Goal: Task Accomplishment & Management: Manage account settings

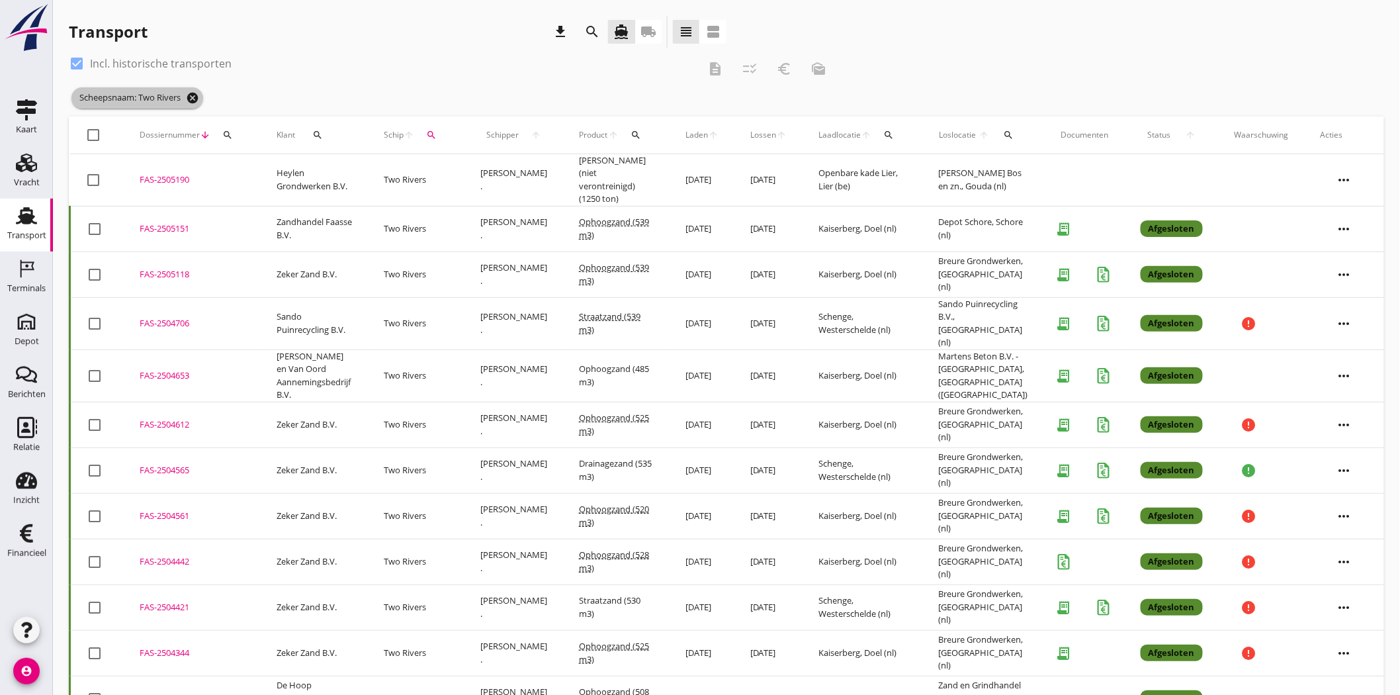
click at [195, 95] on icon "cancel" at bounding box center [192, 97] width 13 height 13
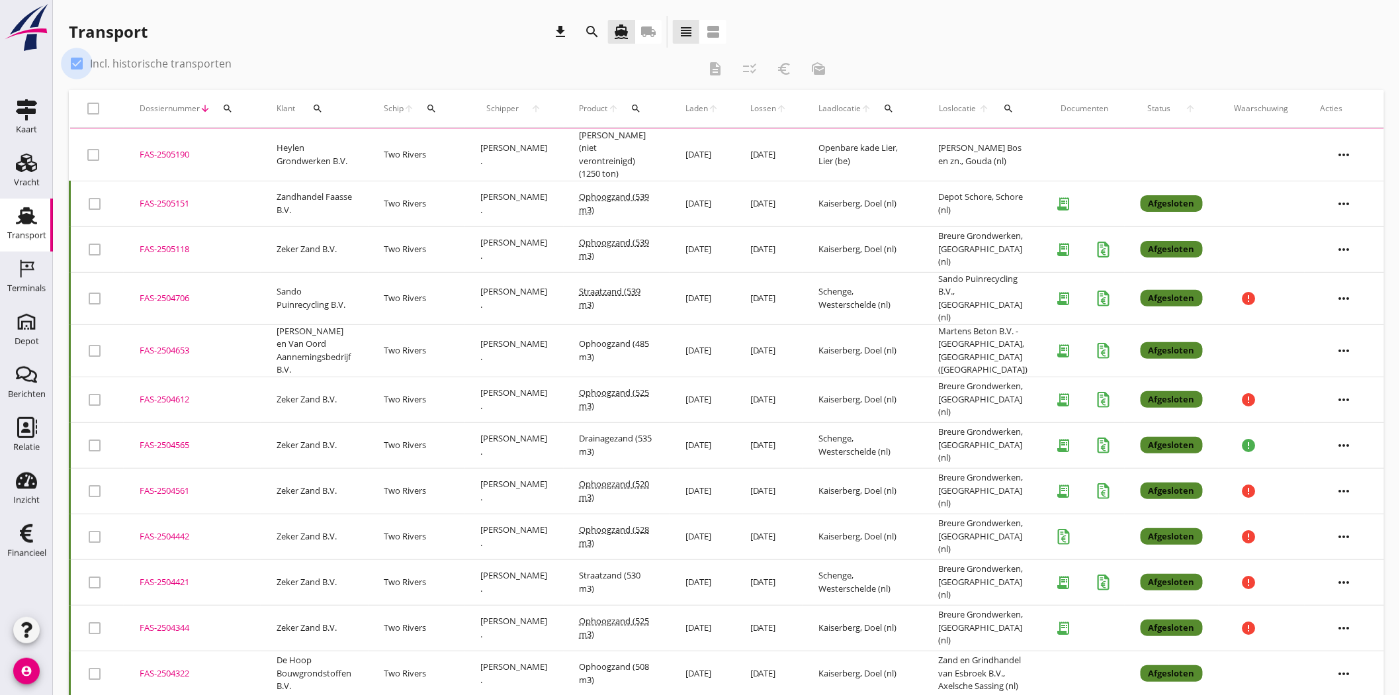
click at [73, 63] on div at bounding box center [77, 63] width 23 height 23
checkbox input "false"
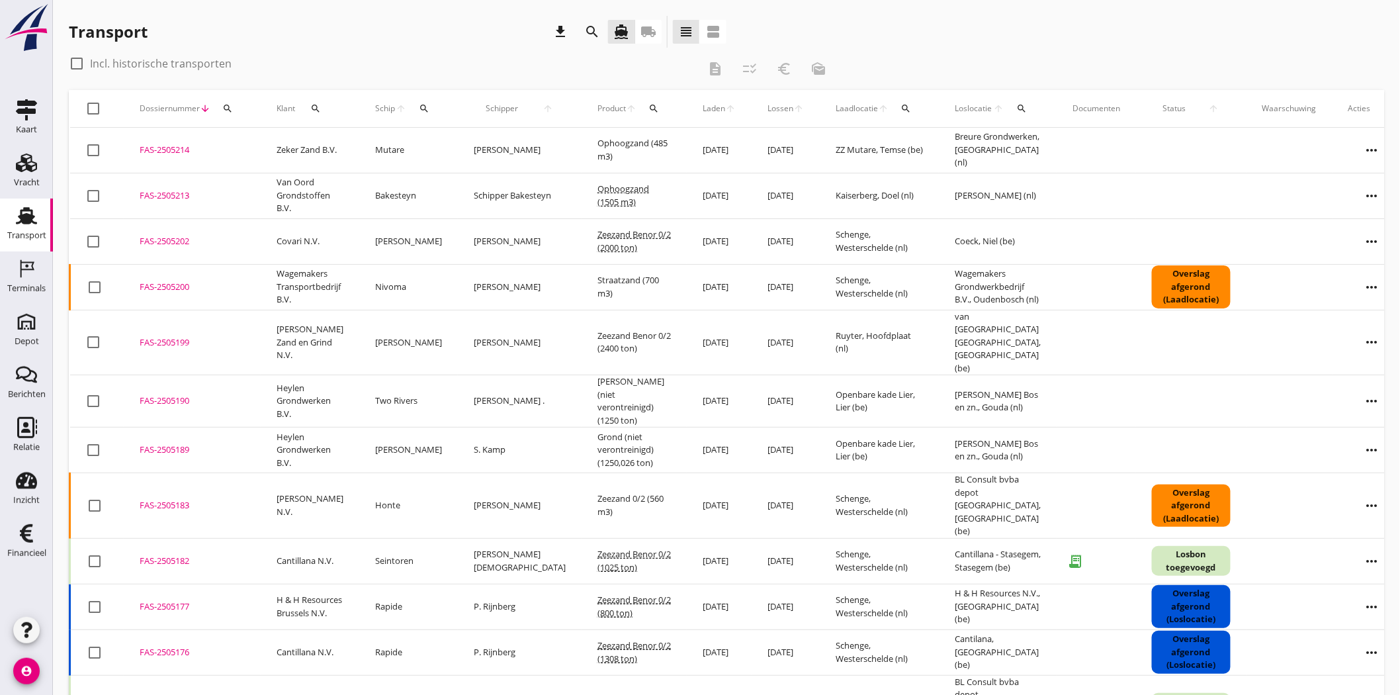
click at [172, 646] on div "FAS-2505176" at bounding box center [192, 652] width 105 height 13
click at [159, 600] on div "FAS-2505177" at bounding box center [192, 606] width 105 height 13
click at [32, 169] on icon "Vracht" at bounding box center [26, 162] width 21 height 21
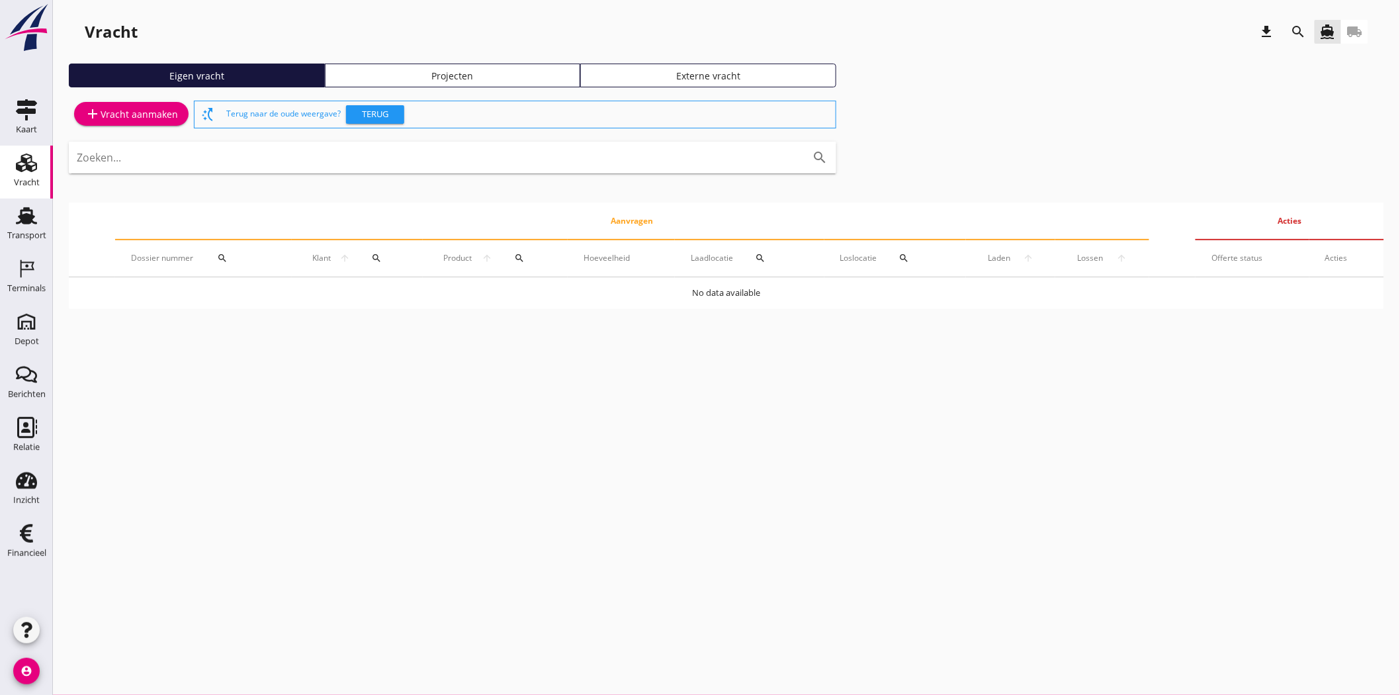
click at [11, 154] on div "Vracht" at bounding box center [27, 162] width 32 height 21
click at [505, 77] on div "Projecten" at bounding box center [453, 76] width 244 height 14
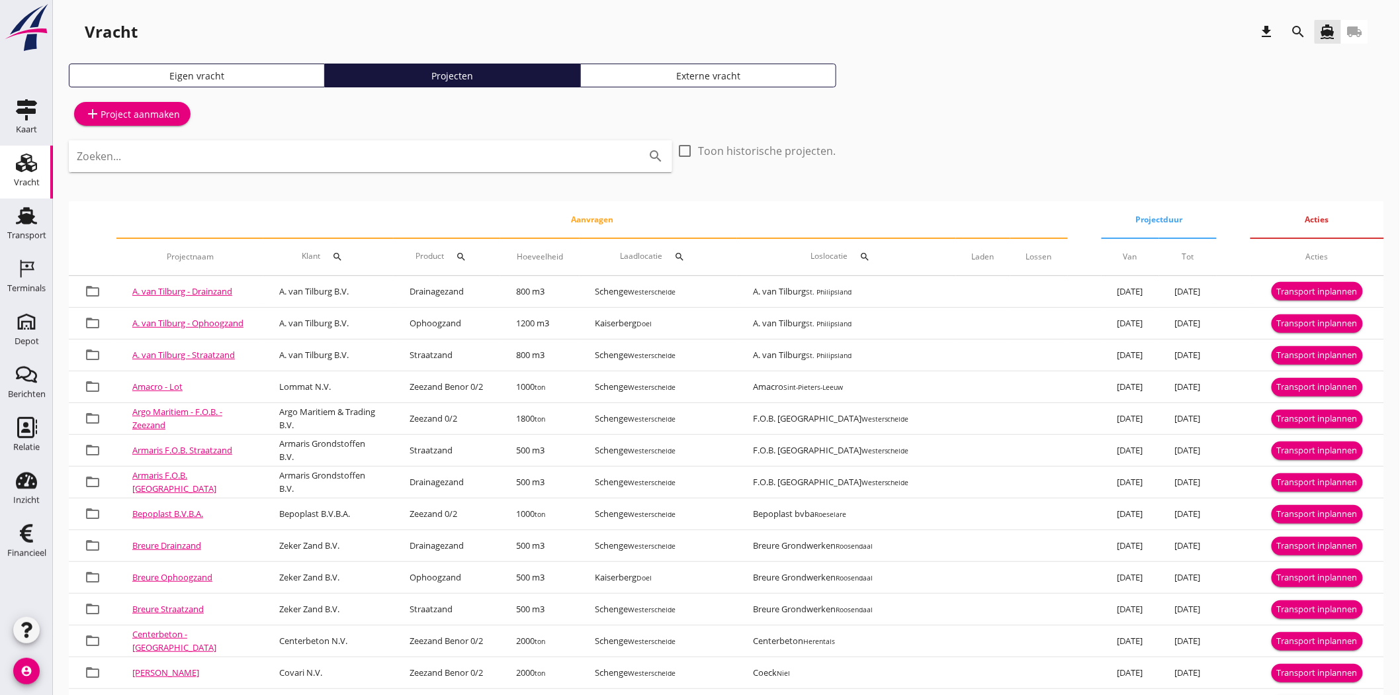
click at [1302, 36] on icon "search" at bounding box center [1299, 32] width 16 height 16
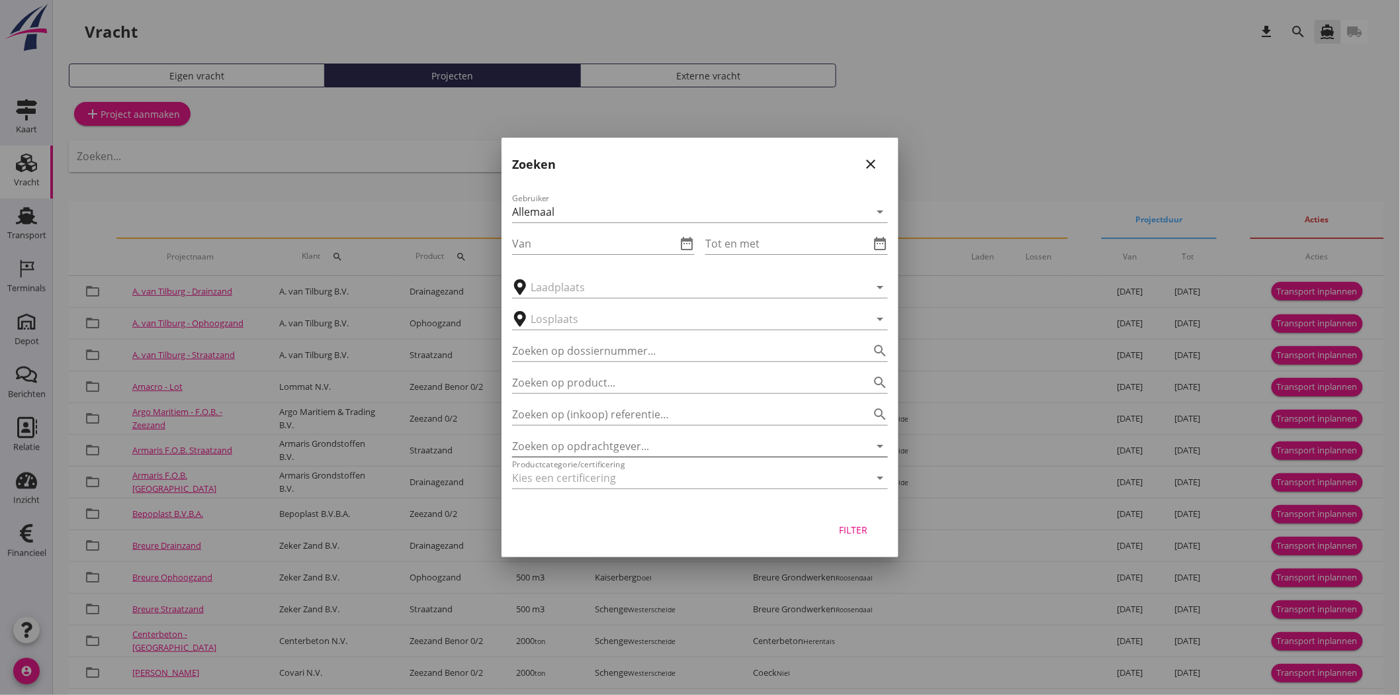
click at [766, 438] on input "Zoeken op opdrachtgever..." at bounding box center [681, 445] width 339 height 21
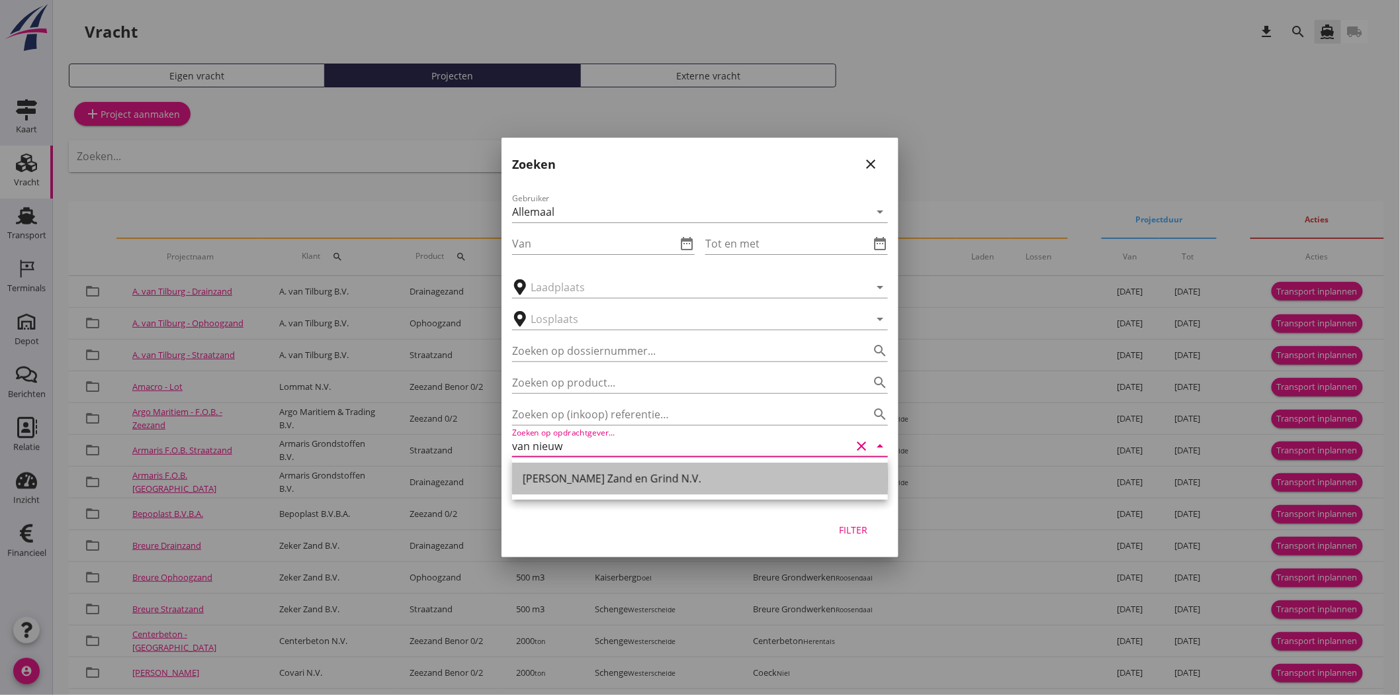
click at [699, 471] on div "Van Nieuwpoort Zand en Grind N.V." at bounding box center [700, 479] width 355 height 16
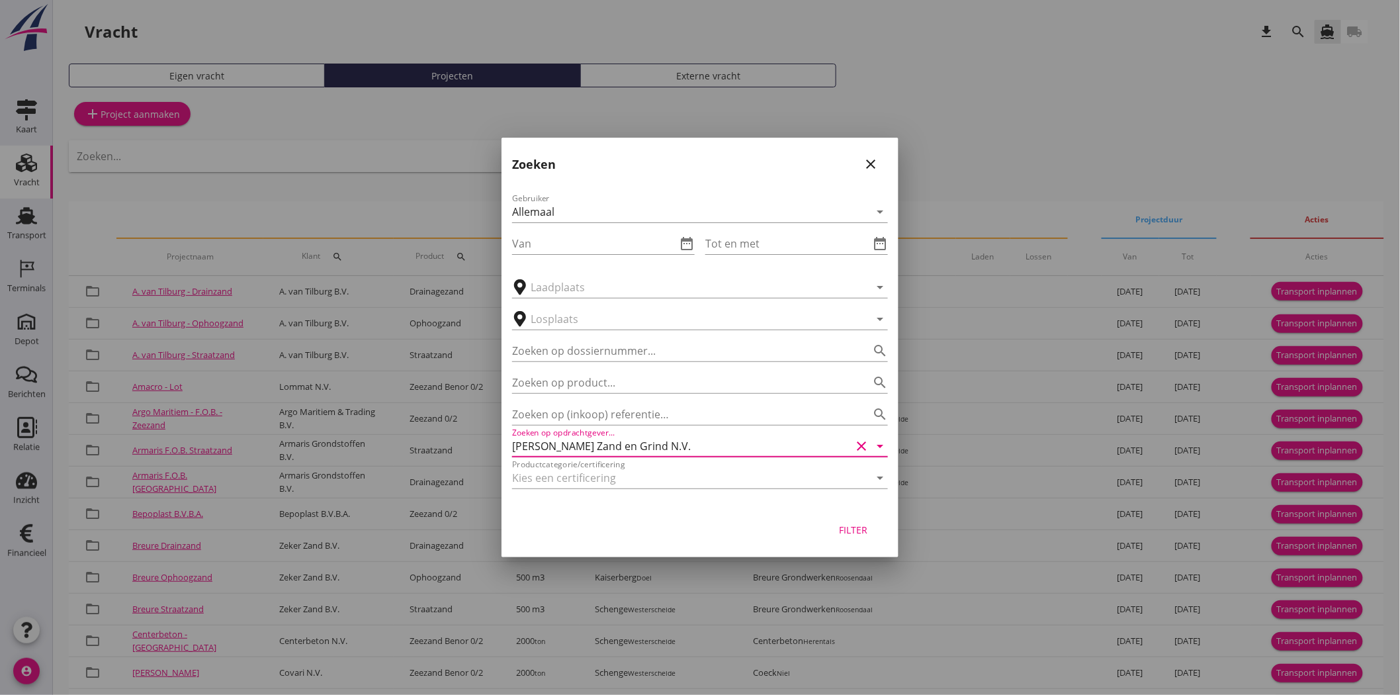
type input "Van Nieuwpoort Zand en Grind N.V."
click at [854, 523] on div "Filter" at bounding box center [853, 530] width 37 height 14
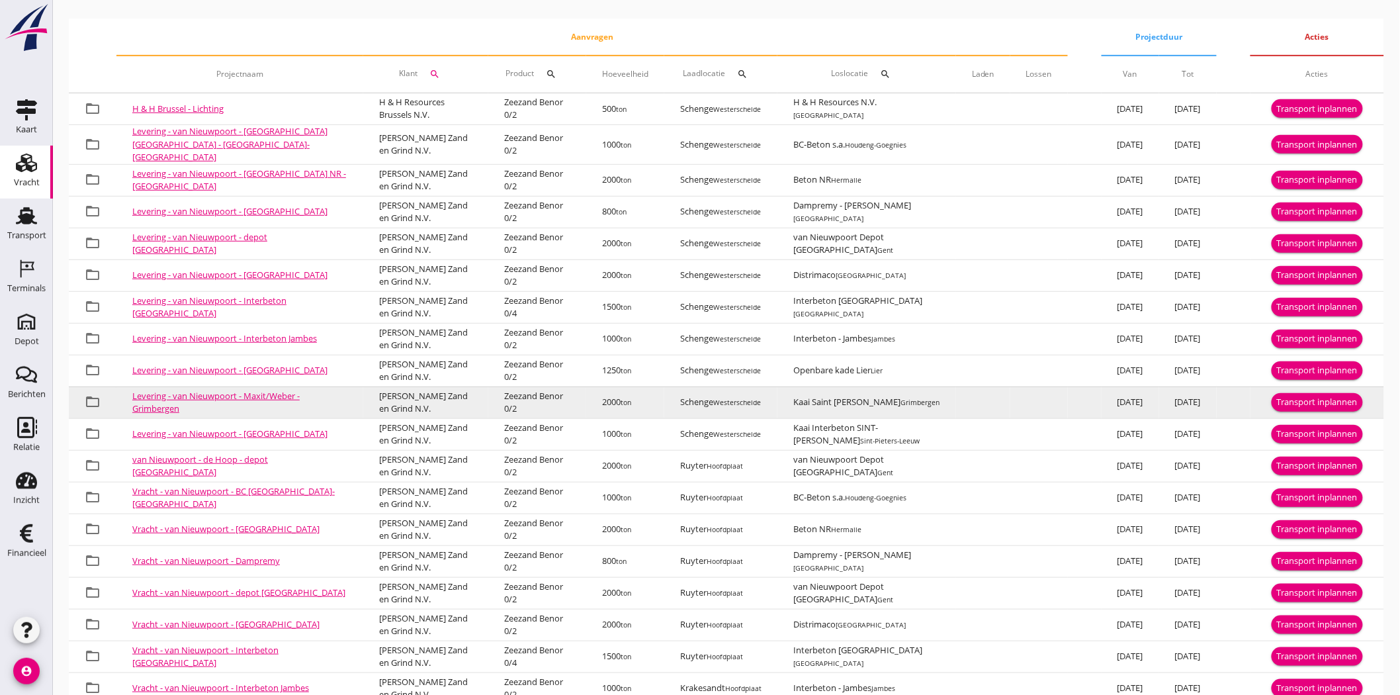
scroll to position [338, 0]
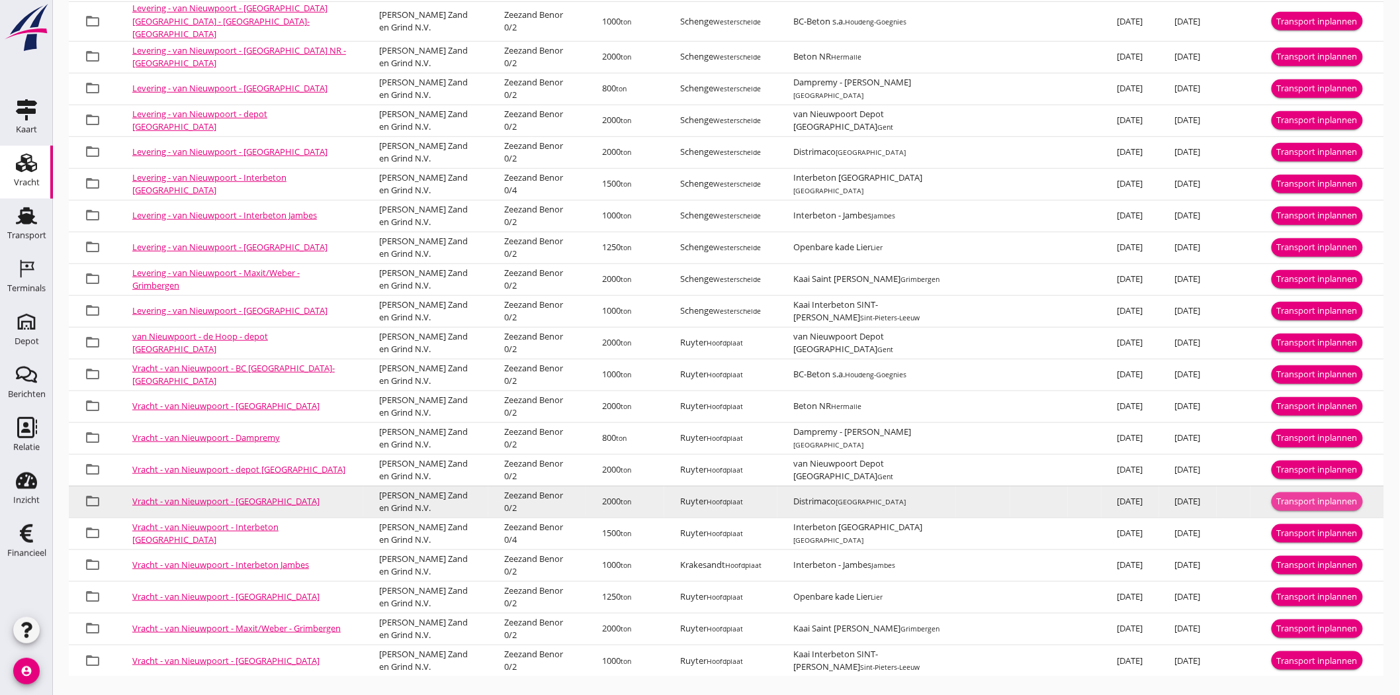
click at [1328, 495] on div "Transport inplannen" at bounding box center [1317, 501] width 81 height 13
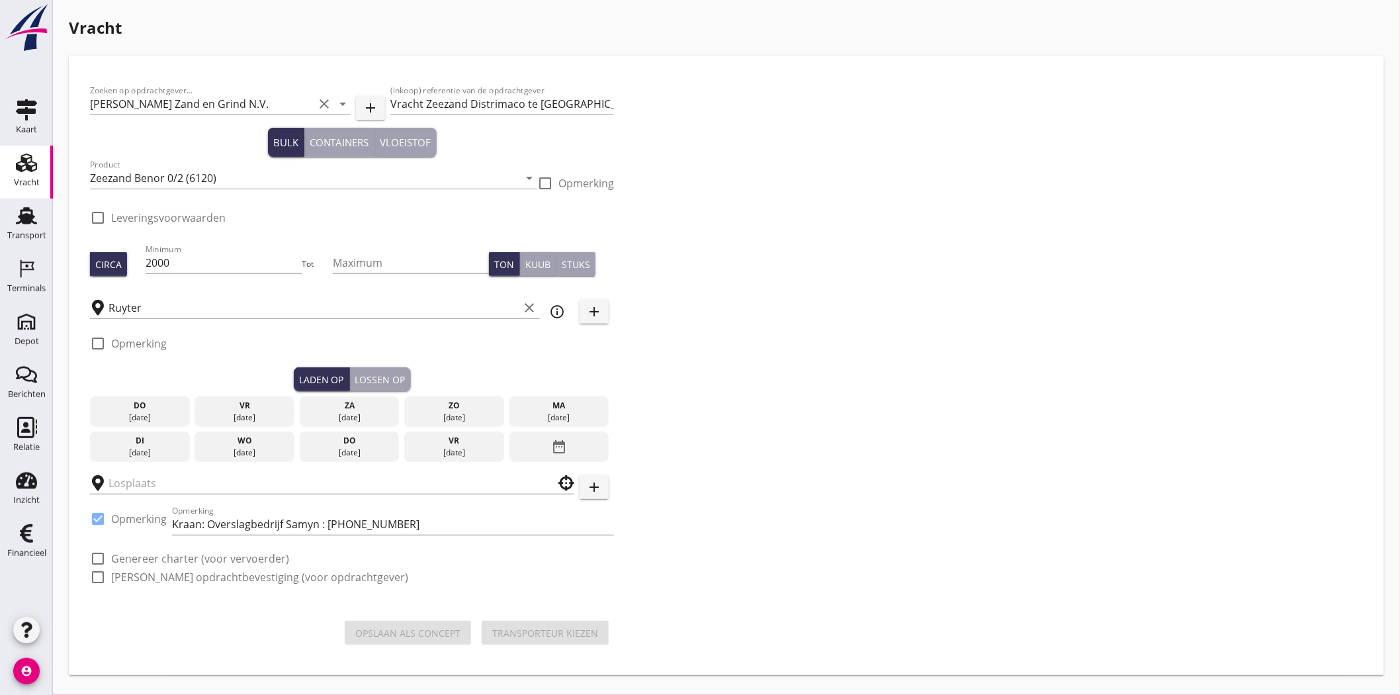
type input "Distrimaco"
checkbox input "true"
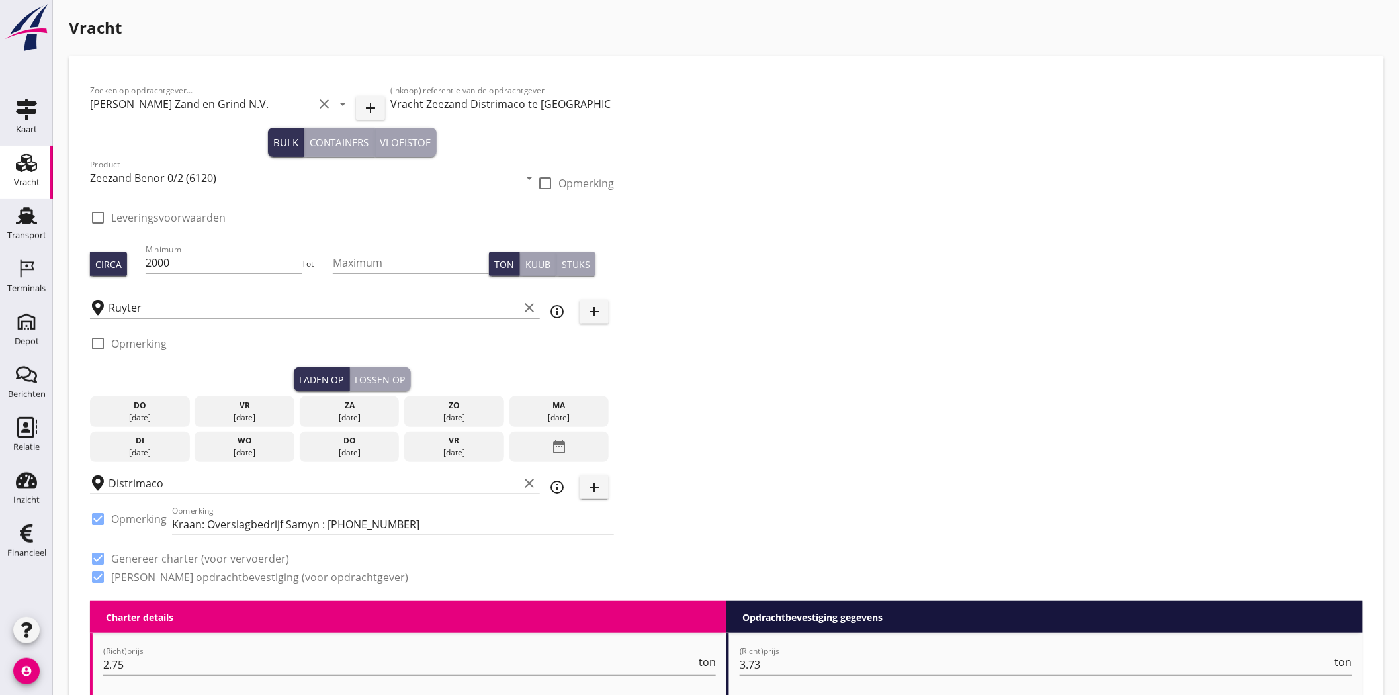
click at [136, 410] on div "do" at bounding box center [139, 406] width 93 height 12
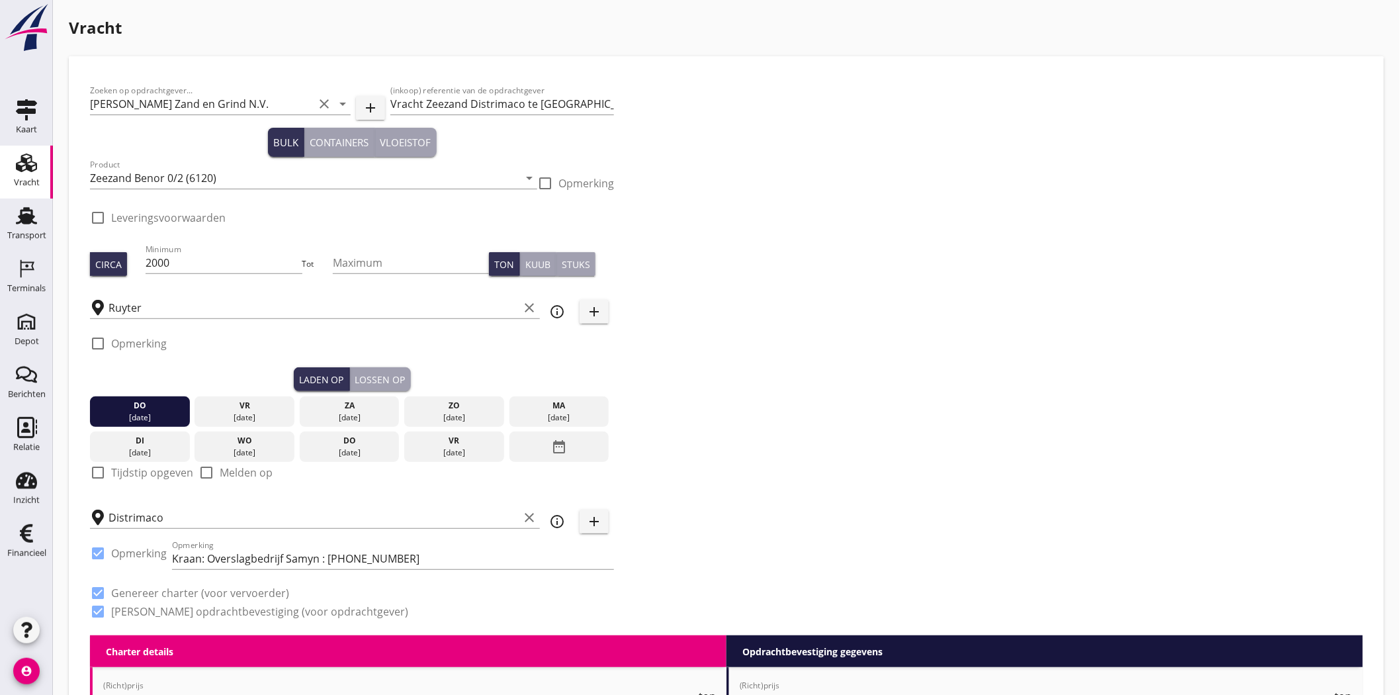
click at [376, 377] on div "Lossen op" at bounding box center [380, 380] width 50 height 14
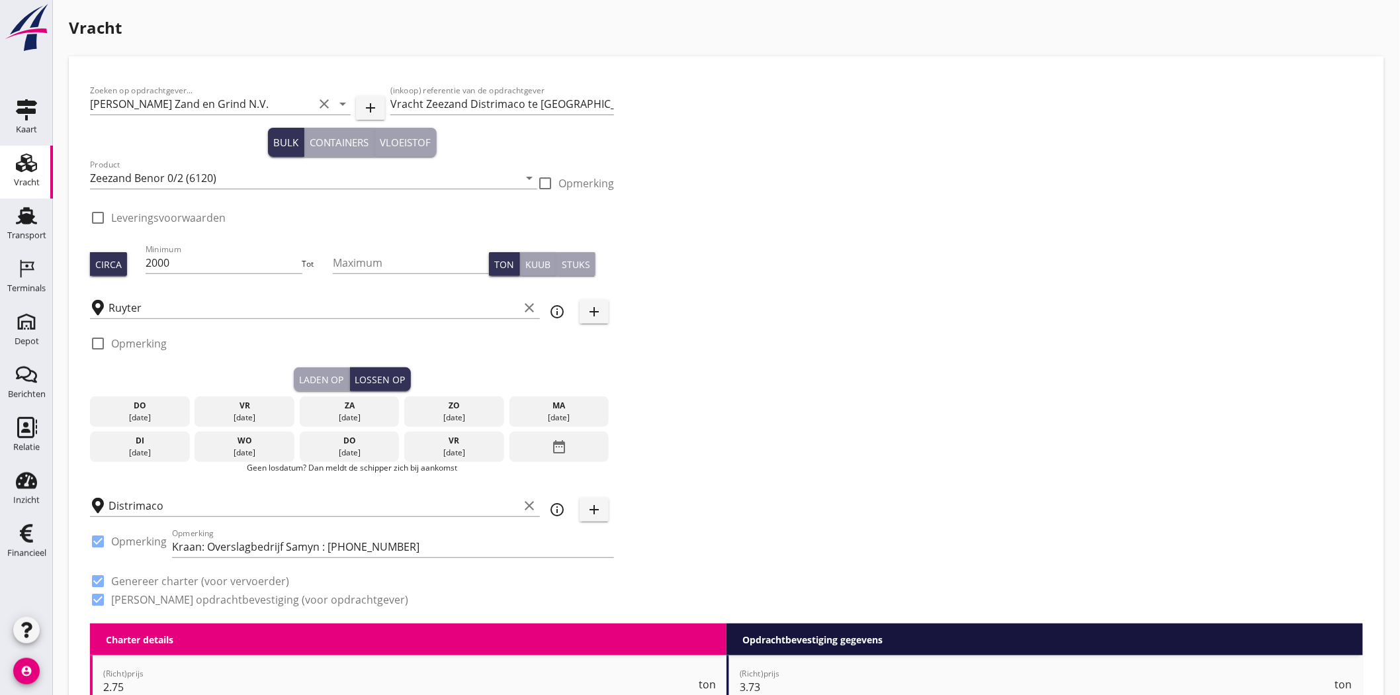
click at [239, 418] on div "29 aug." at bounding box center [244, 418] width 93 height 12
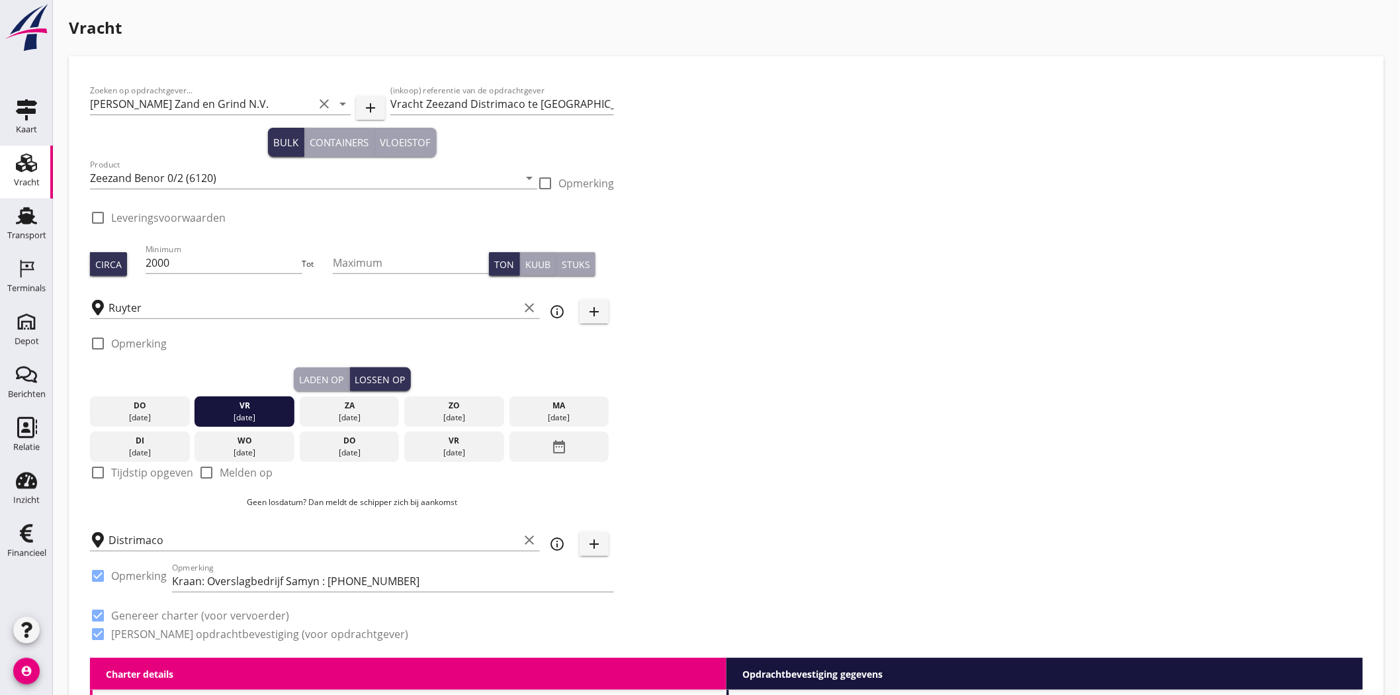
click at [872, 314] on div "Zoeken op opdrachtgever... Van Nieuwpoort Zand en Grind N.V. clear arrow_drop_d…" at bounding box center [727, 367] width 1284 height 580
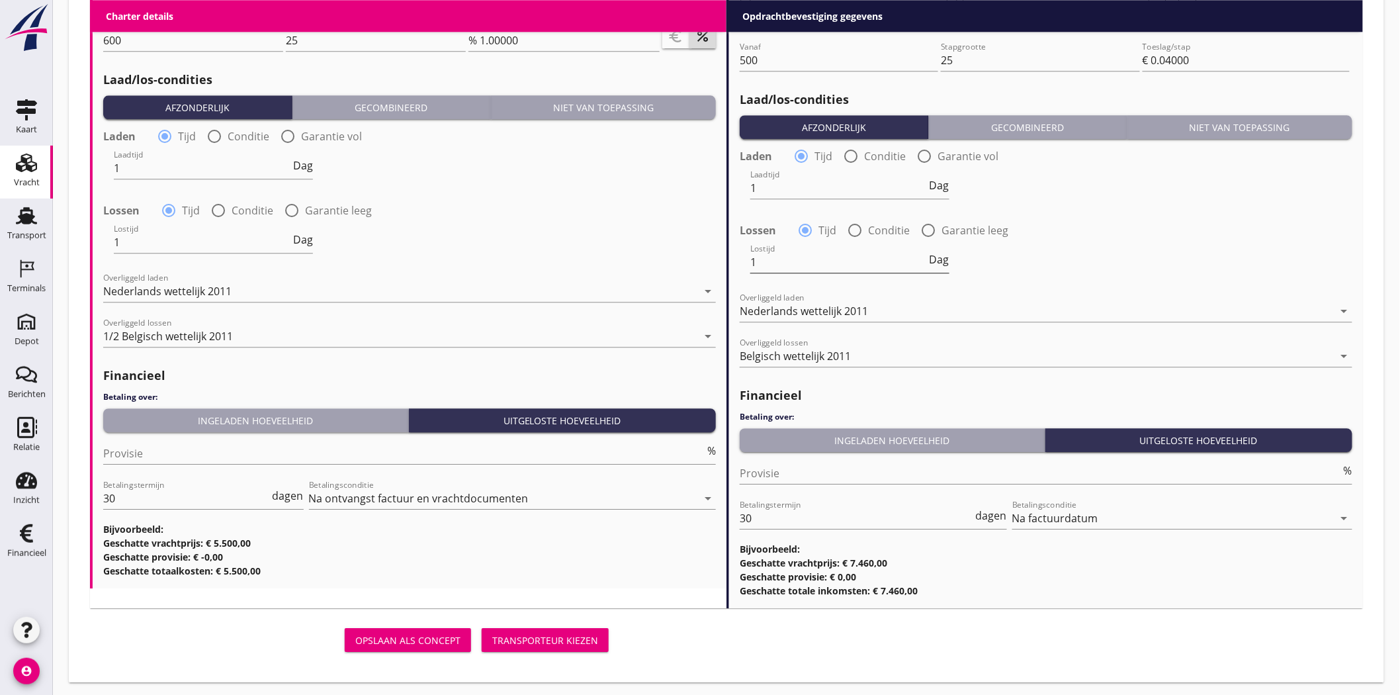
scroll to position [1401, 0]
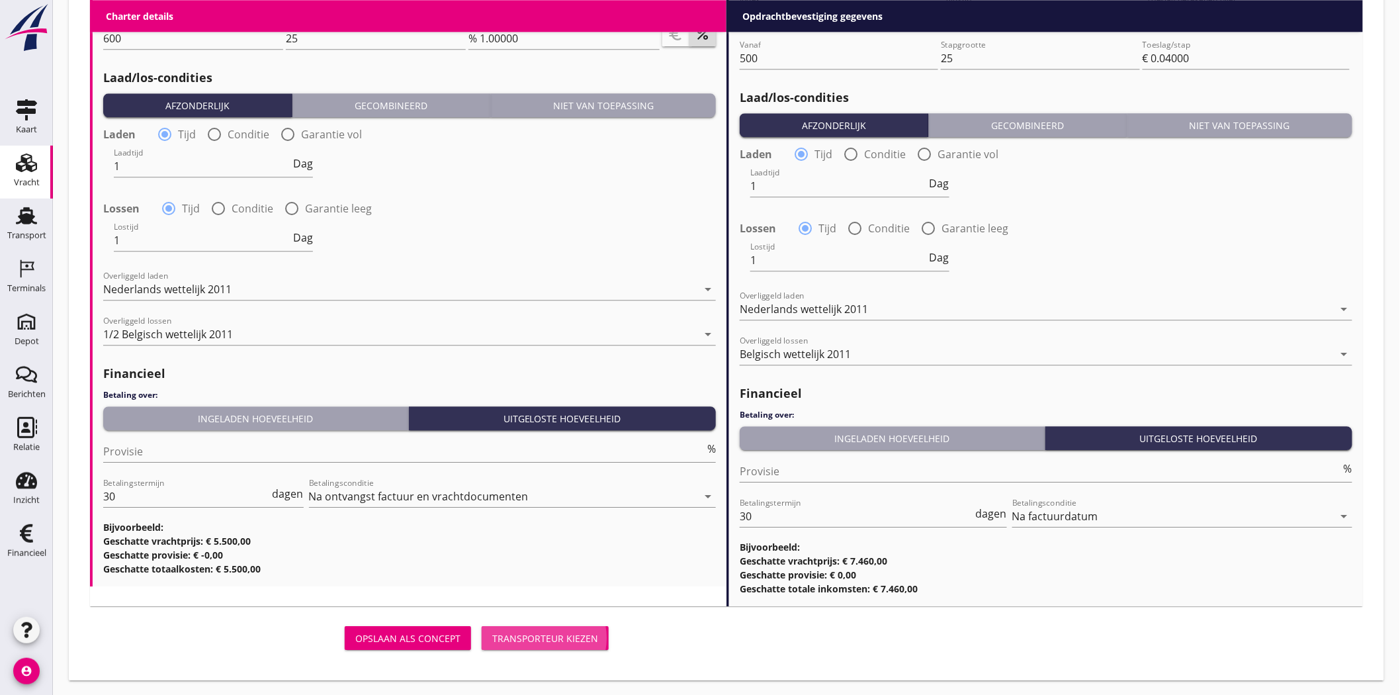
click at [554, 631] on div "Transporteur kiezen" at bounding box center [545, 638] width 106 height 14
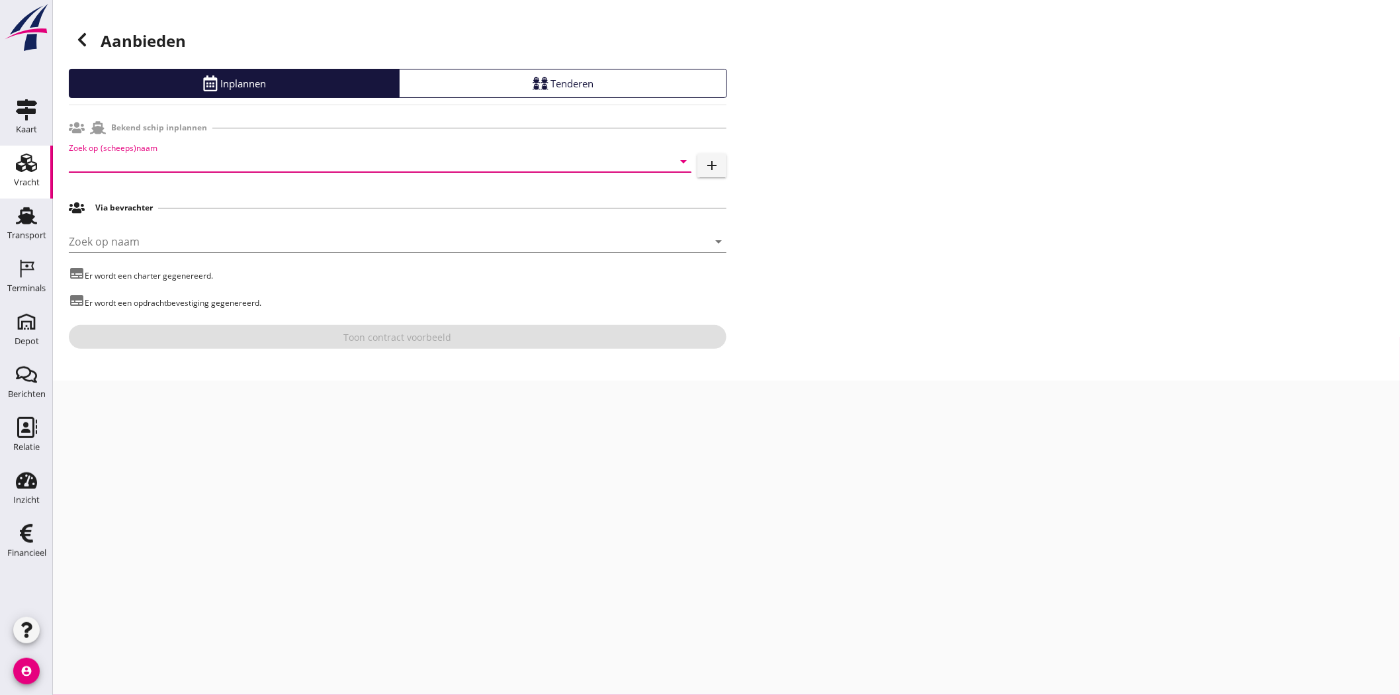
click at [148, 156] on input "Zoek op (scheeps)naam" at bounding box center [362, 161] width 586 height 21
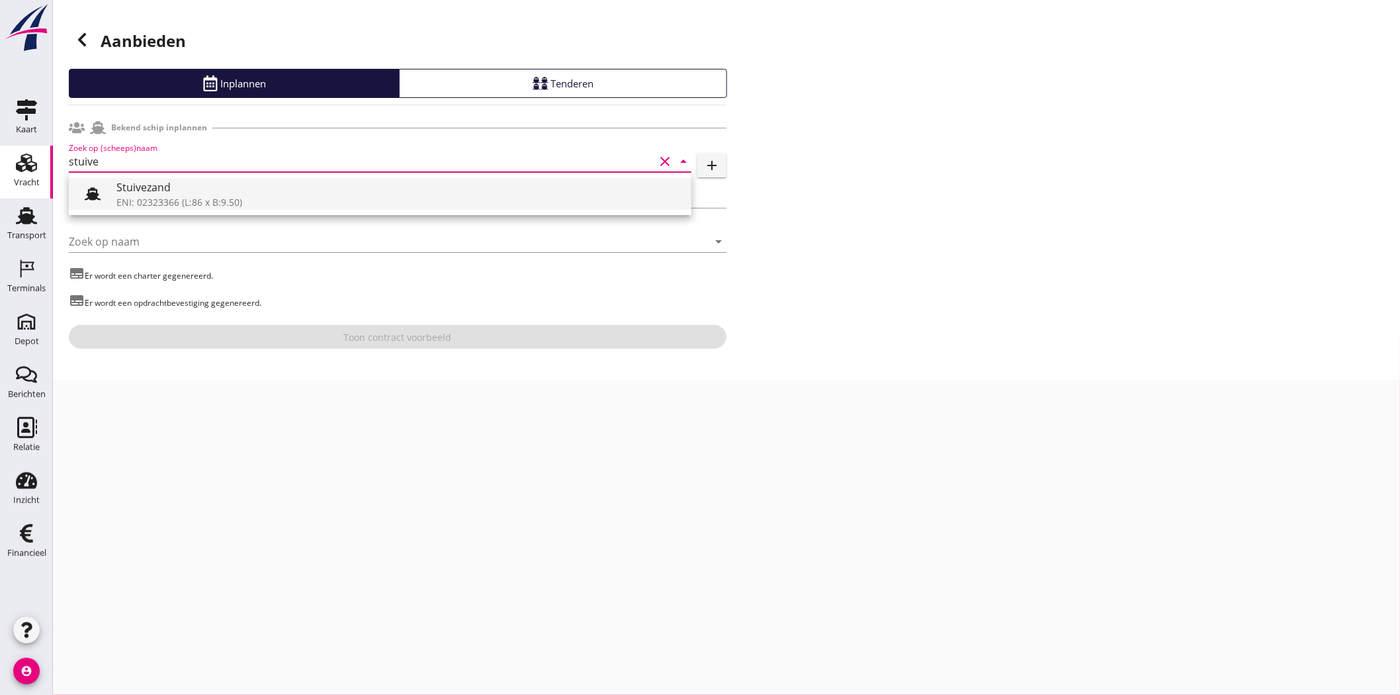
click at [153, 186] on div "Stuivezand" at bounding box center [398, 187] width 564 height 16
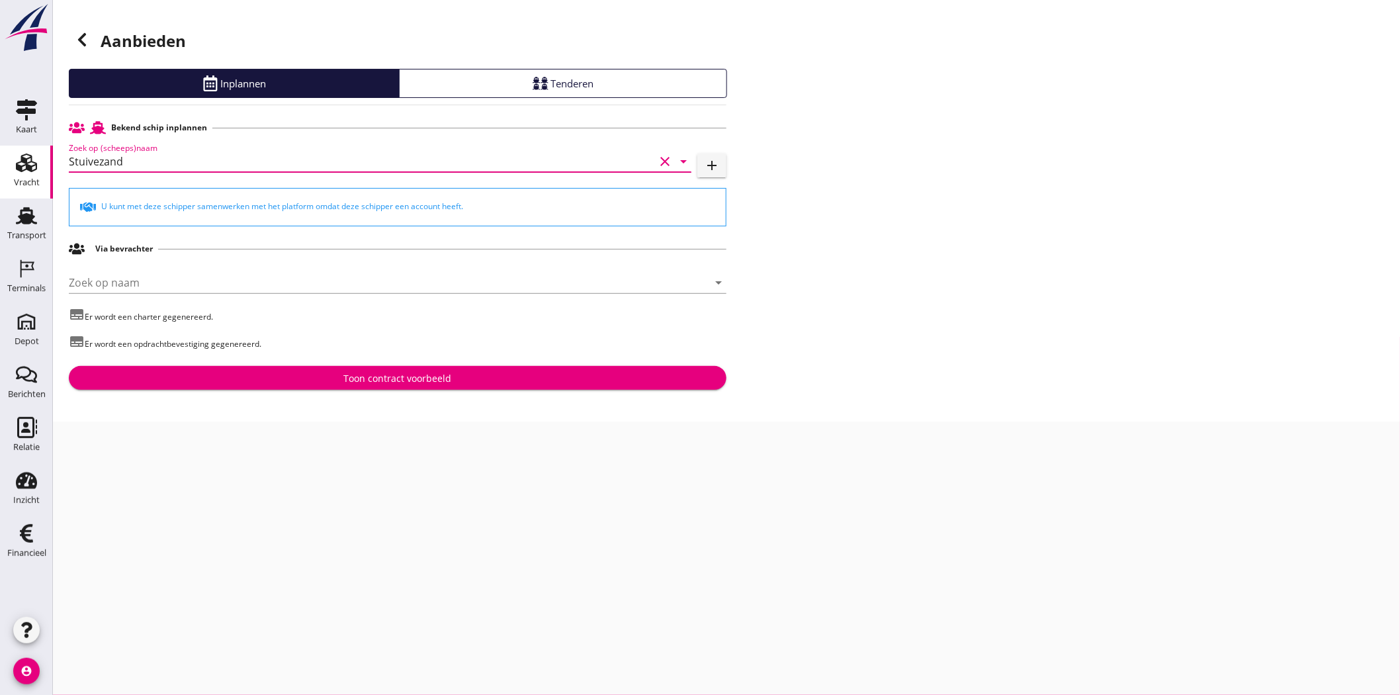
type input "Stuivezand"
click at [437, 375] on div "Toon contract voorbeeld" at bounding box center [398, 378] width 108 height 14
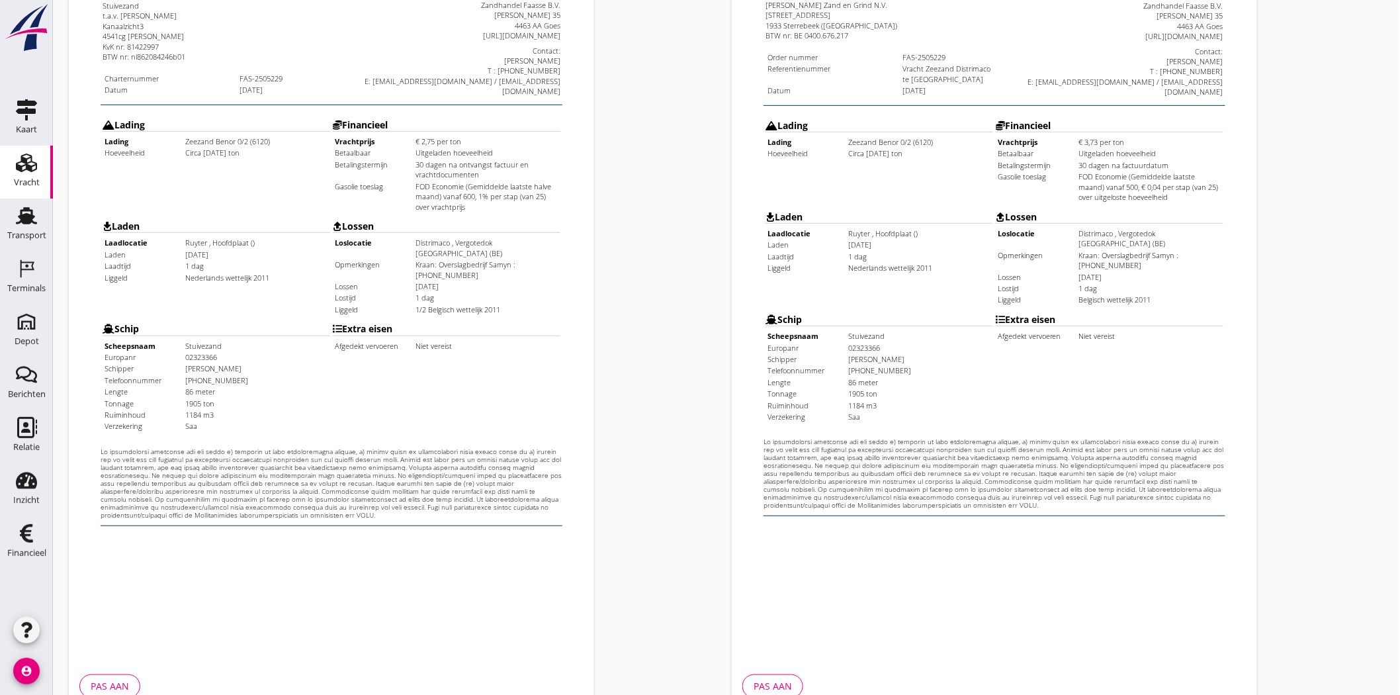
scroll to position [285, 0]
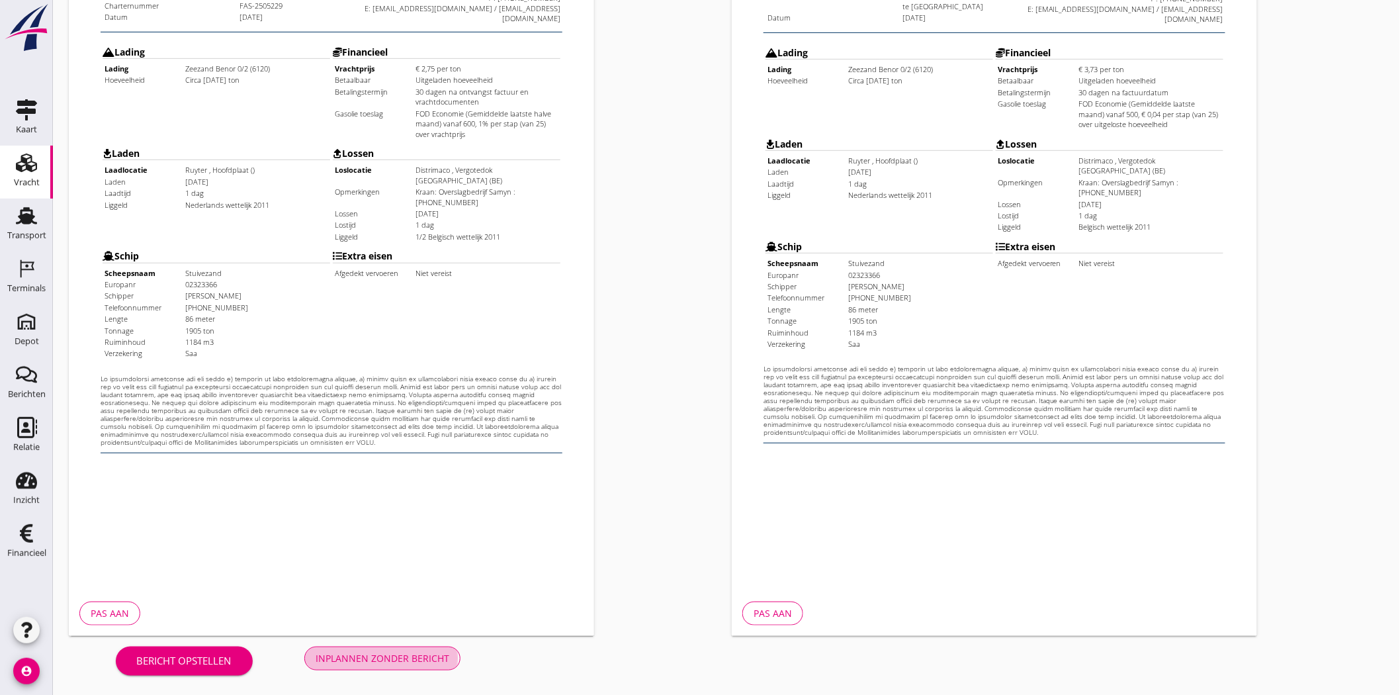
click at [426, 656] on div "Inplannen zonder bericht" at bounding box center [383, 658] width 134 height 14
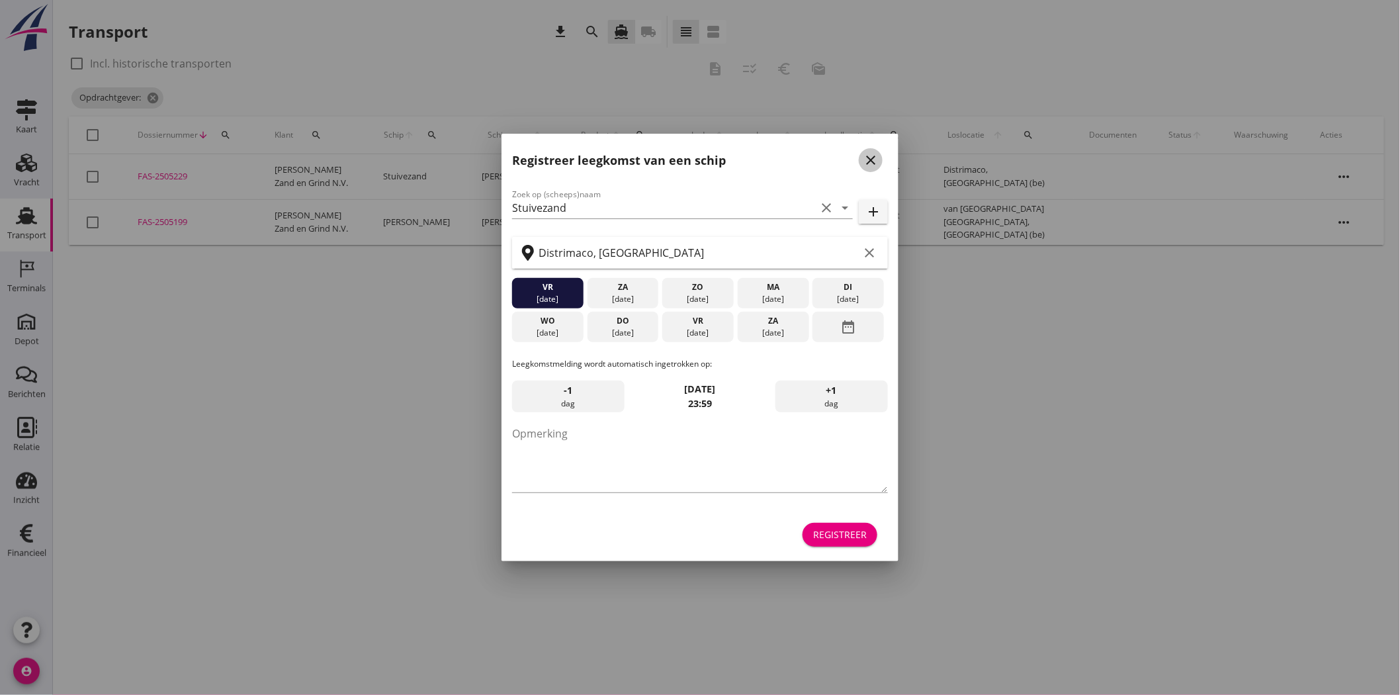
click at [868, 153] on icon "close" at bounding box center [871, 160] width 16 height 16
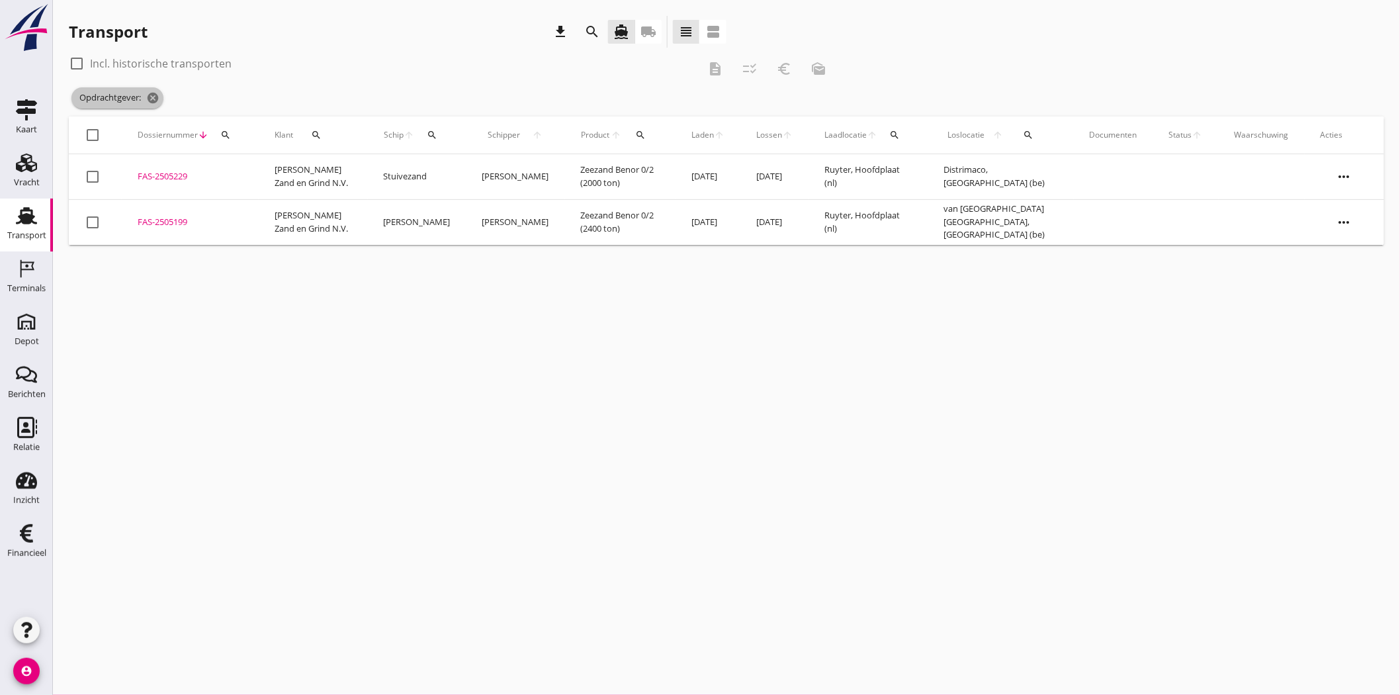
click at [154, 97] on icon "cancel" at bounding box center [152, 97] width 13 height 13
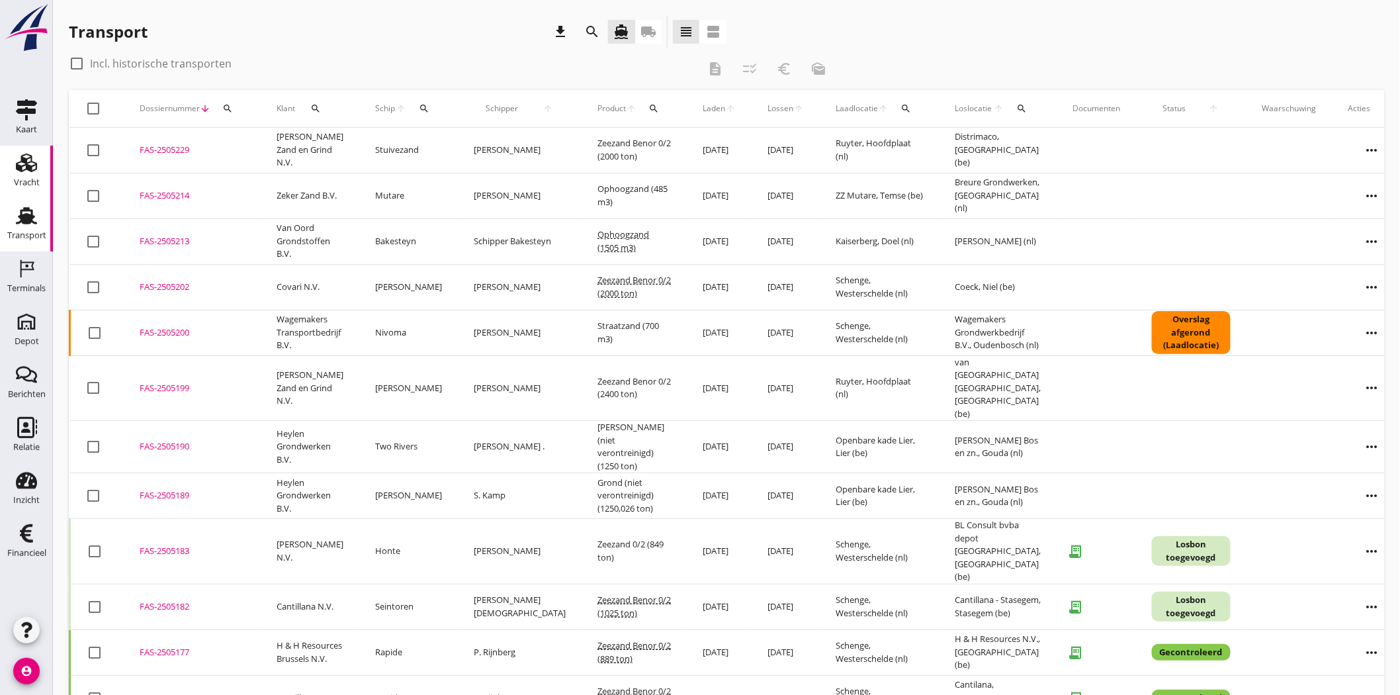
click at [21, 165] on icon "Vracht" at bounding box center [26, 162] width 21 height 21
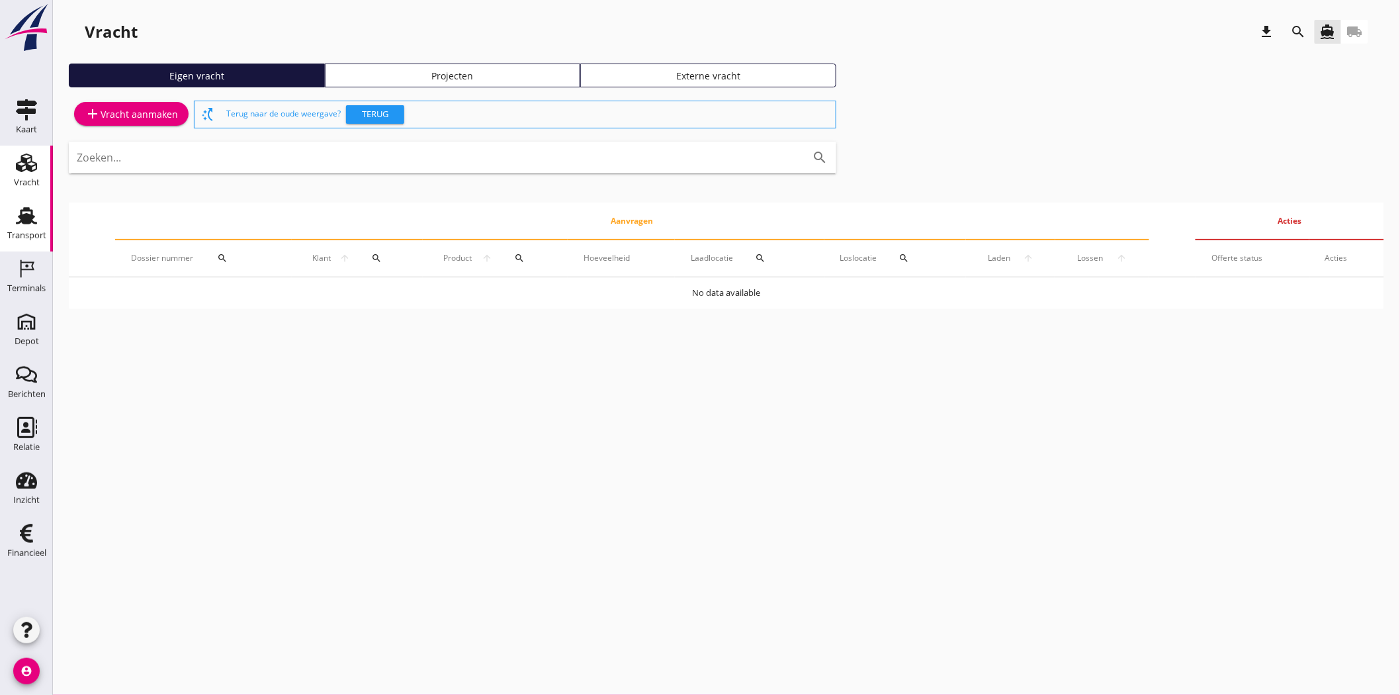
click at [30, 235] on div "Transport" at bounding box center [26, 235] width 39 height 9
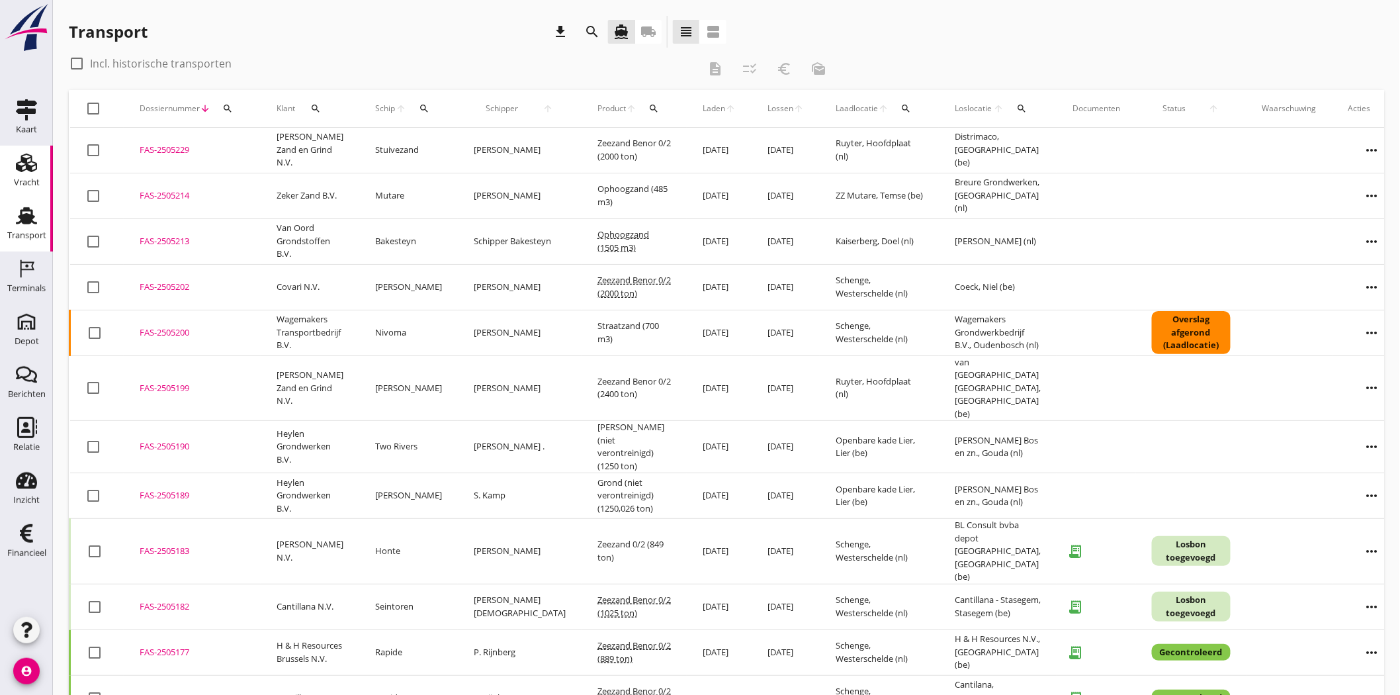
click at [36, 172] on icon "Vracht" at bounding box center [26, 162] width 21 height 21
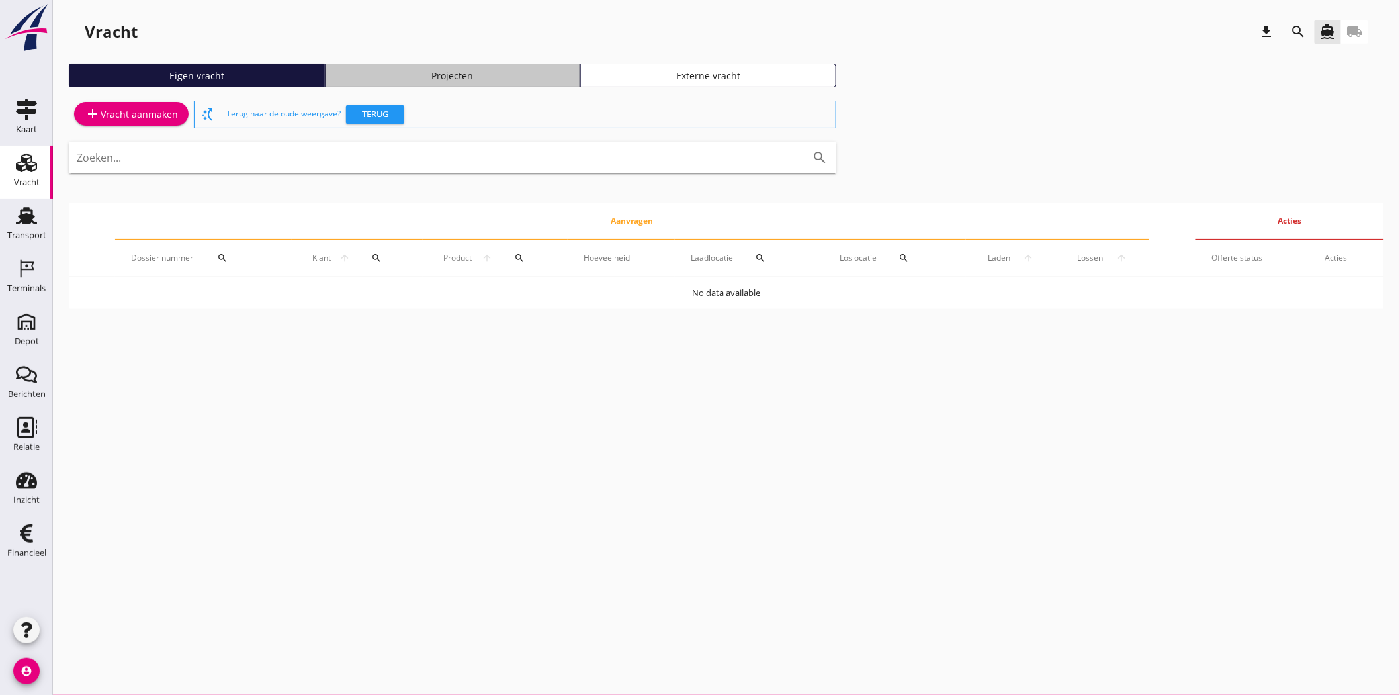
click at [424, 81] on div "Projecten" at bounding box center [453, 76] width 244 height 14
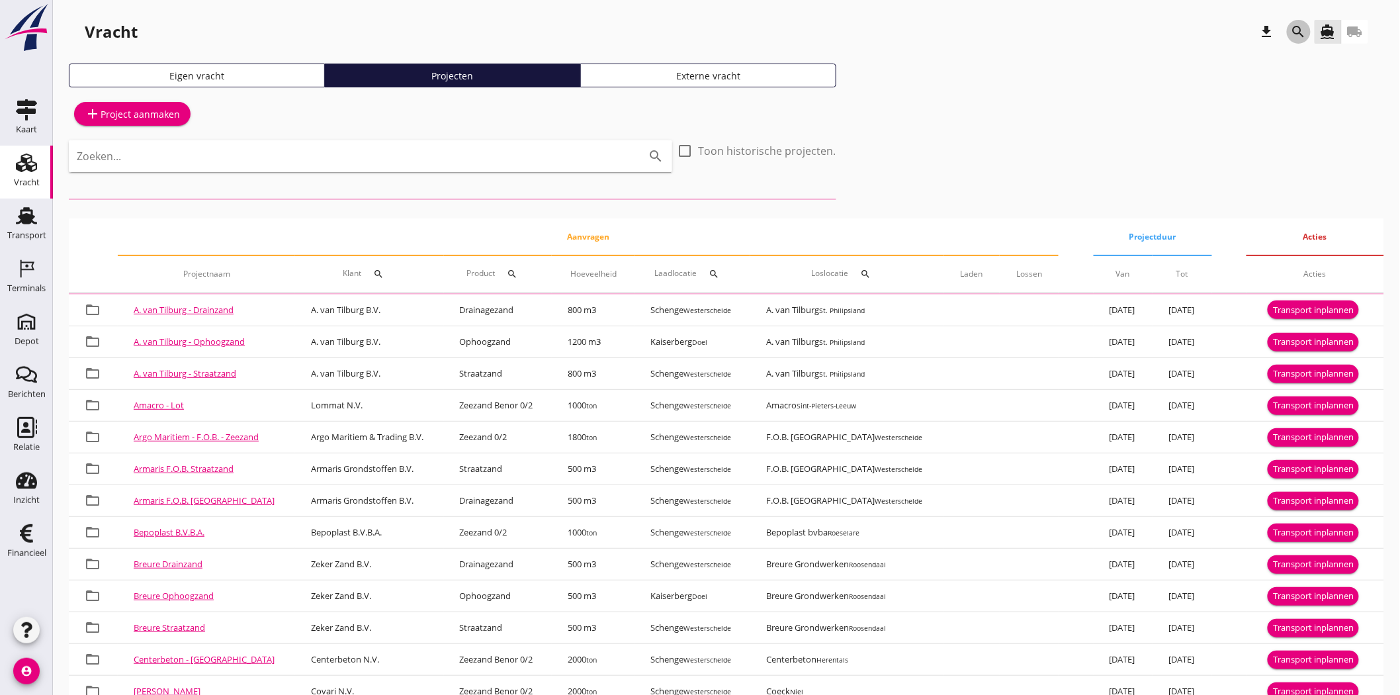
click at [1298, 25] on icon "search" at bounding box center [1299, 32] width 16 height 16
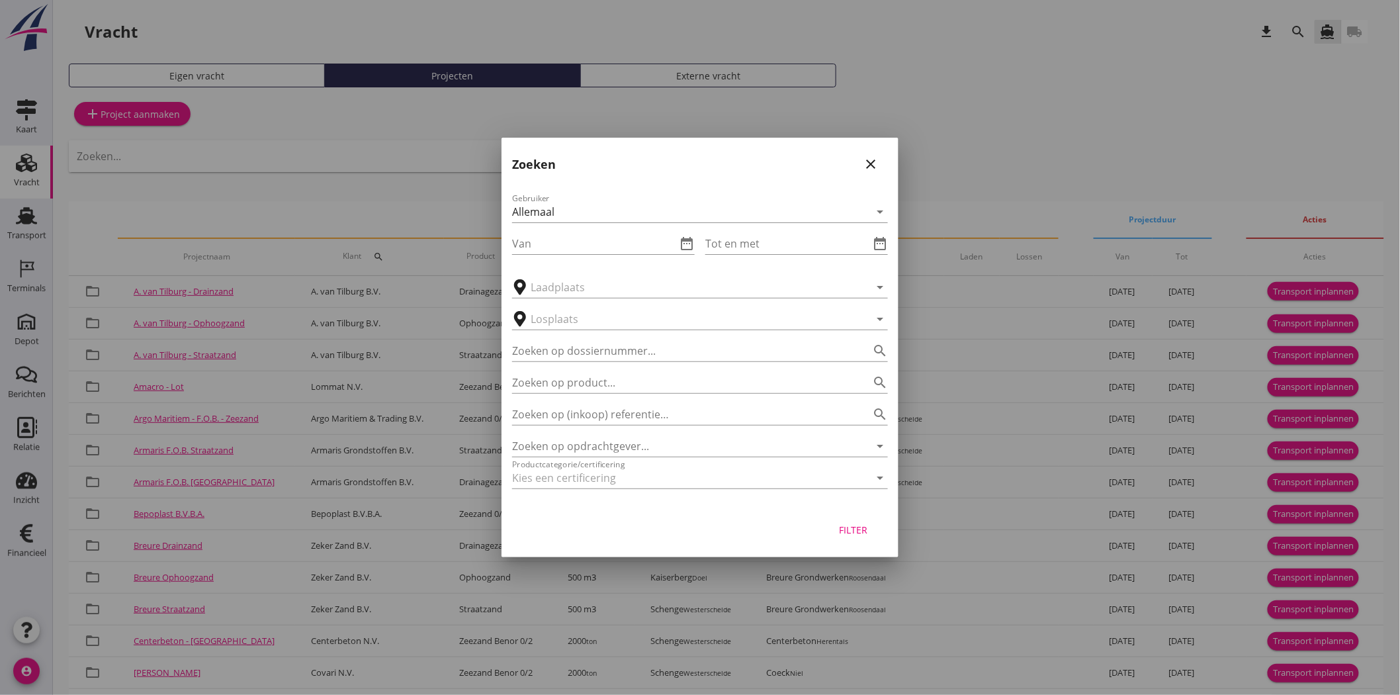
click at [439, 124] on div at bounding box center [700, 347] width 1400 height 695
click at [590, 445] on input "Zoeken op opdrachtgever..." at bounding box center [681, 445] width 339 height 21
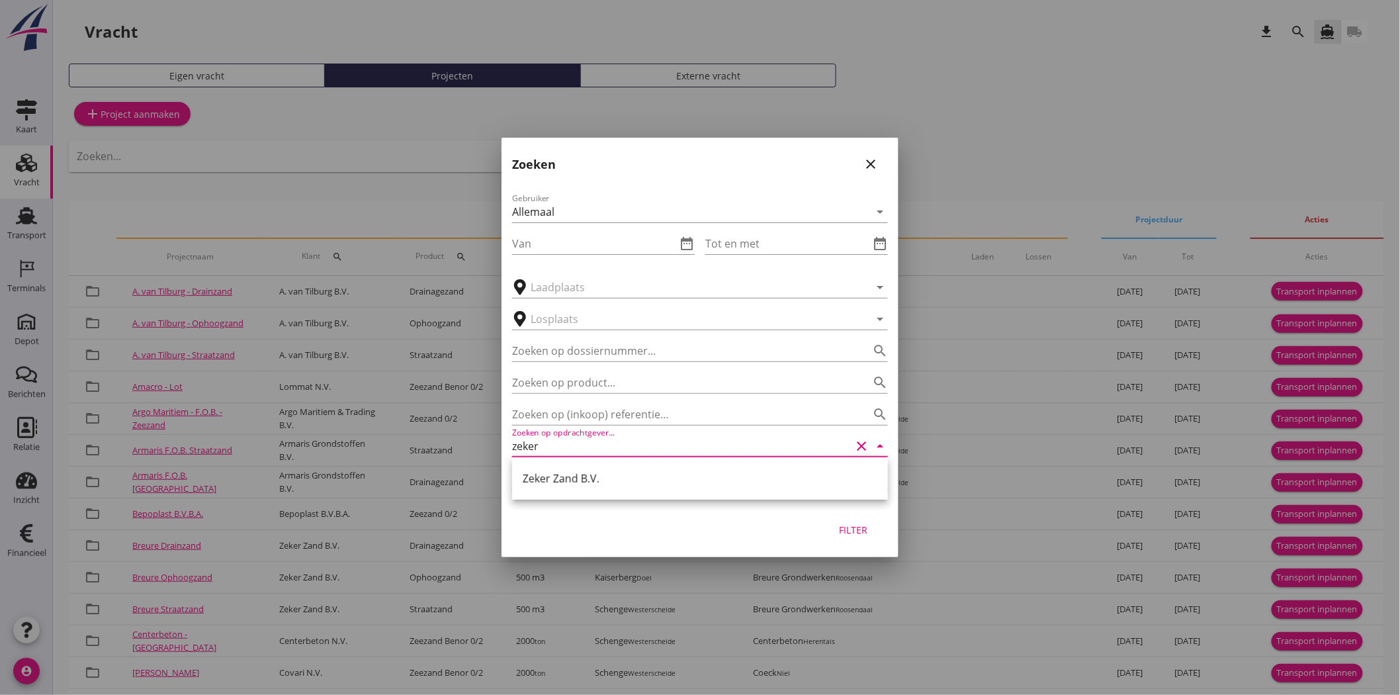
drag, startPoint x: 557, startPoint y: 471, endPoint x: 630, endPoint y: 470, distance: 72.8
click at [558, 471] on div "Zeker Zand B.V." at bounding box center [700, 479] width 355 height 16
type input "Zeker Zand B.V."
click at [868, 521] on button "Filter" at bounding box center [854, 530] width 58 height 24
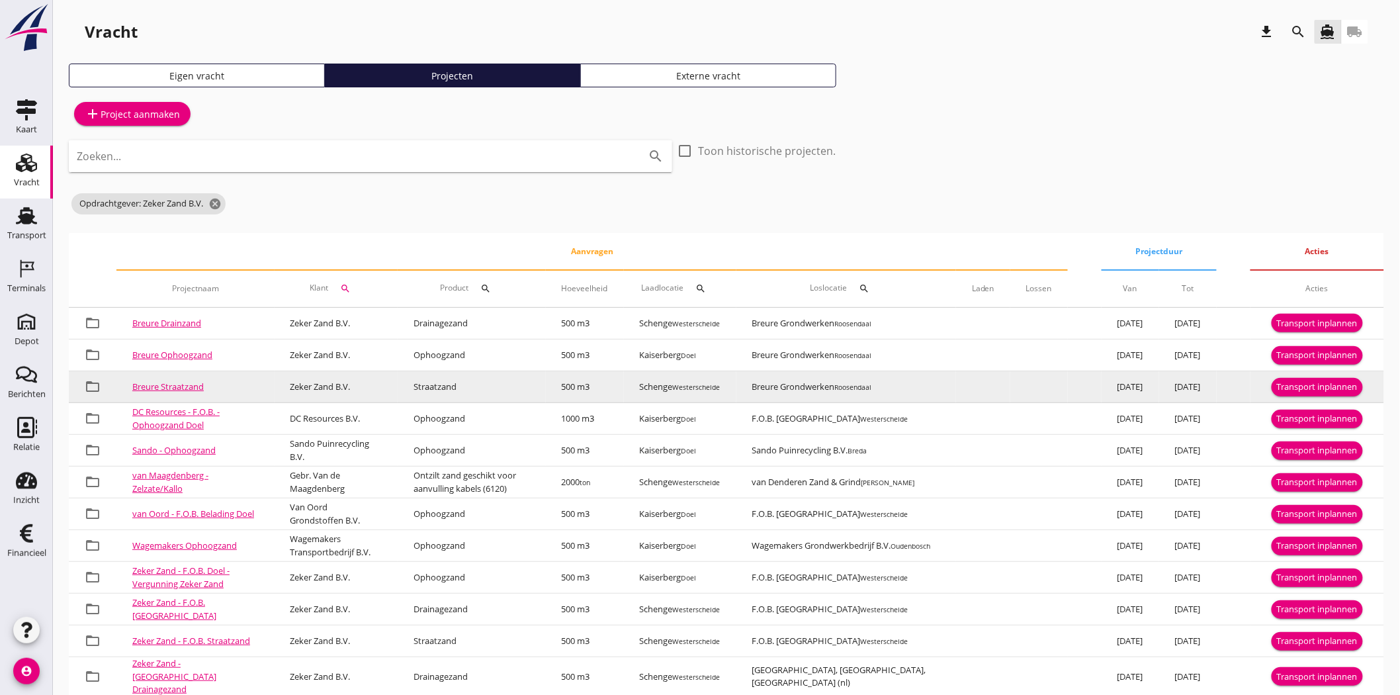
click at [1296, 386] on div "Transport inplannen" at bounding box center [1317, 387] width 81 height 13
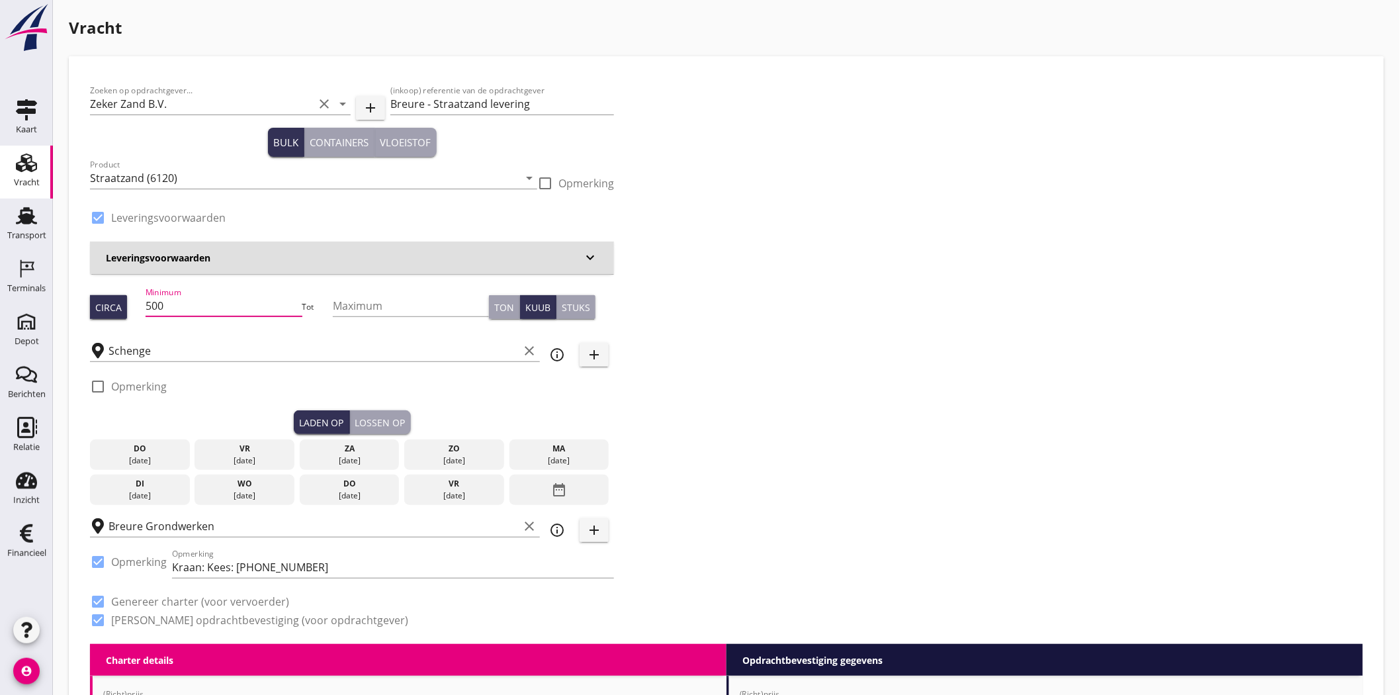
drag, startPoint x: 224, startPoint y: 315, endPoint x: 68, endPoint y: 302, distance: 156.7
type input "750"
click at [136, 458] on div "28 aug." at bounding box center [139, 461] width 93 height 12
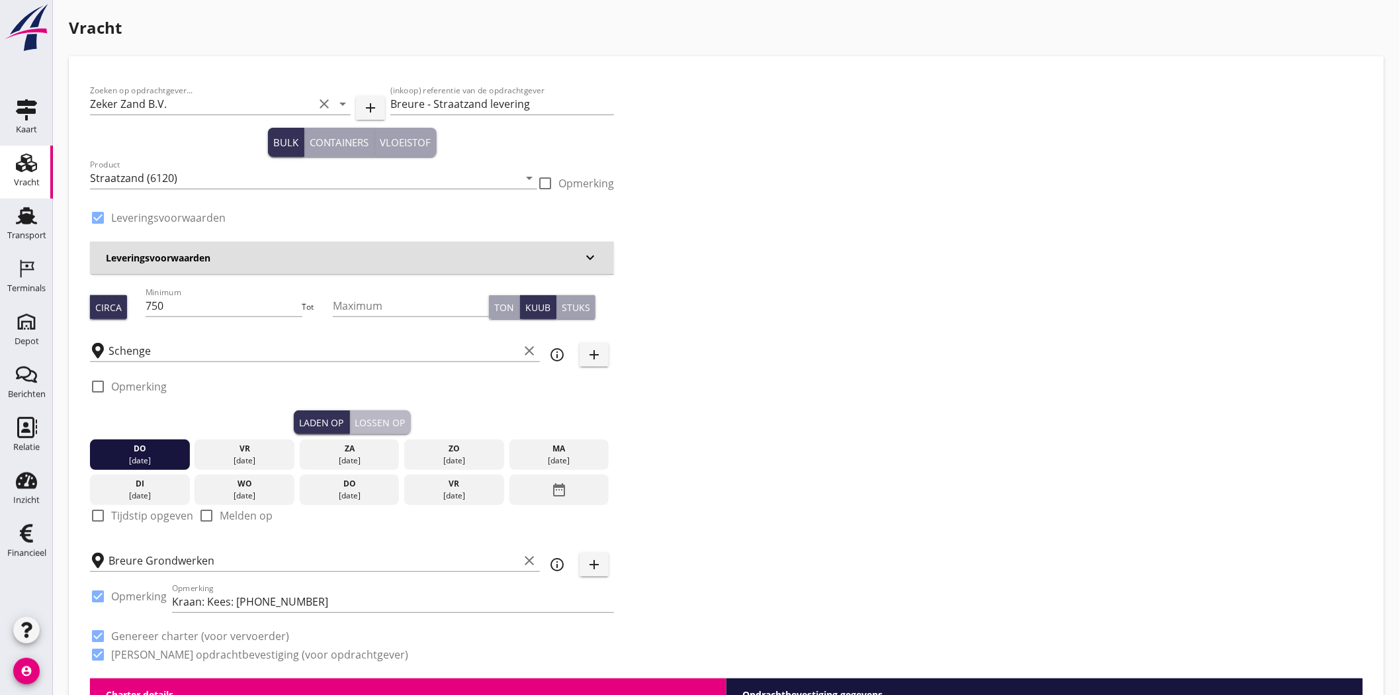
click at [381, 422] on div "Lossen op" at bounding box center [380, 423] width 50 height 14
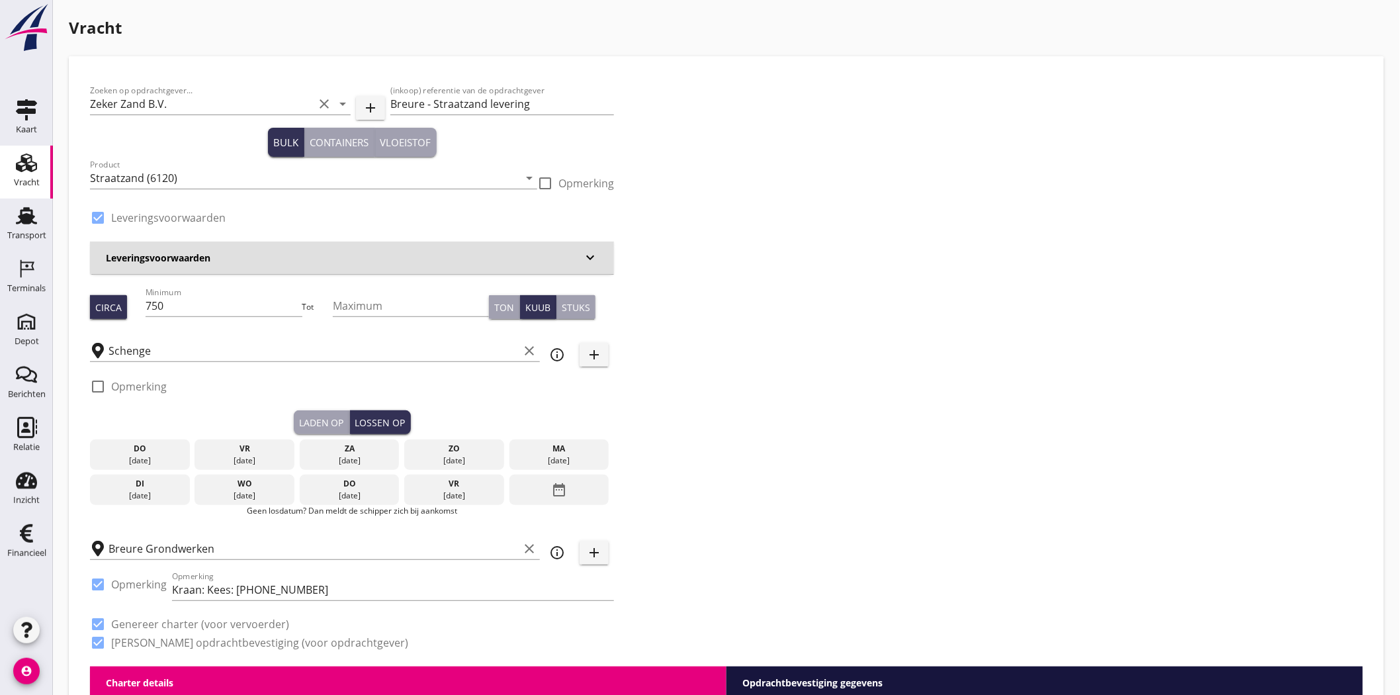
drag, startPoint x: 574, startPoint y: 452, endPoint x: 612, endPoint y: 448, distance: 38.6
click at [576, 452] on div "ma" at bounding box center [559, 449] width 93 height 12
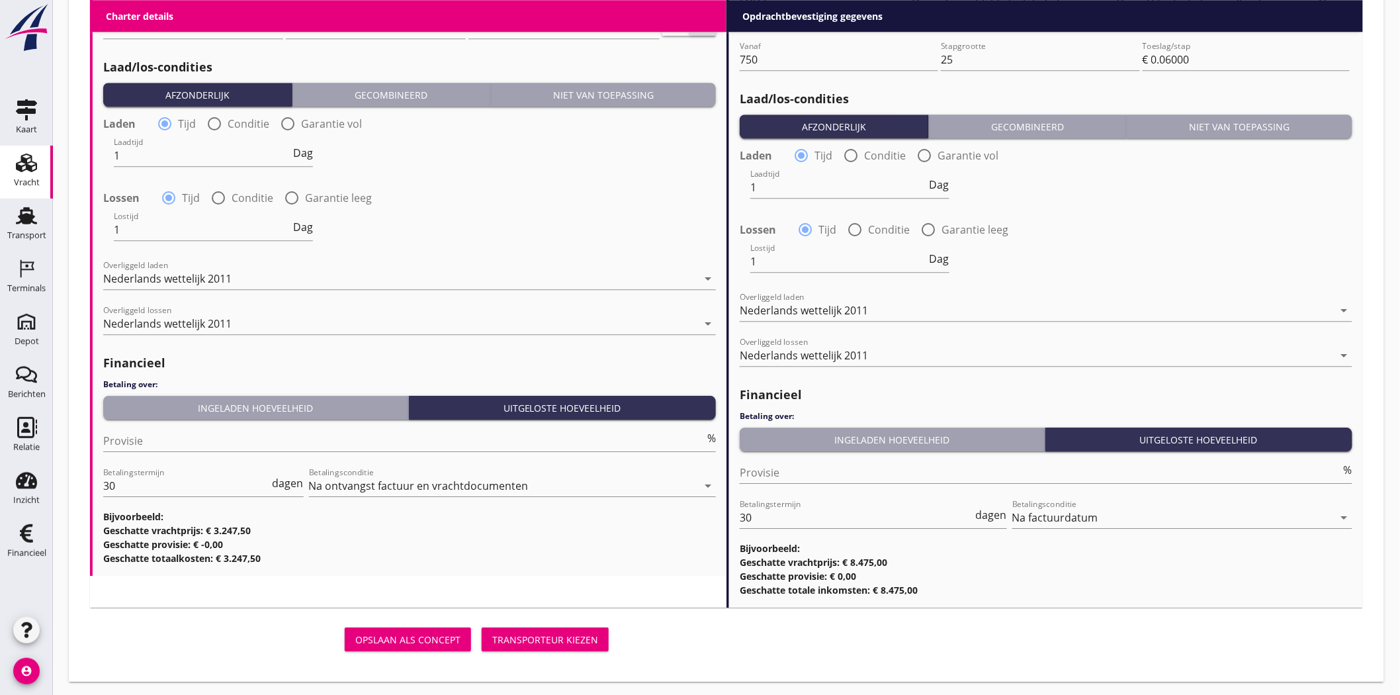
scroll to position [1457, 0]
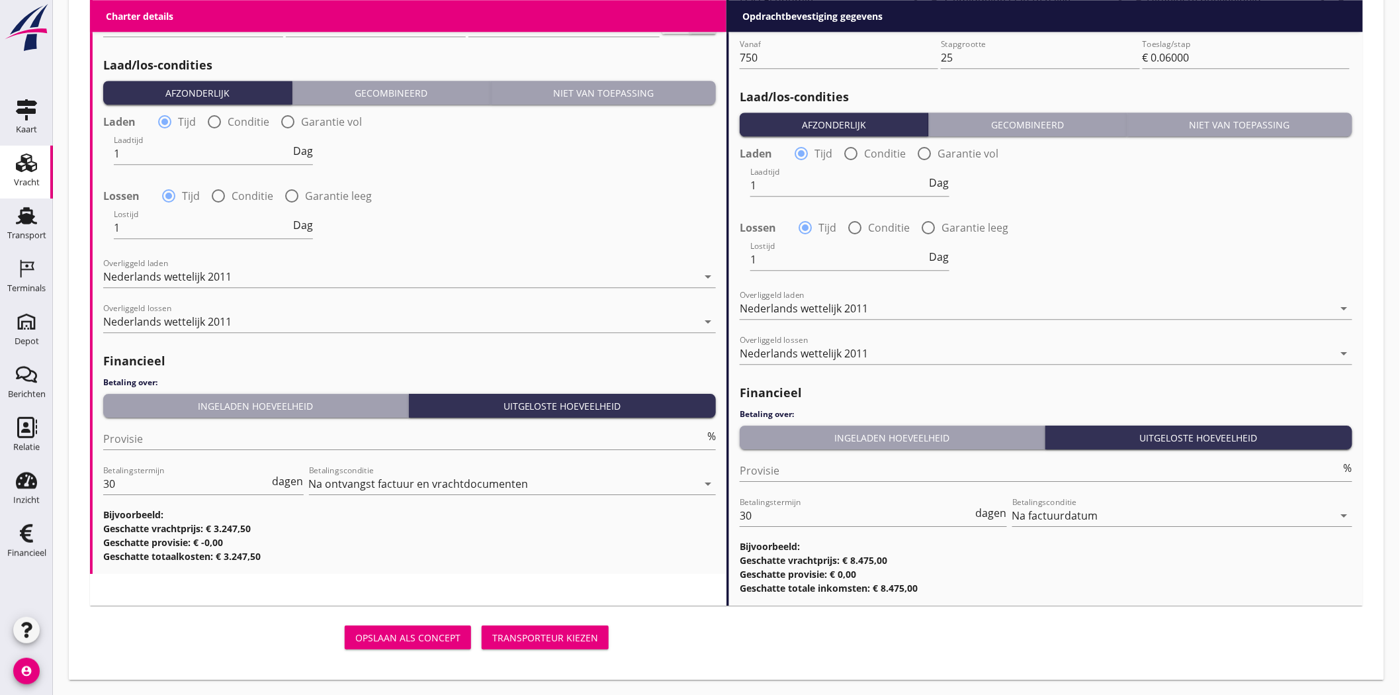
click at [561, 629] on button "Transporteur kiezen" at bounding box center [545, 637] width 127 height 24
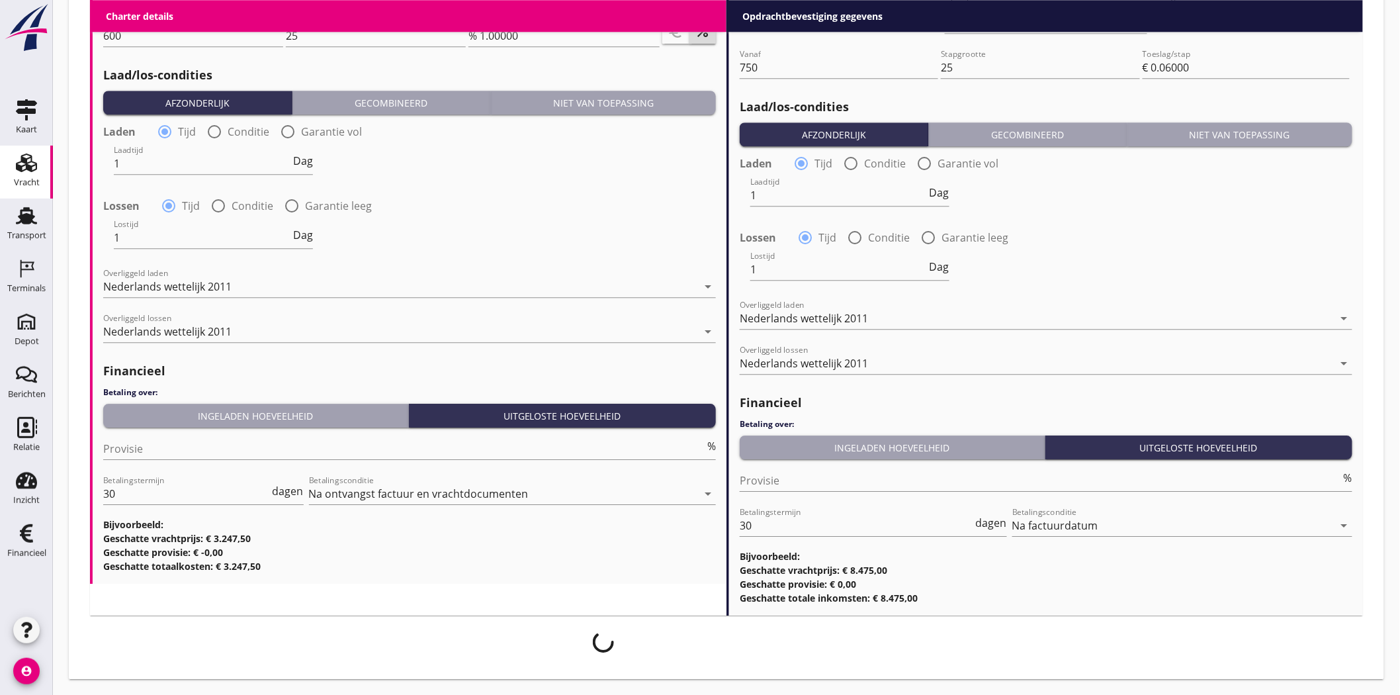
scroll to position [1446, 0]
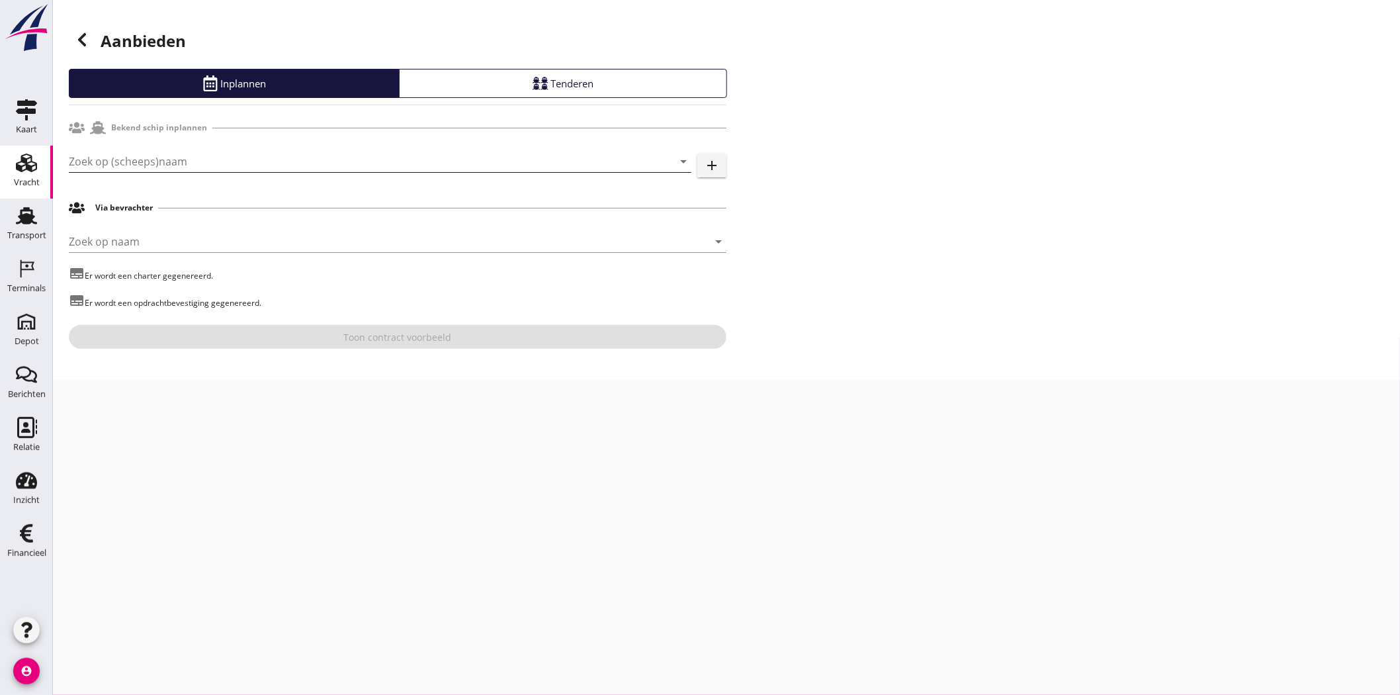
click at [249, 156] on input "Zoek op (scheeps)naam" at bounding box center [362, 161] width 586 height 21
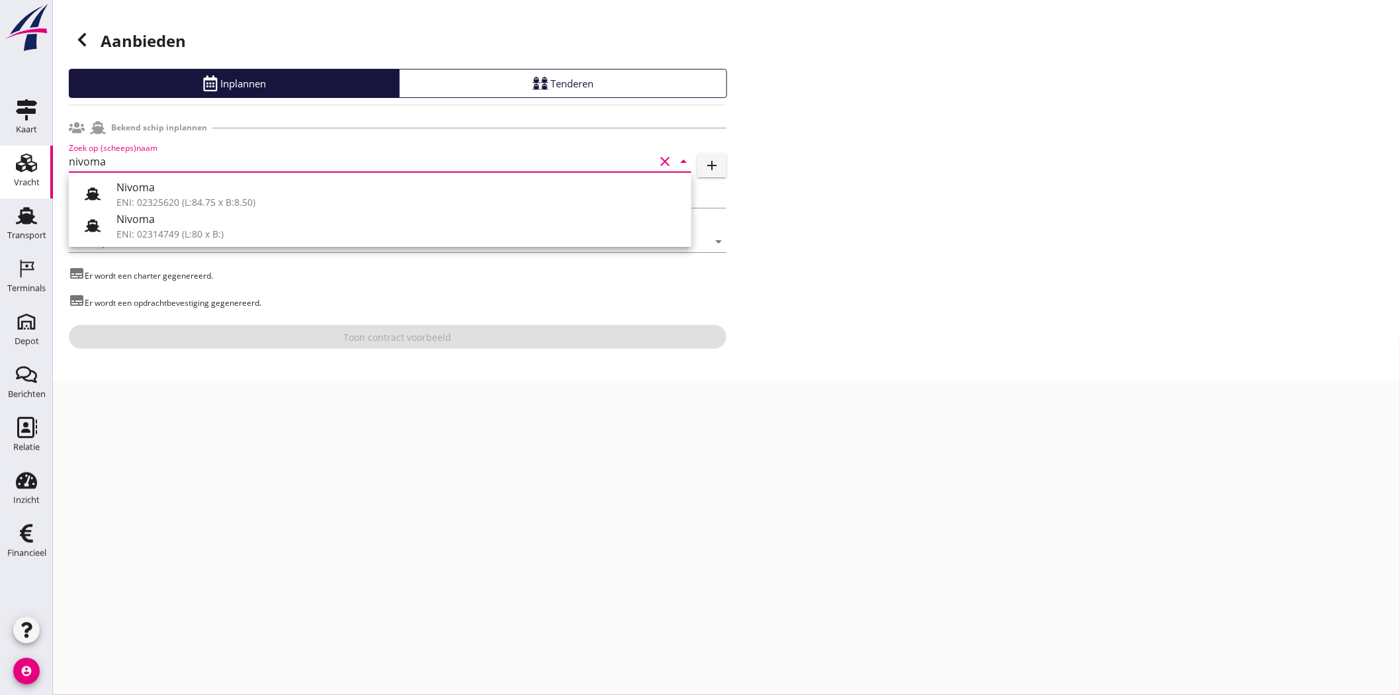
click at [232, 185] on div "Nivoma" at bounding box center [398, 187] width 564 height 16
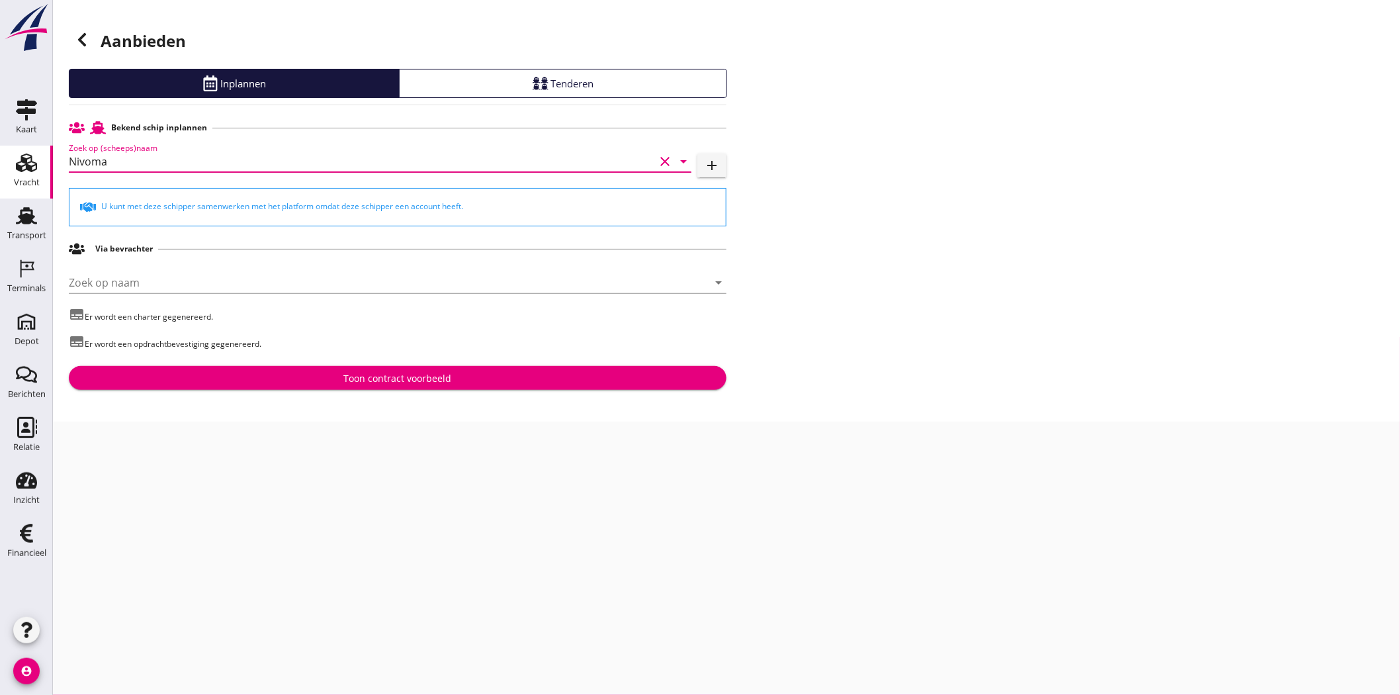
type input "Nivoma"
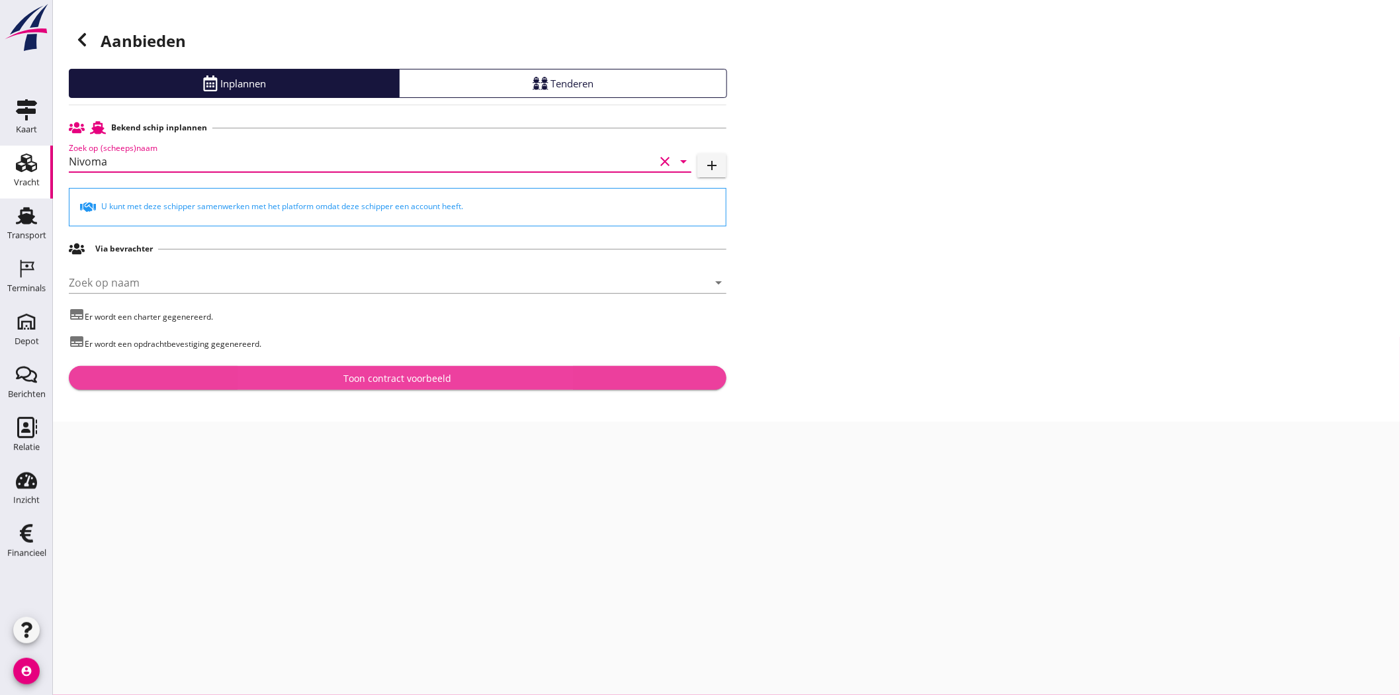
click at [430, 379] on div "Toon contract voorbeeld" at bounding box center [398, 378] width 108 height 14
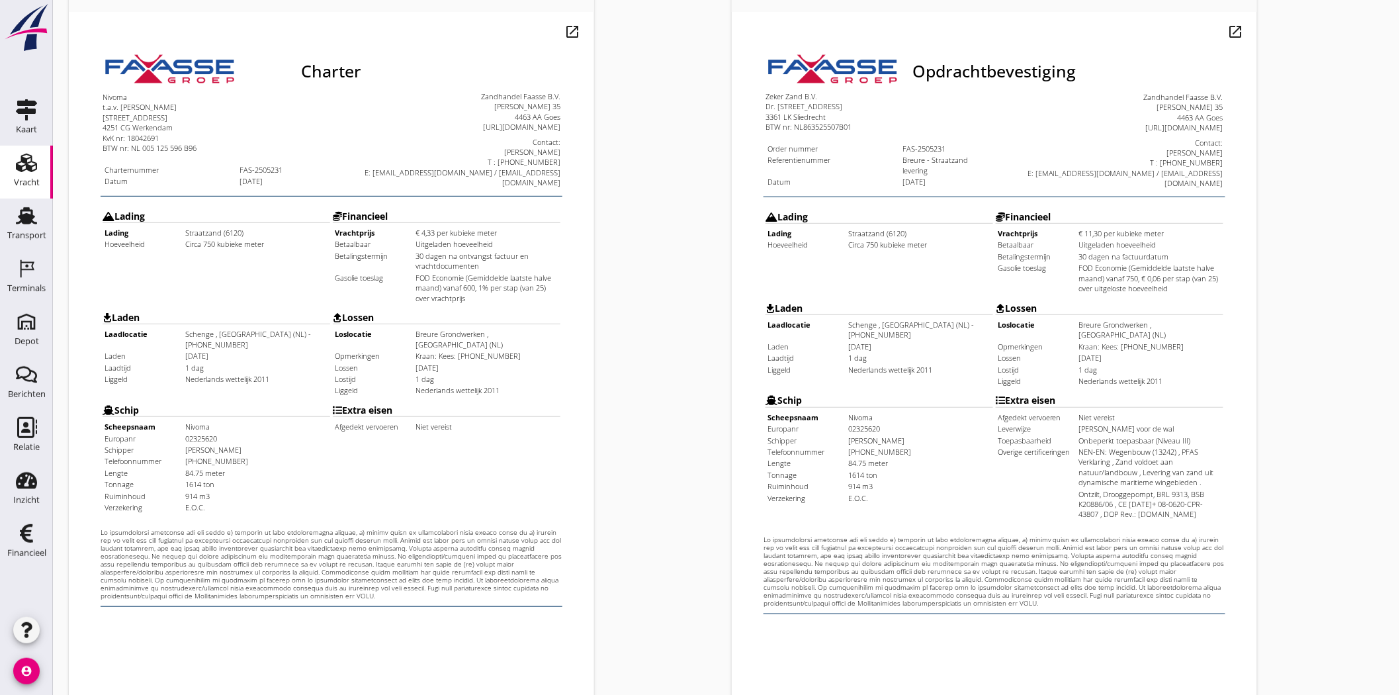
scroll to position [285, 0]
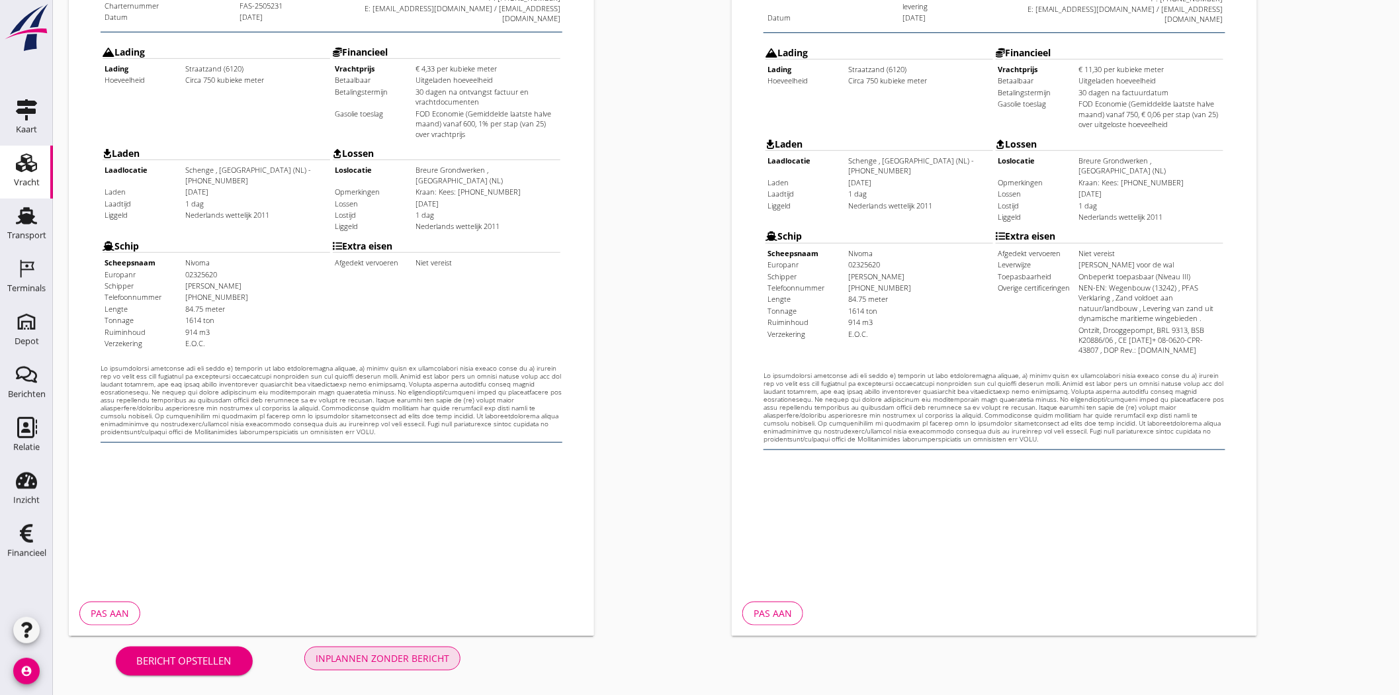
click at [349, 652] on div "Inplannen zonder bericht" at bounding box center [383, 658] width 134 height 14
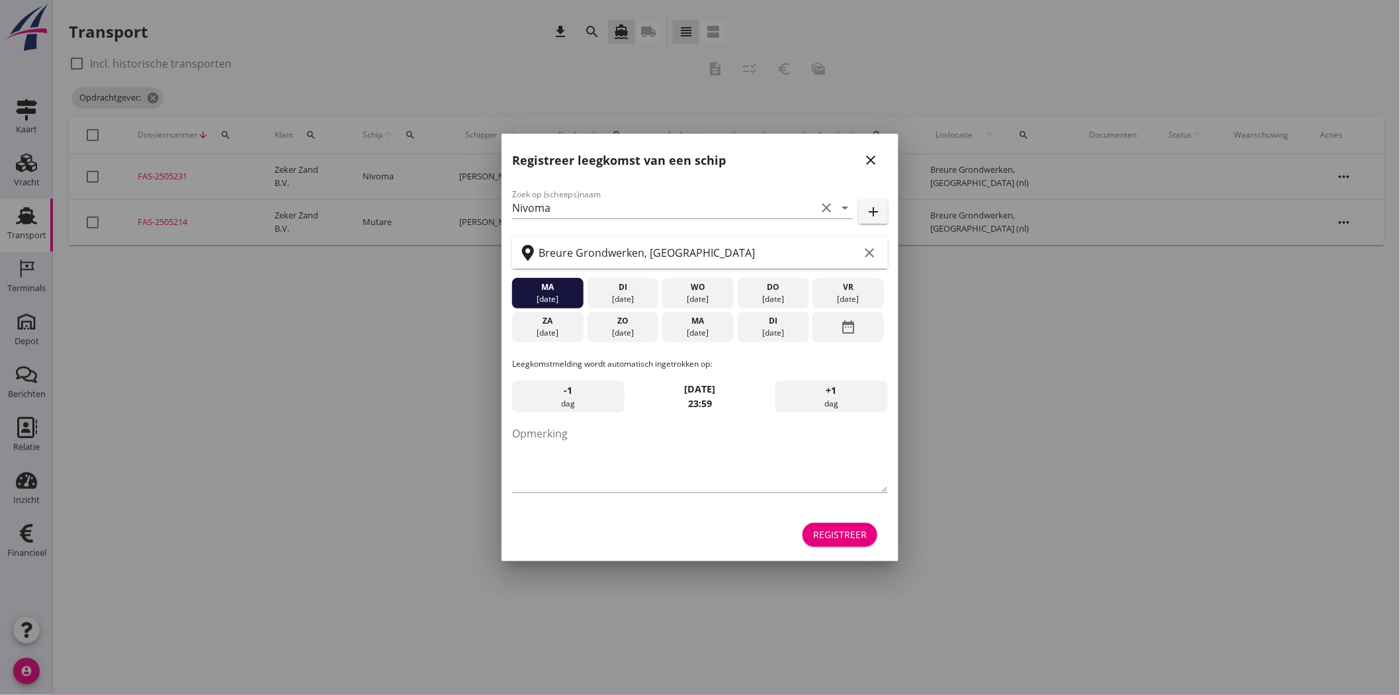
click at [875, 163] on icon "close" at bounding box center [871, 160] width 16 height 16
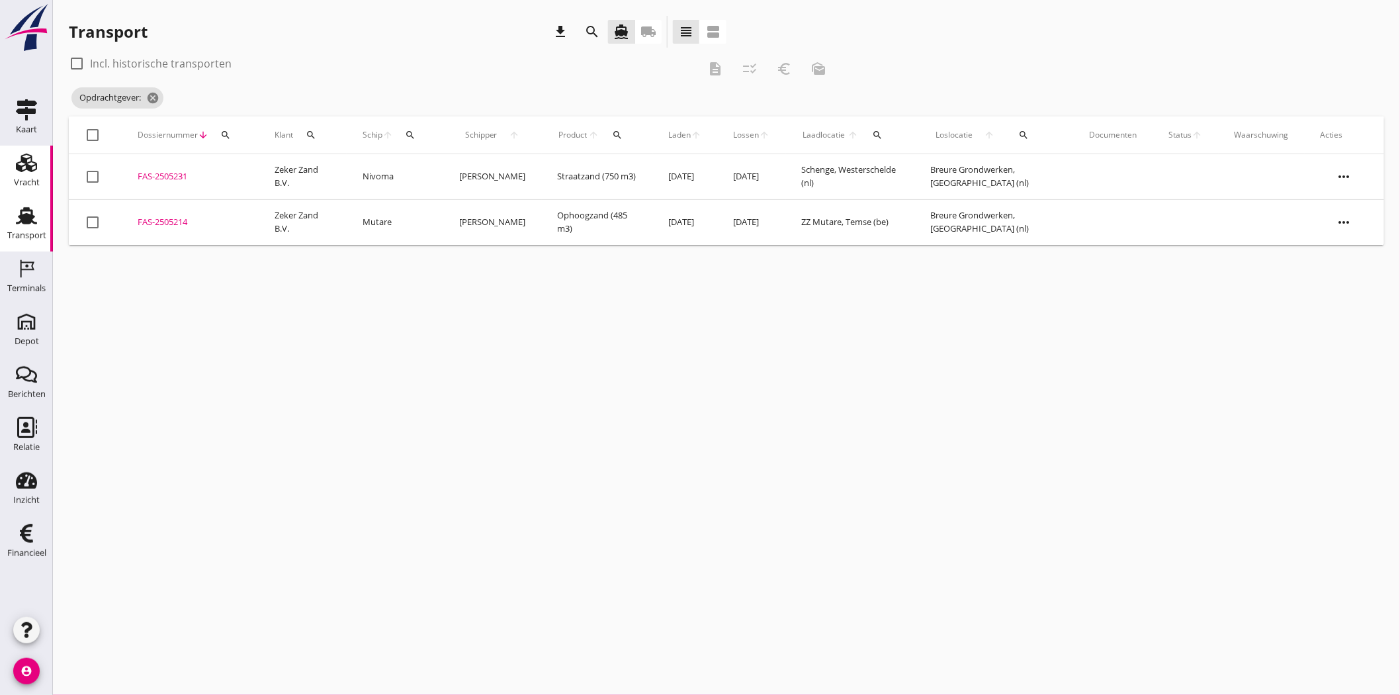
click at [27, 181] on div "Vracht" at bounding box center [27, 182] width 26 height 9
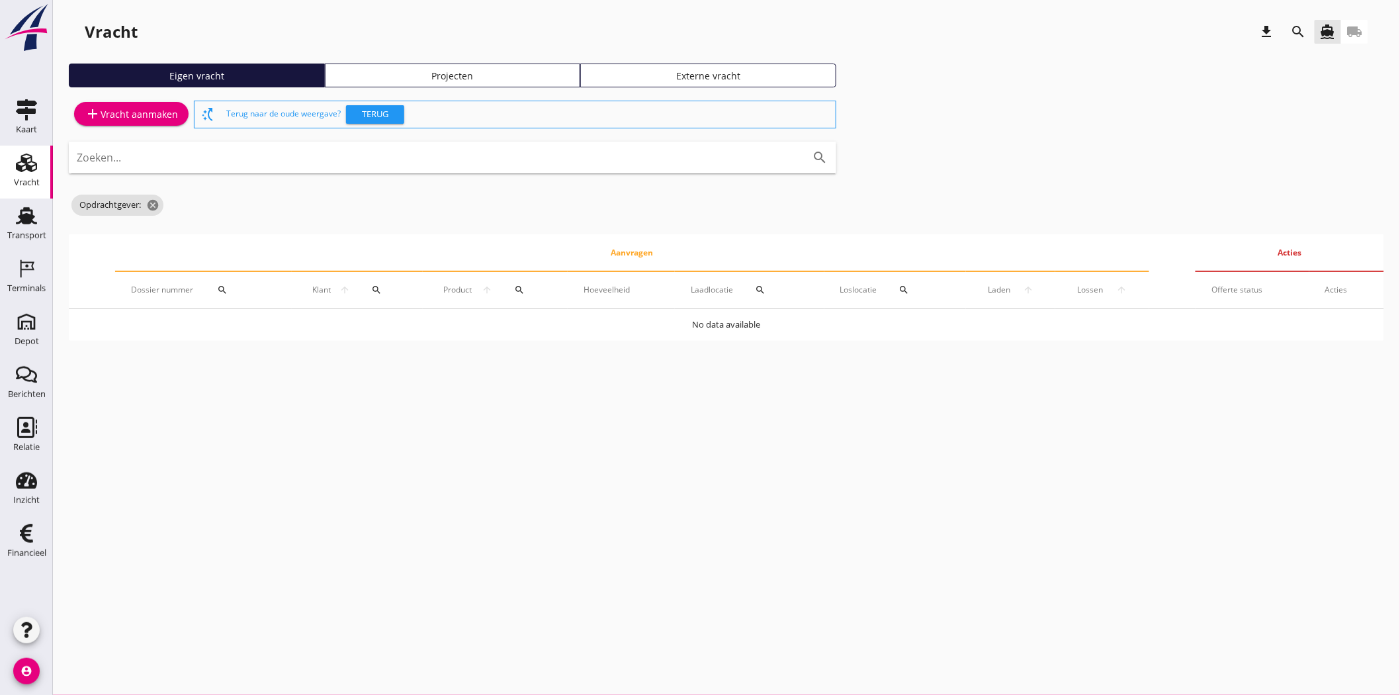
click at [505, 75] on div "Projecten" at bounding box center [453, 76] width 244 height 14
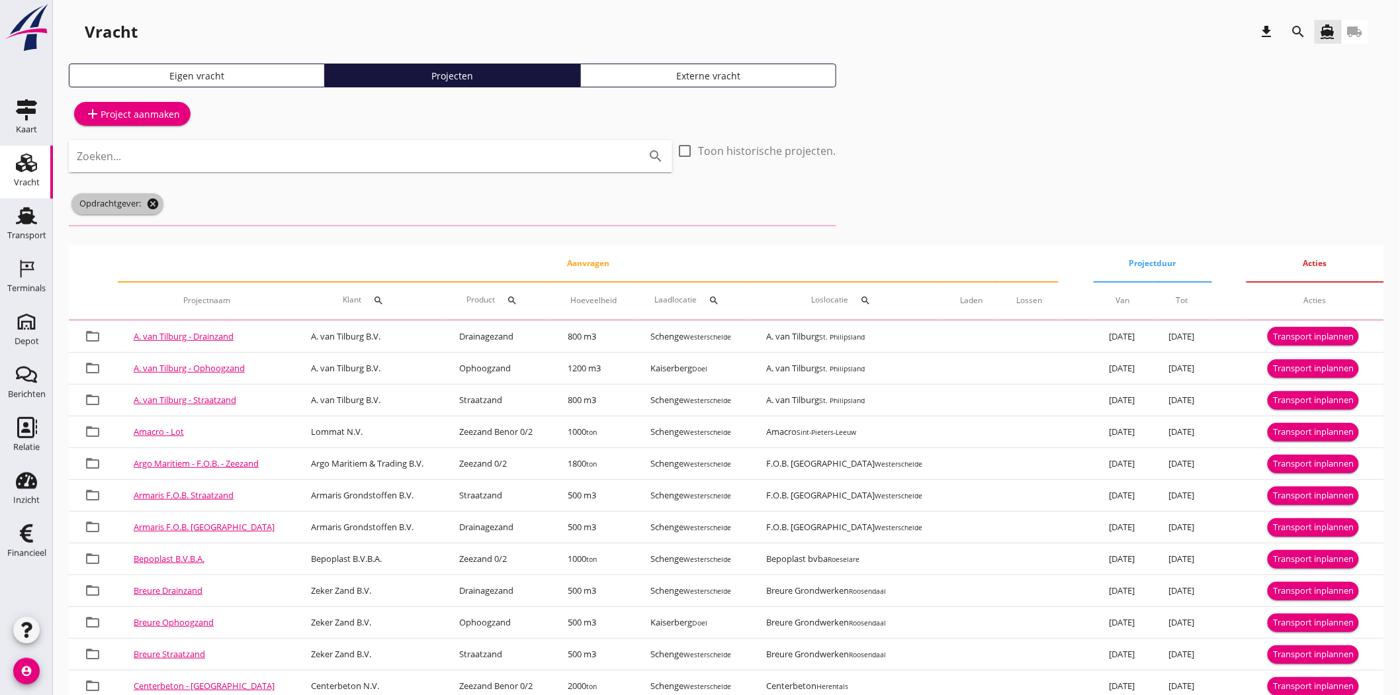
click at [153, 203] on icon "cancel" at bounding box center [152, 203] width 13 height 13
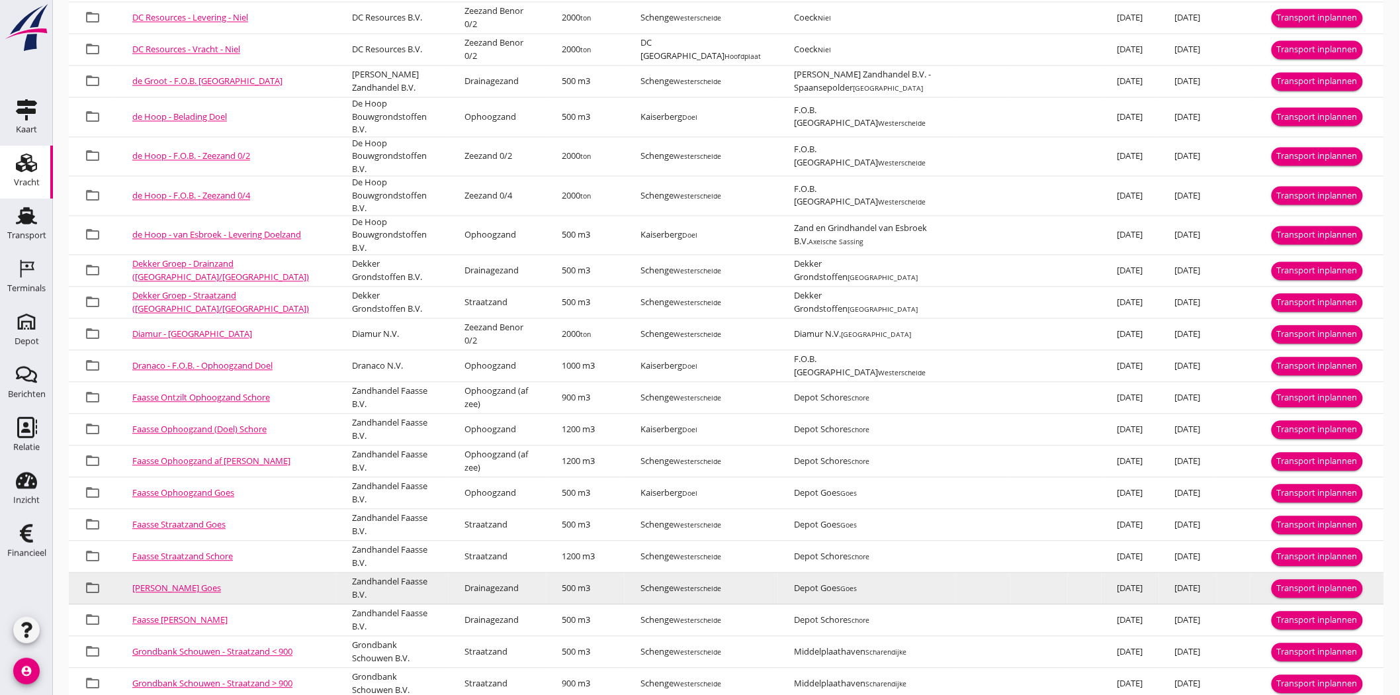
scroll to position [1083, 0]
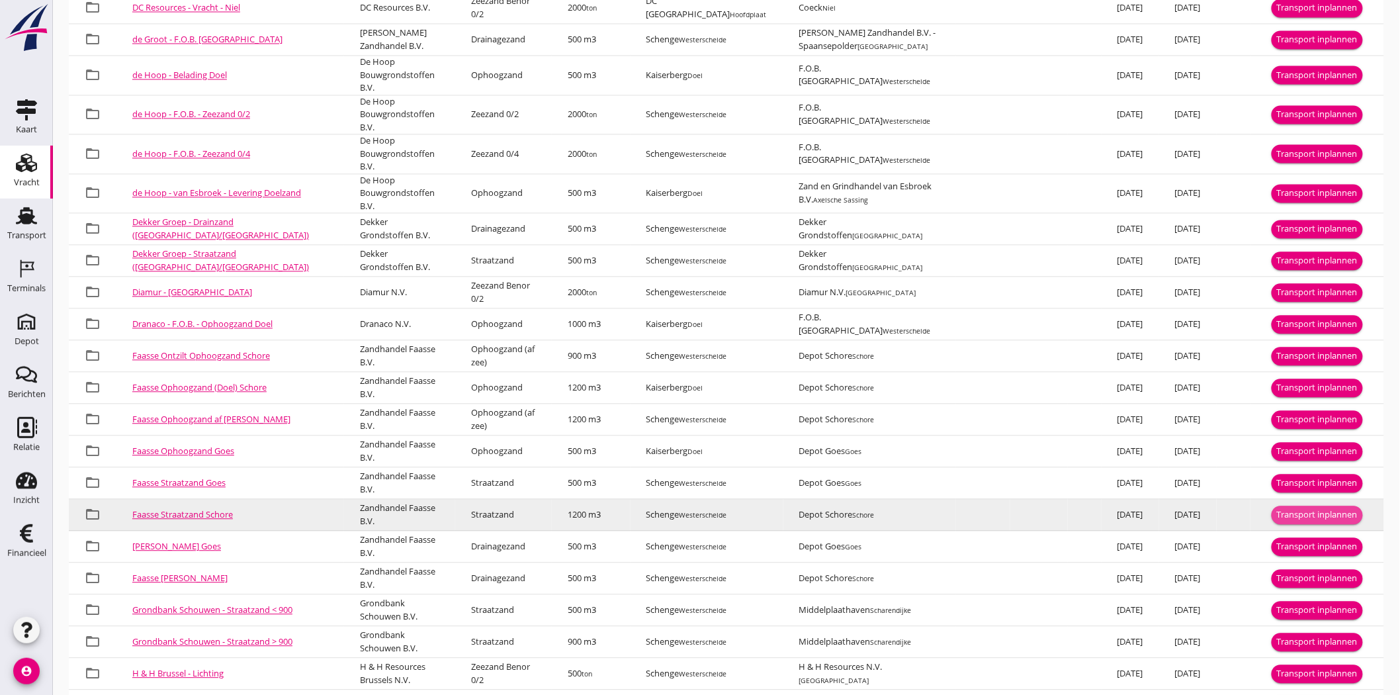
click at [1324, 508] on div "Transport inplannen" at bounding box center [1317, 514] width 81 height 13
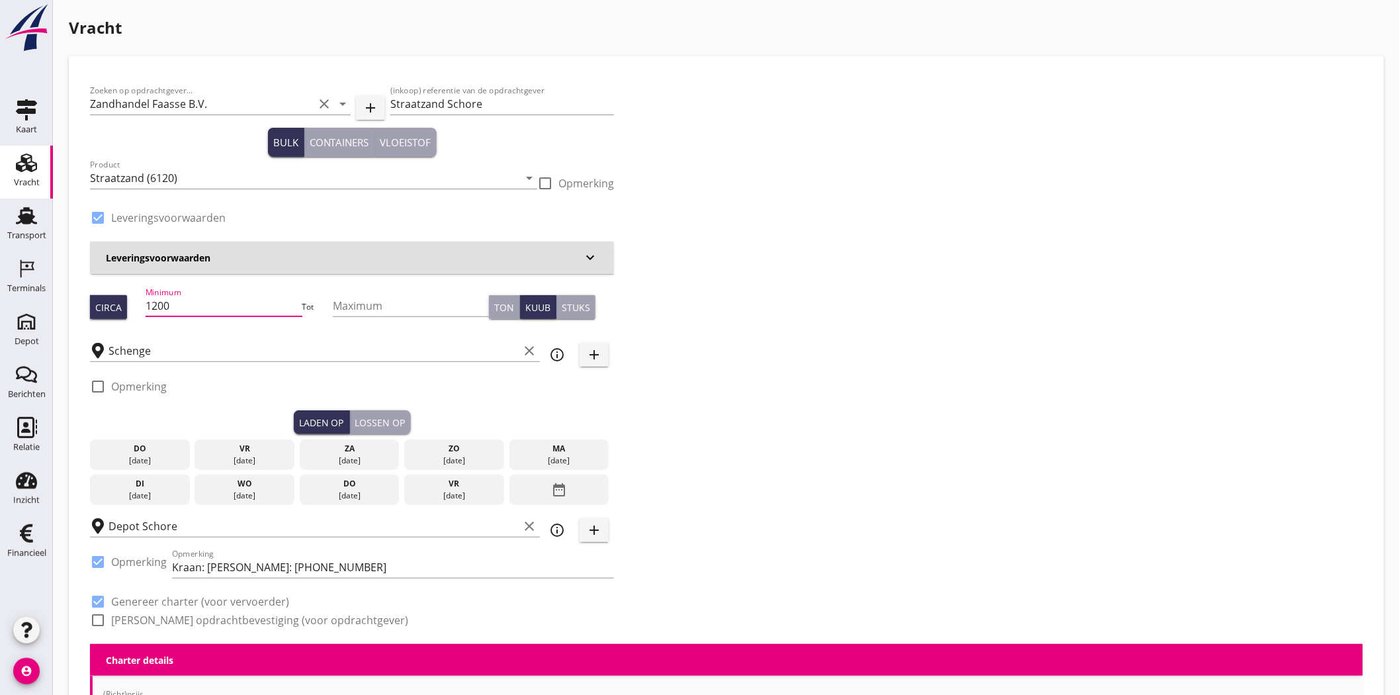
drag, startPoint x: 152, startPoint y: 305, endPoint x: 75, endPoint y: 295, distance: 78.1
type input "165"
click at [1034, 344] on div "Zoeken op opdrachtgever... Zandhandel Faasse B.V. clear arrow_drop_down add (in…" at bounding box center [727, 360] width 1284 height 566
click at [388, 102] on div "Zoeken op opdrachtgever... Zandhandel Faasse B.V. clear arrow_drop_down add (in…" at bounding box center [352, 105] width 524 height 45
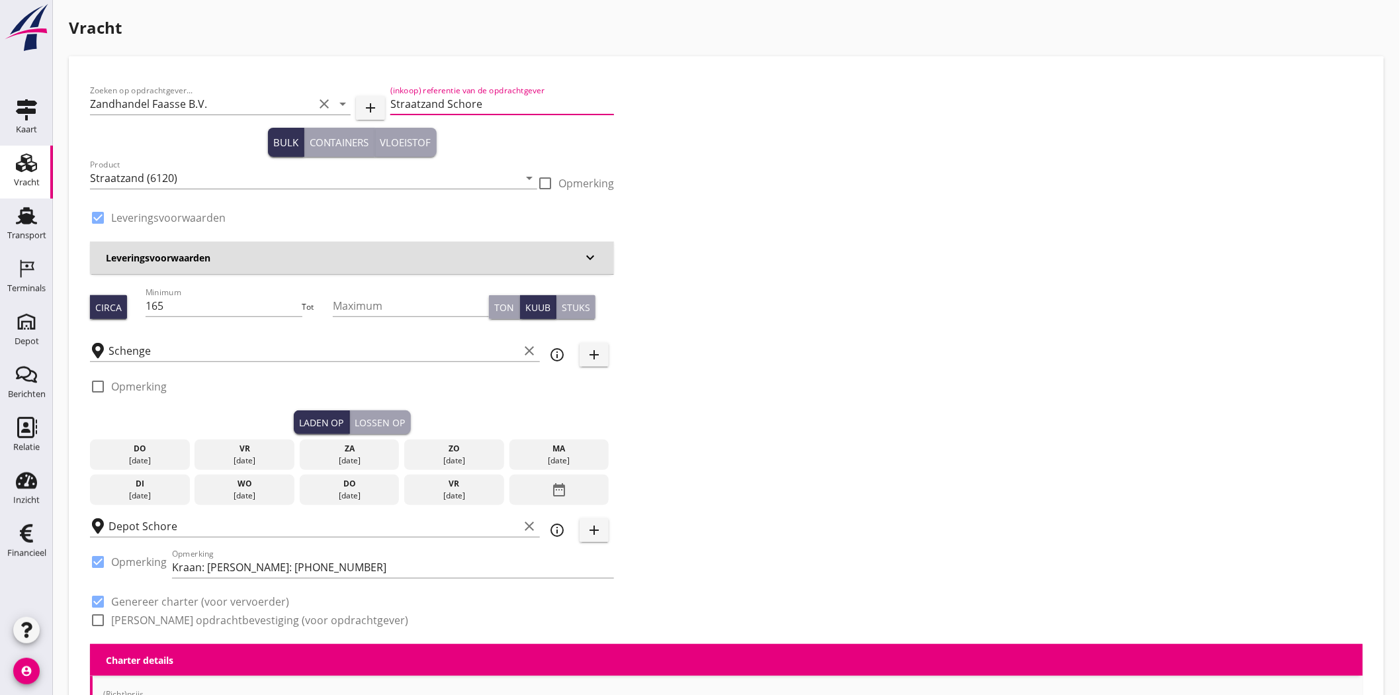
click at [392, 99] on input "Straatzand Schore" at bounding box center [502, 103] width 224 height 21
type input "Lichting Straatzand Schore"
click at [141, 455] on div "28 aug." at bounding box center [139, 461] width 93 height 12
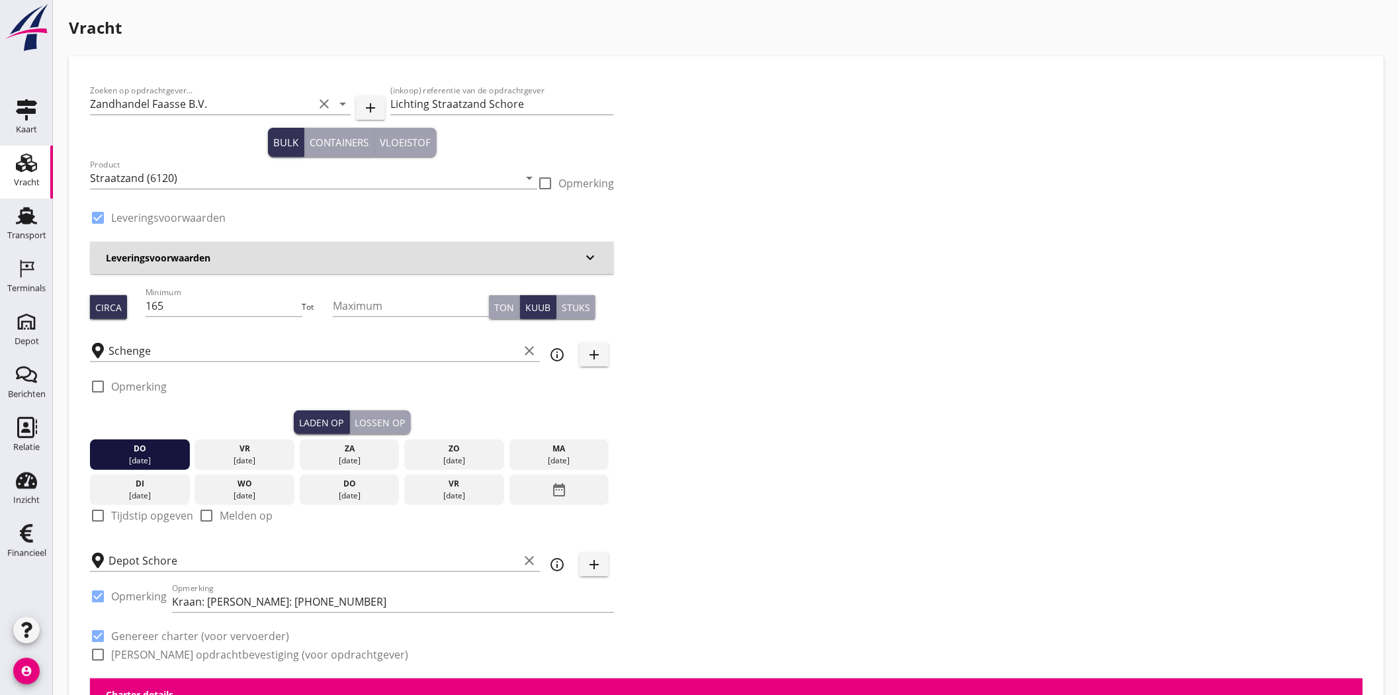
click at [379, 426] on div "Lossen op" at bounding box center [380, 423] width 50 height 14
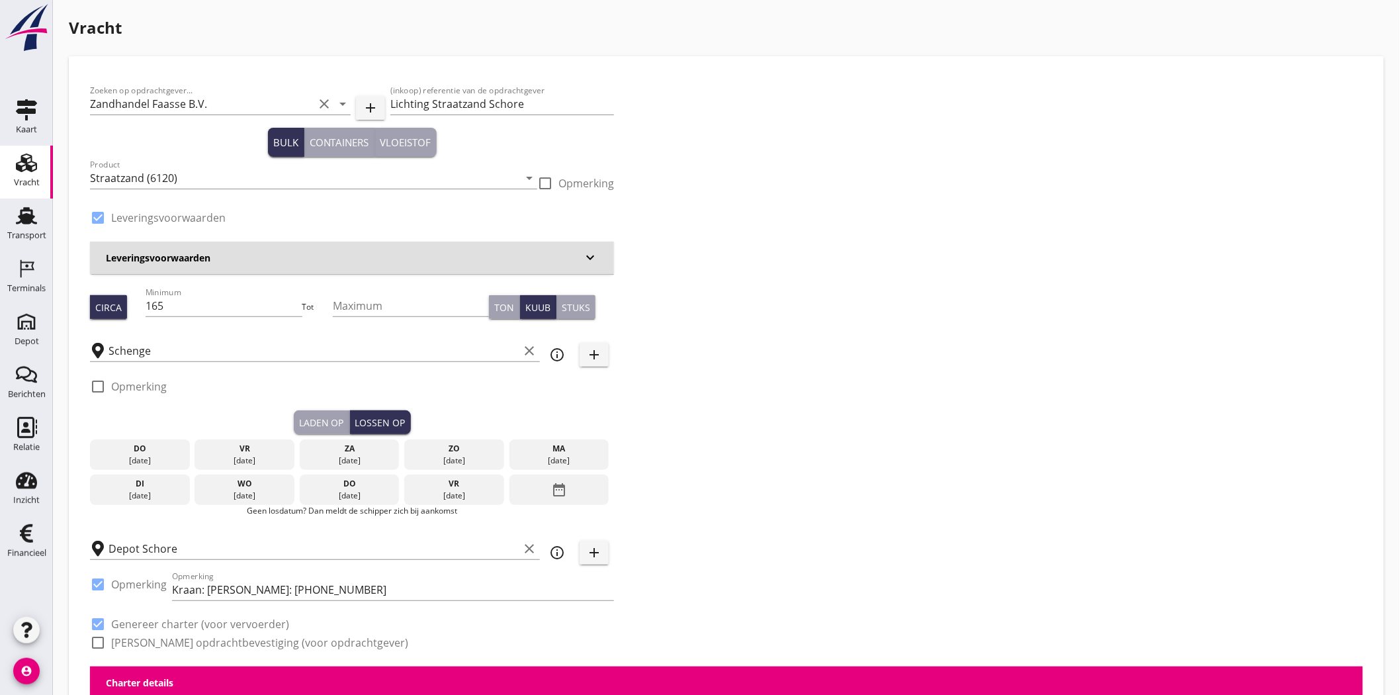
click at [245, 458] on div "29 aug." at bounding box center [244, 461] width 93 height 12
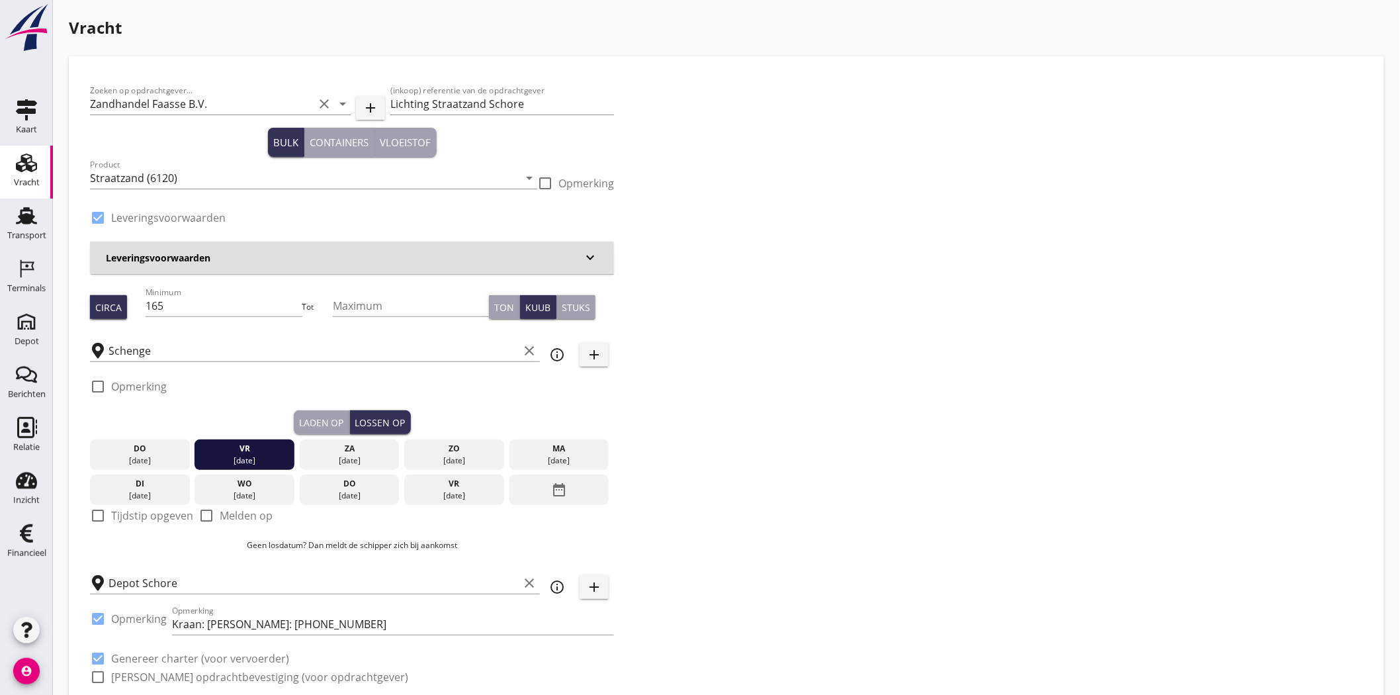
click at [835, 391] on div "Zoeken op opdrachtgever... Zandhandel Faasse B.V. clear arrow_drop_down add (in…" at bounding box center [727, 388] width 1284 height 623
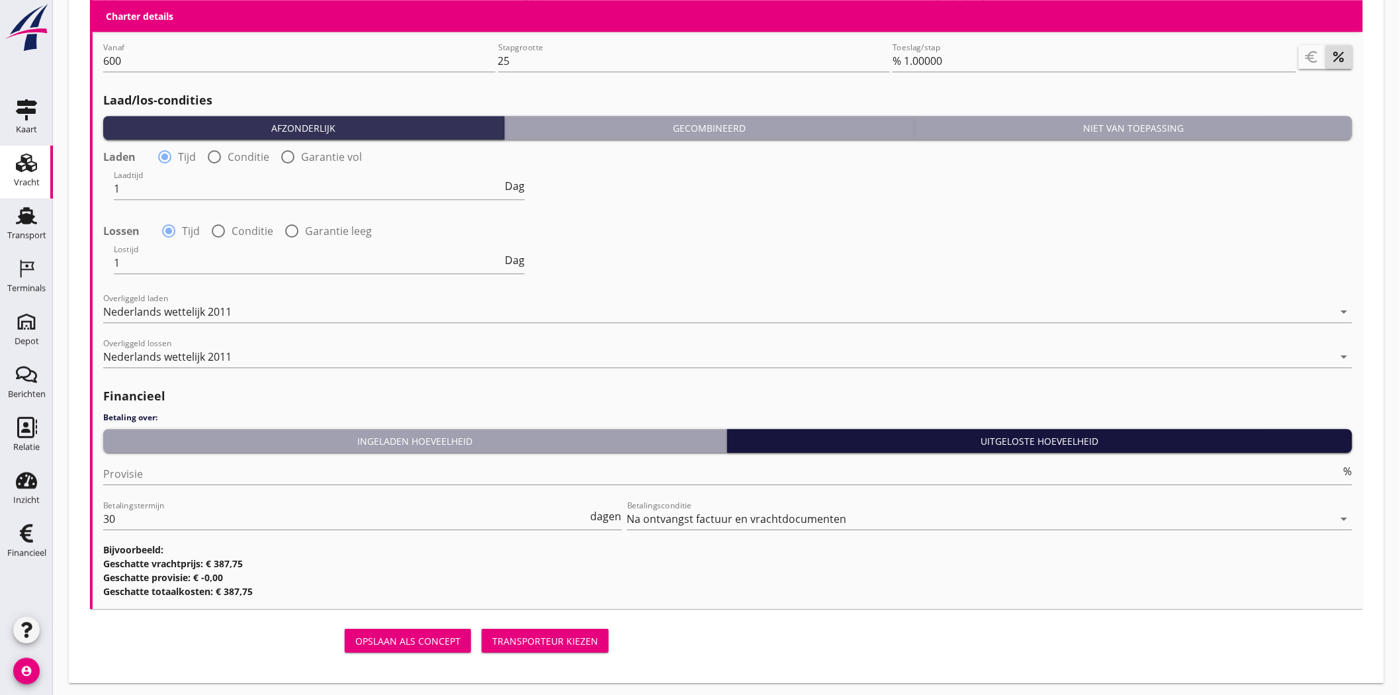
scroll to position [1413, 0]
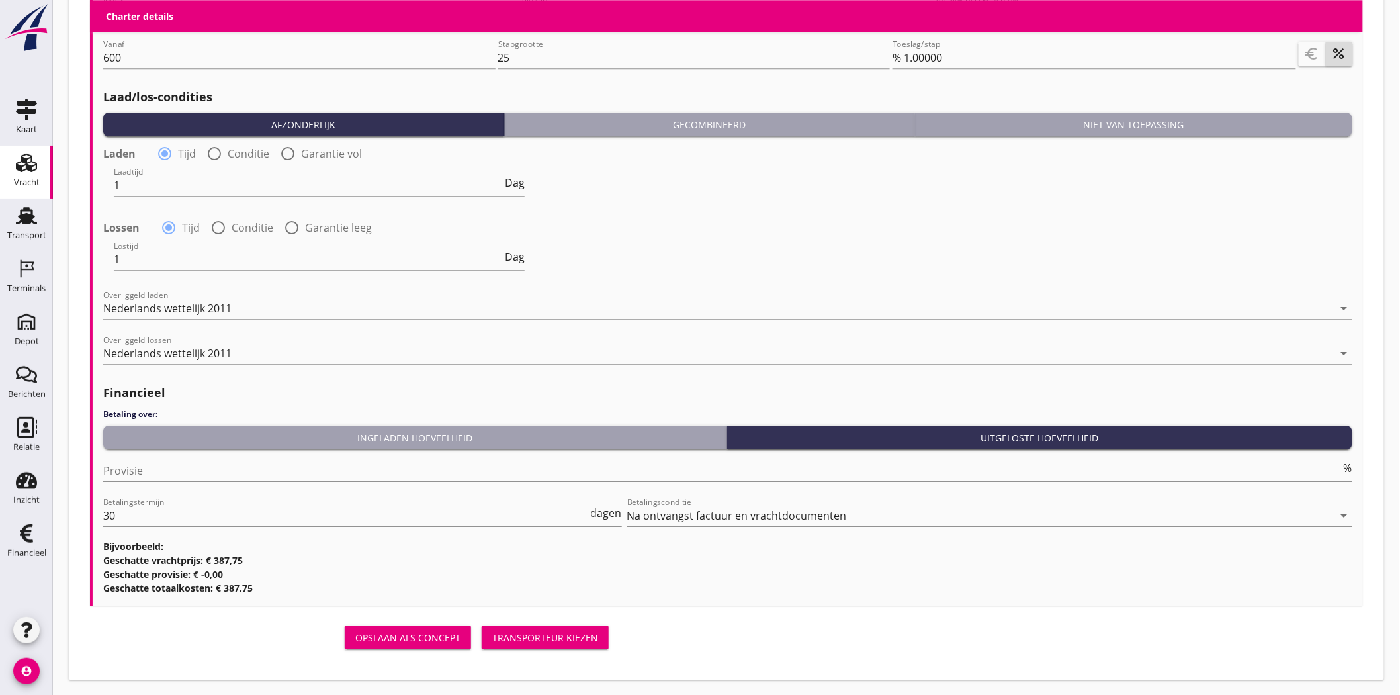
click at [514, 631] on div "Transporteur kiezen" at bounding box center [545, 638] width 106 height 14
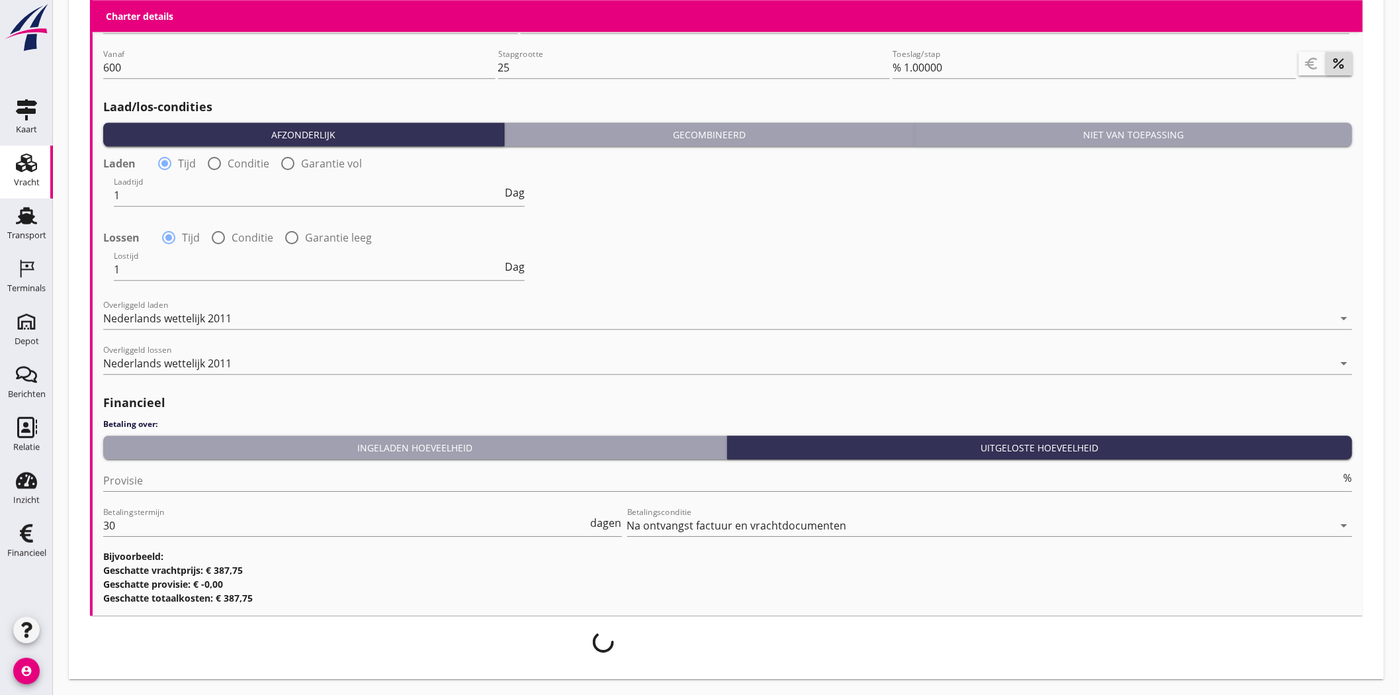
scroll to position [1403, 0]
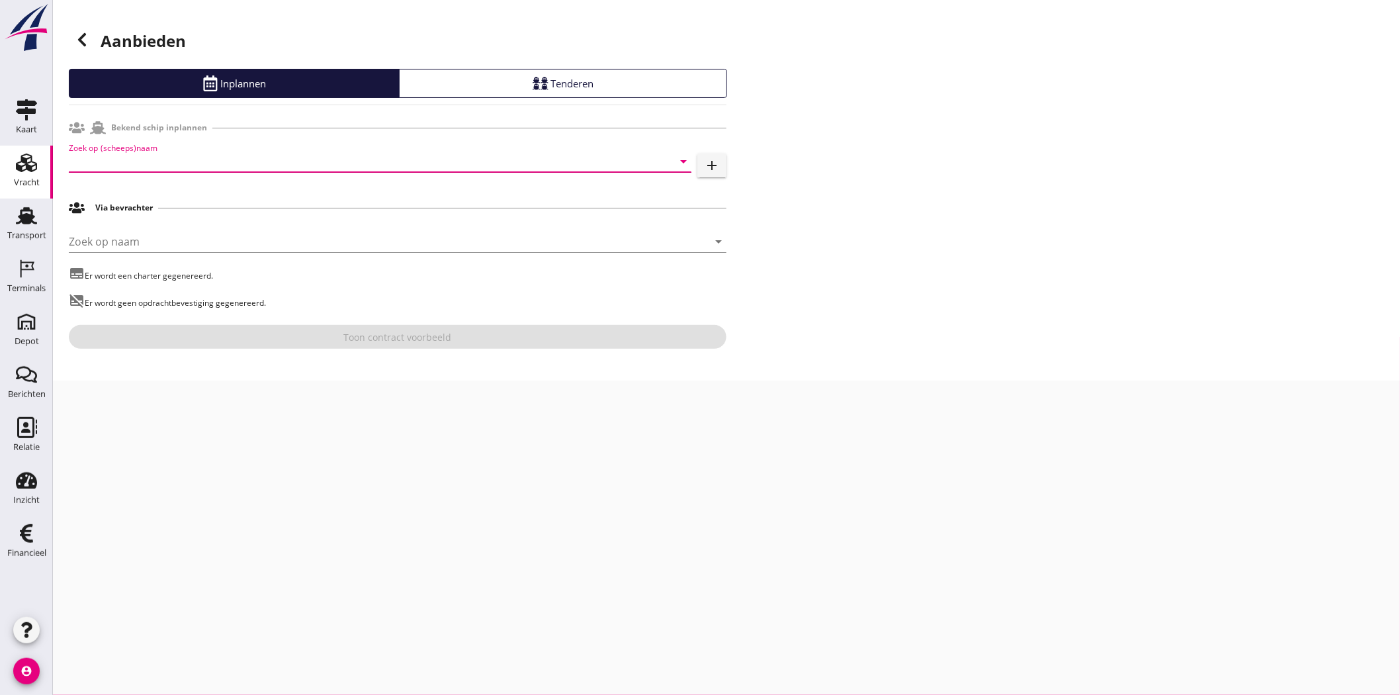
click at [155, 157] on input "Zoek op (scheeps)naam" at bounding box center [362, 161] width 586 height 21
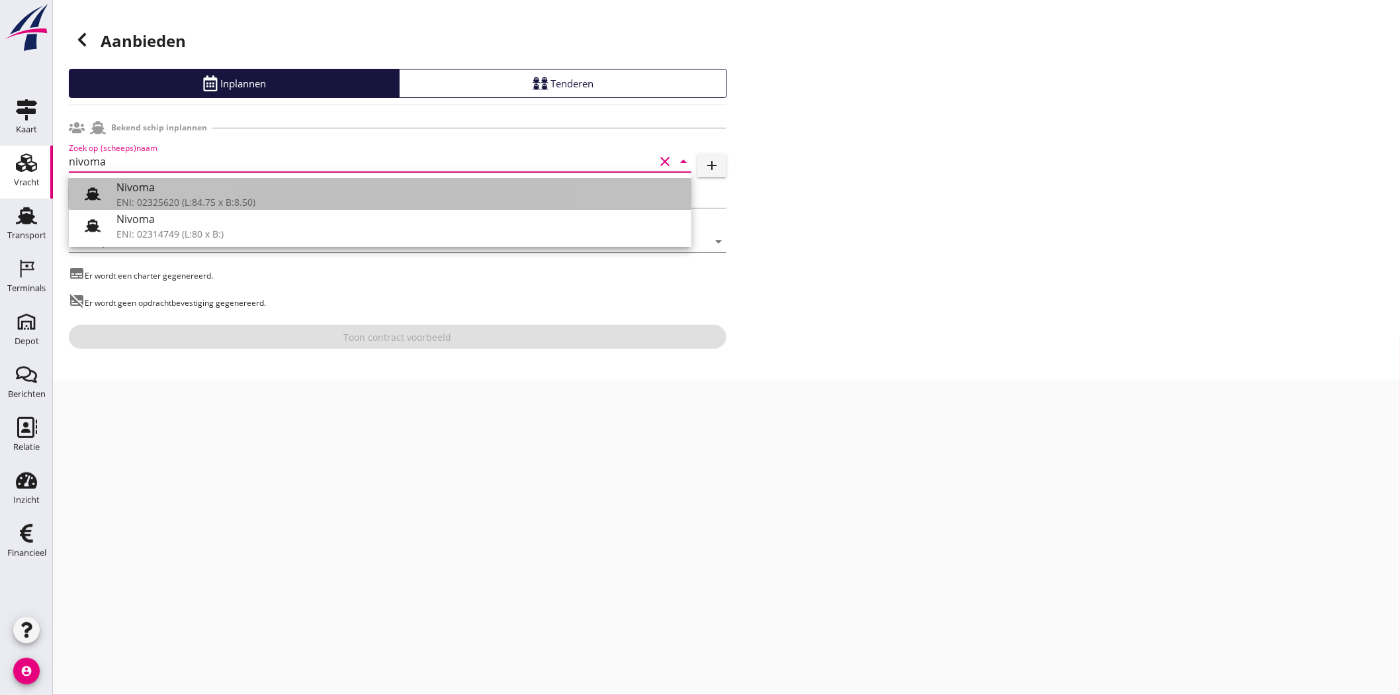
click at [173, 199] on div "ENI: 02325620 (L:84.75 x B:8.50)" at bounding box center [398, 202] width 564 height 14
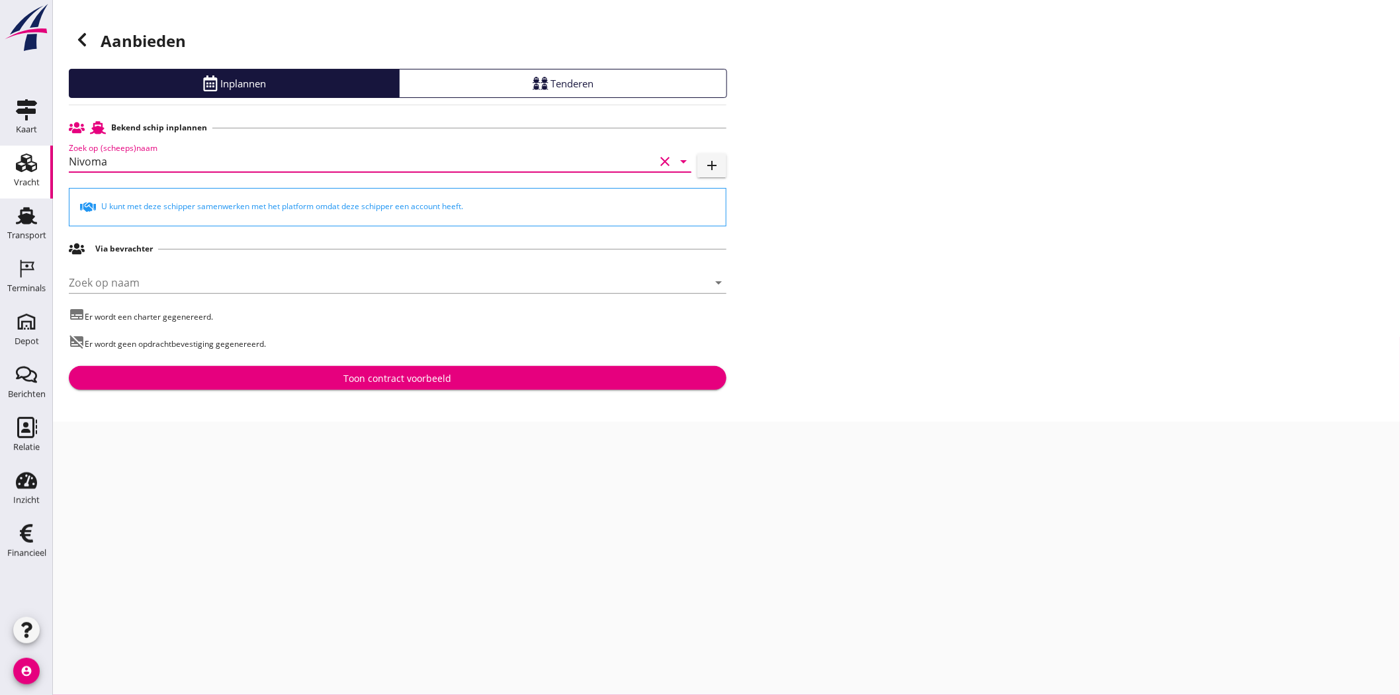
type input "Nivoma"
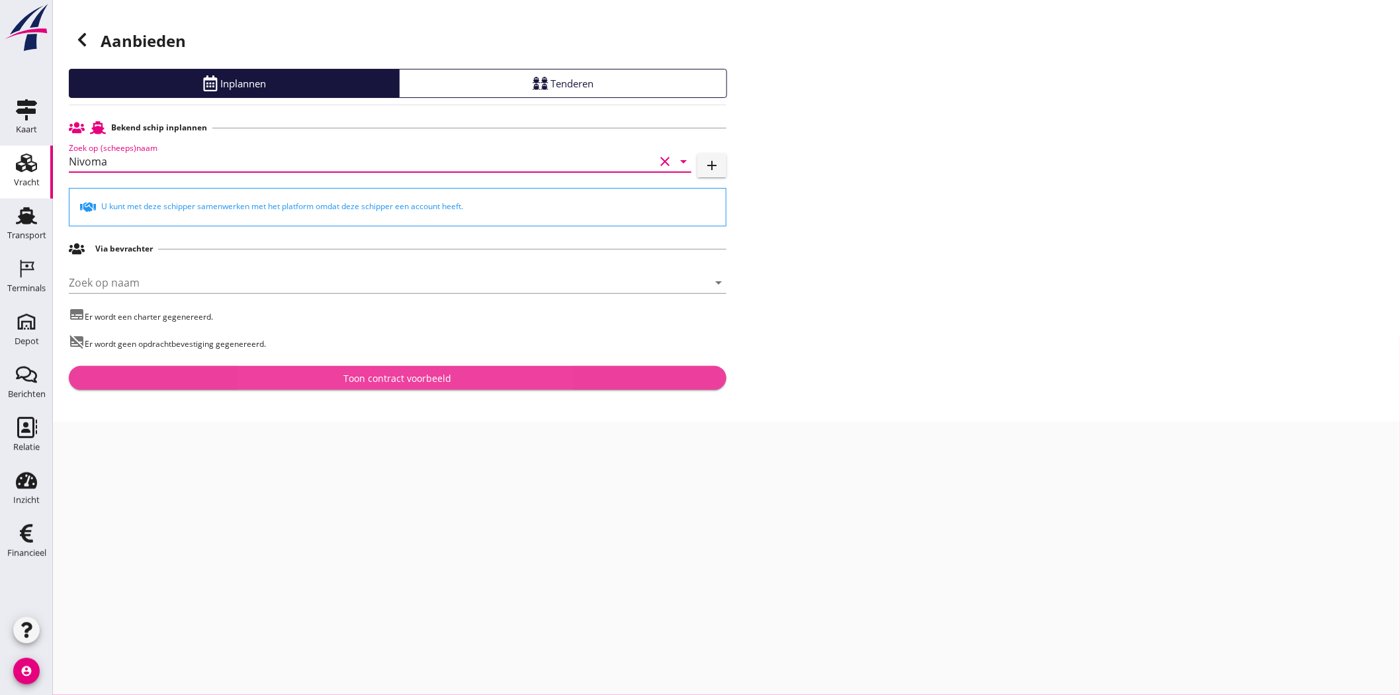
click at [402, 373] on div "Toon contract voorbeeld" at bounding box center [398, 378] width 108 height 14
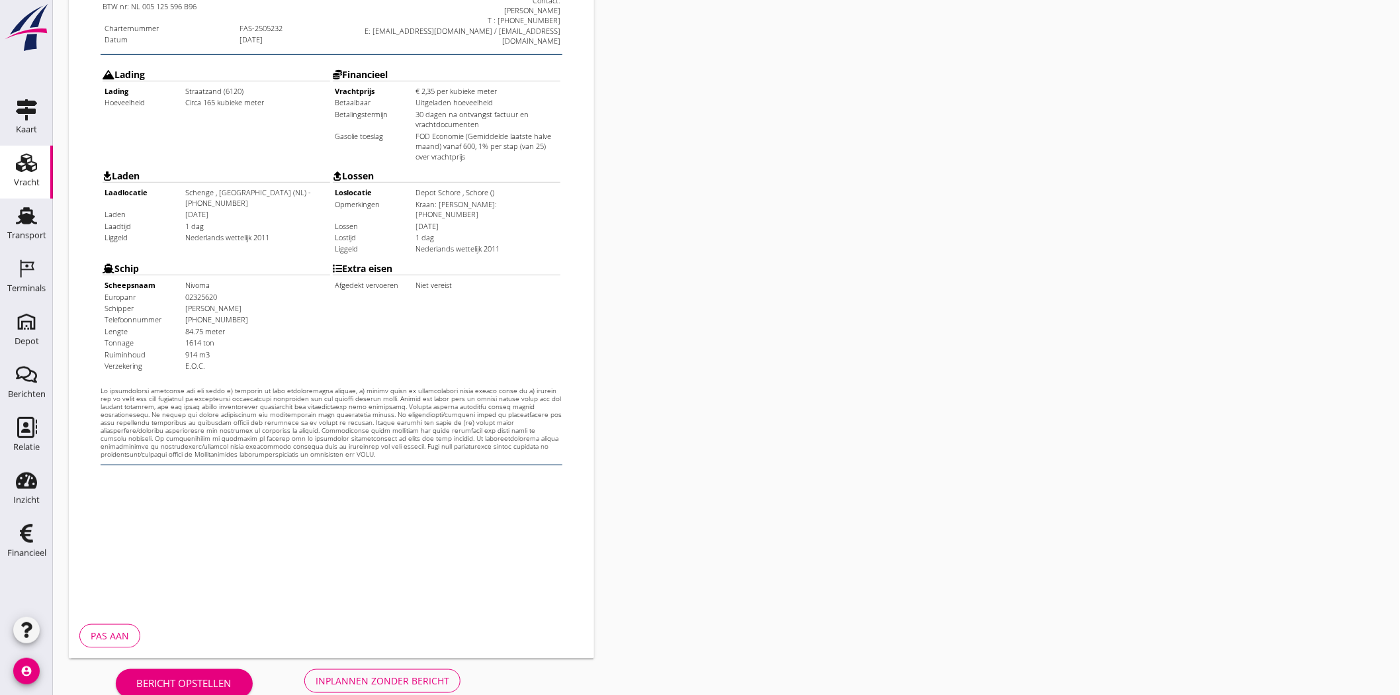
scroll to position [285, 0]
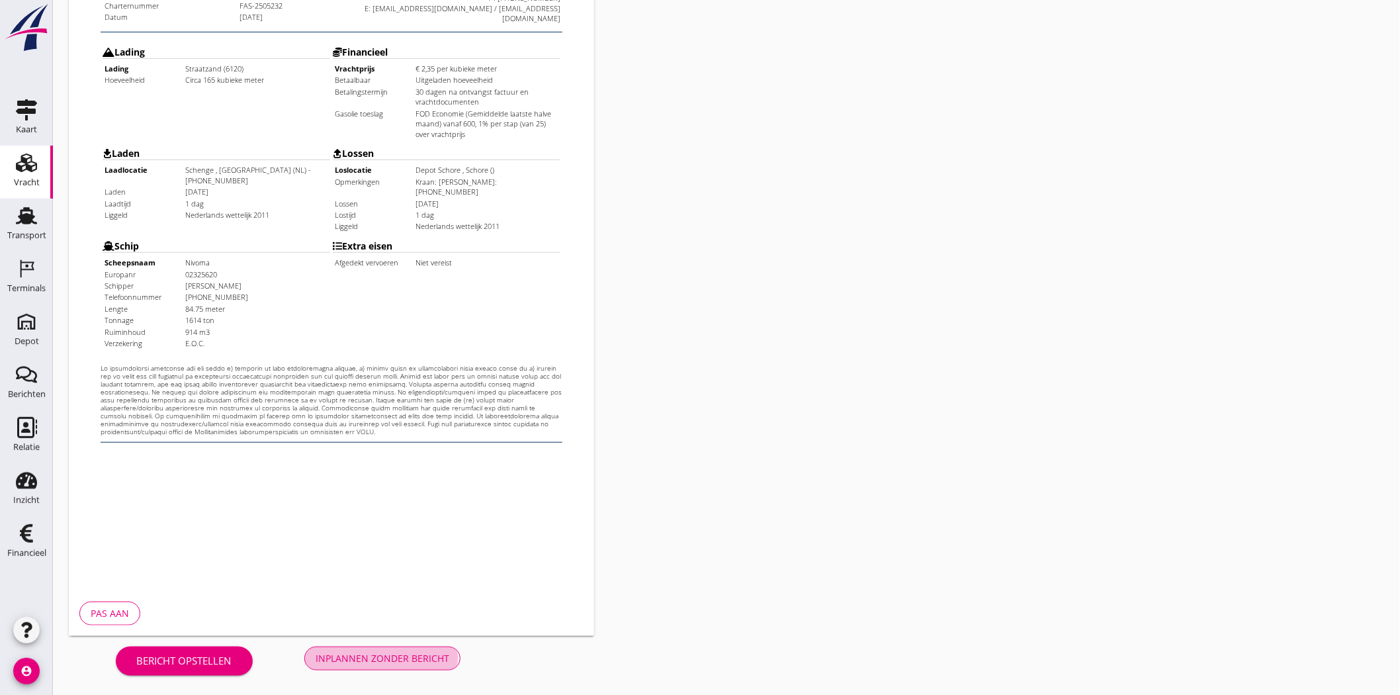
click at [455, 659] on button "Inplannen zonder bericht" at bounding box center [382, 659] width 156 height 24
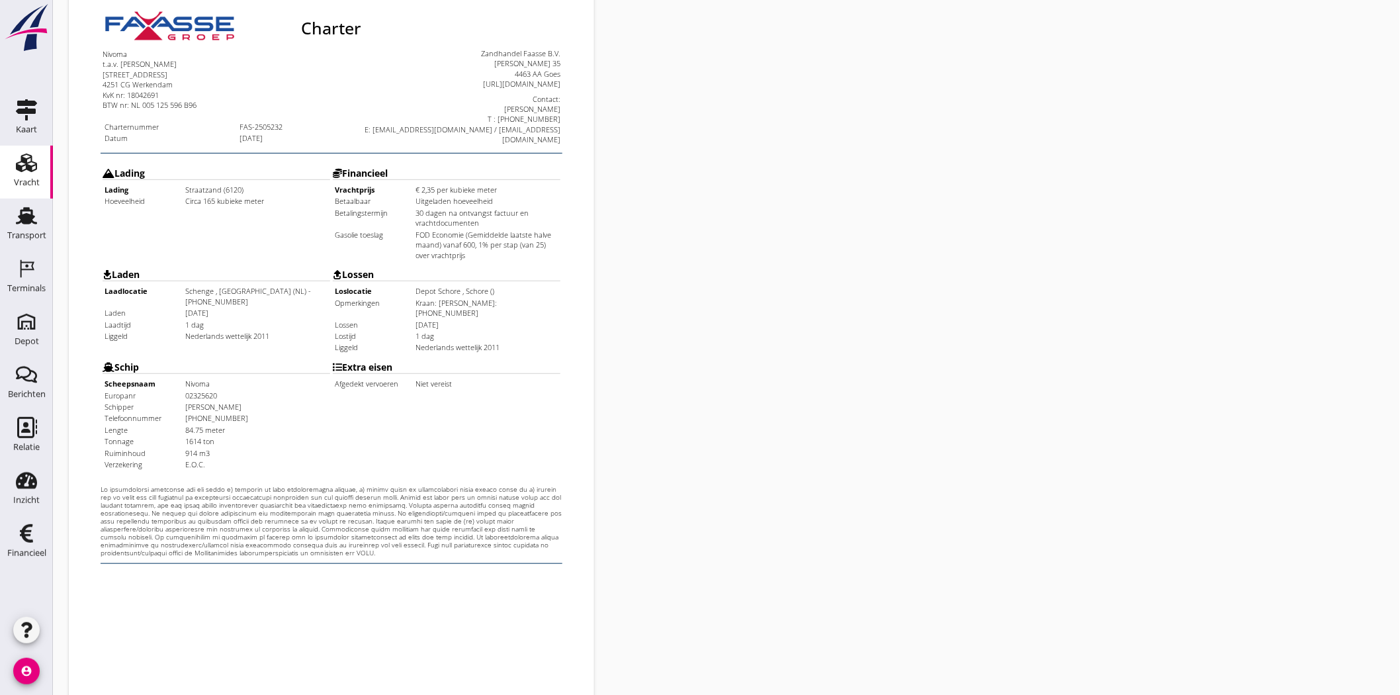
scroll to position [0, 0]
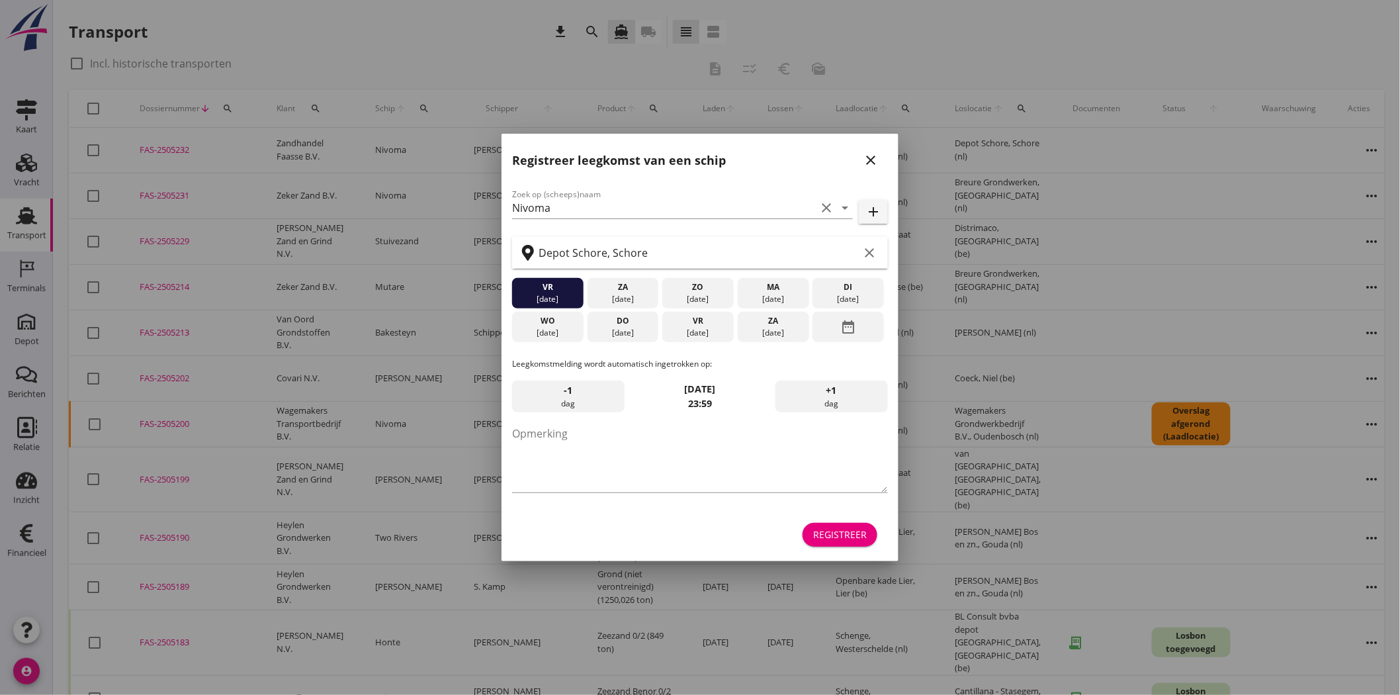
click at [870, 156] on icon "close" at bounding box center [871, 160] width 16 height 16
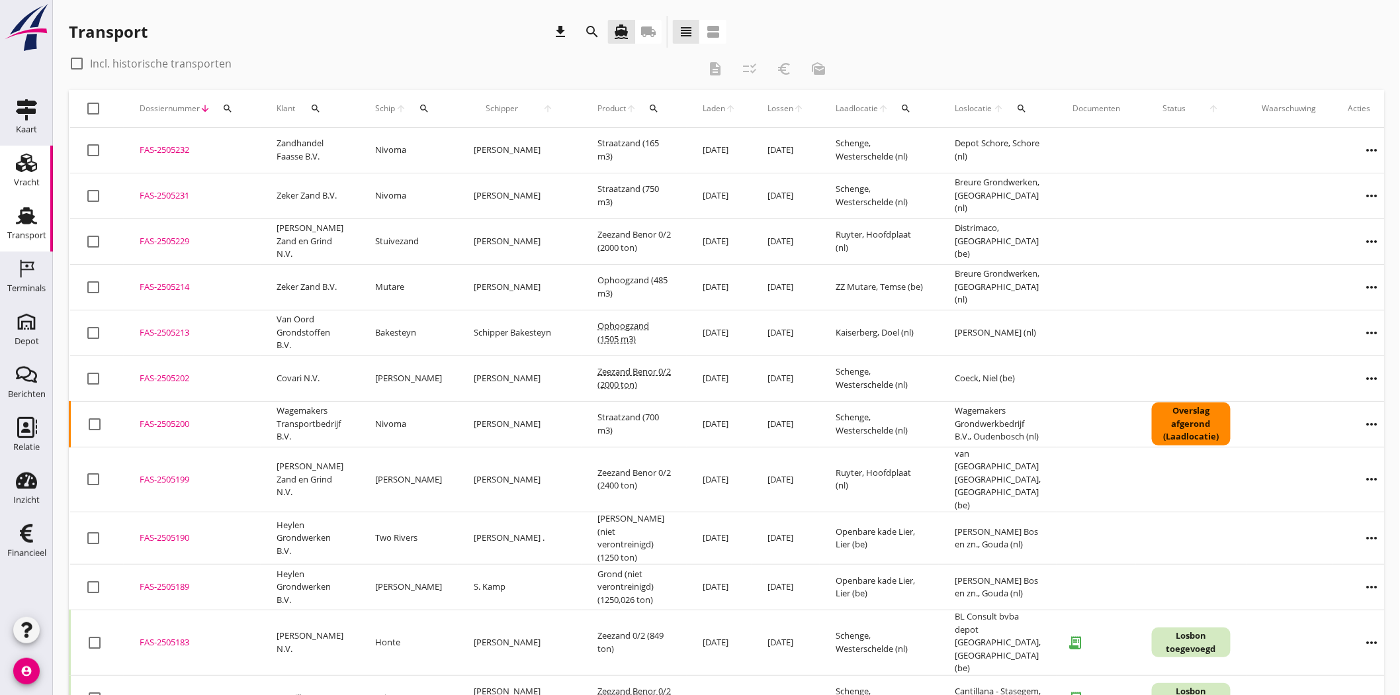
click at [20, 166] on use at bounding box center [26, 163] width 21 height 19
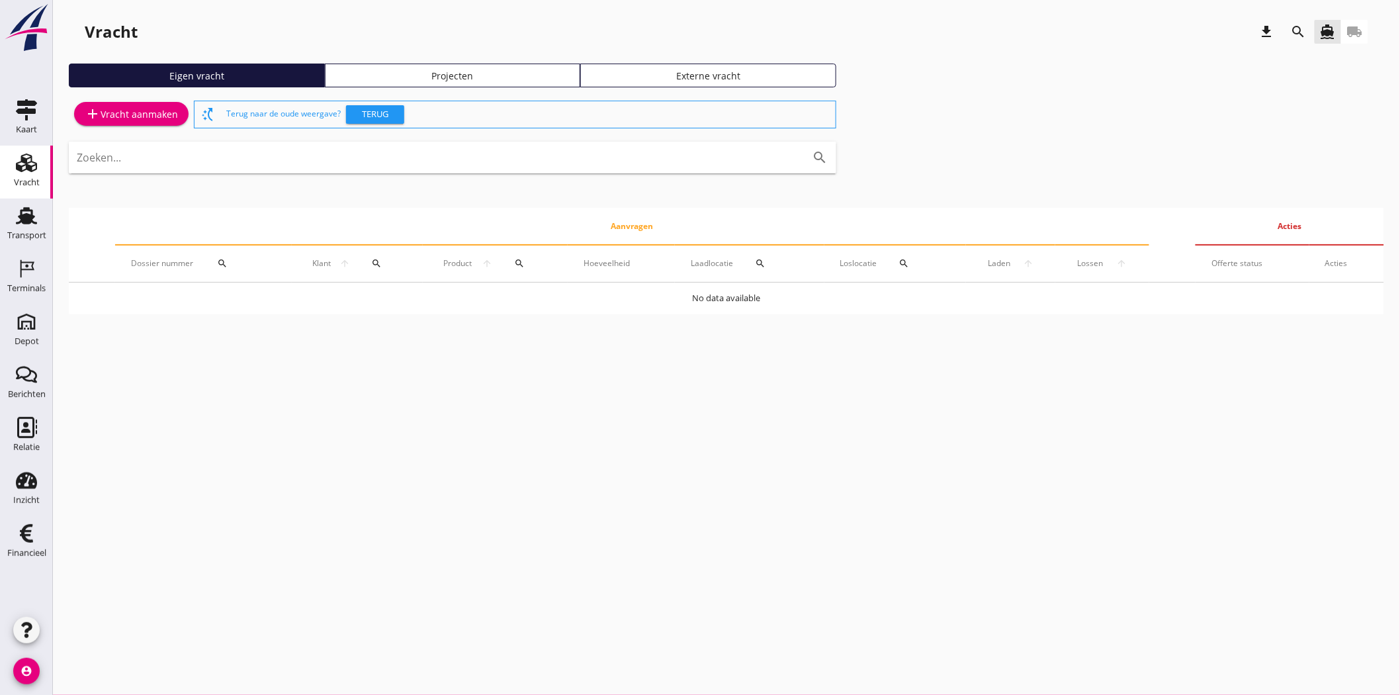
click at [537, 76] on div "Projecten" at bounding box center [453, 76] width 244 height 14
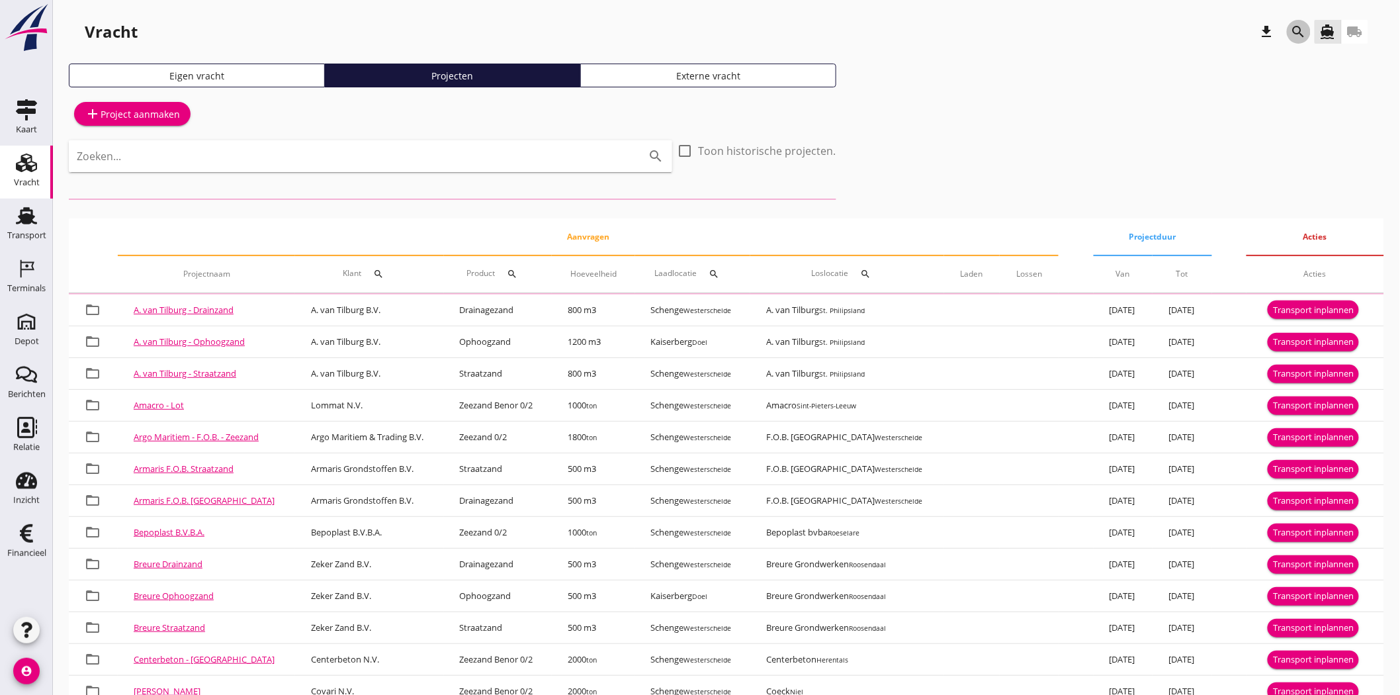
click at [1300, 24] on icon "search" at bounding box center [1299, 32] width 16 height 16
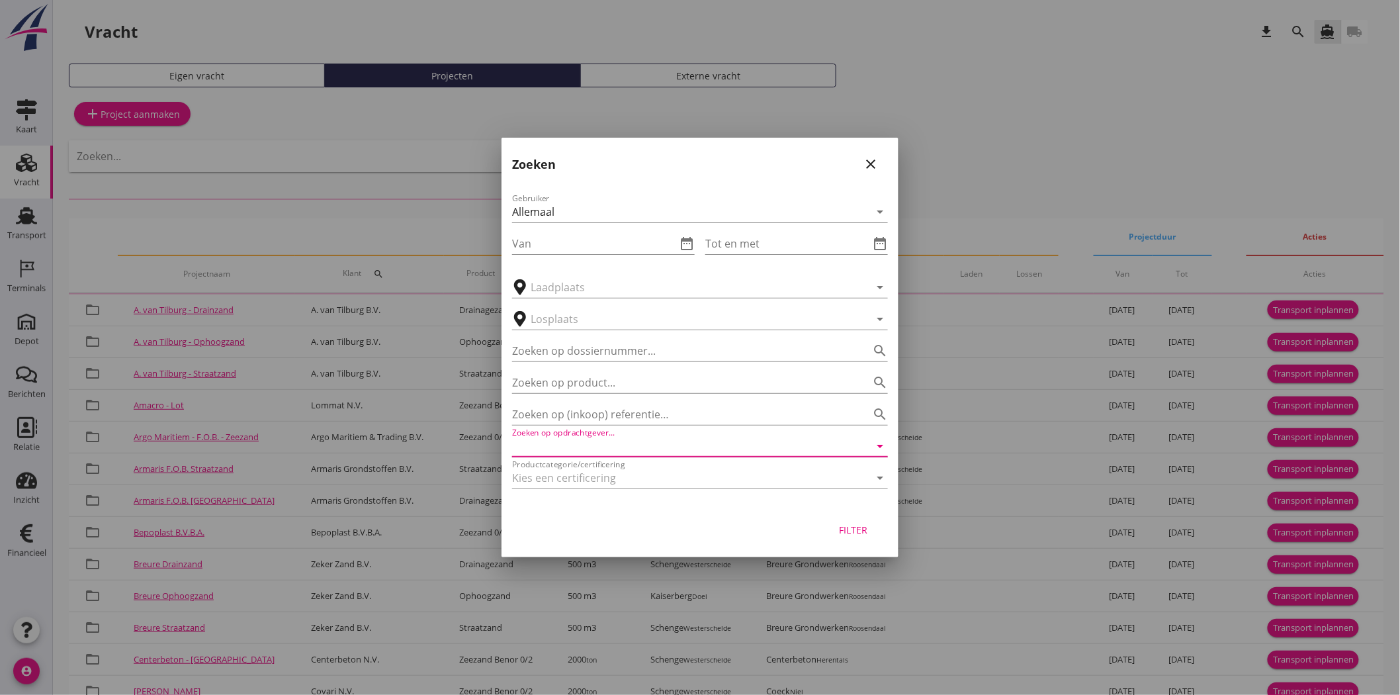
click at [553, 437] on input "Zoeken op opdrachtgever..." at bounding box center [681, 445] width 339 height 21
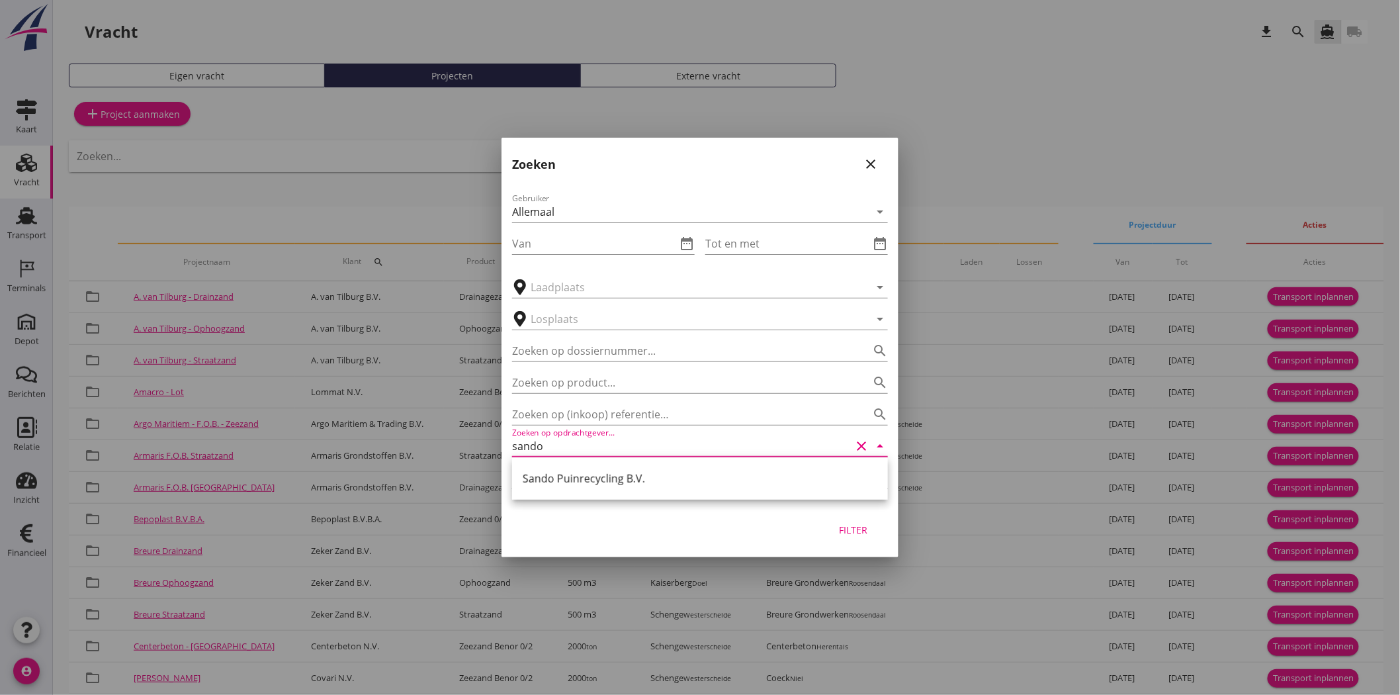
click at [566, 471] on div "Sando Puinrecycling B.V." at bounding box center [700, 479] width 355 height 16
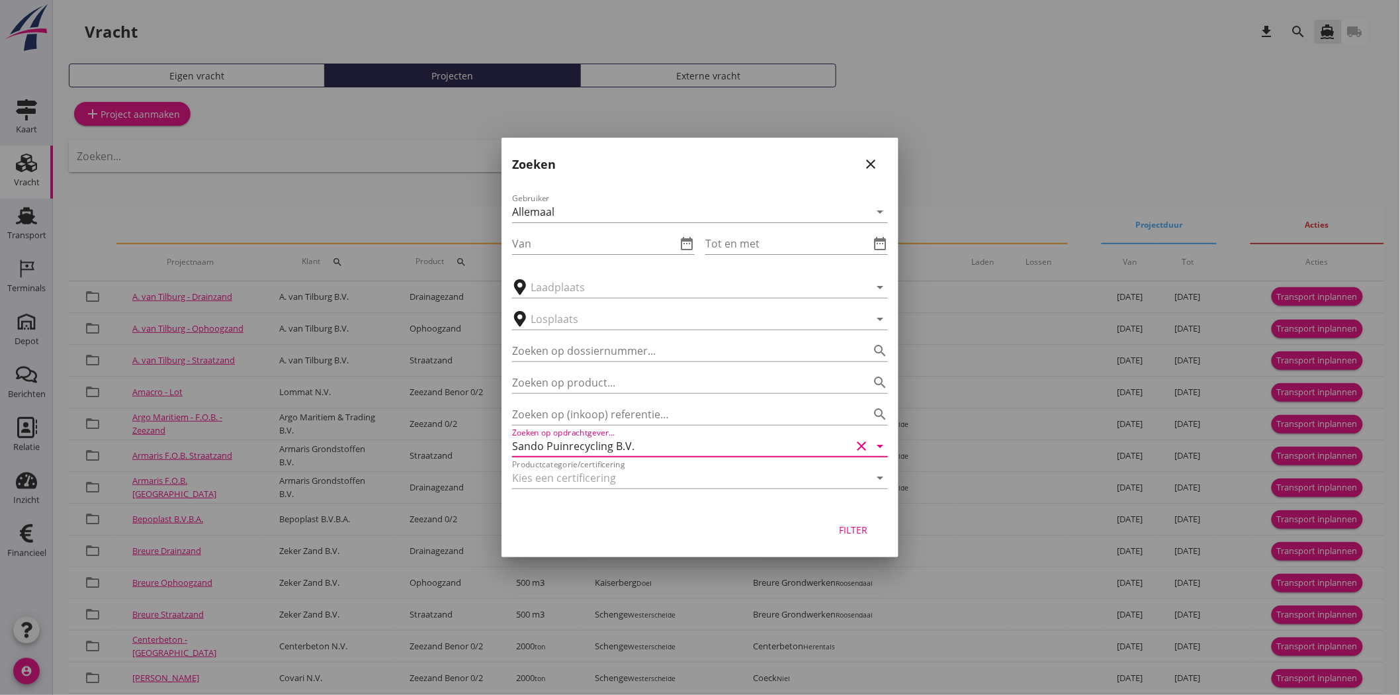
type input "Sando Puinrecycling B.V."
click at [860, 527] on div "Filter" at bounding box center [853, 530] width 37 height 14
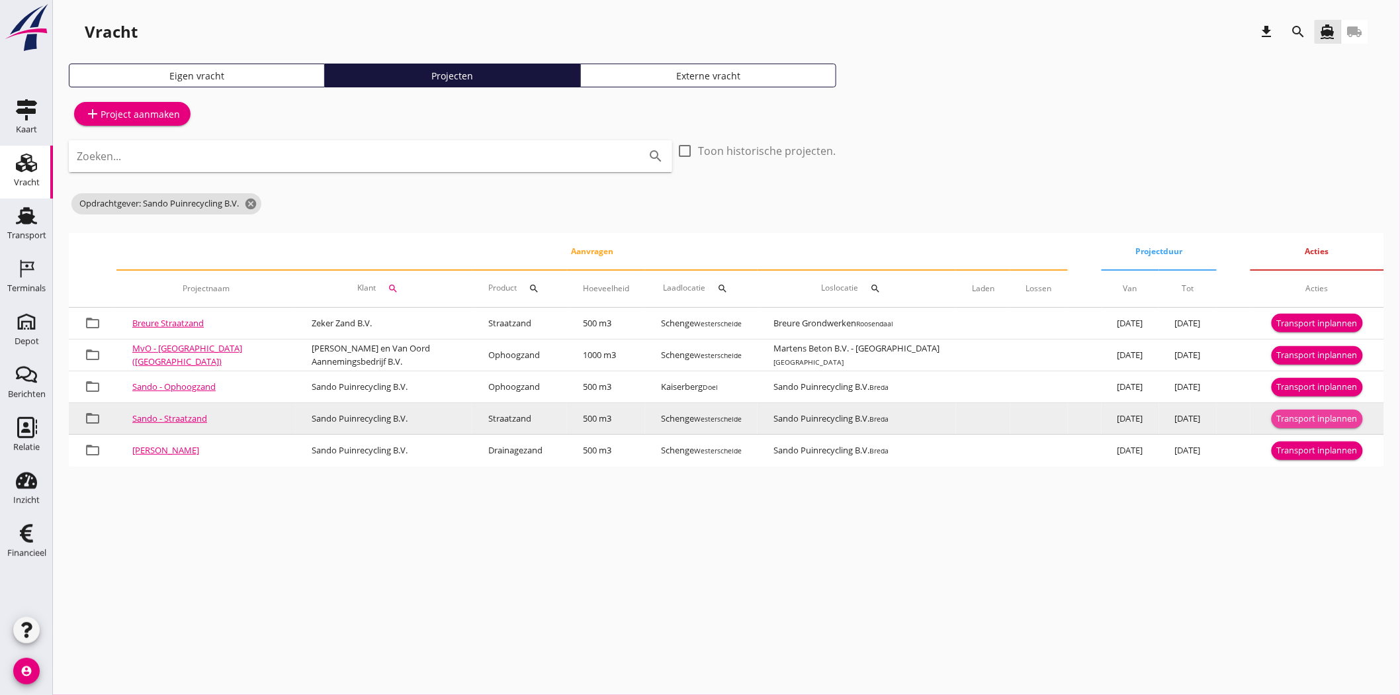
click at [1343, 420] on div "Transport inplannen" at bounding box center [1317, 418] width 81 height 13
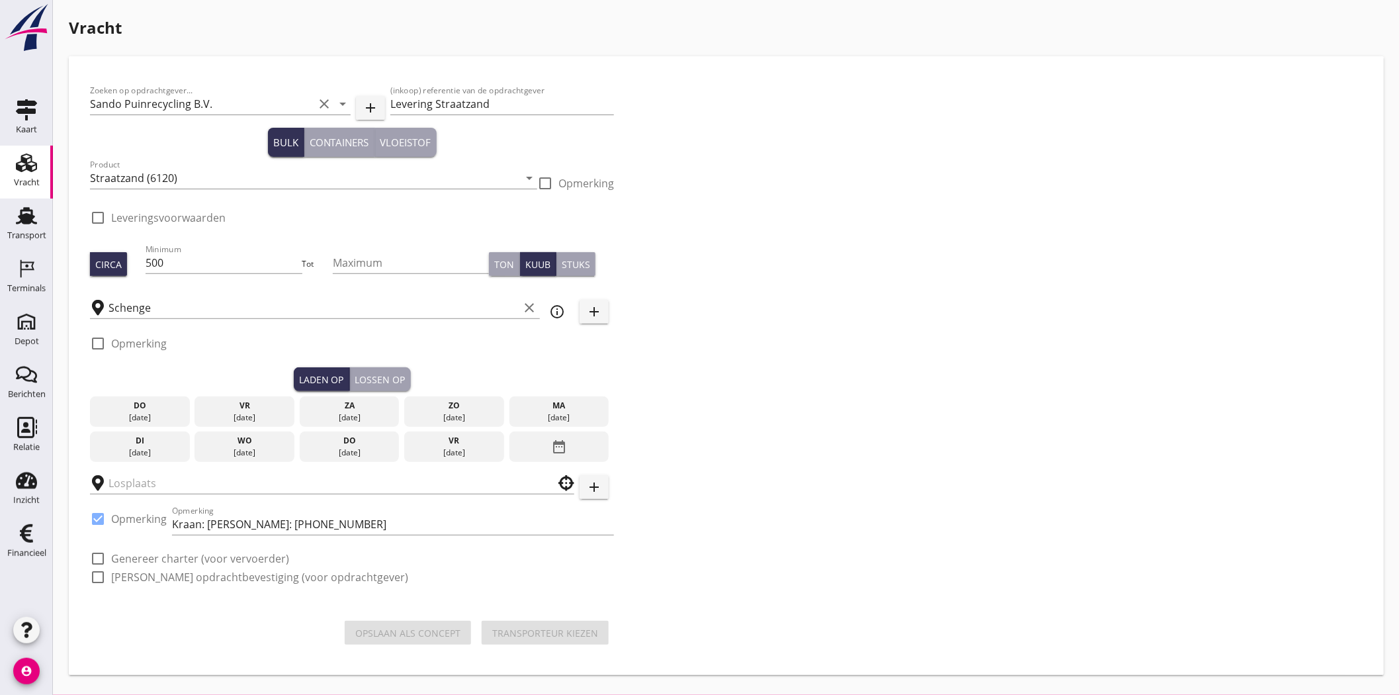
checkbox input "true"
type input "Sando Puinrecycling B.V."
checkbox input "true"
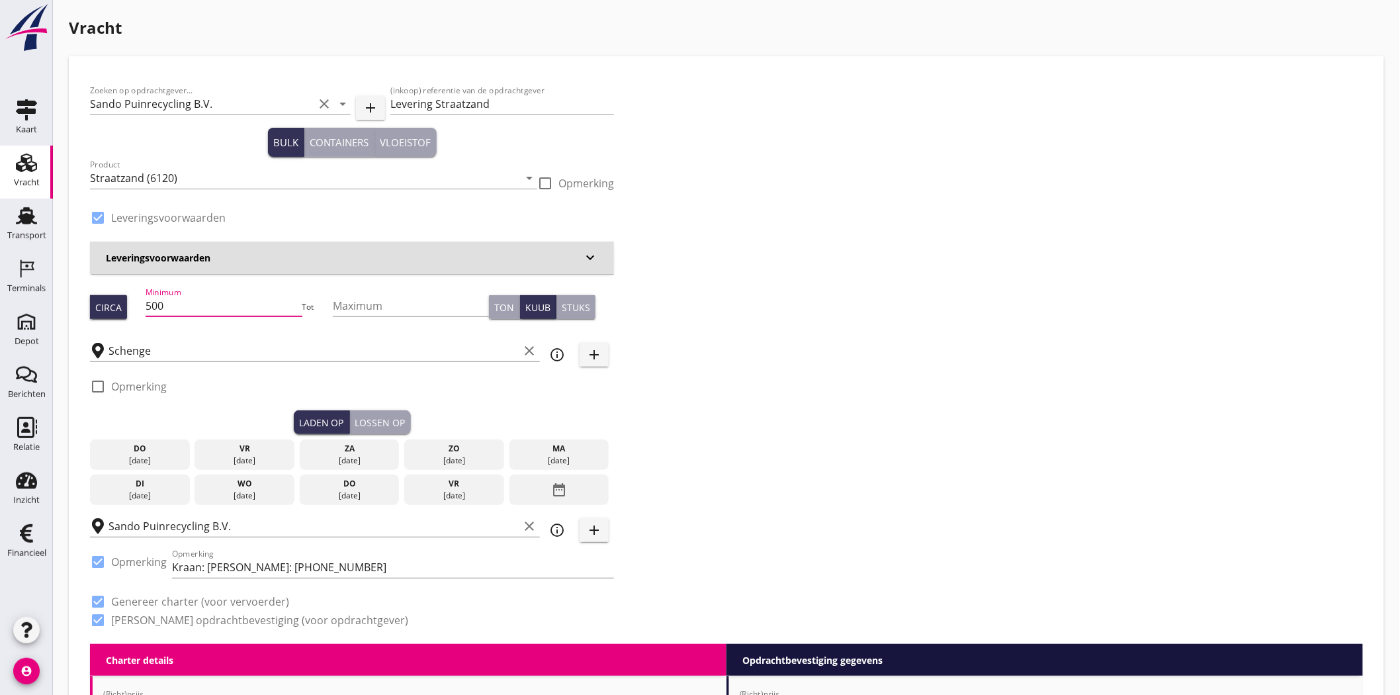
drag, startPoint x: 182, startPoint y: 305, endPoint x: 83, endPoint y: 302, distance: 98.6
type input "530"
click at [910, 322] on div "Zoeken op opdrachtgever... Sando Puinrecycling B.V. clear arrow_drop_down add (…" at bounding box center [727, 360] width 1284 height 566
click at [227, 453] on div "vr" at bounding box center [244, 449] width 93 height 12
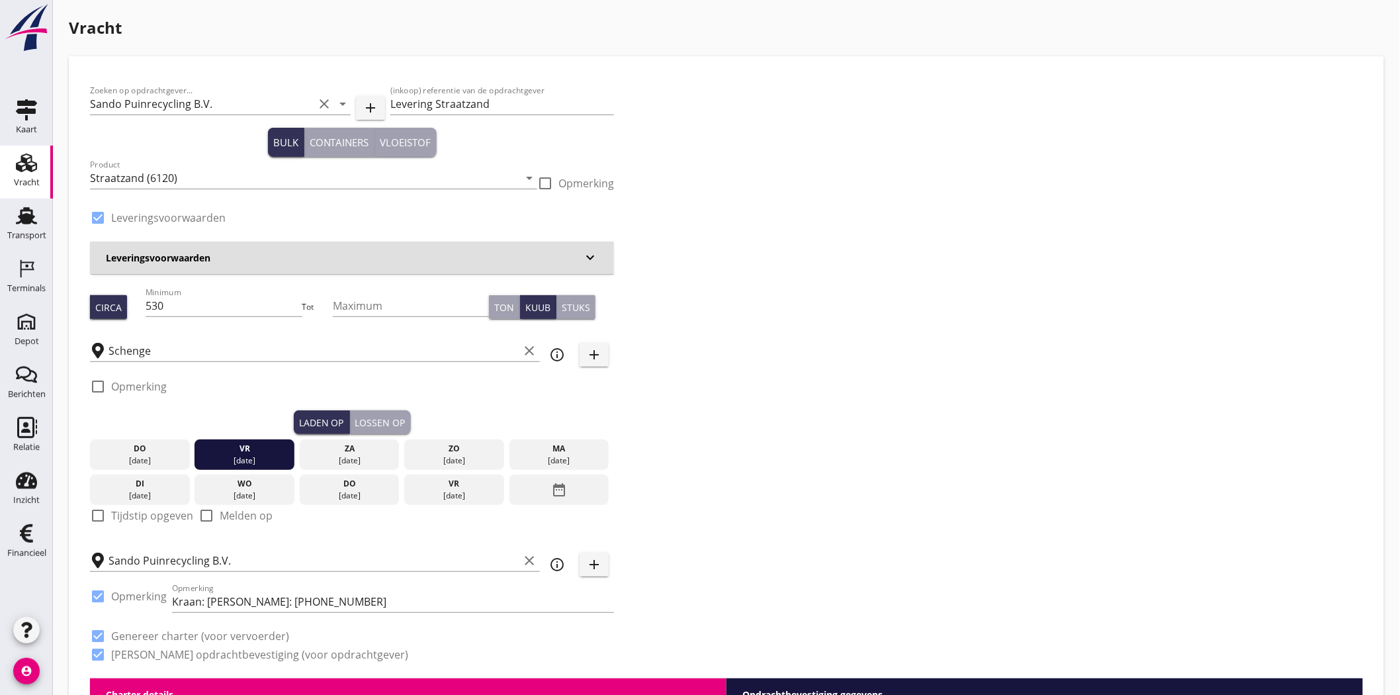
click at [384, 418] on div "Lossen op" at bounding box center [380, 423] width 50 height 14
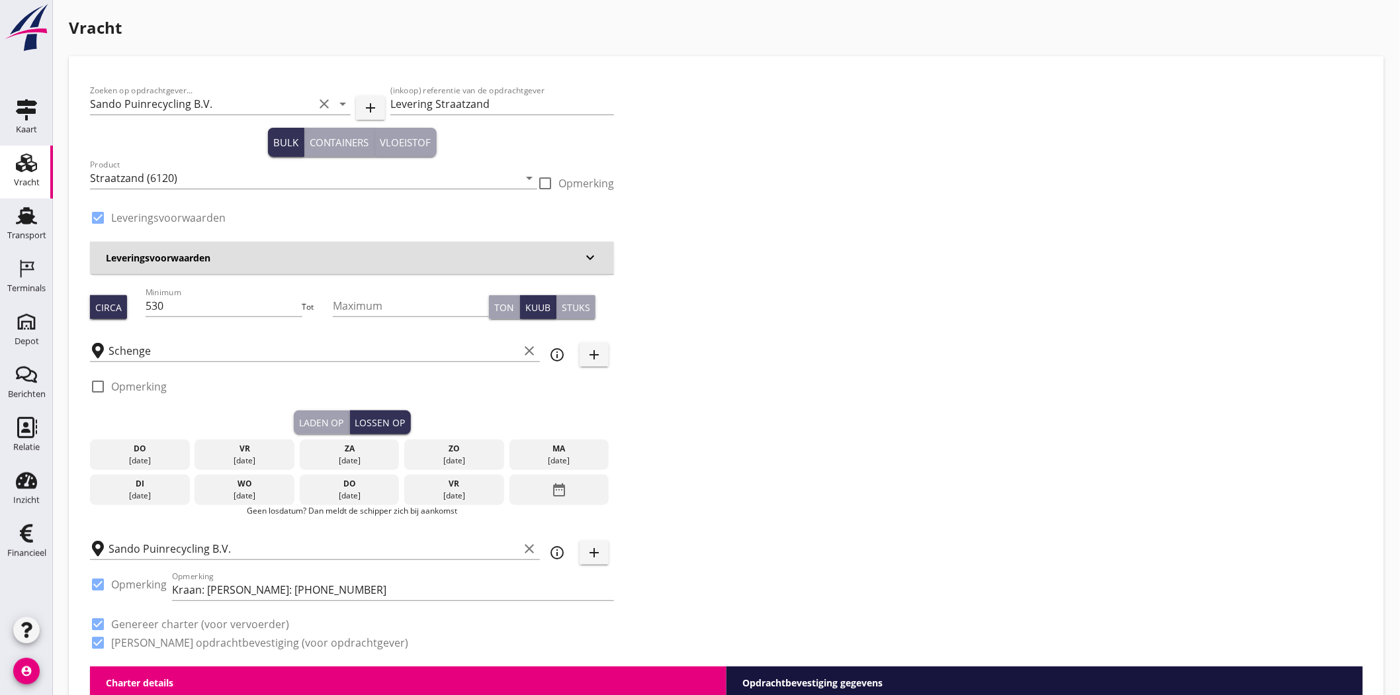
click at [550, 451] on div "ma" at bounding box center [559, 449] width 93 height 12
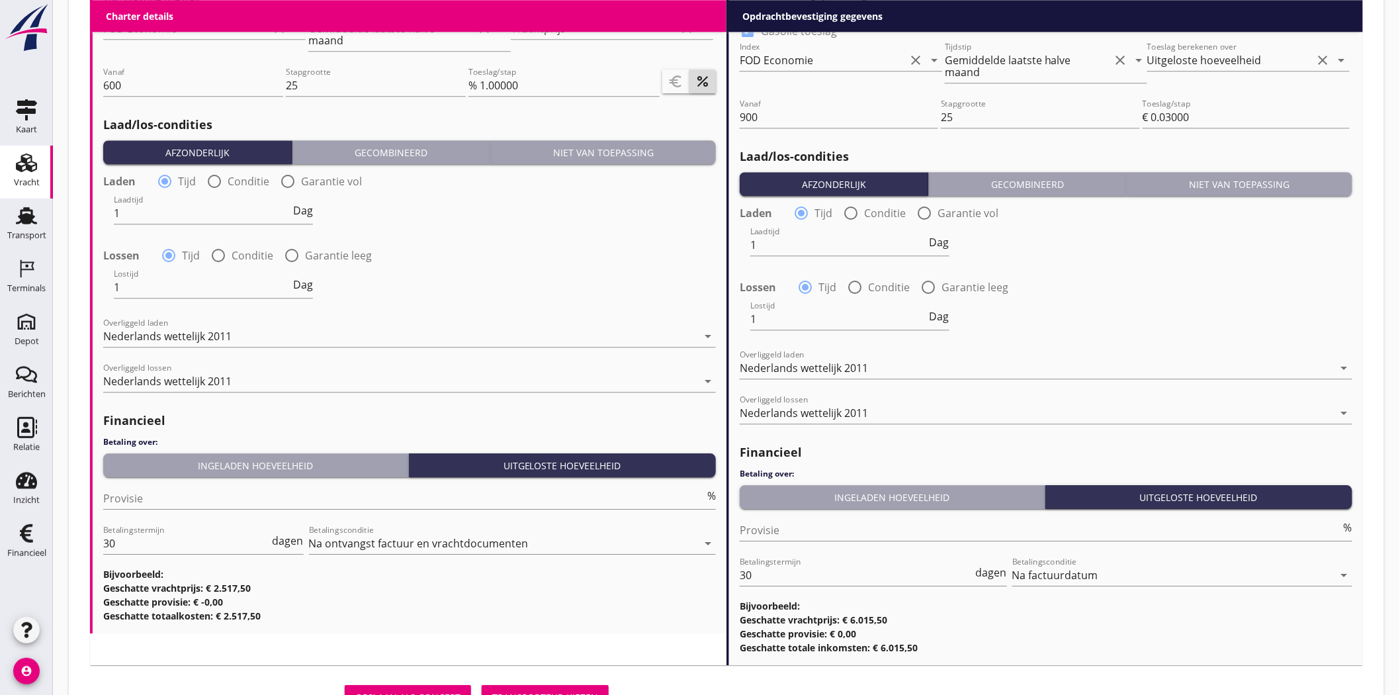
scroll to position [1457, 0]
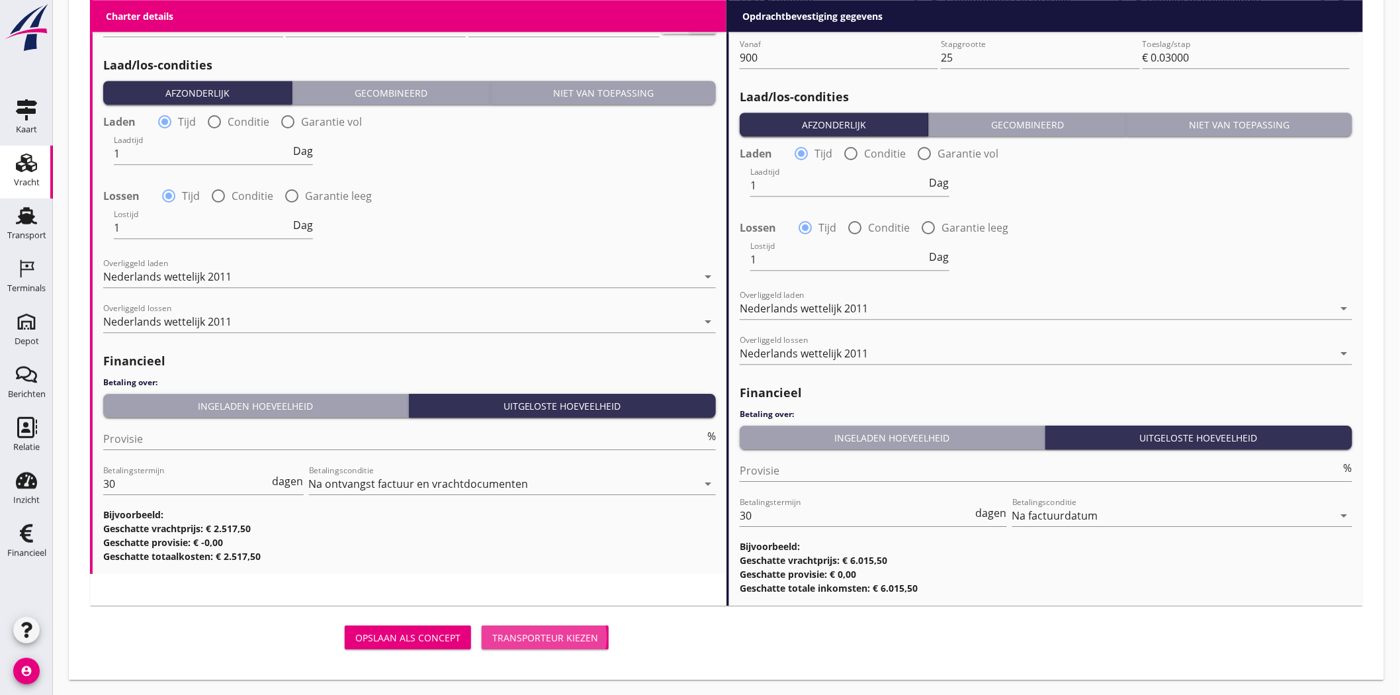
click at [547, 637] on div "Transporteur kiezen" at bounding box center [545, 638] width 106 height 14
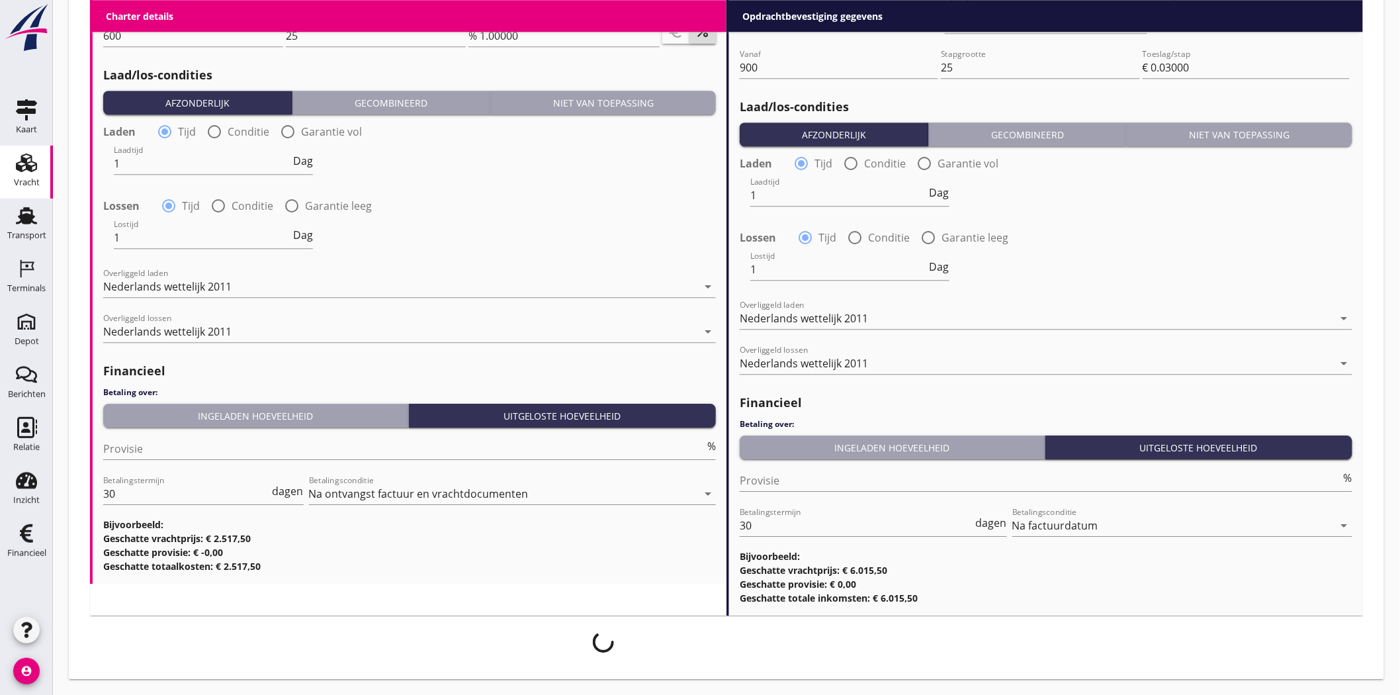
scroll to position [1446, 0]
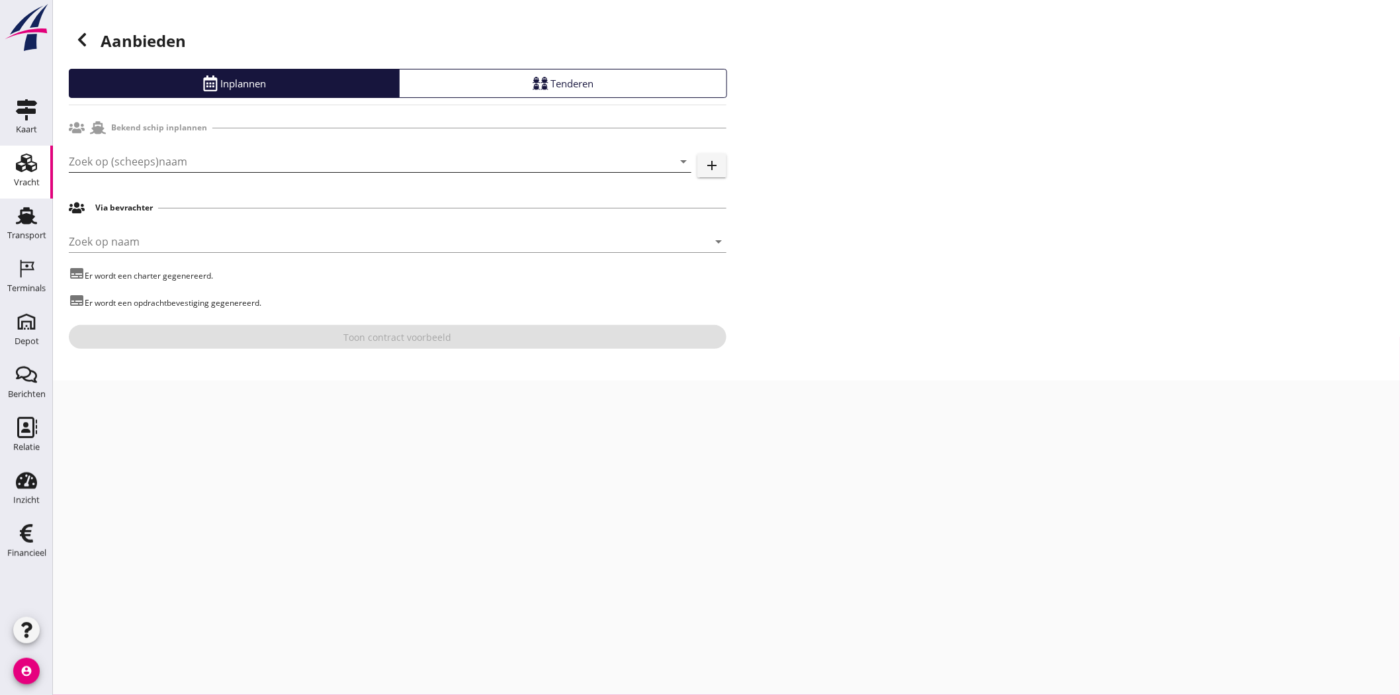
click at [191, 159] on input "Zoek op (scheeps)naam" at bounding box center [362, 161] width 586 height 21
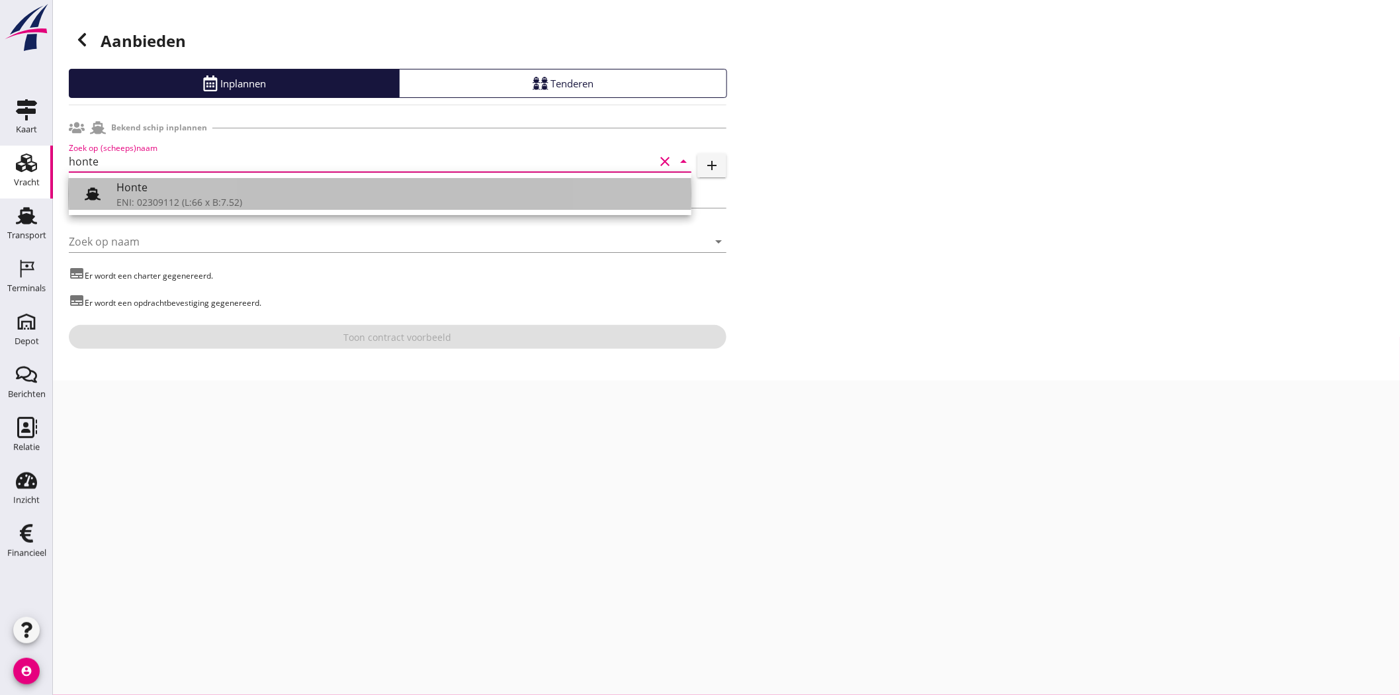
click at [201, 195] on div "Honte" at bounding box center [398, 187] width 564 height 16
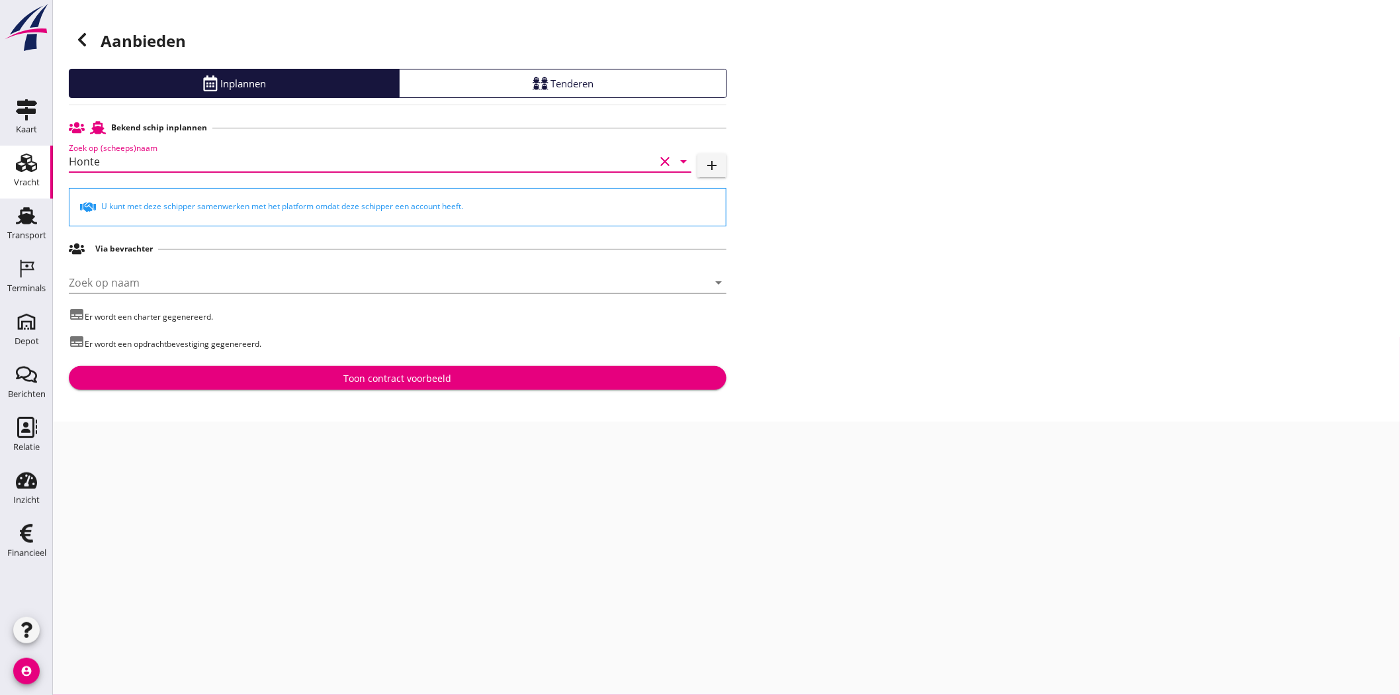
type input "Honte"
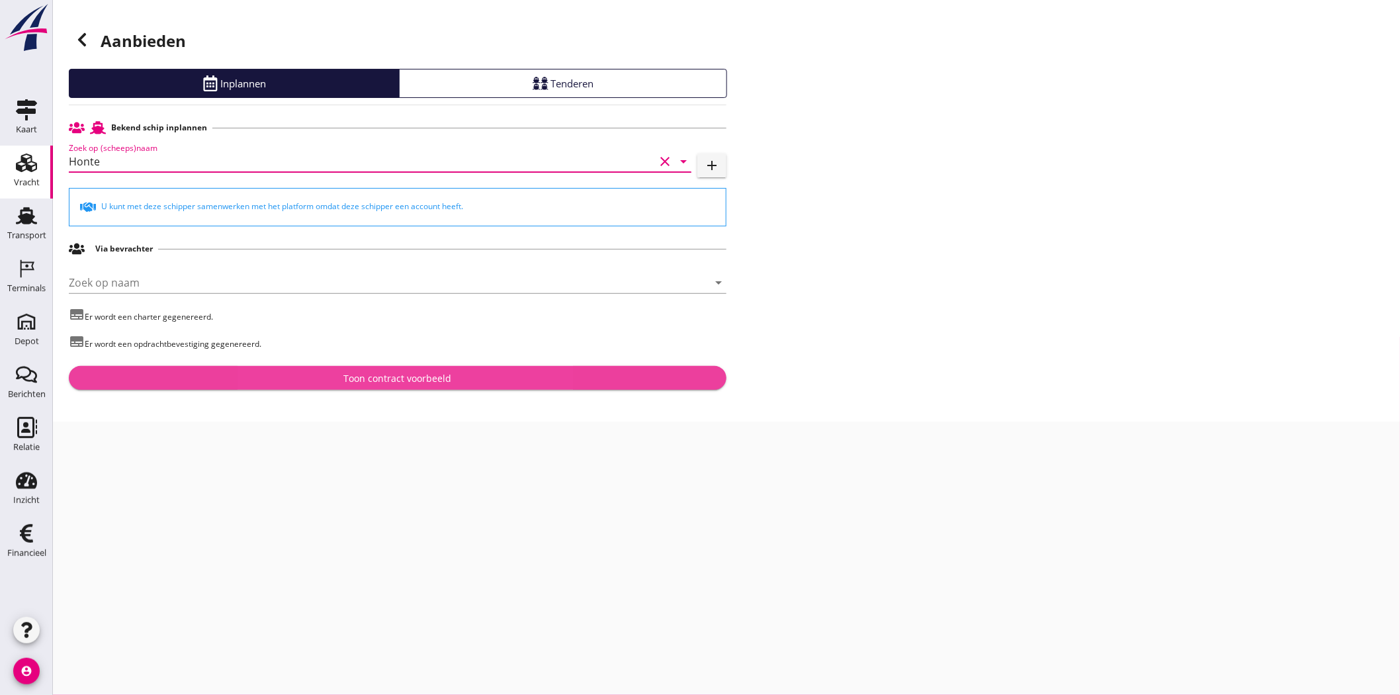
click at [420, 374] on div "Toon contract voorbeeld" at bounding box center [398, 378] width 108 height 14
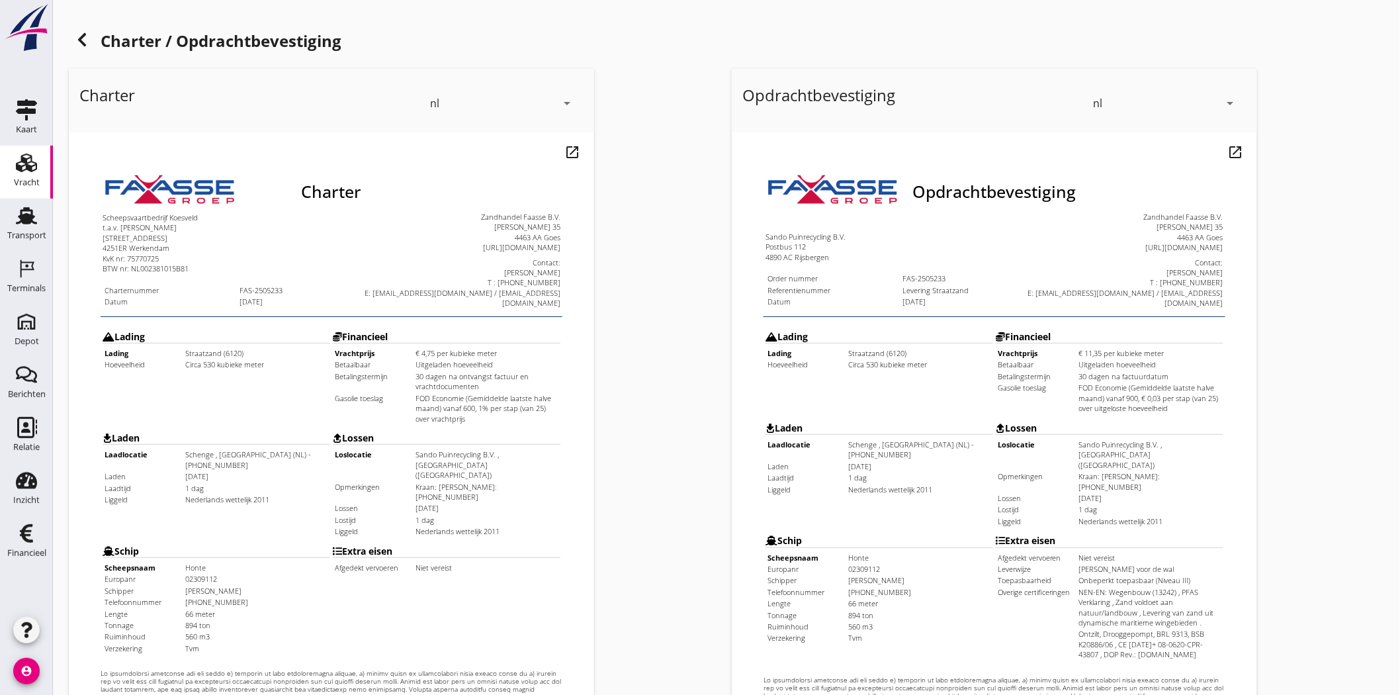
scroll to position [285, 0]
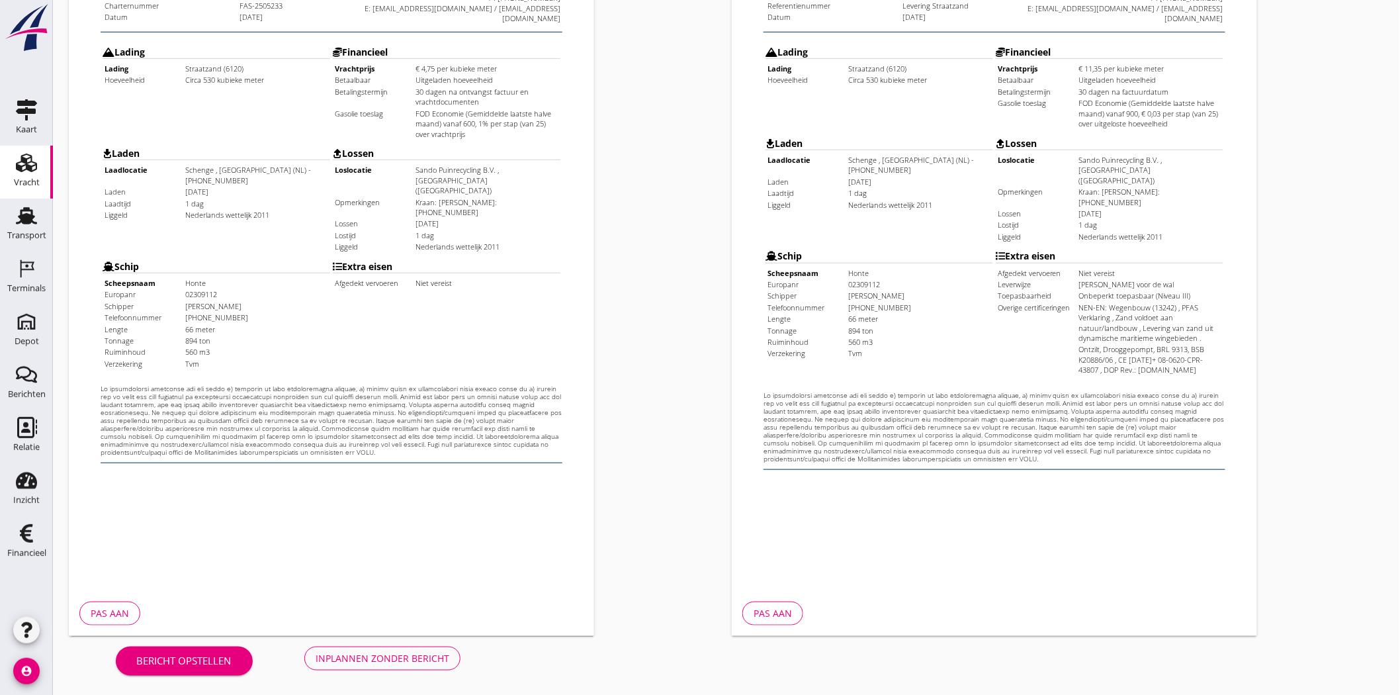
click at [421, 656] on div "Inplannen zonder bericht" at bounding box center [383, 658] width 134 height 14
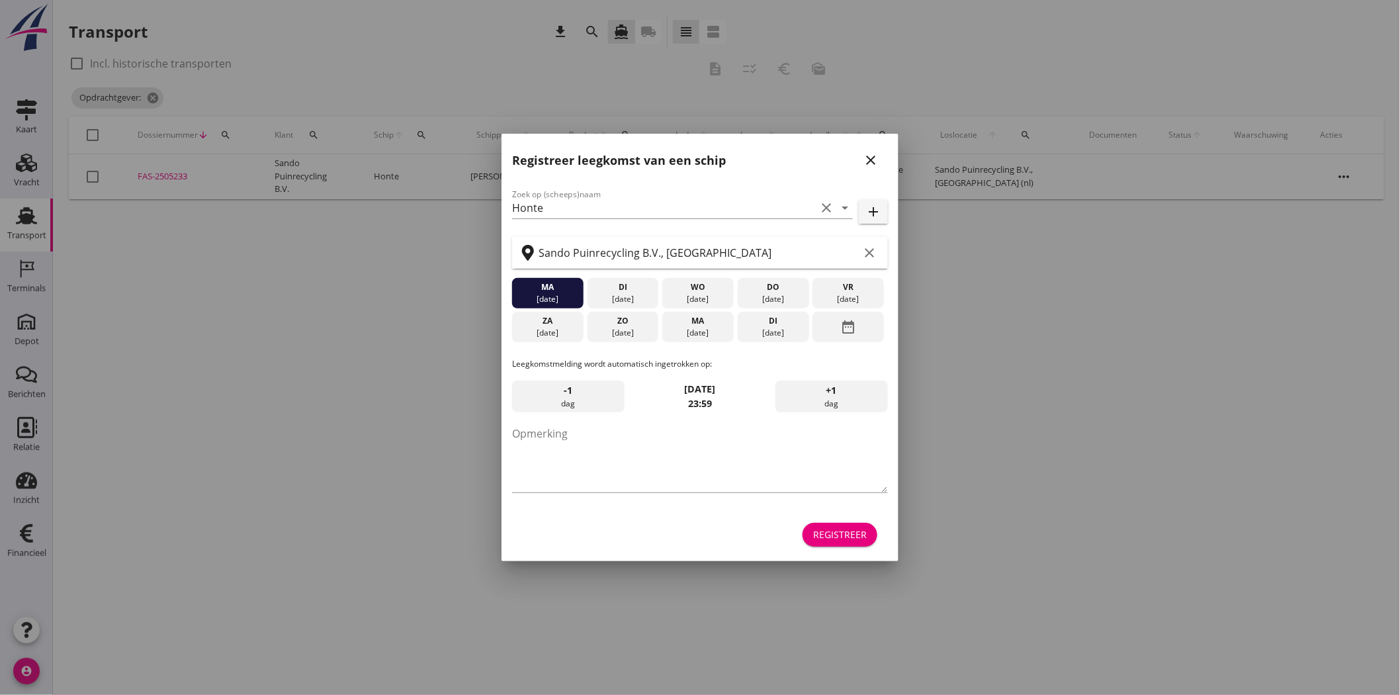
click at [870, 157] on icon "close" at bounding box center [871, 160] width 16 height 16
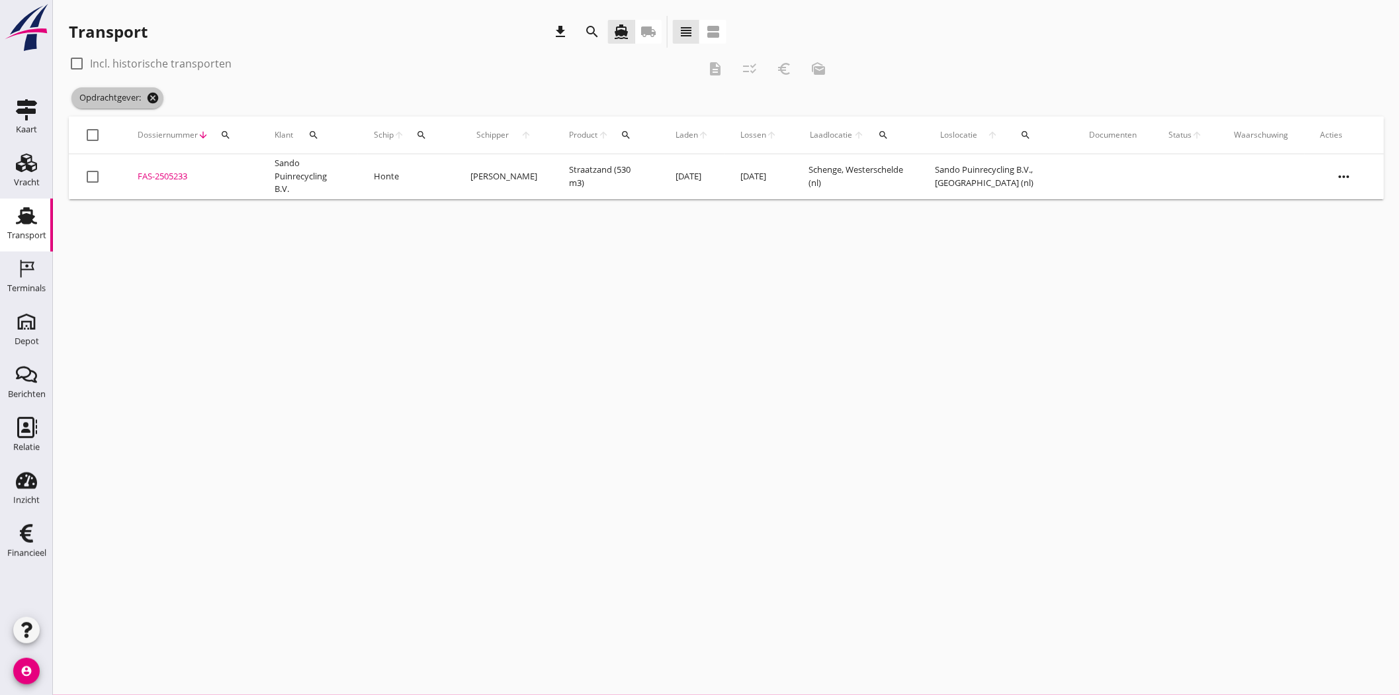
click at [156, 96] on icon "cancel" at bounding box center [152, 97] width 13 height 13
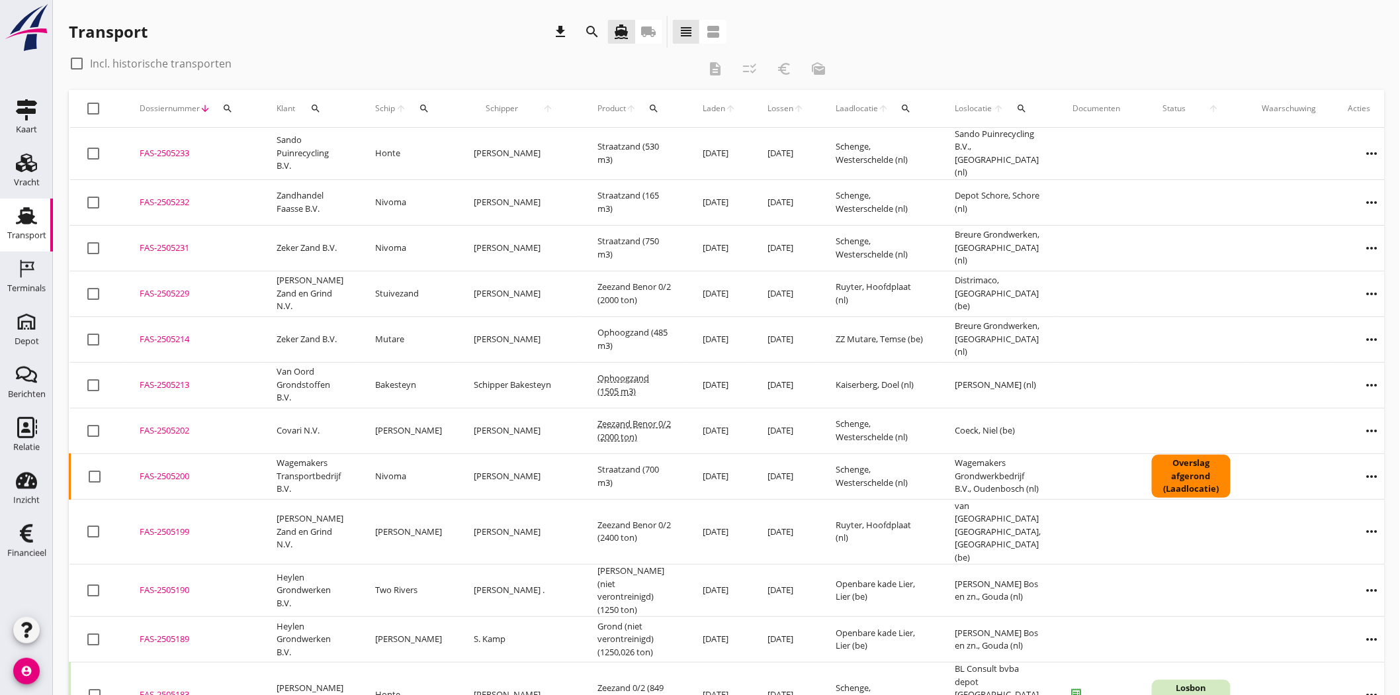
click at [148, 335] on div "FAS-2505214" at bounding box center [192, 339] width 105 height 13
click at [17, 181] on div "Vracht" at bounding box center [27, 182] width 26 height 9
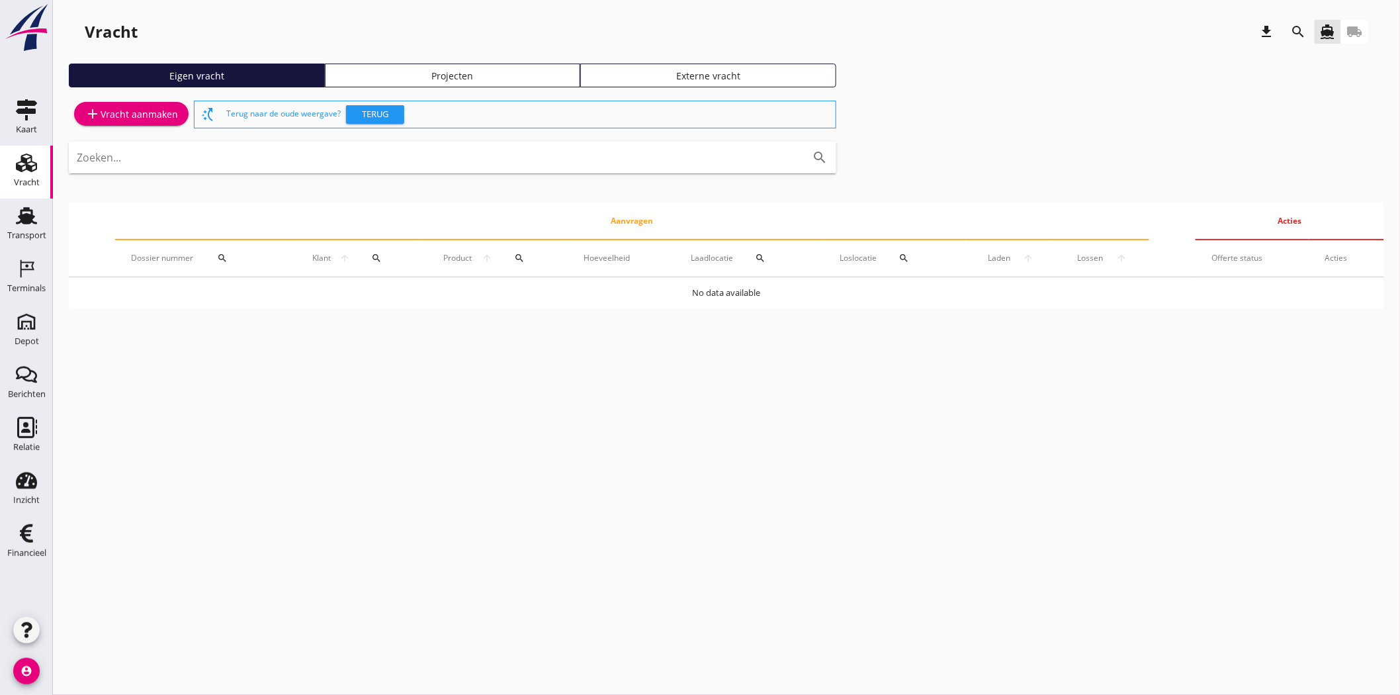
click at [462, 70] on div "Projecten" at bounding box center [453, 76] width 244 height 14
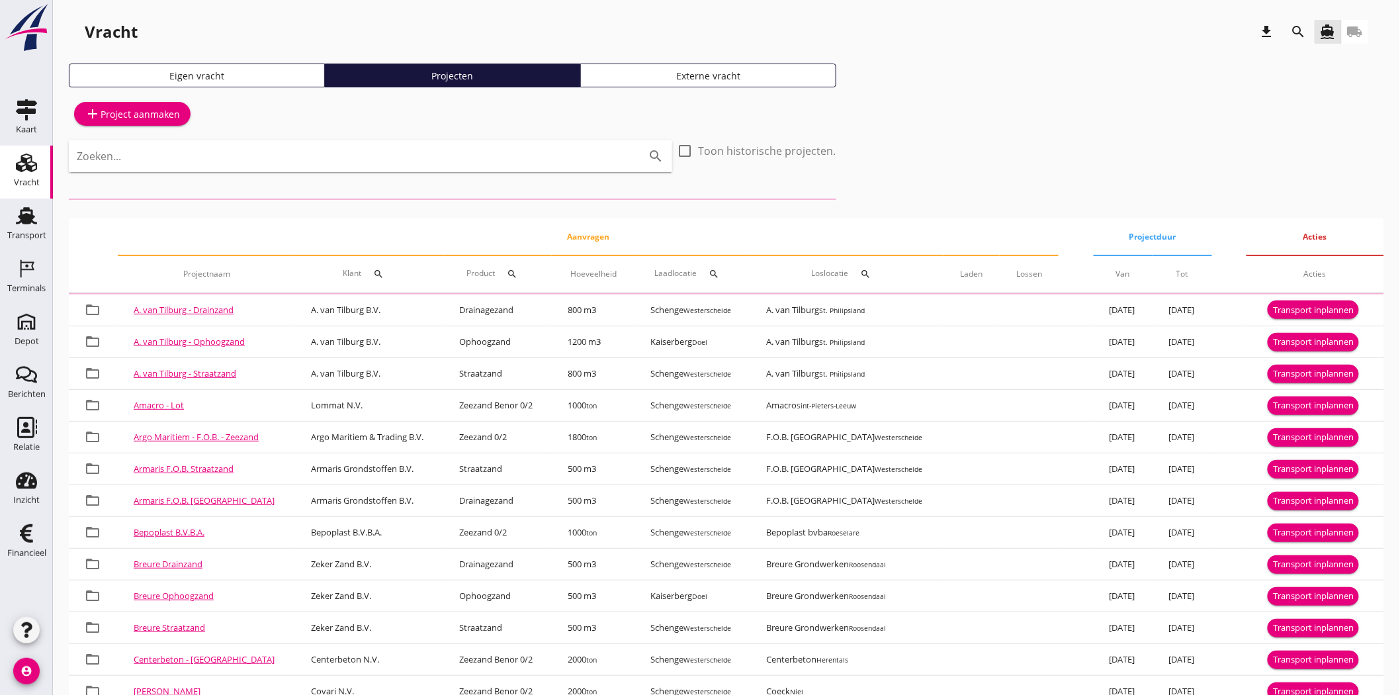
click at [1297, 25] on icon "search" at bounding box center [1299, 32] width 16 height 16
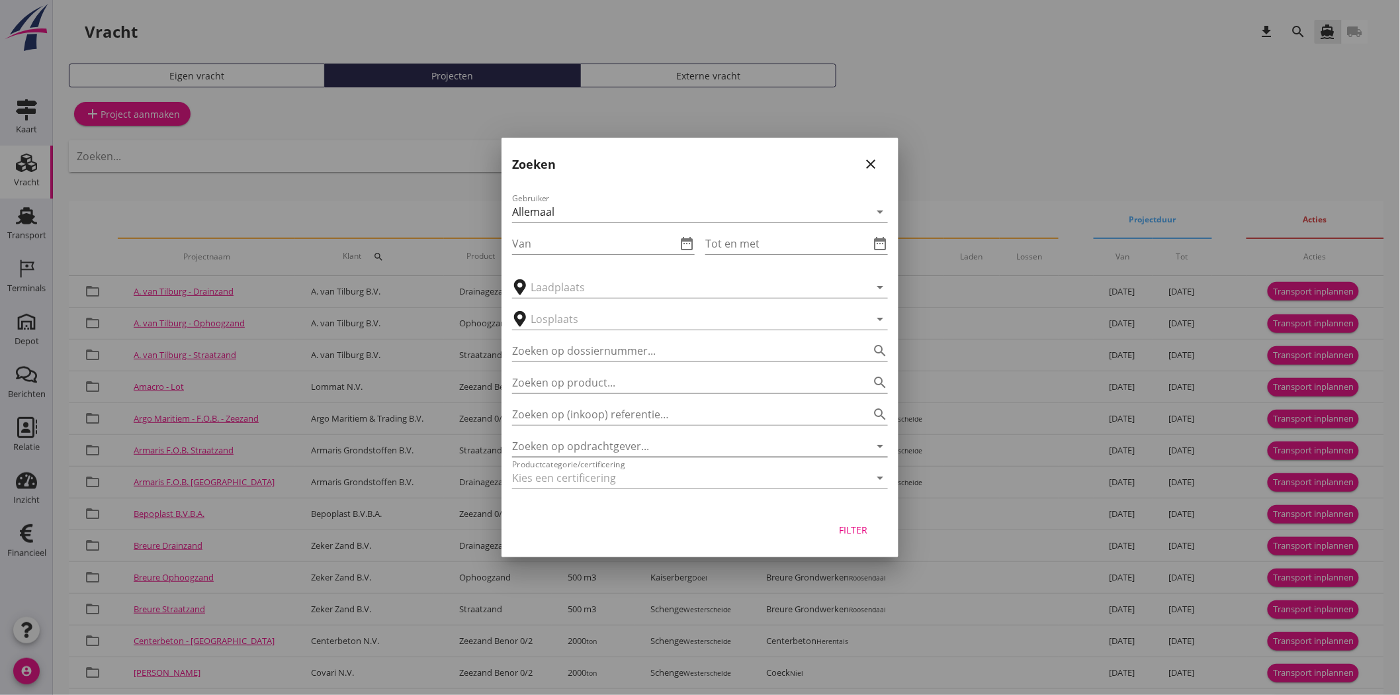
click at [579, 447] on input "Zoeken op opdrachtgever..." at bounding box center [681, 445] width 339 height 21
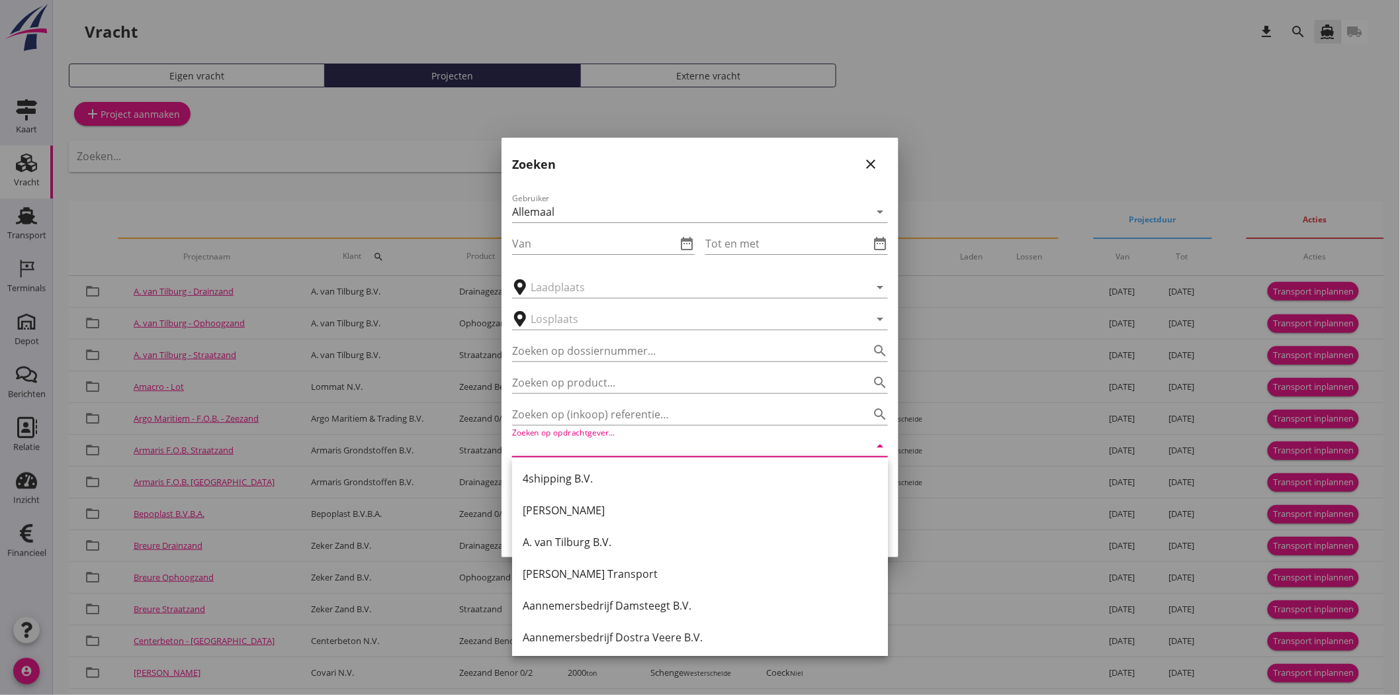
type input "d"
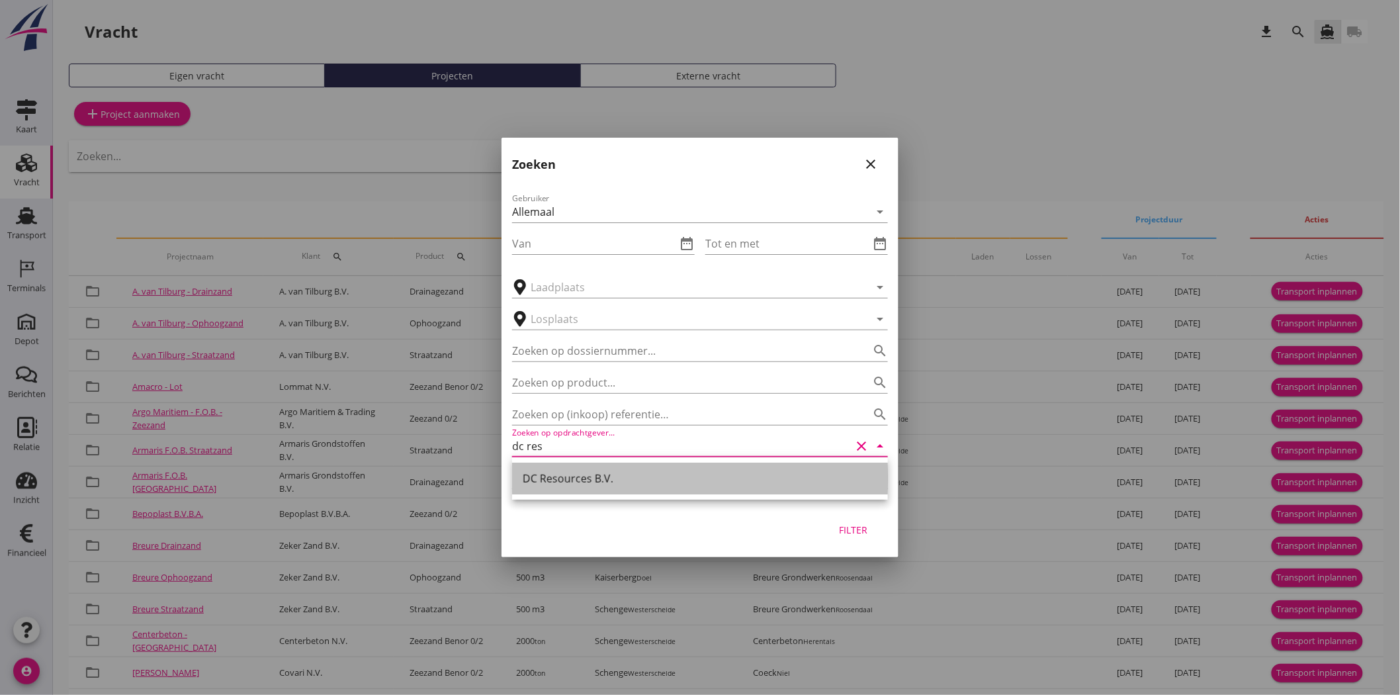
click at [599, 475] on div "DC Resources B.V." at bounding box center [700, 479] width 355 height 16
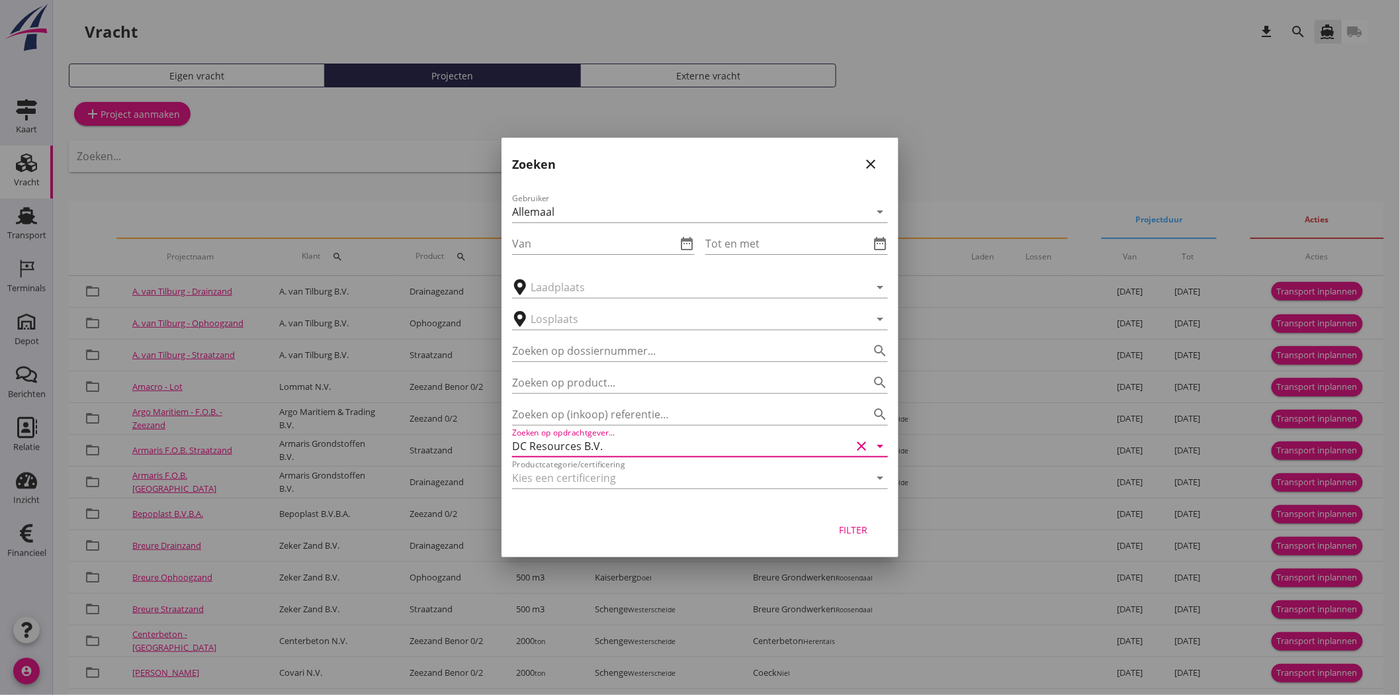
type input "DC Resources B.V."
click at [867, 529] on div "Filter" at bounding box center [853, 530] width 37 height 14
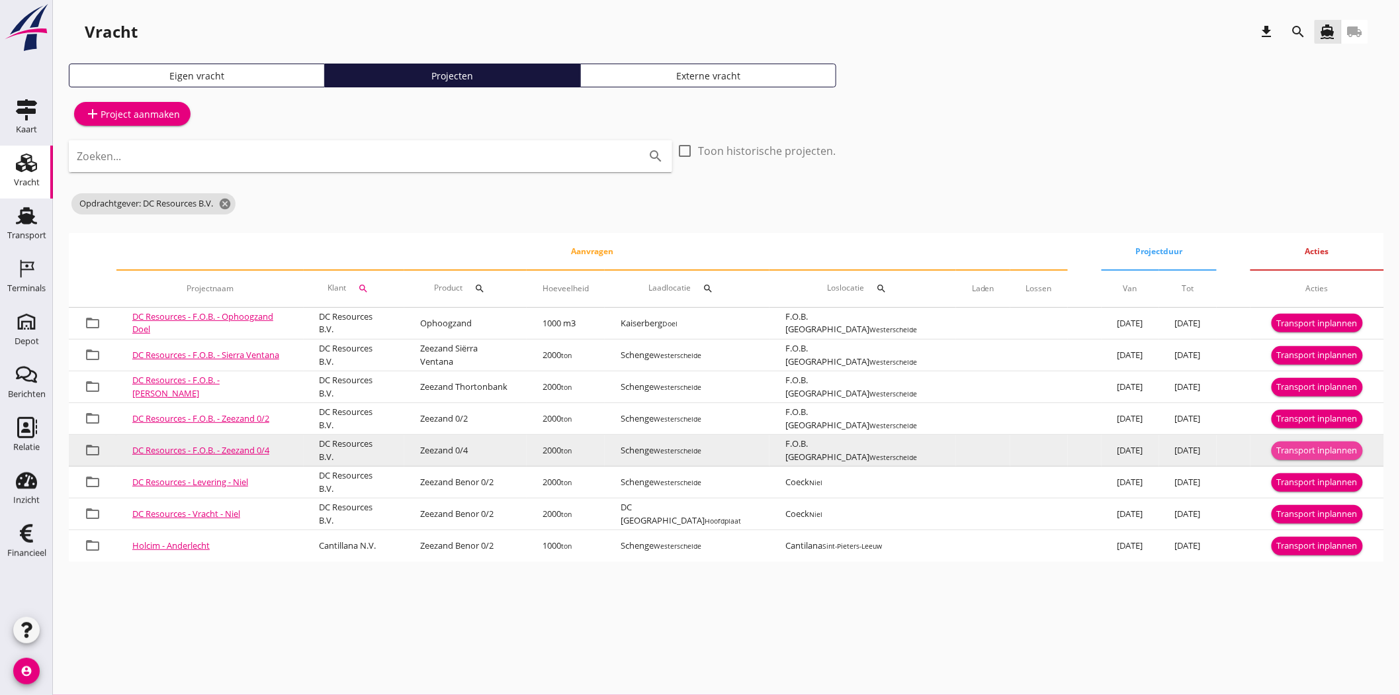
click at [1309, 444] on div "Transport inplannen" at bounding box center [1317, 450] width 81 height 13
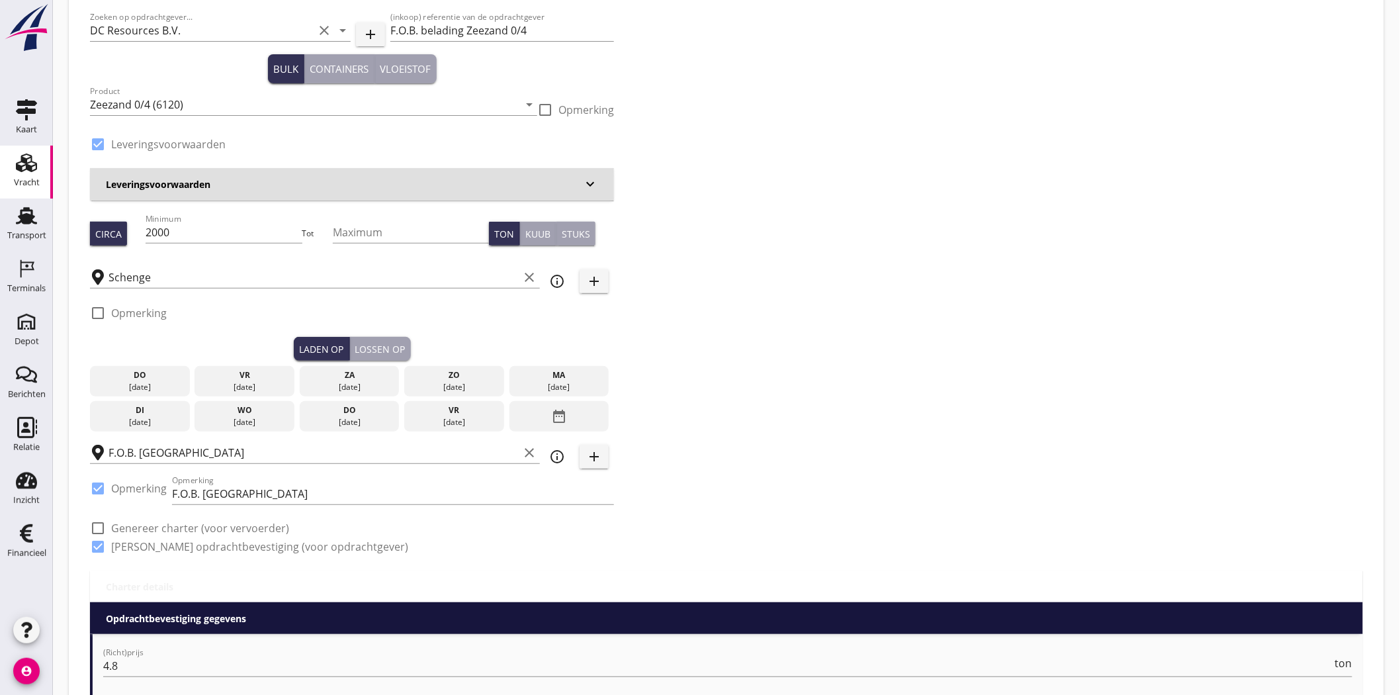
scroll to position [147, 0]
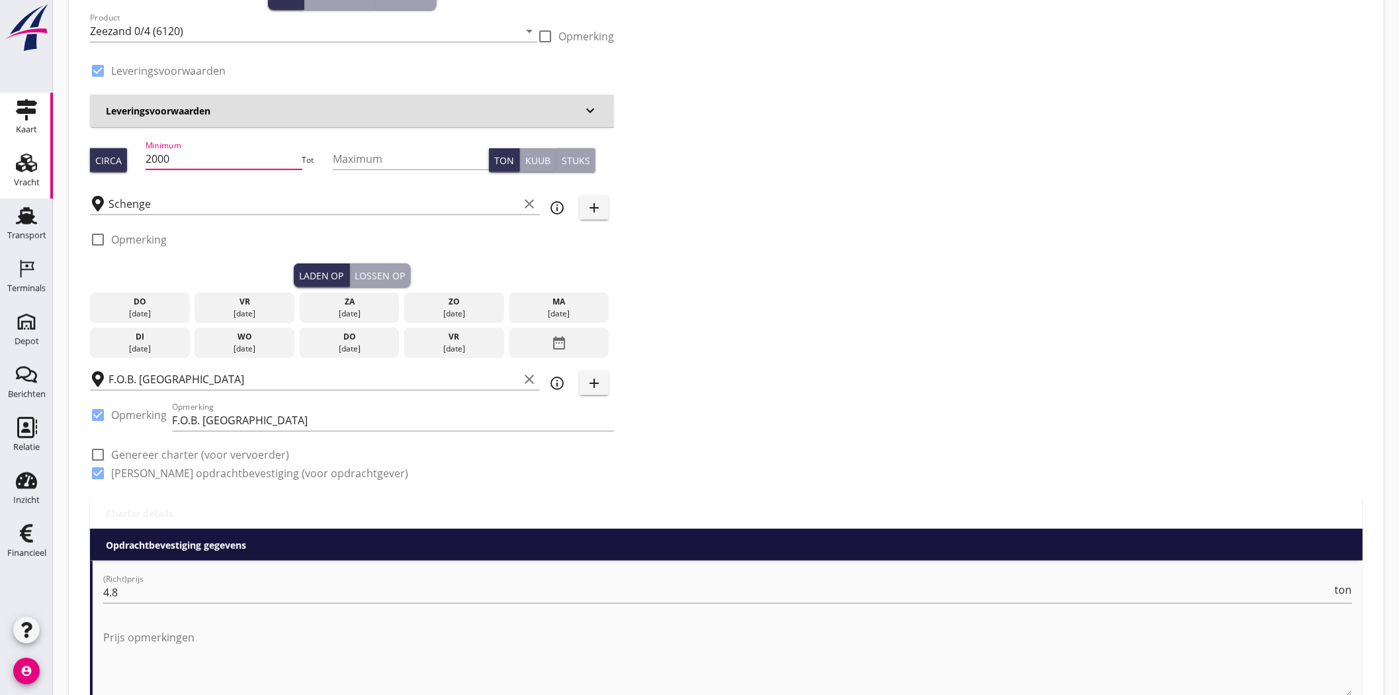
drag, startPoint x: 175, startPoint y: 151, endPoint x: 44, endPoint y: 143, distance: 131.3
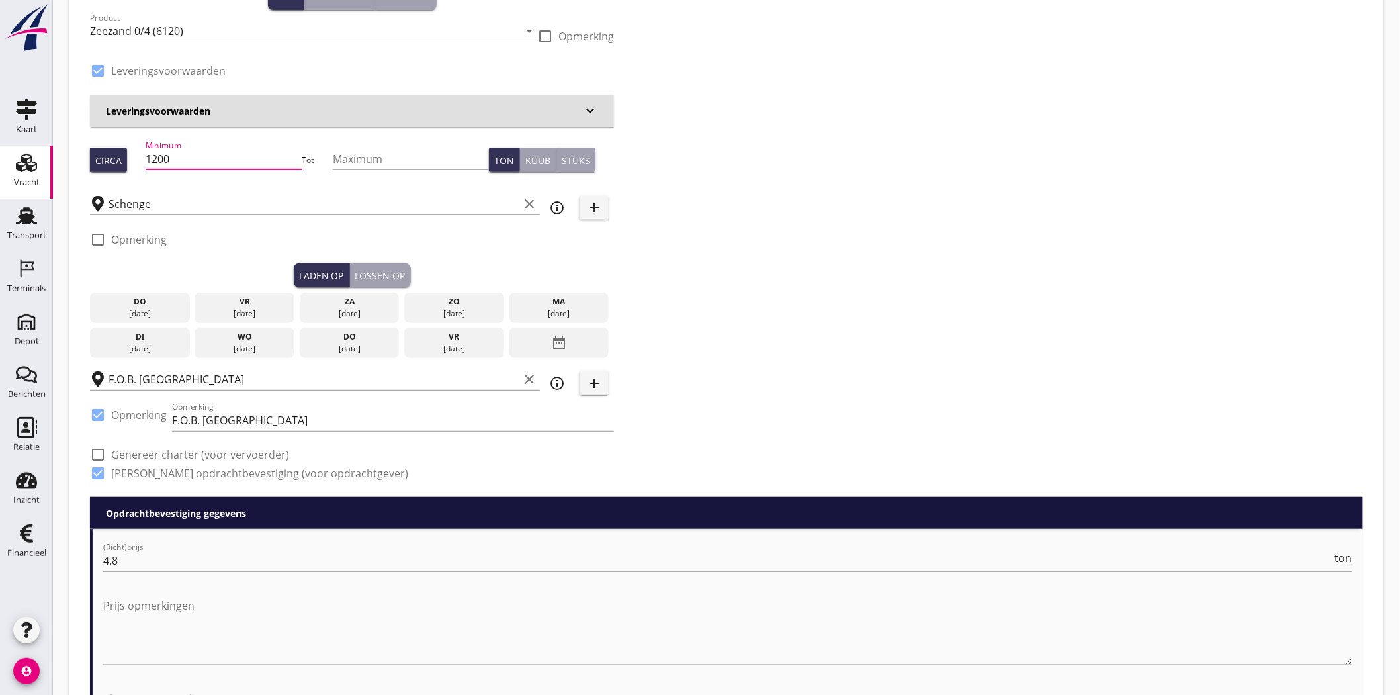
type input "1200"
drag, startPoint x: 790, startPoint y: 291, endPoint x: 756, endPoint y: 283, distance: 34.7
click at [772, 293] on div "Zoeken op opdrachtgever... DC Resources B.V. clear arrow_drop_down add (inkoop)…" at bounding box center [727, 214] width 1284 height 566
click at [258, 308] on div "29 aug." at bounding box center [244, 314] width 93 height 12
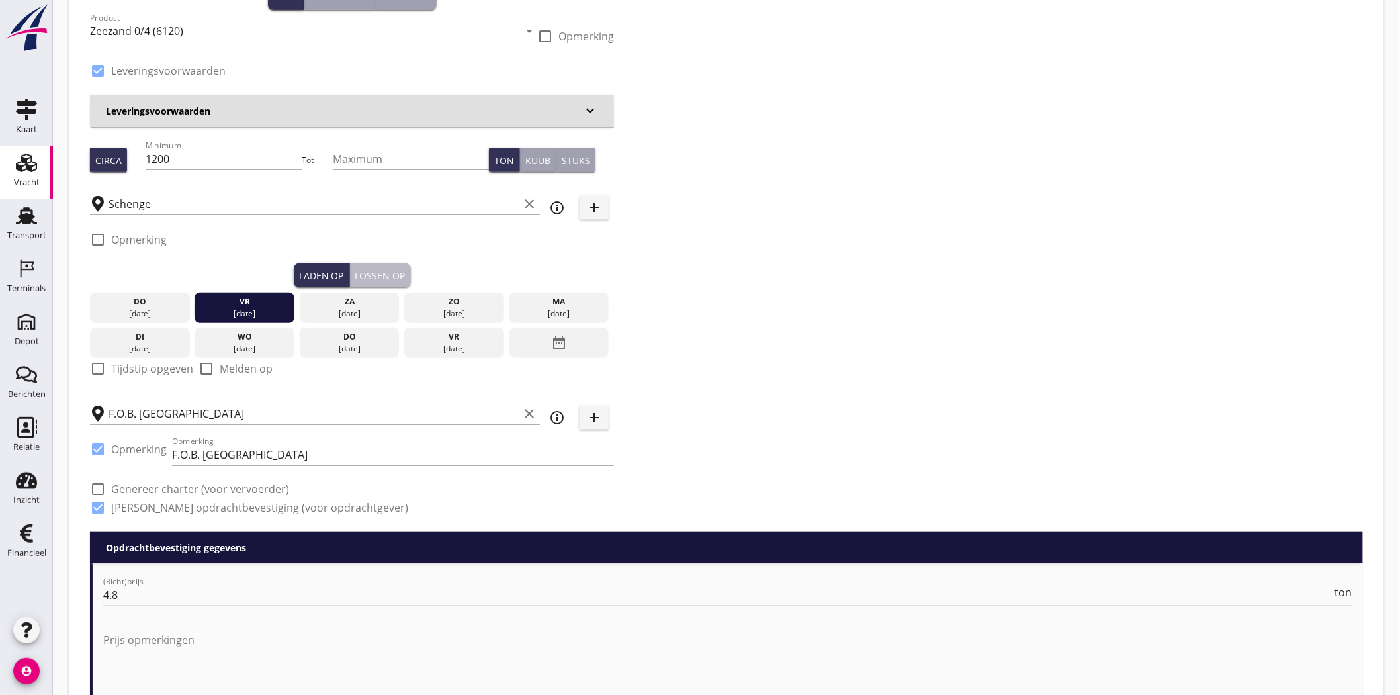
click at [387, 275] on div "Lossen op" at bounding box center [380, 276] width 50 height 14
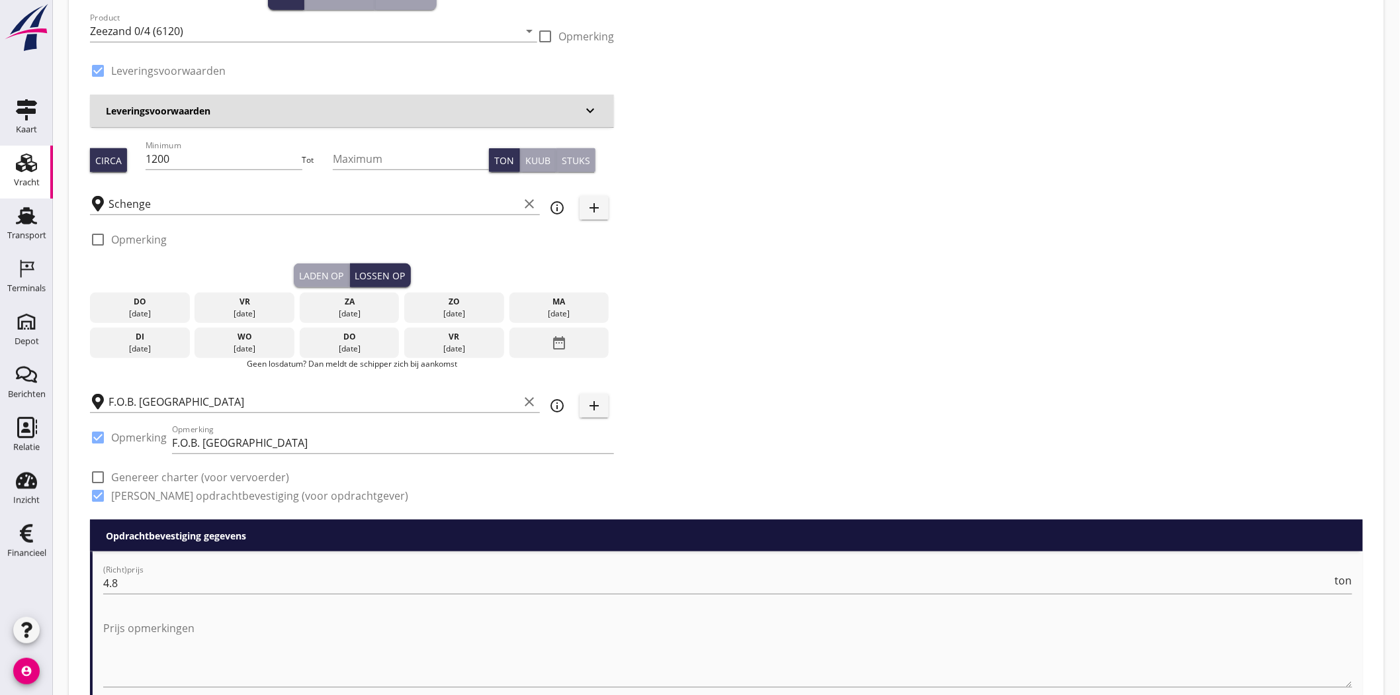
click at [240, 304] on div "vr" at bounding box center [244, 302] width 93 height 12
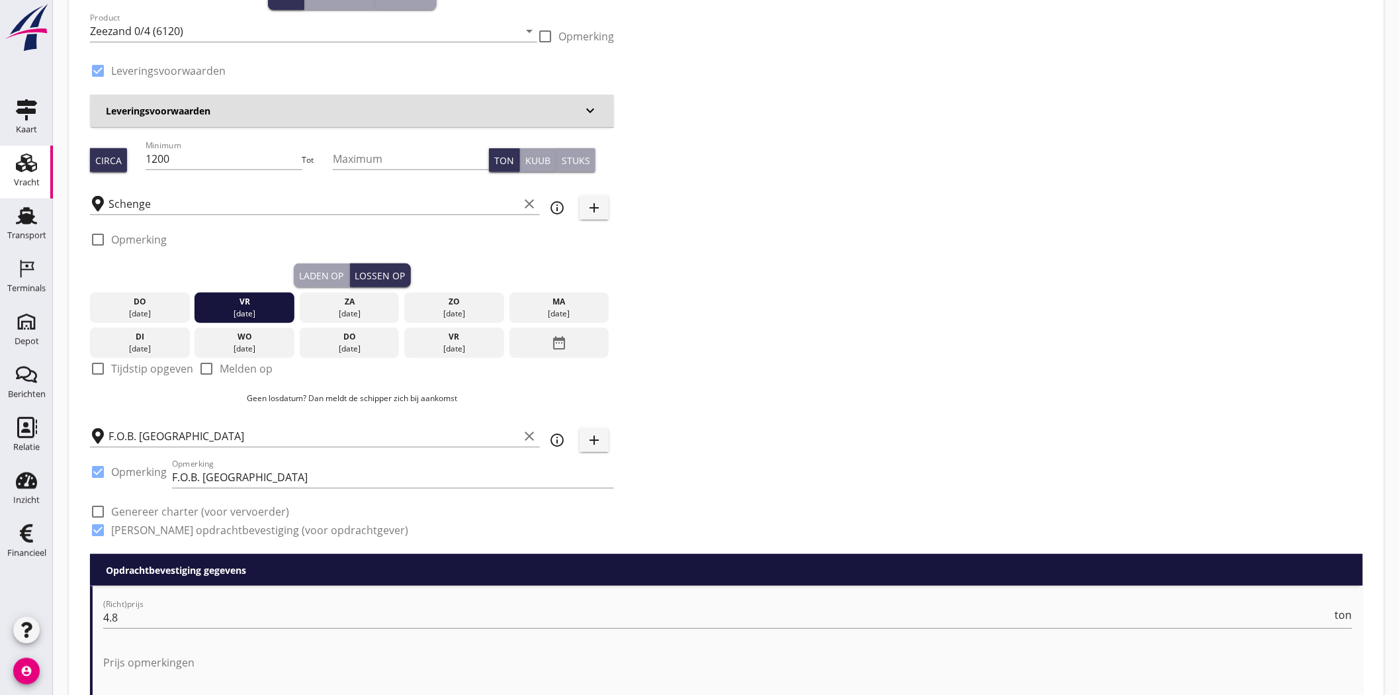
drag, startPoint x: 830, startPoint y: 360, endPoint x: 818, endPoint y: 362, distance: 12.1
click at [830, 361] on div "Zoeken op opdrachtgever... DC Resources B.V. clear arrow_drop_down add (inkoop)…" at bounding box center [727, 242] width 1284 height 623
click at [141, 431] on input "F.O.B. [GEOGRAPHIC_DATA]" at bounding box center [314, 436] width 410 height 21
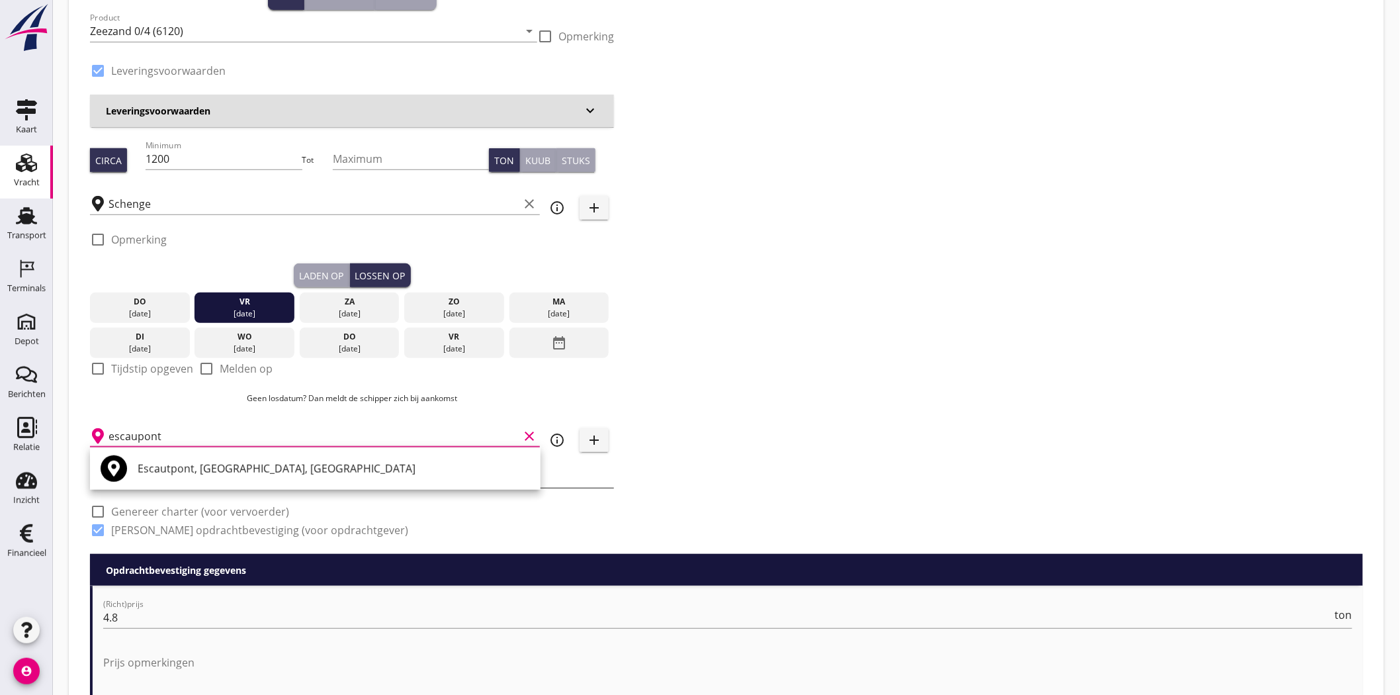
click at [228, 470] on div "Escautpont, Nord, France" at bounding box center [334, 469] width 392 height 16
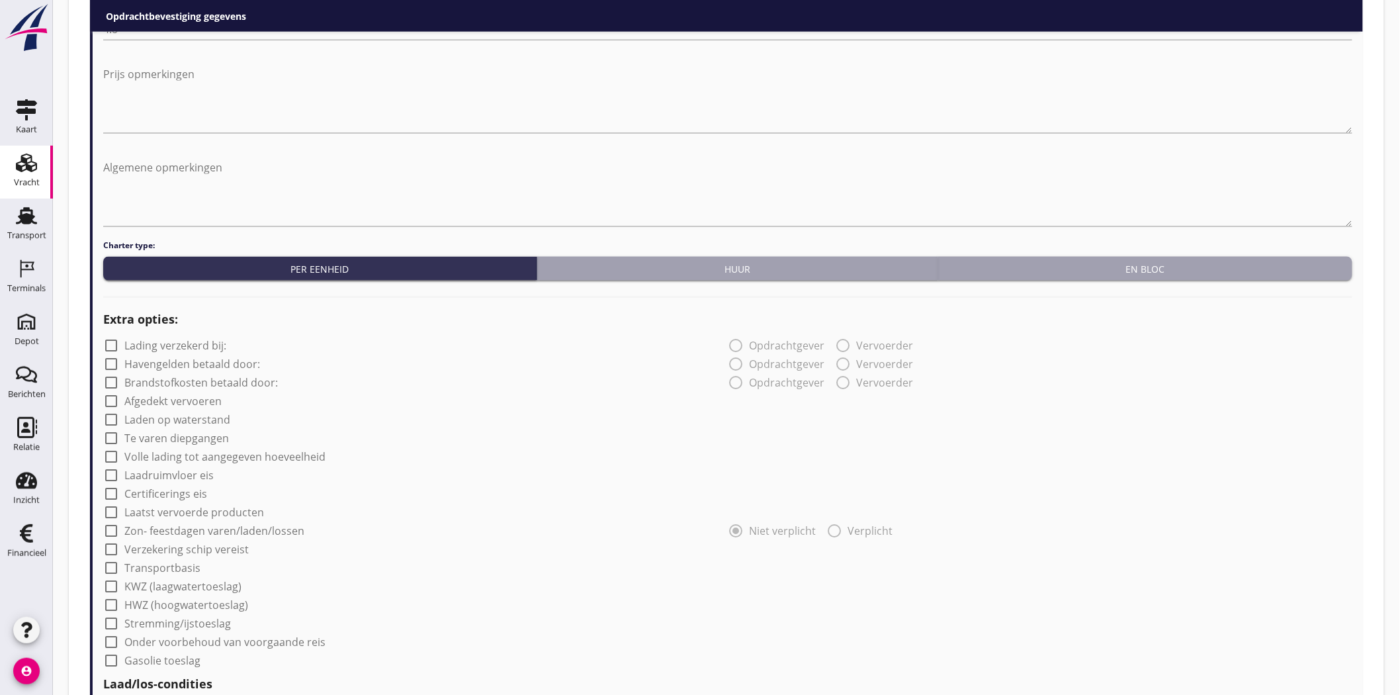
scroll to position [1087, 0]
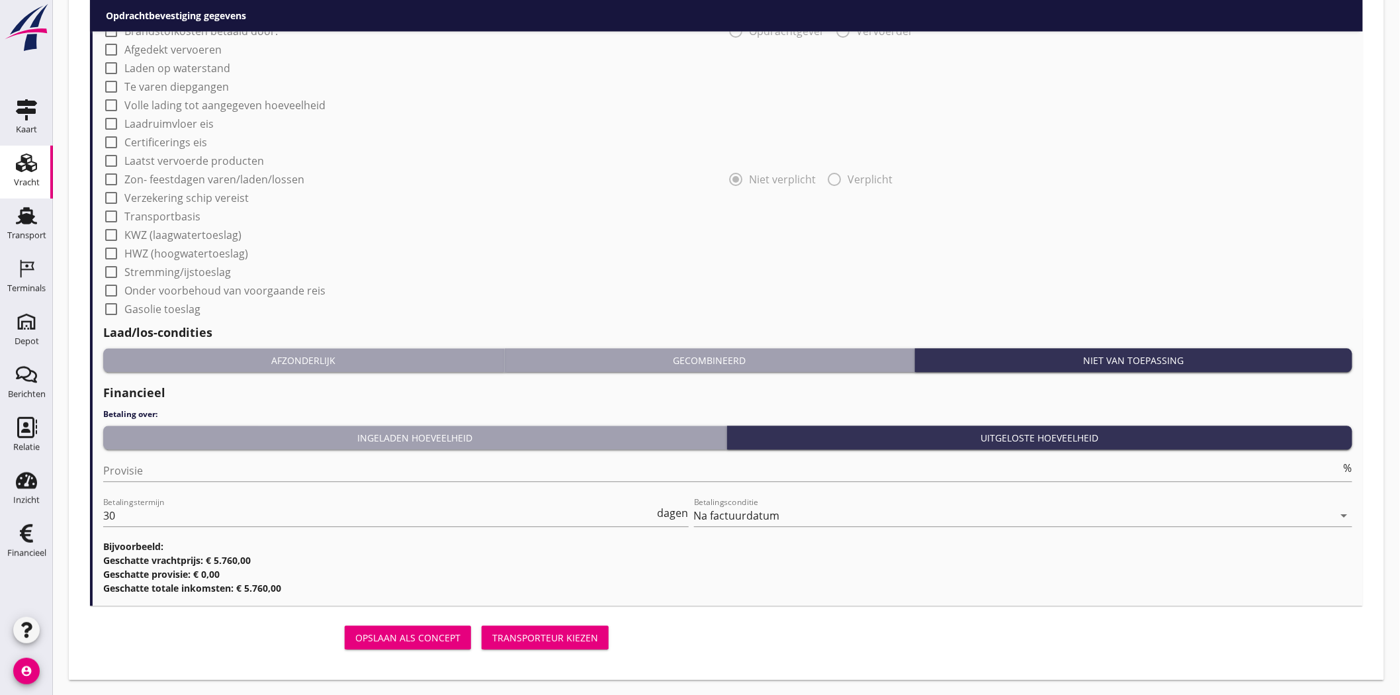
type input "Escautpont, Nord, France"
click at [520, 644] on button "Transporteur kiezen" at bounding box center [545, 637] width 127 height 24
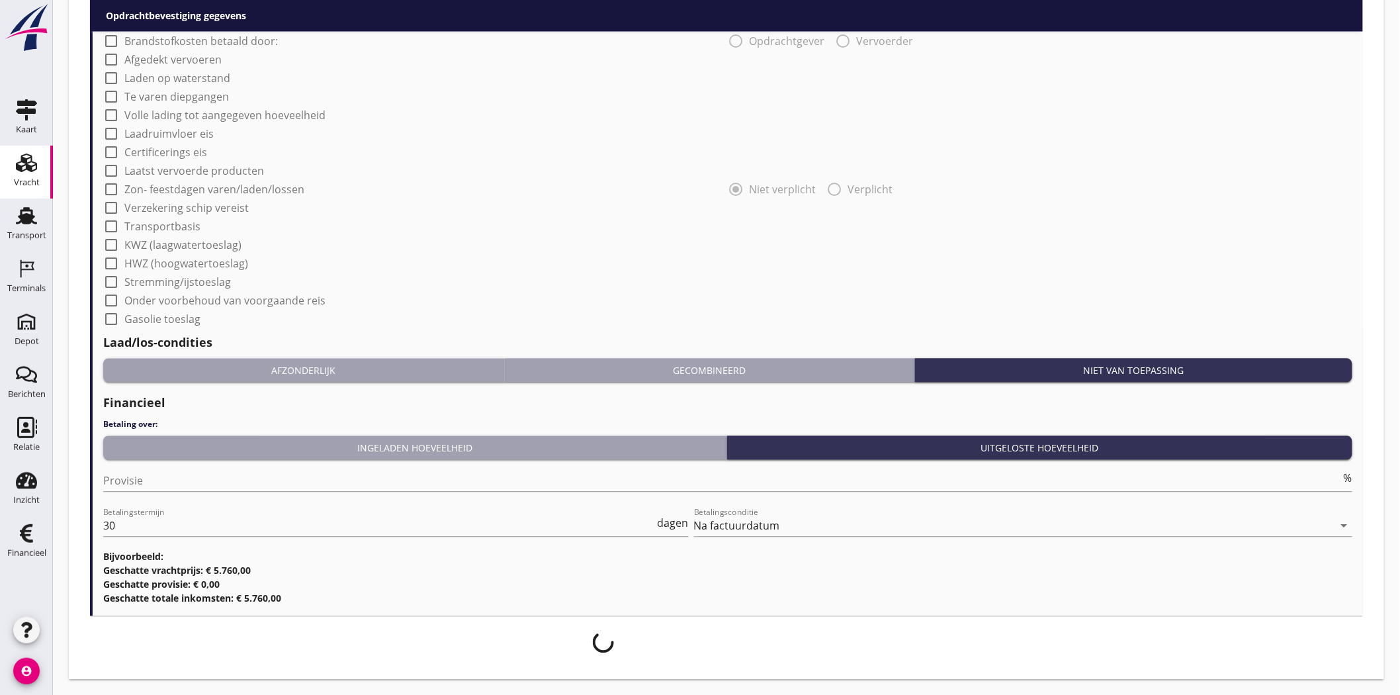
scroll to position [1077, 0]
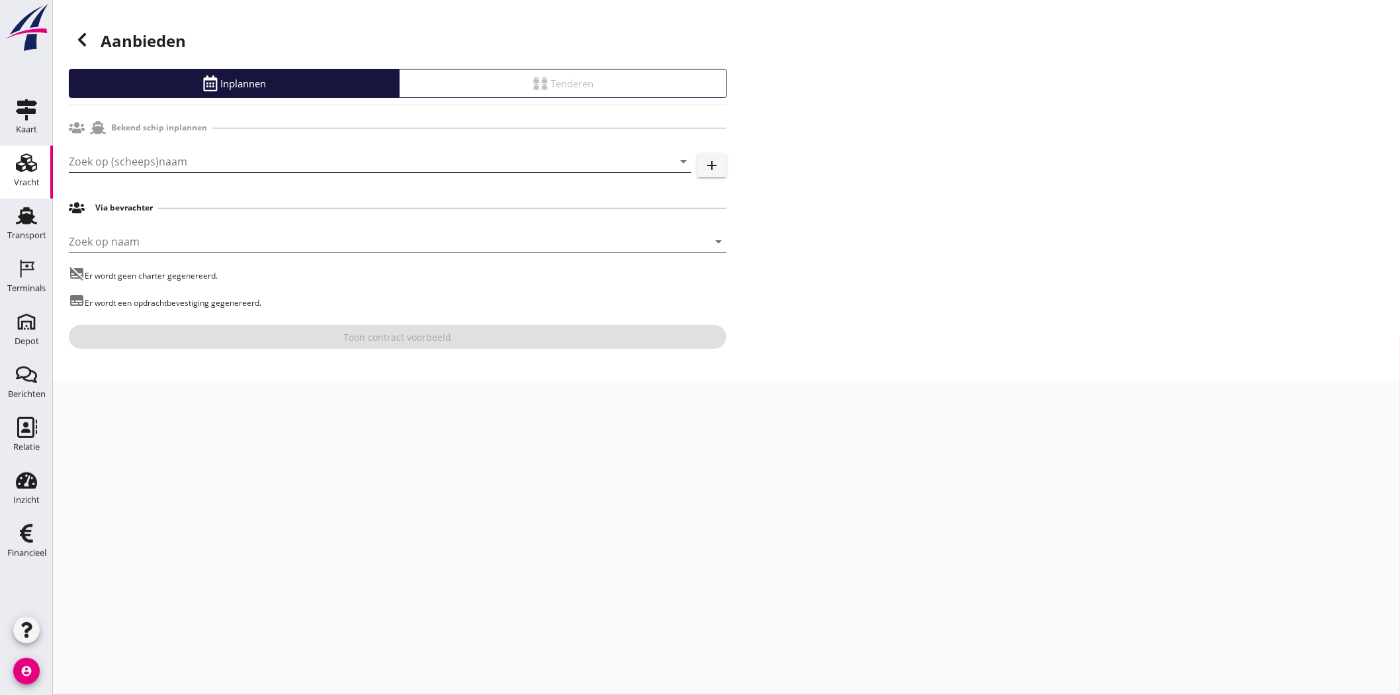
click at [183, 156] on input "Zoek op (scheeps)naam" at bounding box center [362, 161] width 586 height 21
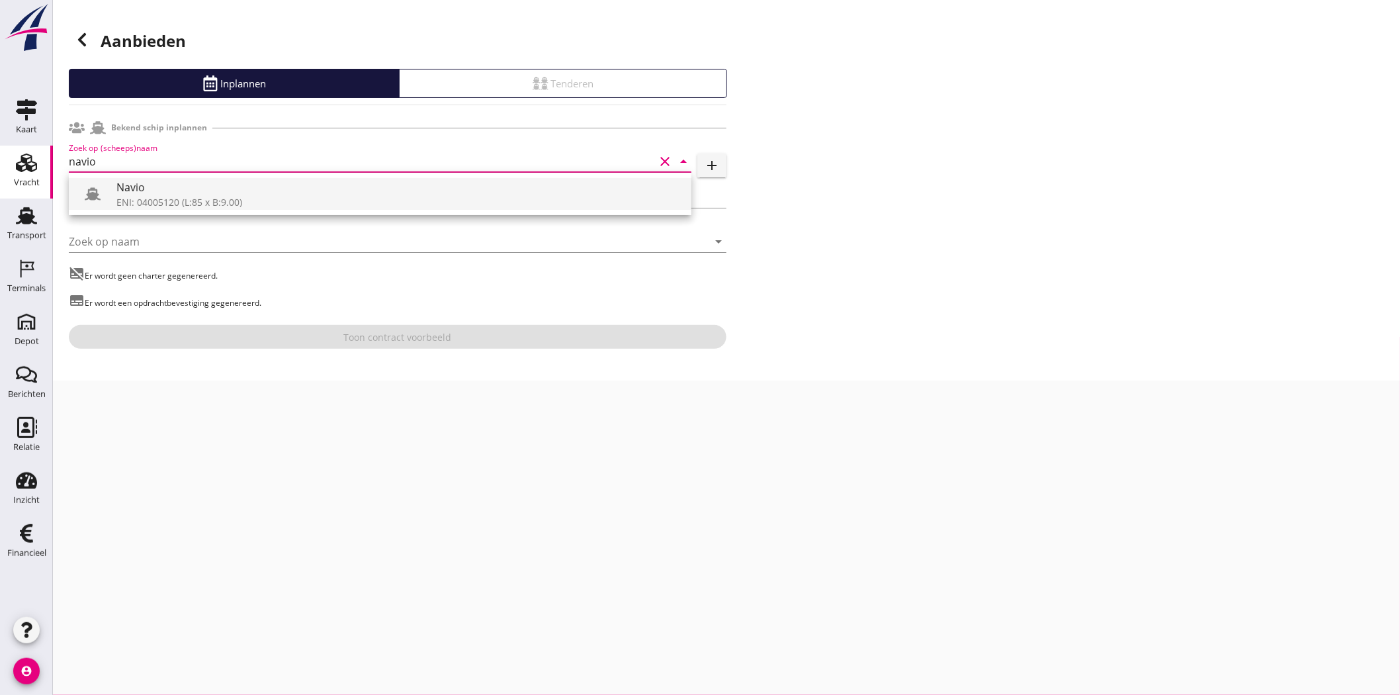
click at [206, 199] on div "ENI: 04005120 (L:85 x B:9.00)" at bounding box center [398, 202] width 564 height 14
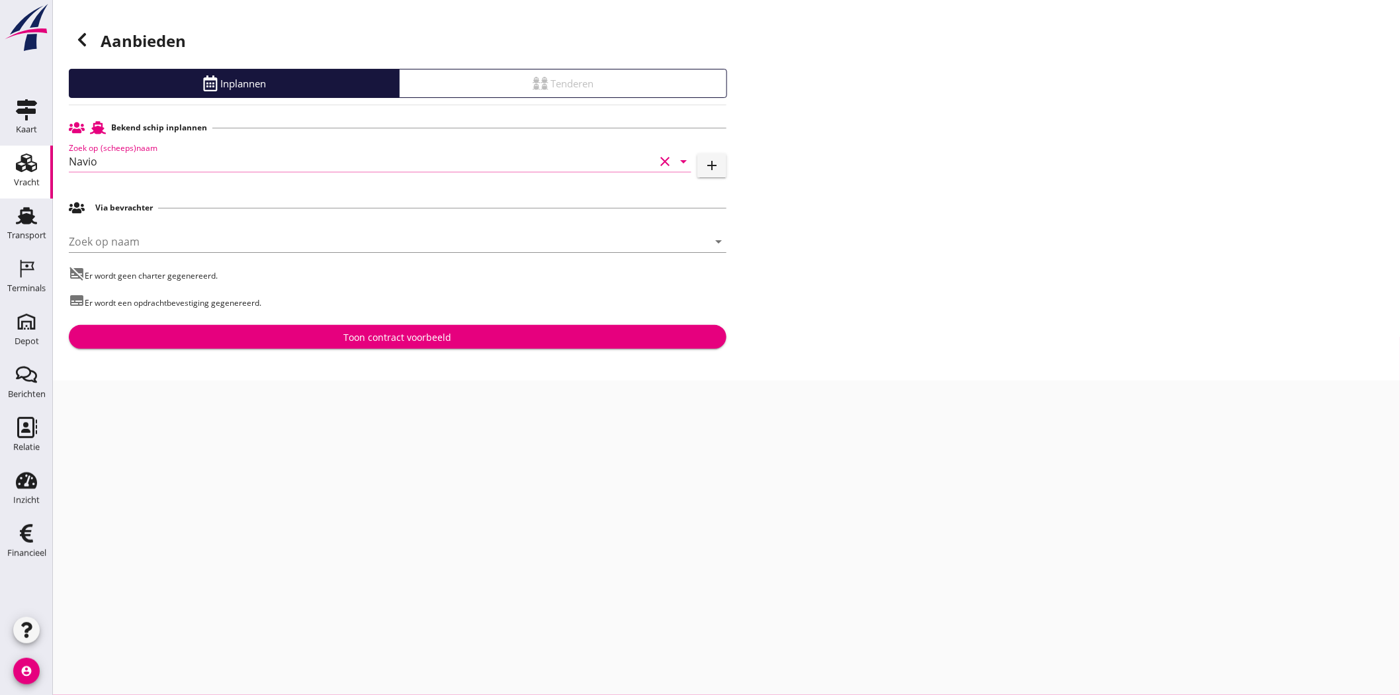
type input "Navio"
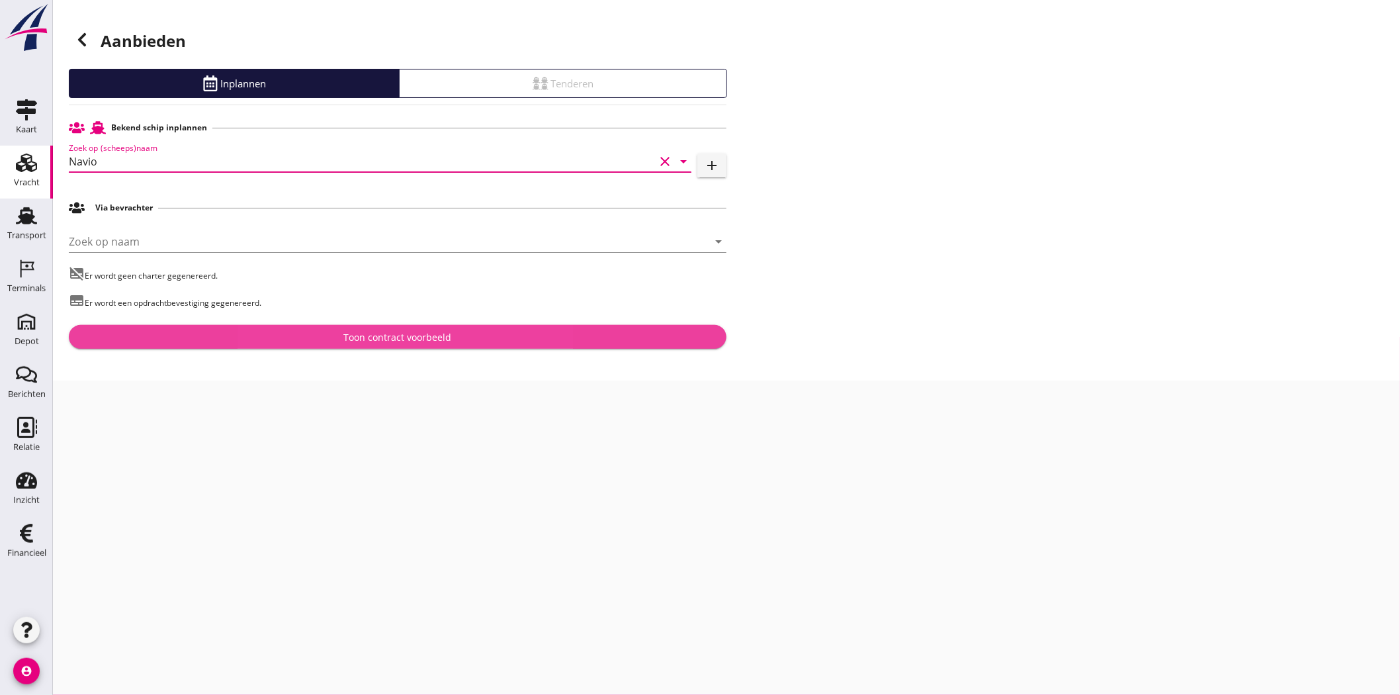
click at [380, 339] on div "Toon contract voorbeeld" at bounding box center [398, 337] width 108 height 14
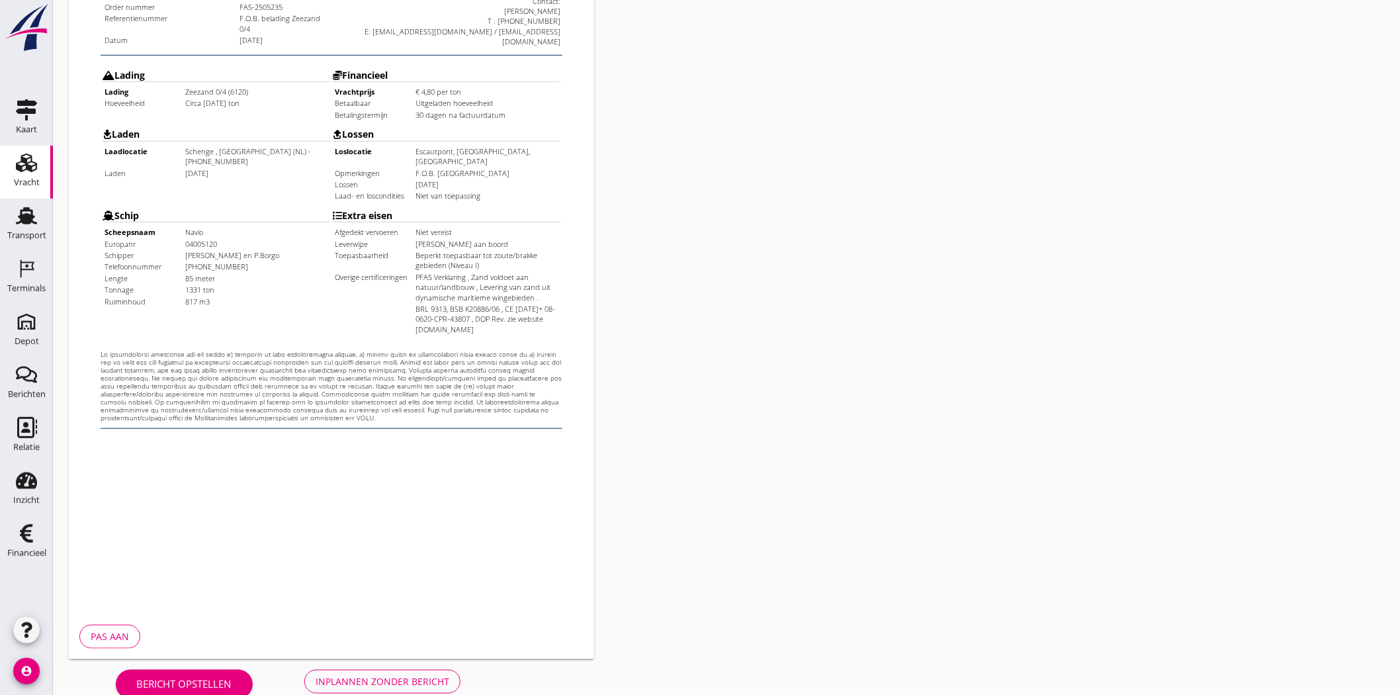
scroll to position [285, 0]
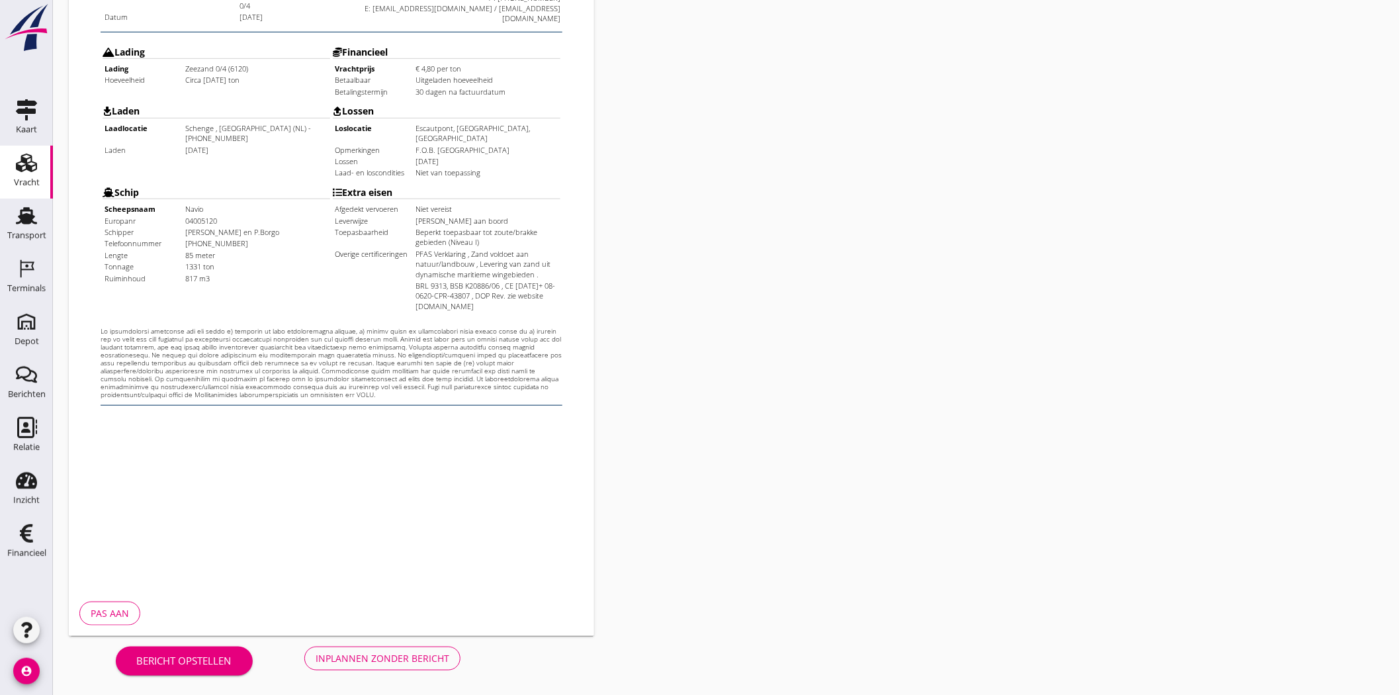
click at [372, 650] on button "Inplannen zonder bericht" at bounding box center [382, 659] width 156 height 24
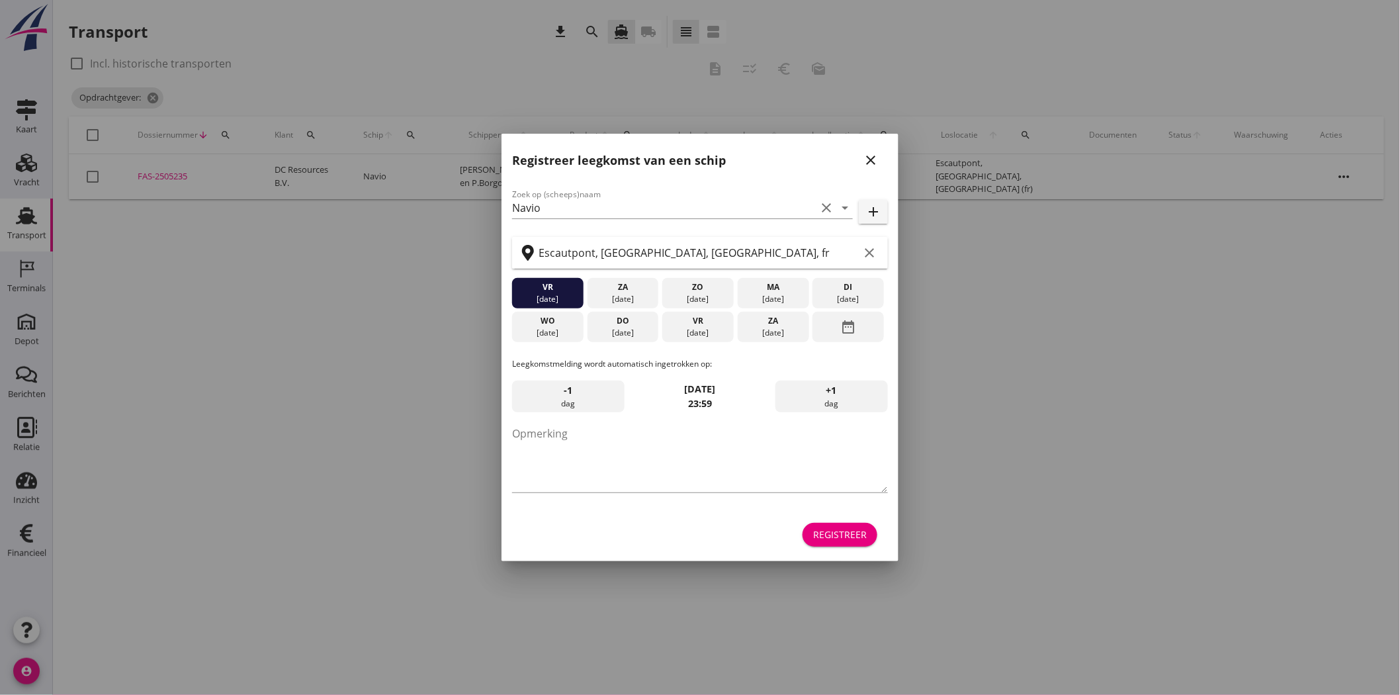
click at [865, 163] on icon "close" at bounding box center [871, 160] width 16 height 16
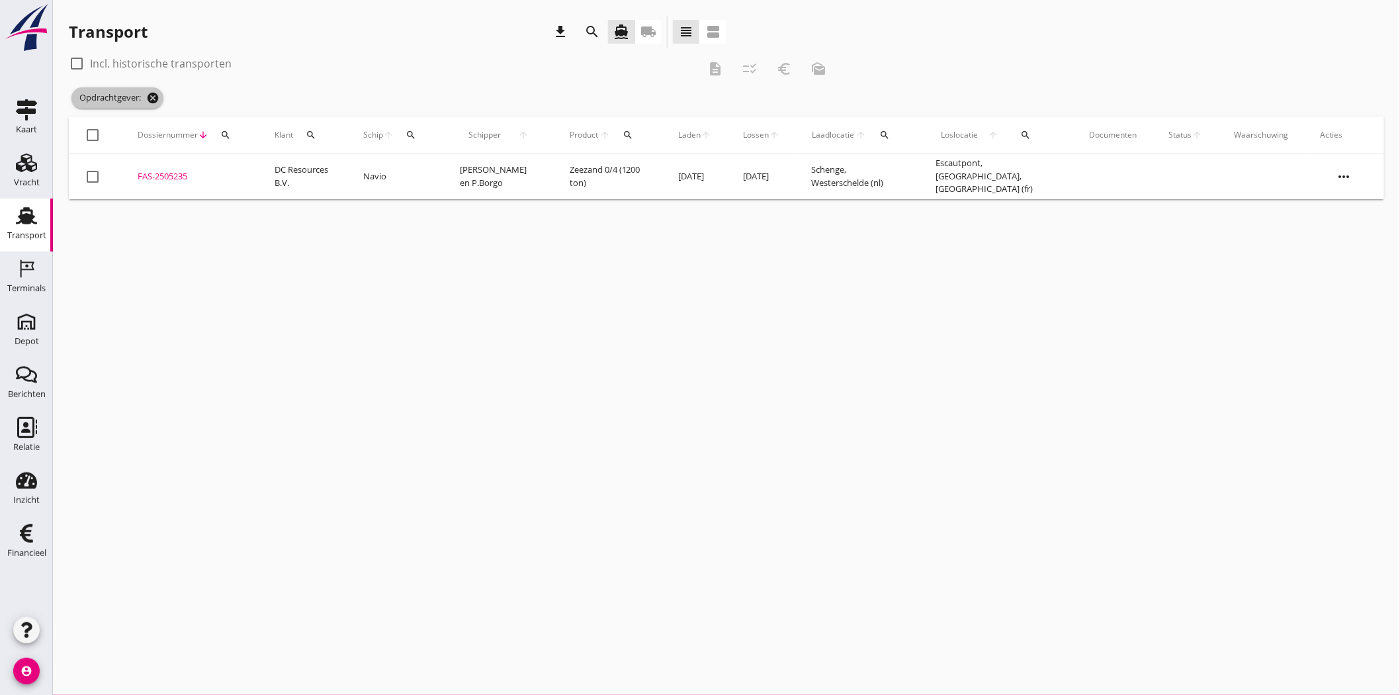
click at [150, 97] on icon "cancel" at bounding box center [152, 97] width 13 height 13
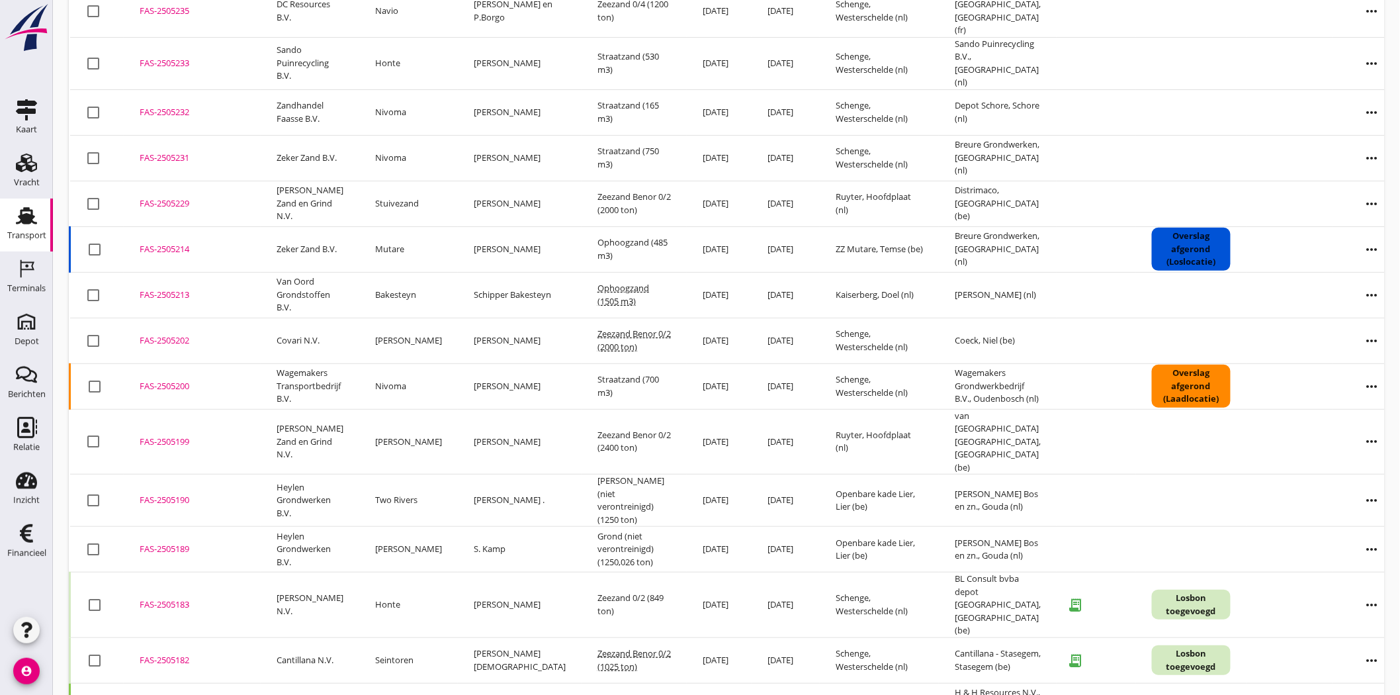
scroll to position [147, 0]
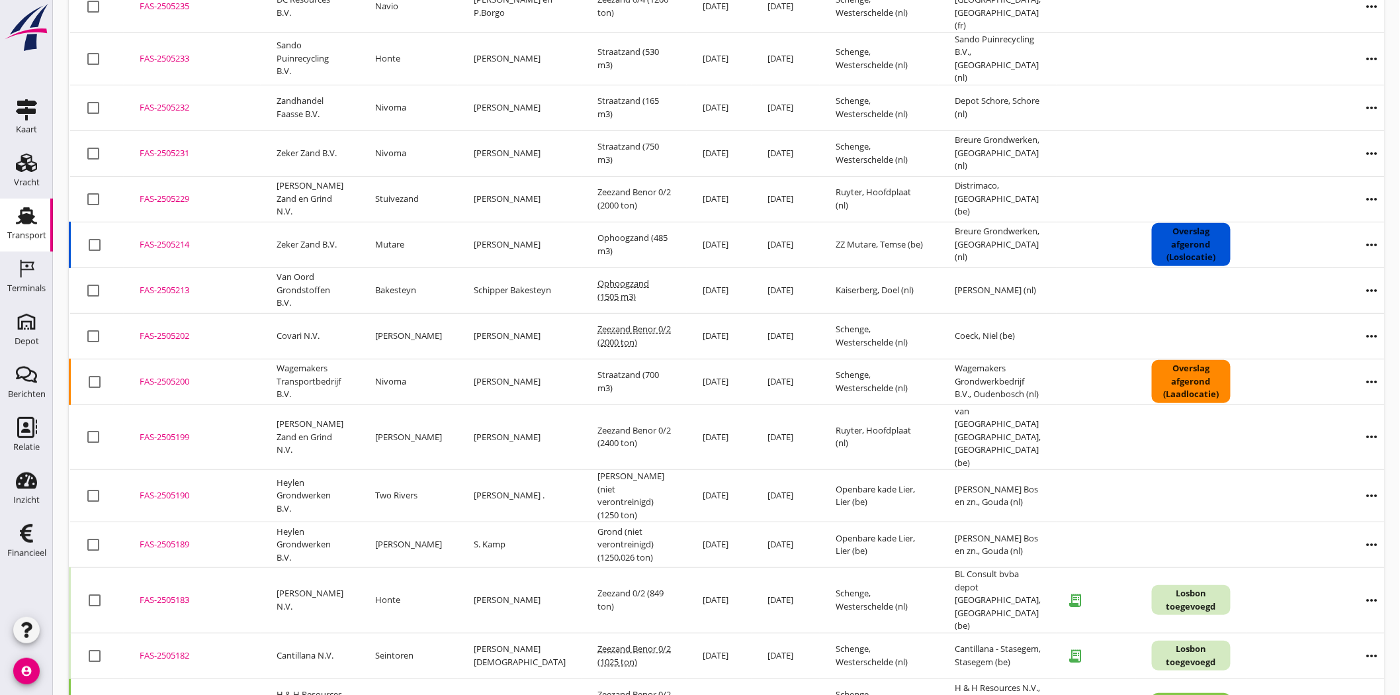
click at [1354, 526] on icon "more_horiz" at bounding box center [1372, 544] width 37 height 37
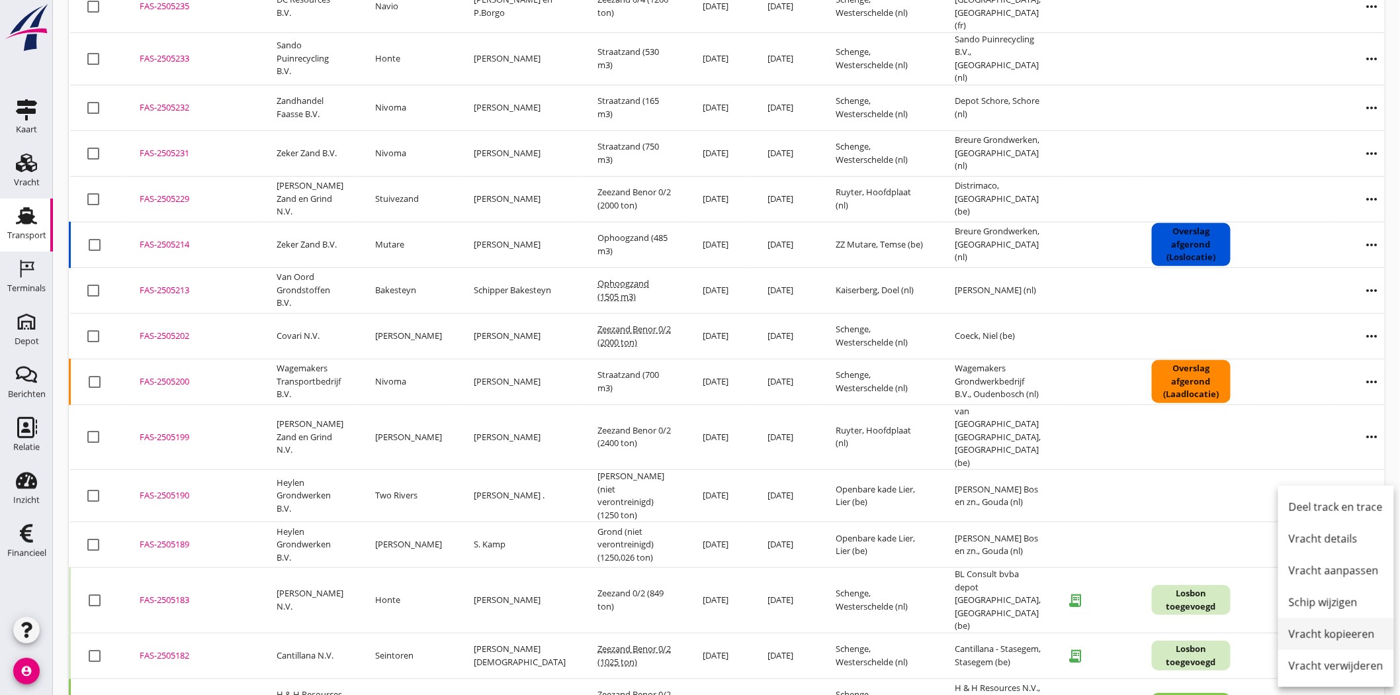
click at [1363, 635] on div "Vracht kopieeren" at bounding box center [1336, 634] width 95 height 16
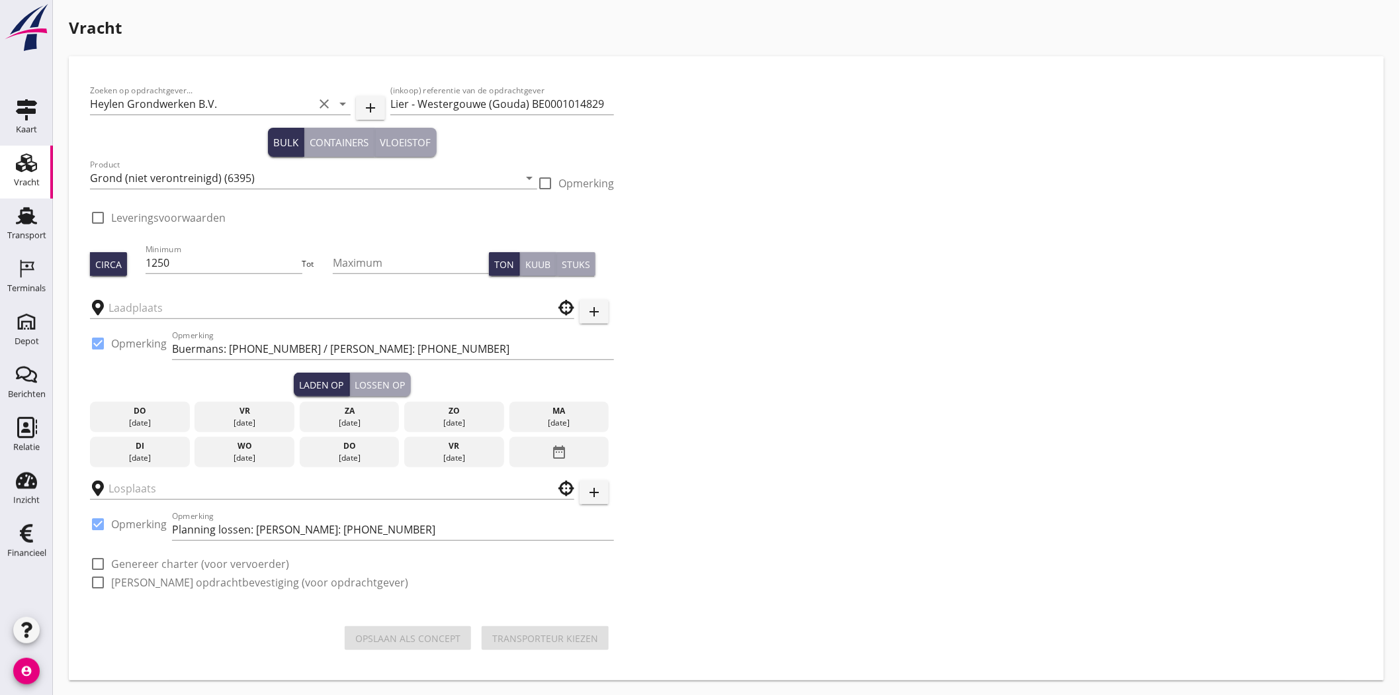
type input "J. Bos en zn."
type input "Openbare kade Lier"
checkbox input "true"
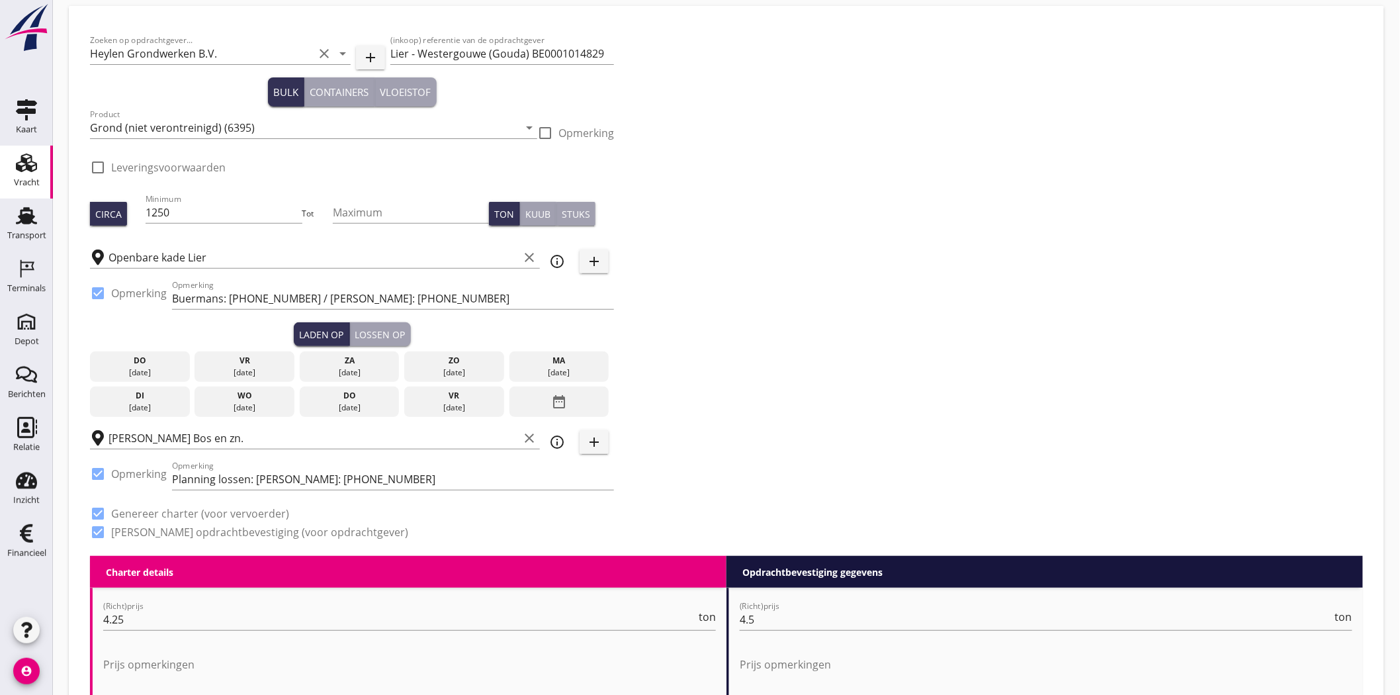
scroll to position [73, 0]
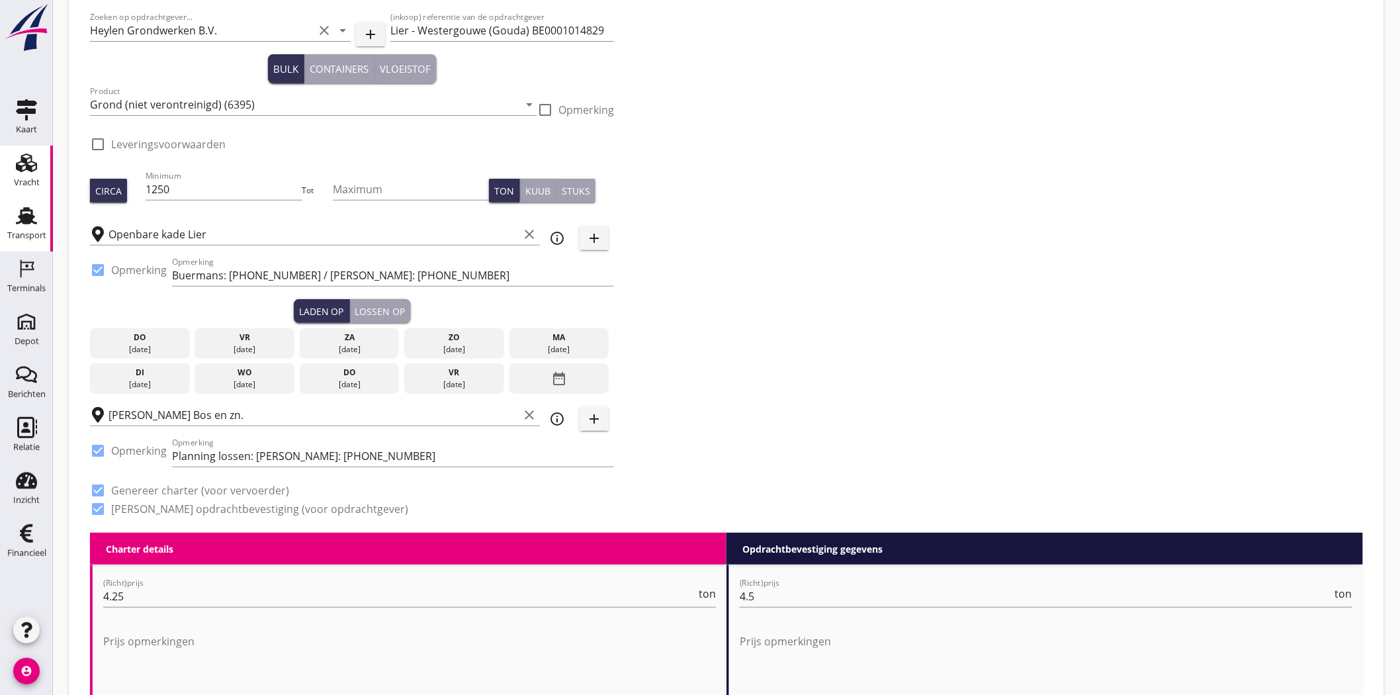
click at [23, 236] on div "Transport" at bounding box center [26, 235] width 39 height 9
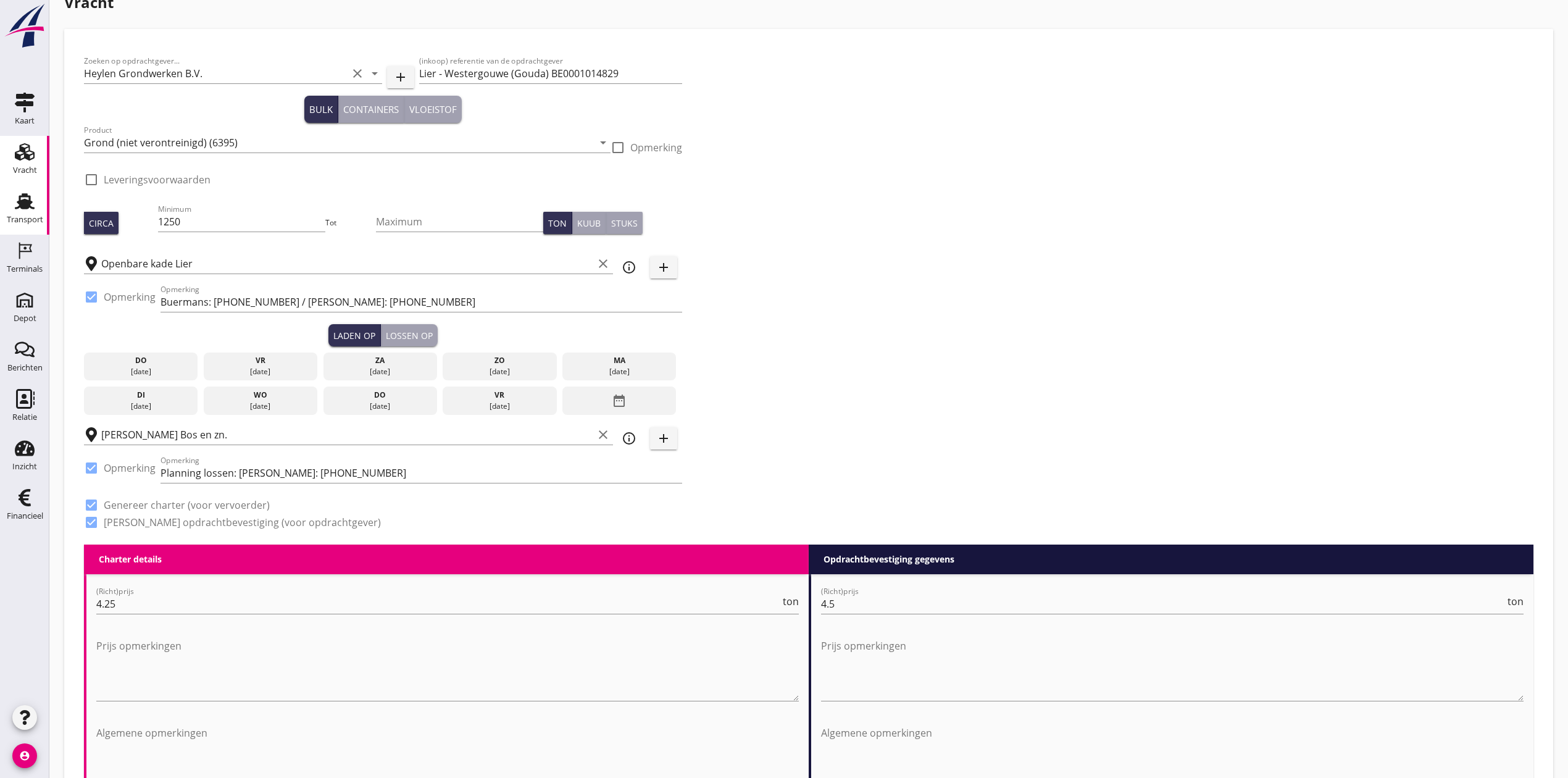
scroll to position [0, 0]
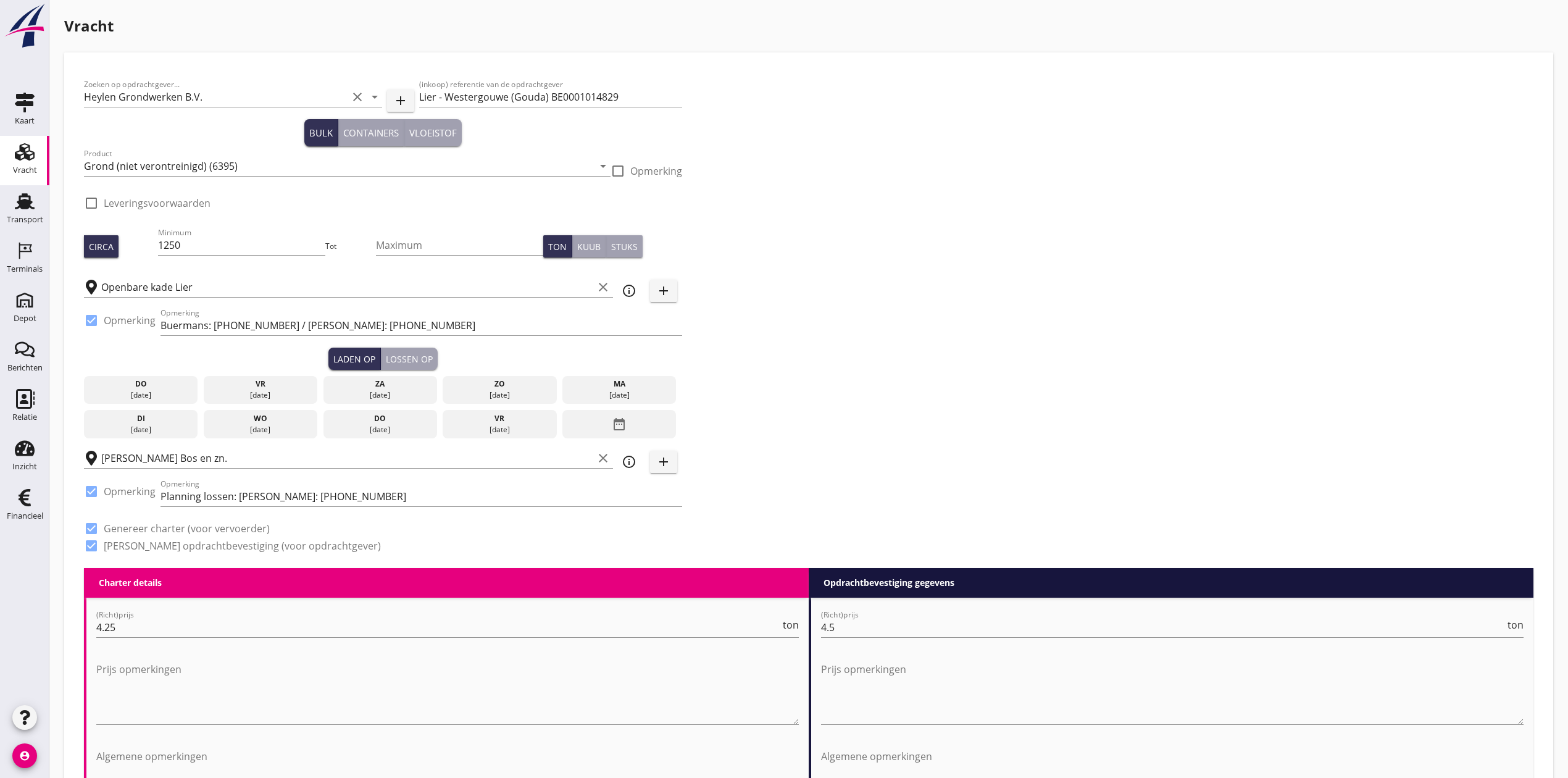
click at [129, 426] on div "[DATE]" at bounding box center [141, 430] width 108 height 11
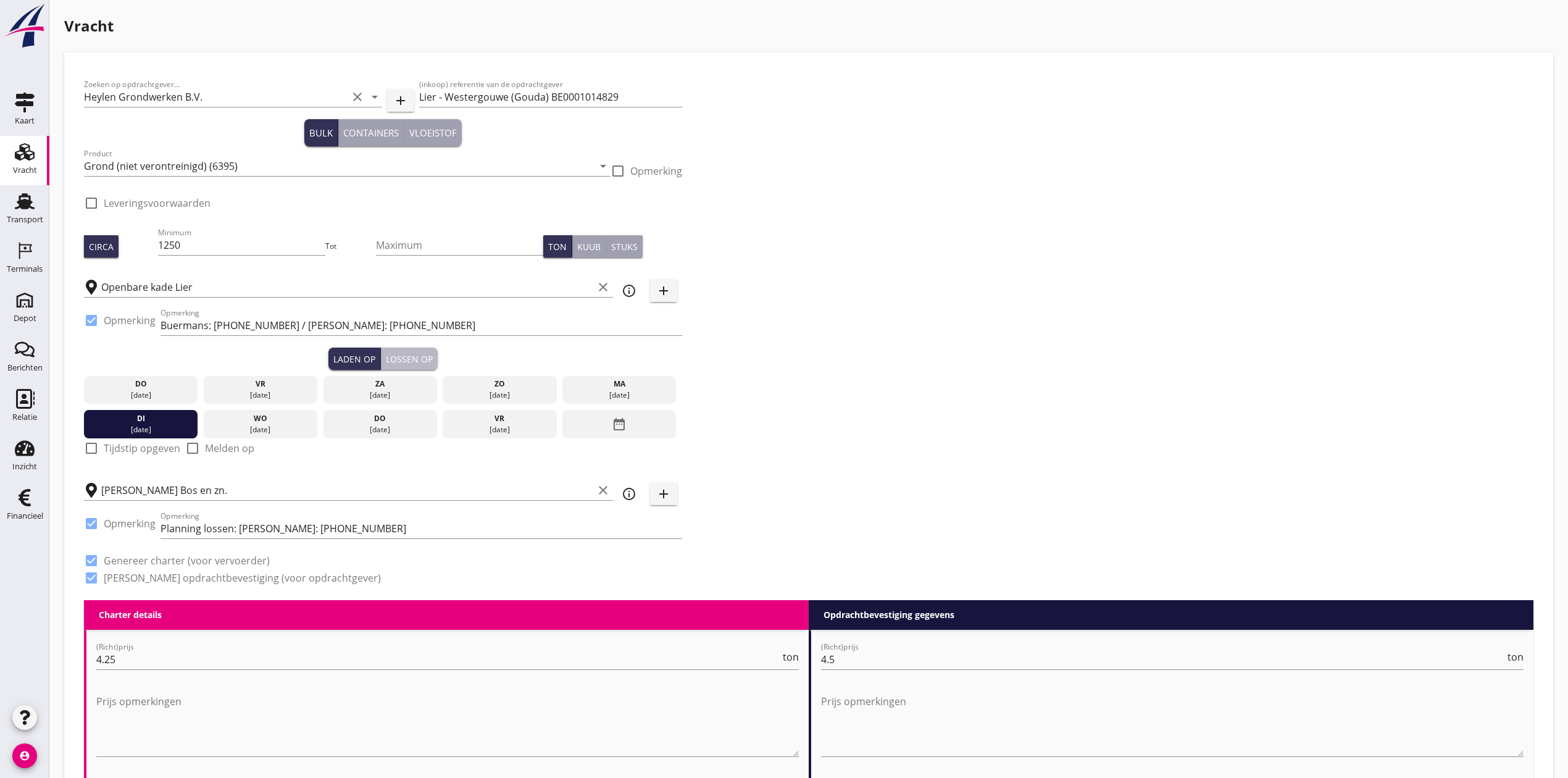
click at [433, 355] on button "Lossen op" at bounding box center [409, 359] width 57 height 22
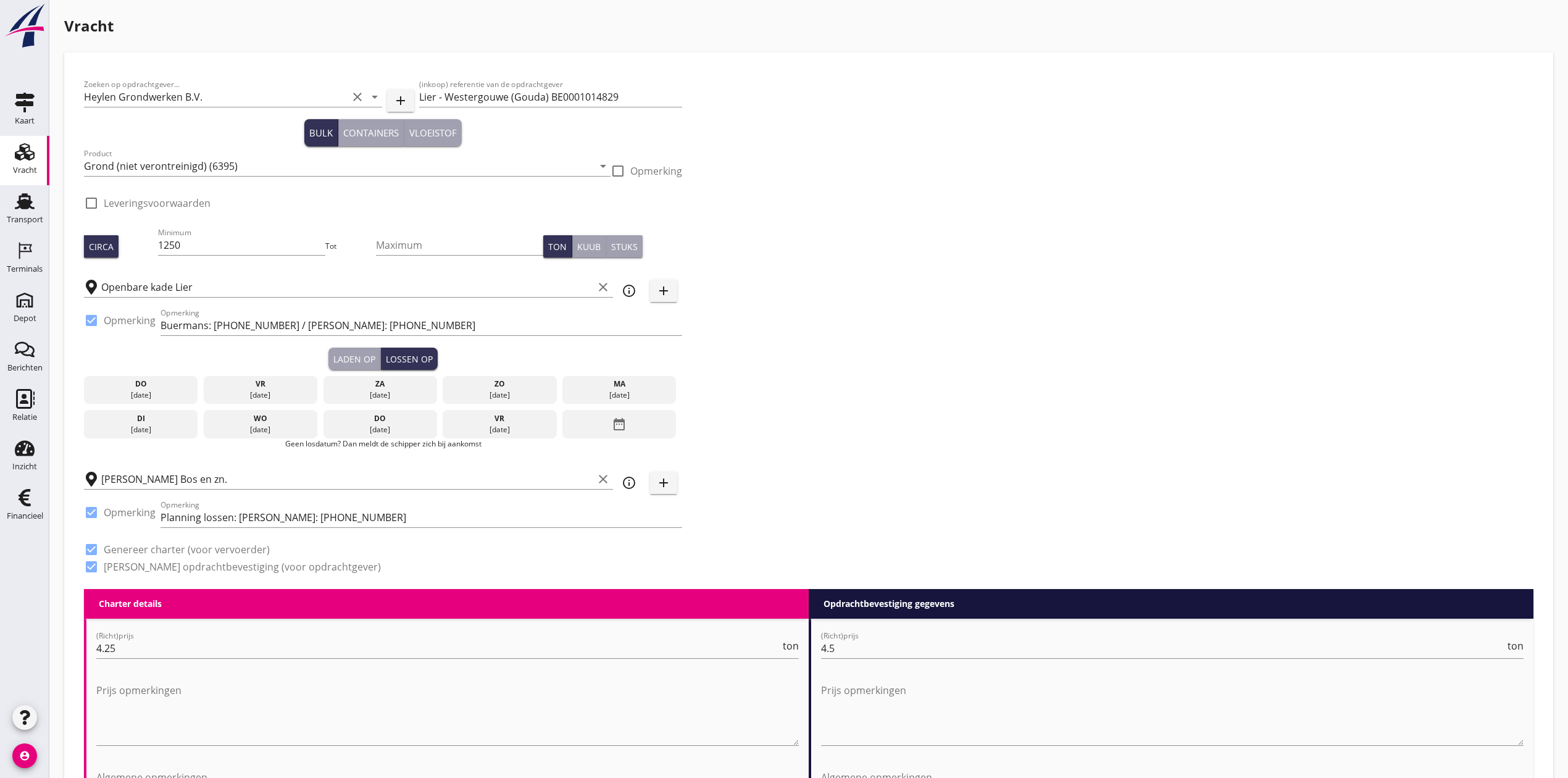
click at [415, 421] on div "do" at bounding box center [380, 419] width 108 height 11
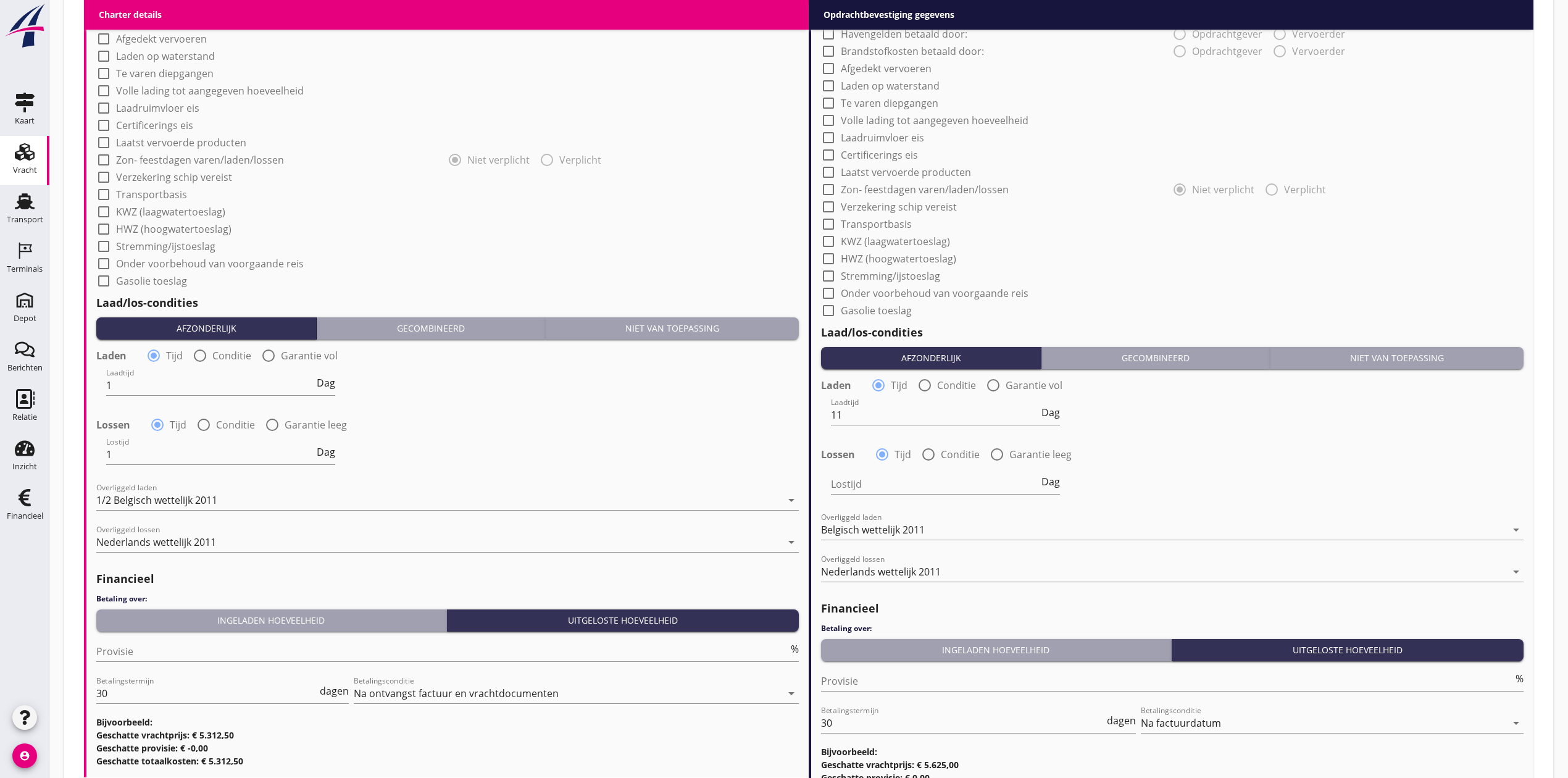
scroll to position [1102, 0]
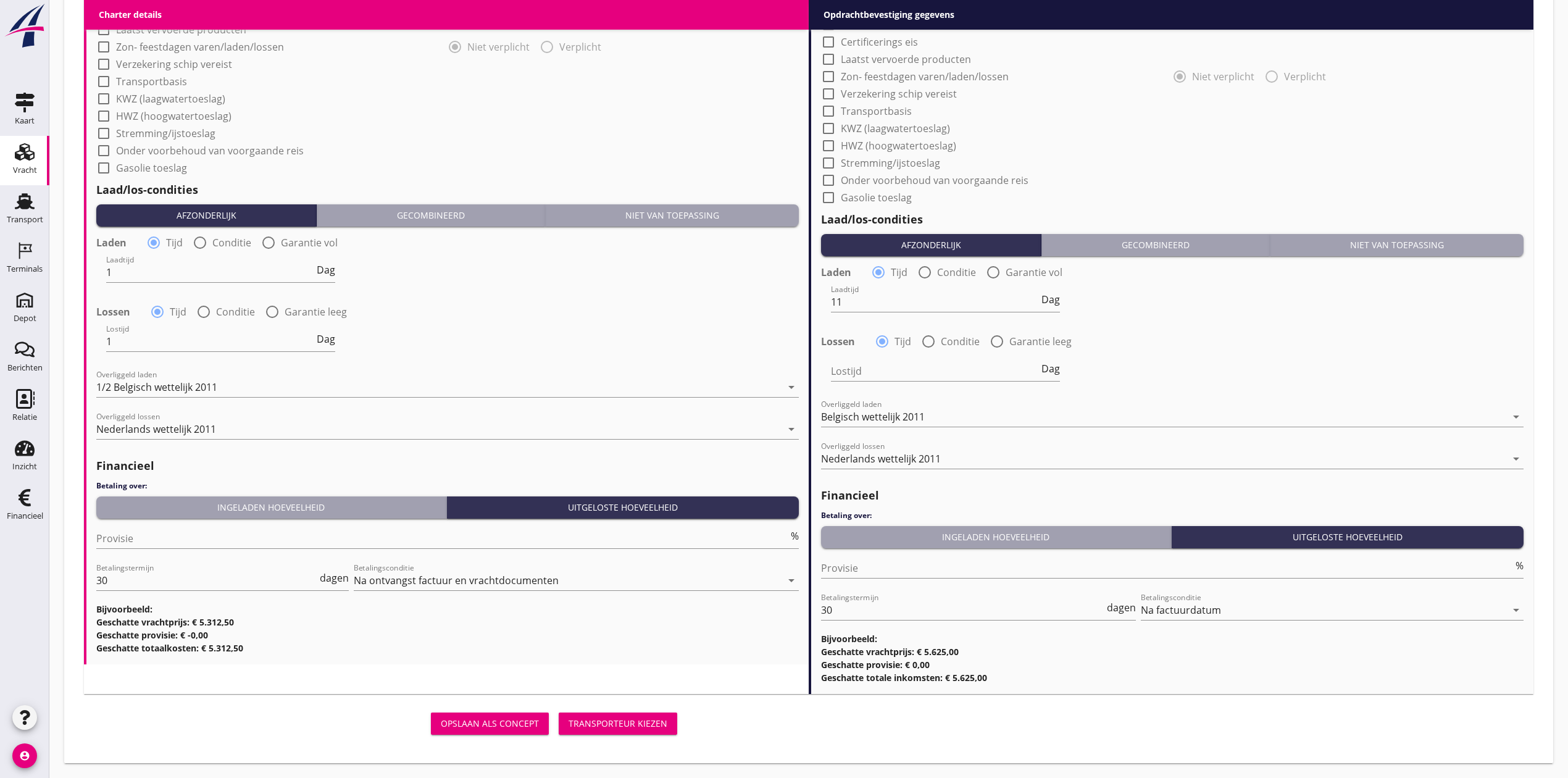
click at [616, 647] on button "Transporteur kiezen" at bounding box center [617, 724] width 118 height 22
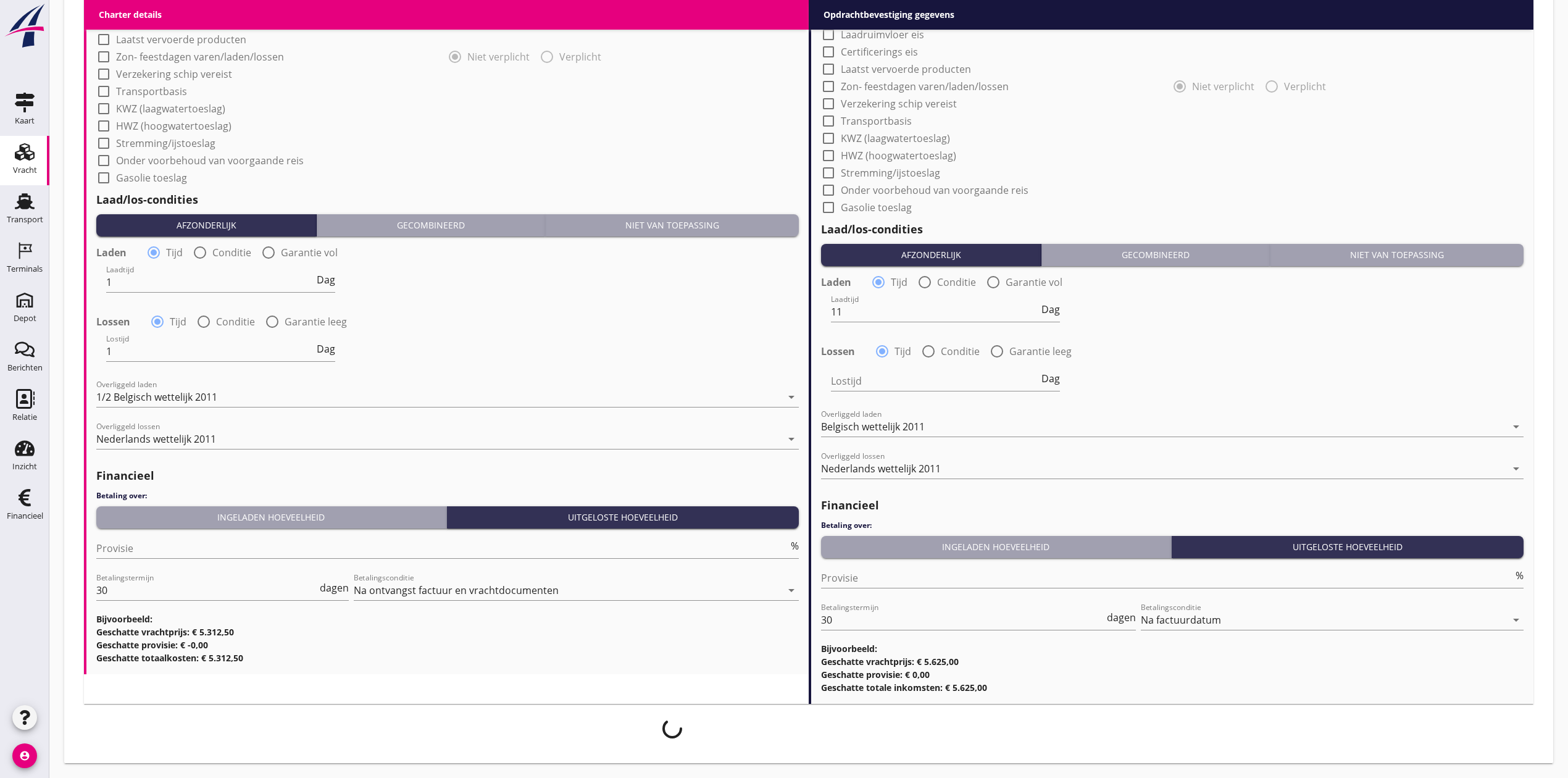
scroll to position [1092, 0]
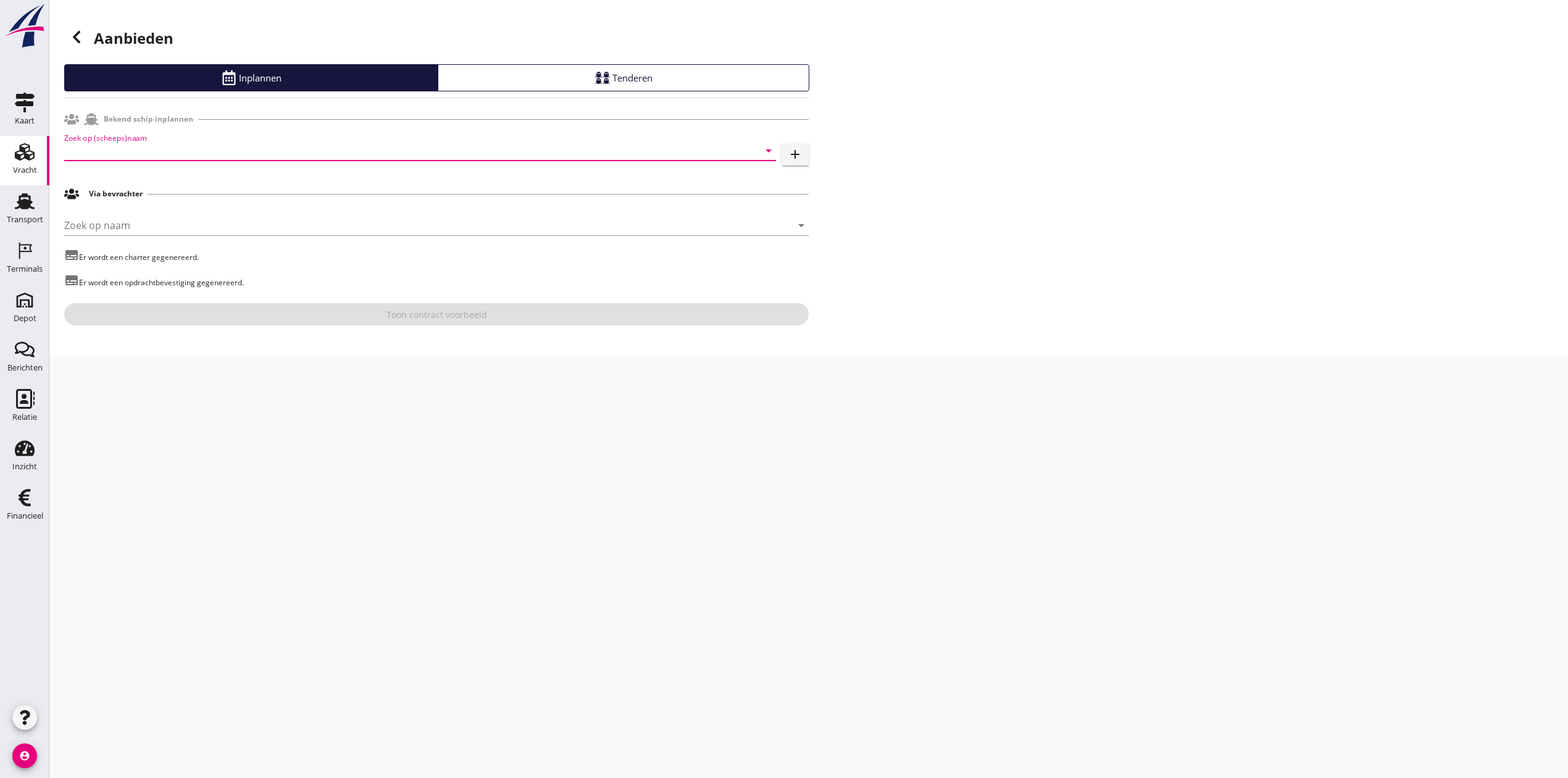
click at [161, 149] on input "Zoek op (scheeps)naam" at bounding box center [403, 150] width 677 height 20
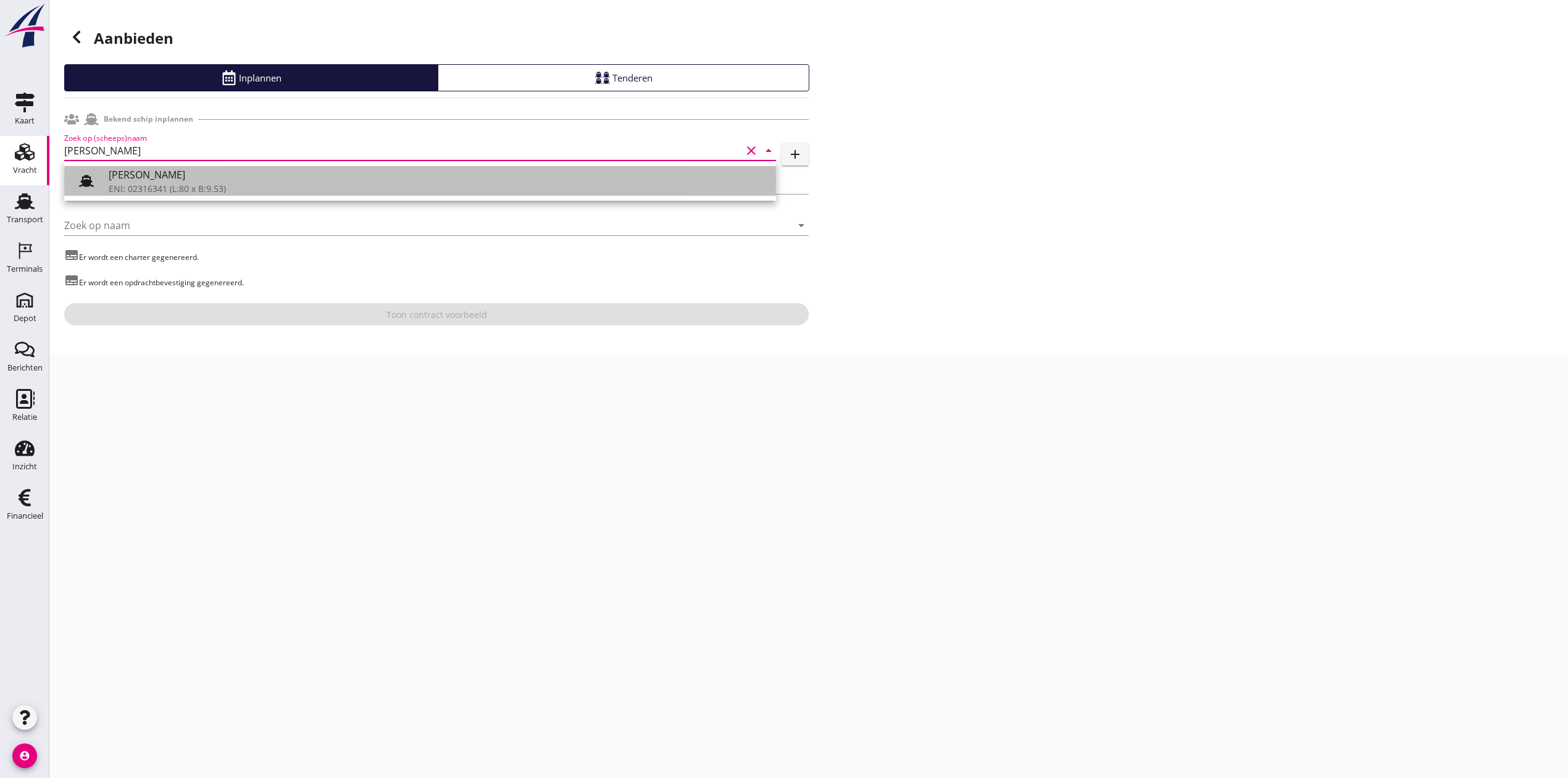
click at [289, 182] on div "[PERSON_NAME]" at bounding box center [437, 174] width 658 height 15
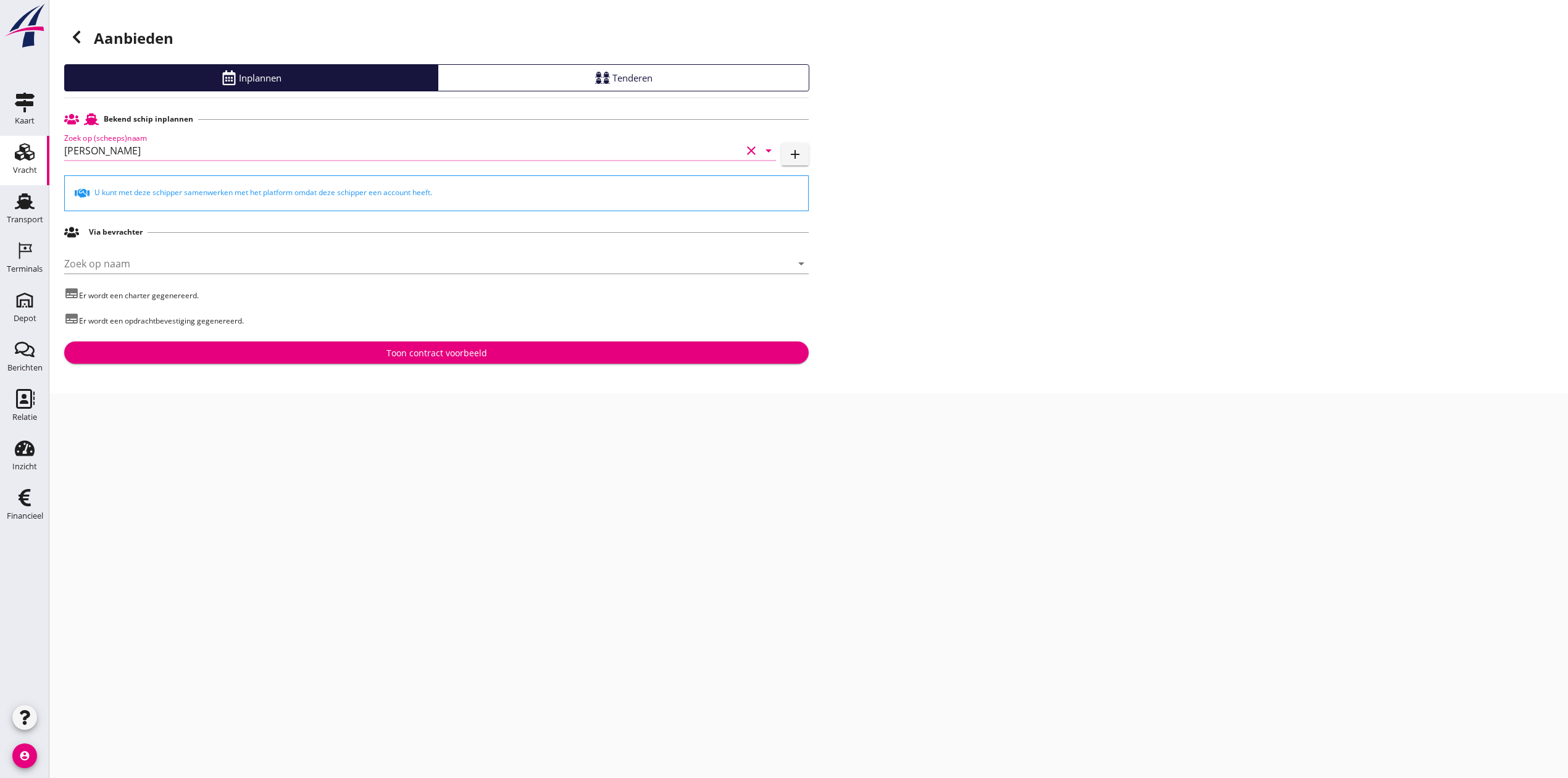
type input "[PERSON_NAME]"
click at [355, 355] on div "Toon contract voorbeeld" at bounding box center [436, 353] width 725 height 13
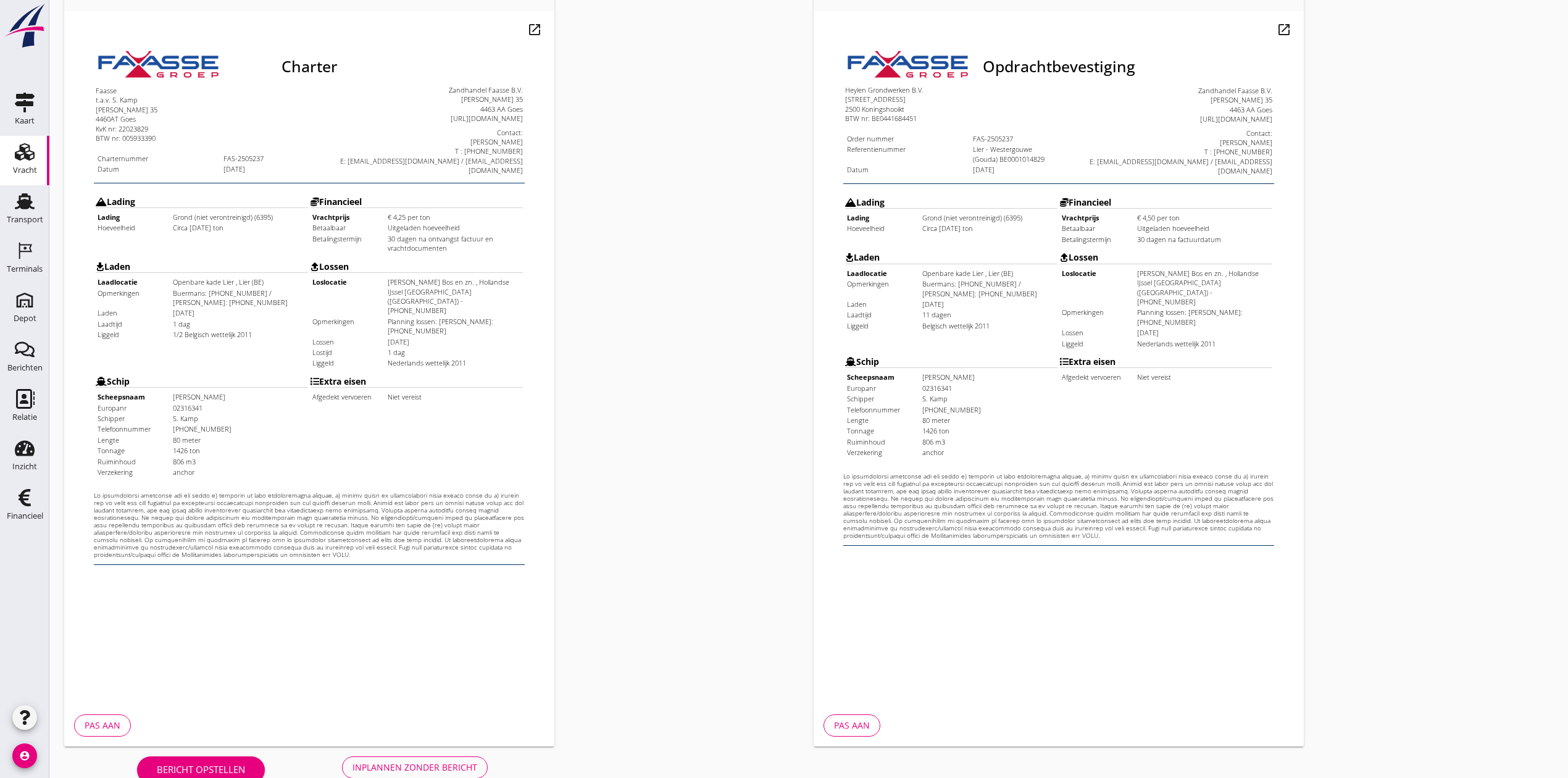
scroll to position [136, 0]
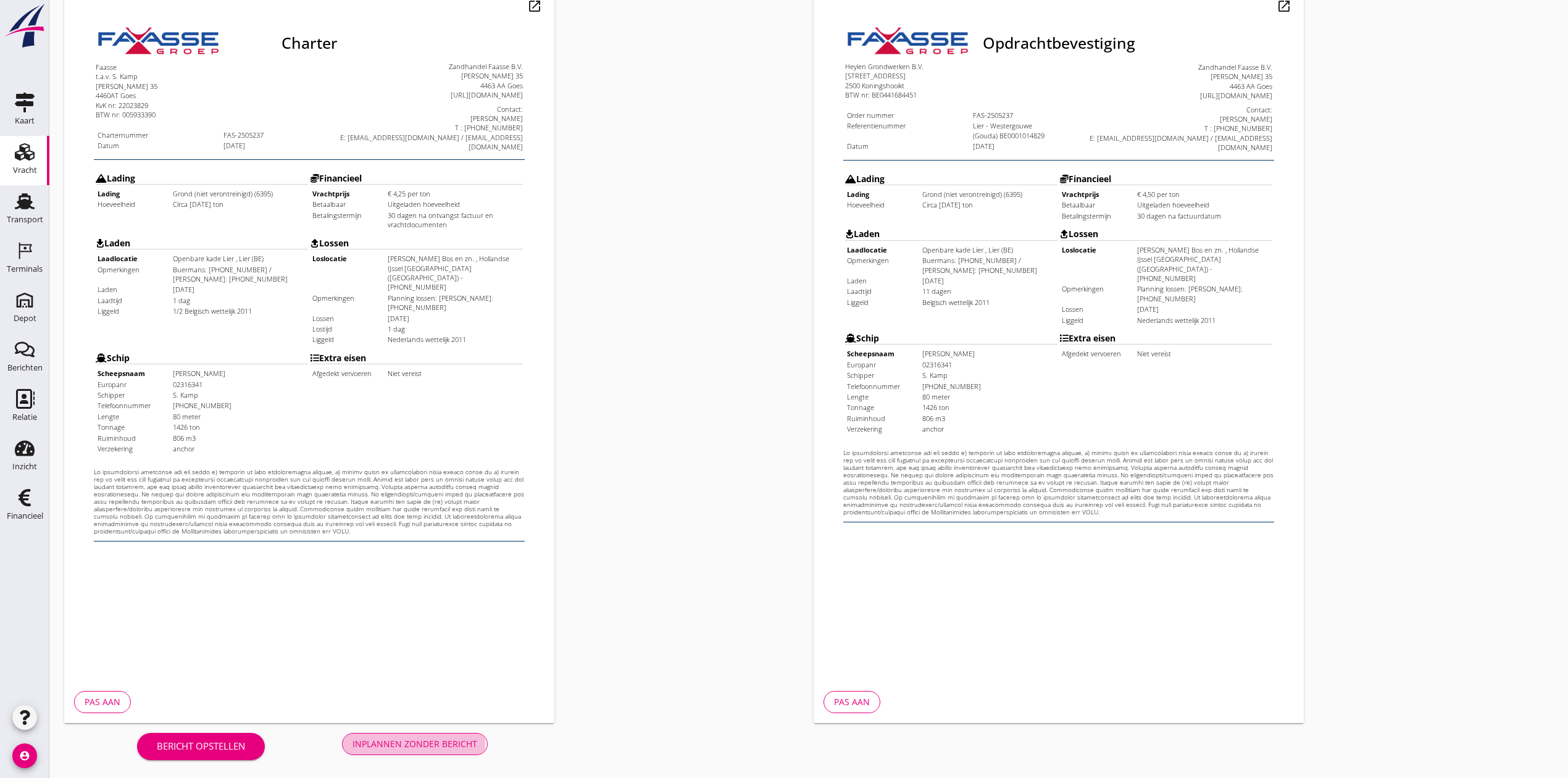
click at [405, 647] on div "Inplannen zonder bericht" at bounding box center [415, 743] width 125 height 13
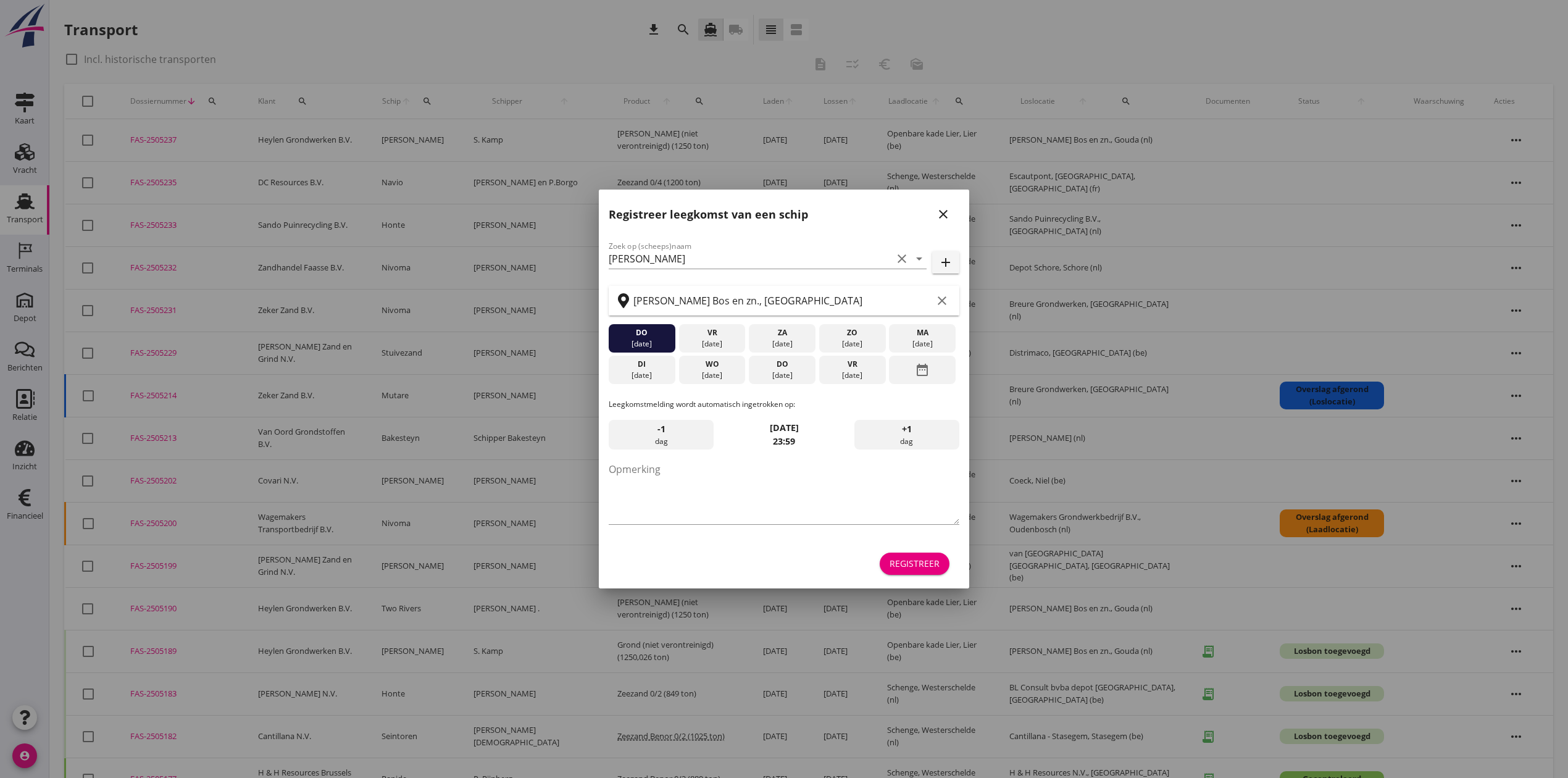
click at [951, 220] on button "close" at bounding box center [943, 215] width 22 height 22
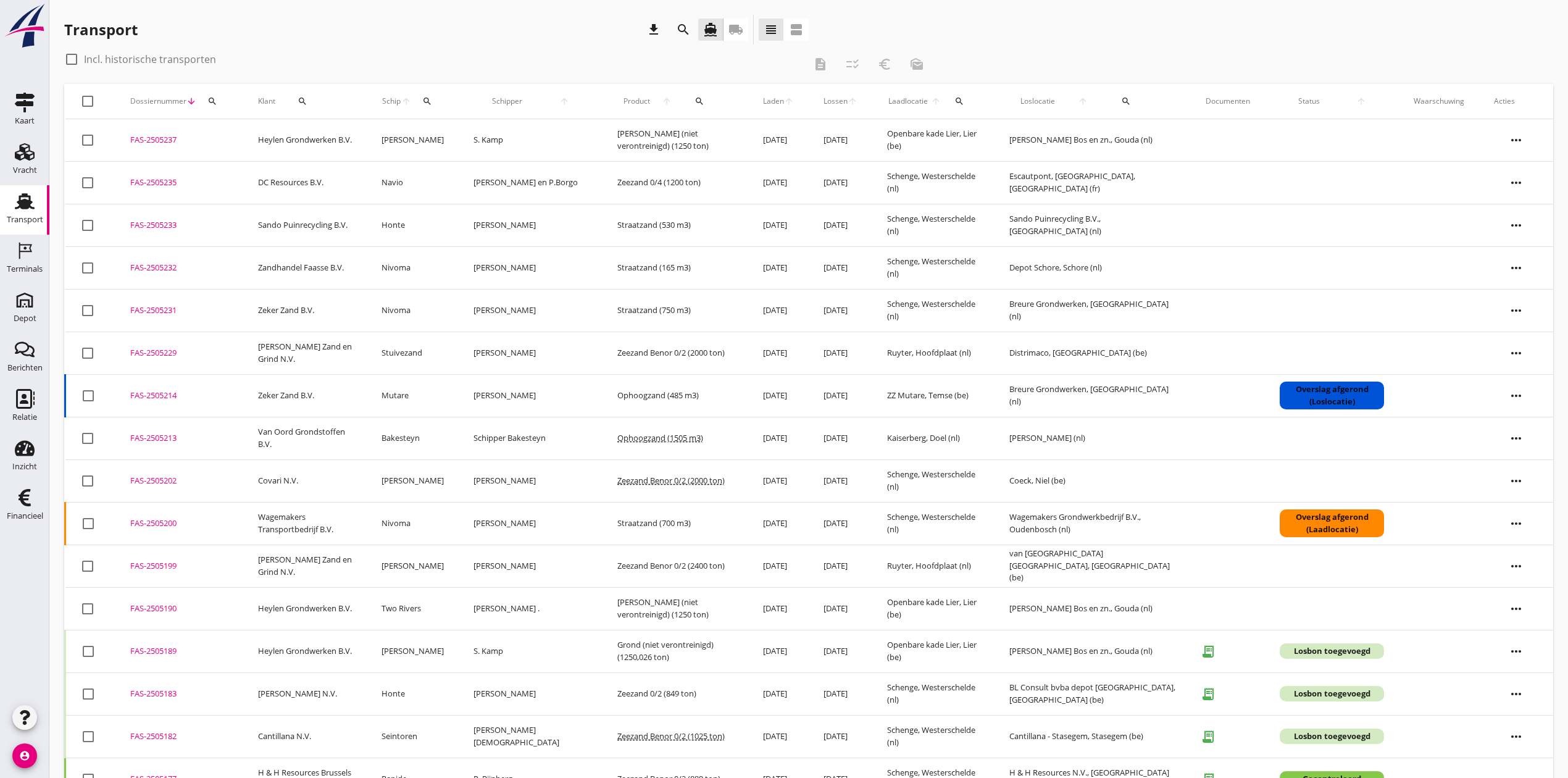
click at [1306, 134] on icon "more_horiz" at bounding box center [1516, 140] width 35 height 35
click at [1306, 295] on div "Vracht kopieeren" at bounding box center [1508, 296] width 89 height 15
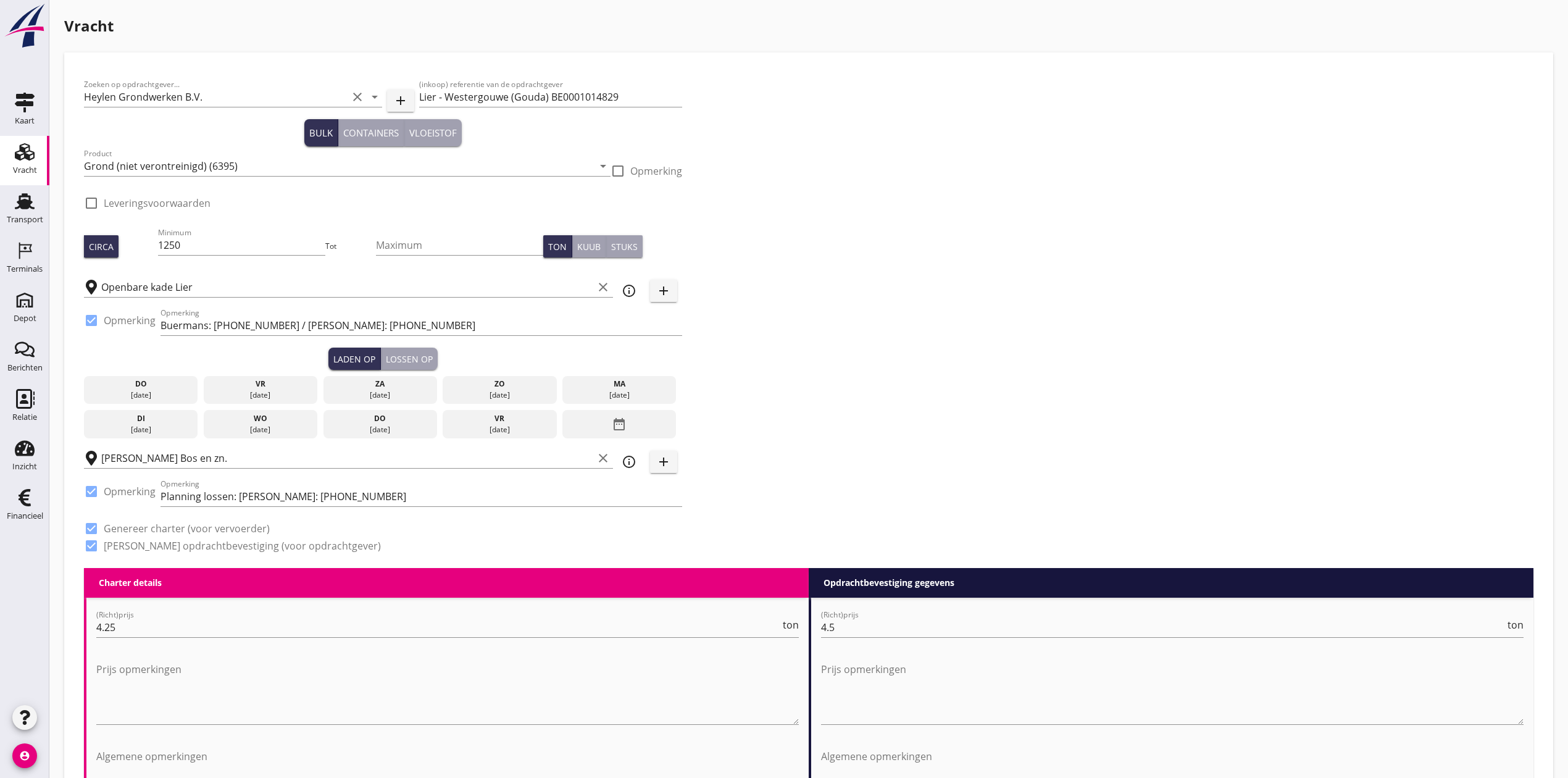
click at [1045, 174] on div "Zoeken op opdrachtgever... Heylen Grondwerken B.V. clear arrow_drop_down add (i…" at bounding box center [809, 319] width 1459 height 495
drag, startPoint x: 199, startPoint y: 241, endPoint x: 49, endPoint y: 240, distance: 150.0
type input "950"
click at [956, 276] on div "Zoeken op opdrachtgever... Heylen Grondwerken B.V. clear arrow_drop_down add (i…" at bounding box center [809, 319] width 1459 height 495
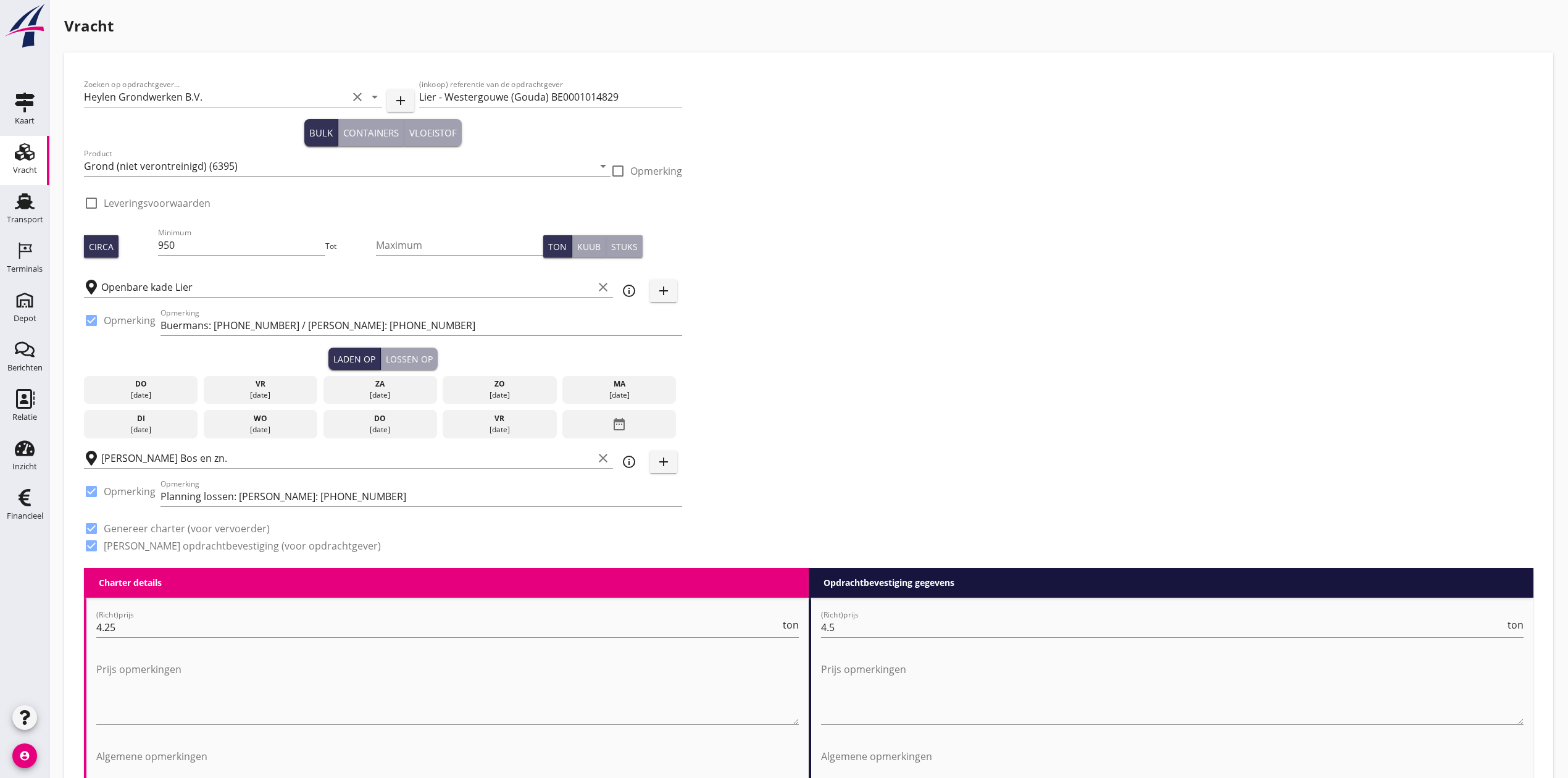
click at [268, 388] on div "vr" at bounding box center [261, 384] width 108 height 11
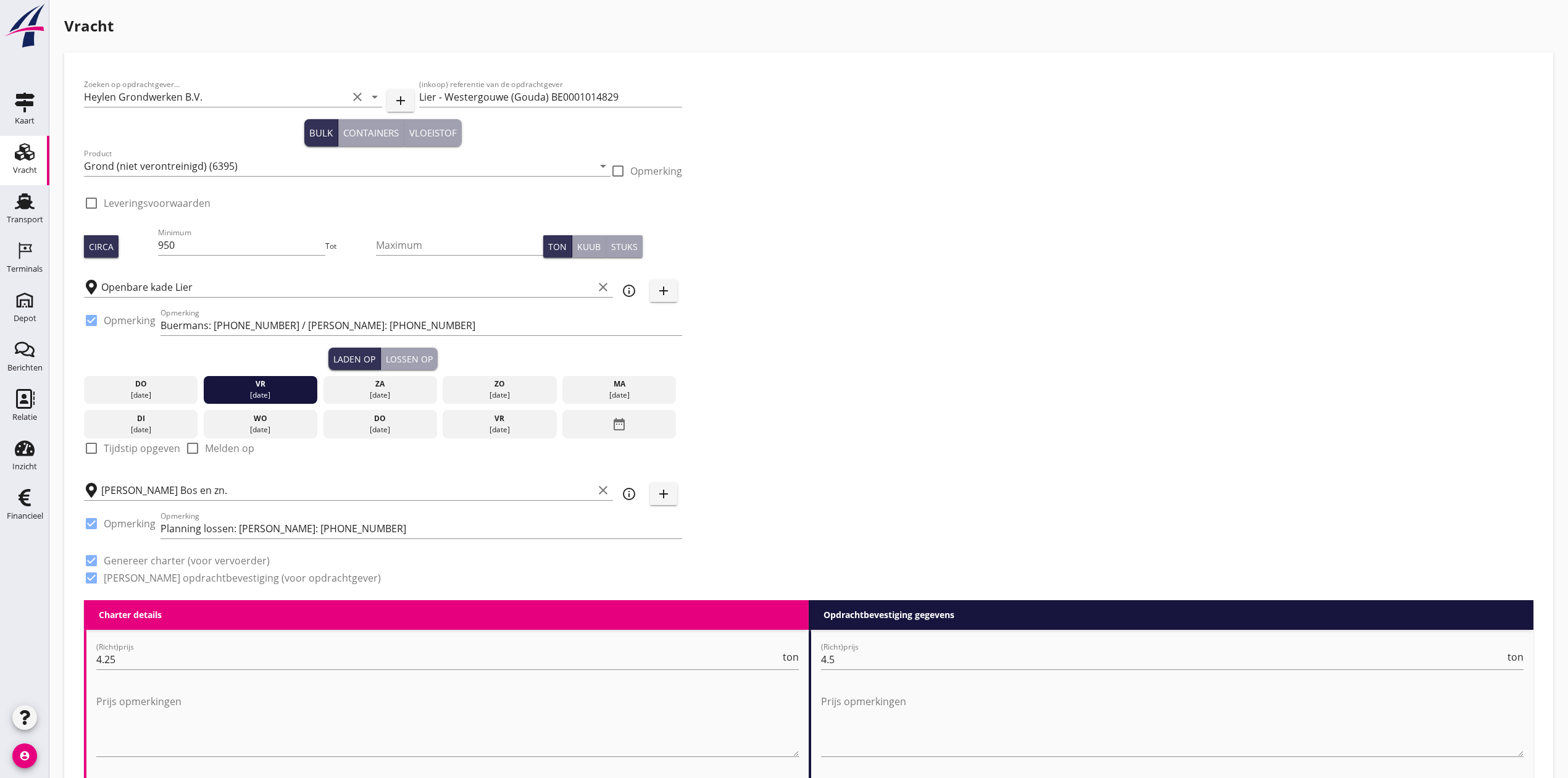
click at [432, 354] on div "Lossen op" at bounding box center [409, 359] width 47 height 13
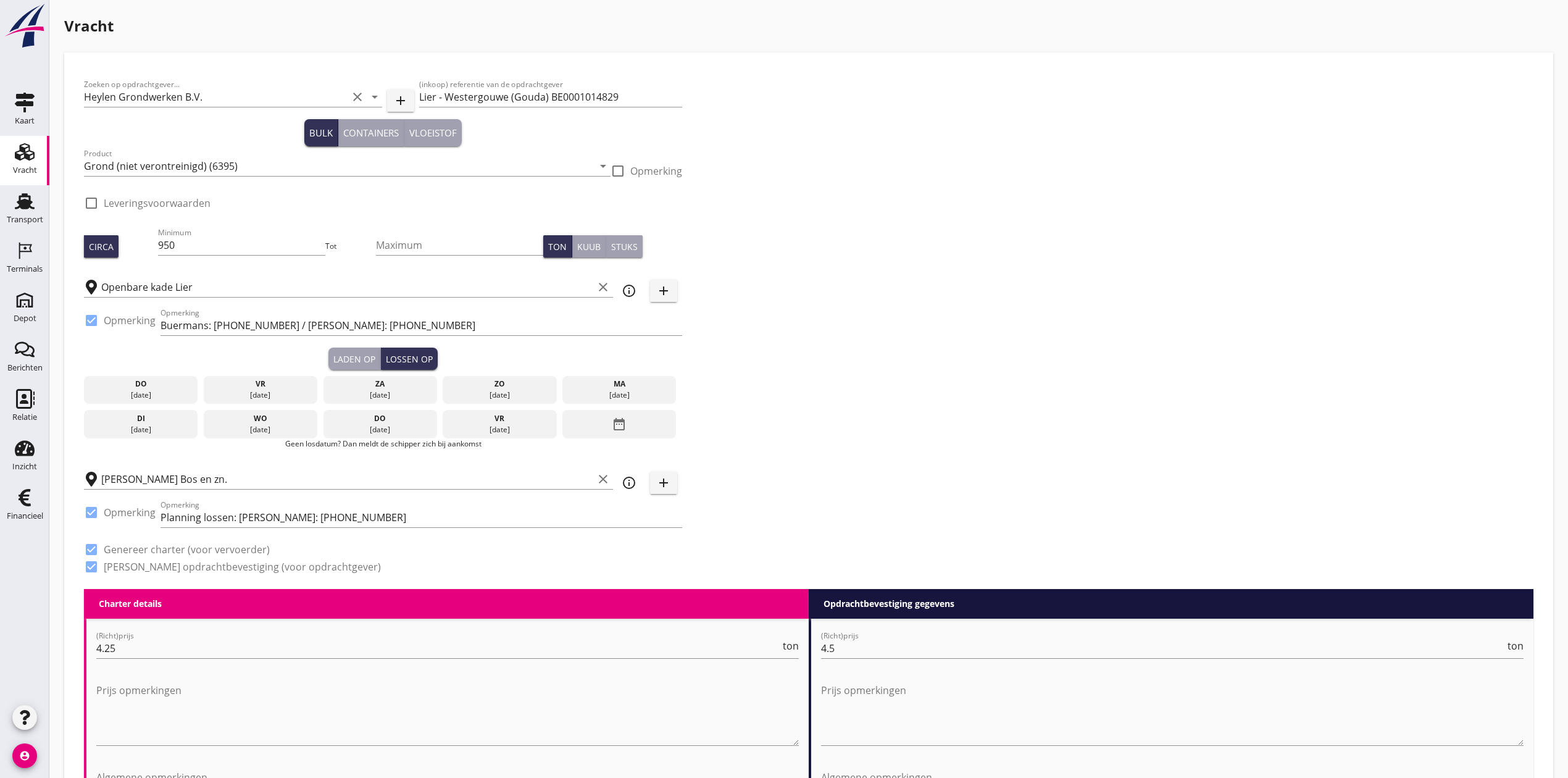
click at [656, 398] on div "01 sep." at bounding box center [619, 396] width 108 height 11
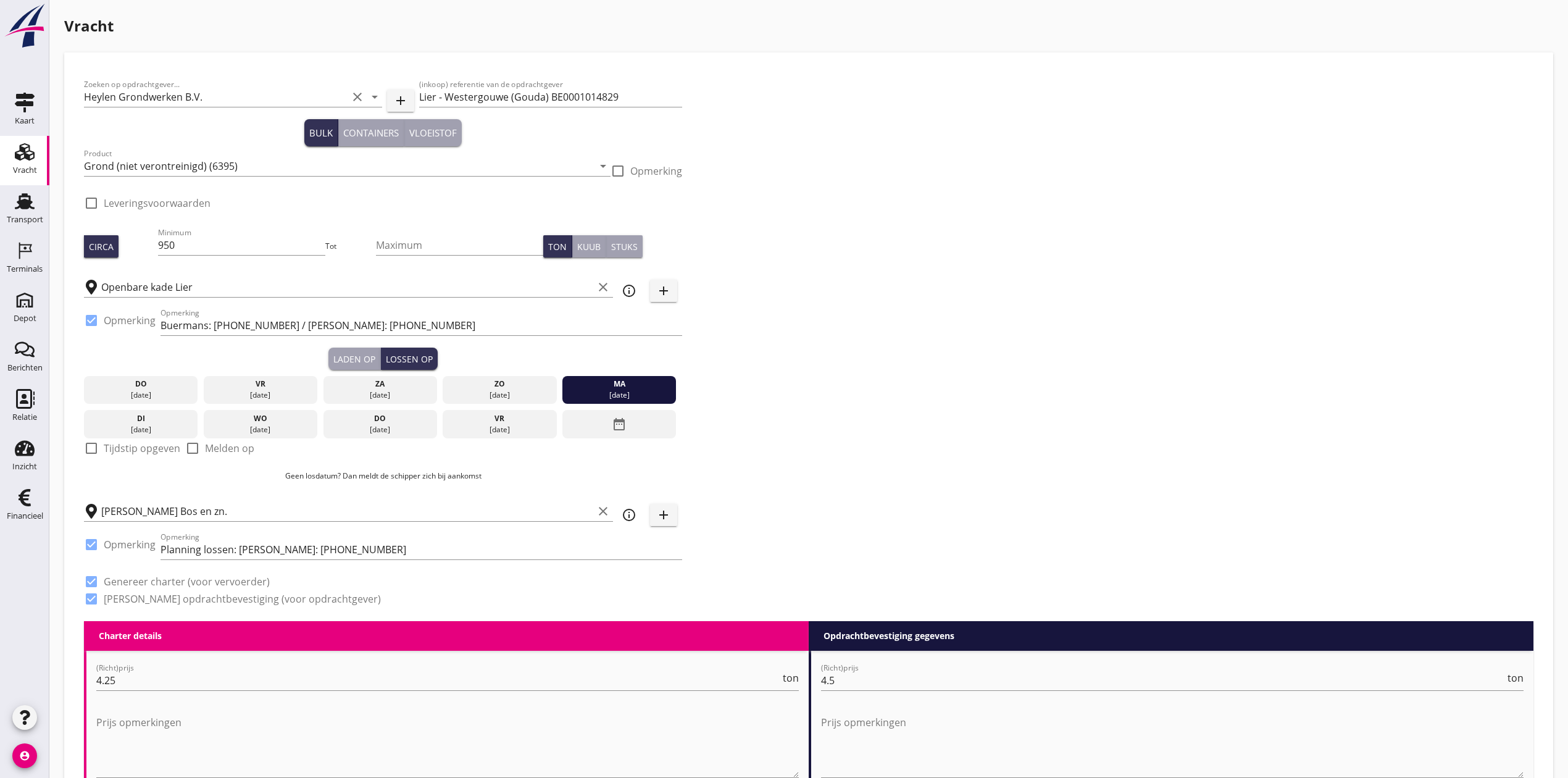
click at [899, 393] on div "Zoeken op opdrachtgever... Heylen Grondwerken B.V. clear arrow_drop_down add (i…" at bounding box center [809, 346] width 1459 height 549
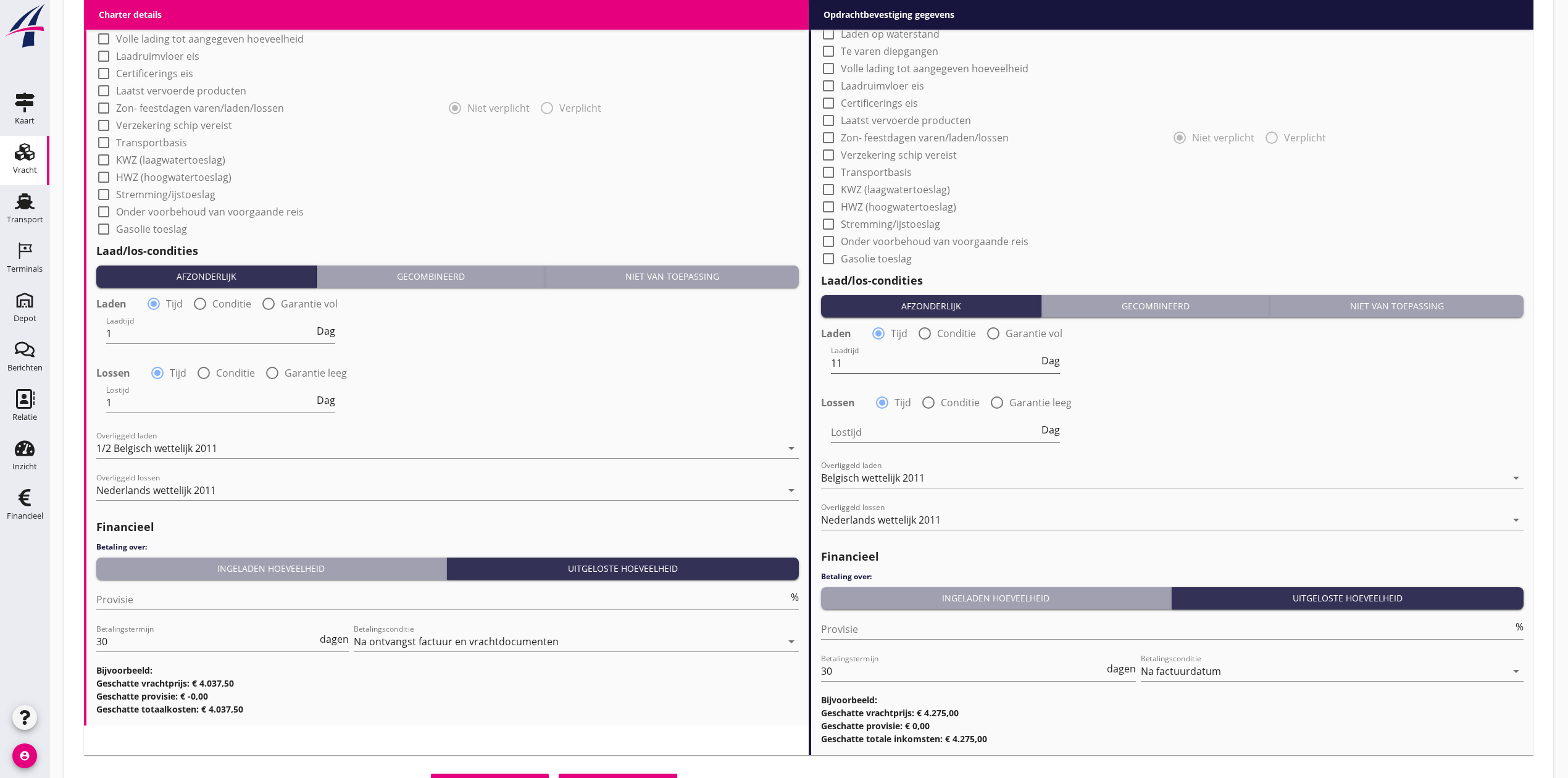
scroll to position [1102, 0]
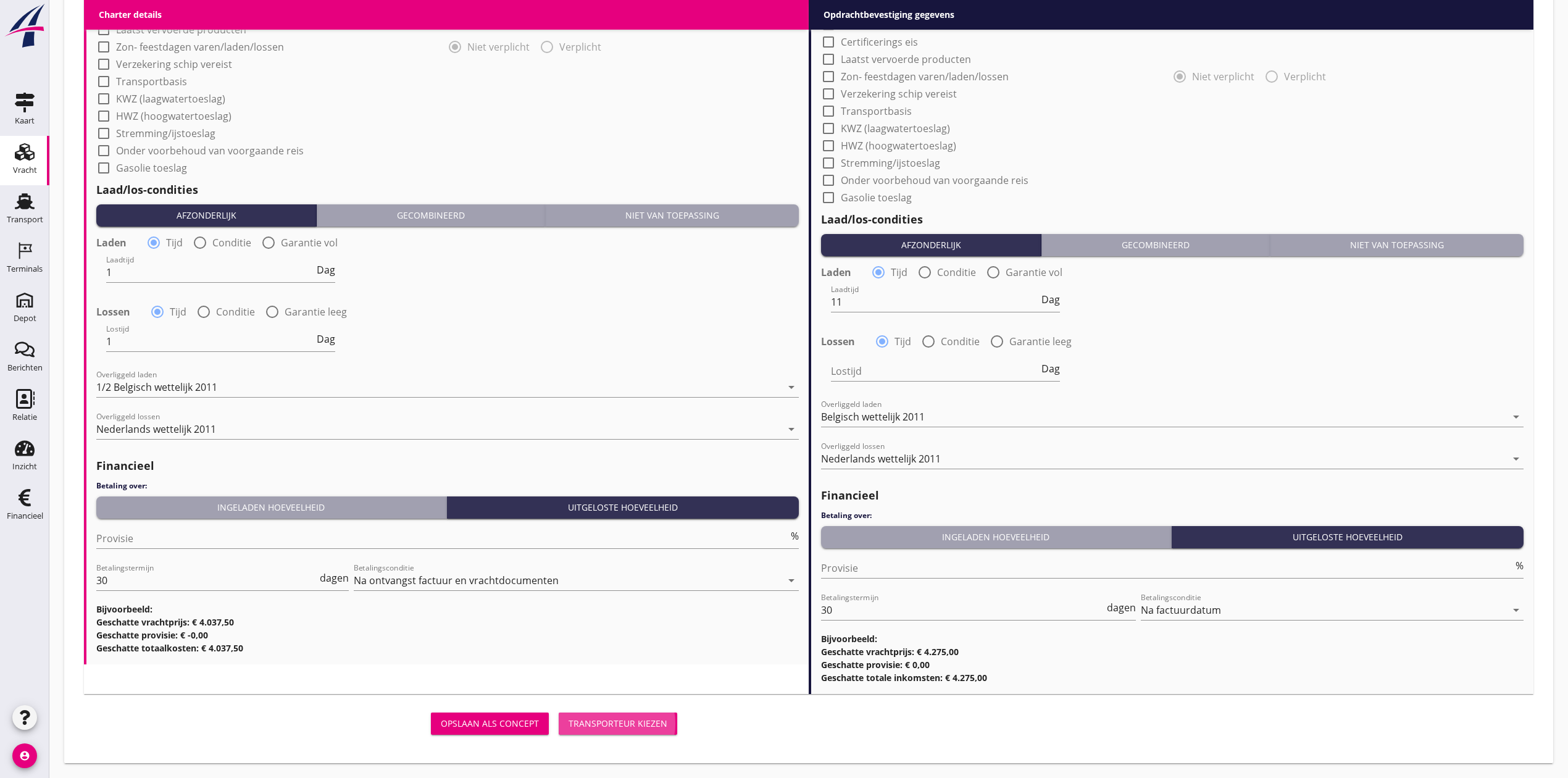
click at [676, 647] on button "Transporteur kiezen" at bounding box center [617, 724] width 118 height 22
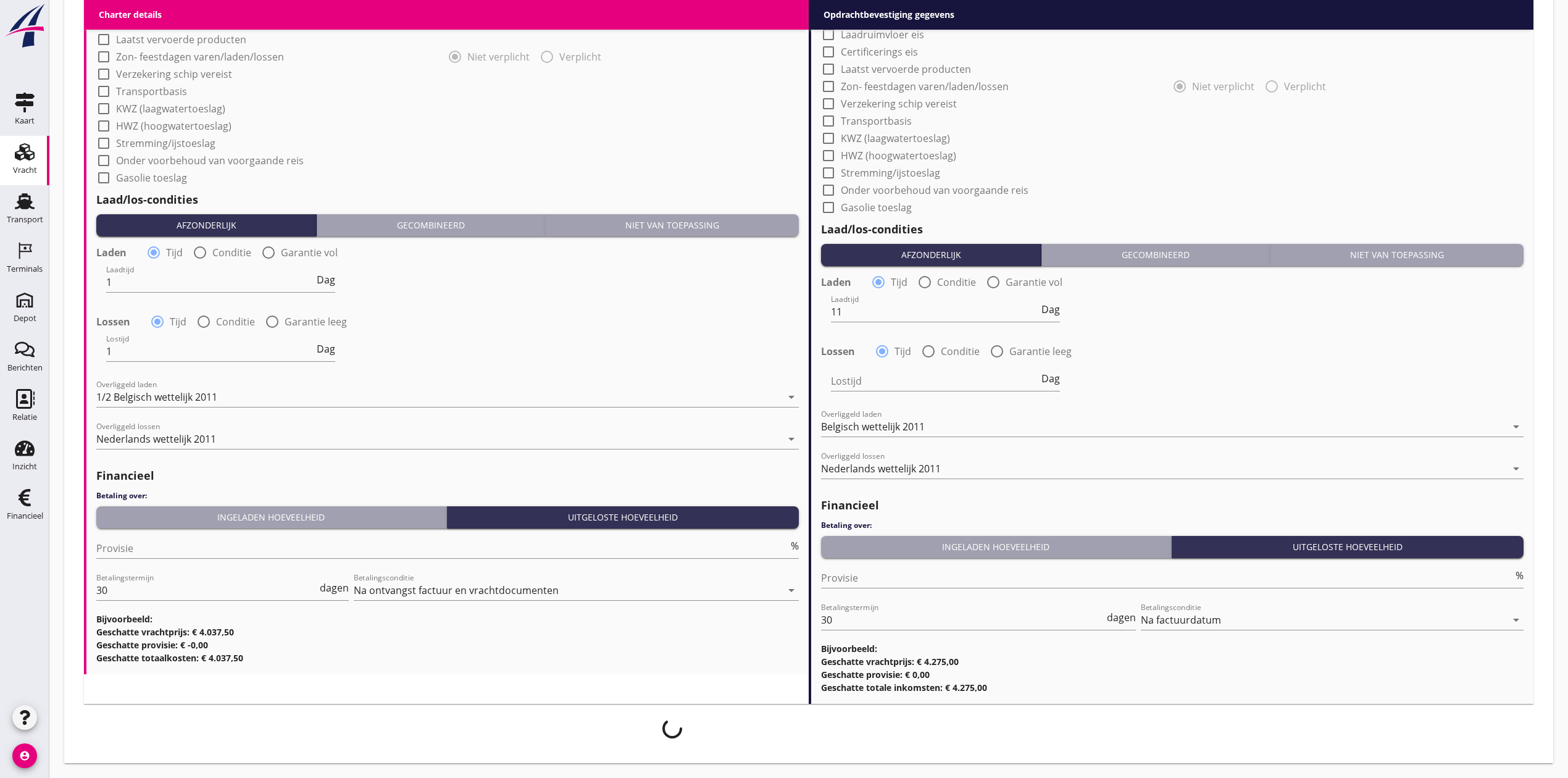
scroll to position [1092, 0]
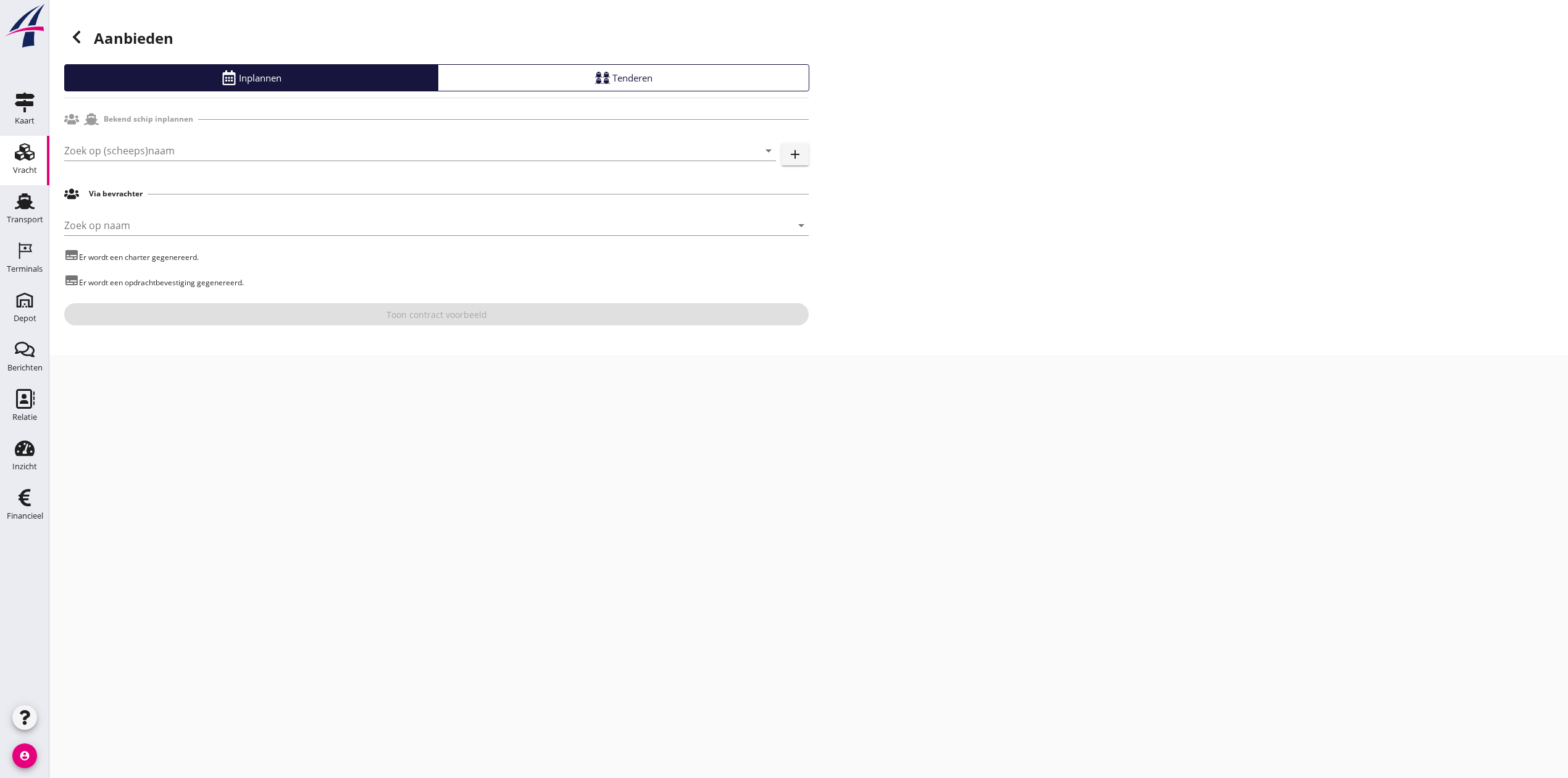
click at [286, 238] on div "Zoek op naam arrow_drop_down" at bounding box center [437, 231] width 744 height 32
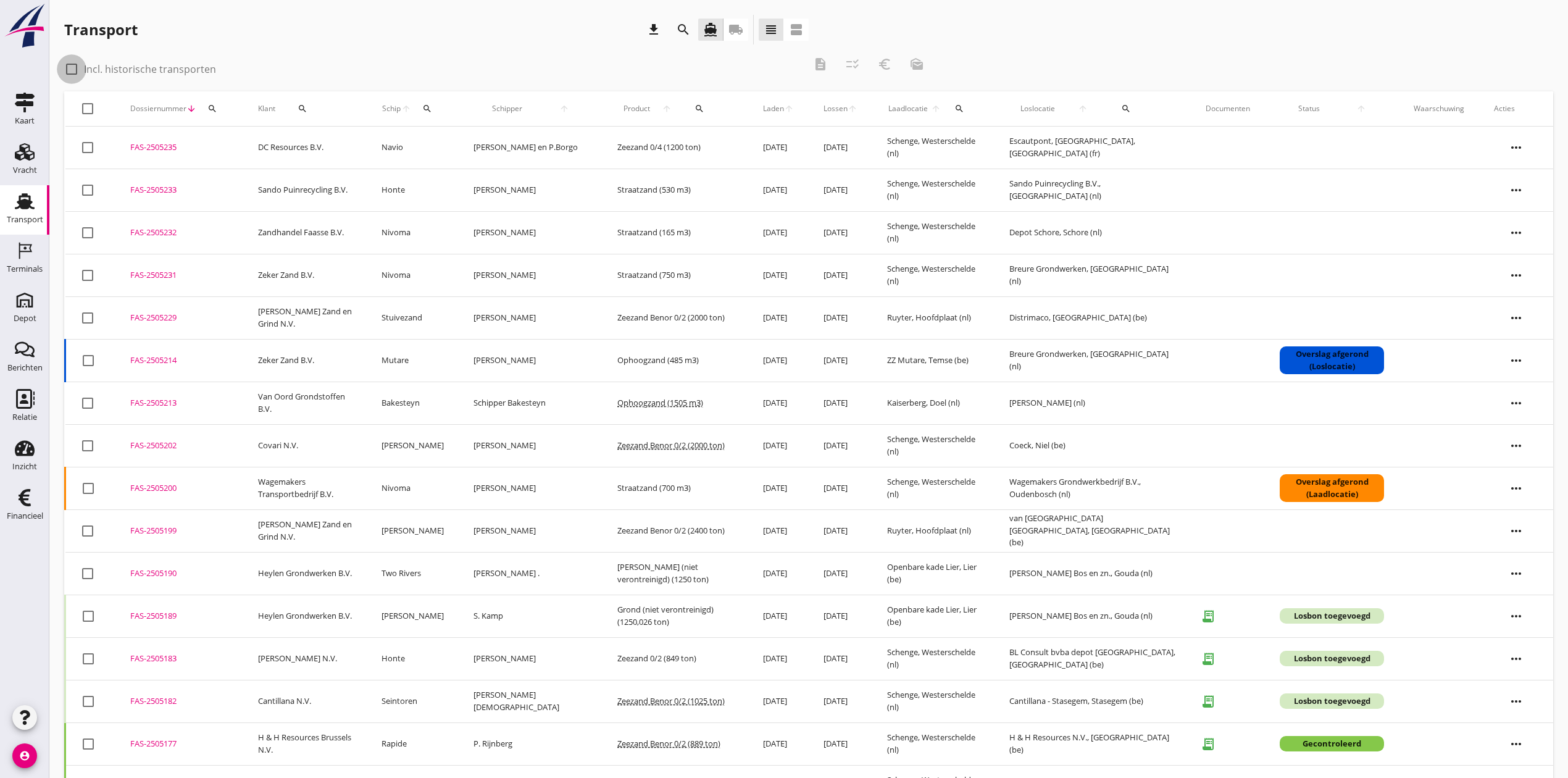
click at [70, 63] on div at bounding box center [72, 69] width 21 height 21
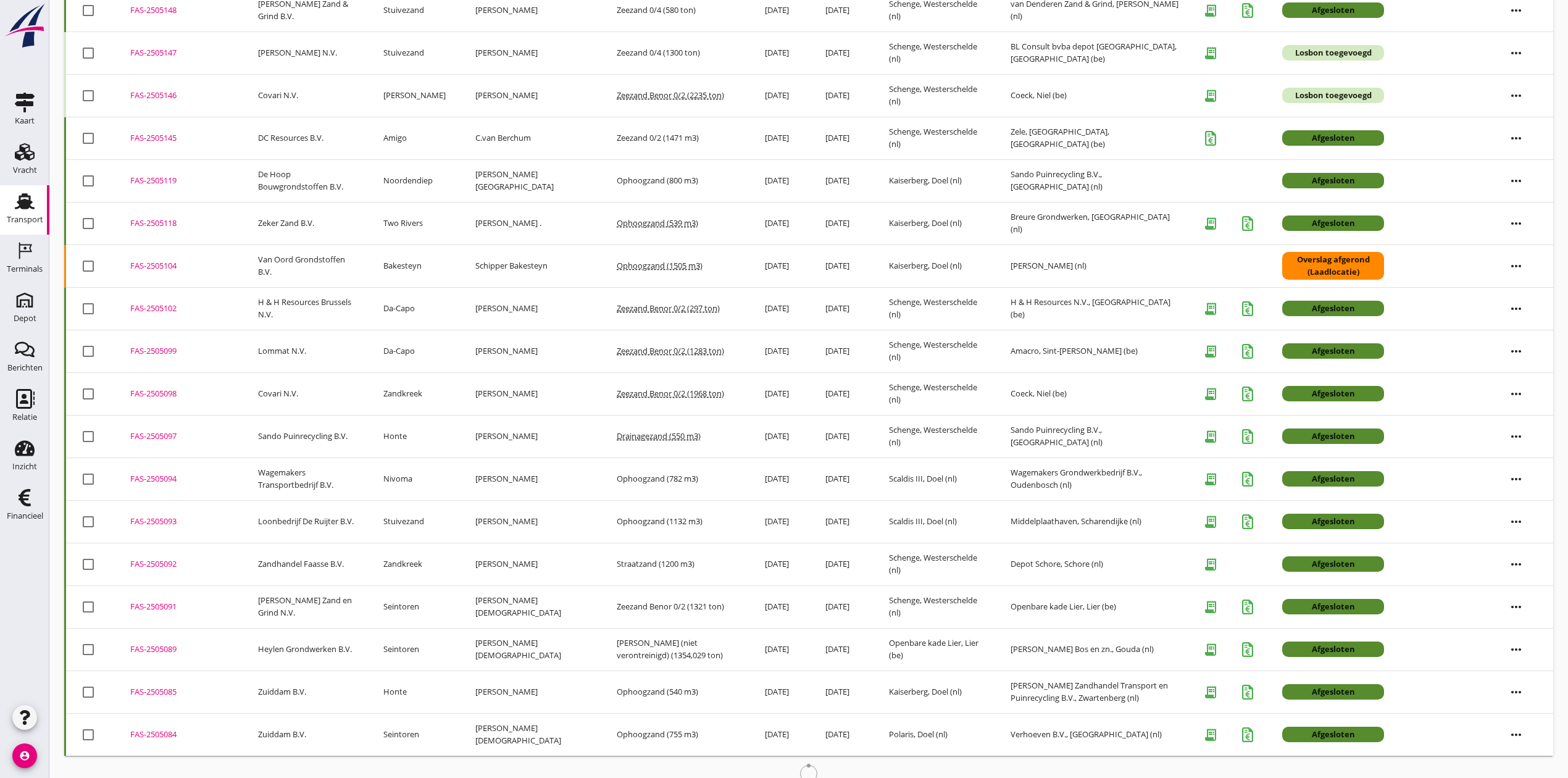
scroll to position [1075, 0]
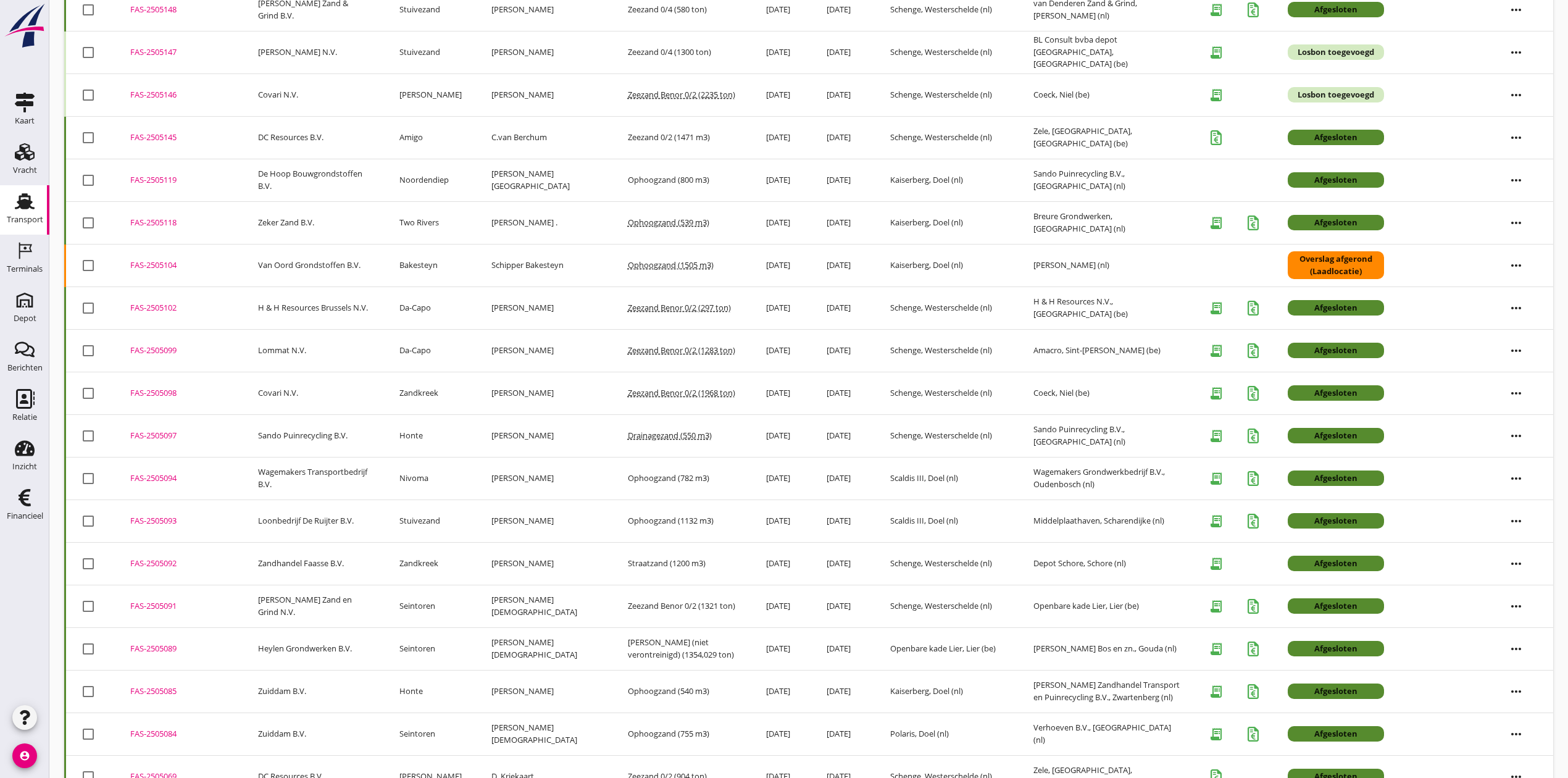
click at [159, 647] on div "FAS-2505089" at bounding box center [179, 648] width 98 height 12
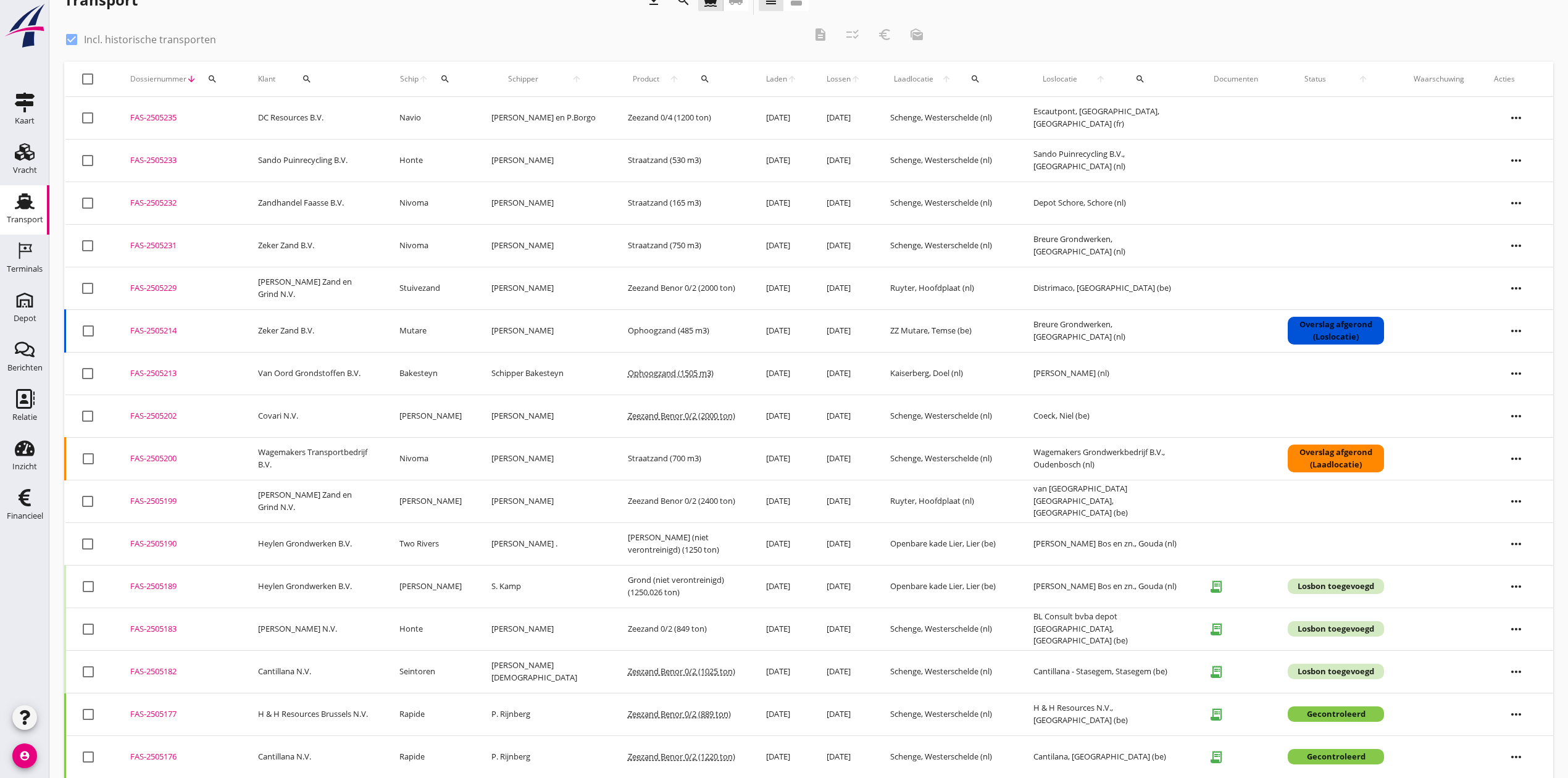
scroll to position [0, 0]
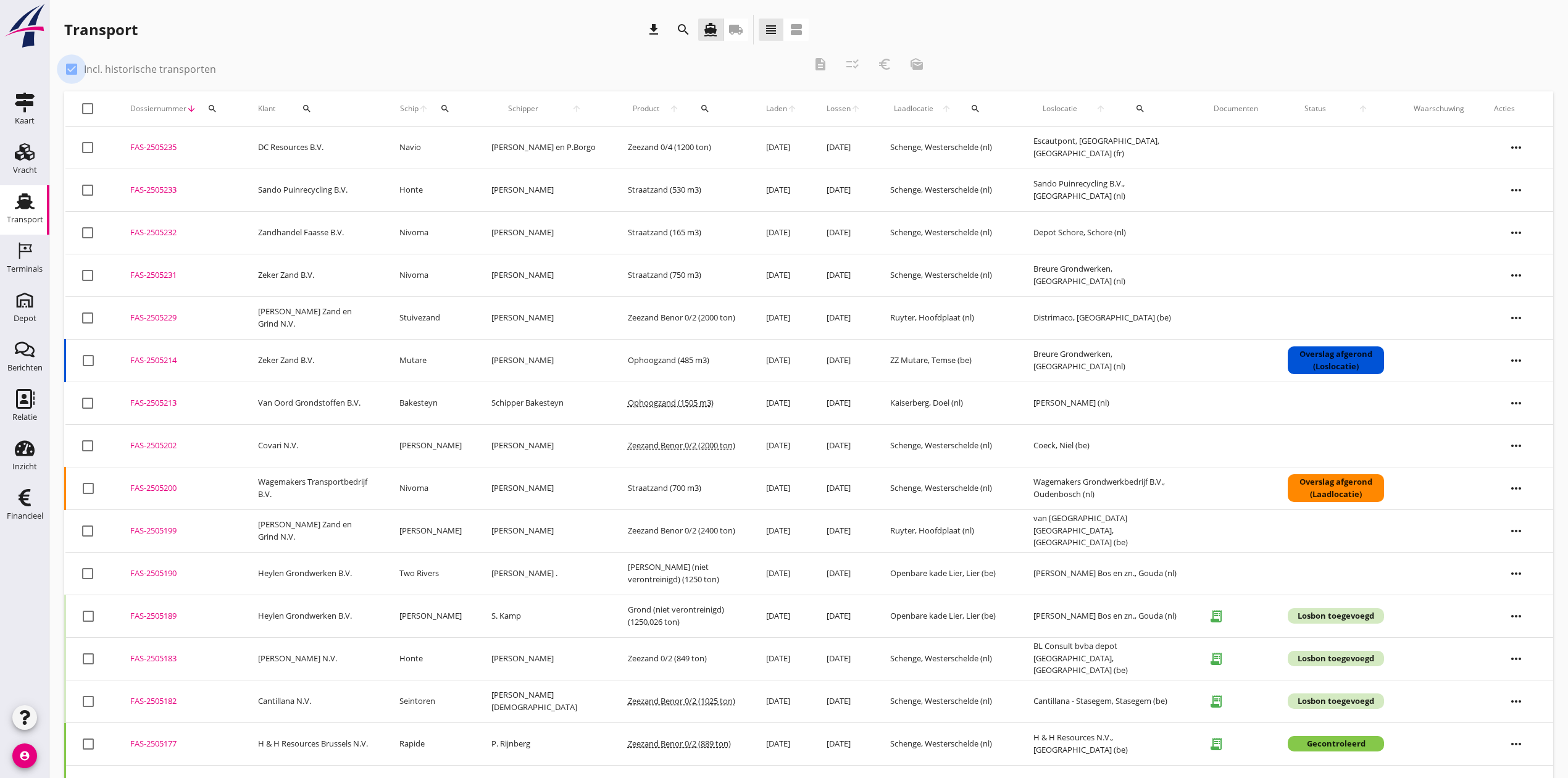
click at [72, 74] on div at bounding box center [72, 69] width 21 height 21
checkbox input "false"
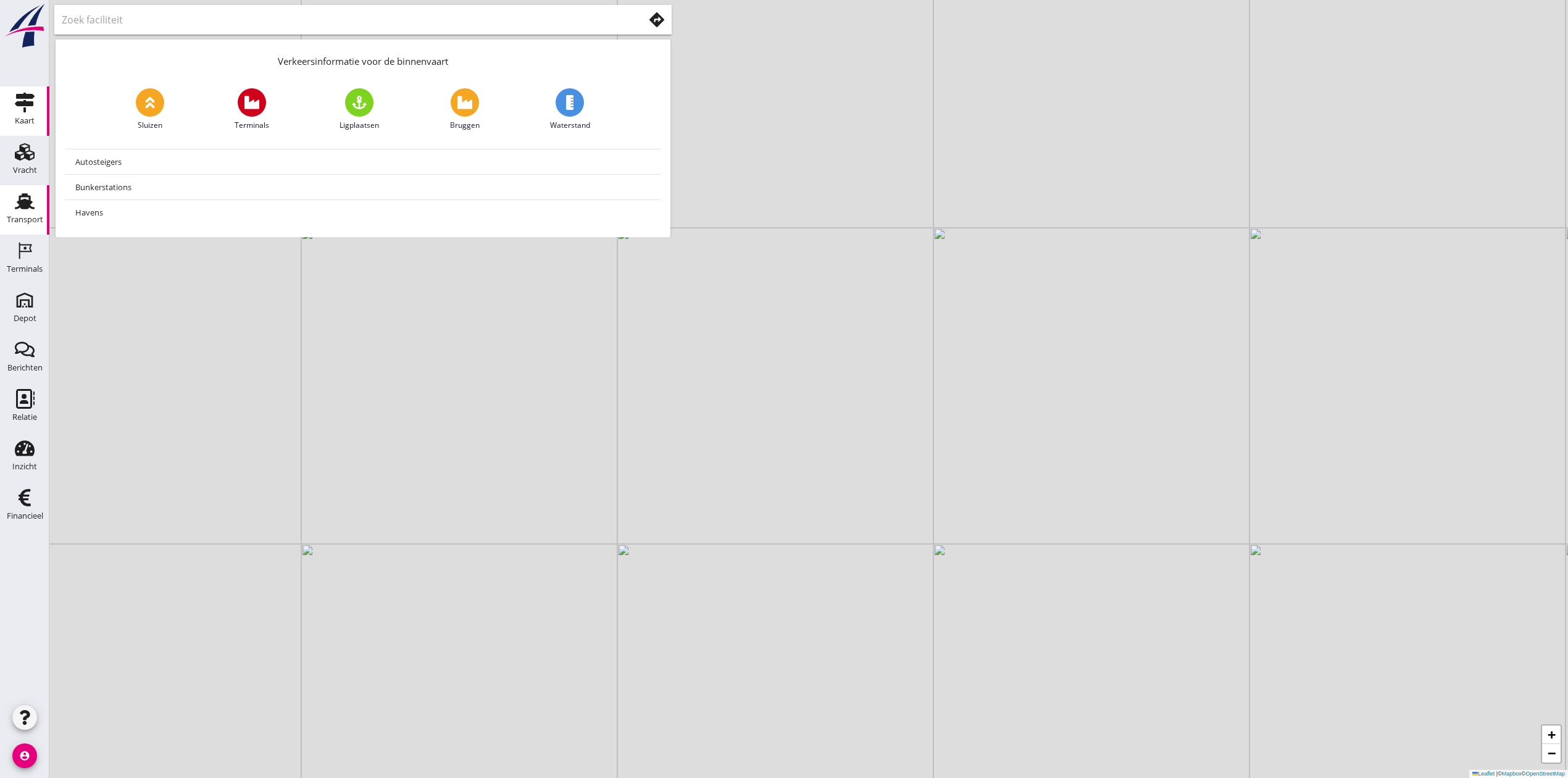
click at [3, 205] on link "Transport Transport" at bounding box center [24, 210] width 49 height 49
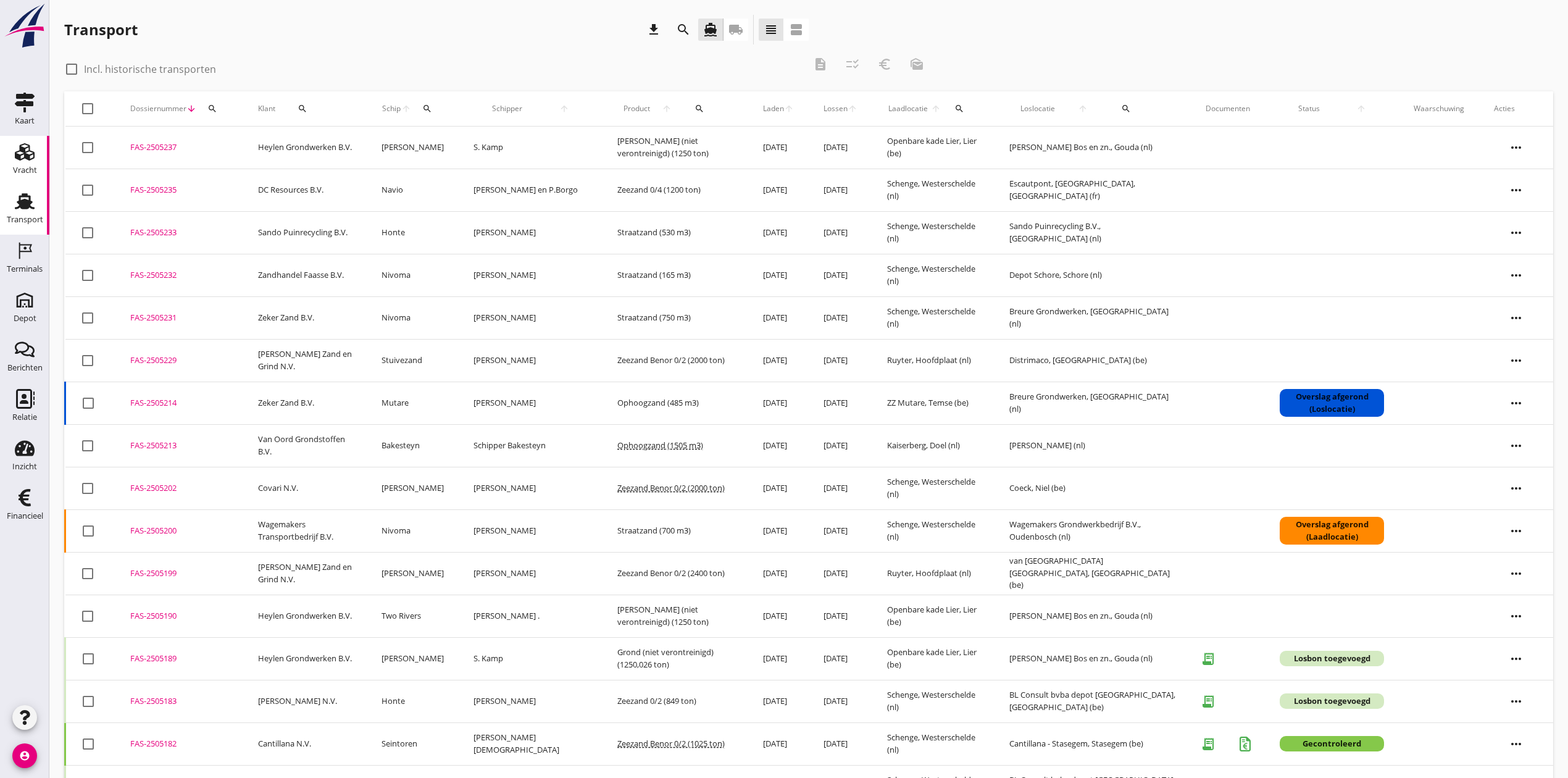
click at [31, 168] on div "Vracht" at bounding box center [25, 170] width 24 height 8
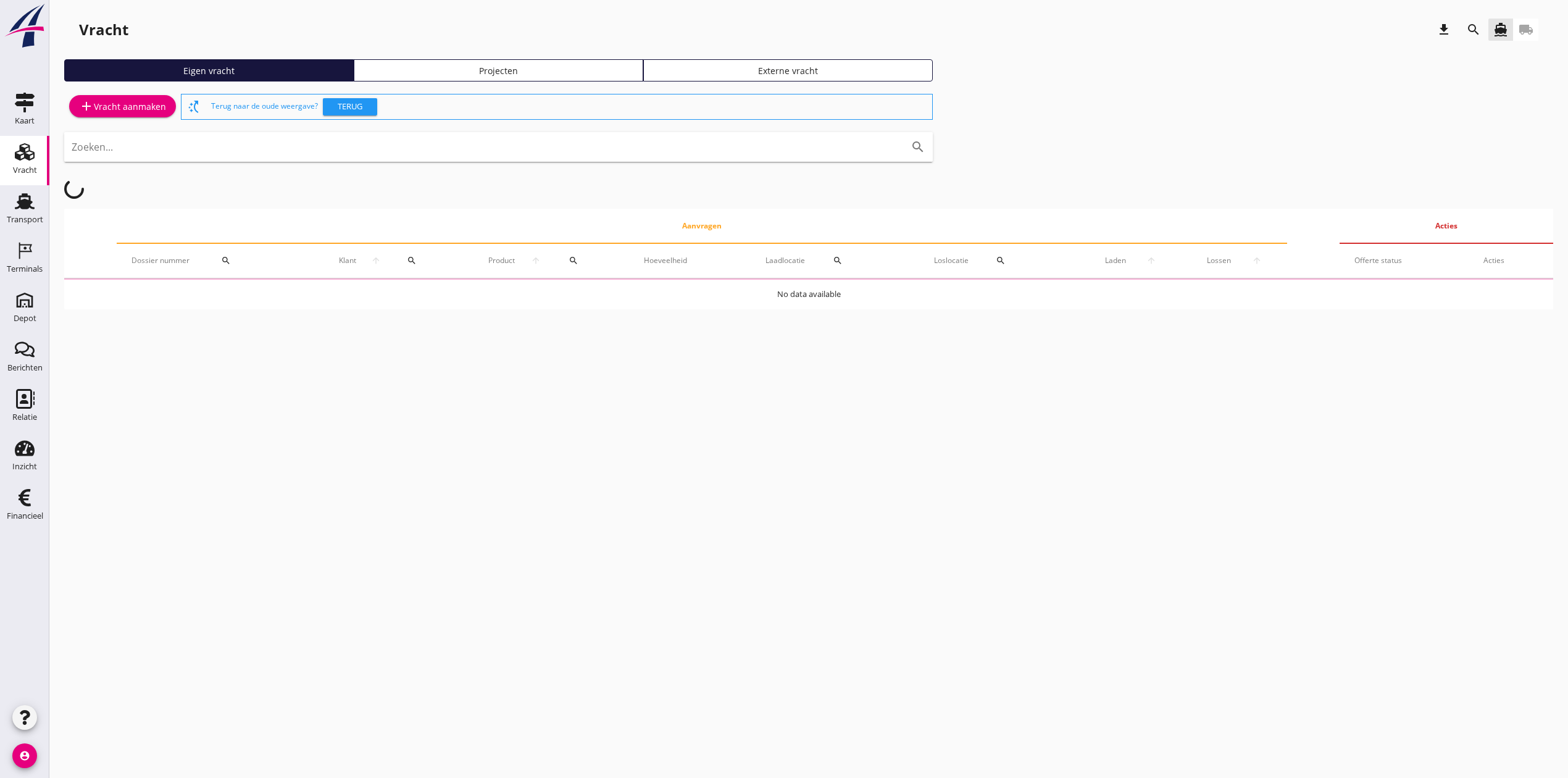
click at [500, 69] on div "Projecten" at bounding box center [498, 71] width 278 height 13
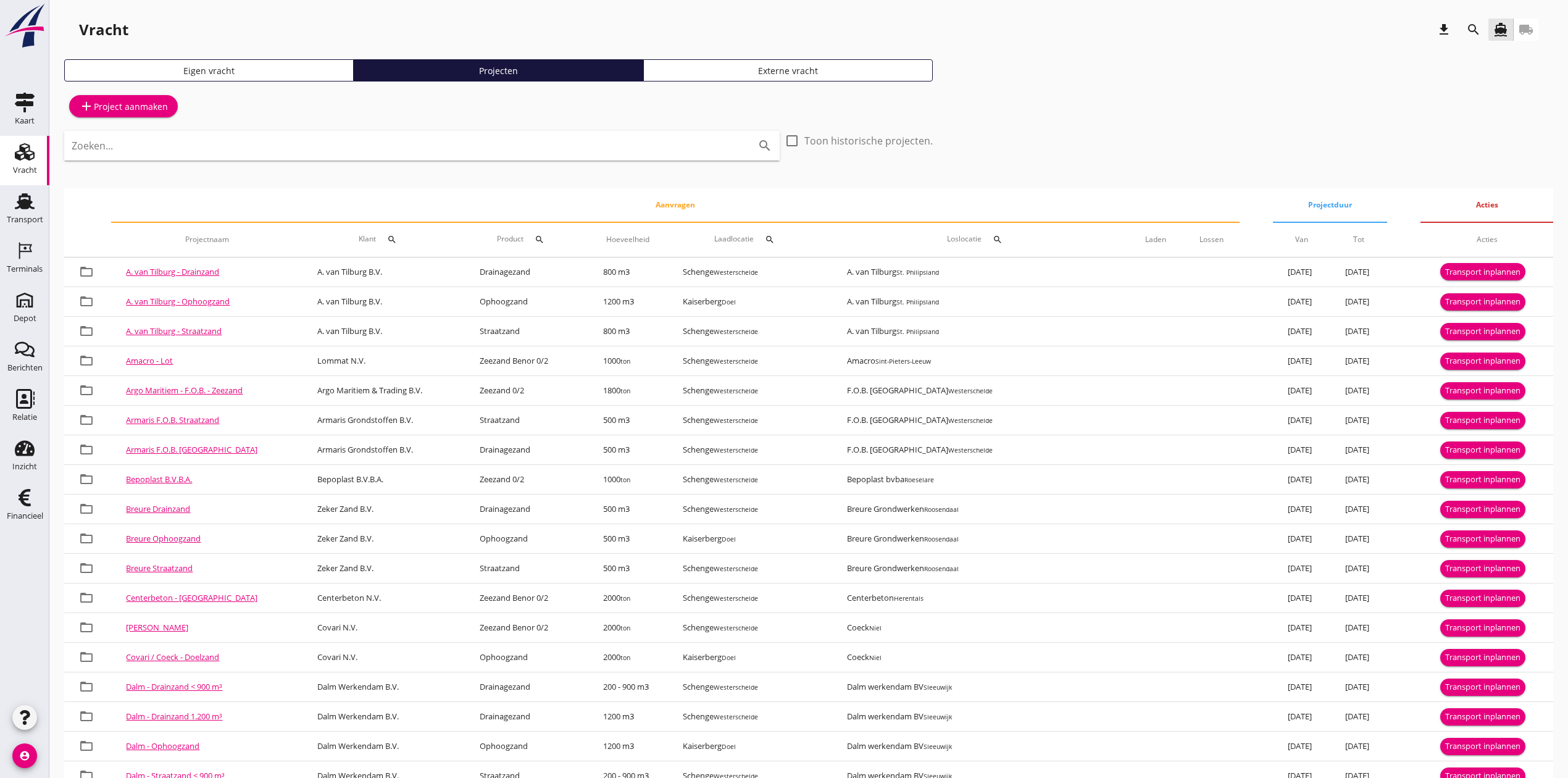
click at [285, 146] on input "Zoeken..." at bounding box center [405, 146] width 666 height 20
click at [1472, 24] on icon "search" at bounding box center [1474, 30] width 15 height 15
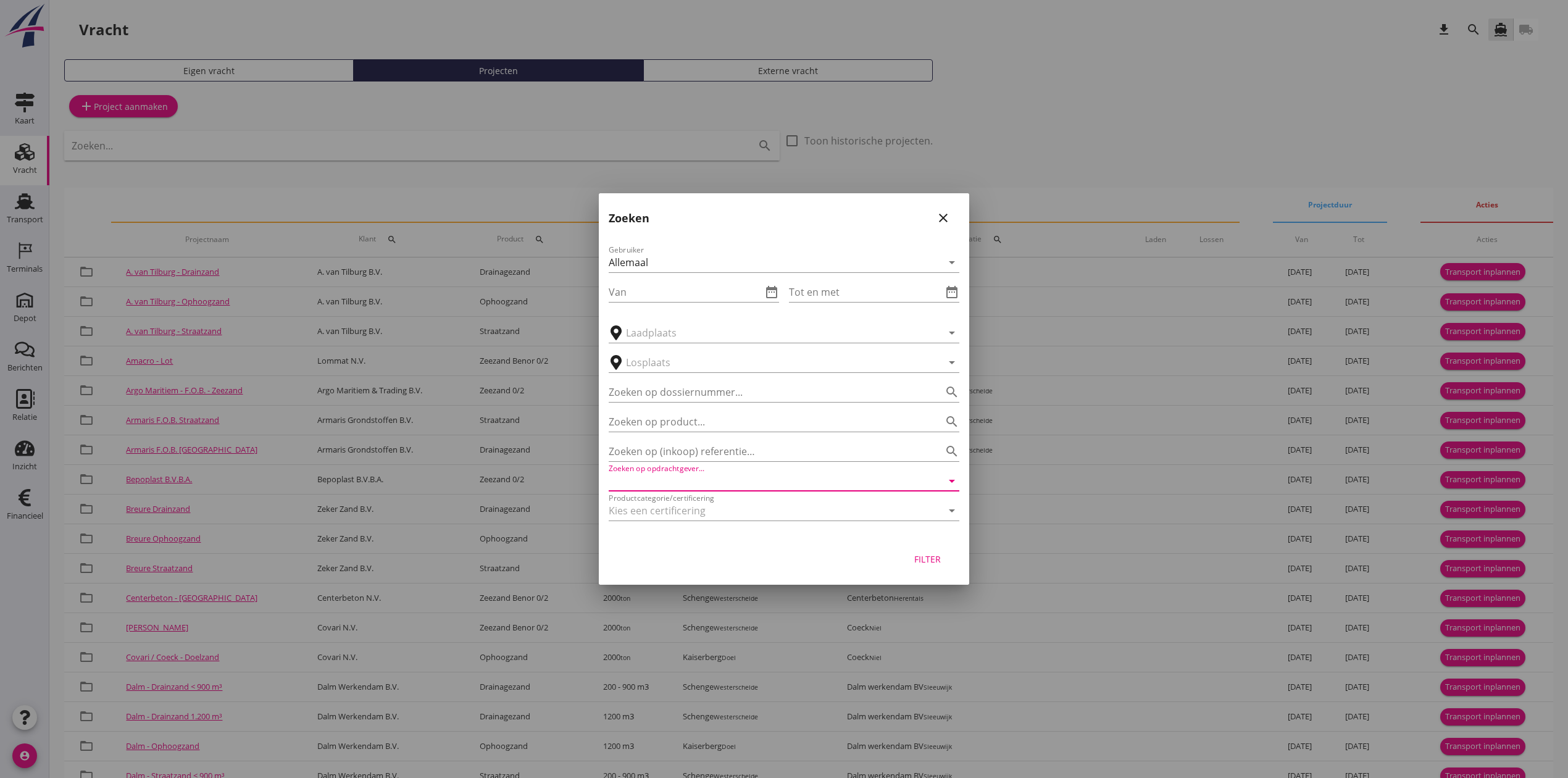
click at [693, 478] on input "Zoeken op opdrachtgever..." at bounding box center [767, 480] width 316 height 20
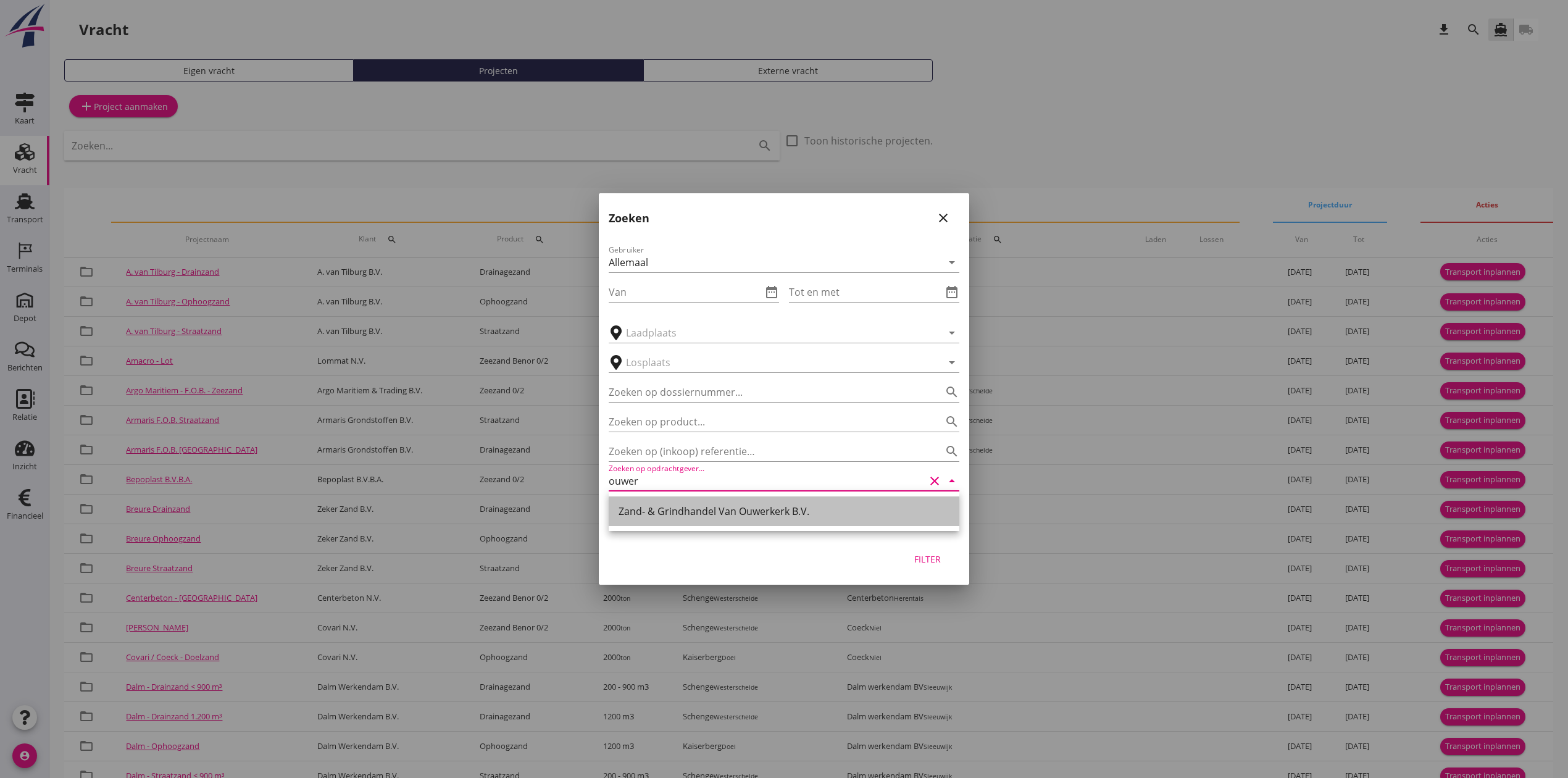
click at [735, 515] on div "Zand- & Grindhandel Van Ouwerkerk B.V." at bounding box center [784, 511] width 331 height 15
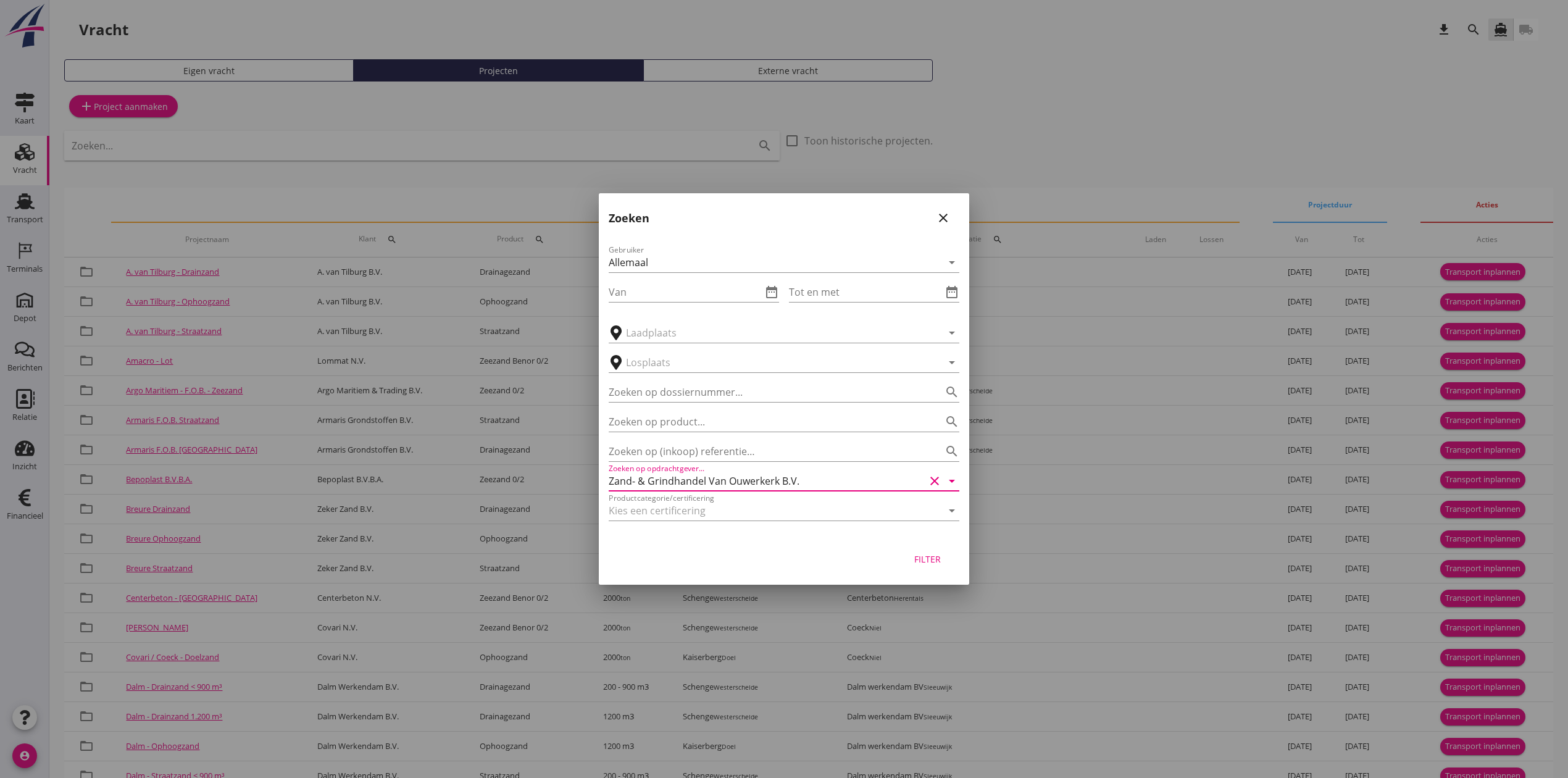
type input "Zand- & Grindhandel Van Ouwerkerk B.V."
click at [926, 561] on div "Filter" at bounding box center [926, 559] width 35 height 13
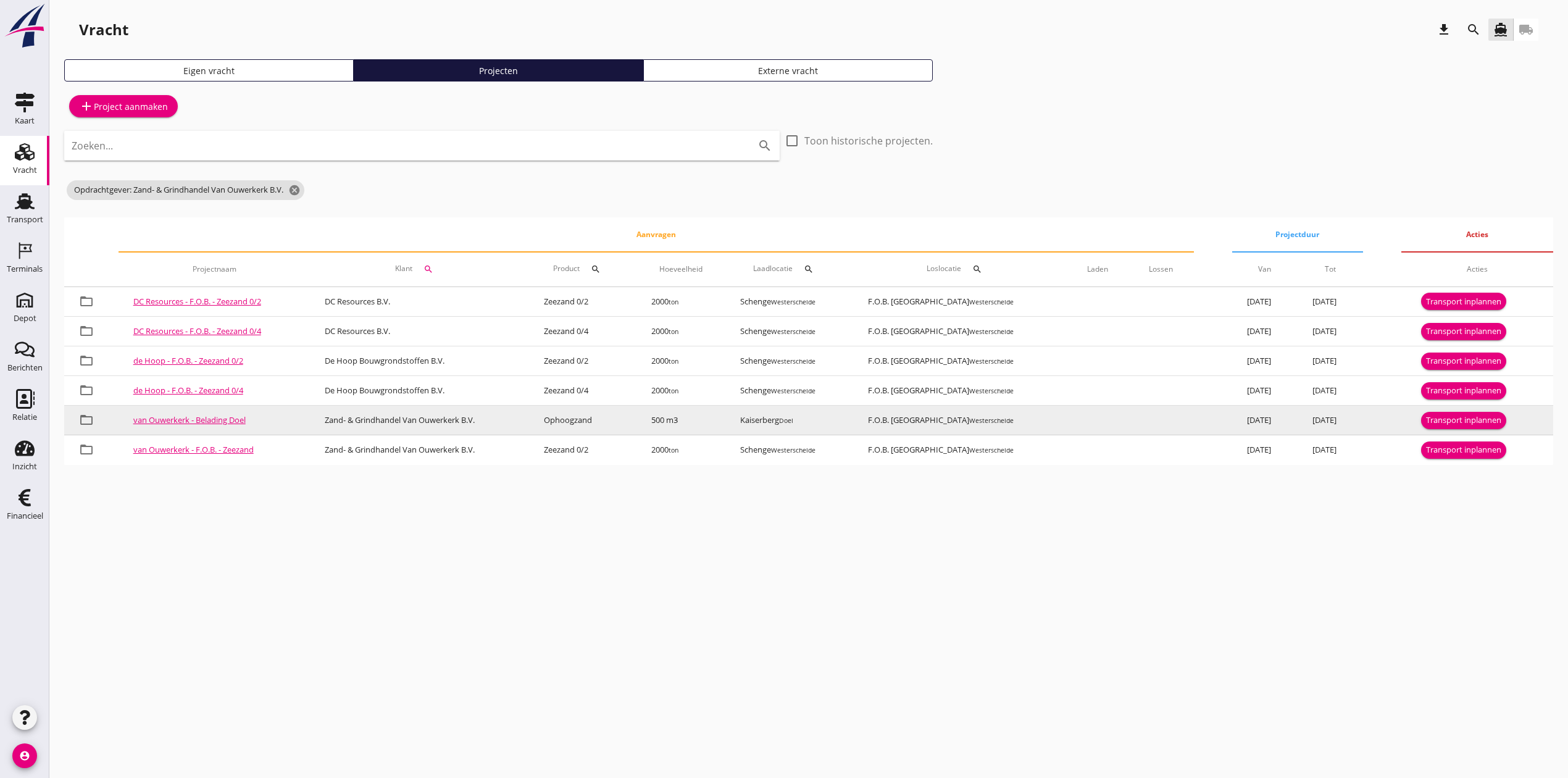
click at [1487, 413] on button "Transport inplannen" at bounding box center [1463, 420] width 85 height 18
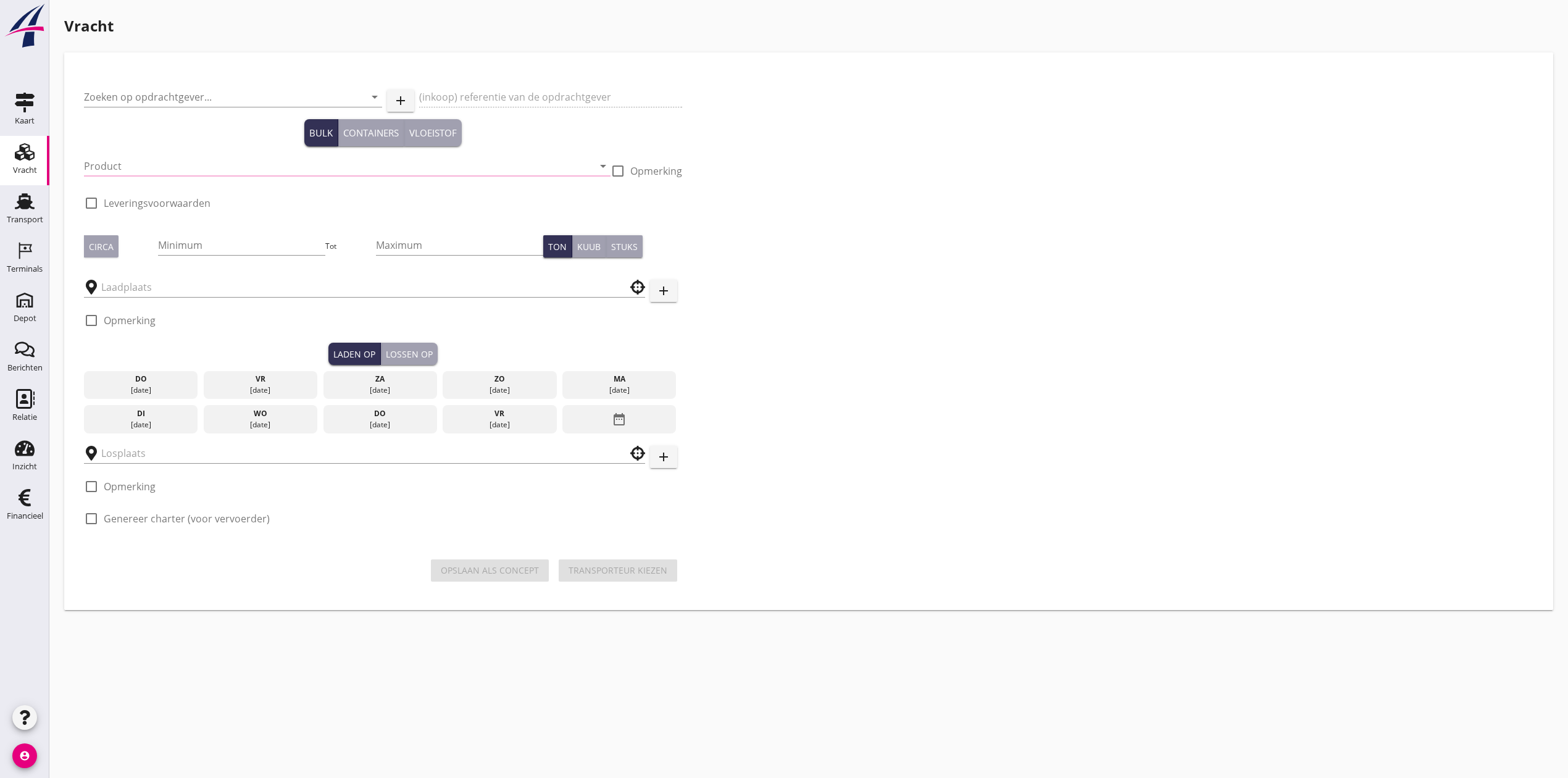
type input "Zand- & Grindhandel Van Ouwerkerk B.V."
type input "Belading Doel"
type input "Ophoogzand (6120)"
type input "500"
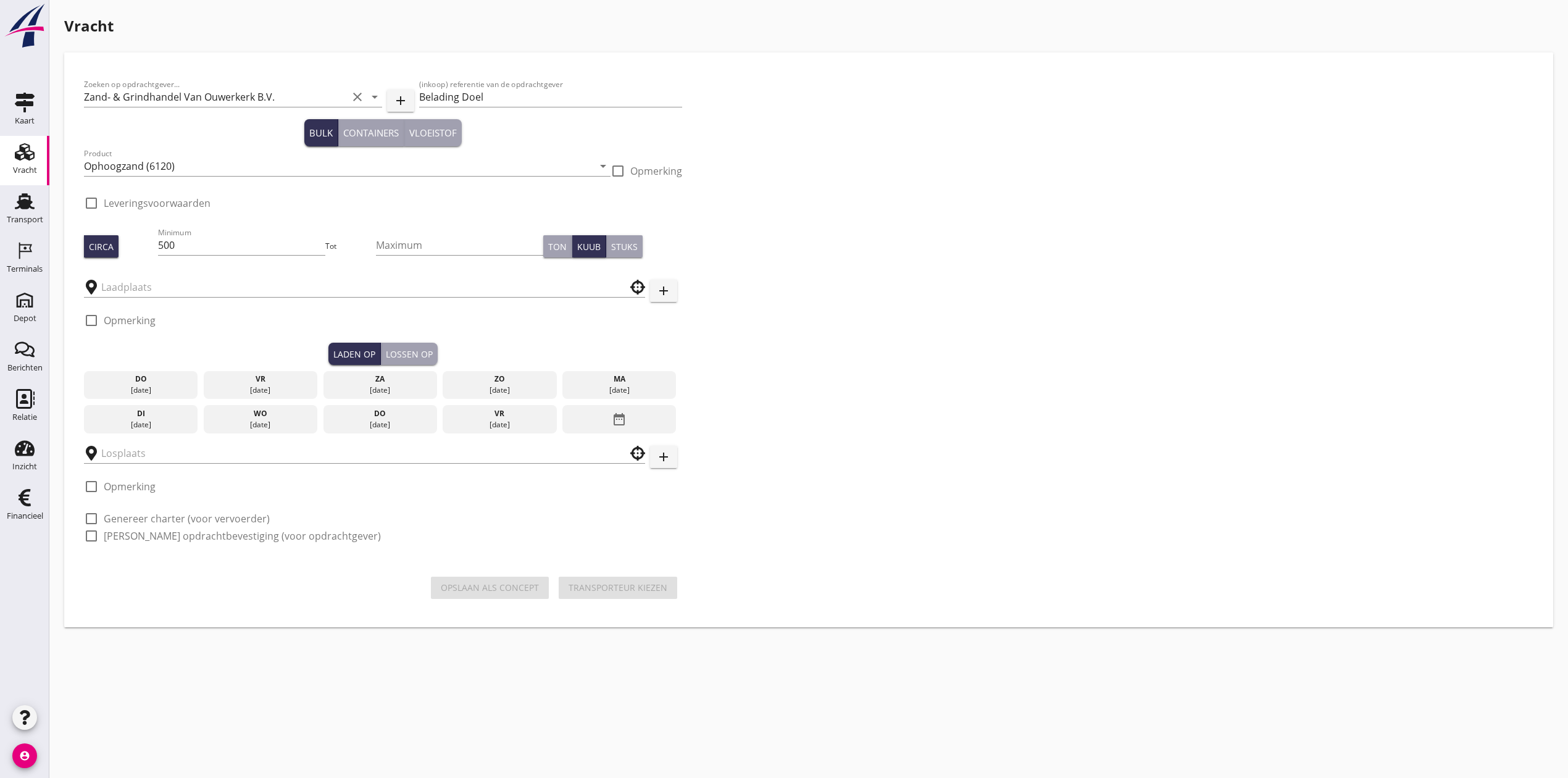
checkbox input "true"
type input "Kaiserberg"
type input "F.O.B. [GEOGRAPHIC_DATA]"
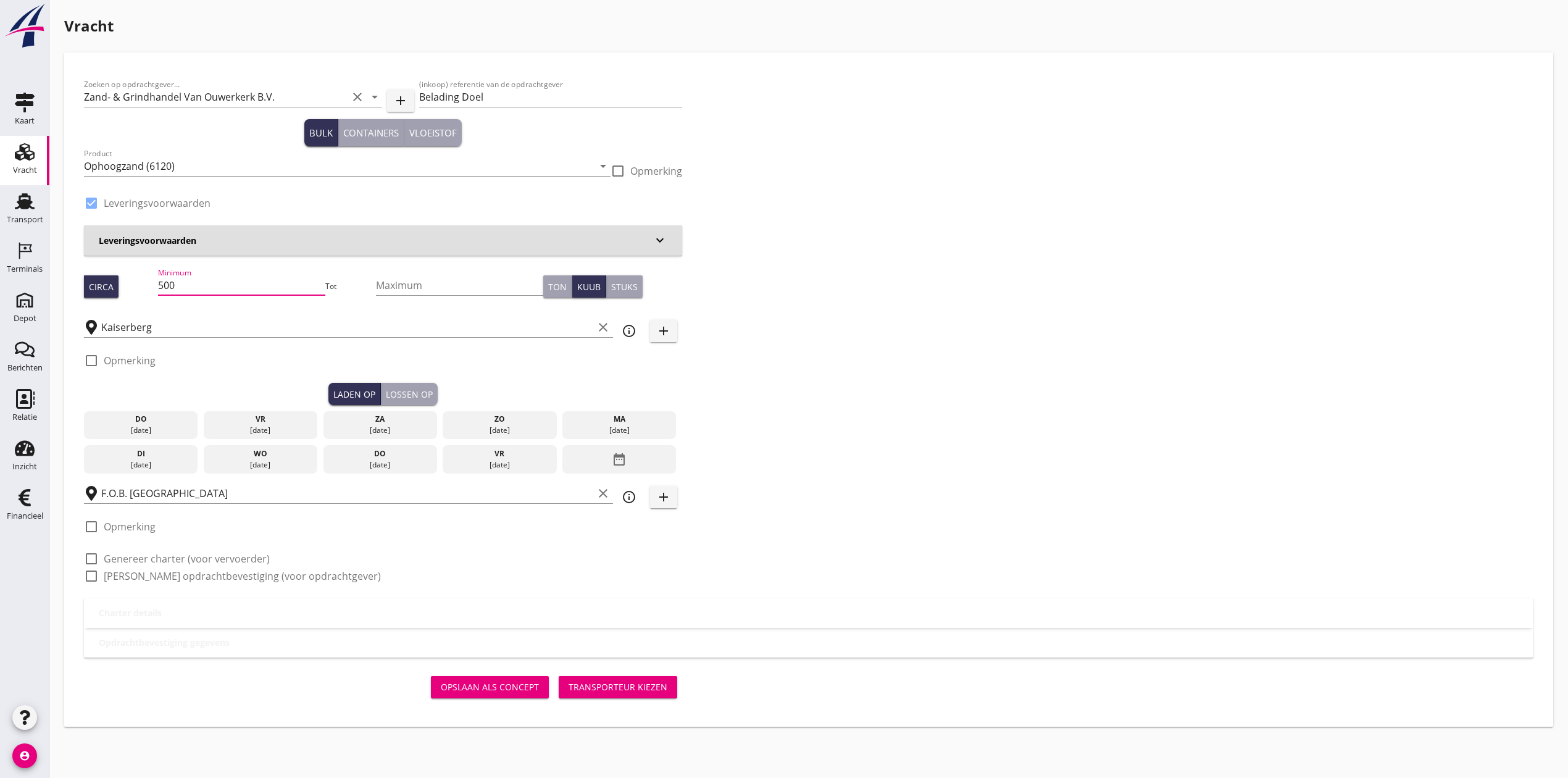
drag, startPoint x: 217, startPoint y: 285, endPoint x: 64, endPoint y: 283, distance: 153.0
click at [64, 283] on div "Zoeken op opdrachtgever... Zand- & Grindhandel Van Ouwerkerk B.V. clear arrow_d…" at bounding box center [809, 389] width 1489 height 674
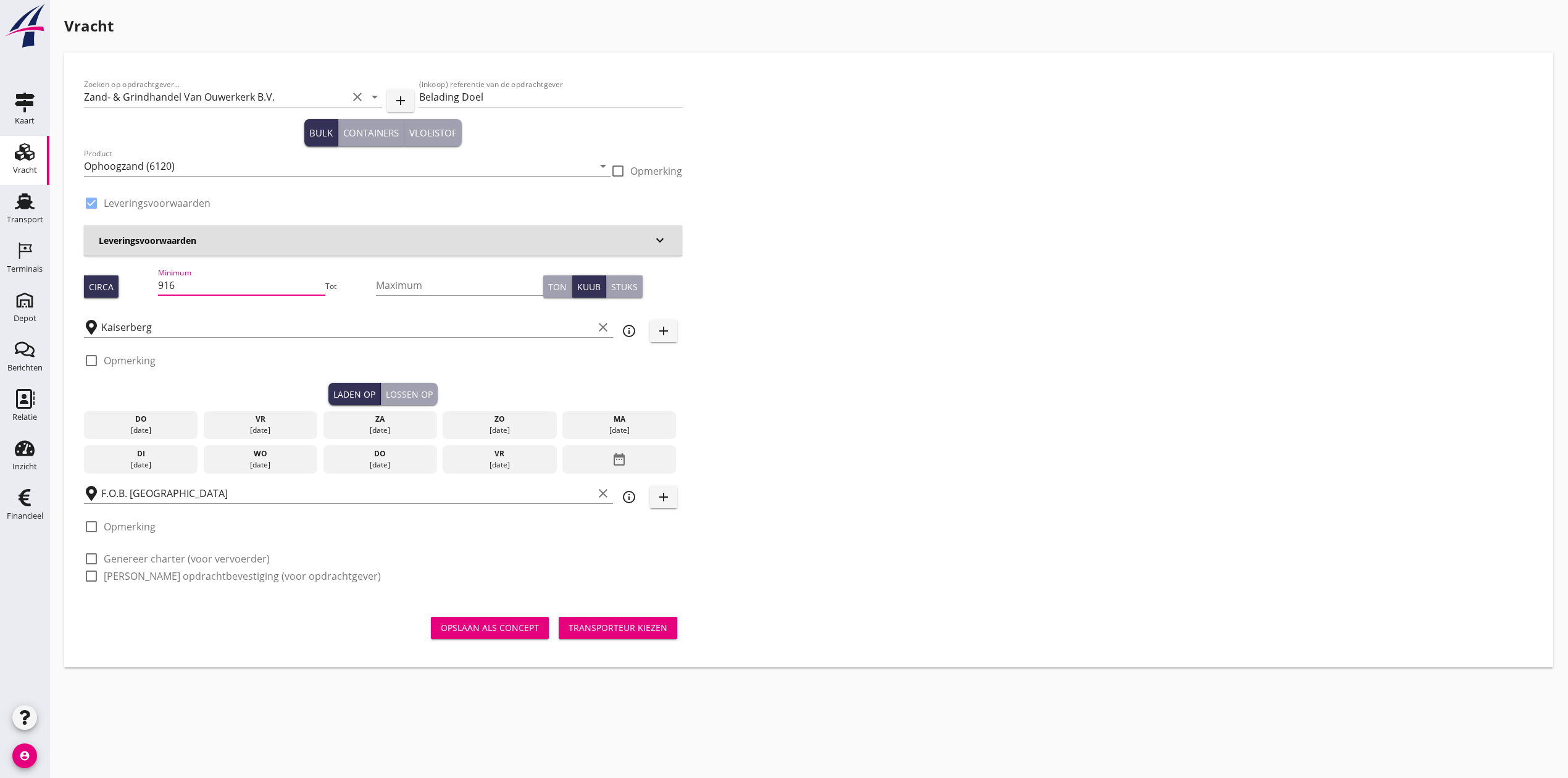
type input "916"
click at [1178, 367] on div "Zoeken op opdrachtgever... Zand- & Grindhandel Van Ouwerkerk B.V. clear arrow_d…" at bounding box center [809, 335] width 1459 height 526
click at [115, 425] on div "28 aug." at bounding box center [141, 430] width 108 height 11
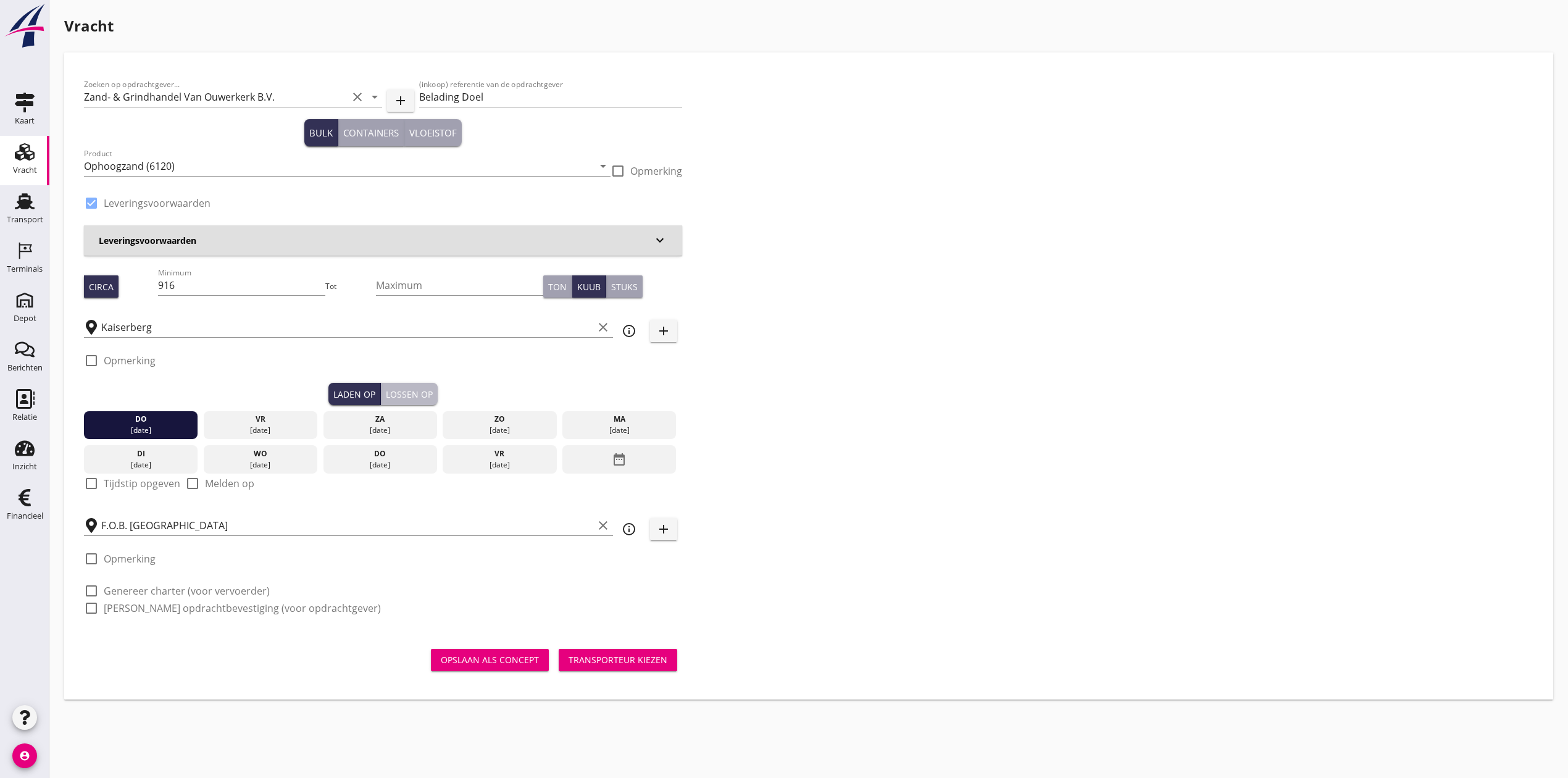
drag, startPoint x: 399, startPoint y: 384, endPoint x: 376, endPoint y: 396, distance: 25.9
click at [399, 385] on button "Lossen op" at bounding box center [409, 394] width 57 height 22
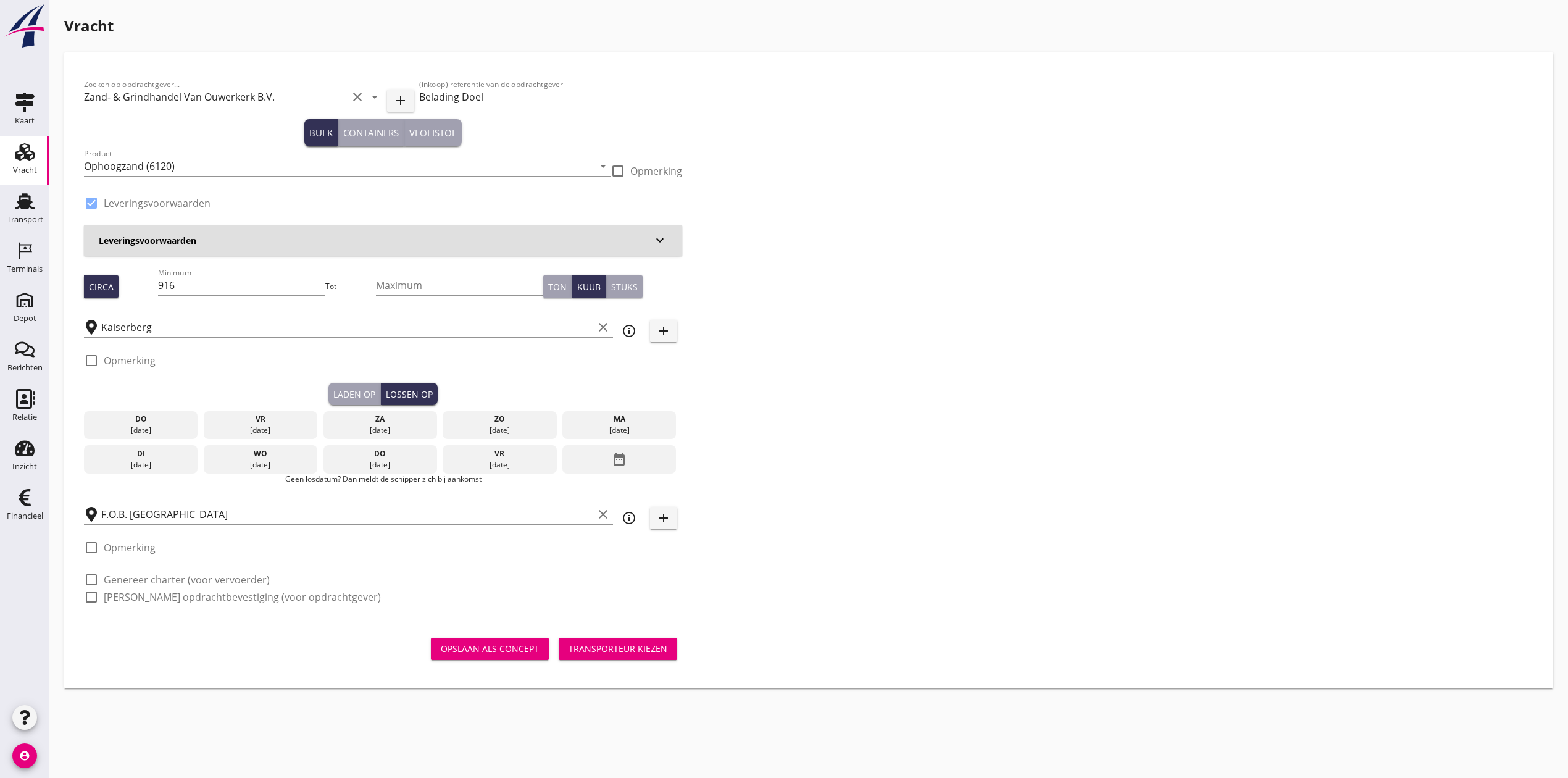
click at [222, 421] on div "vr" at bounding box center [261, 419] width 108 height 11
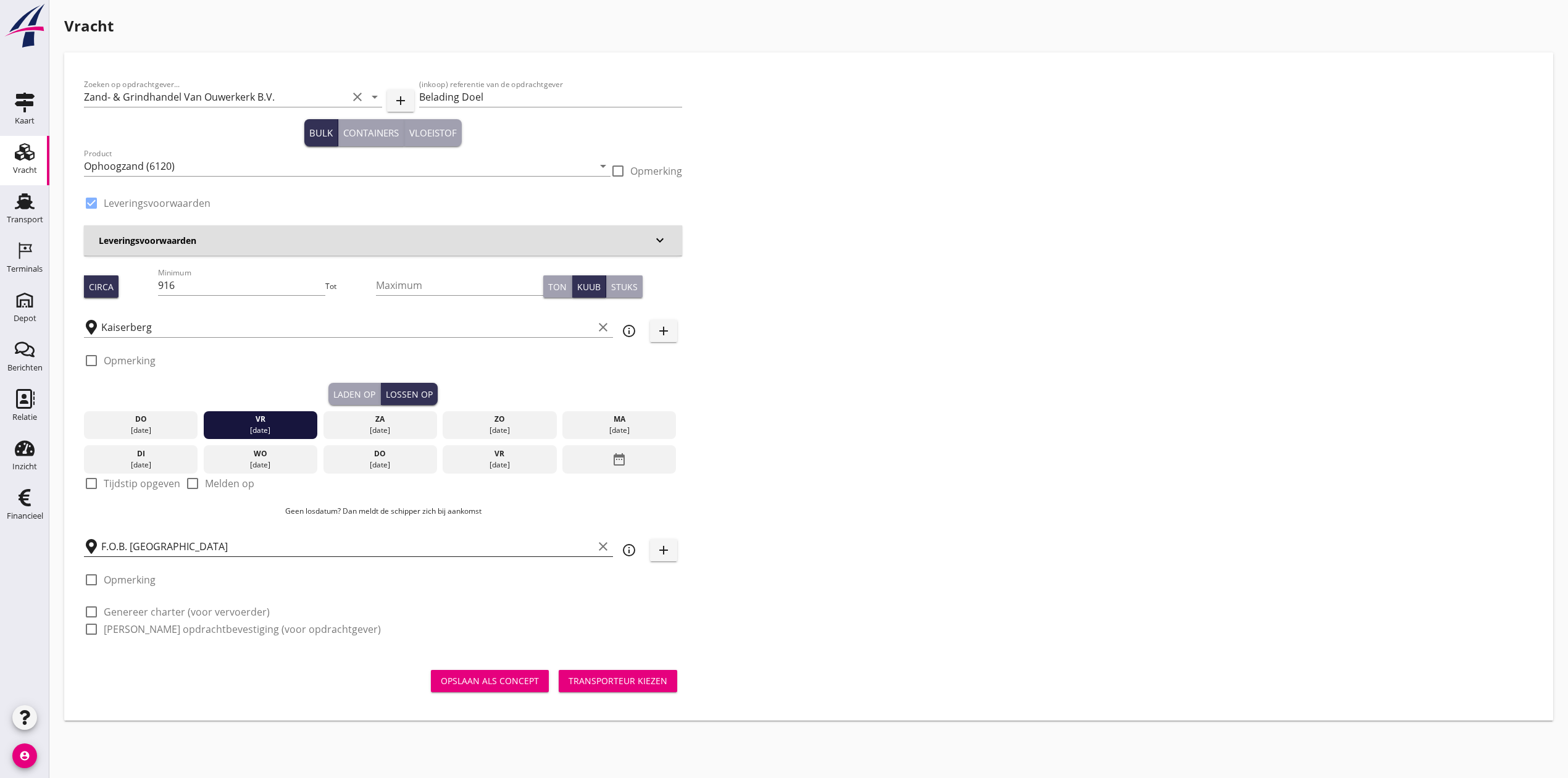
click at [142, 545] on input "F.O.B. Beladen" at bounding box center [347, 546] width 492 height 20
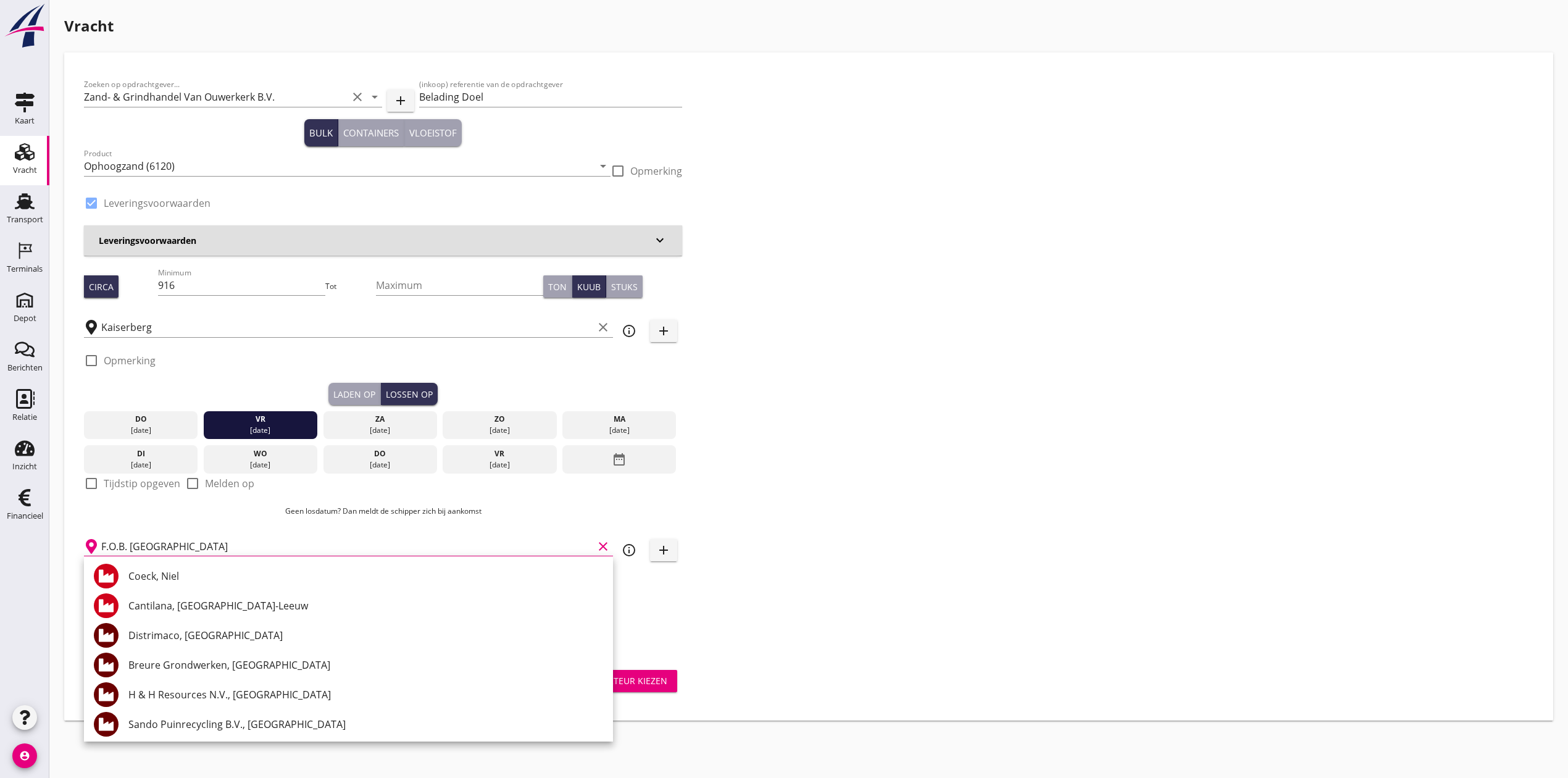
click at [1060, 443] on div "Zoeken op opdrachtgever... Zand- & Grindhandel Van Ouwerkerk B.V. clear arrow_d…" at bounding box center [809, 361] width 1459 height 579
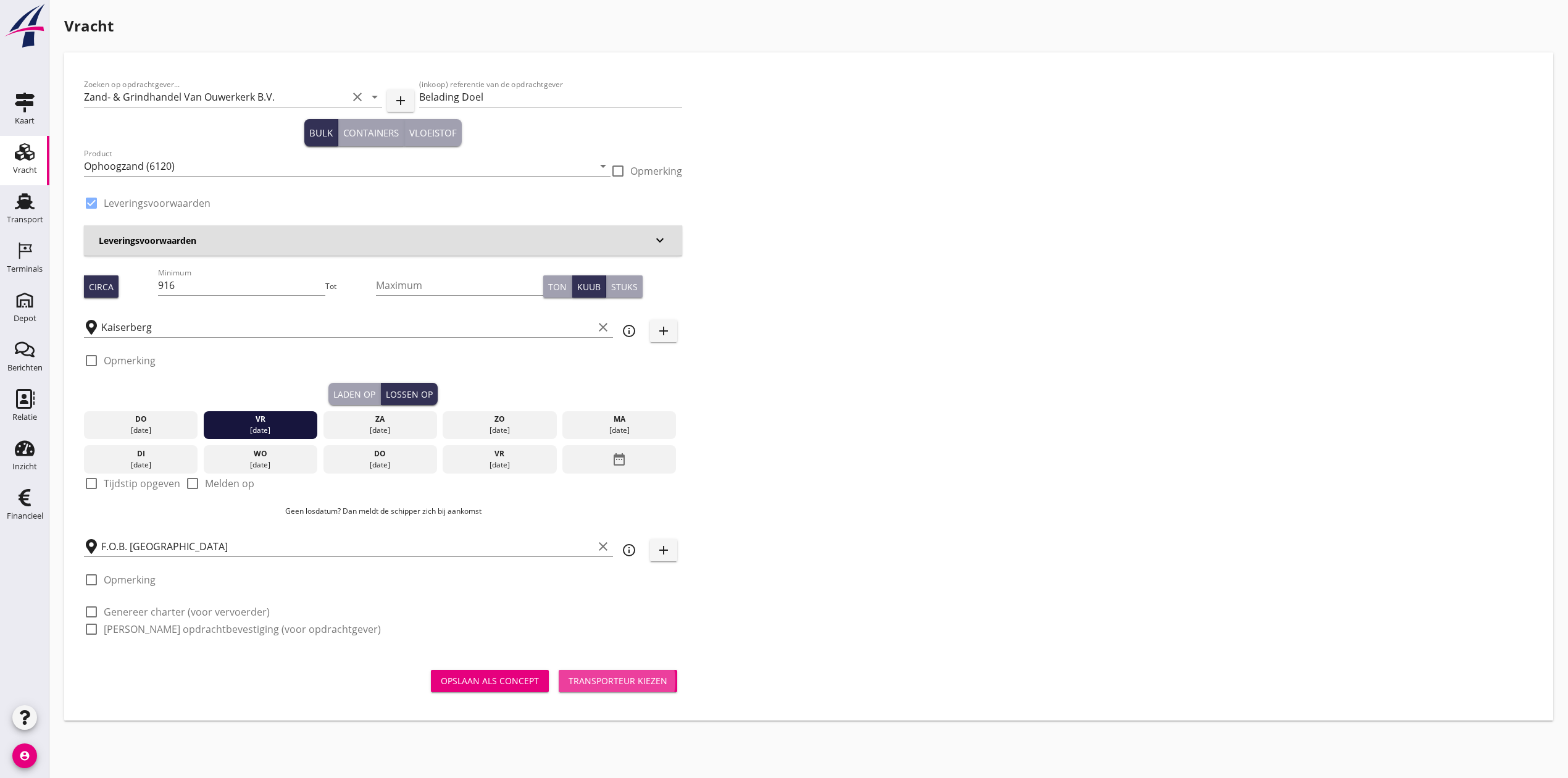
click at [595, 676] on div "Transporteur kiezen" at bounding box center [617, 681] width 99 height 13
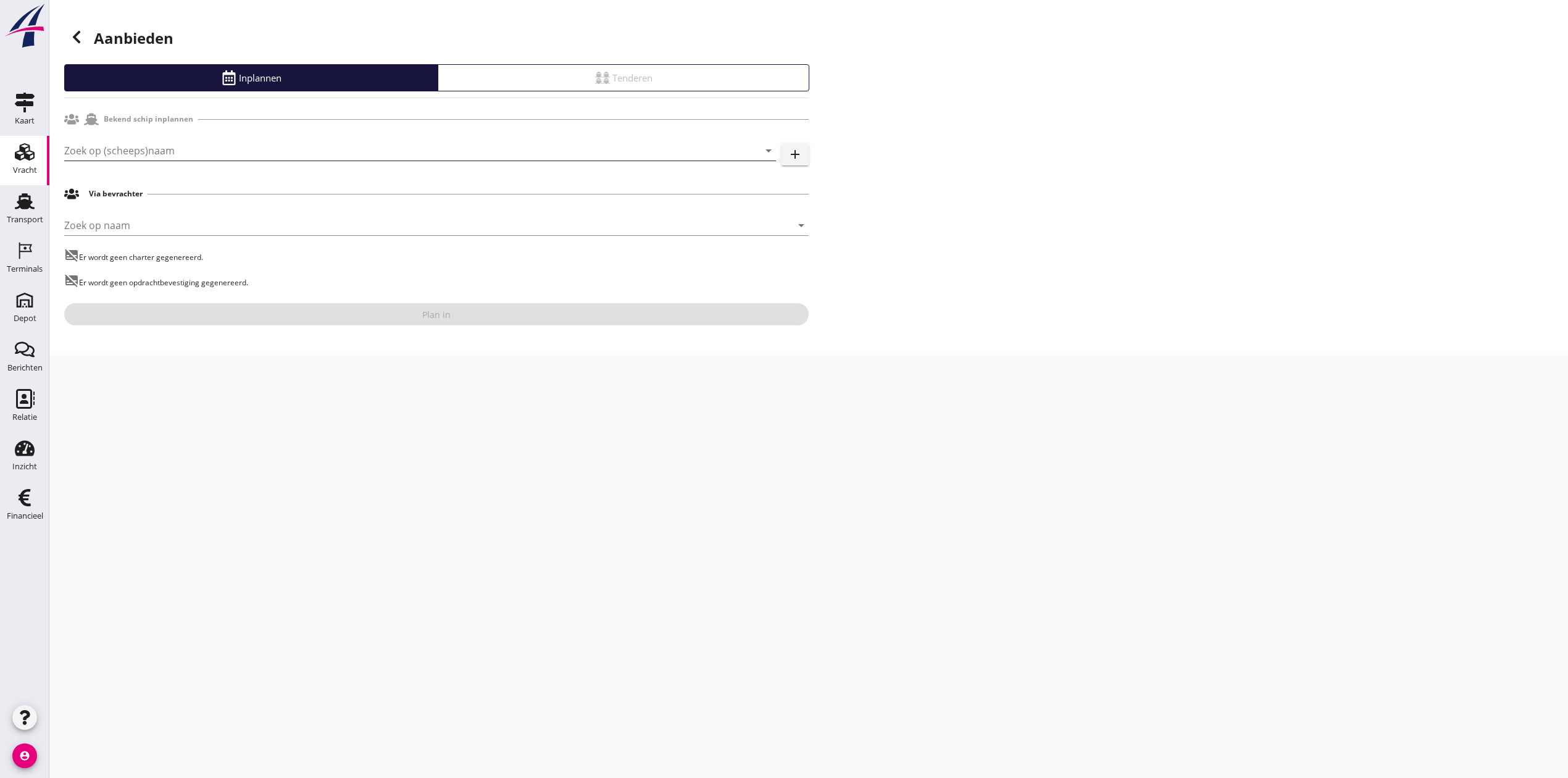
click at [211, 158] on input "Zoek op (scheeps)naam" at bounding box center [403, 150] width 677 height 20
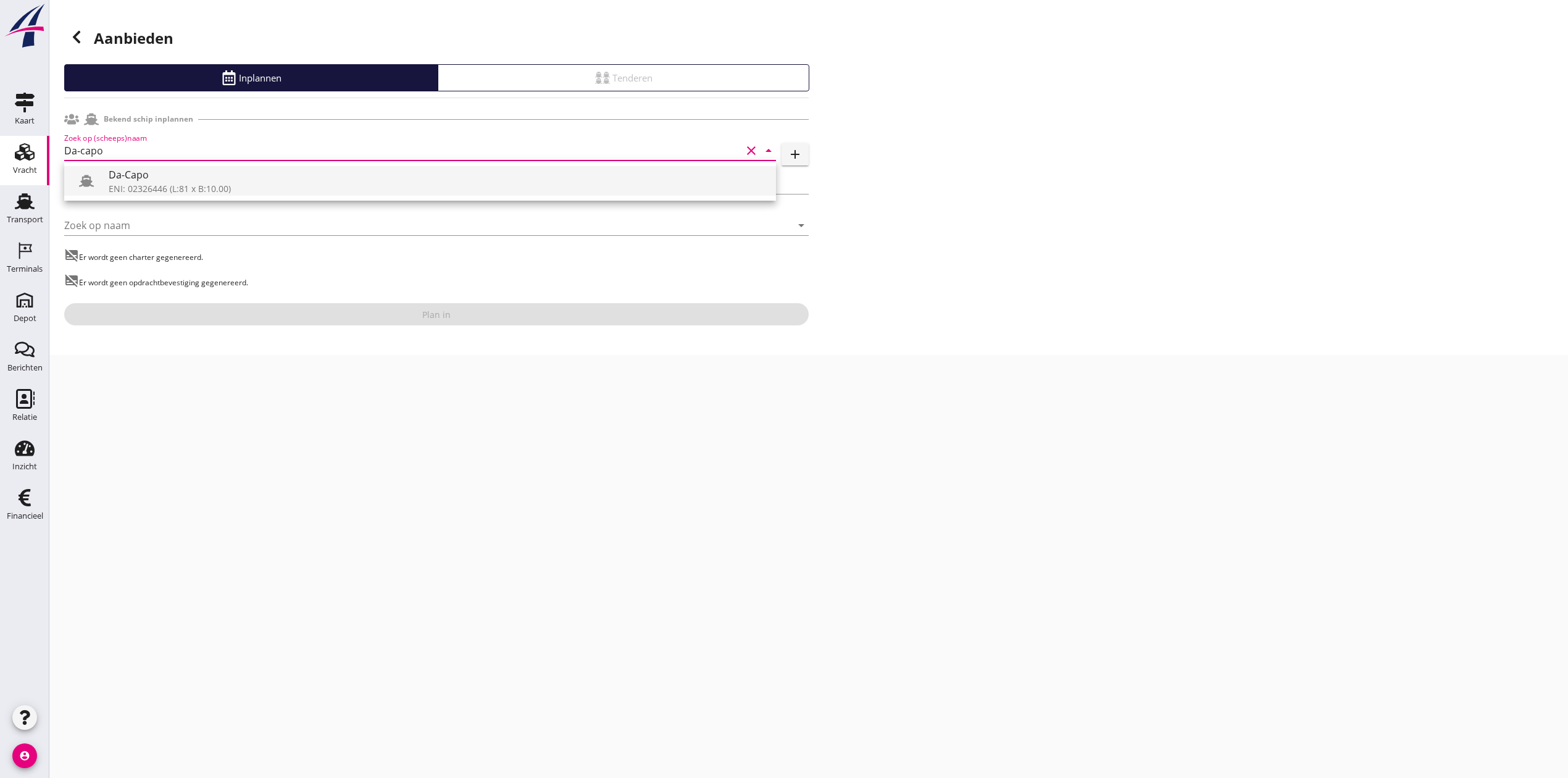
click at [119, 191] on div "ENI: 02326446 (L:81 x B:10.00)" at bounding box center [437, 188] width 658 height 13
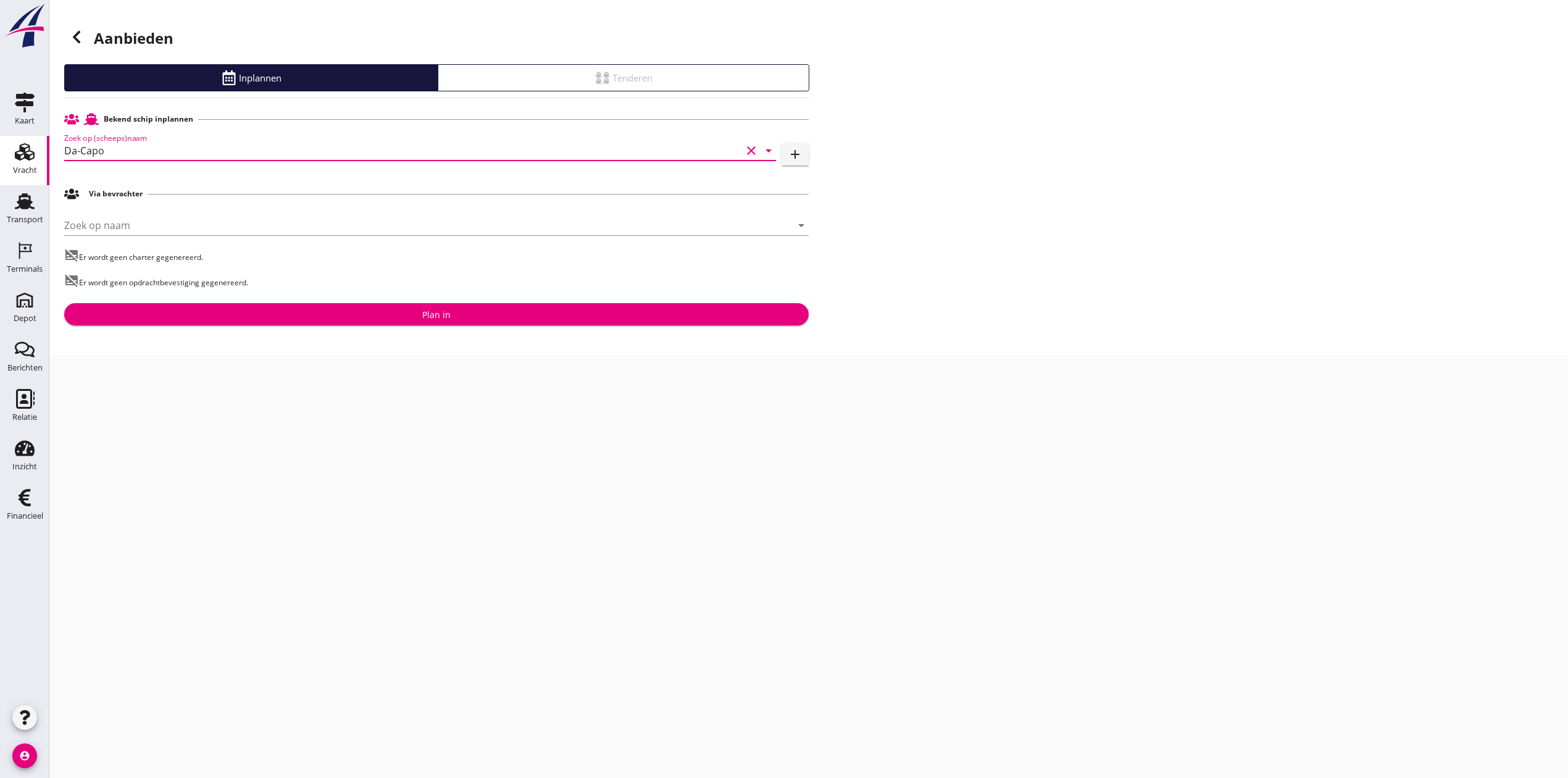
type input "Da-Capo"
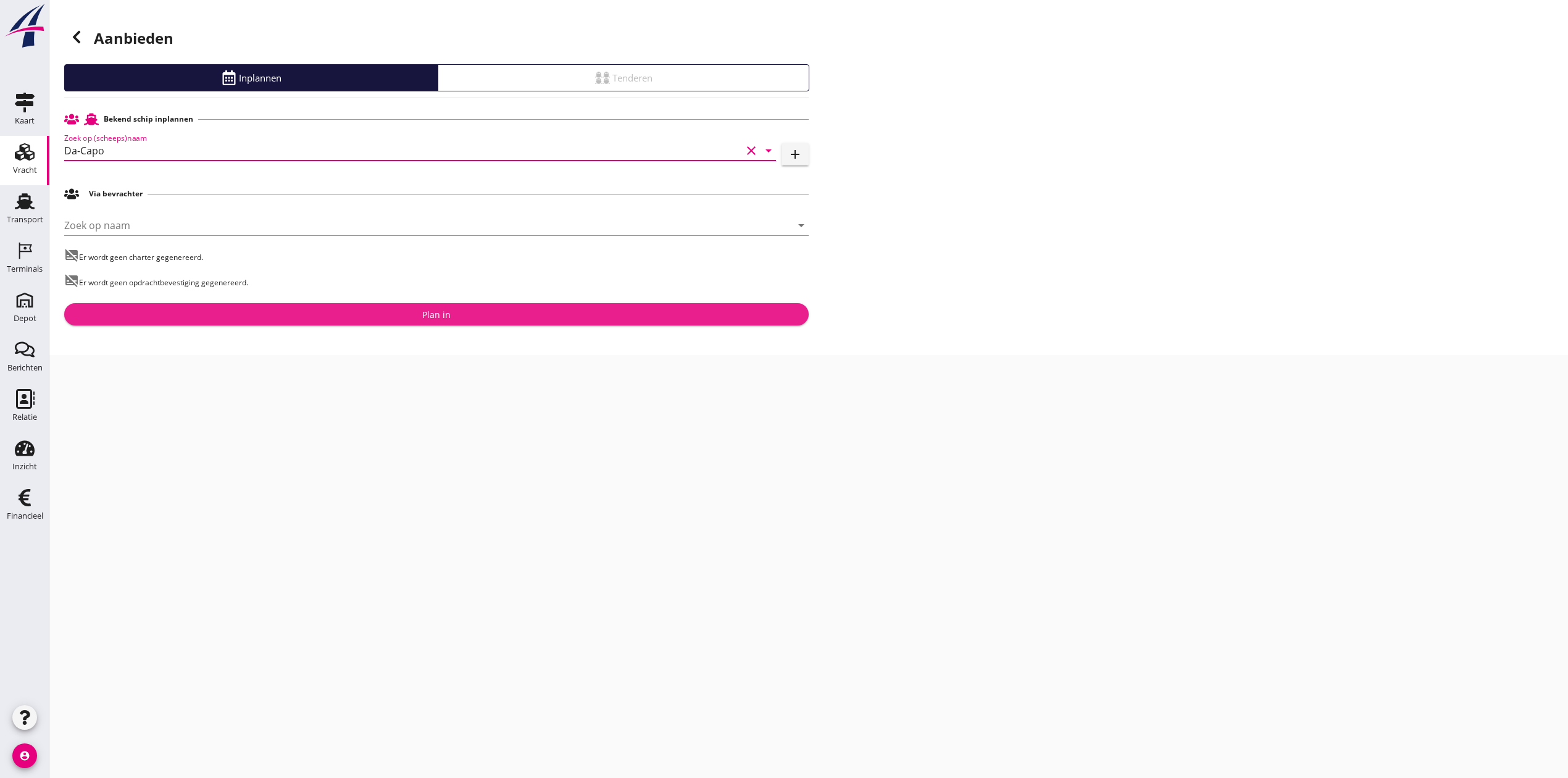
click at [445, 312] on div "Plan in" at bounding box center [437, 314] width 28 height 13
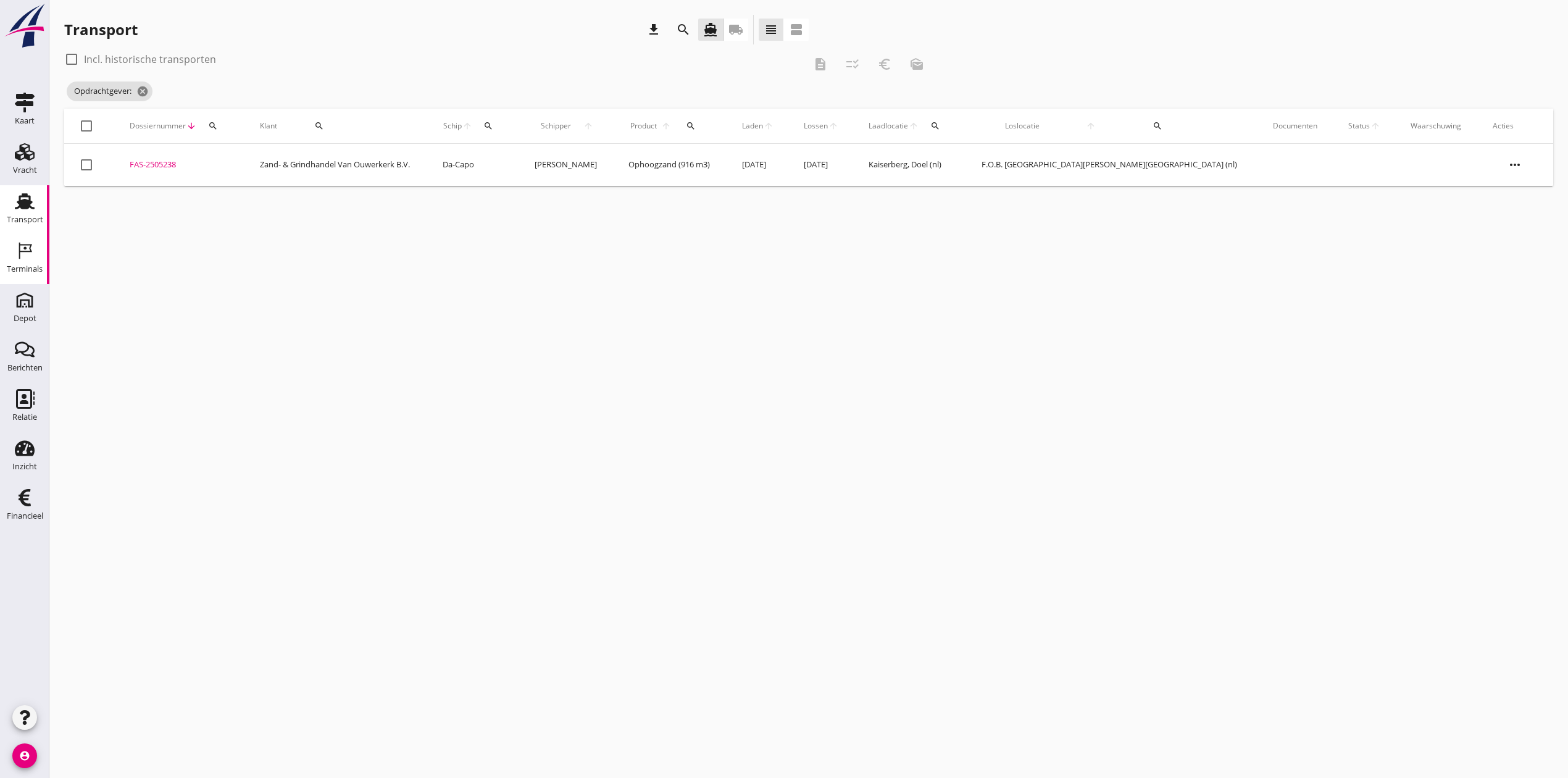
click at [28, 272] on div "Terminals" at bounding box center [24, 269] width 35 height 8
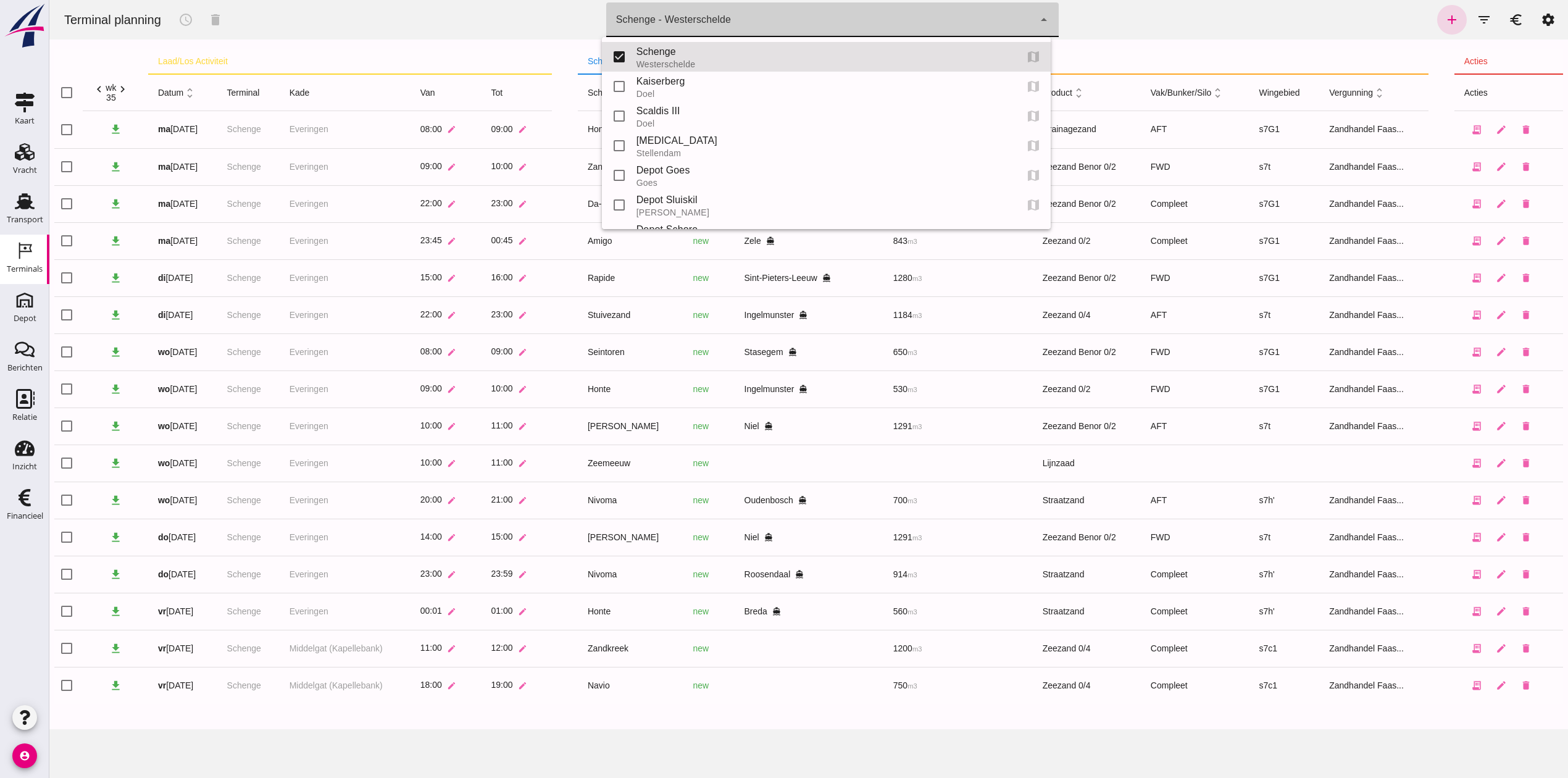
click at [715, 15] on div "Schenge - Westerschelde" at bounding box center [673, 20] width 115 height 15
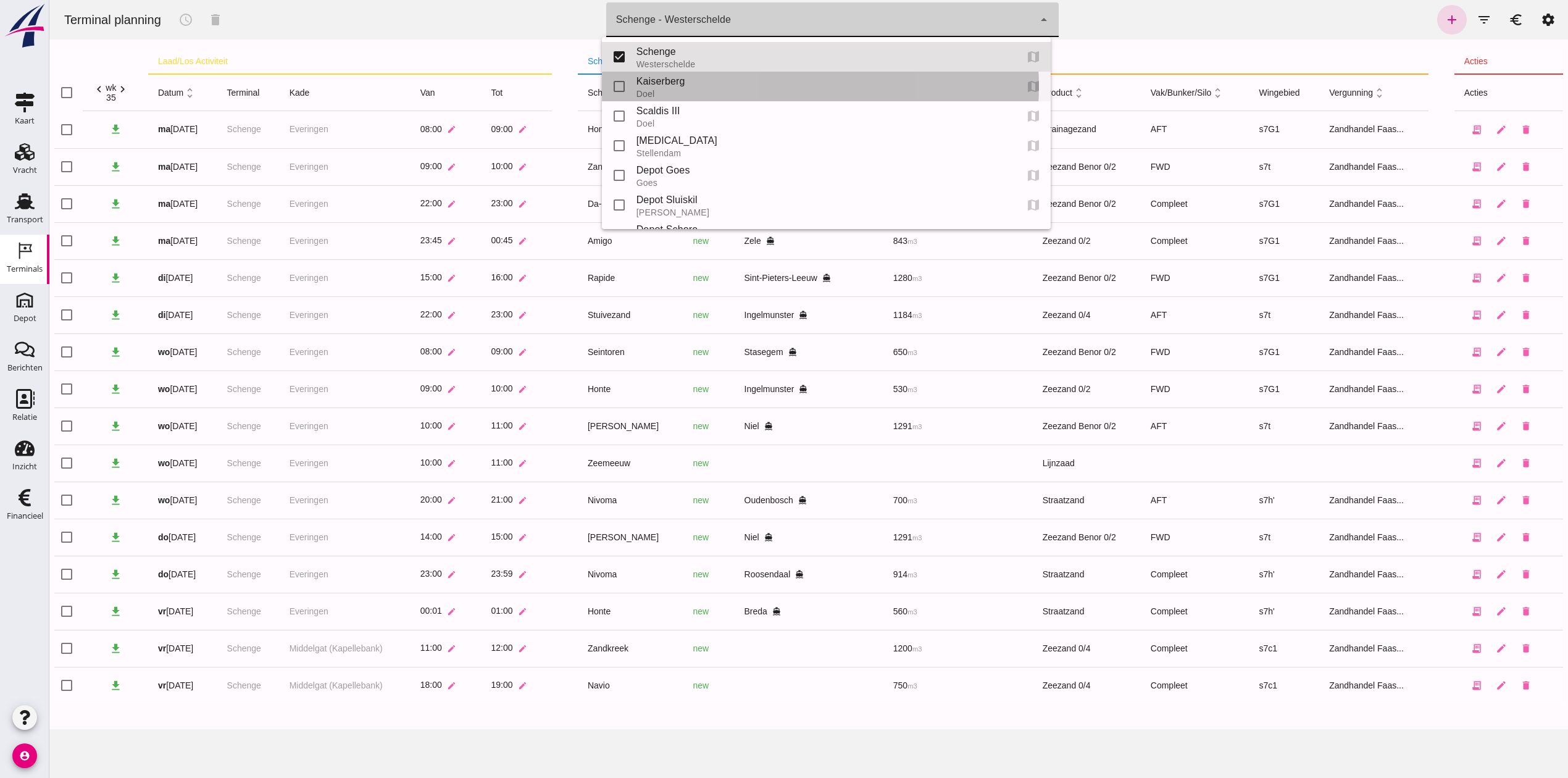
click at [709, 92] on div "Doel" at bounding box center [821, 93] width 369 height 10
type input "7f603609-51ae-4e75-986b-c9057e559465"
checkbox input "false"
checkbox input "true"
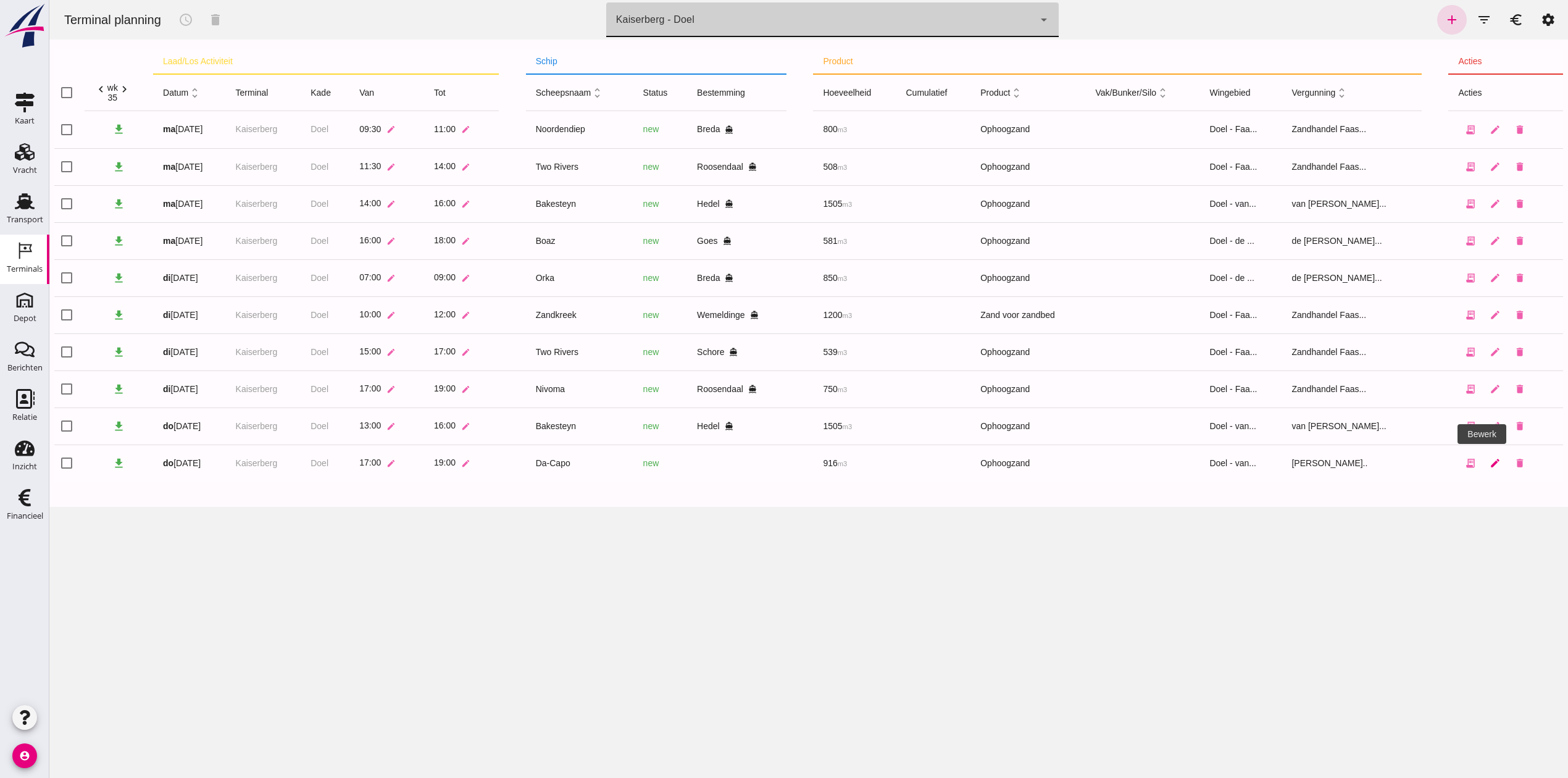
click at [1490, 460] on icon "edit" at bounding box center [1495, 463] width 11 height 11
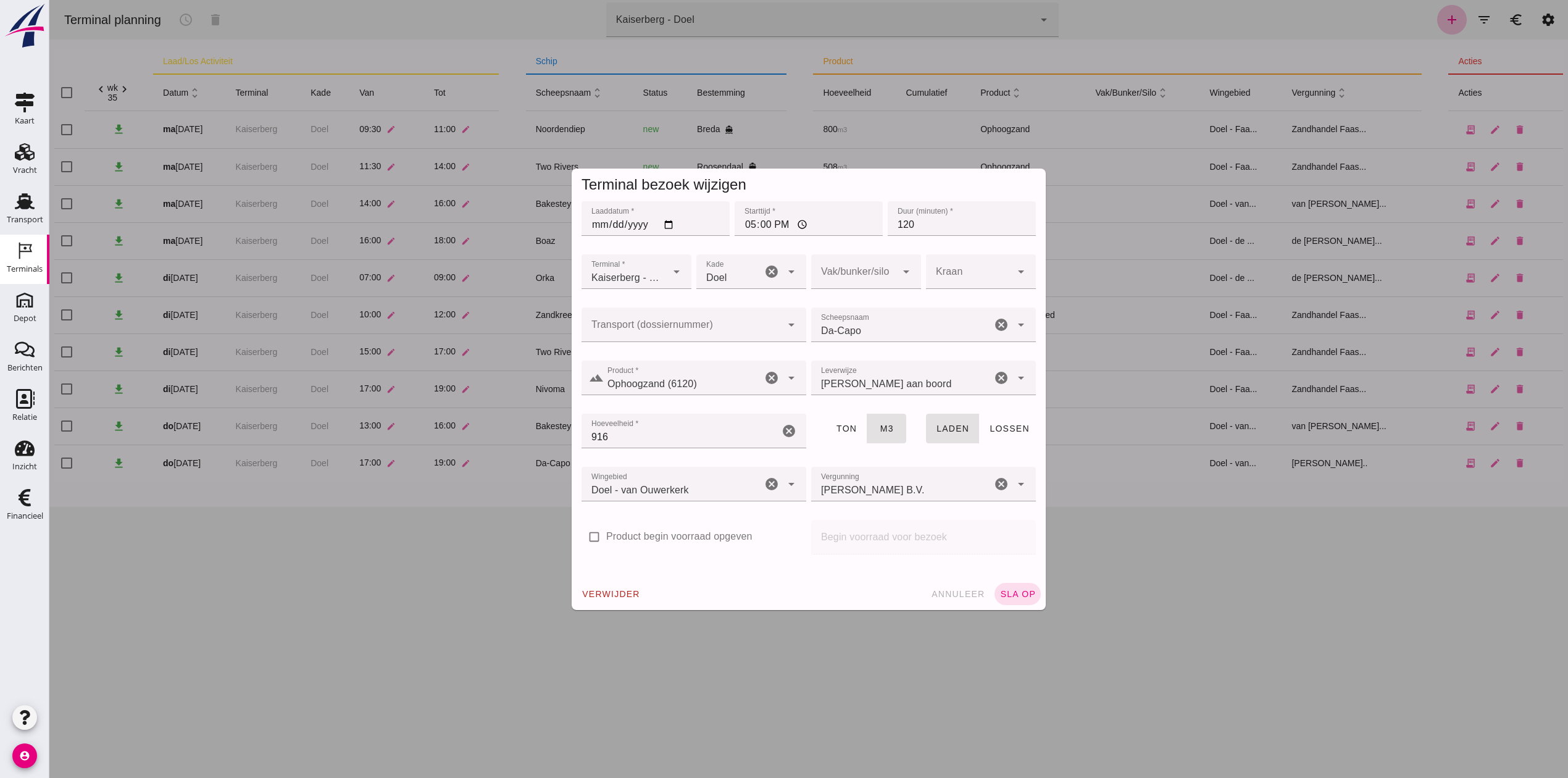
click at [667, 318] on div at bounding box center [681, 325] width 200 height 35
click at [663, 356] on div "FAS-250 5238" at bounding box center [687, 361] width 205 height 15
type input "FAS-2505238"
click at [1023, 598] on button "sla op" at bounding box center [1018, 594] width 47 height 22
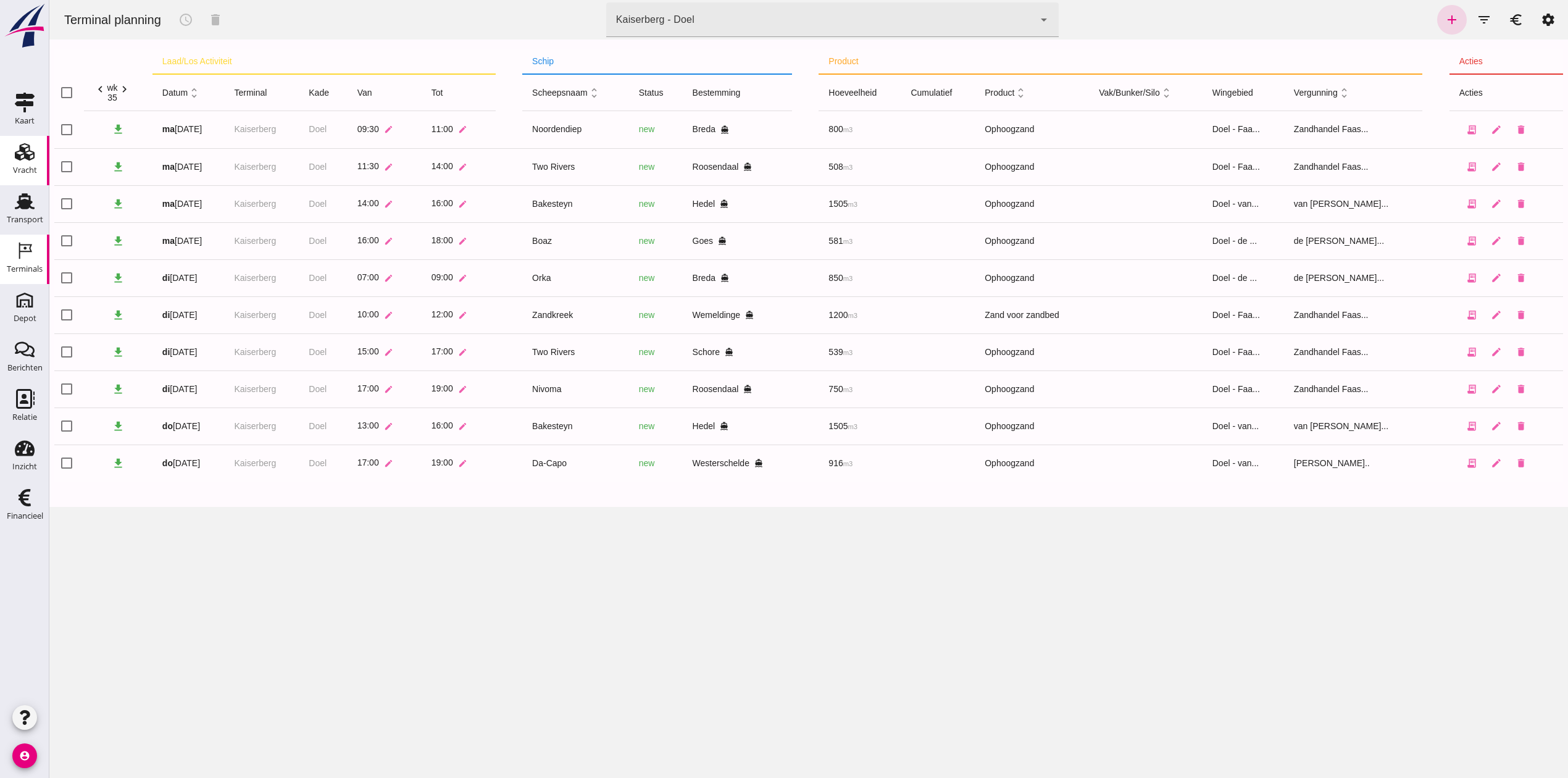
click at [23, 154] on use at bounding box center [24, 152] width 20 height 18
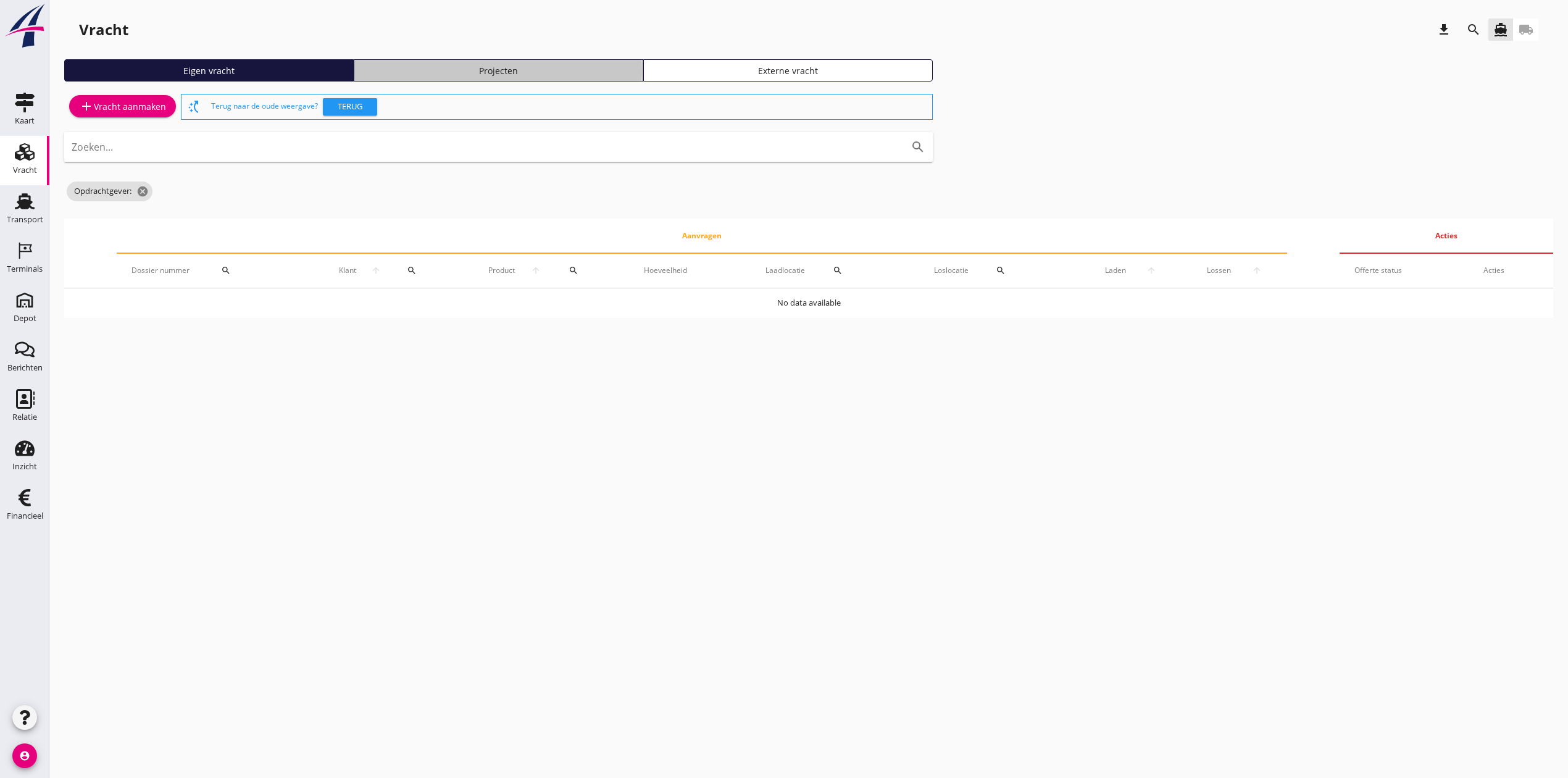
click at [506, 68] on div "Projecten" at bounding box center [498, 71] width 278 height 13
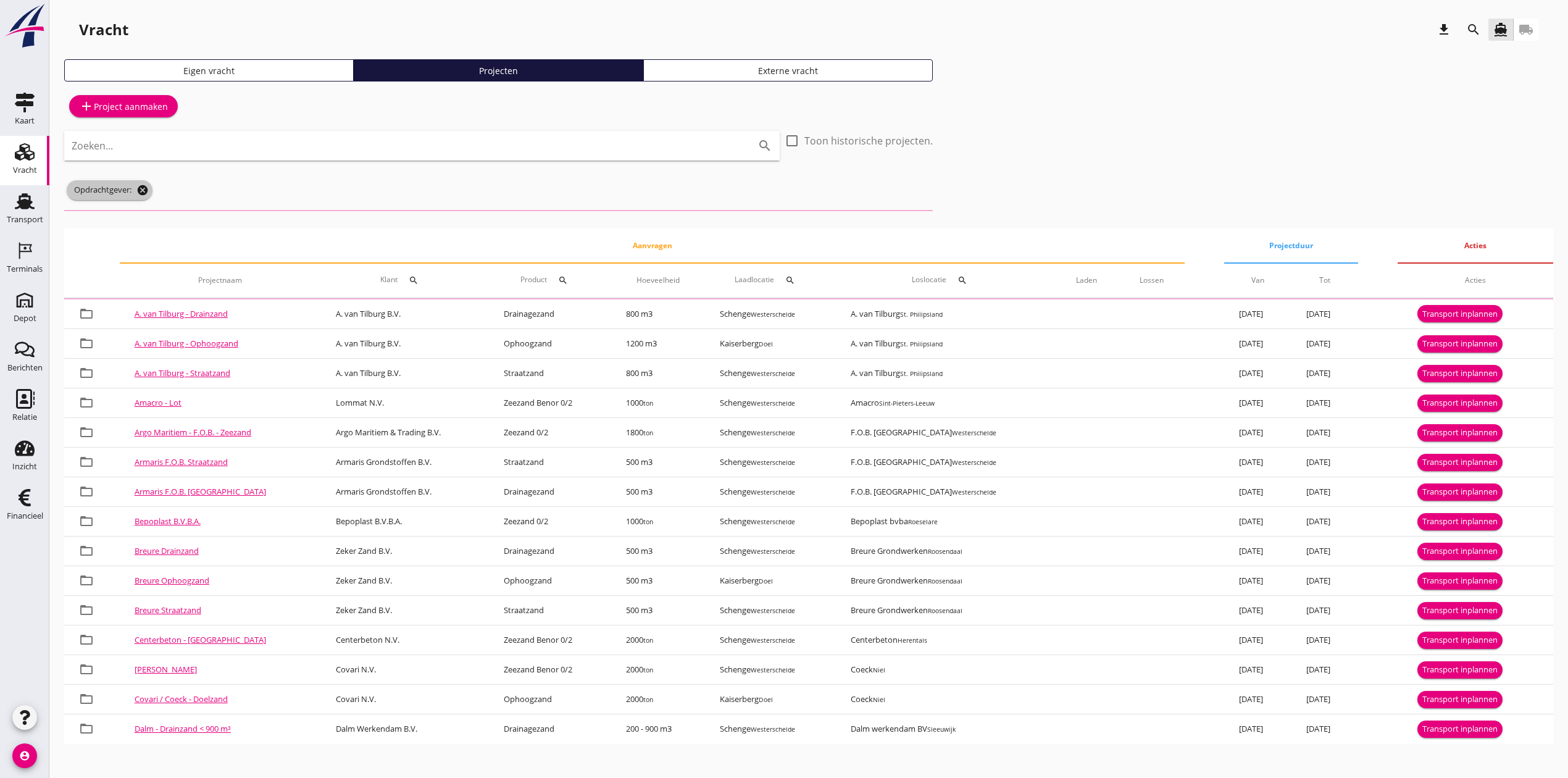
click at [142, 194] on icon "cancel" at bounding box center [142, 189] width 12 height 12
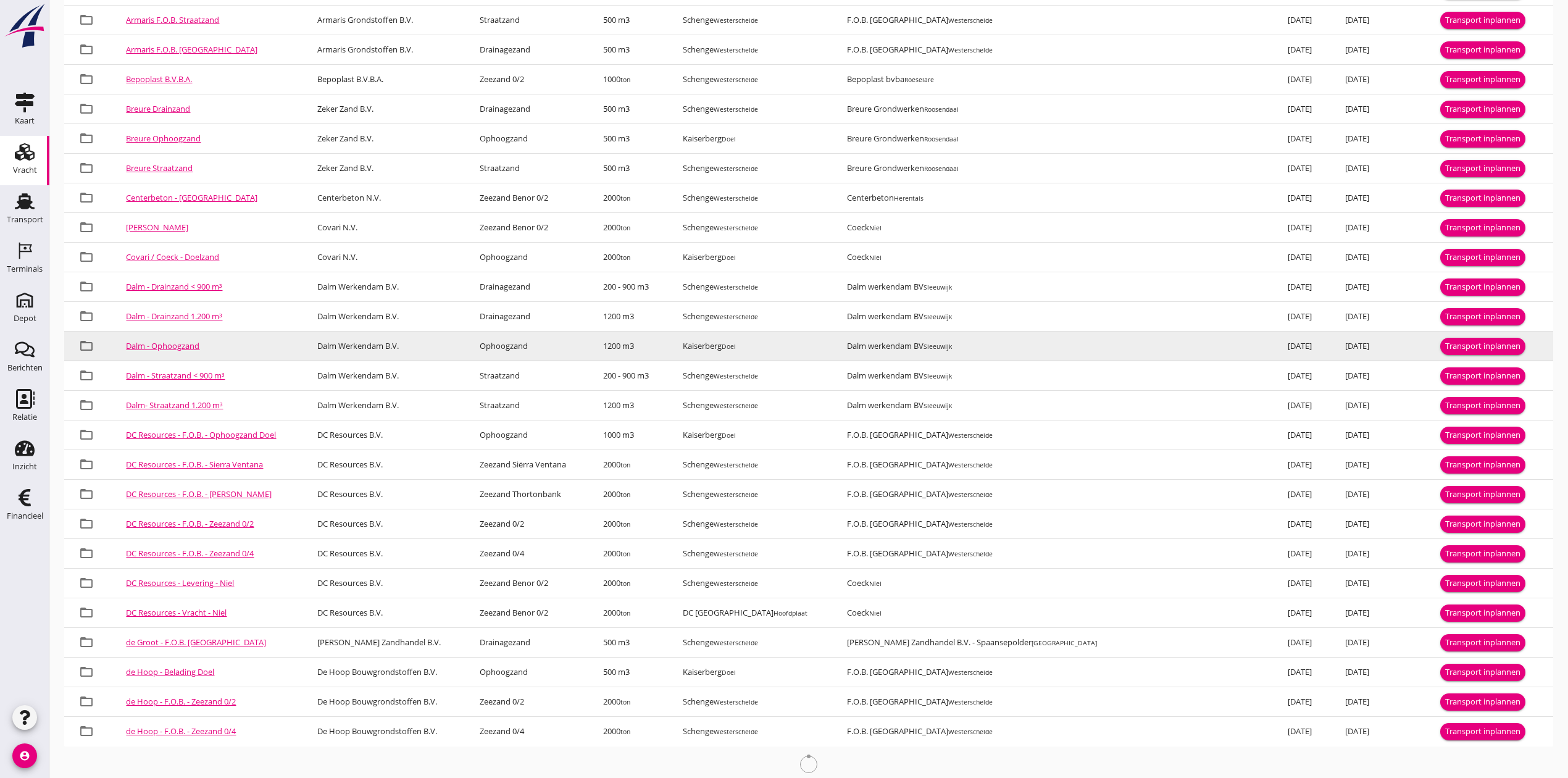
scroll to position [438, 0]
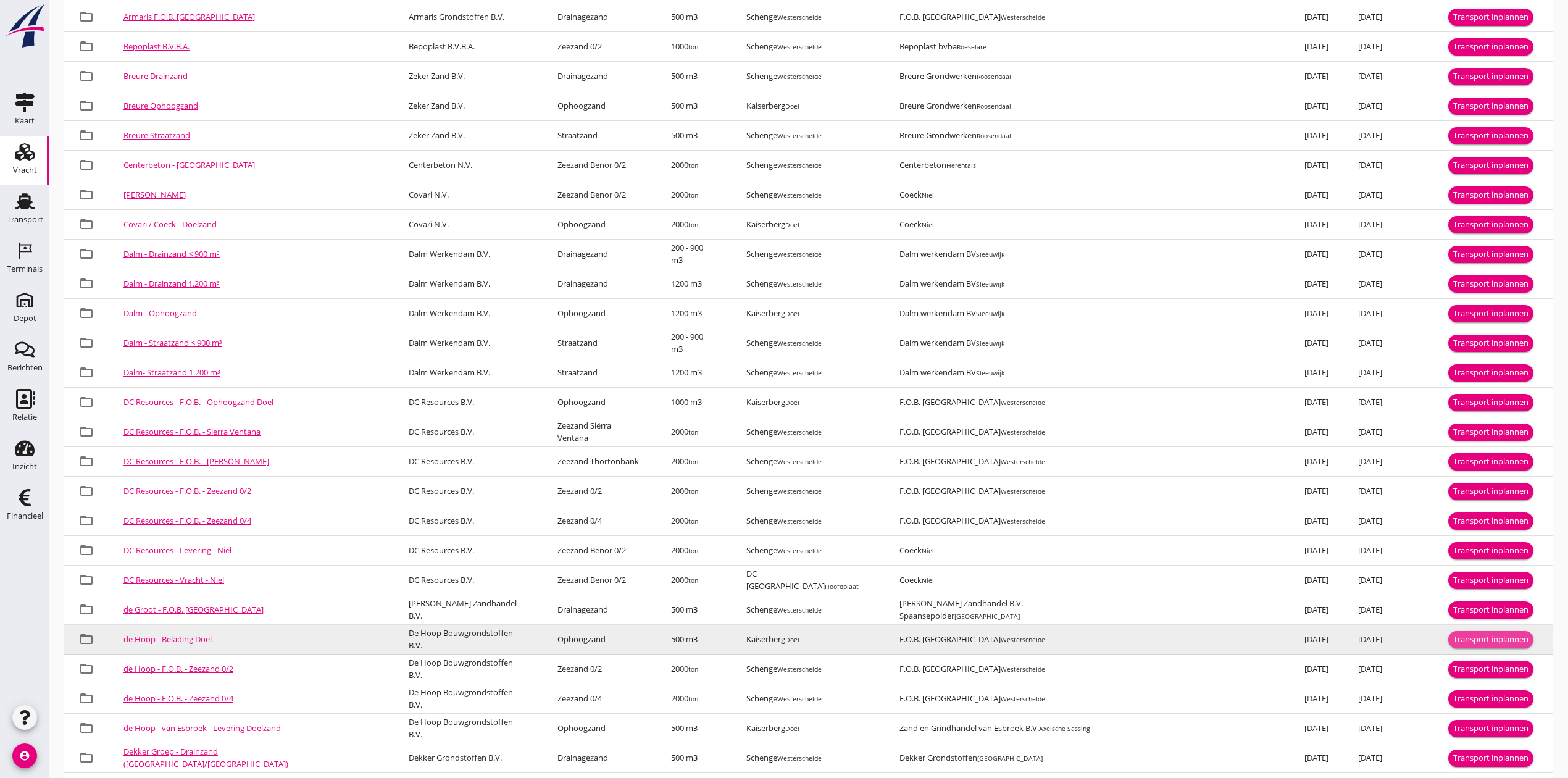
click at [1524, 640] on button "Transport inplannen" at bounding box center [1491, 639] width 85 height 18
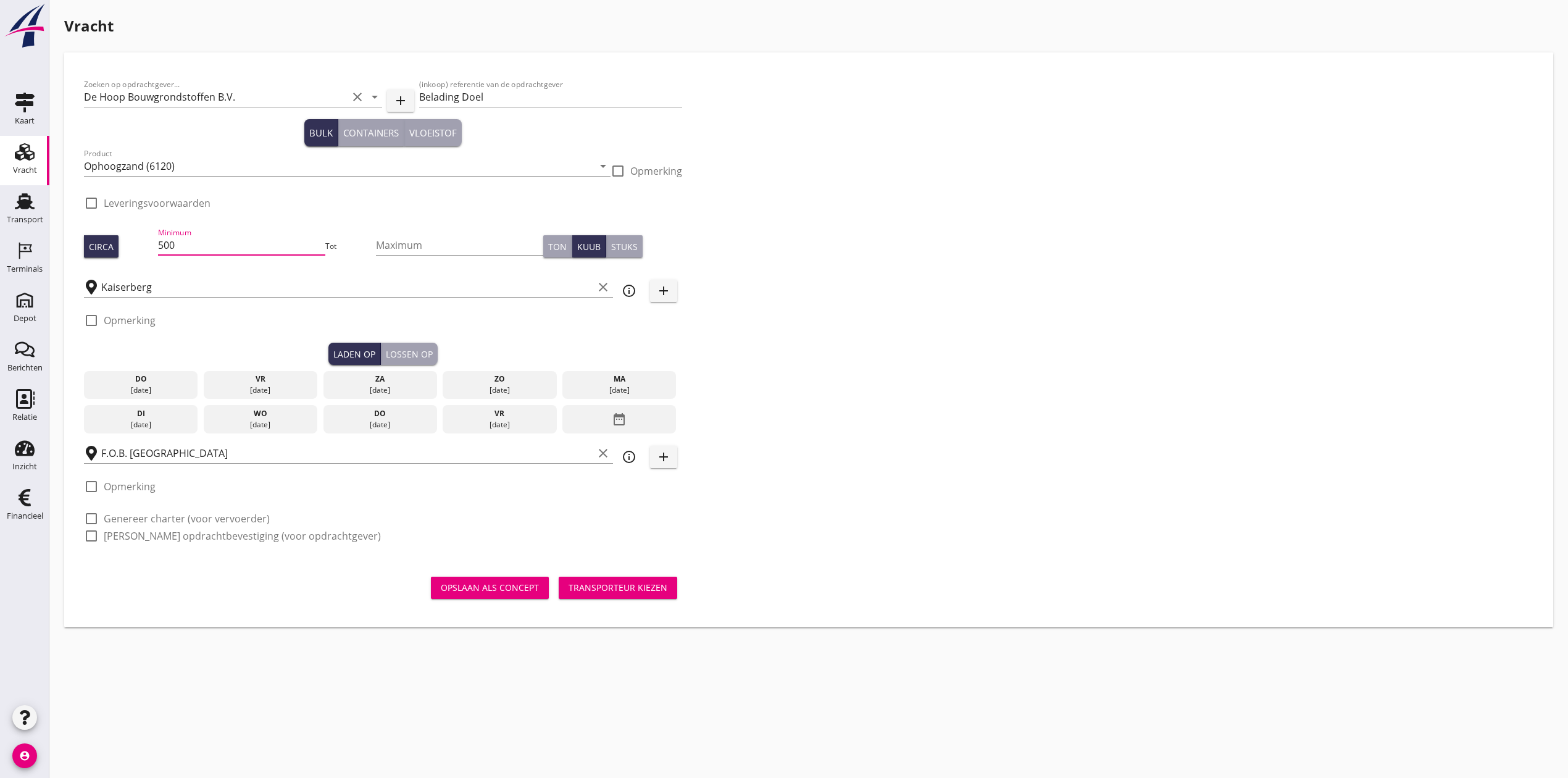
drag, startPoint x: 238, startPoint y: 242, endPoint x: 50, endPoint y: 264, distance: 189.3
click at [50, 264] on div "Vracht Zoeken op opdrachtgever... De Hoop Bouwgrondstoffen B.V. clear arrow_dro…" at bounding box center [809, 321] width 1519 height 642
type input "1600"
click at [116, 285] on input "Kaiserberg" at bounding box center [347, 286] width 492 height 20
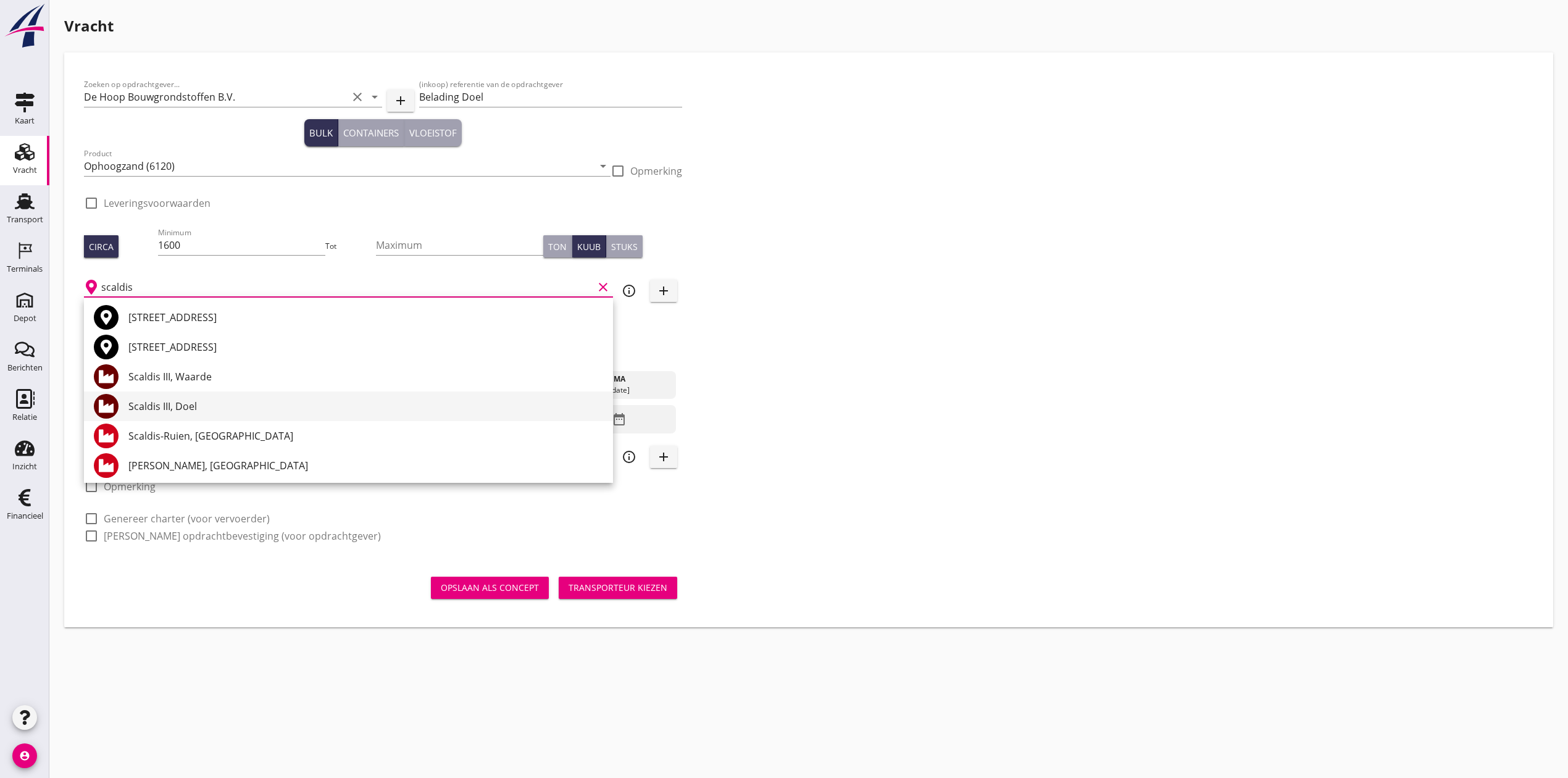
click at [201, 396] on div "Scaldis III, Doel" at bounding box center [366, 407] width 475 height 30
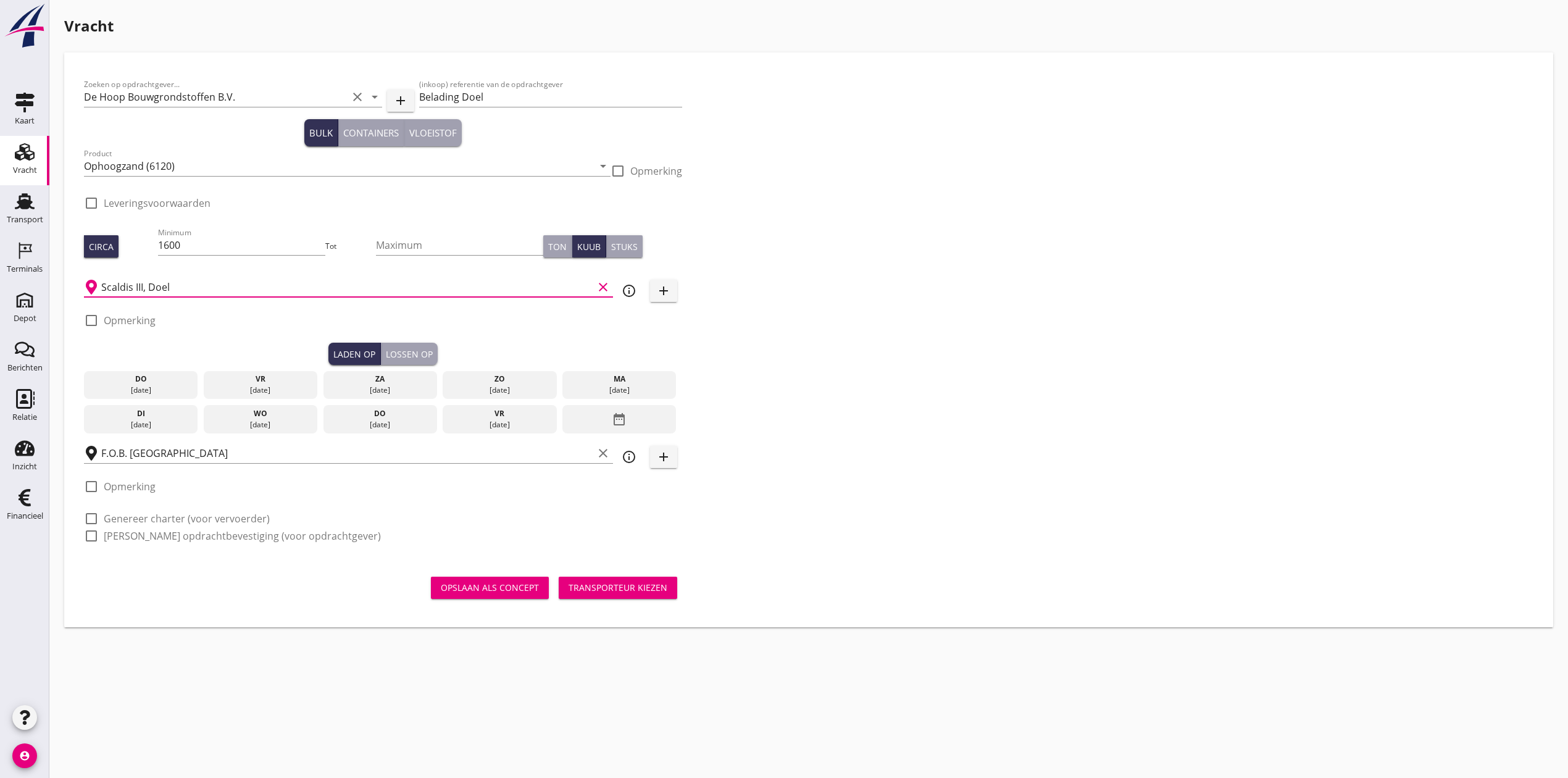
type input "Scaldis III, Doel"
click at [262, 379] on div "vr" at bounding box center [261, 379] width 108 height 11
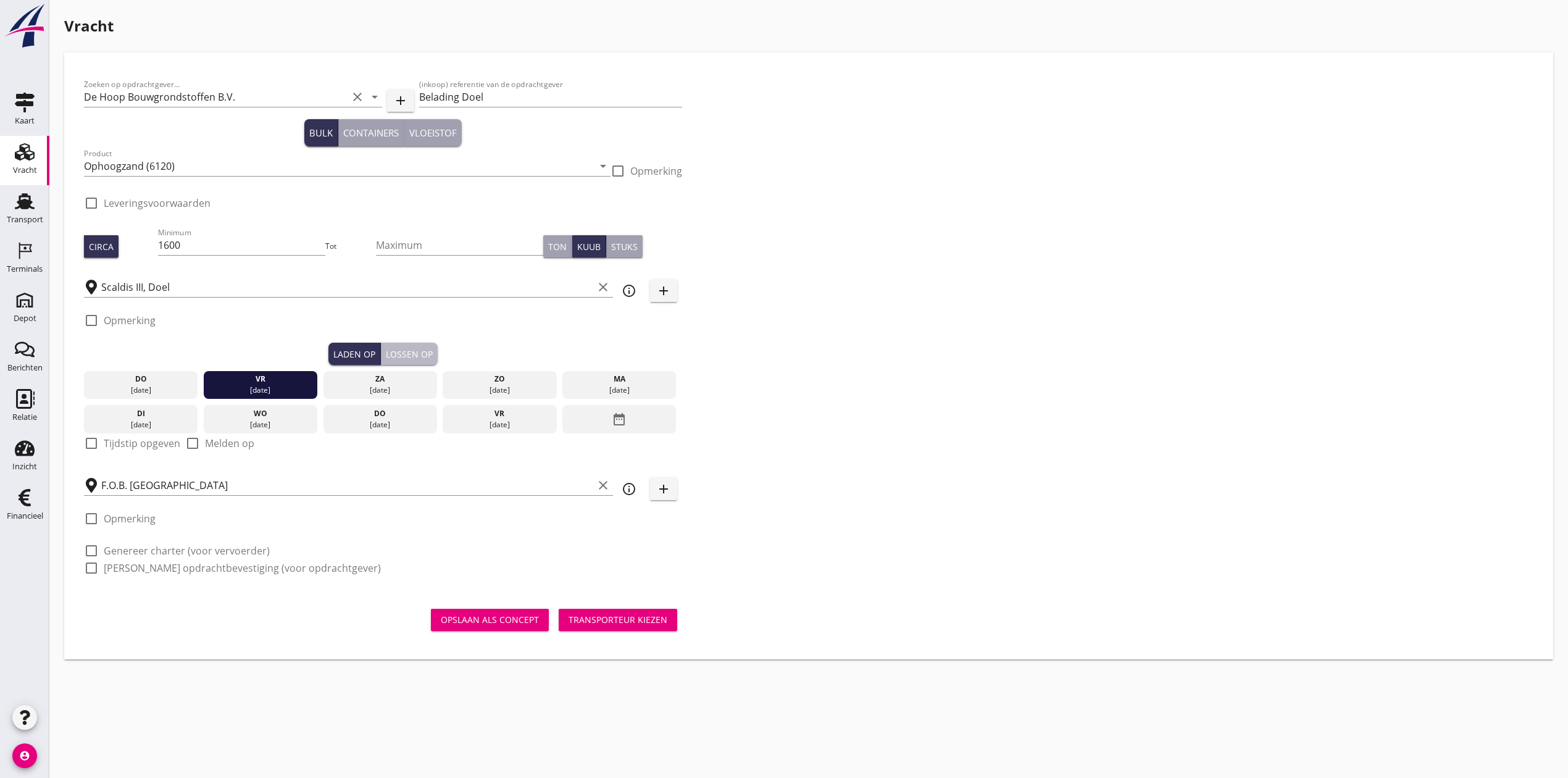
click at [406, 354] on div "Lossen op" at bounding box center [409, 354] width 47 height 13
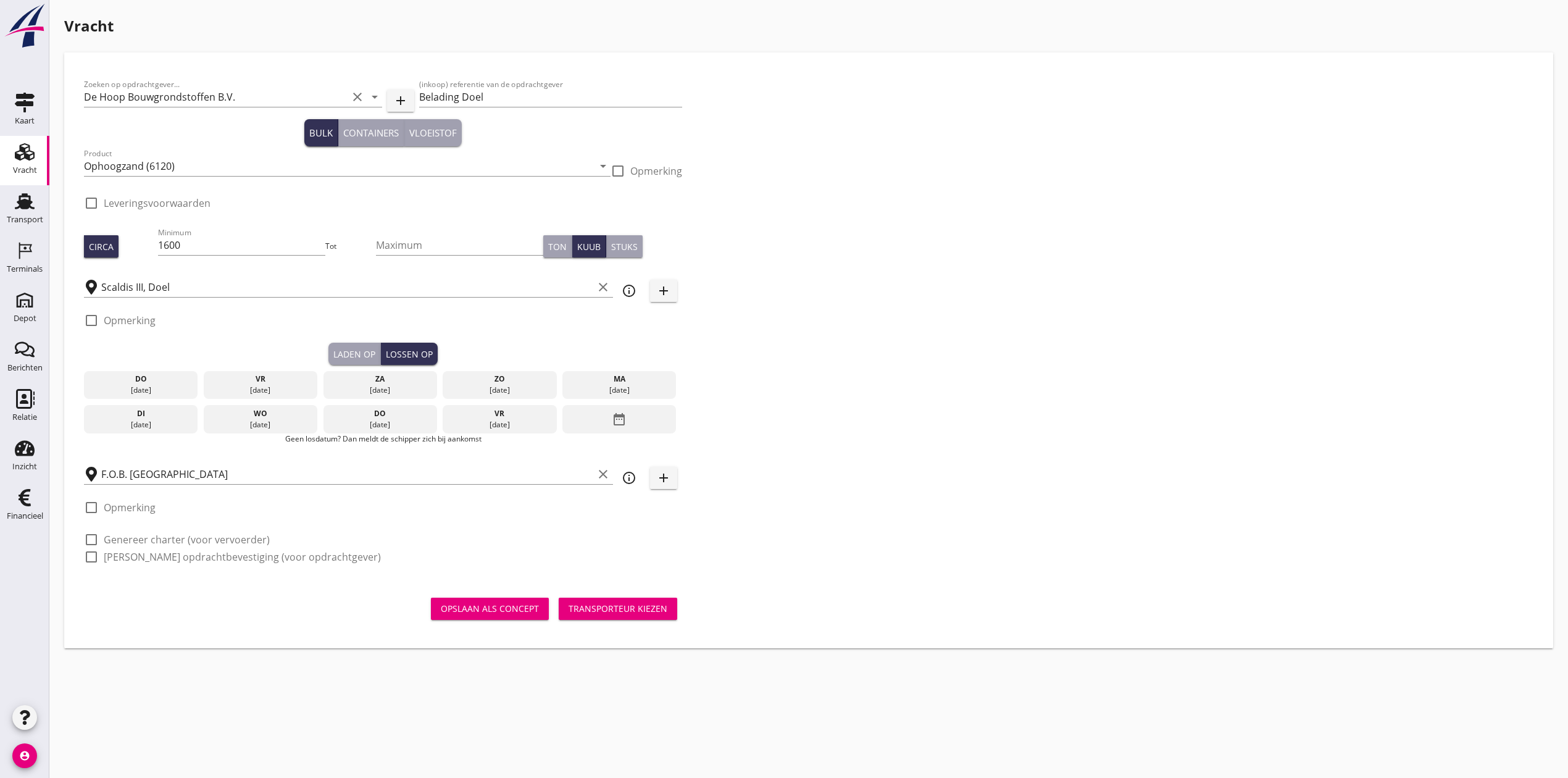
click at [262, 386] on div "29 aug." at bounding box center [261, 390] width 108 height 11
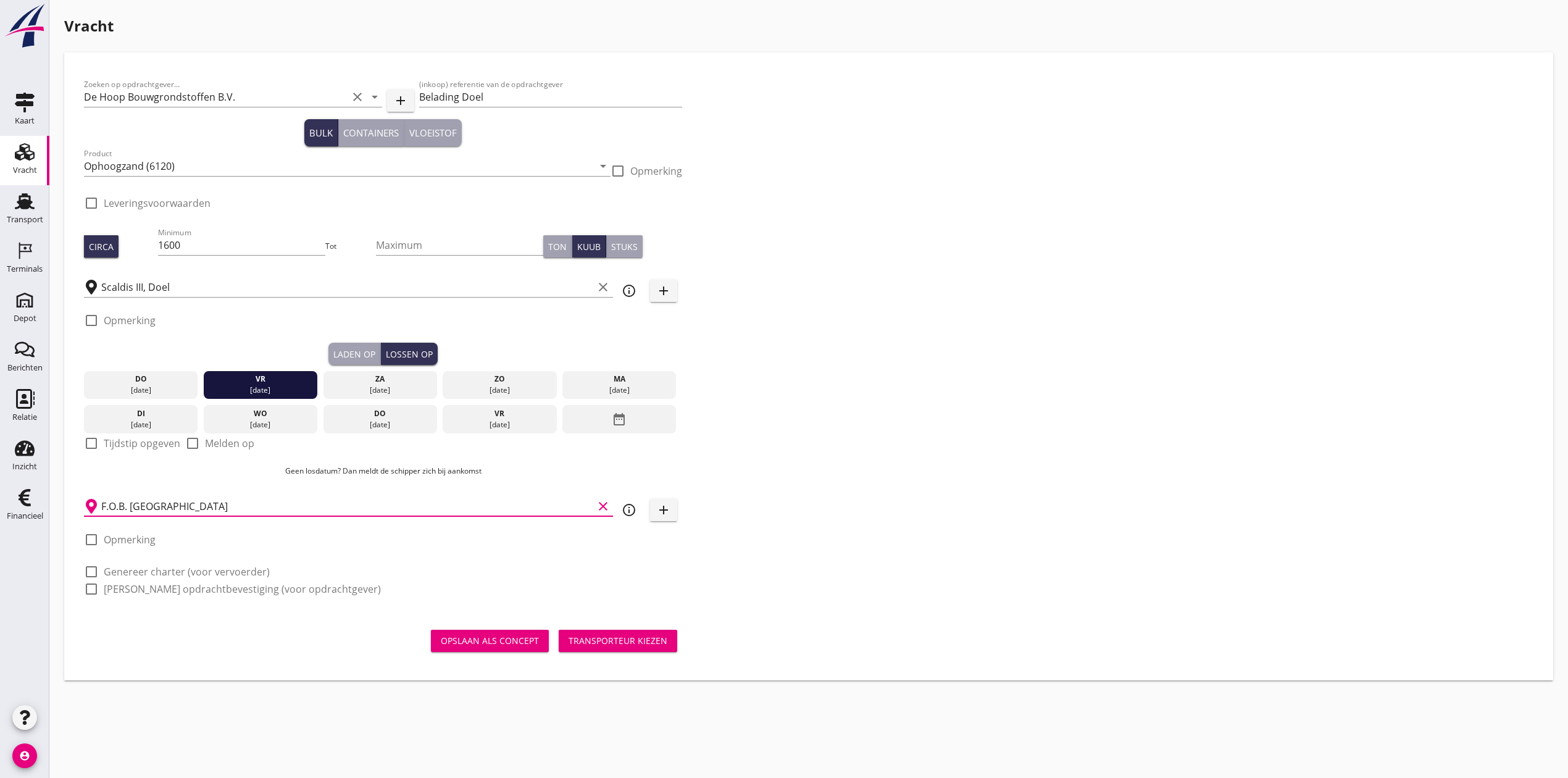
click at [146, 497] on input "F.O.B. [GEOGRAPHIC_DATA]" at bounding box center [347, 506] width 492 height 20
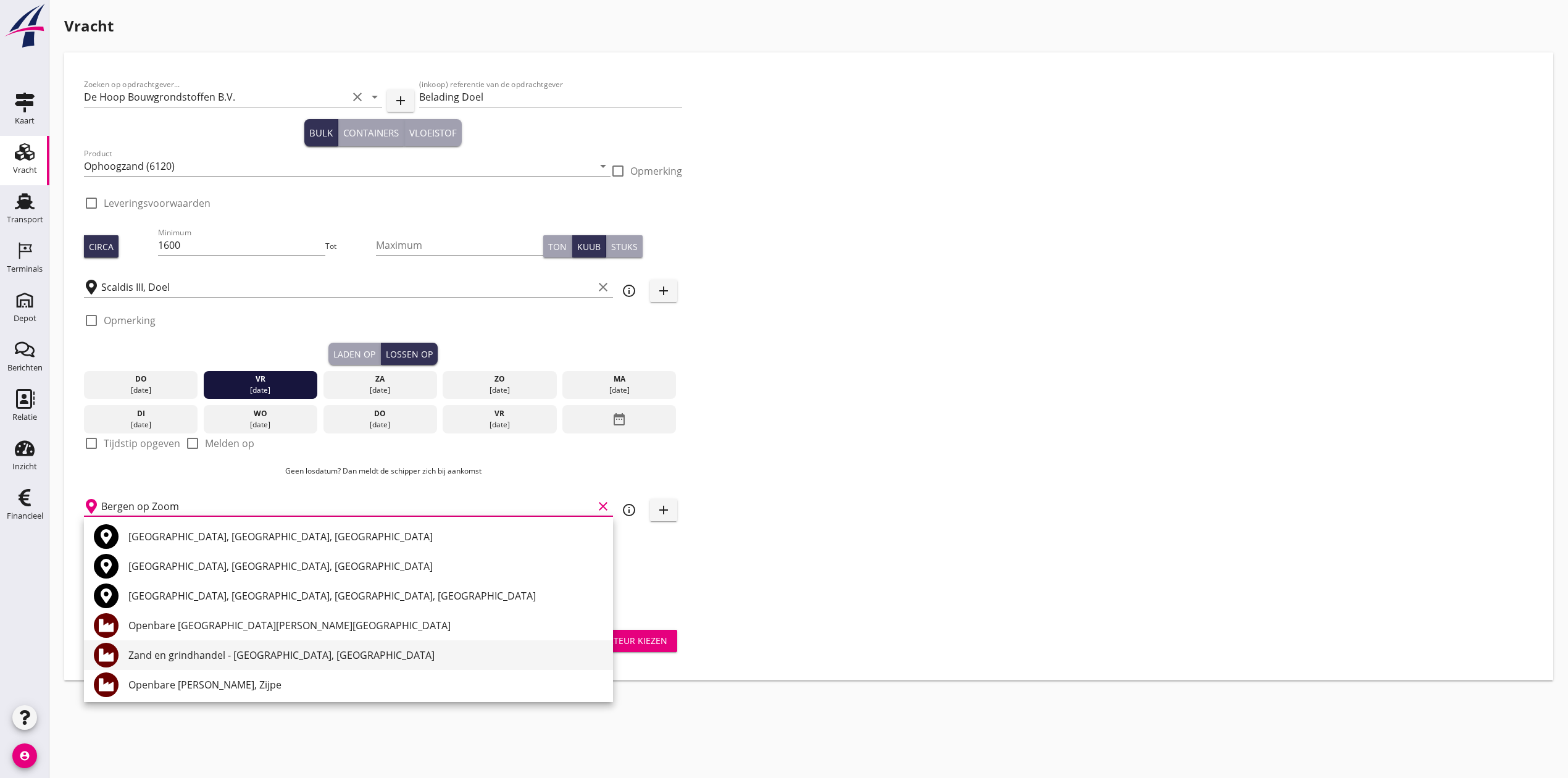
click at [355, 652] on div "Zand en grindhandel - Bergen op Zoom, Bergen op Zoom" at bounding box center [366, 655] width 475 height 15
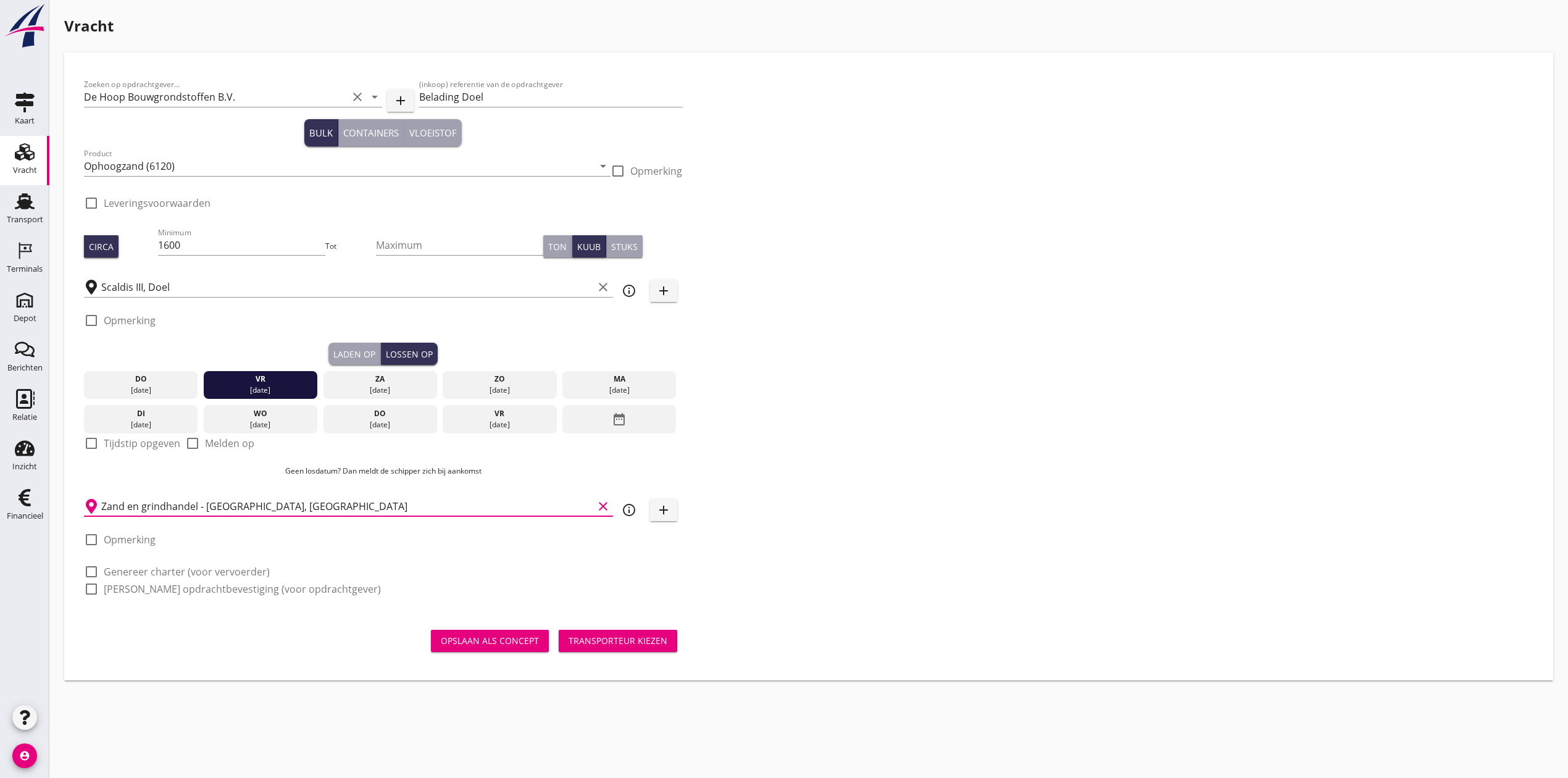
type input "Zand en grindhandel - Bergen op Zoom, Bergen op Zoom"
click at [978, 349] on div "Zoeken op opdrachtgever... De Hoop Bouwgrondstoffen B.V. clear arrow_drop_down …" at bounding box center [809, 341] width 1459 height 539
click at [609, 628] on div "Opslaan als concept Transporteur kiezen" at bounding box center [382, 641] width 598 height 30
click at [603, 651] on button "Transporteur kiezen" at bounding box center [617, 641] width 118 height 22
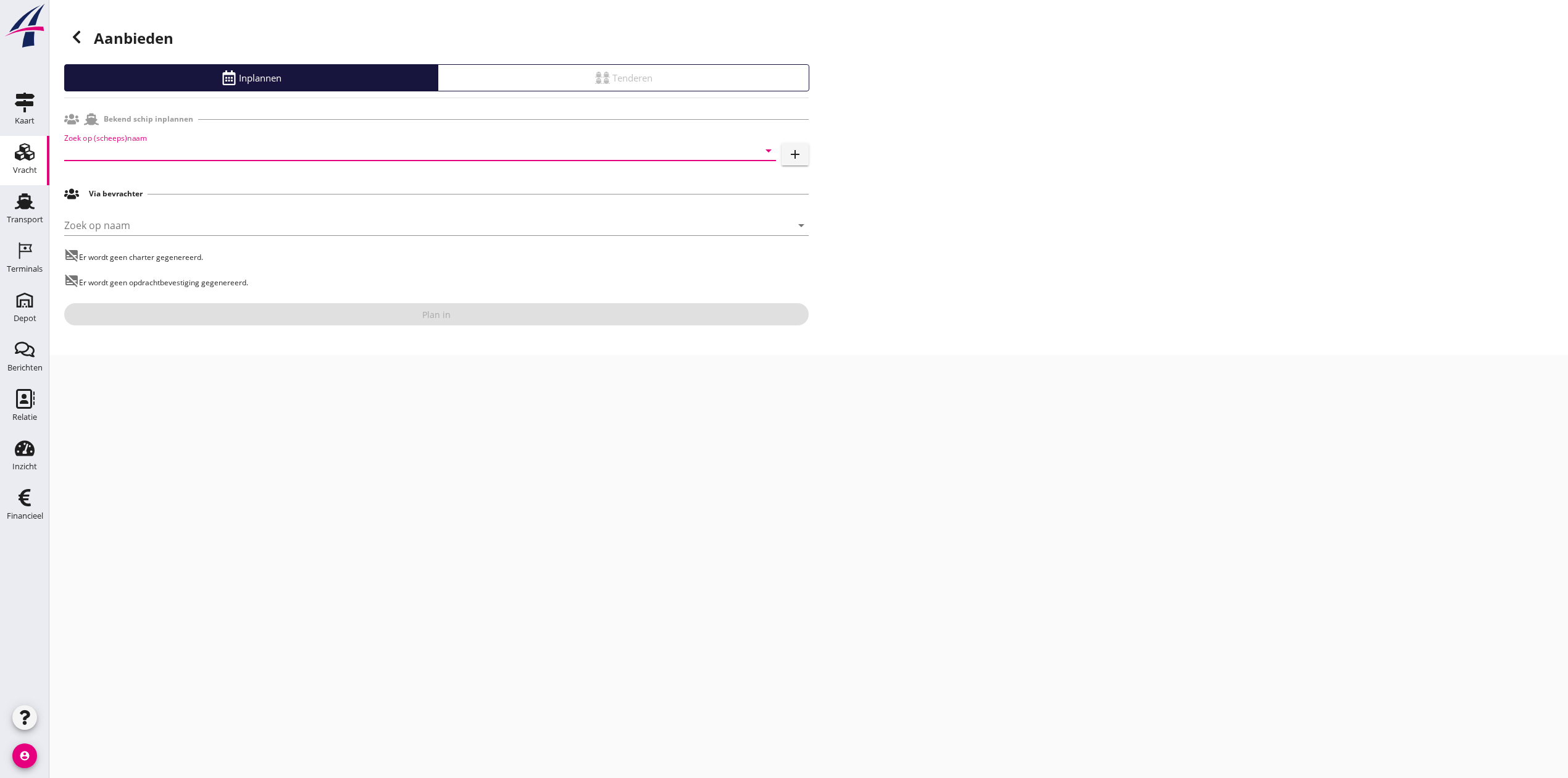
click at [526, 154] on input "Zoek op (scheeps)naam" at bounding box center [403, 150] width 677 height 20
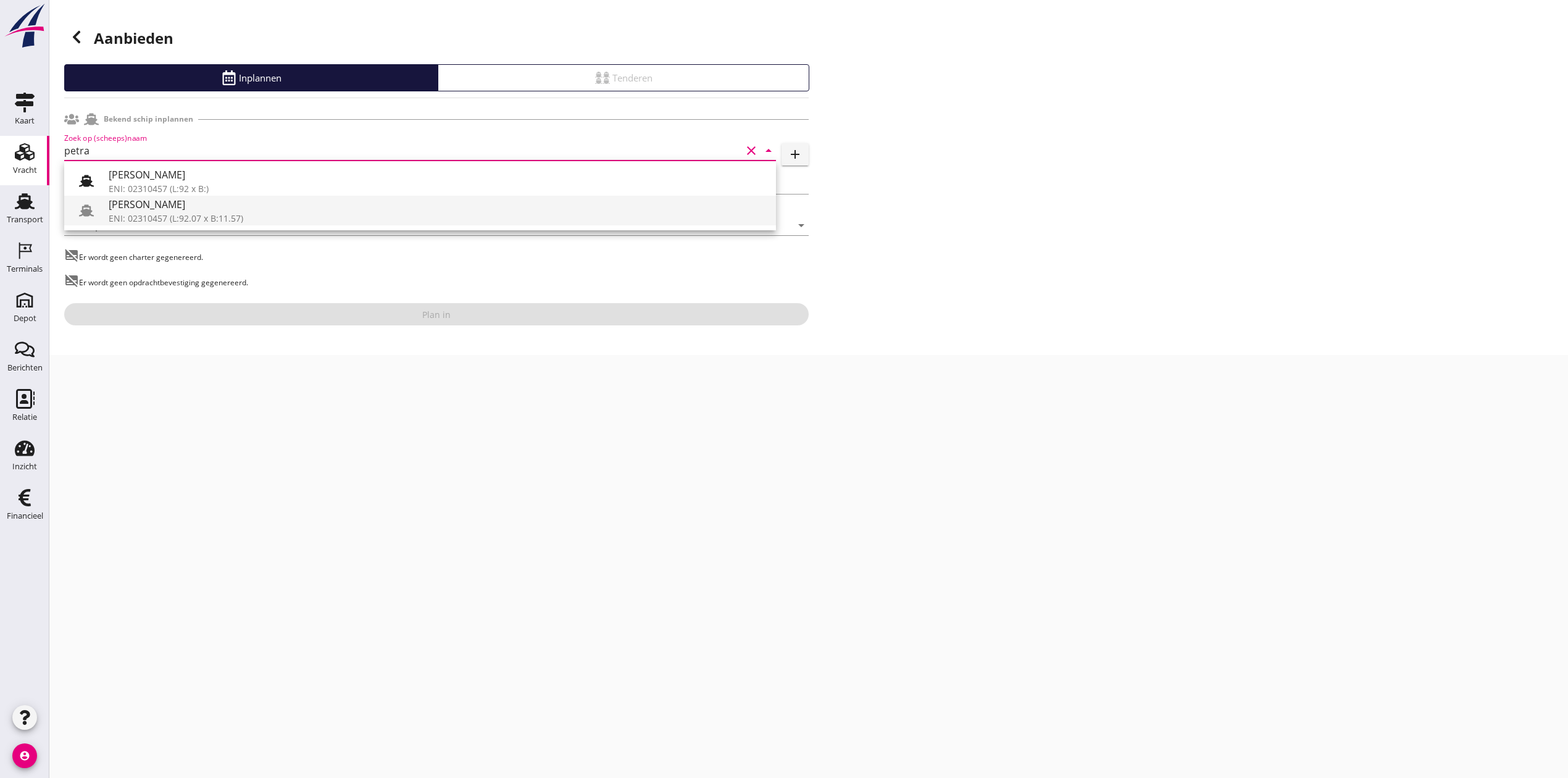
click at [164, 213] on div "ENI: 02310457 (L:92.07 x B:11.57)" at bounding box center [437, 218] width 658 height 13
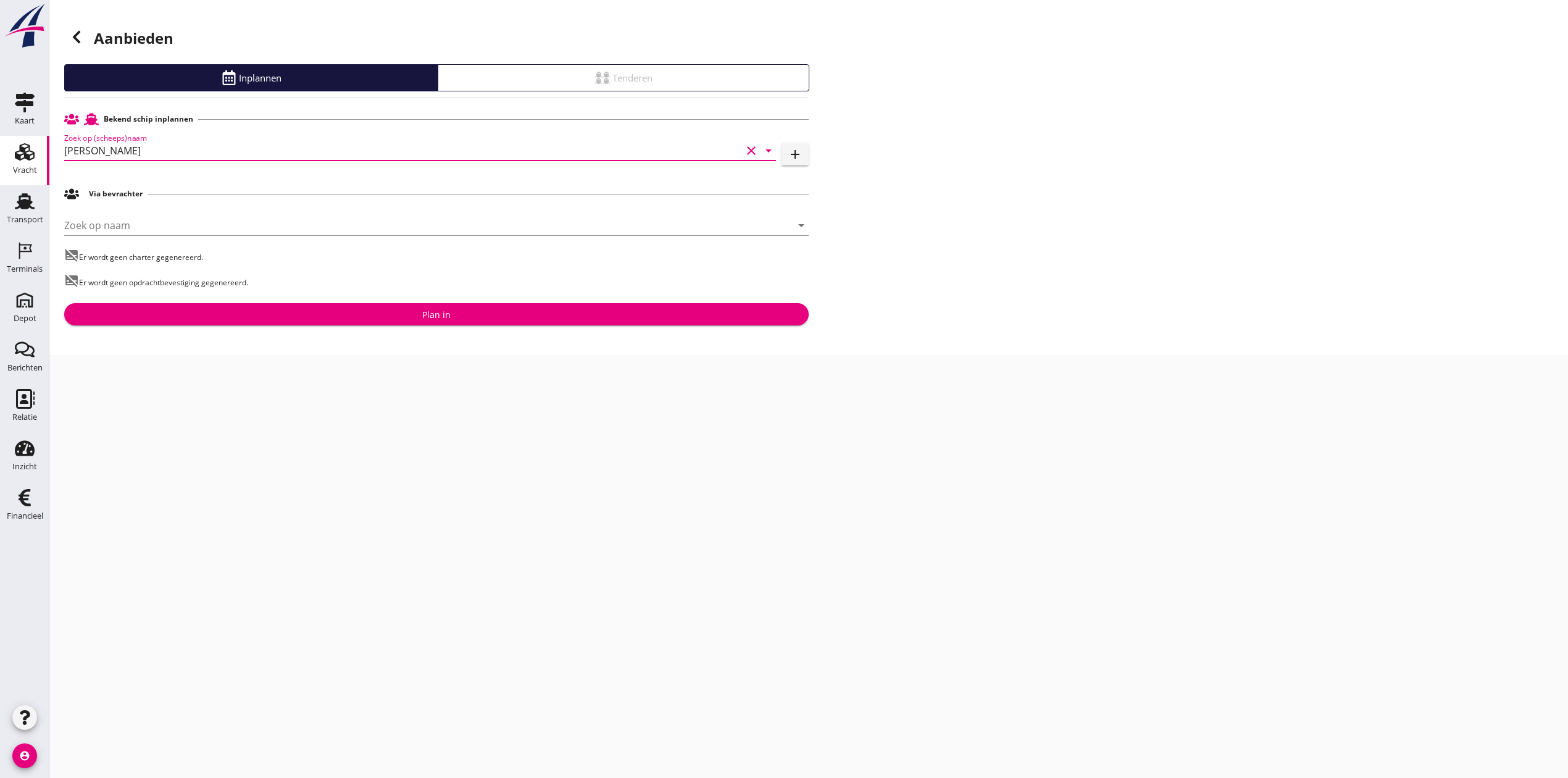
type input "[PERSON_NAME]"
click at [436, 320] on div "Plan in" at bounding box center [437, 314] width 28 height 13
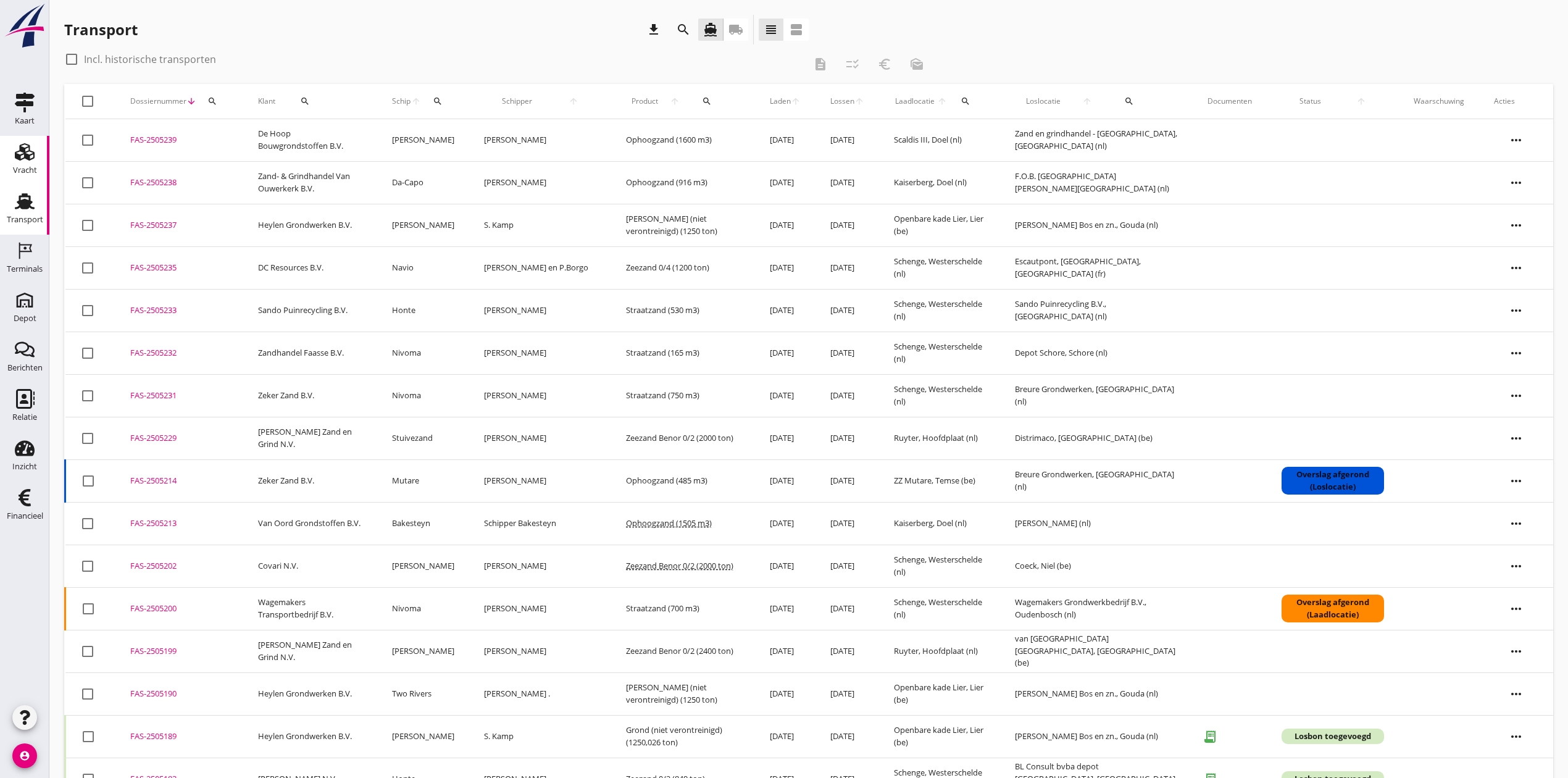
click at [19, 164] on div "Vracht" at bounding box center [25, 170] width 24 height 18
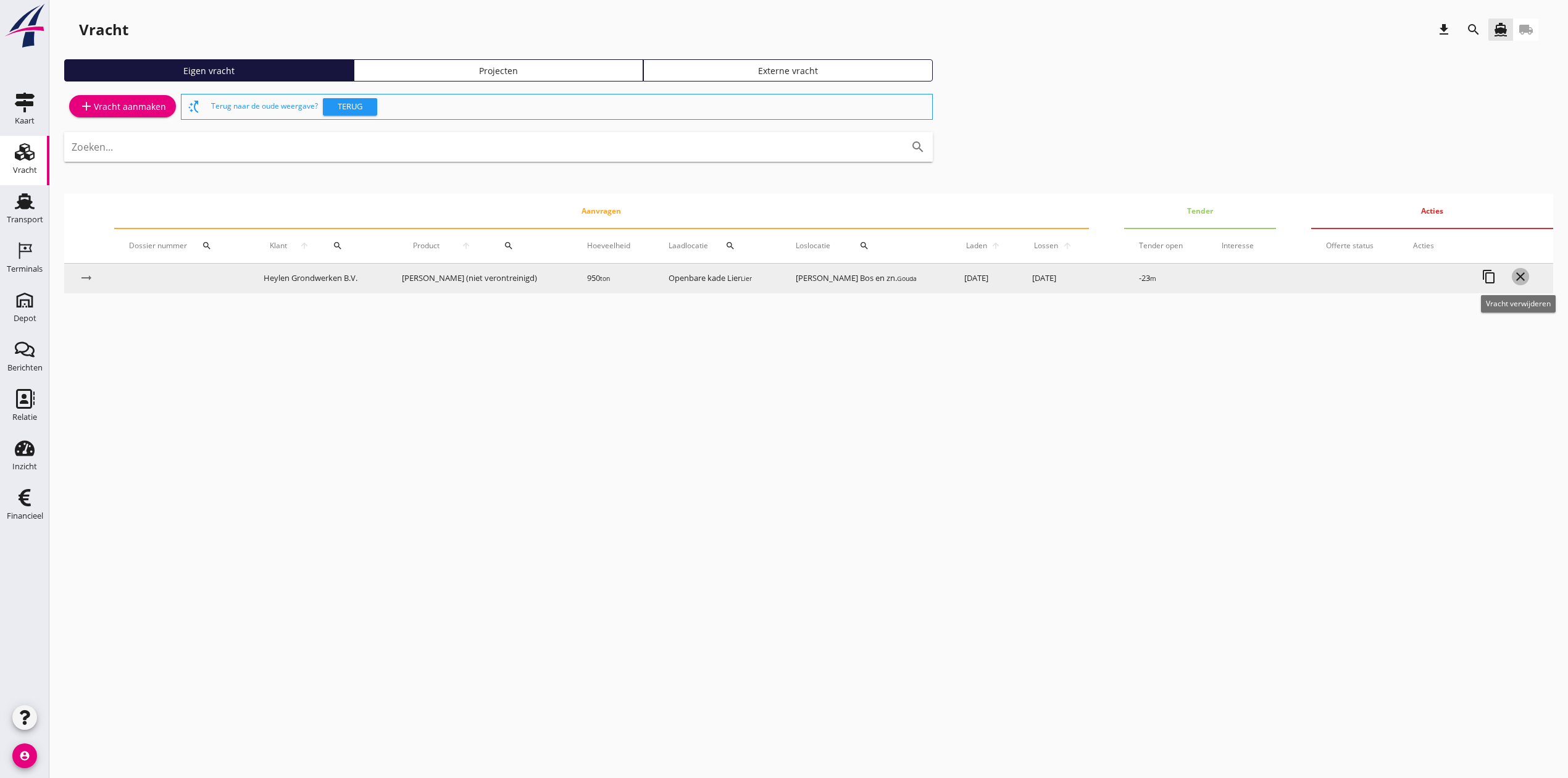
click at [1518, 272] on icon "close" at bounding box center [1520, 277] width 15 height 15
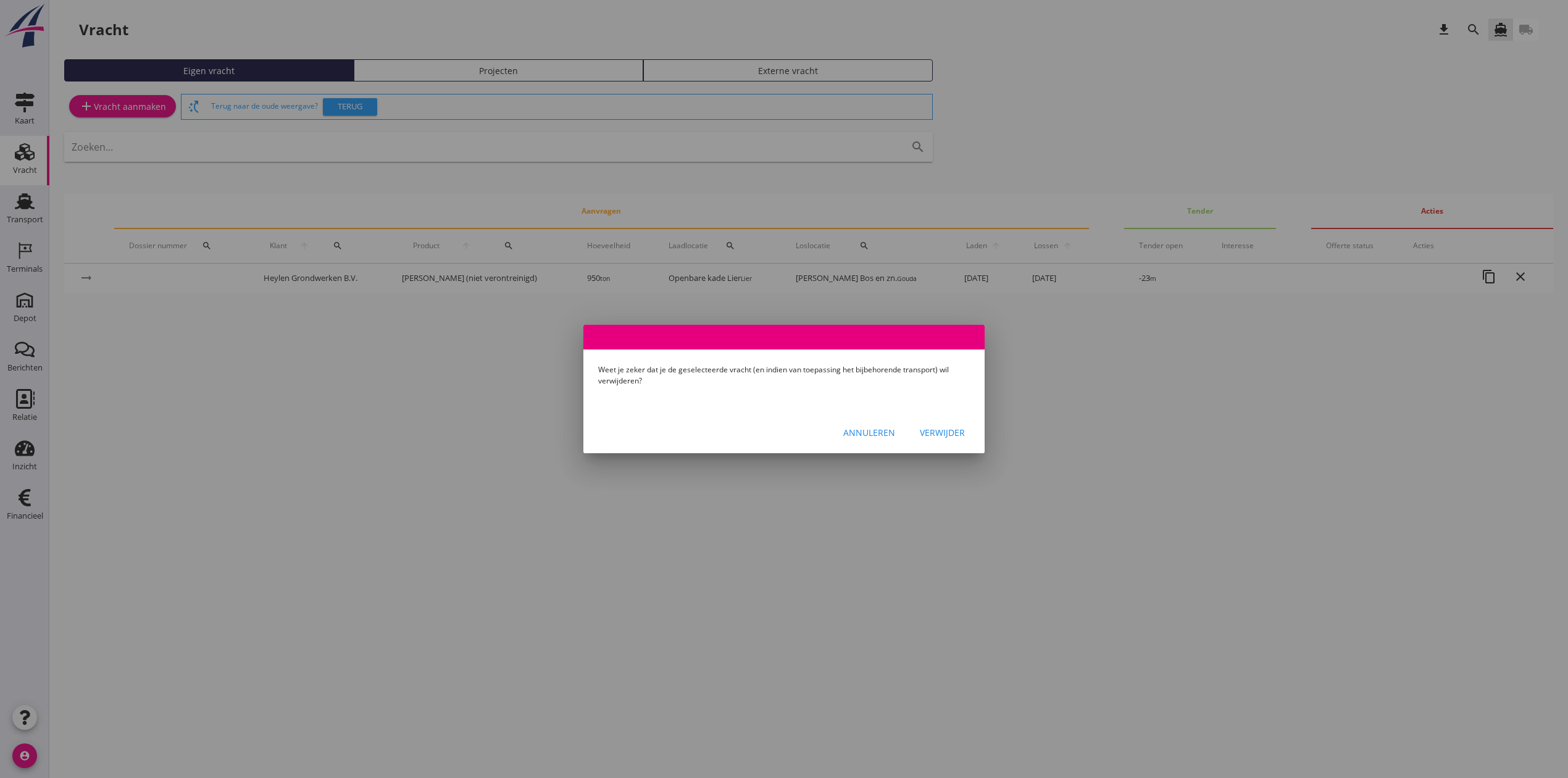
click at [943, 428] on div "Verwijder" at bounding box center [942, 433] width 45 height 13
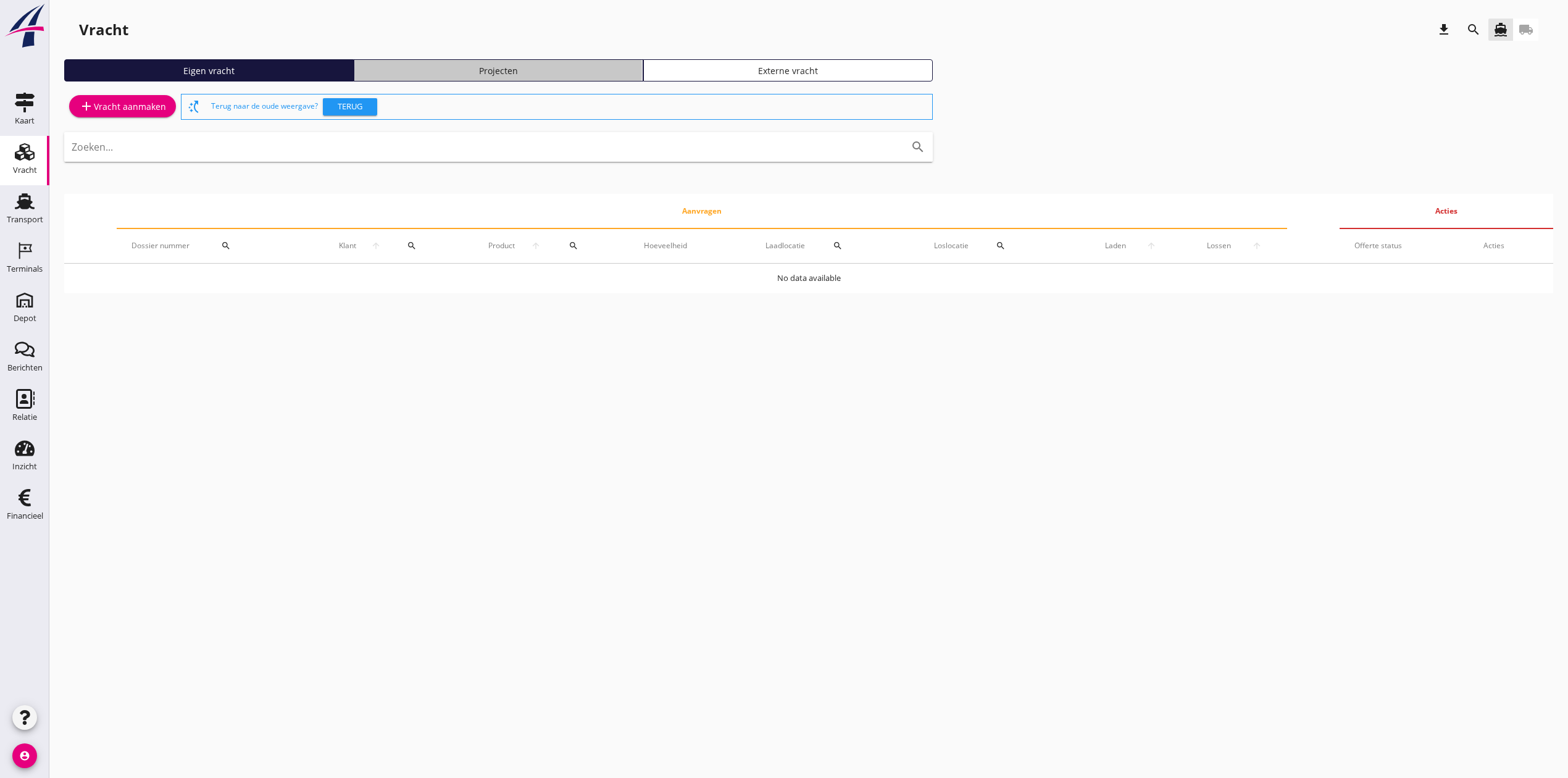
click at [556, 68] on div "Projecten" at bounding box center [498, 71] width 278 height 13
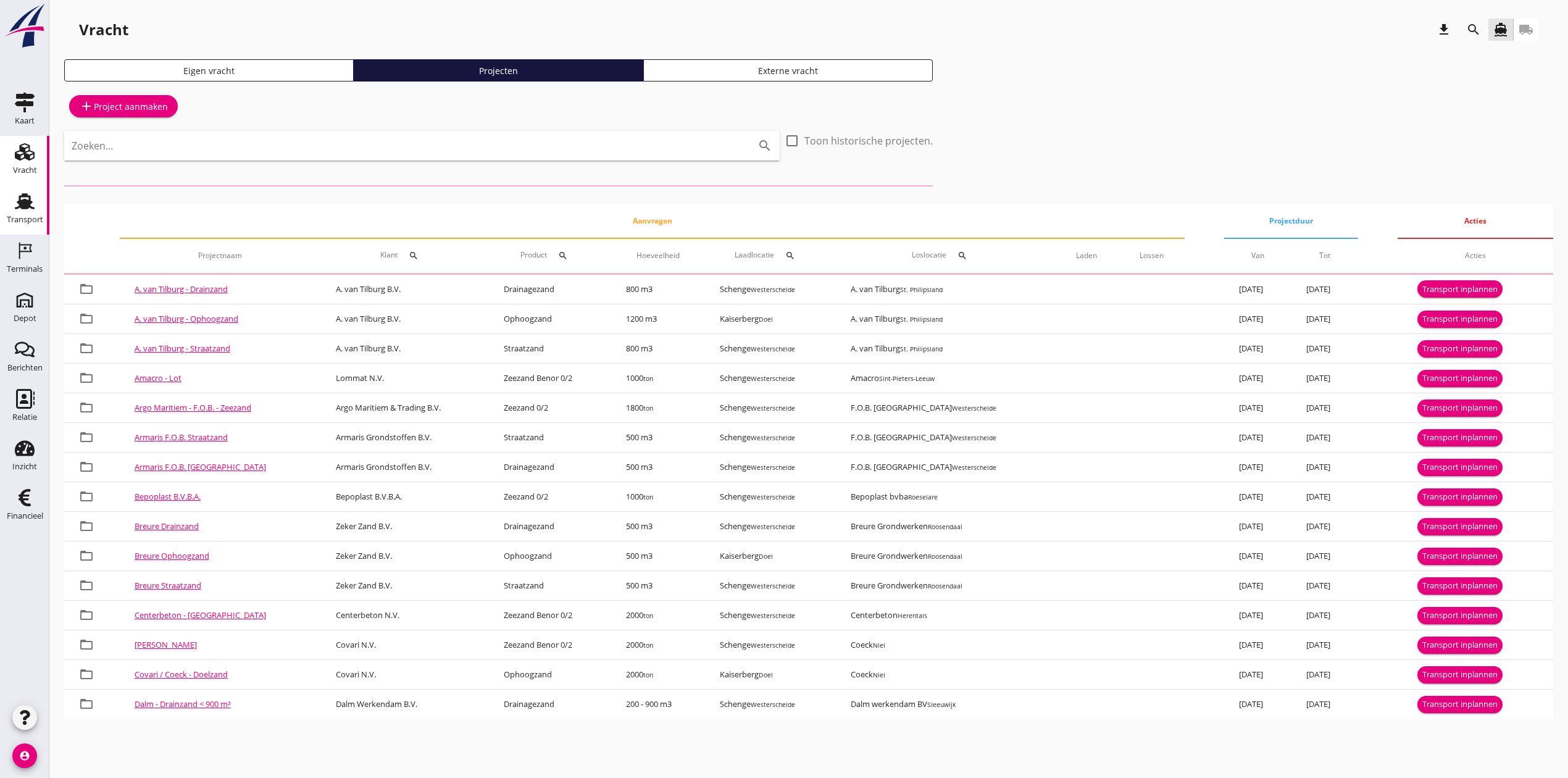
click at [7, 213] on div "Transport" at bounding box center [24, 219] width 36 height 18
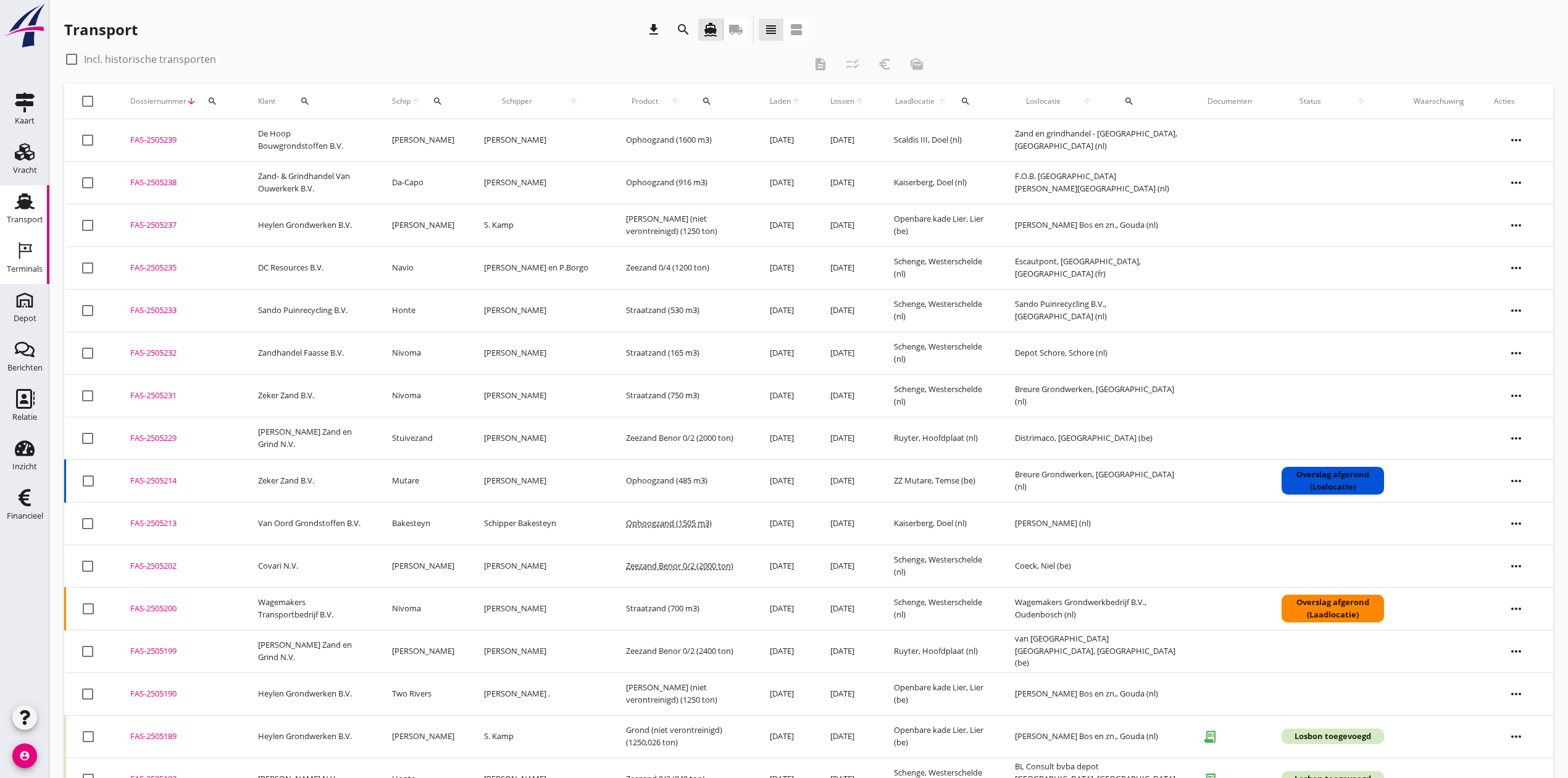
click at [3, 258] on link "Terminals Terminals" at bounding box center [24, 258] width 49 height 49
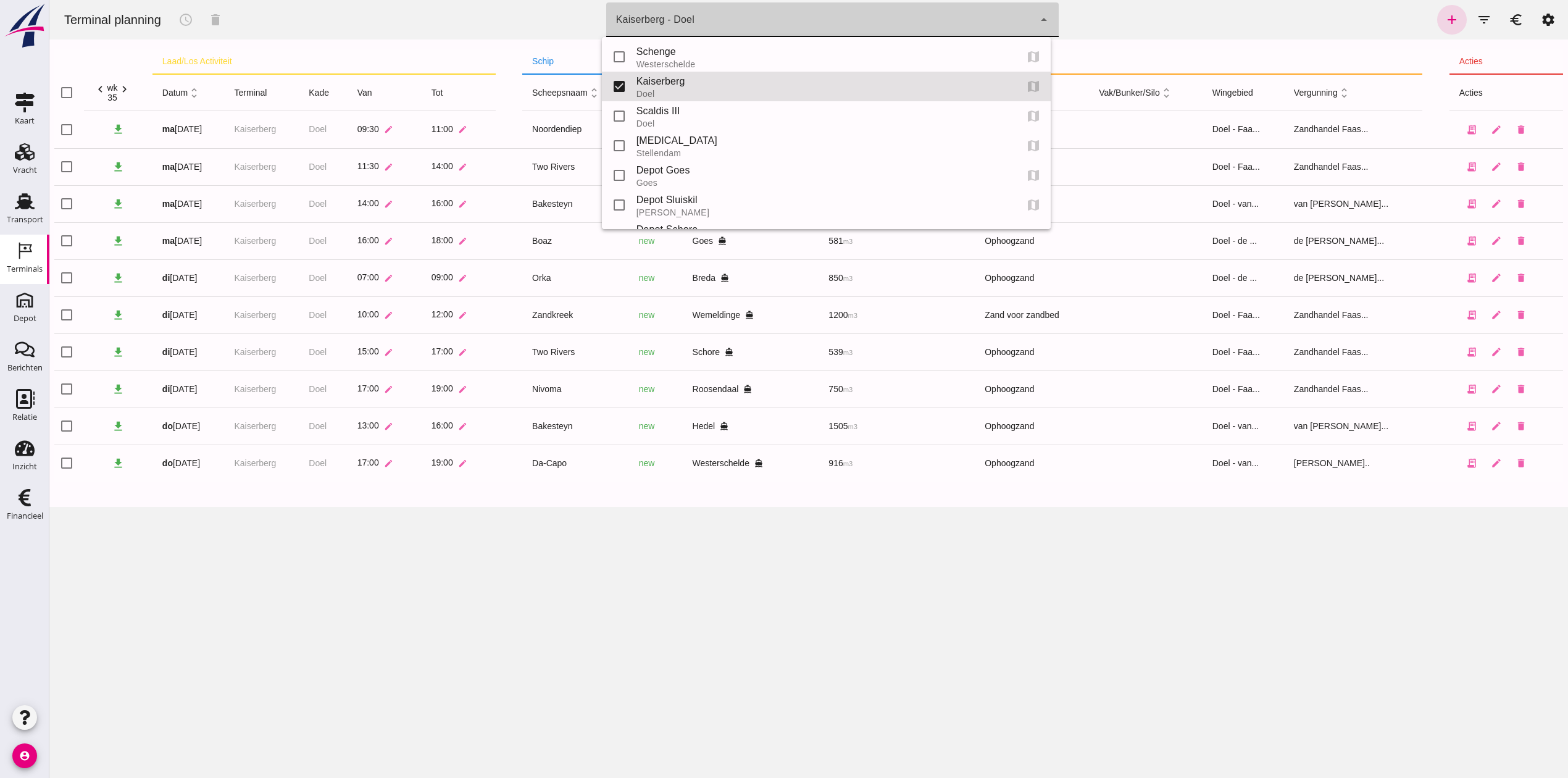
click at [699, 11] on div "Kaiserberg - Doel 7f603609-51ae-4e75-986b-c9057e559465" at bounding box center [820, 20] width 428 height 35
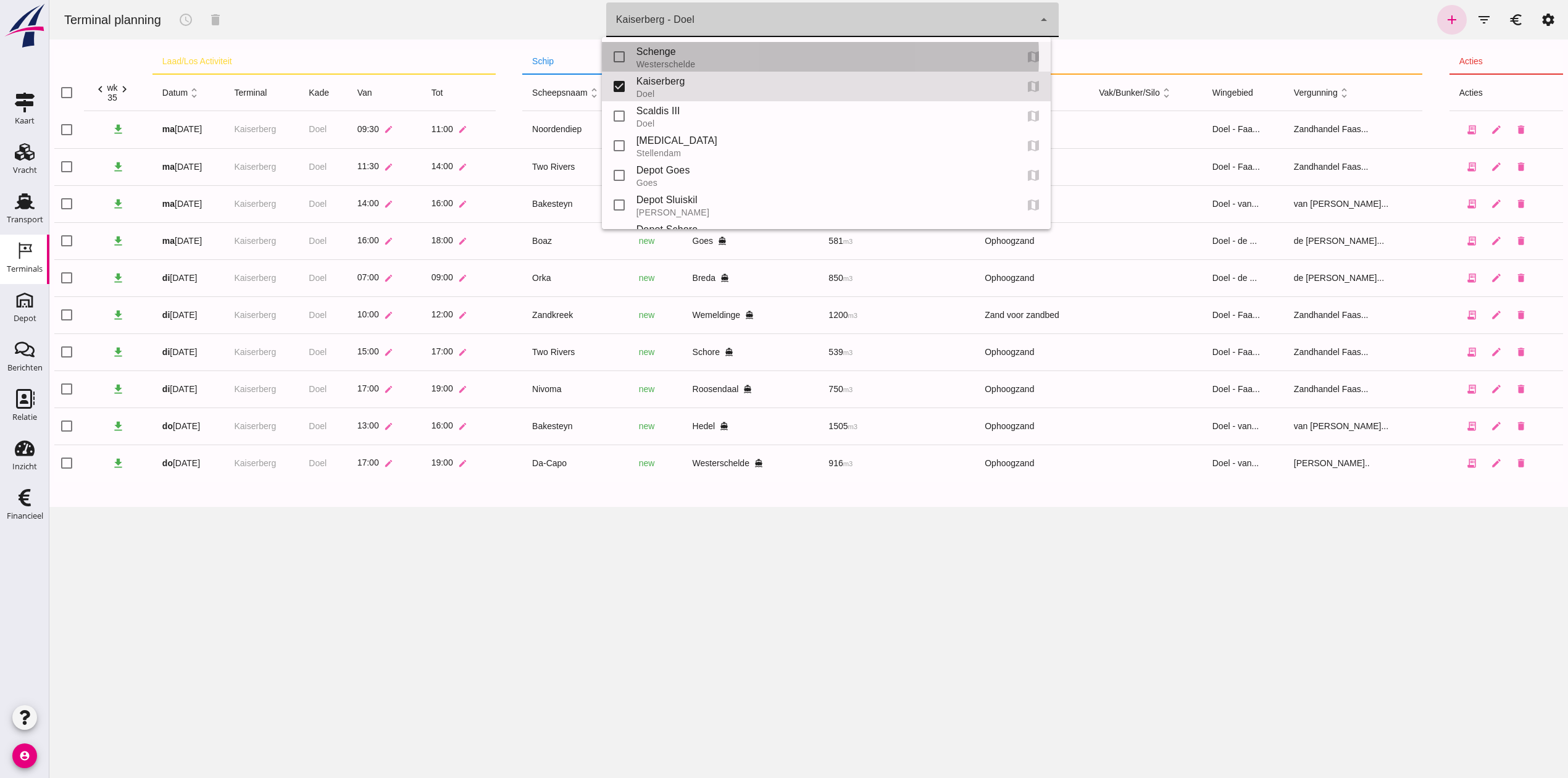
click at [693, 49] on div "Schenge" at bounding box center [821, 52] width 369 height 15
type input "9c876888-926f-4f5f-969d-c779b766b815"
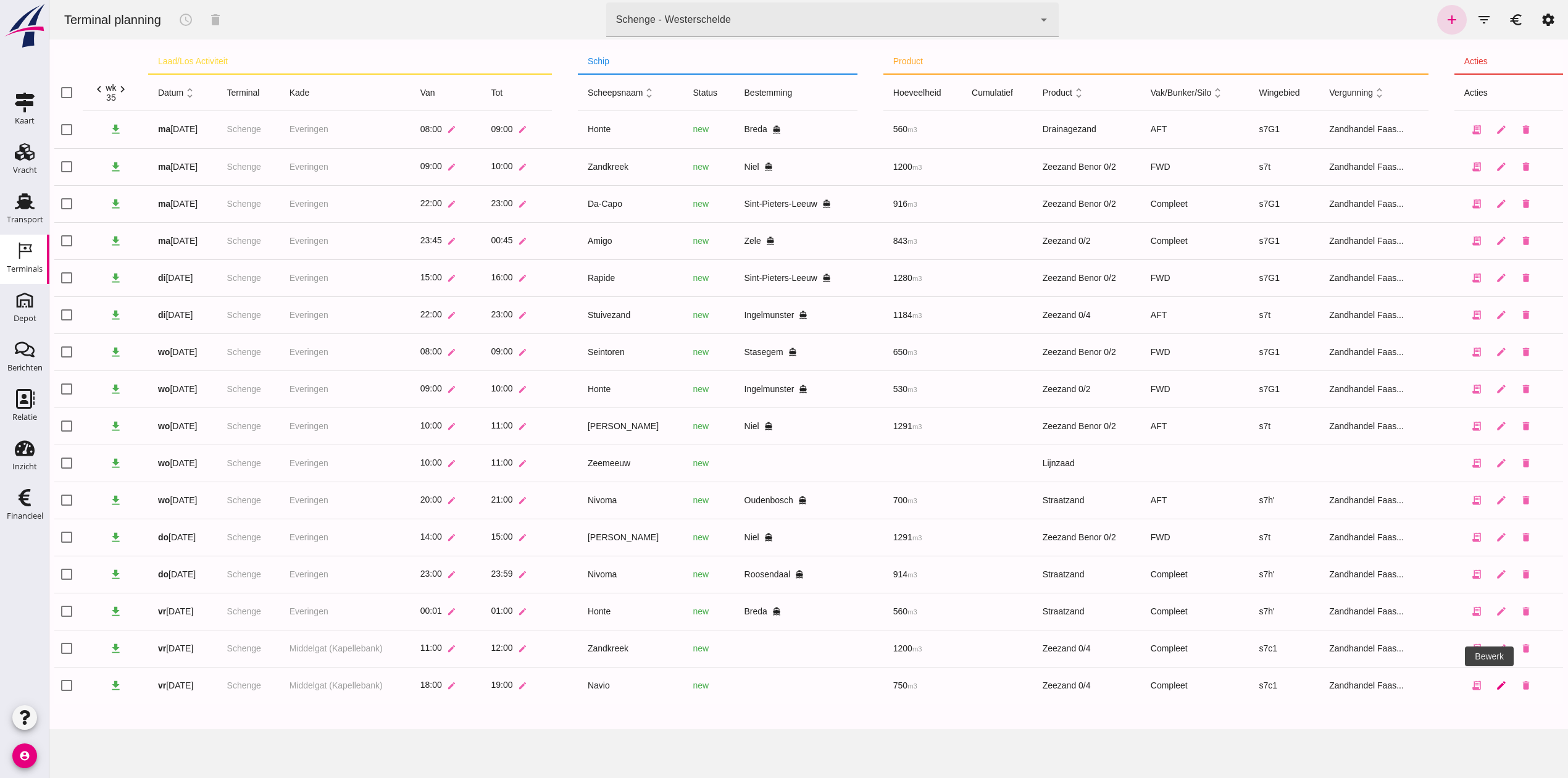
click at [1495, 680] on icon "edit" at bounding box center [1501, 686] width 11 height 11
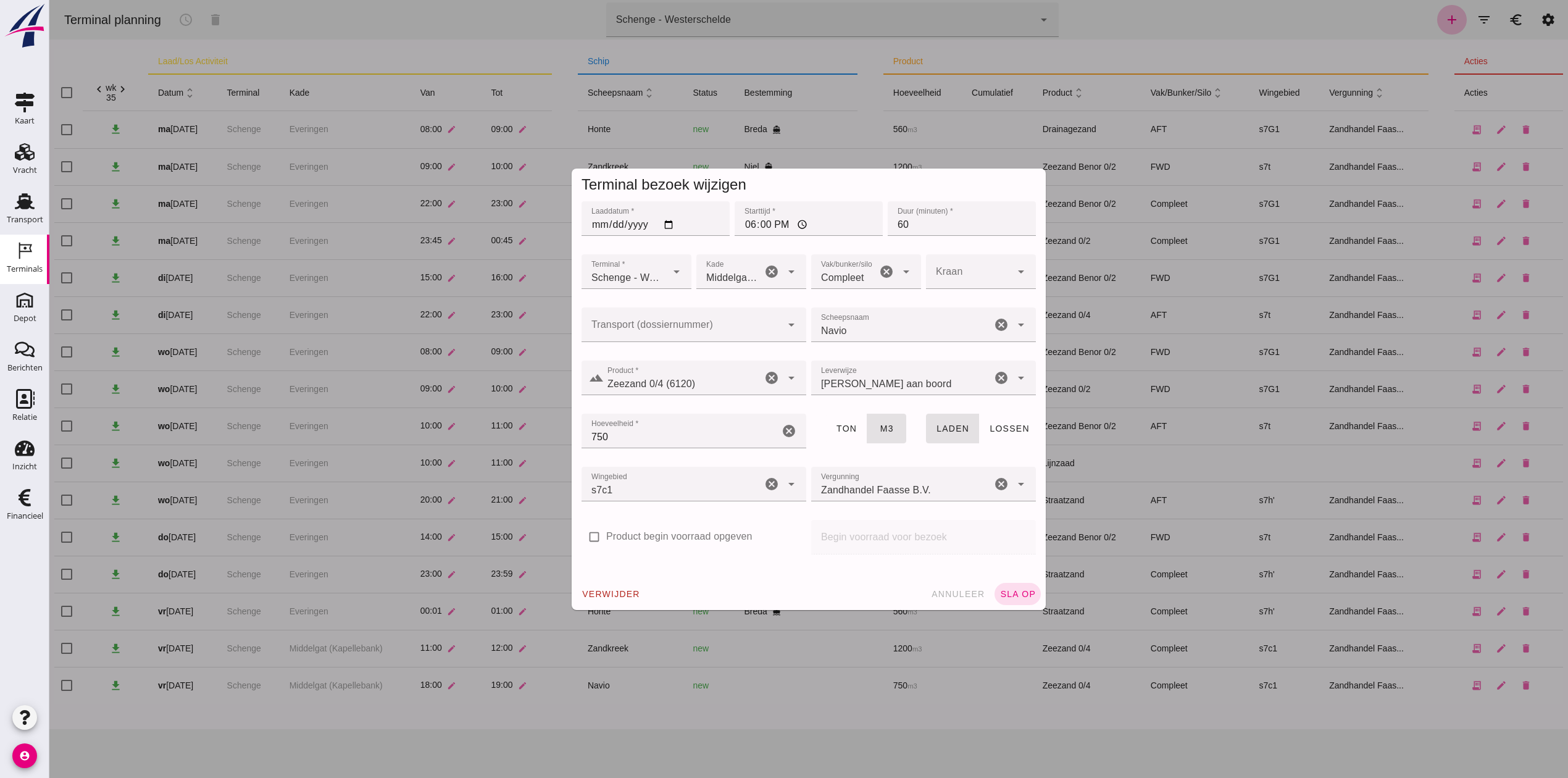
click at [724, 316] on div at bounding box center [681, 325] width 200 height 35
click at [607, 364] on span "FAS-250" at bounding box center [604, 360] width 39 height 10
type input "FAS-2505235"
click at [745, 222] on input "18:00" at bounding box center [809, 218] width 148 height 35
type input "17:00"
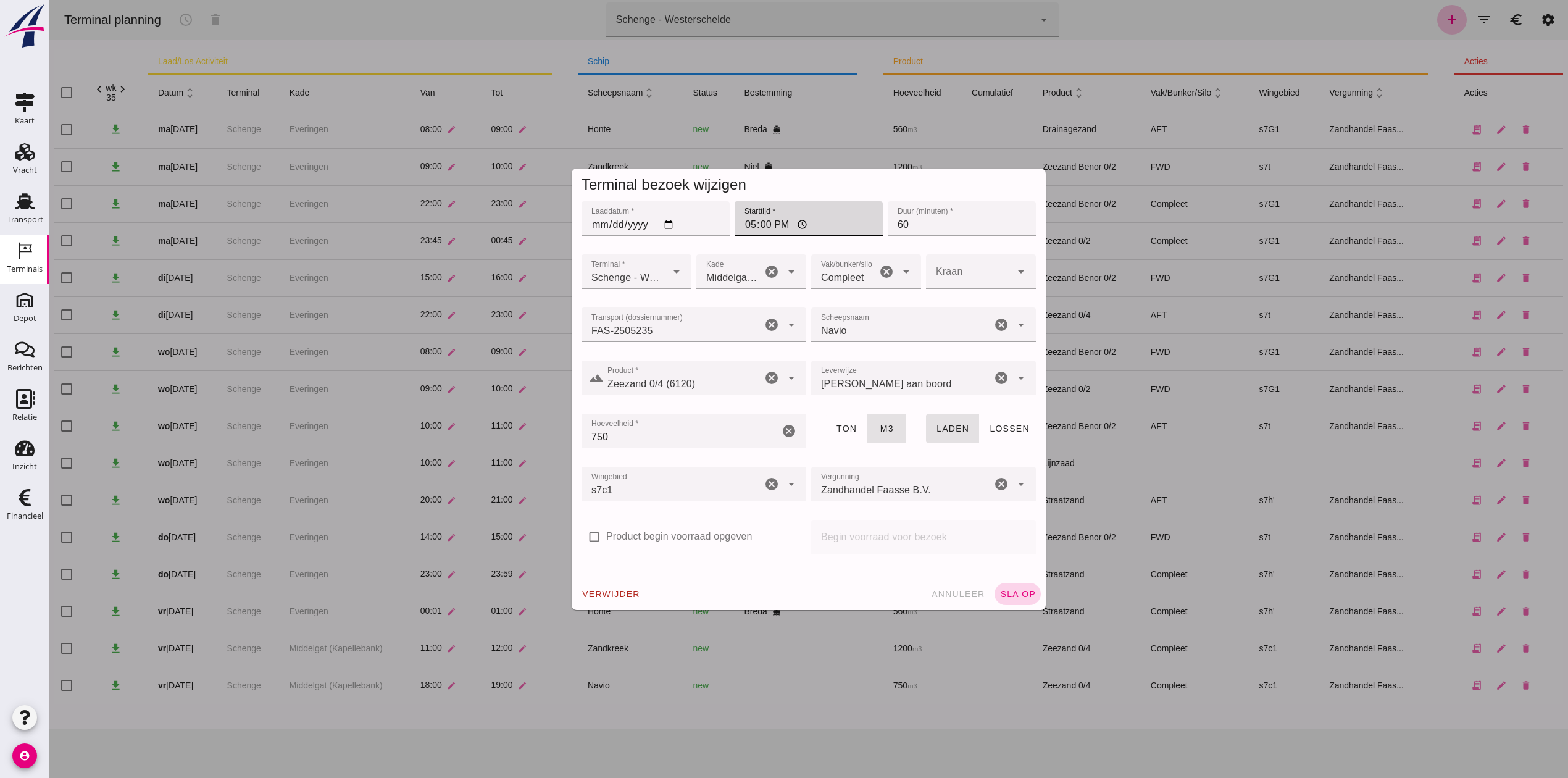
click at [1001, 591] on span "sla op" at bounding box center [1017, 593] width 36 height 10
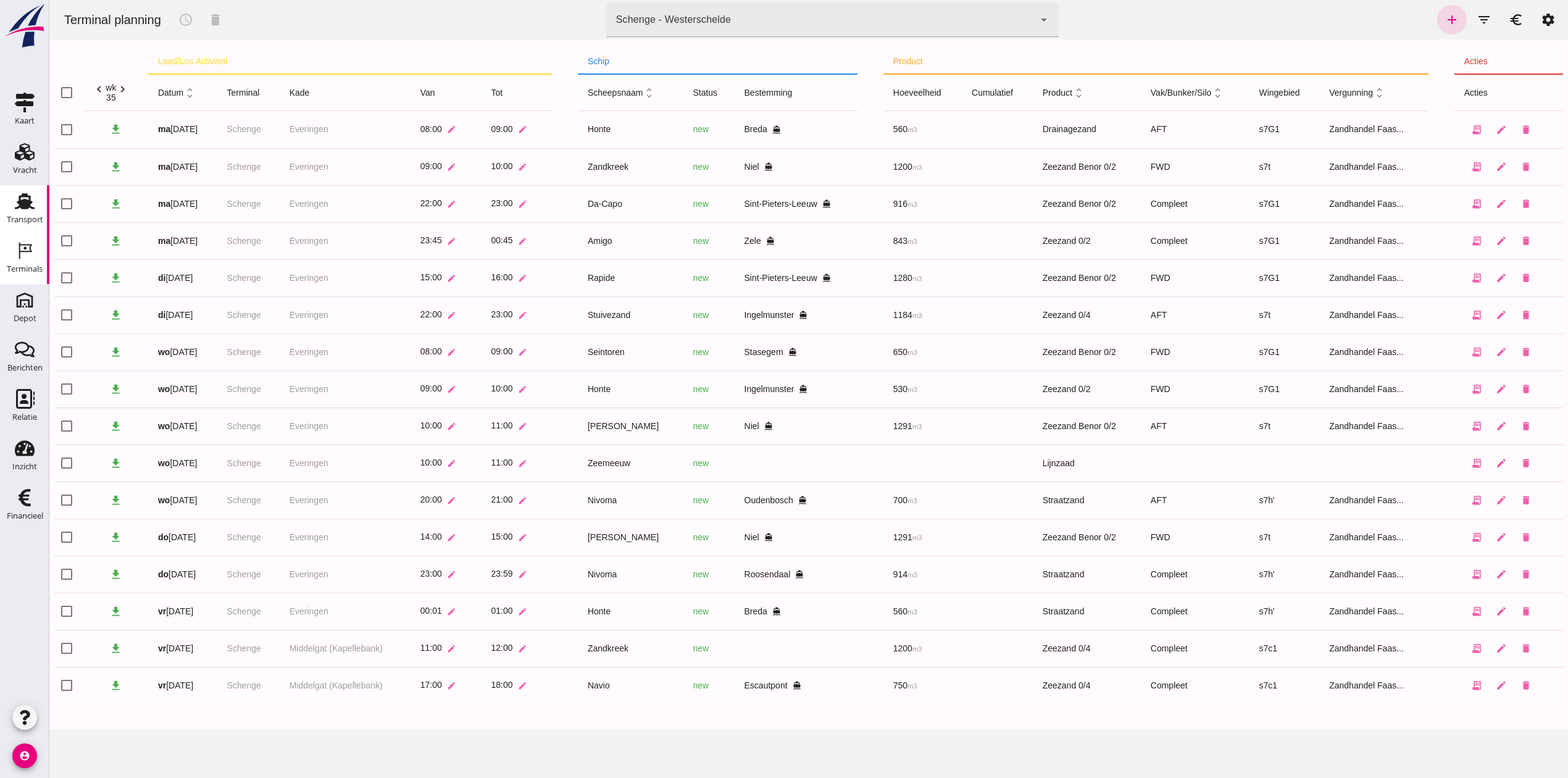
click at [34, 220] on div "Transport" at bounding box center [24, 219] width 36 height 8
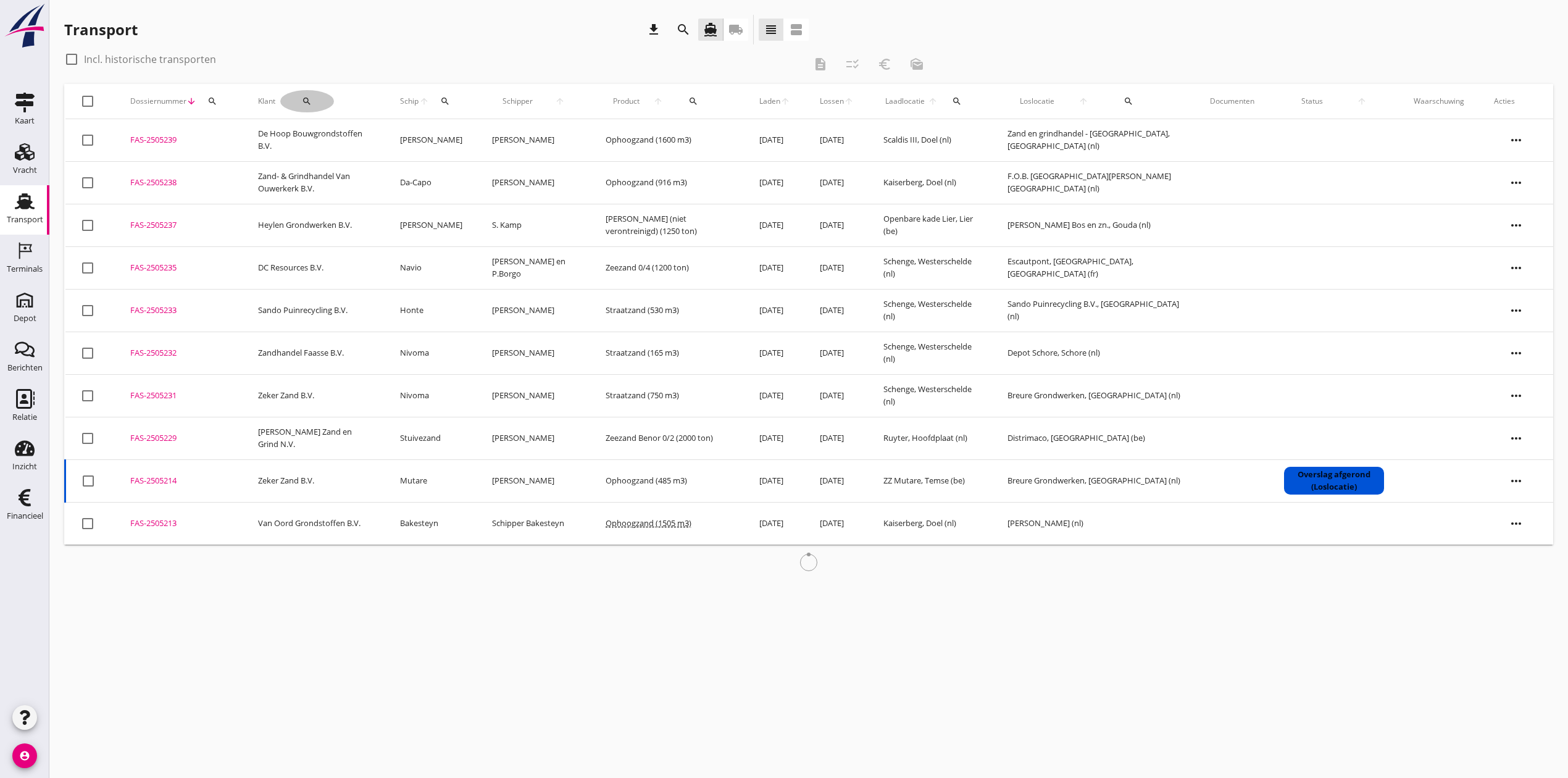
click at [301, 102] on div "search" at bounding box center [307, 101] width 54 height 10
click at [336, 136] on input "Zoeken op opdrachtgever..." at bounding box center [350, 136] width 129 height 20
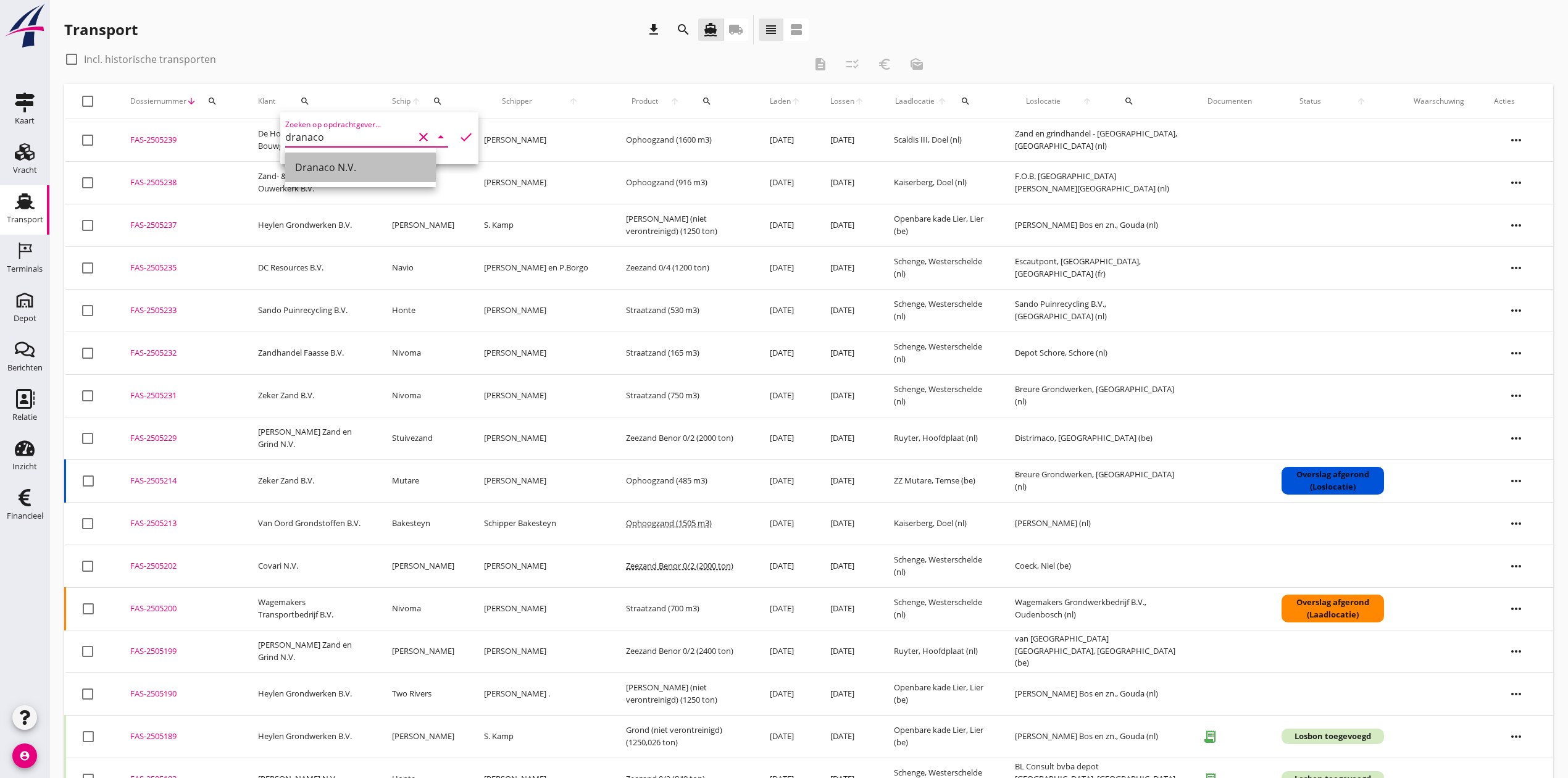
click at [344, 158] on div "Dranaco N.V." at bounding box center [360, 167] width 131 height 30
type input "Dranaco N.V."
click at [459, 136] on icon "check" at bounding box center [466, 137] width 15 height 15
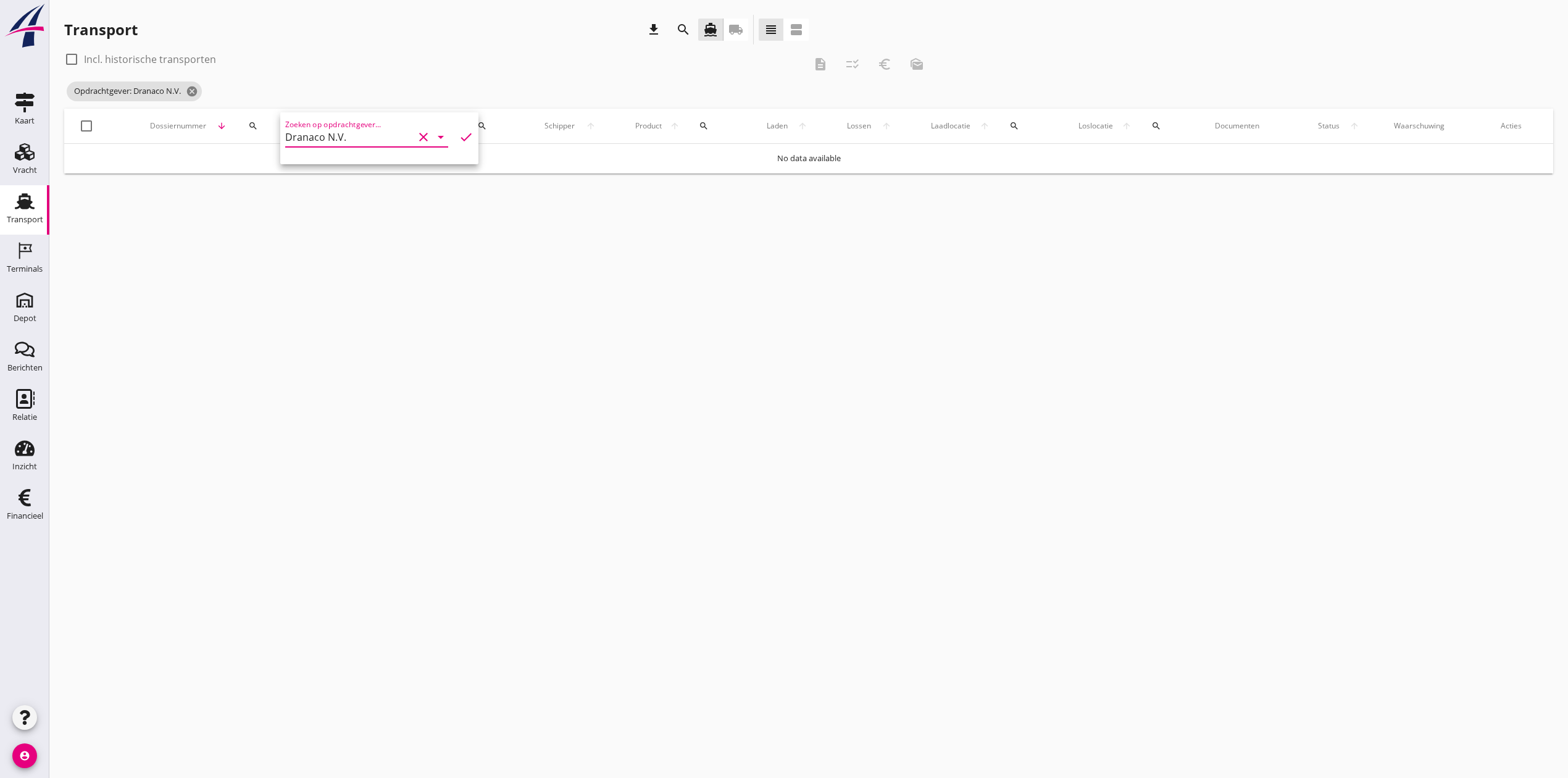
click at [459, 139] on icon "check" at bounding box center [466, 137] width 15 height 15
click at [72, 55] on div at bounding box center [72, 59] width 21 height 21
checkbox input "true"
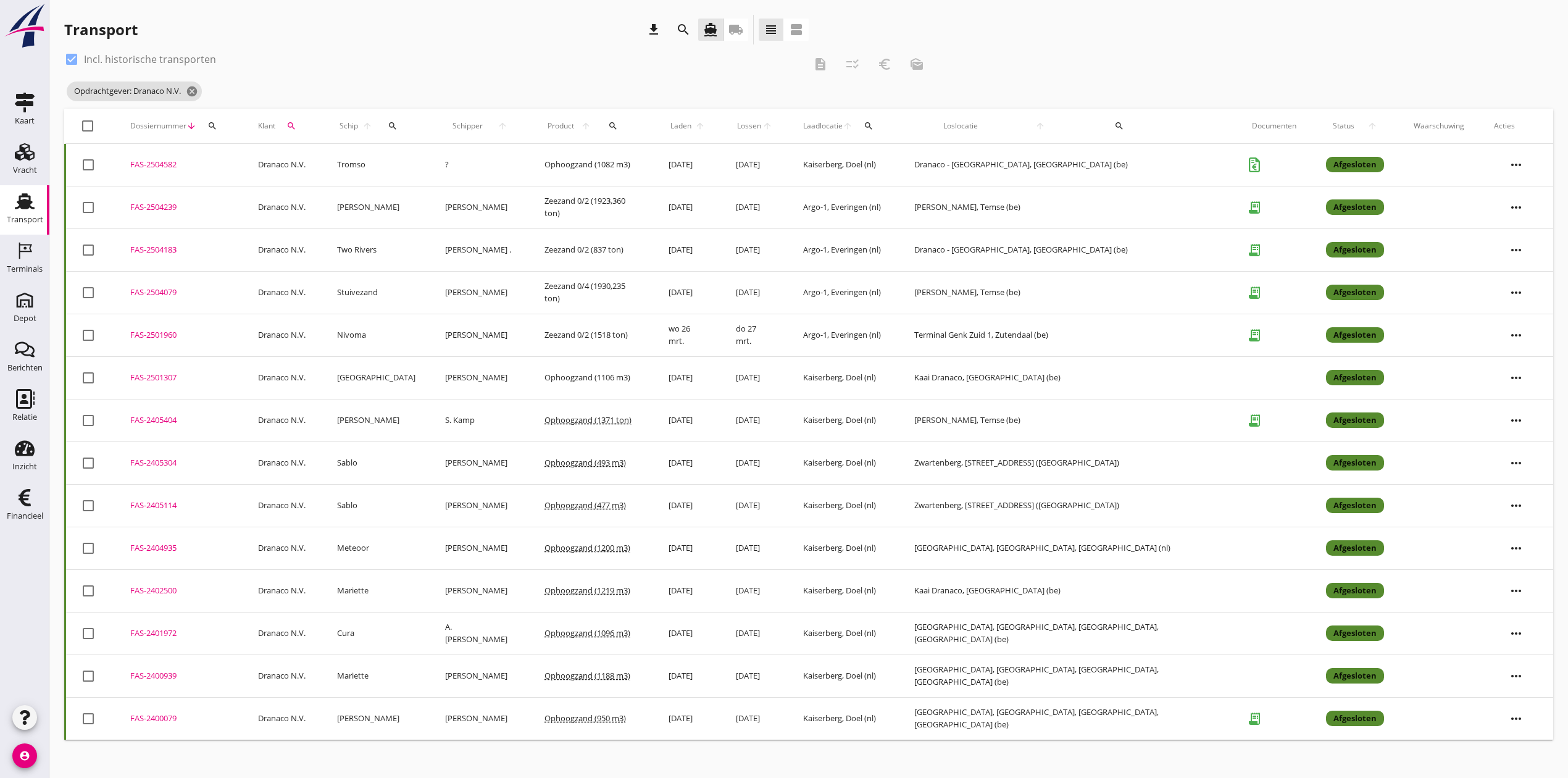
click at [154, 205] on div "FAS-2504239" at bounding box center [179, 207] width 98 height 12
click at [30, 156] on use at bounding box center [24, 152] width 20 height 18
click at [195, 88] on icon "cancel" at bounding box center [191, 90] width 12 height 12
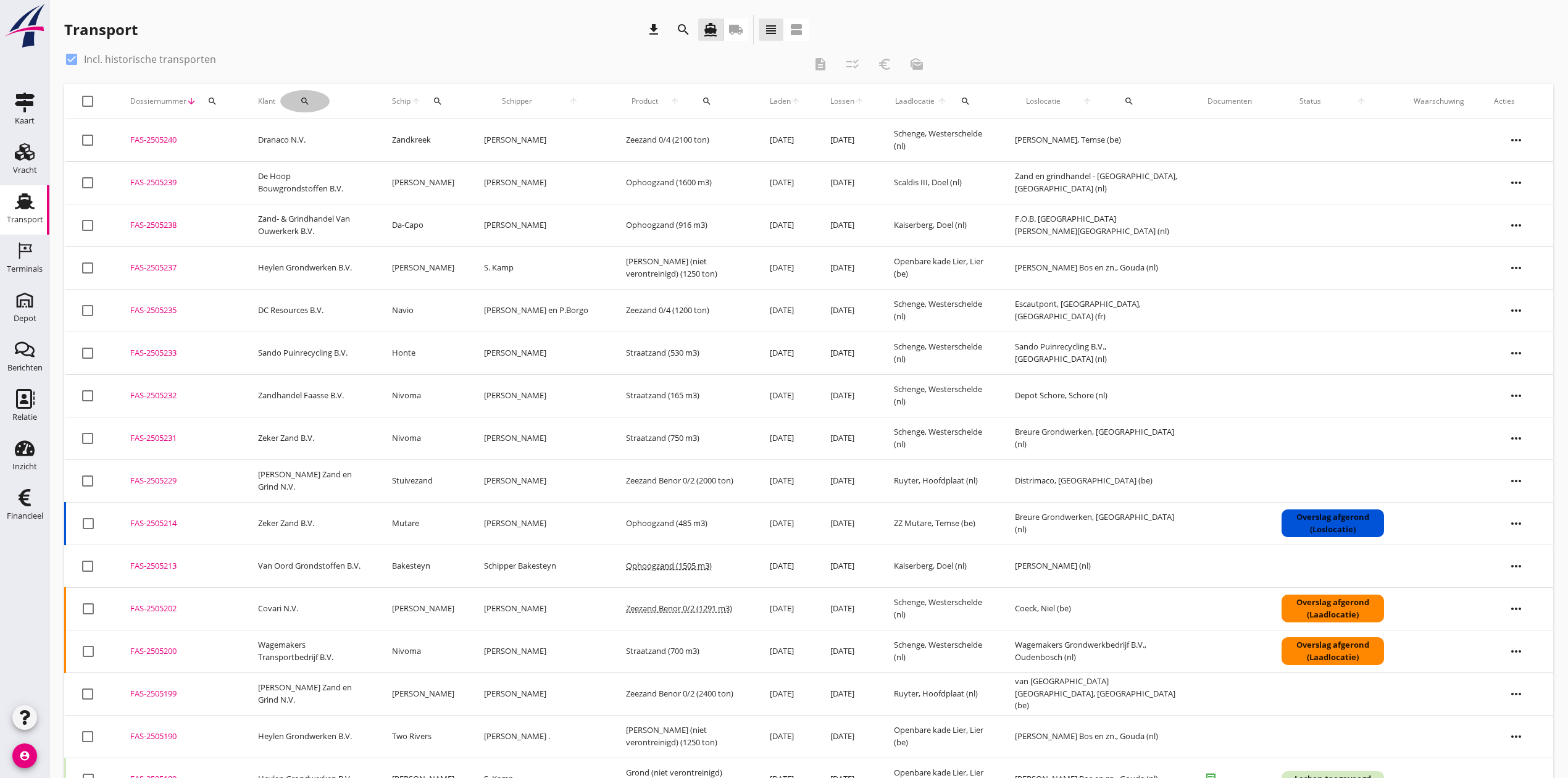
click at [313, 95] on button "search" at bounding box center [304, 102] width 49 height 22
click at [320, 139] on input "Zoeken op opdrachtgever..." at bounding box center [350, 136] width 129 height 20
click at [314, 164] on div "De Hoop Bouwgrondstoffen B.V." at bounding box center [370, 167] width 151 height 15
type input "De Hoop Bouwgrondstoffen B.V."
click at [462, 63] on div "check_box Incl. historische transporten" at bounding box center [434, 59] width 740 height 20
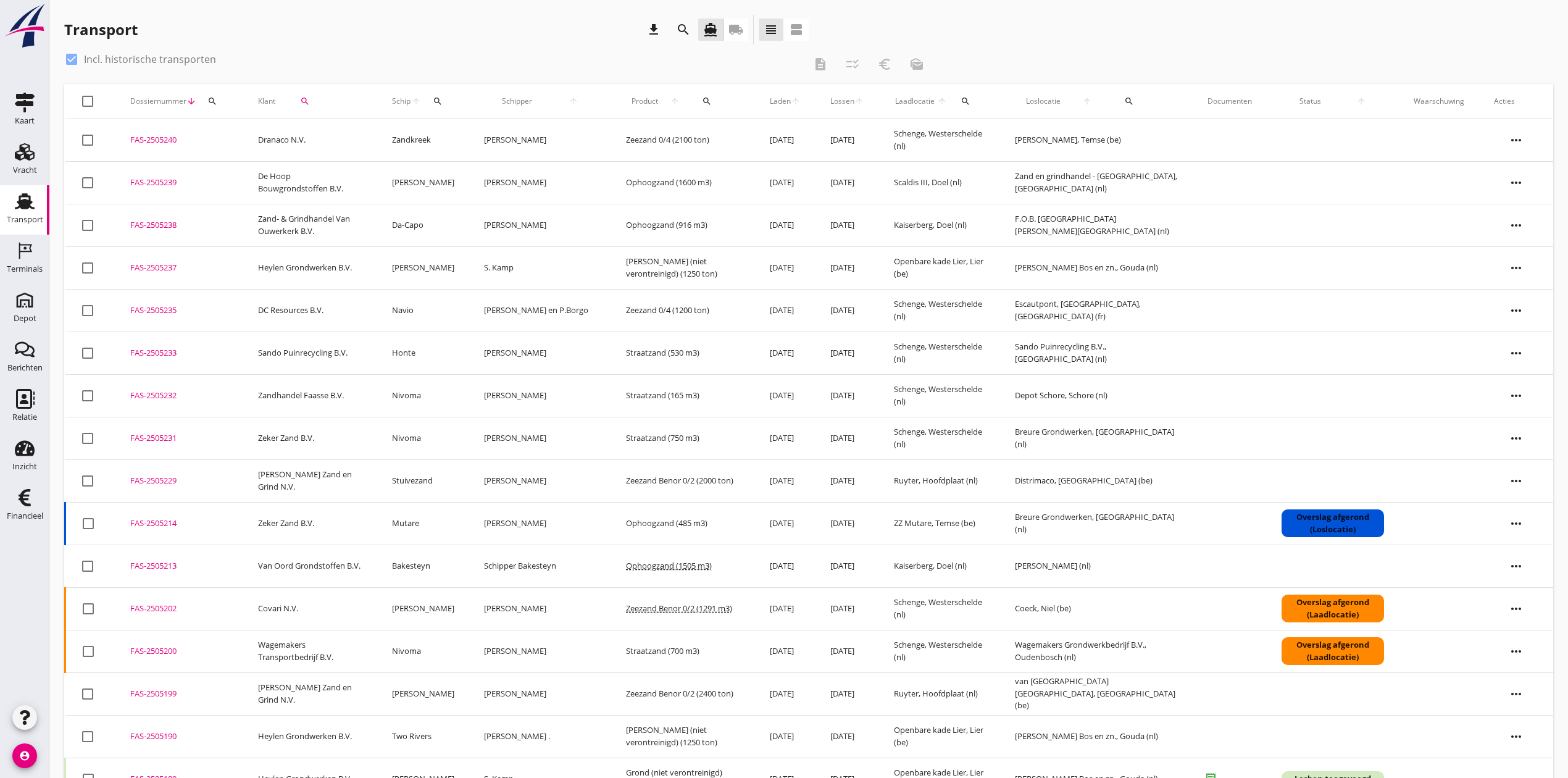
click at [300, 104] on div "search" at bounding box center [304, 101] width 49 height 10
click at [459, 136] on icon "check" at bounding box center [466, 137] width 15 height 15
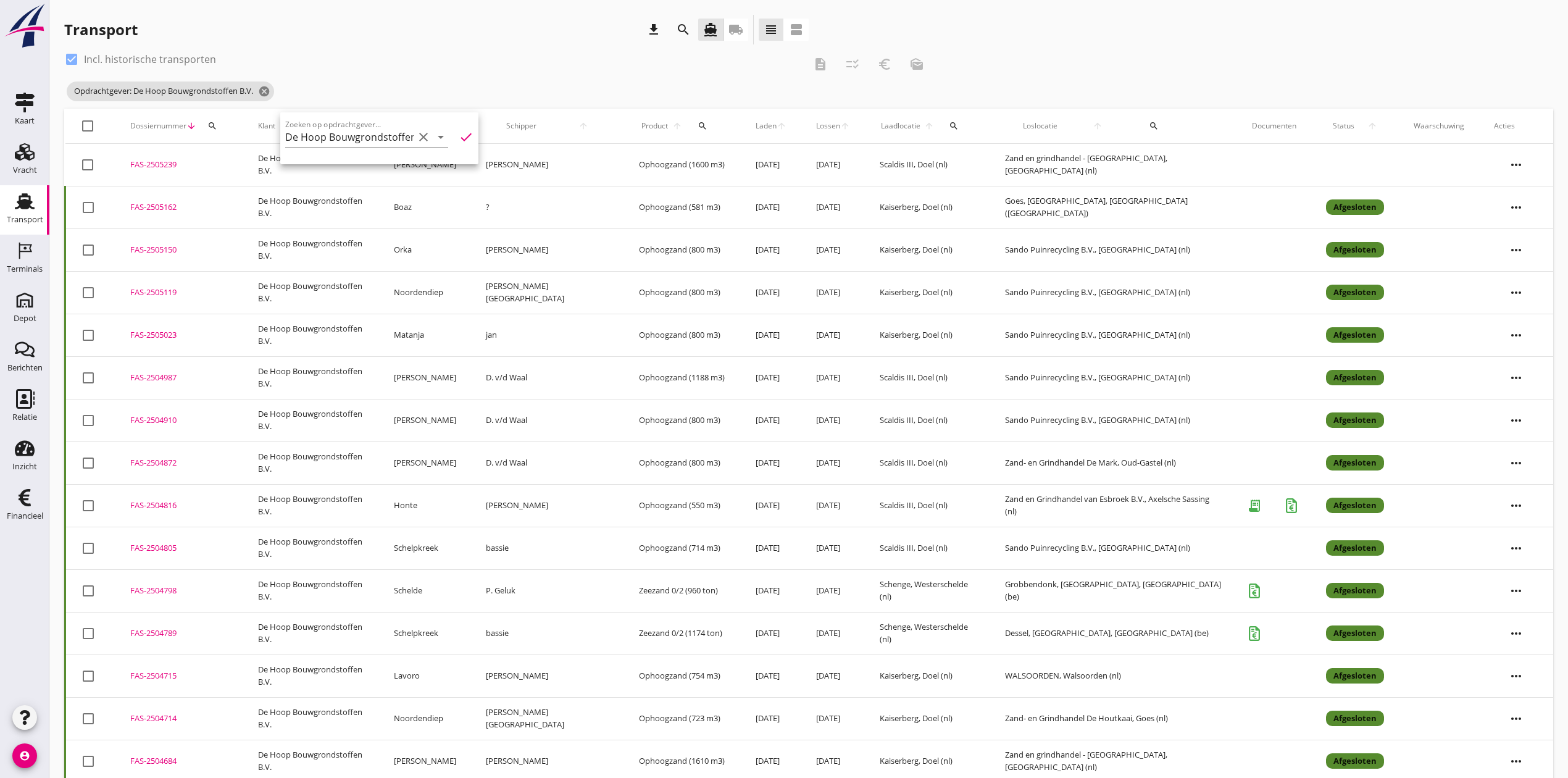
click at [159, 592] on div "FAS-2504798" at bounding box center [179, 590] width 98 height 12
click at [271, 92] on icon "cancel" at bounding box center [264, 90] width 12 height 12
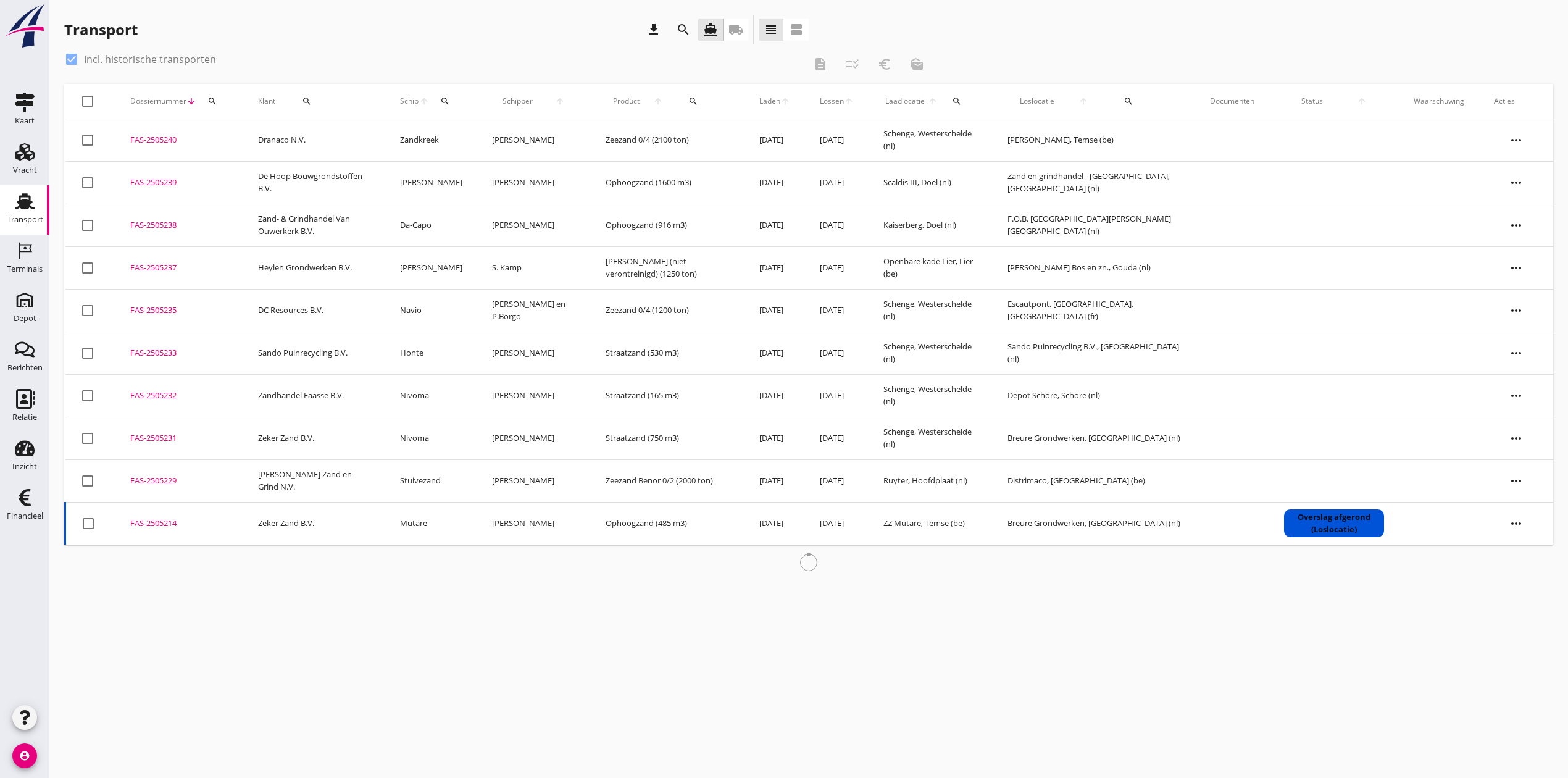
click at [682, 34] on icon "search" at bounding box center [684, 30] width 15 height 15
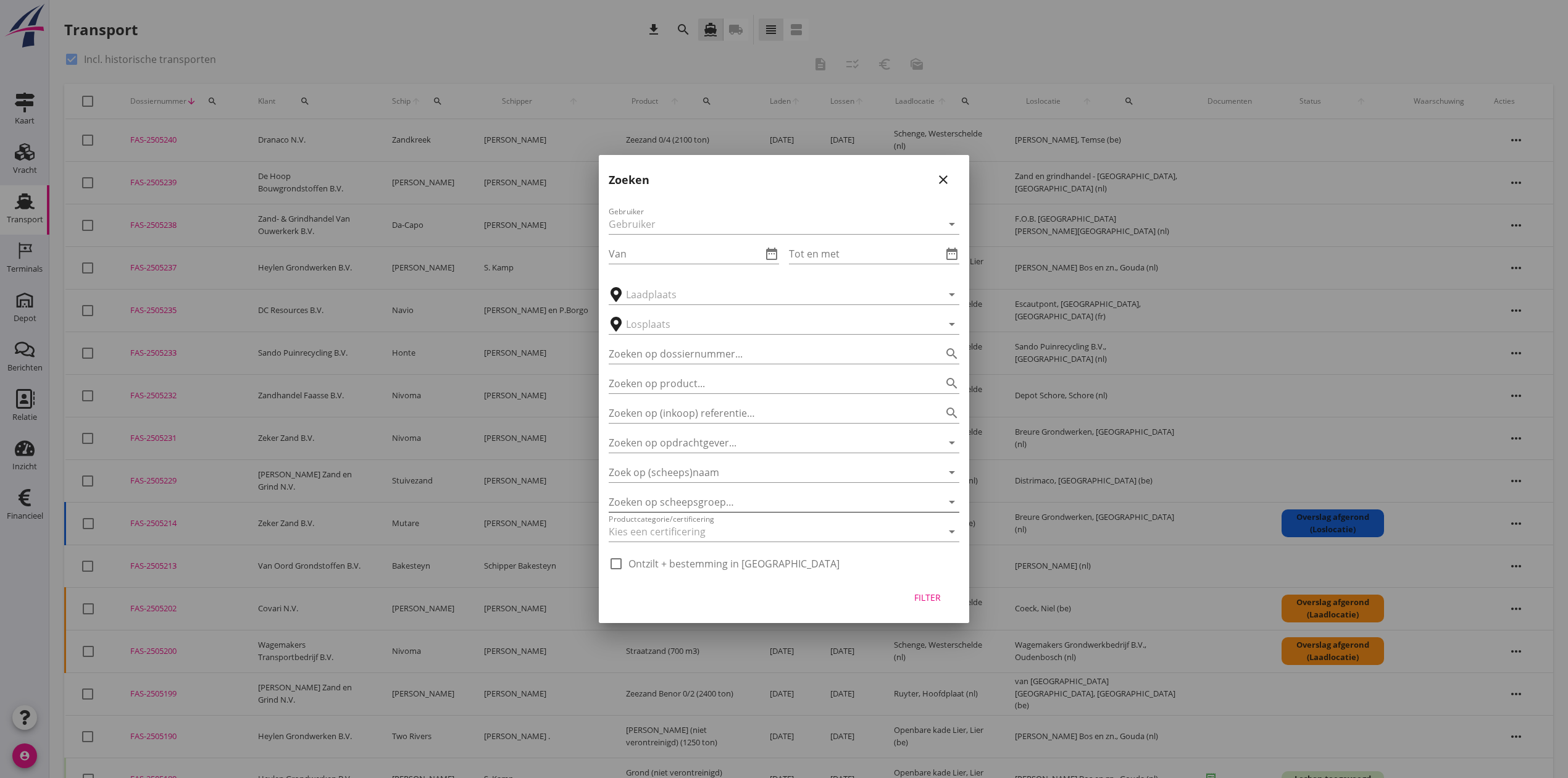
click at [709, 496] on div at bounding box center [767, 501] width 316 height 20
click at [830, 163] on div "Zoeken close" at bounding box center [784, 174] width 370 height 39
click at [714, 433] on input "Zoeken op opdrachtgever..." at bounding box center [767, 442] width 316 height 20
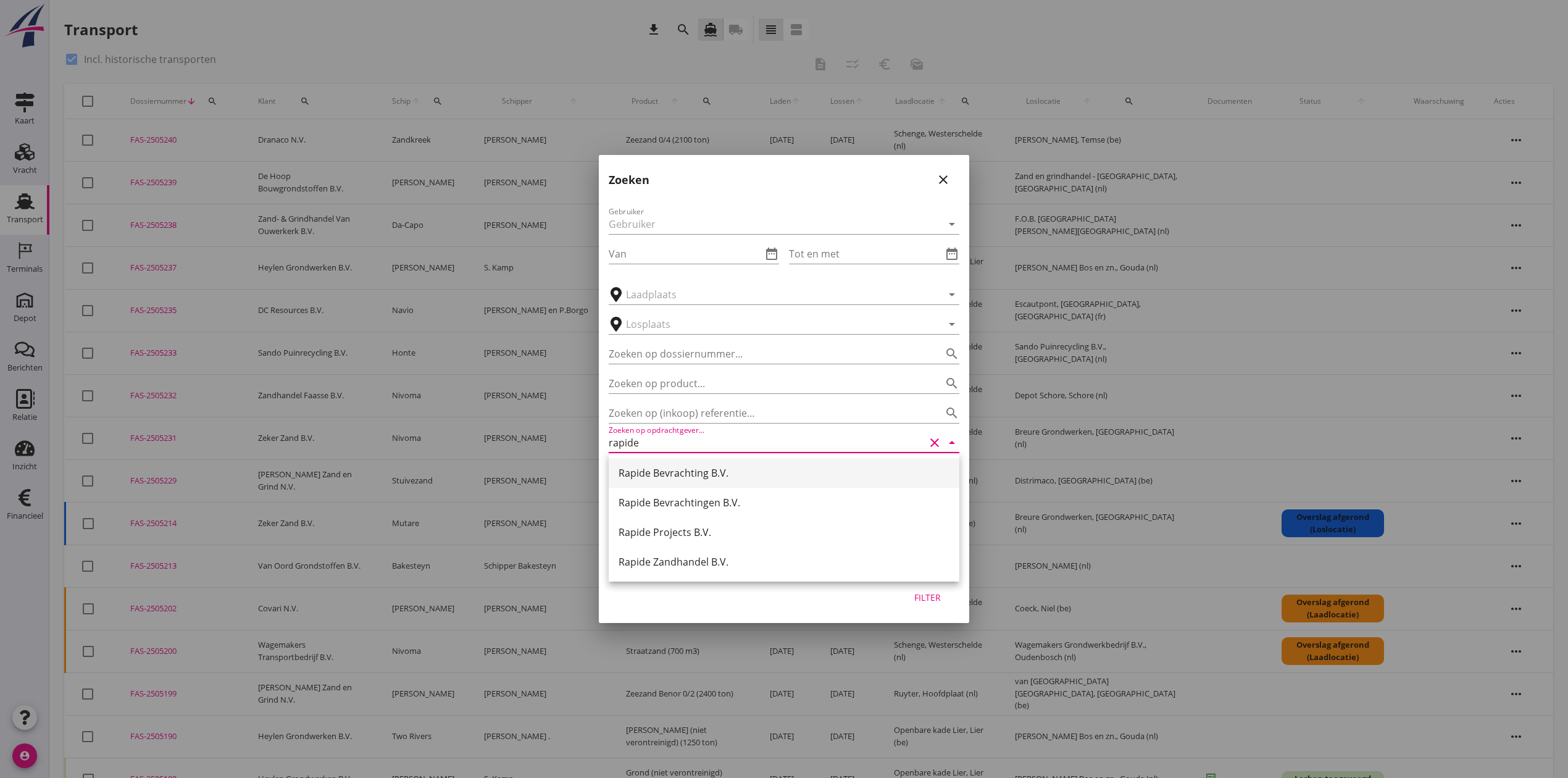
click at [714, 477] on div "Rapide Bevrachting B.V." at bounding box center [784, 473] width 331 height 15
type input "Rapide Bevrachting B.V."
click at [917, 595] on div "Filter" at bounding box center [926, 597] width 35 height 13
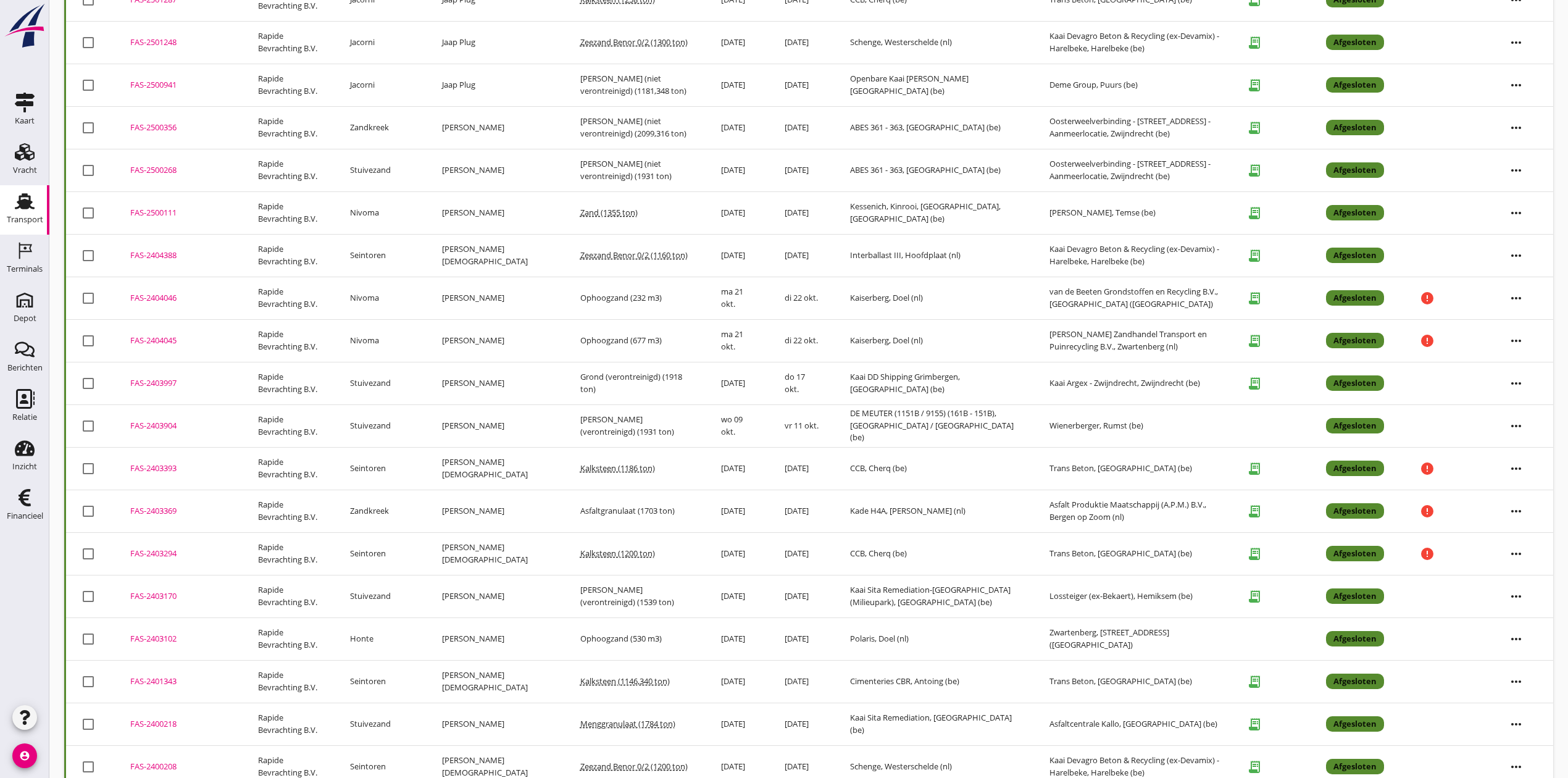
scroll to position [785, 0]
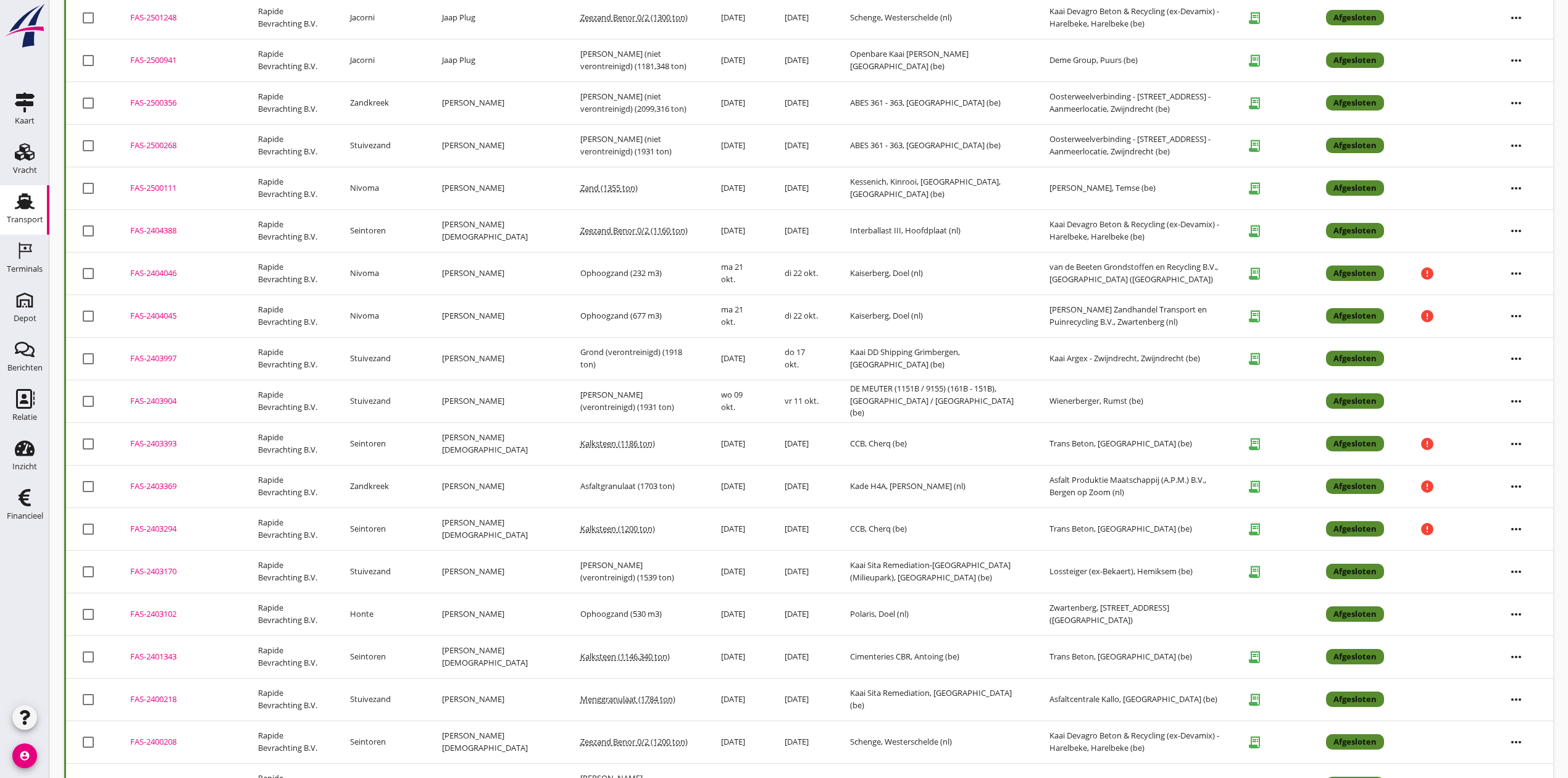
click at [148, 618] on div "FAS-2403102" at bounding box center [179, 614] width 98 height 12
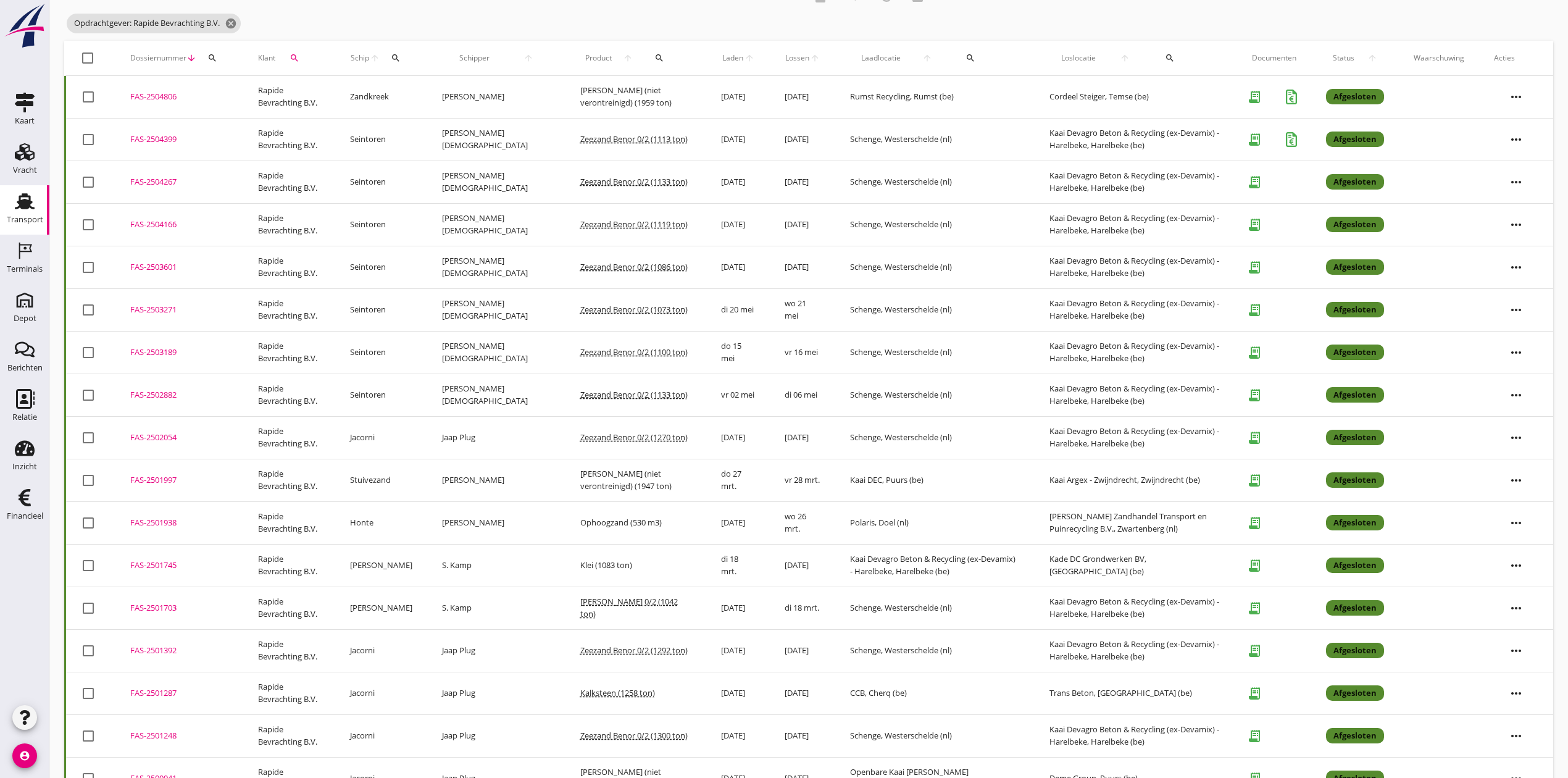
scroll to position [0, 0]
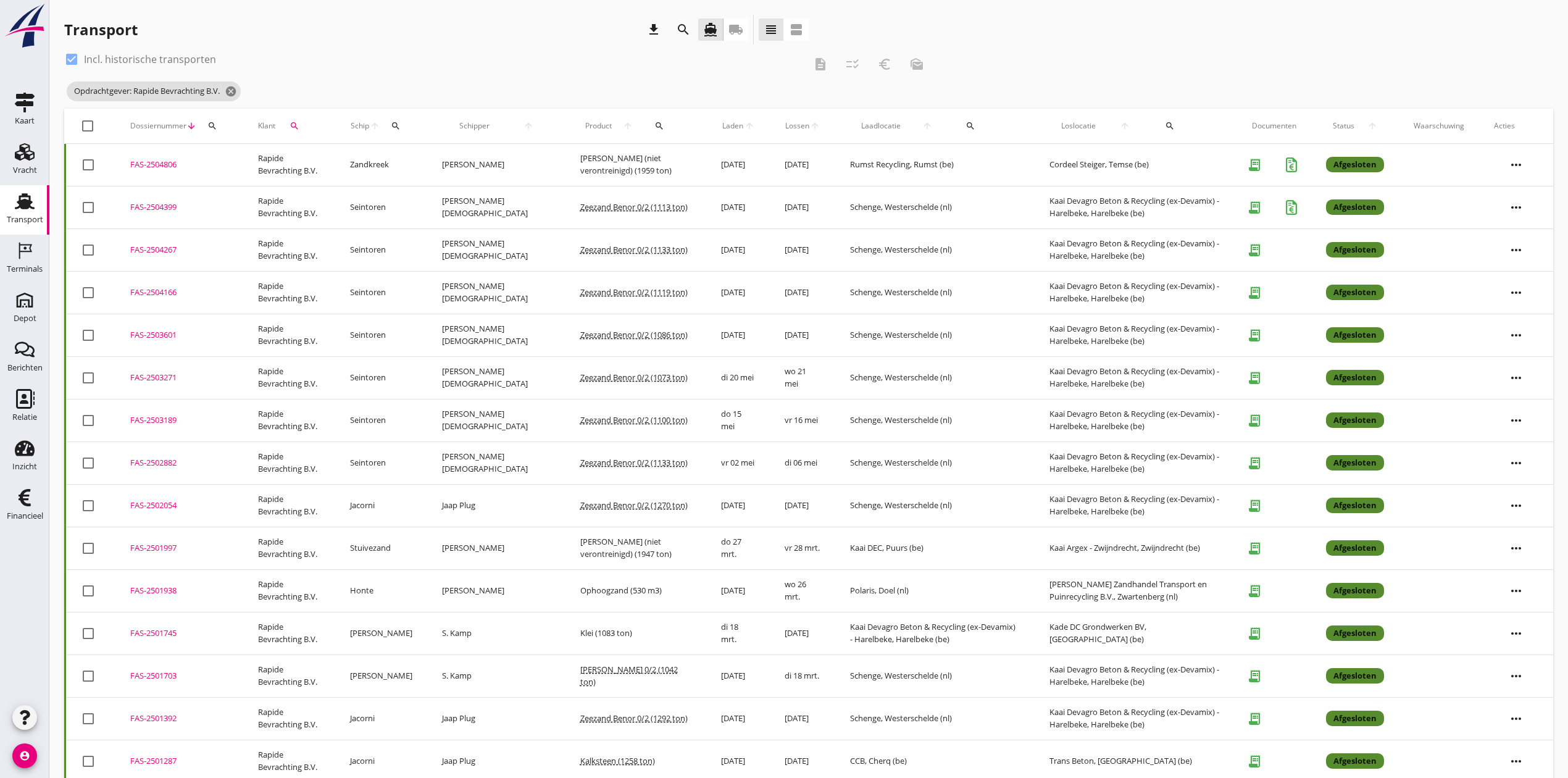
click at [297, 119] on button "search" at bounding box center [294, 126] width 29 height 22
click at [416, 161] on icon "clear" at bounding box center [423, 161] width 15 height 15
click at [333, 181] on div "Zuiddam B.V." at bounding box center [360, 192] width 131 height 30
type input "Zuiddam B.V."
click at [459, 160] on icon "check" at bounding box center [466, 161] width 15 height 15
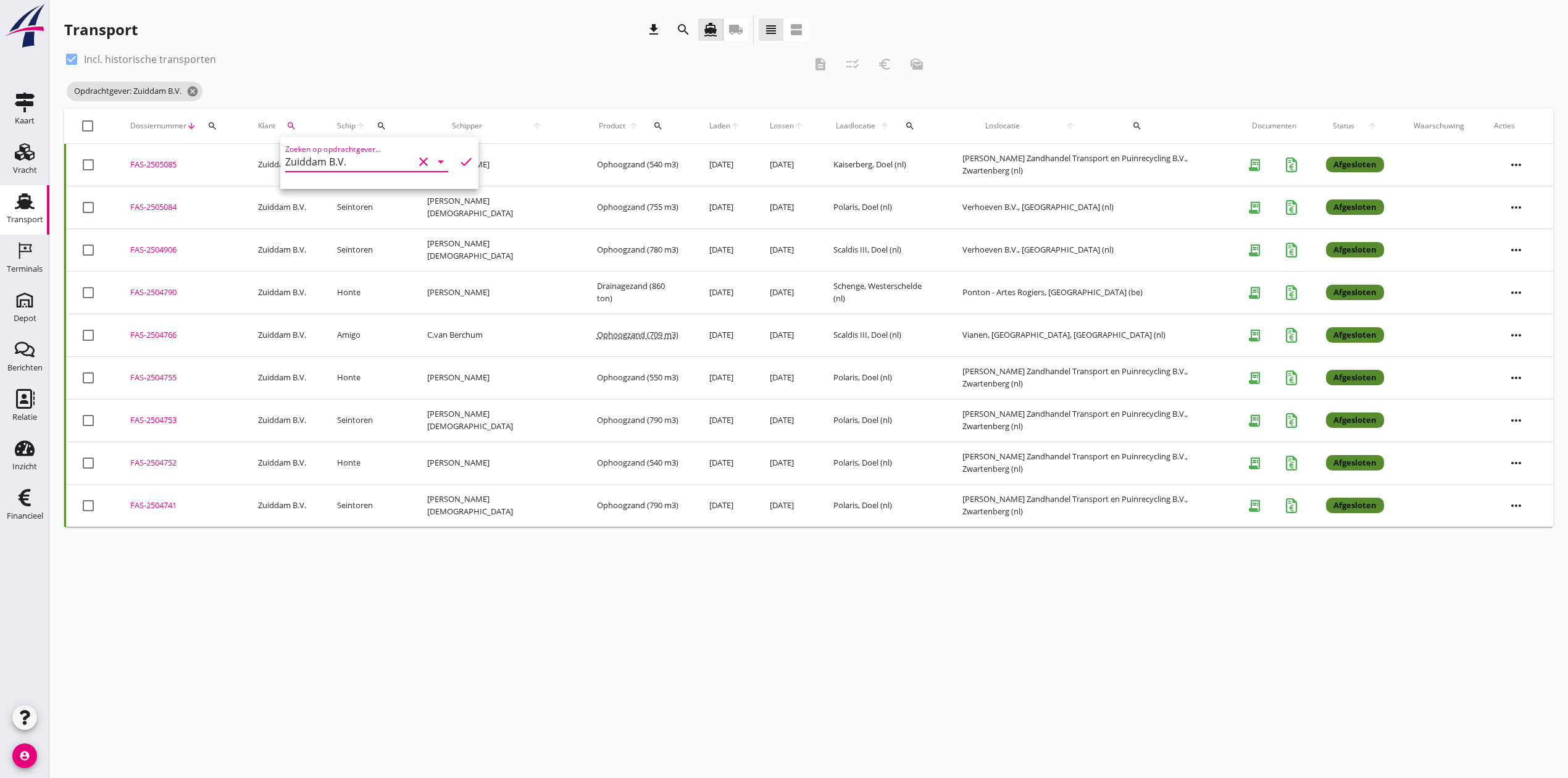
click at [145, 292] on div "FAS-2504790" at bounding box center [179, 292] width 98 height 12
click at [196, 87] on icon "cancel" at bounding box center [192, 90] width 12 height 12
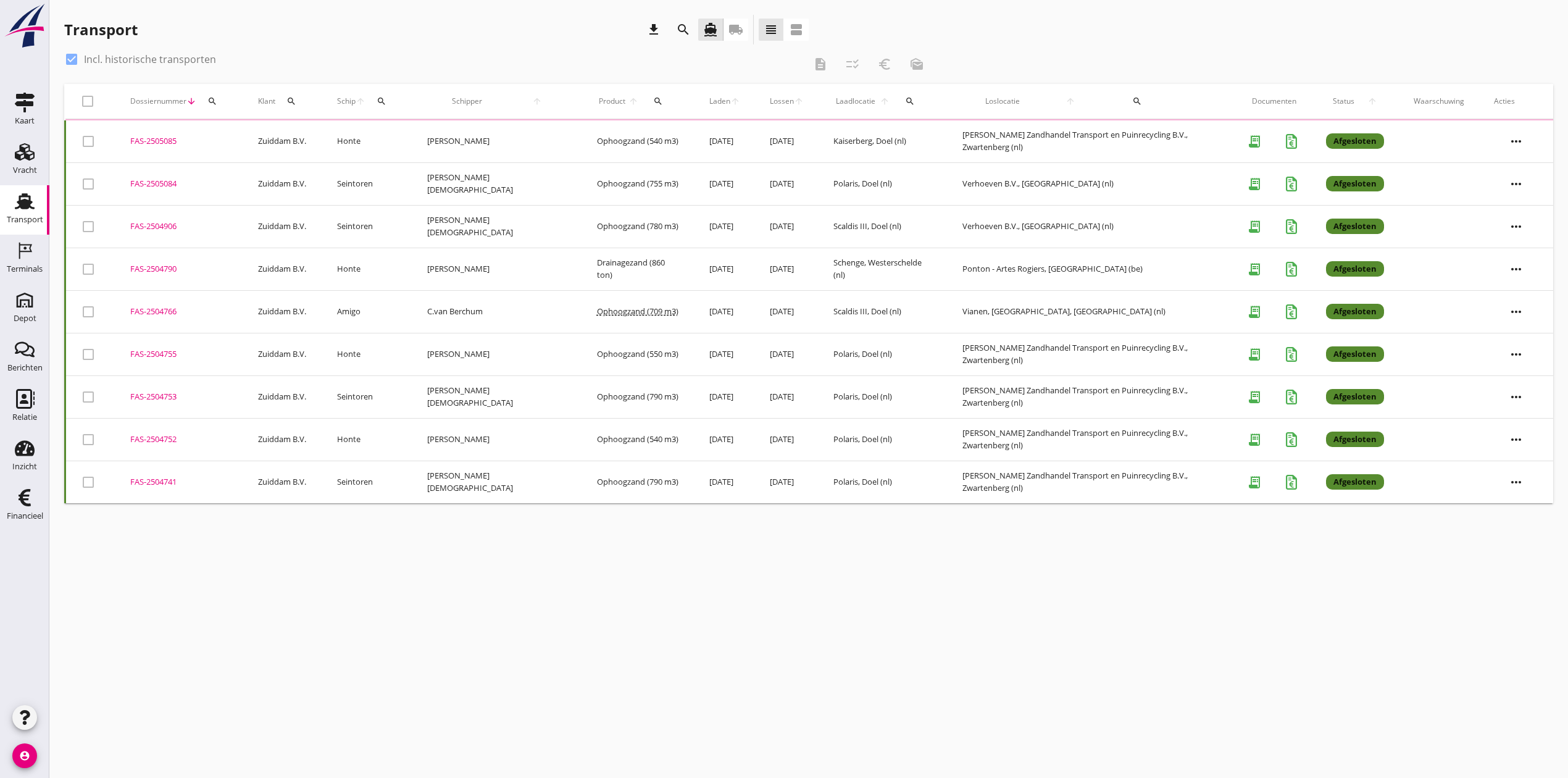
click at [74, 61] on div at bounding box center [72, 59] width 21 height 21
checkbox input "false"
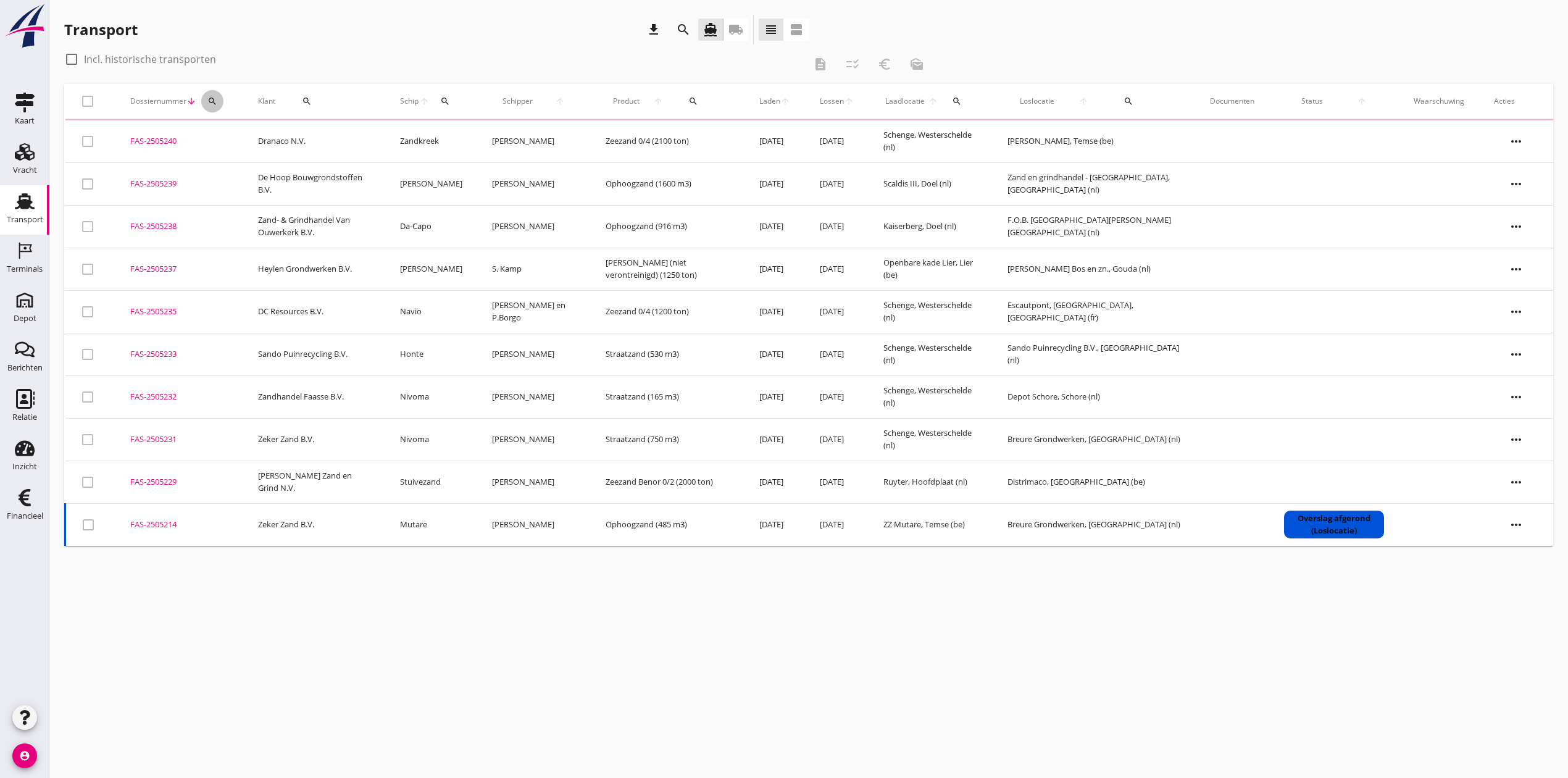
click at [203, 95] on button "search" at bounding box center [213, 102] width 22 height 22
click at [241, 124] on div "Zoeken op dossiernummer..." at bounding box center [278, 132] width 146 height 27
click at [253, 132] on input "Zoeken op dossiernummer..." at bounding box center [270, 136] width 129 height 20
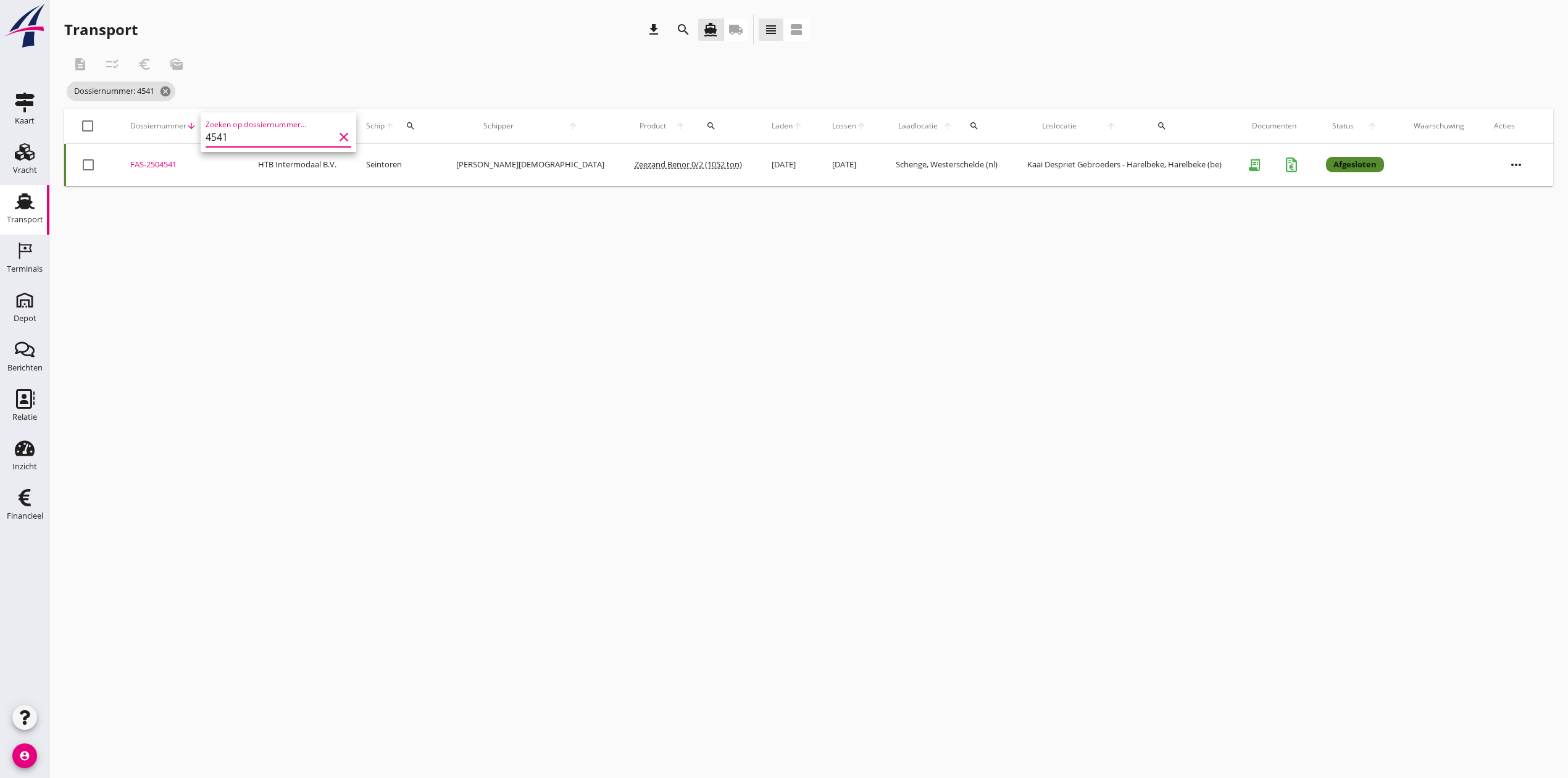
type input "4541"
click at [154, 160] on div "FAS-2504541" at bounding box center [179, 164] width 98 height 12
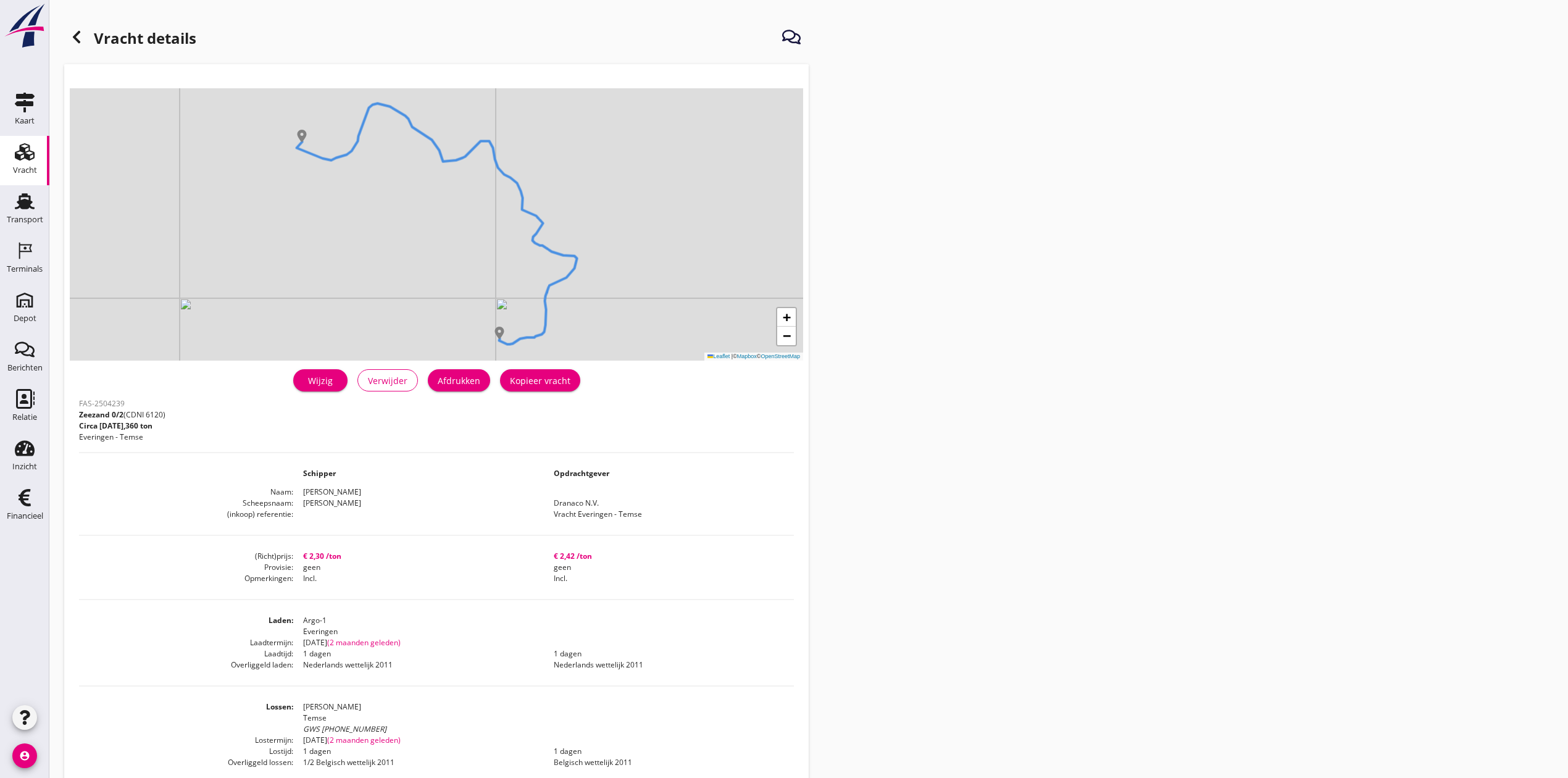
click at [556, 377] on div "Kopieer vracht" at bounding box center [540, 381] width 61 height 13
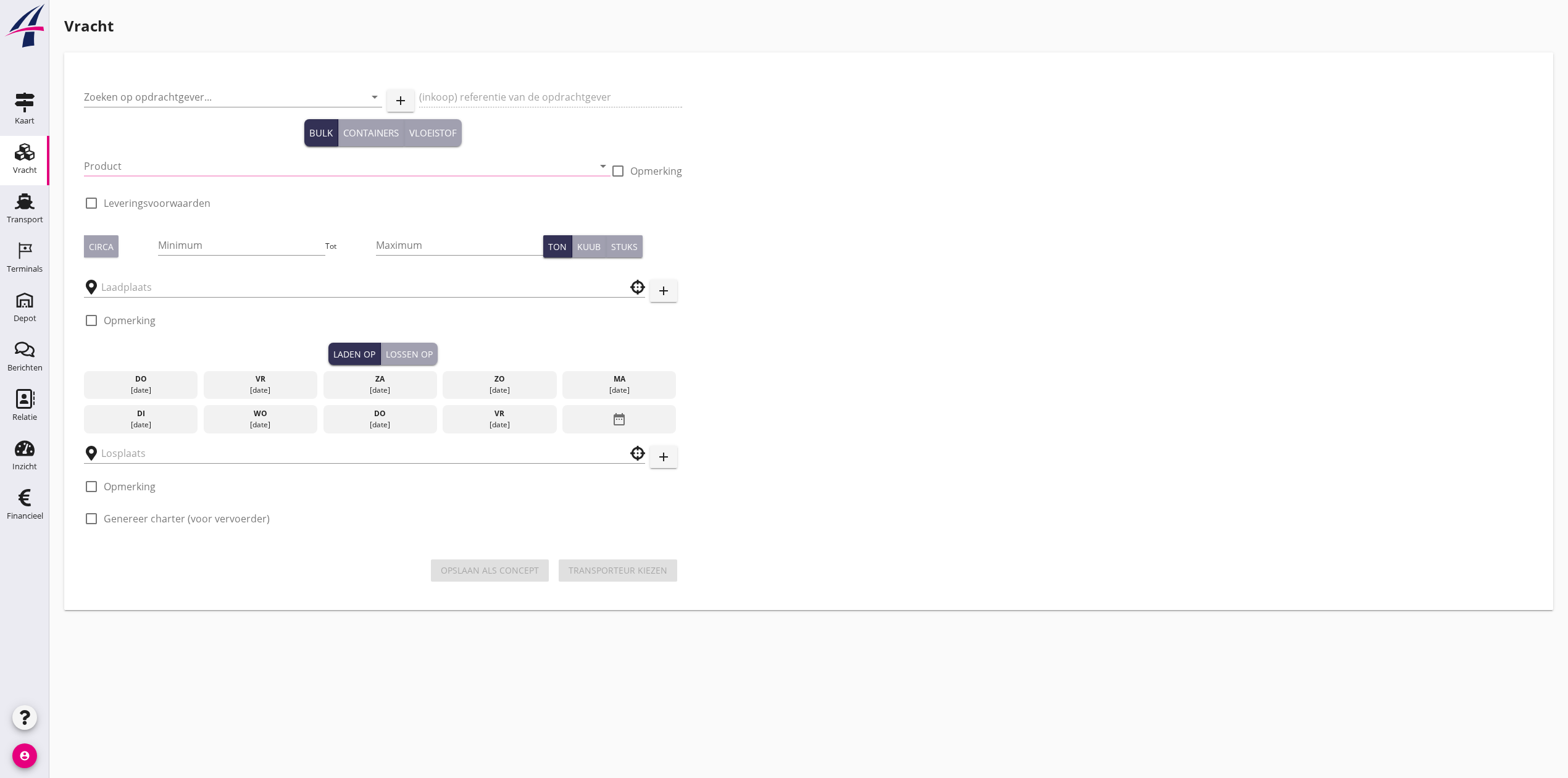
type input "Dranaco N.V."
type input "Vracht Everingen - Temse"
type input "Zeezand 0/2 (6120)"
type input "2000"
checkbox input "true"
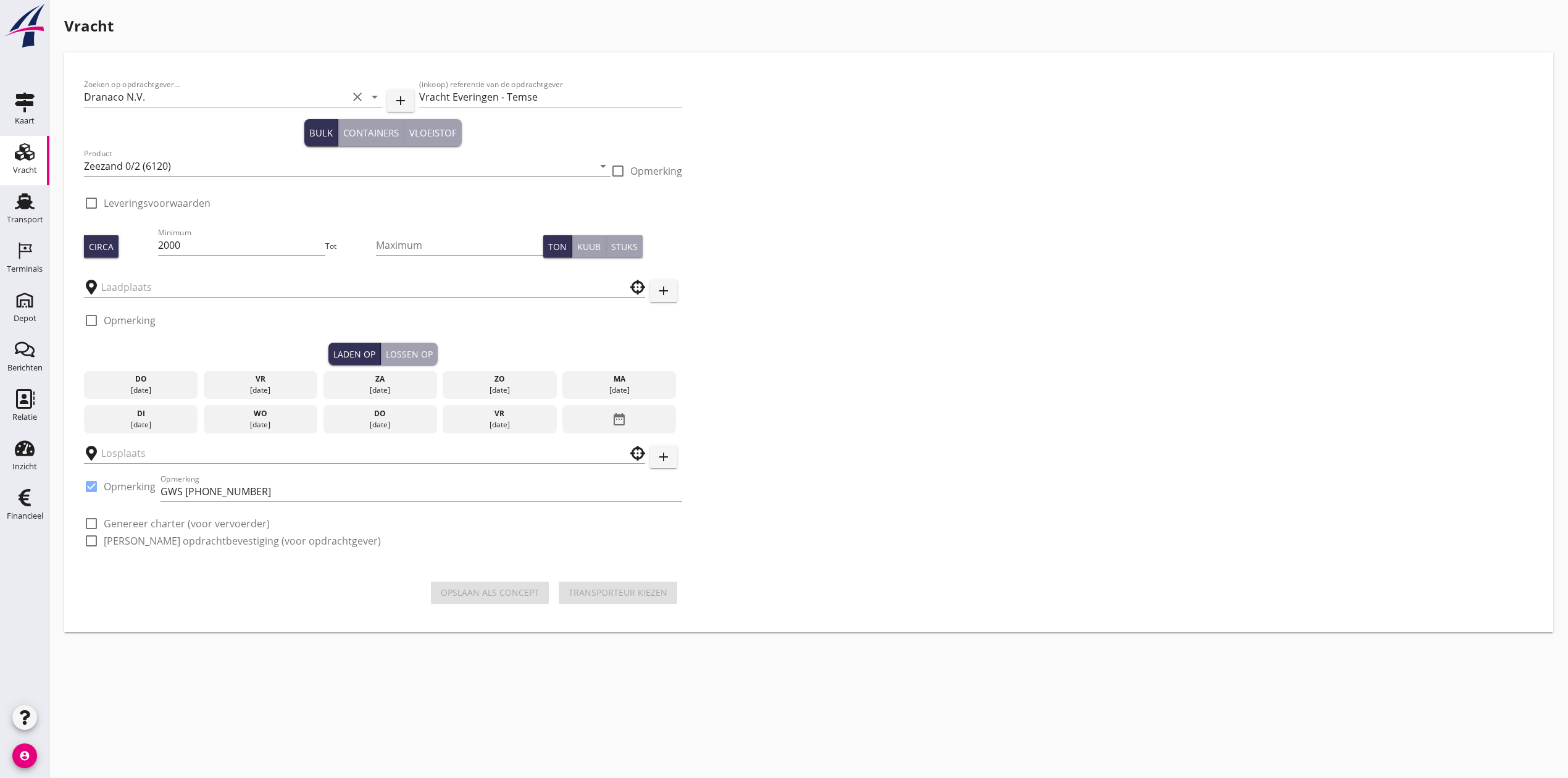
type input "Argo-1"
type input "Kaai Belgomin"
checkbox input "true"
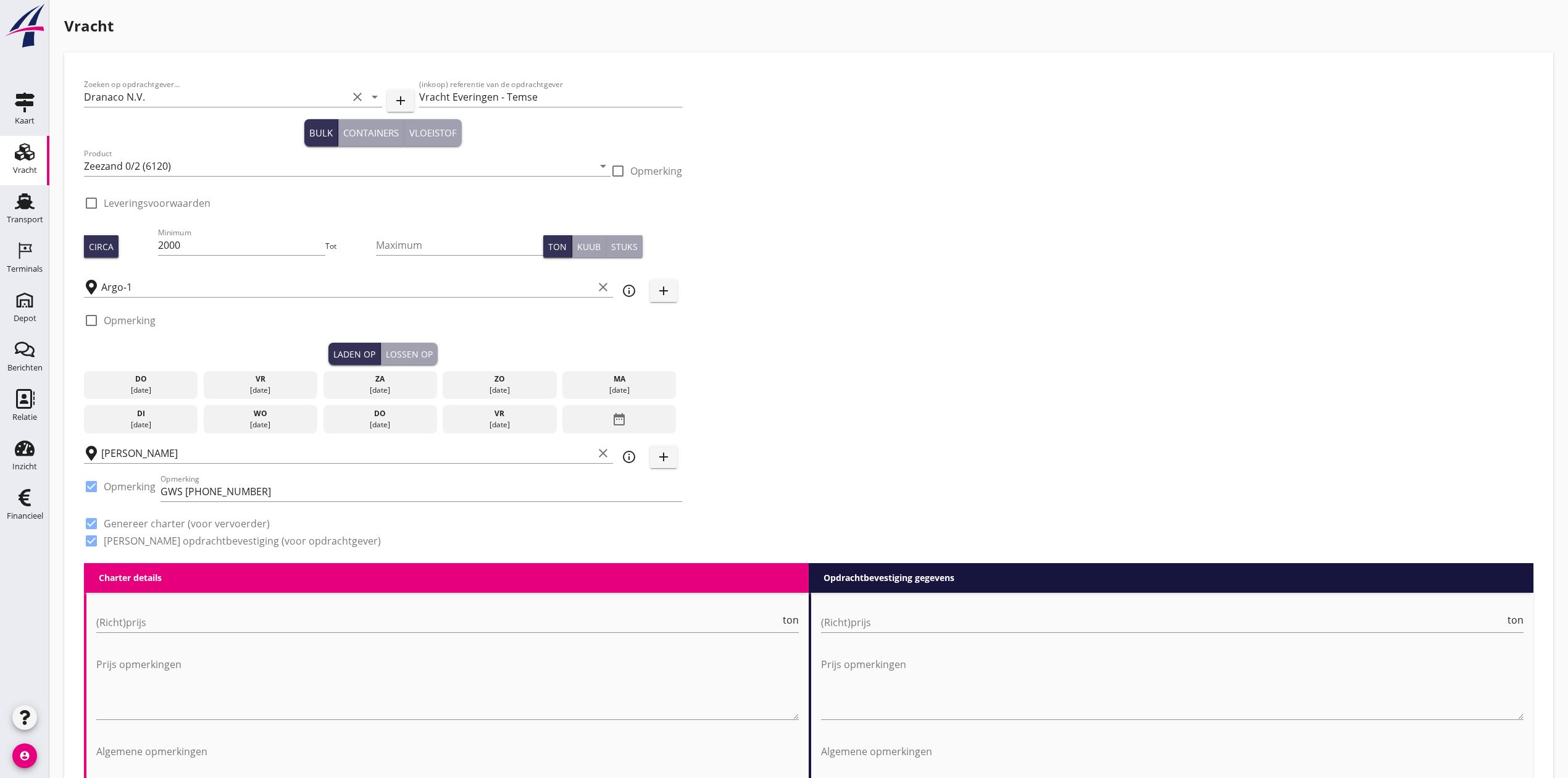
type input "2.3"
type textarea "Incl."
checkbox input "false"
radio input "false"
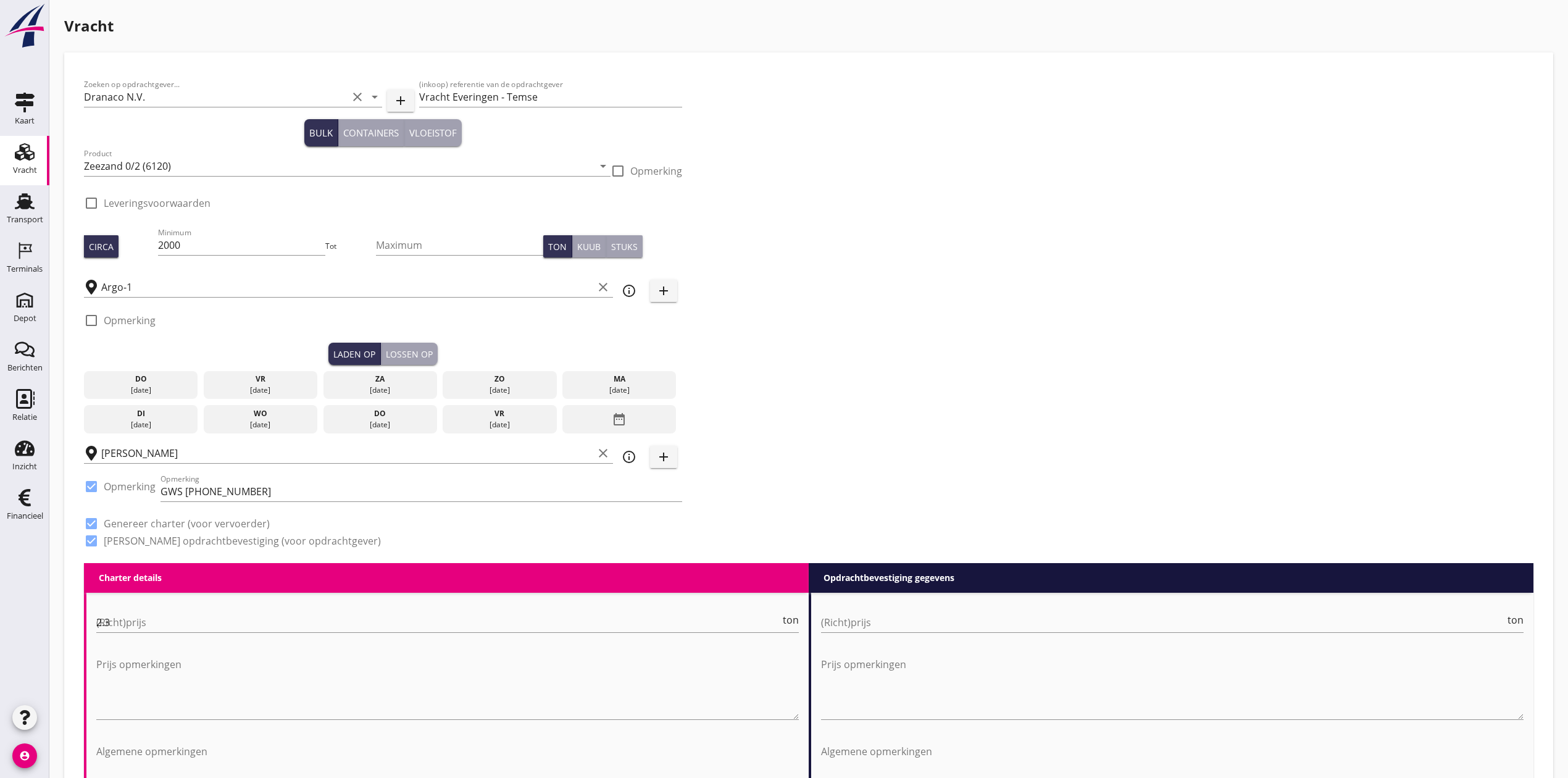
radio input "false"
type input "1"
type input "2.42"
type textarea "Incl."
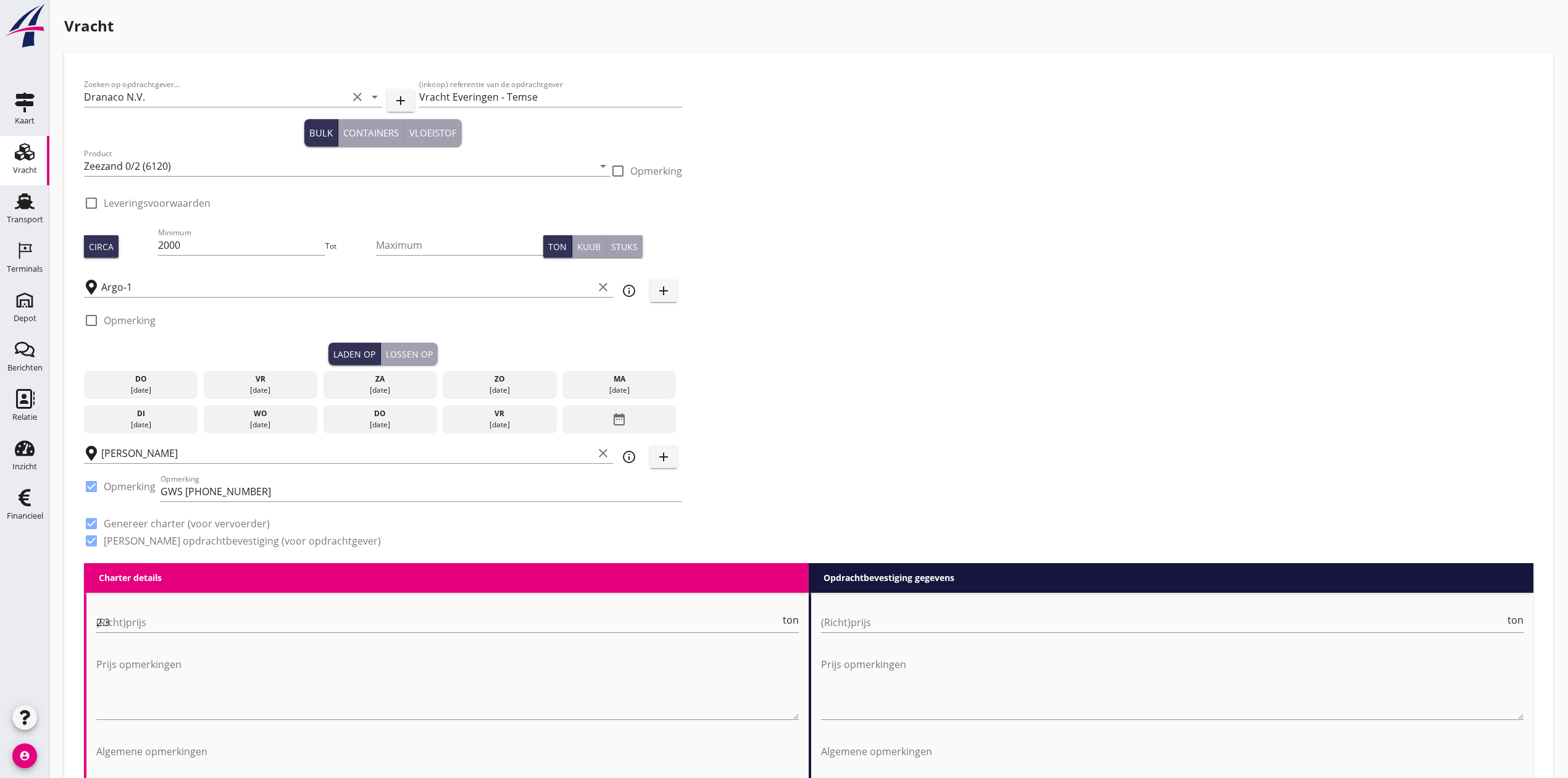
checkbox input "false"
radio input "false"
type input "1"
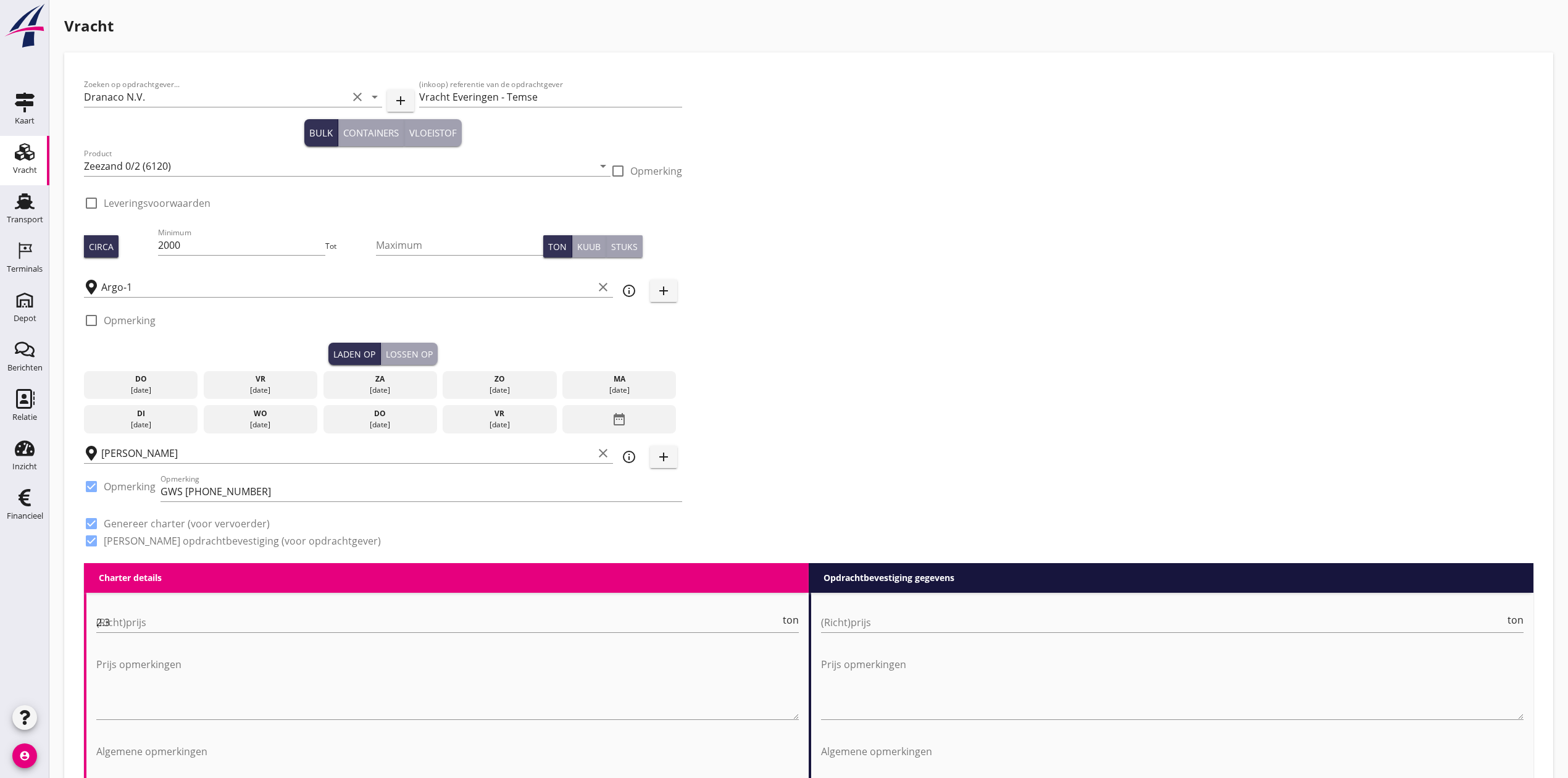
type input "1"
click at [493, 97] on input "Vracht Everingen - Temse" at bounding box center [550, 96] width 264 height 20
click at [1062, 215] on div "Zoeken op opdrachtgever... Dranaco N.V. clear arrow_drop_down add (inkoop) refe…" at bounding box center [809, 317] width 1459 height 491
click at [136, 159] on input "Zeezand 0/2 (6120)" at bounding box center [339, 165] width 509 height 20
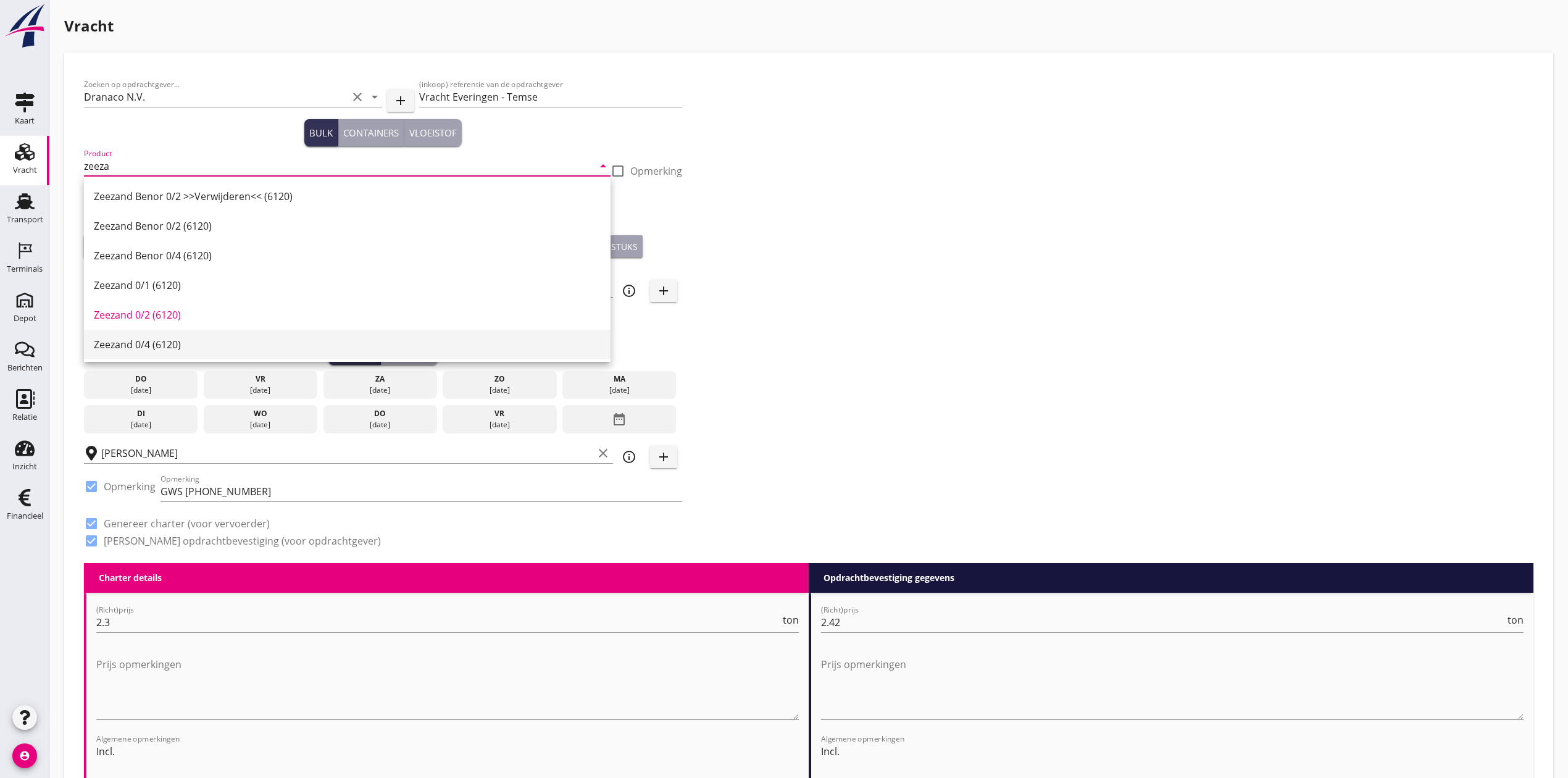
click at [134, 344] on div "Zeezand 0/4 (6120)" at bounding box center [347, 344] width 506 height 15
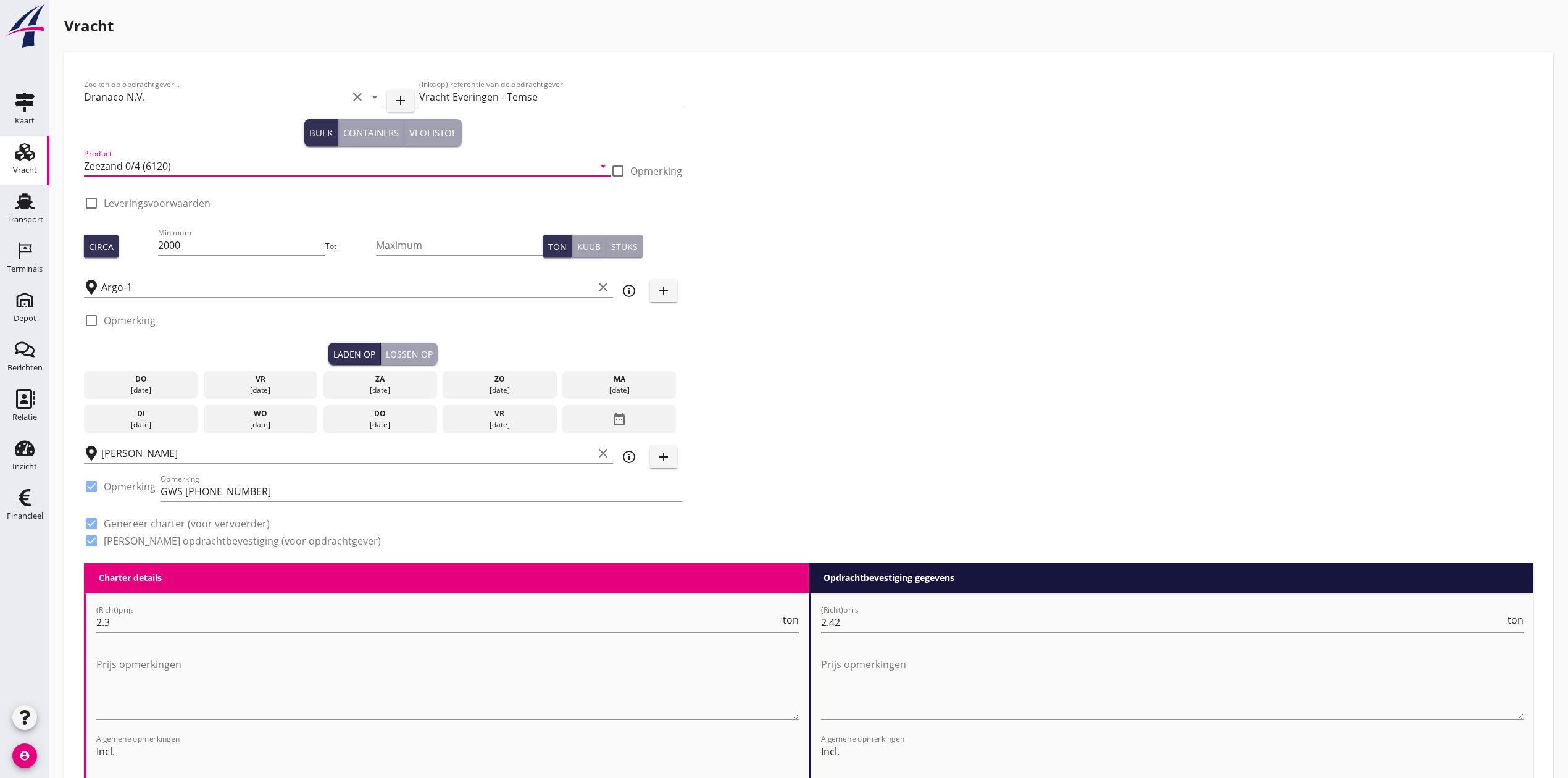
type input "Zeezand 0/4 (6120)"
click at [855, 238] on div "Zoeken op opdrachtgever... Dranaco N.V. clear arrow_drop_down add (inkoop) refe…" at bounding box center [809, 317] width 1459 height 491
click at [122, 286] on input "Argo-1" at bounding box center [347, 286] width 492 height 20
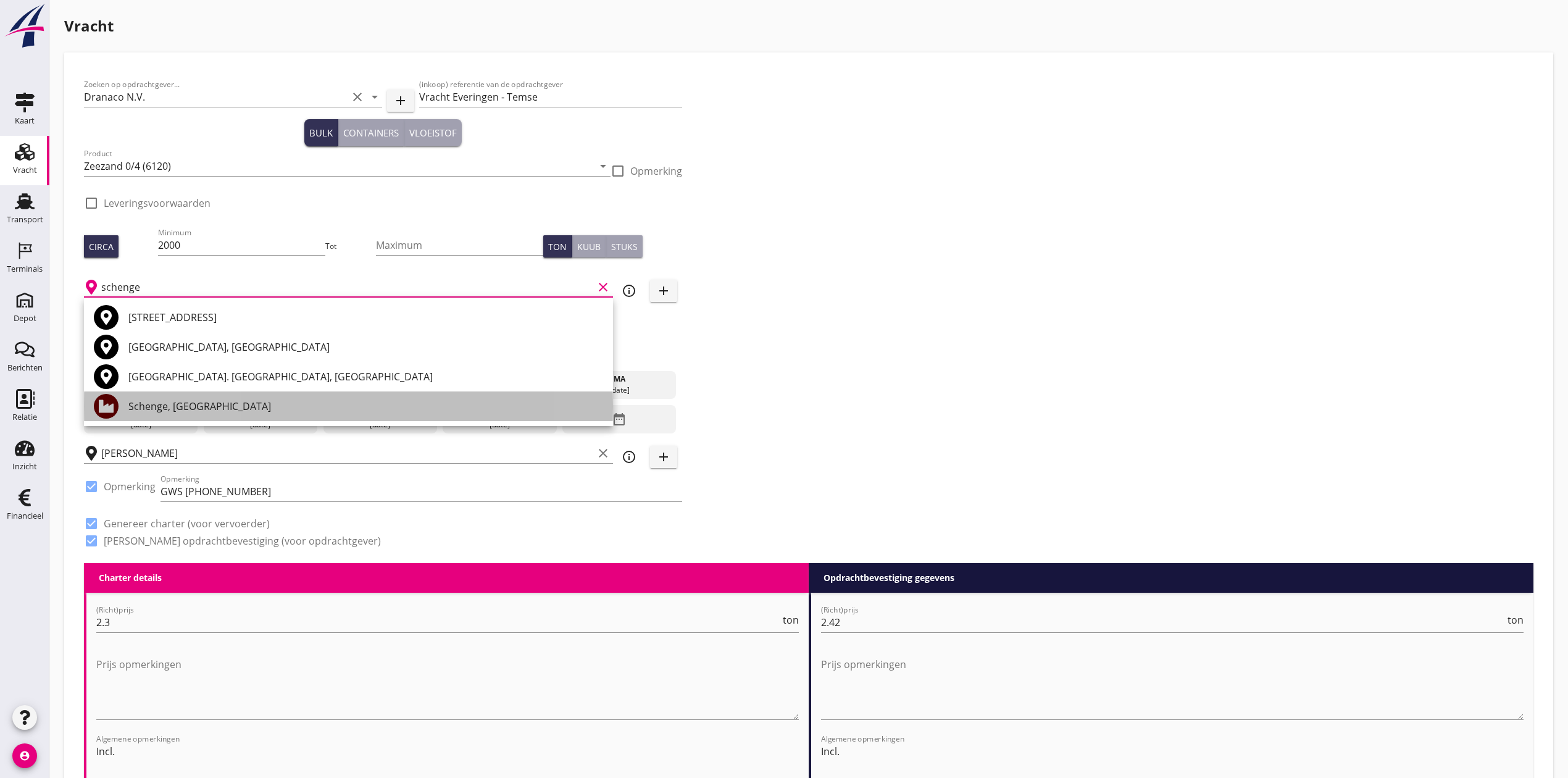
click at [173, 404] on div "Schenge, [GEOGRAPHIC_DATA]" at bounding box center [366, 407] width 475 height 15
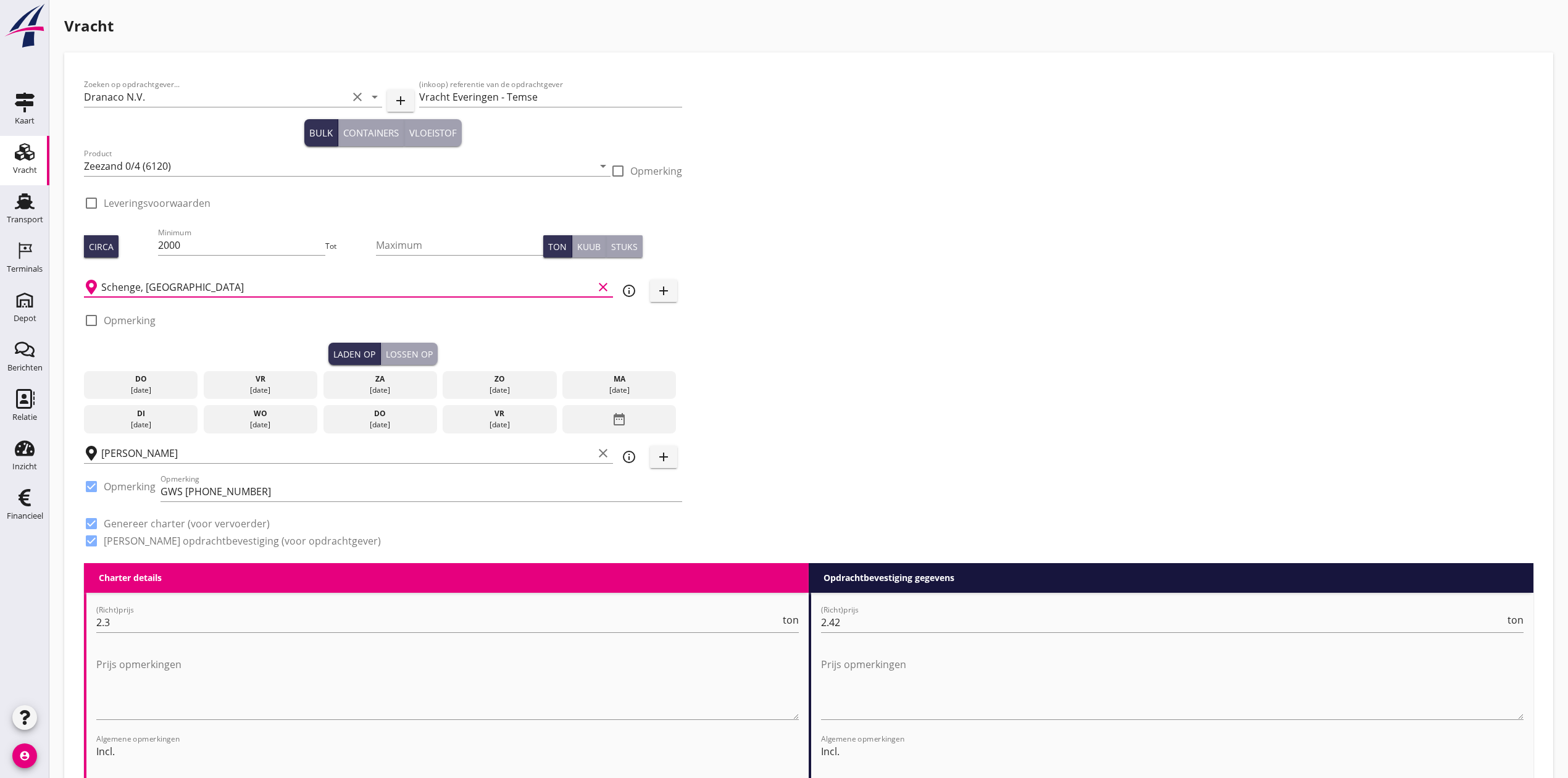
click at [1067, 210] on div "Zoeken op opdrachtgever... Dranaco N.V. clear arrow_drop_down add (inkoop) refe…" at bounding box center [809, 317] width 1459 height 491
click at [245, 280] on input "Schenge, [GEOGRAPHIC_DATA]" at bounding box center [347, 286] width 492 height 20
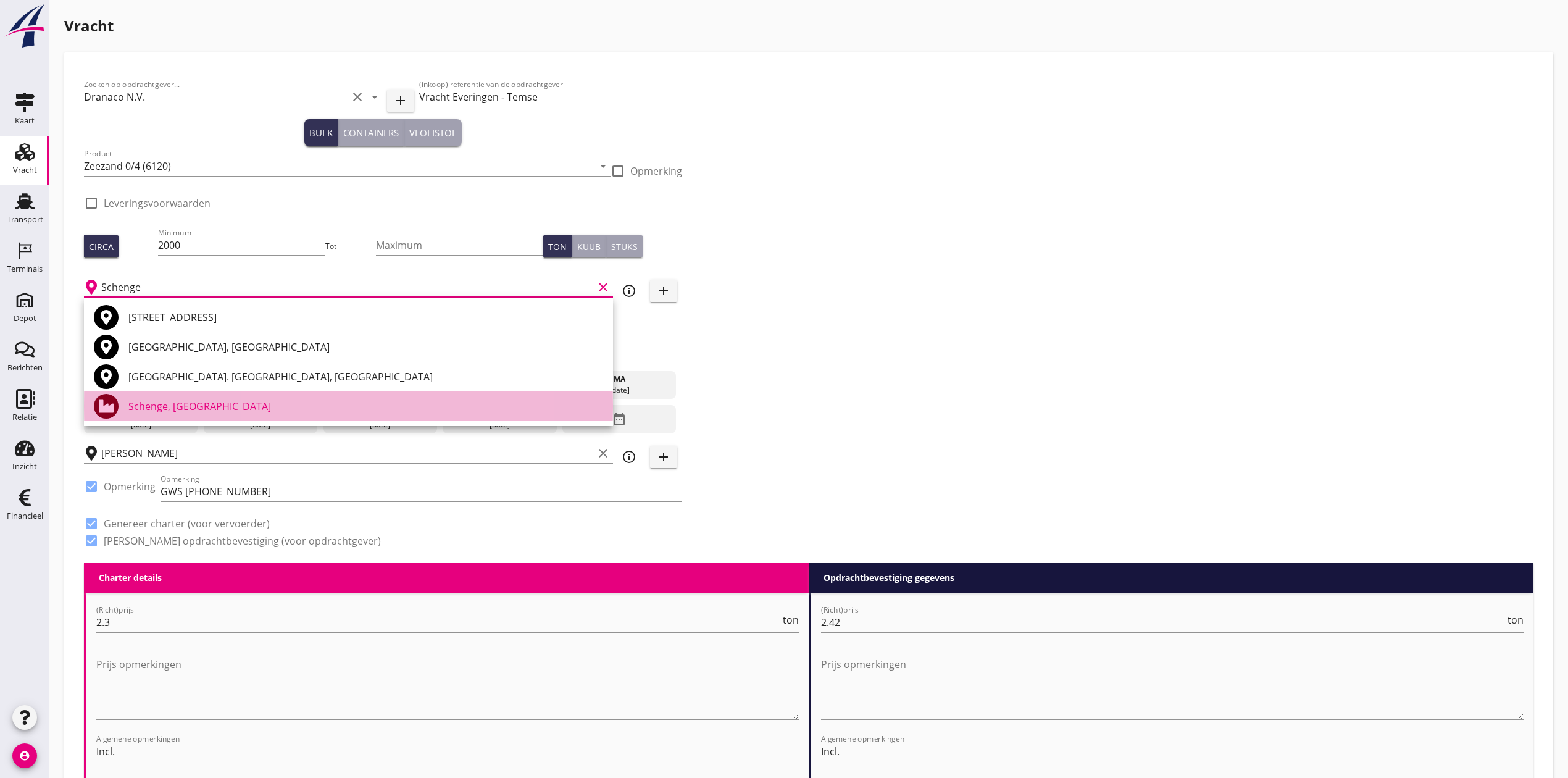
click at [260, 410] on div "Schenge, [GEOGRAPHIC_DATA]" at bounding box center [366, 407] width 475 height 15
type input "Schenge, [GEOGRAPHIC_DATA]"
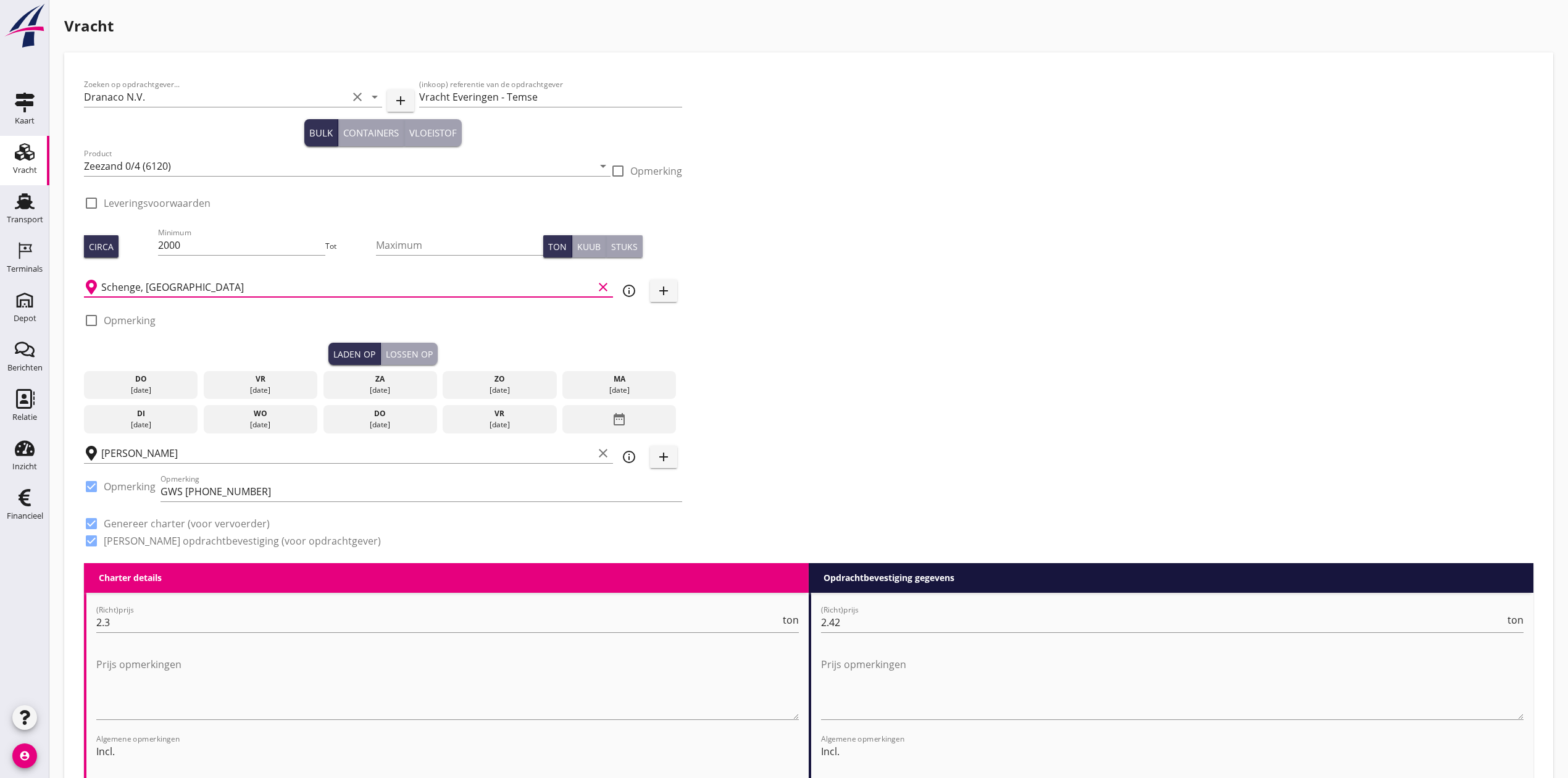
click at [1205, 215] on div "Zoeken op opdrachtgever... Dranaco N.V. clear arrow_drop_down add (inkoop) refe…" at bounding box center [809, 317] width 1459 height 491
click at [173, 244] on input "2000" at bounding box center [242, 244] width 168 height 20
type input "2100"
click at [882, 270] on div "Zoeken op opdrachtgever... Dranaco N.V. clear arrow_drop_down add (inkoop) refe…" at bounding box center [809, 317] width 1459 height 491
click at [256, 382] on div "vr" at bounding box center [261, 379] width 108 height 11
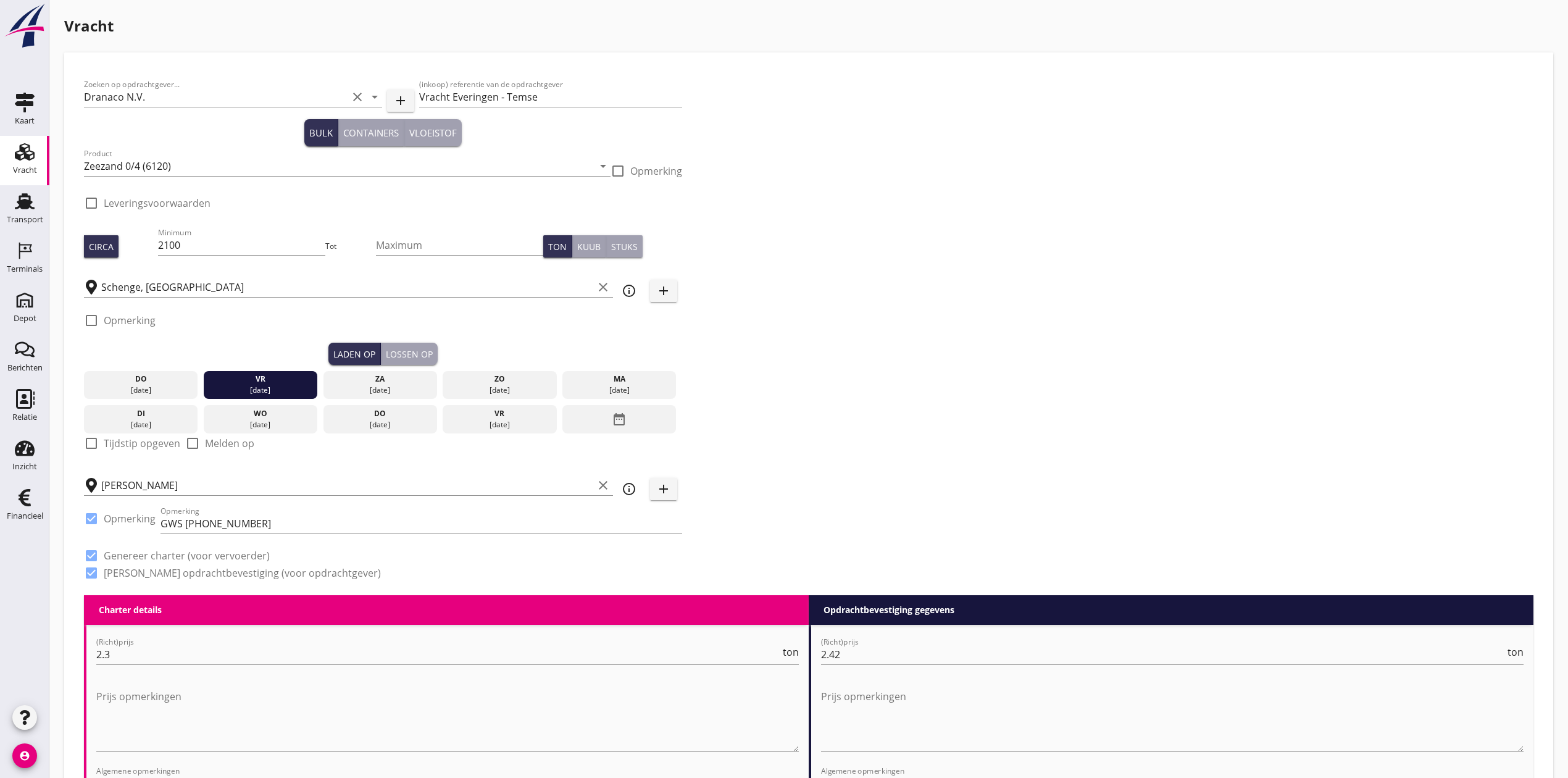
click at [412, 348] on div "Lossen op" at bounding box center [409, 354] width 47 height 13
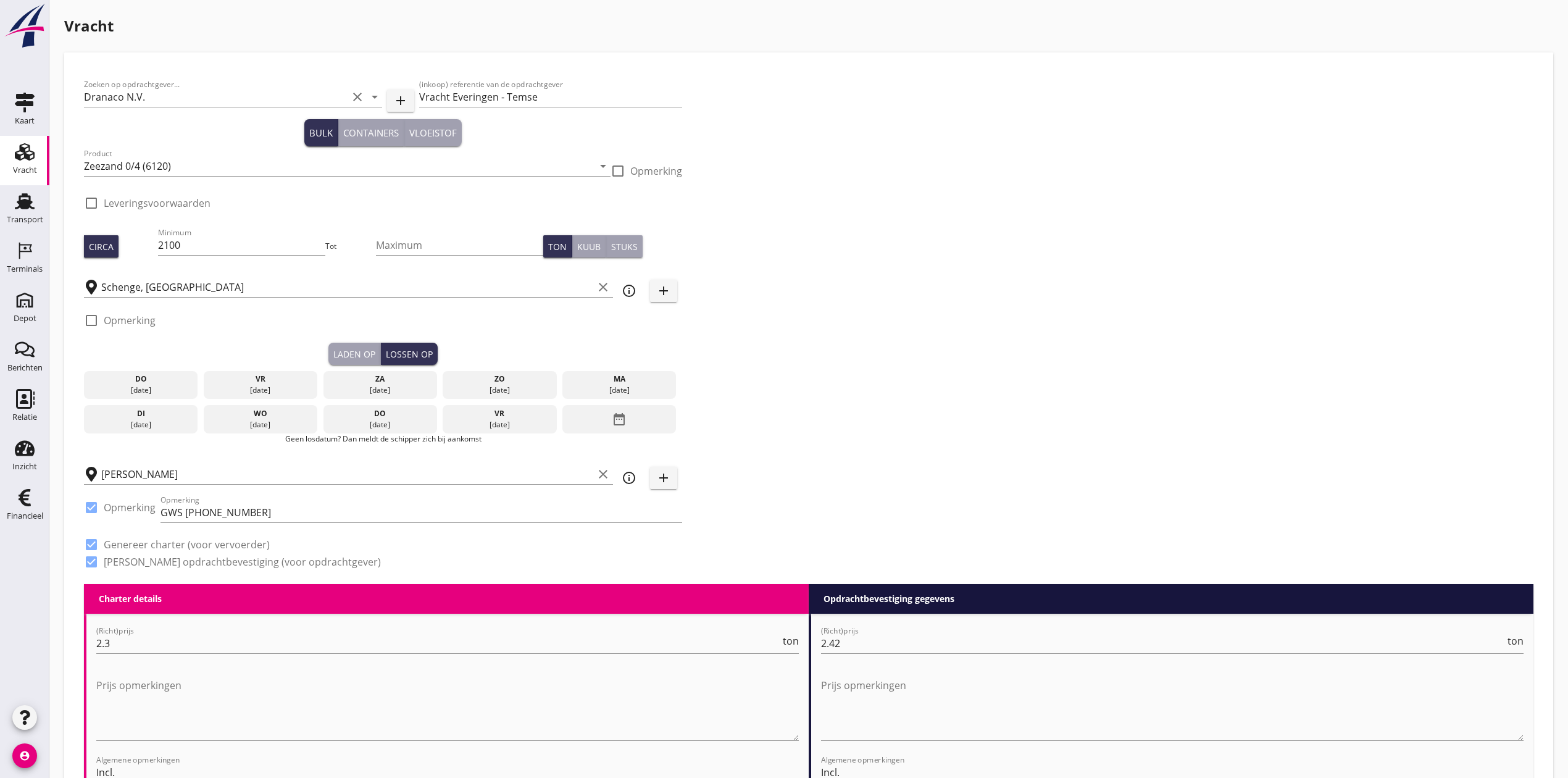
click at [180, 413] on div "di" at bounding box center [141, 413] width 108 height 11
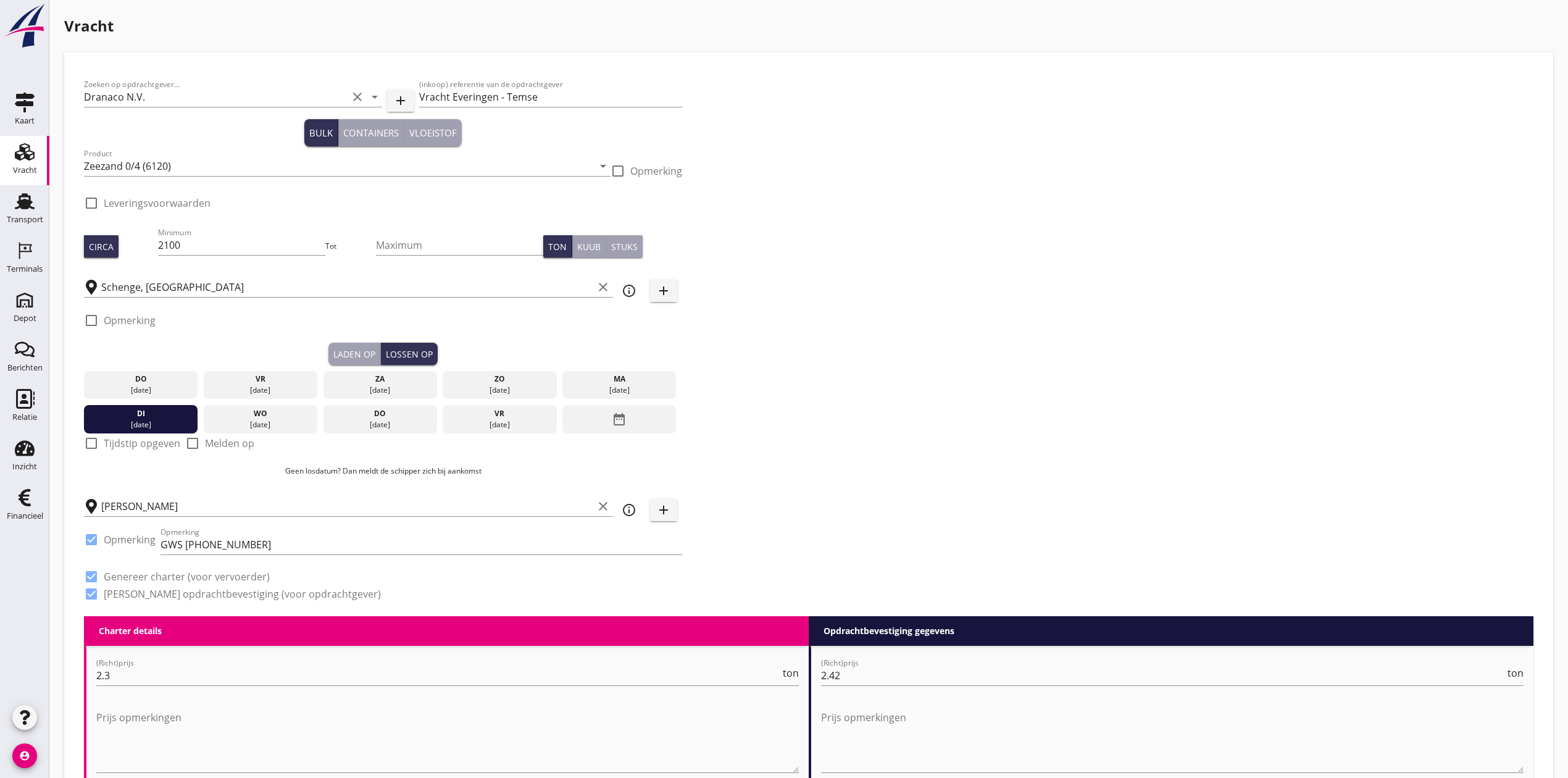
click at [890, 340] on div "Zoeken op opdrachtgever... Dranaco N.V. clear arrow_drop_down add (inkoop) refe…" at bounding box center [809, 343] width 1459 height 544
click at [1063, 430] on div "Zoeken op opdrachtgever... Dranaco N.V. clear arrow_drop_down add (inkoop) refe…" at bounding box center [809, 343] width 1459 height 544
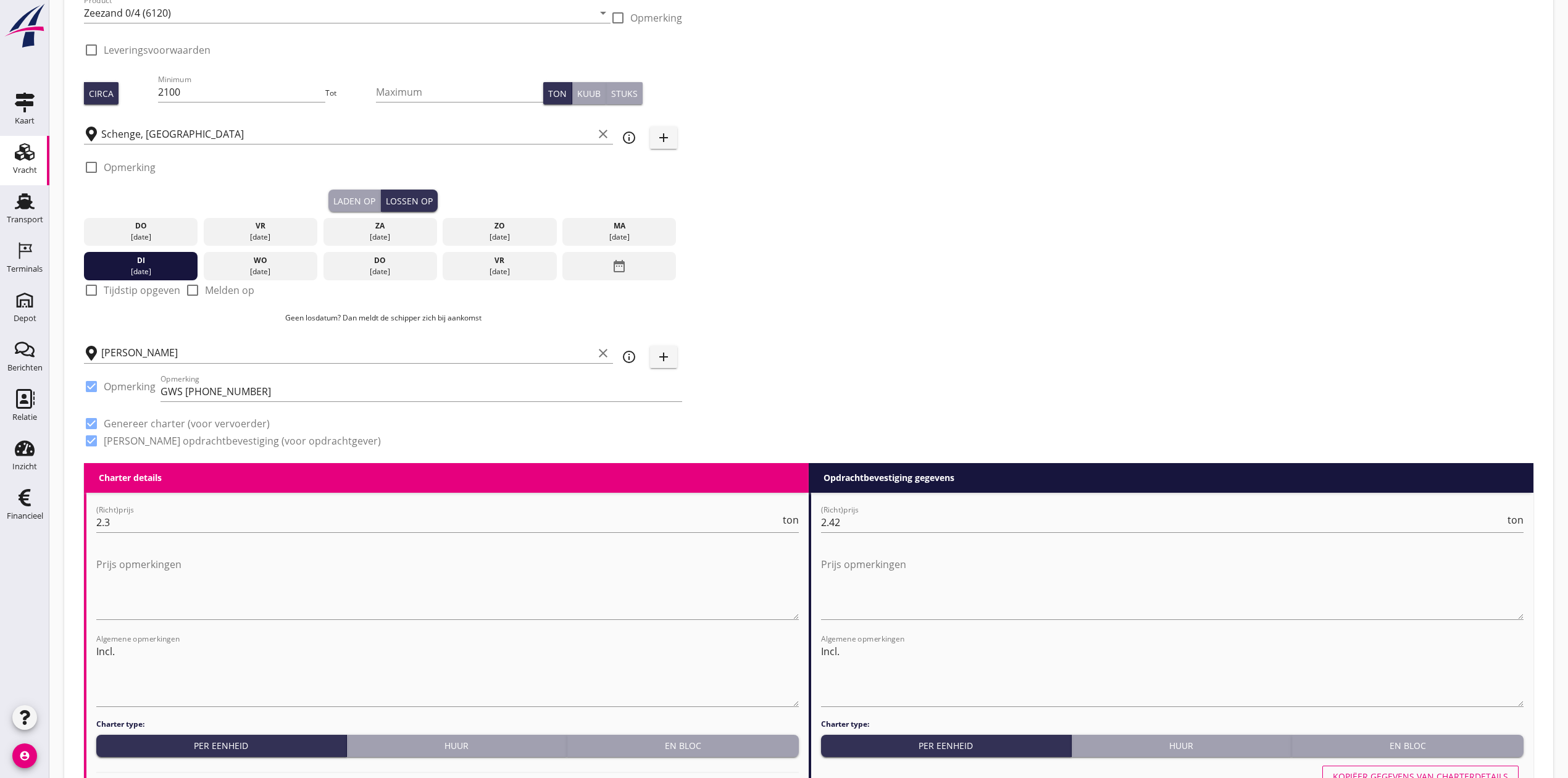
scroll to position [0, 0]
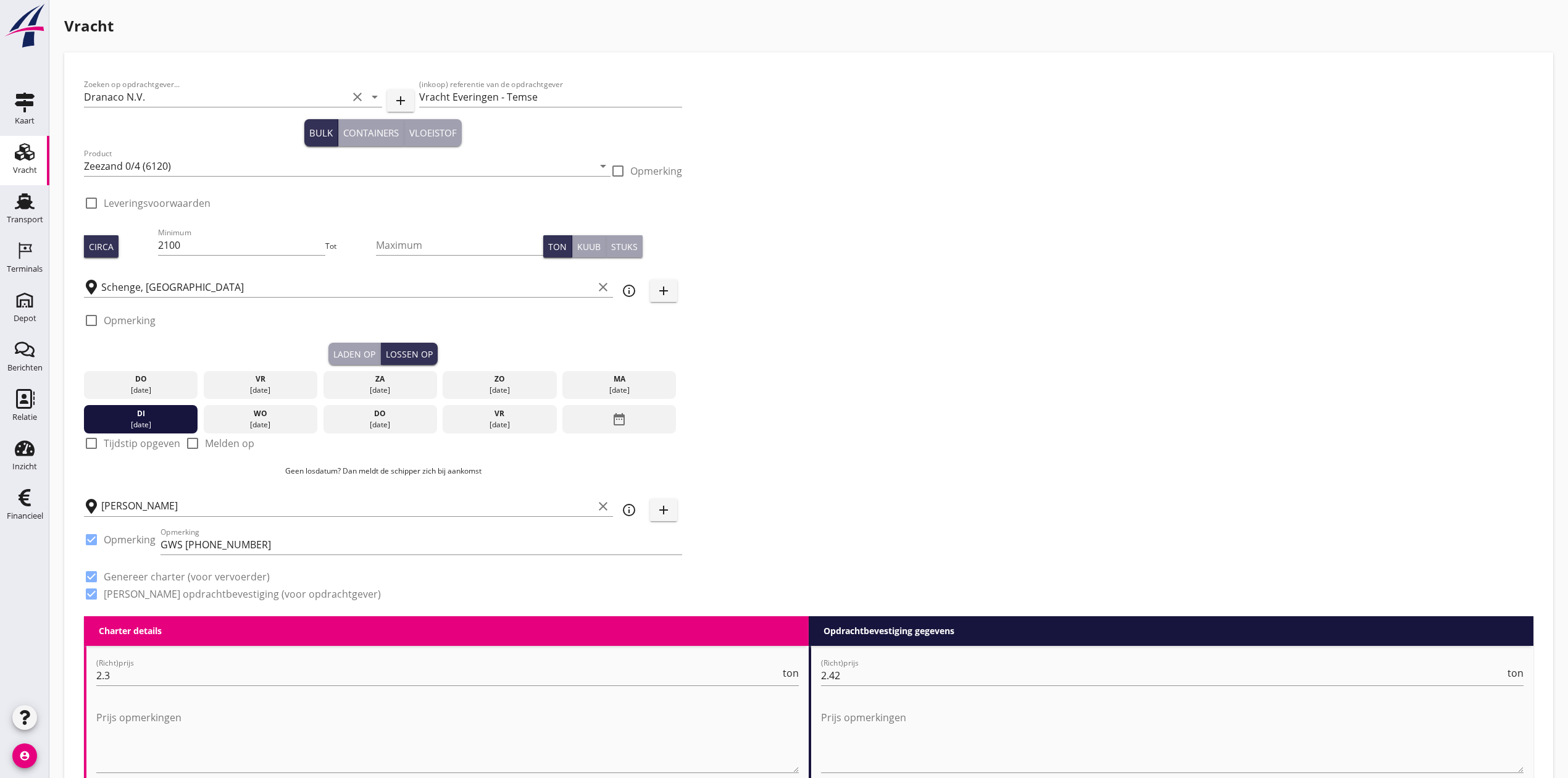
click at [894, 178] on div "Zoeken op opdrachtgever... Dranaco N.V. clear arrow_drop_down add (inkoop) refe…" at bounding box center [809, 343] width 1459 height 544
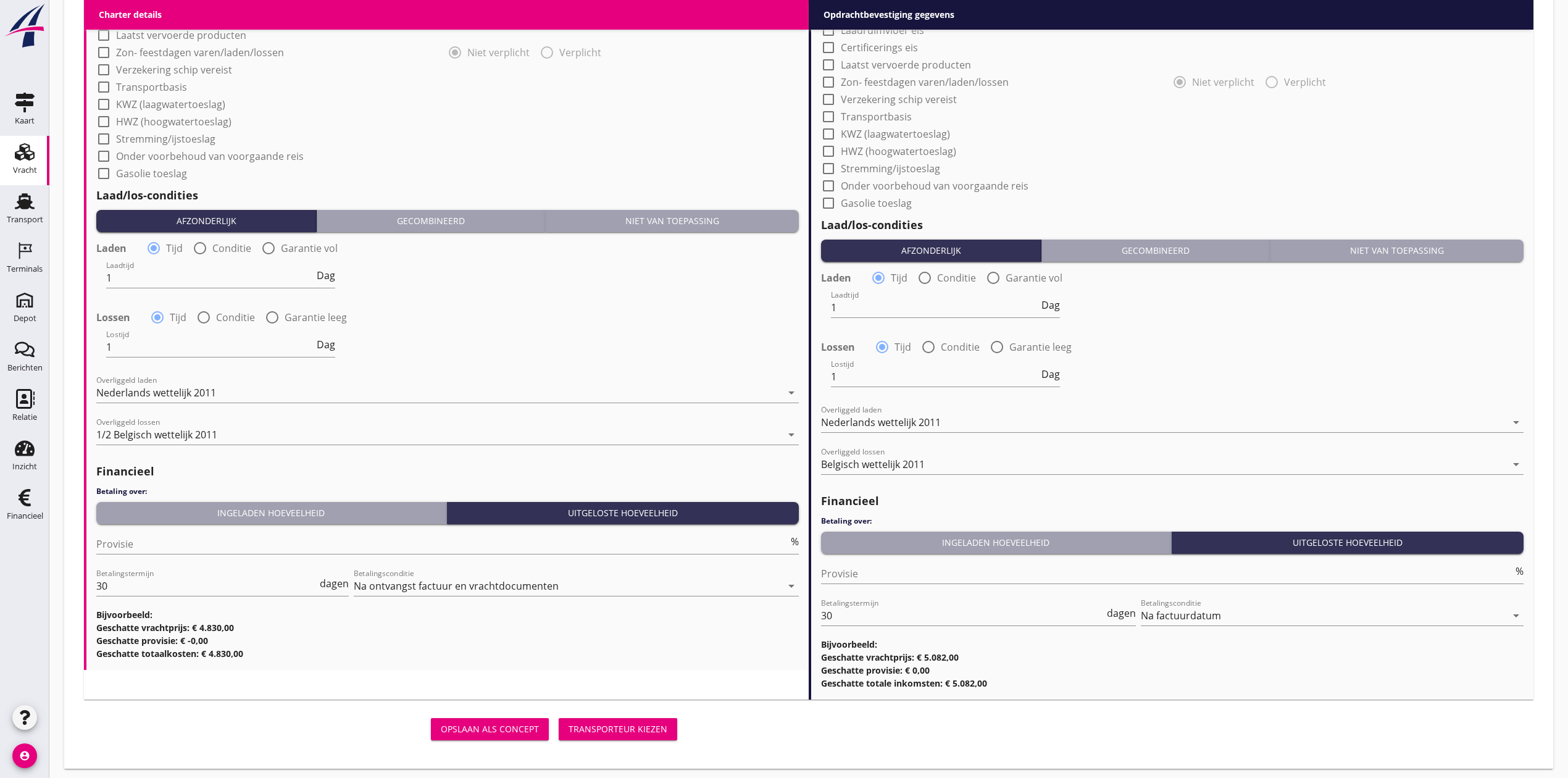
scroll to position [1097, 0]
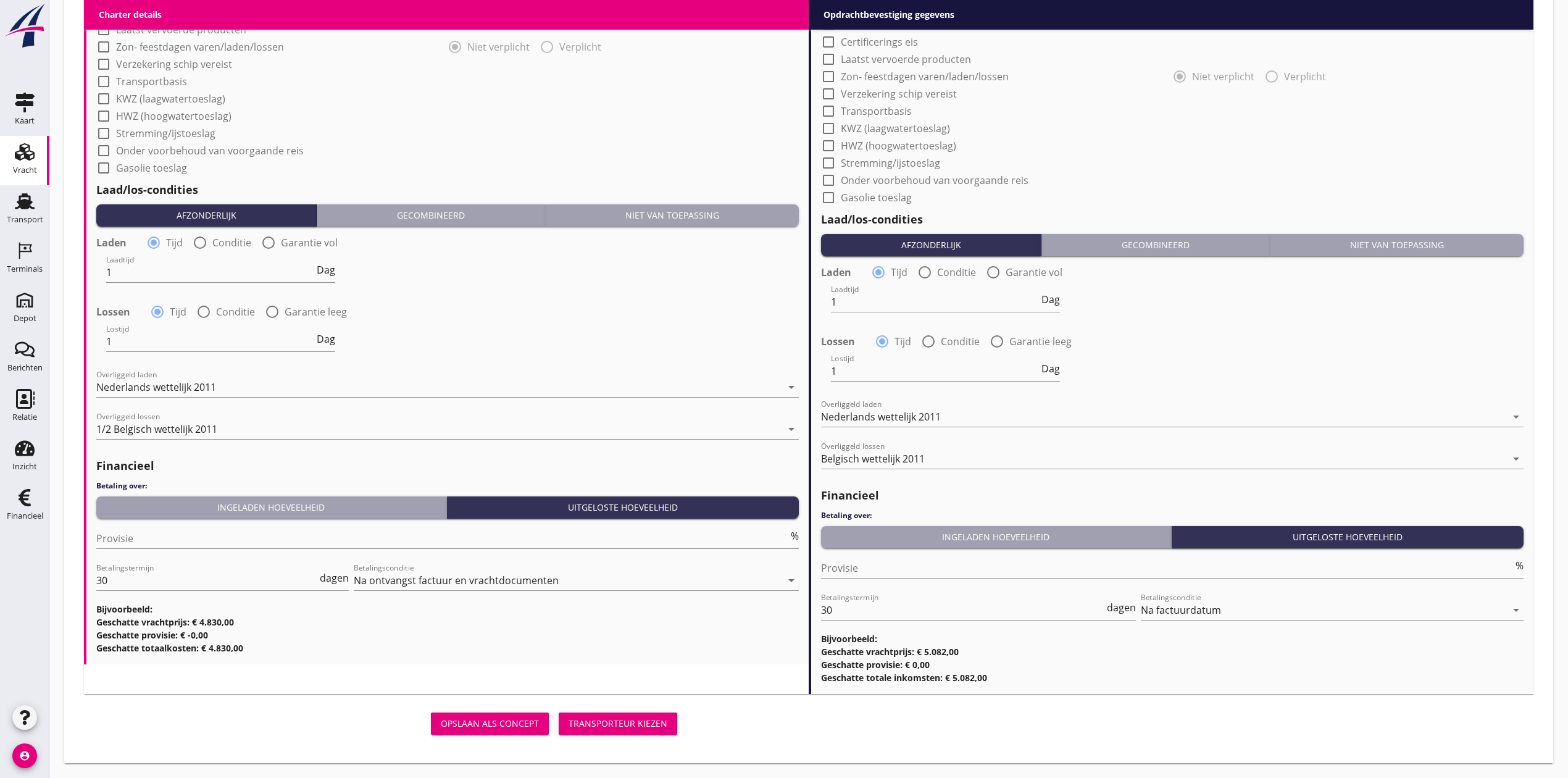
click at [622, 709] on div "Opslaan als concept Transporteur kiezen" at bounding box center [382, 724] width 598 height 30
click at [626, 724] on div "Transporteur kiezen" at bounding box center [617, 723] width 99 height 13
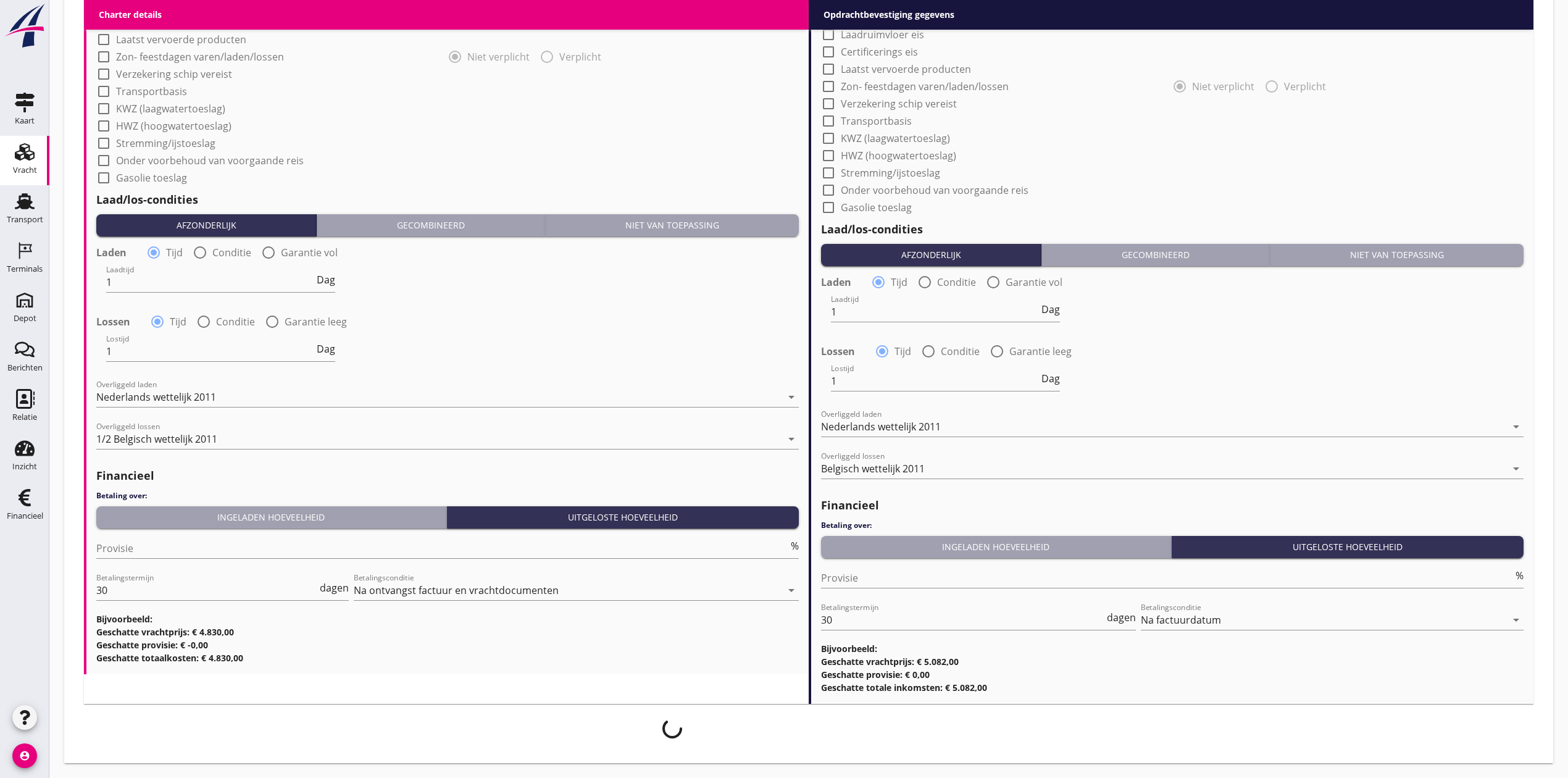
scroll to position [1087, 0]
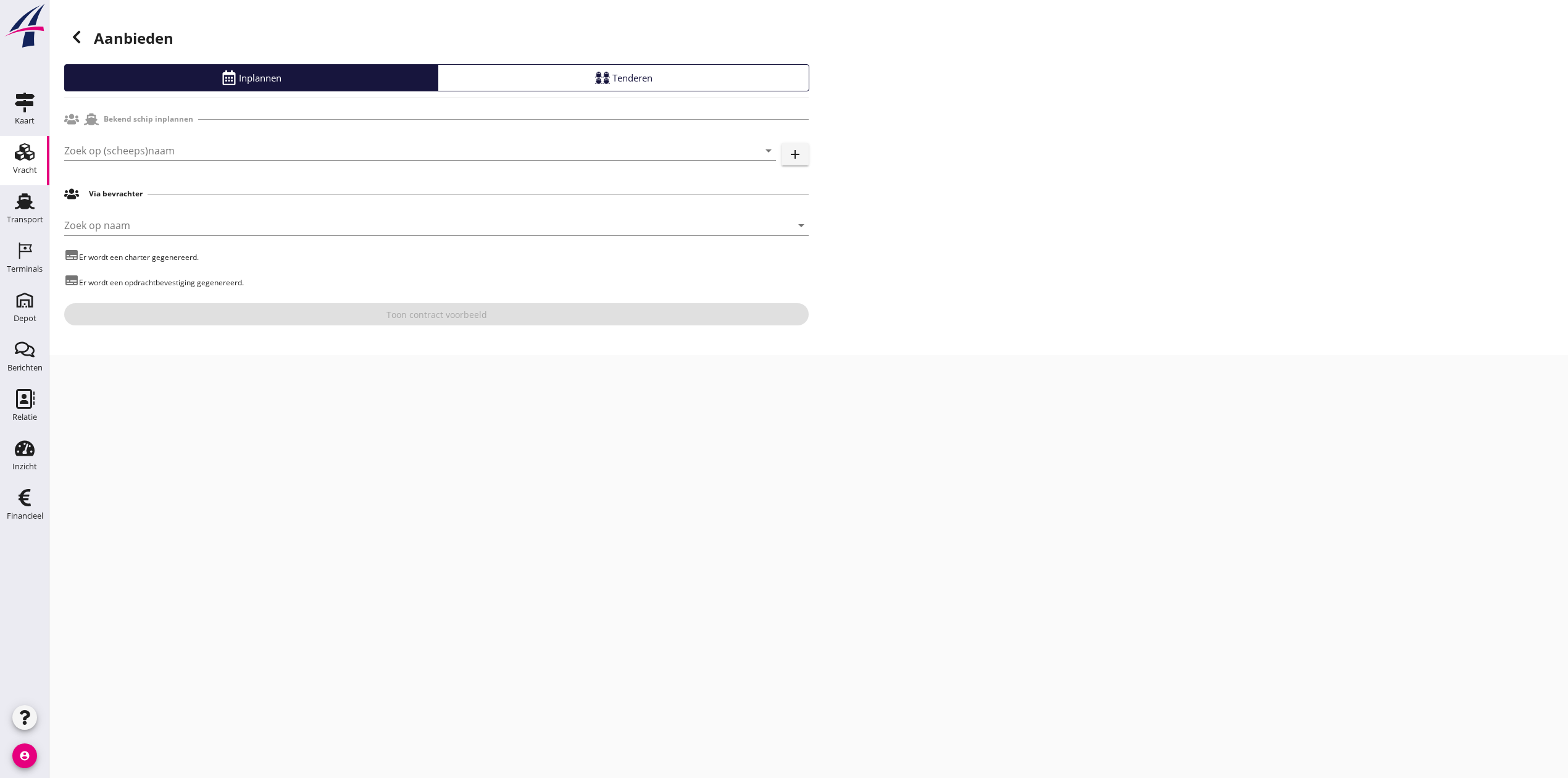
click at [148, 142] on input "Zoek op (scheeps)naam" at bounding box center [403, 150] width 677 height 20
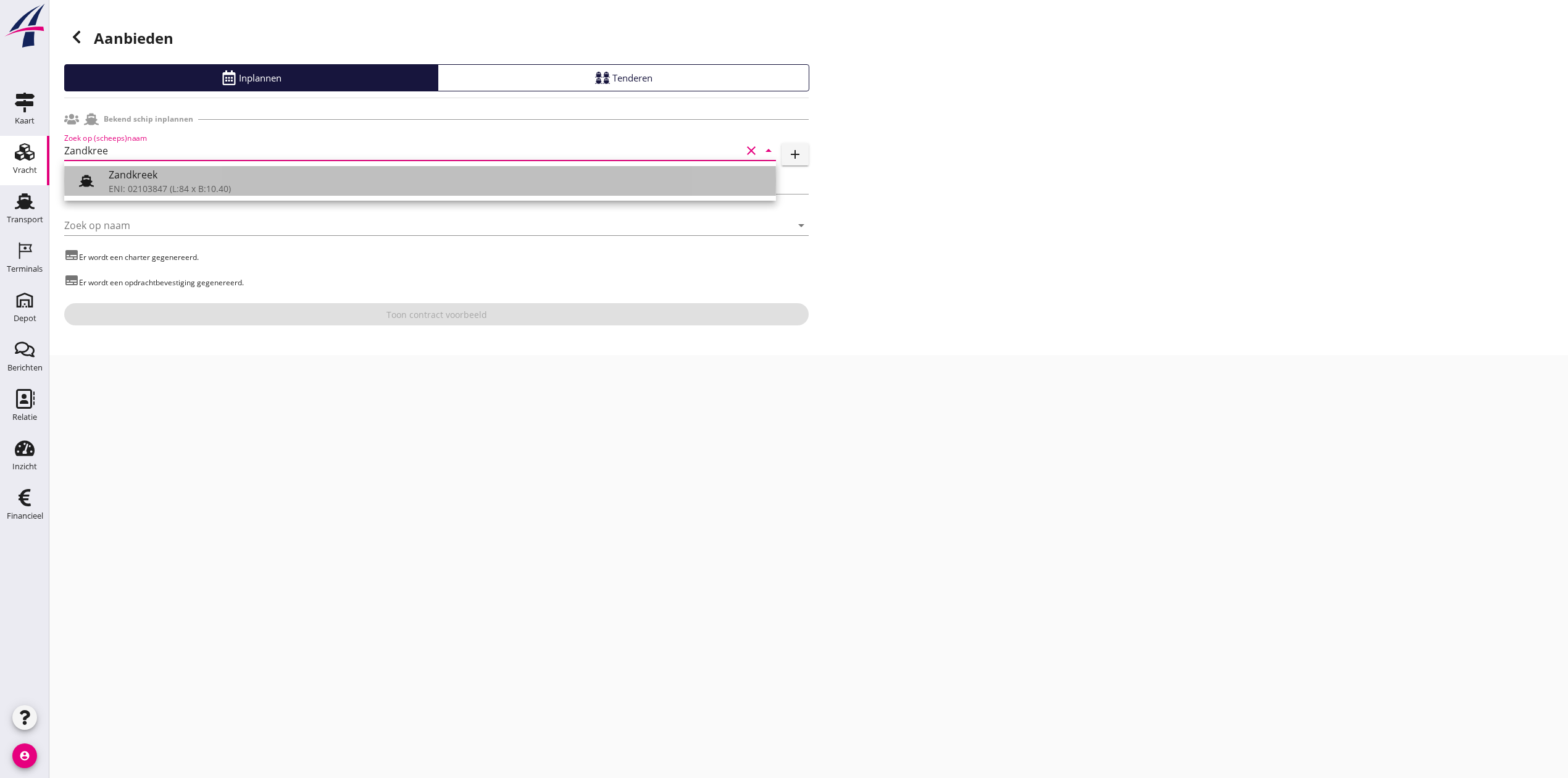
click at [175, 180] on div "Zandkreek" at bounding box center [437, 174] width 658 height 15
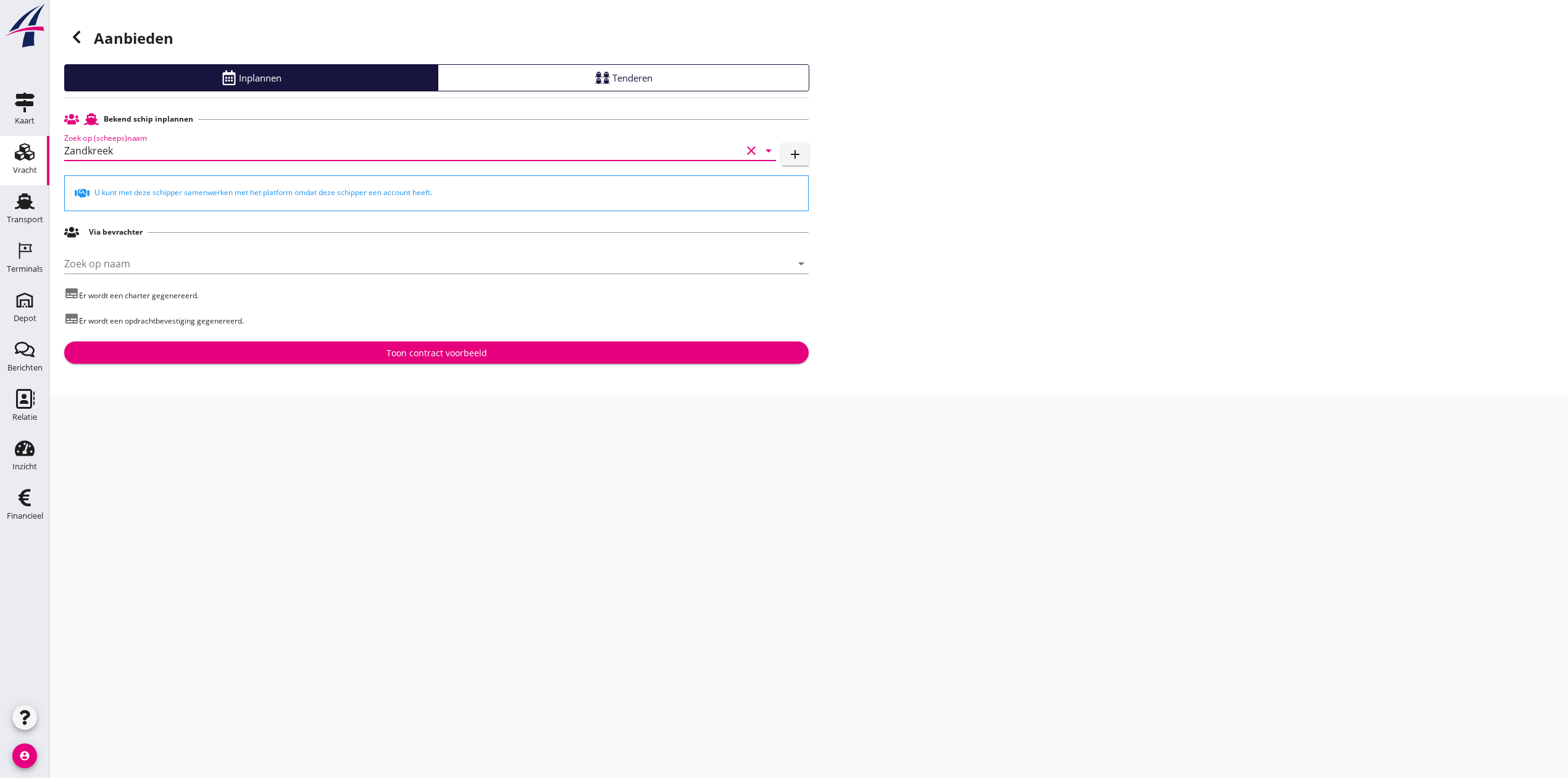
type input "Zandkreek"
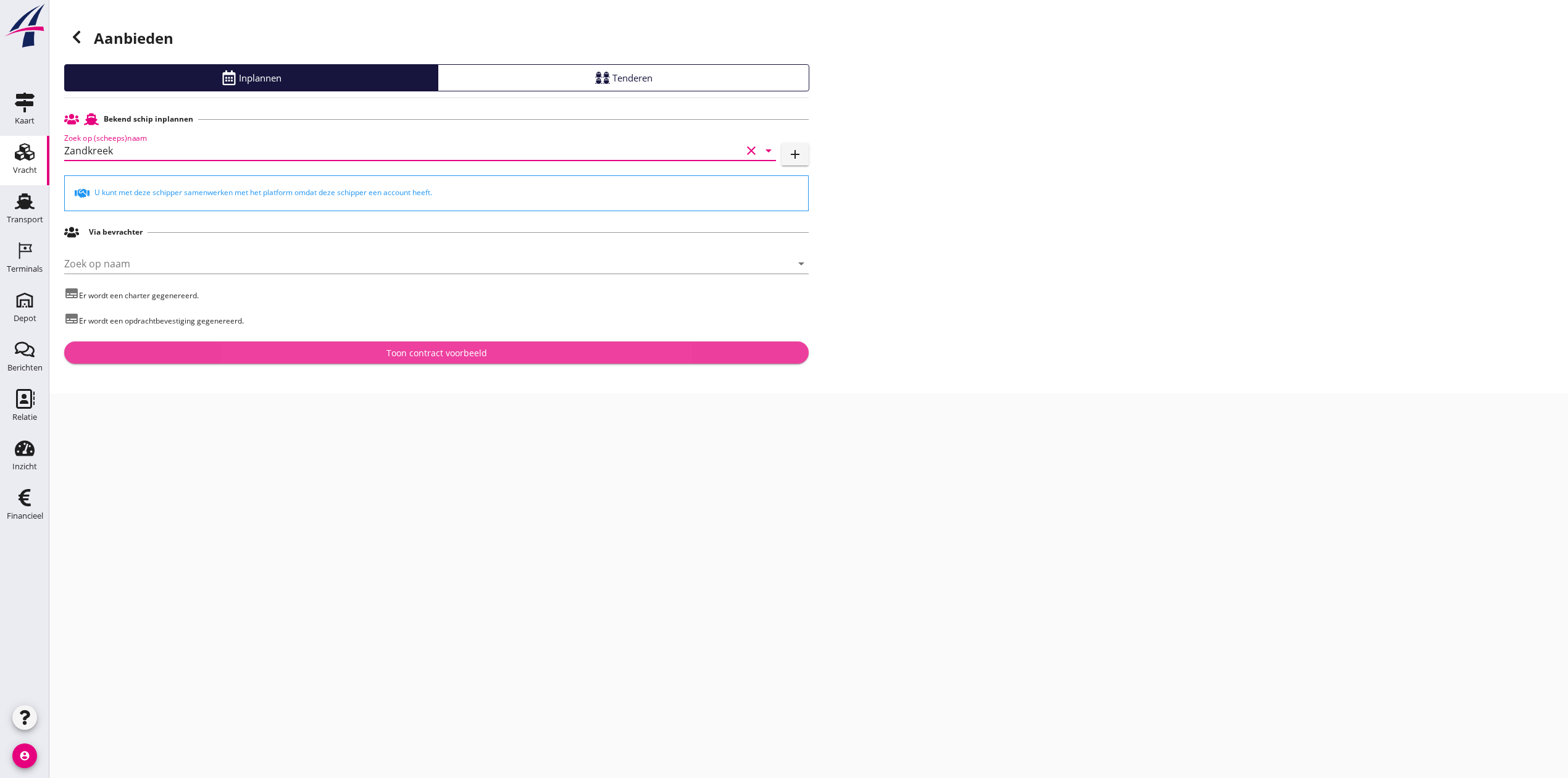
click at [457, 354] on div "Toon contract voorbeeld" at bounding box center [437, 353] width 101 height 13
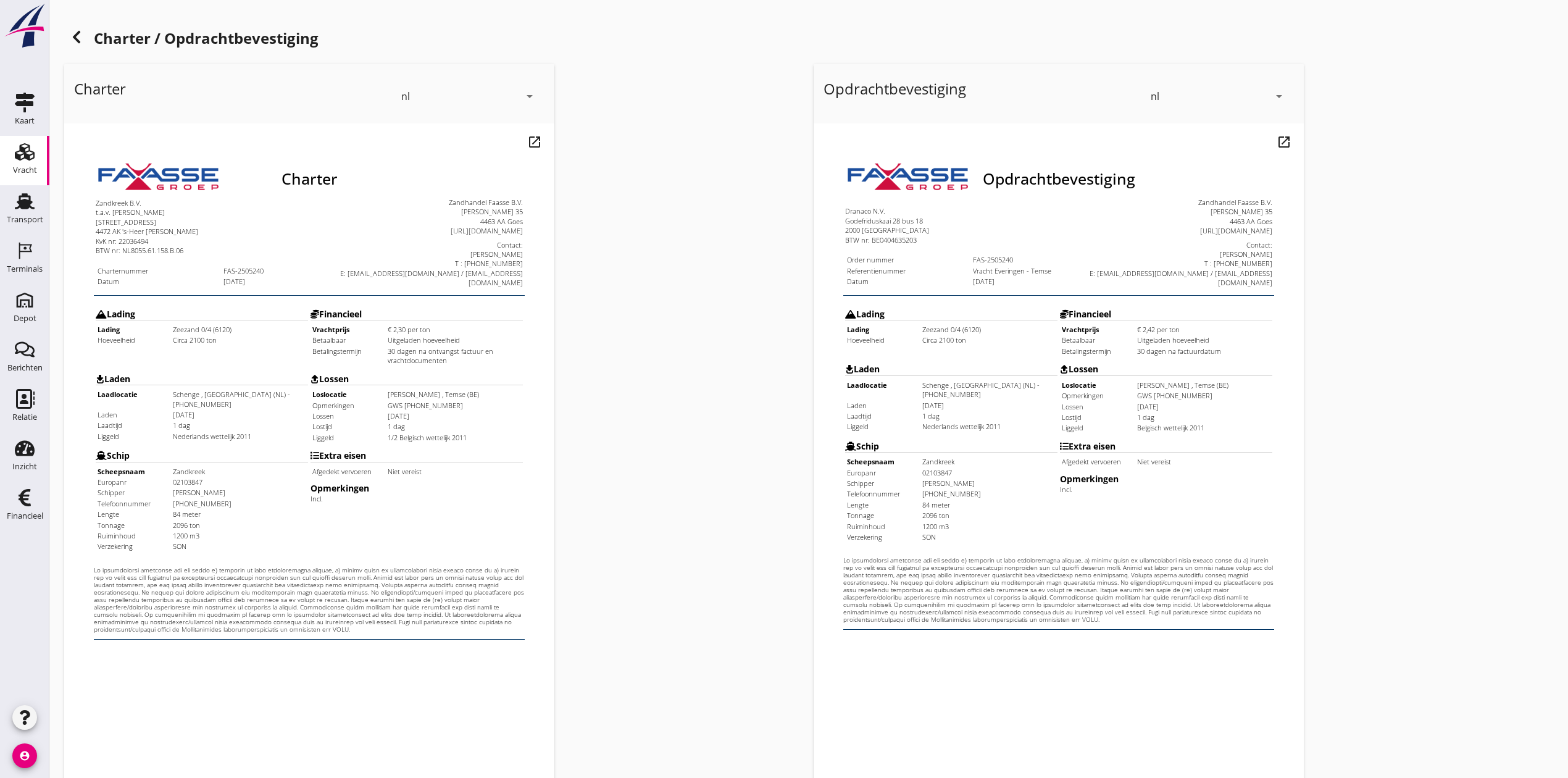
scroll to position [136, 0]
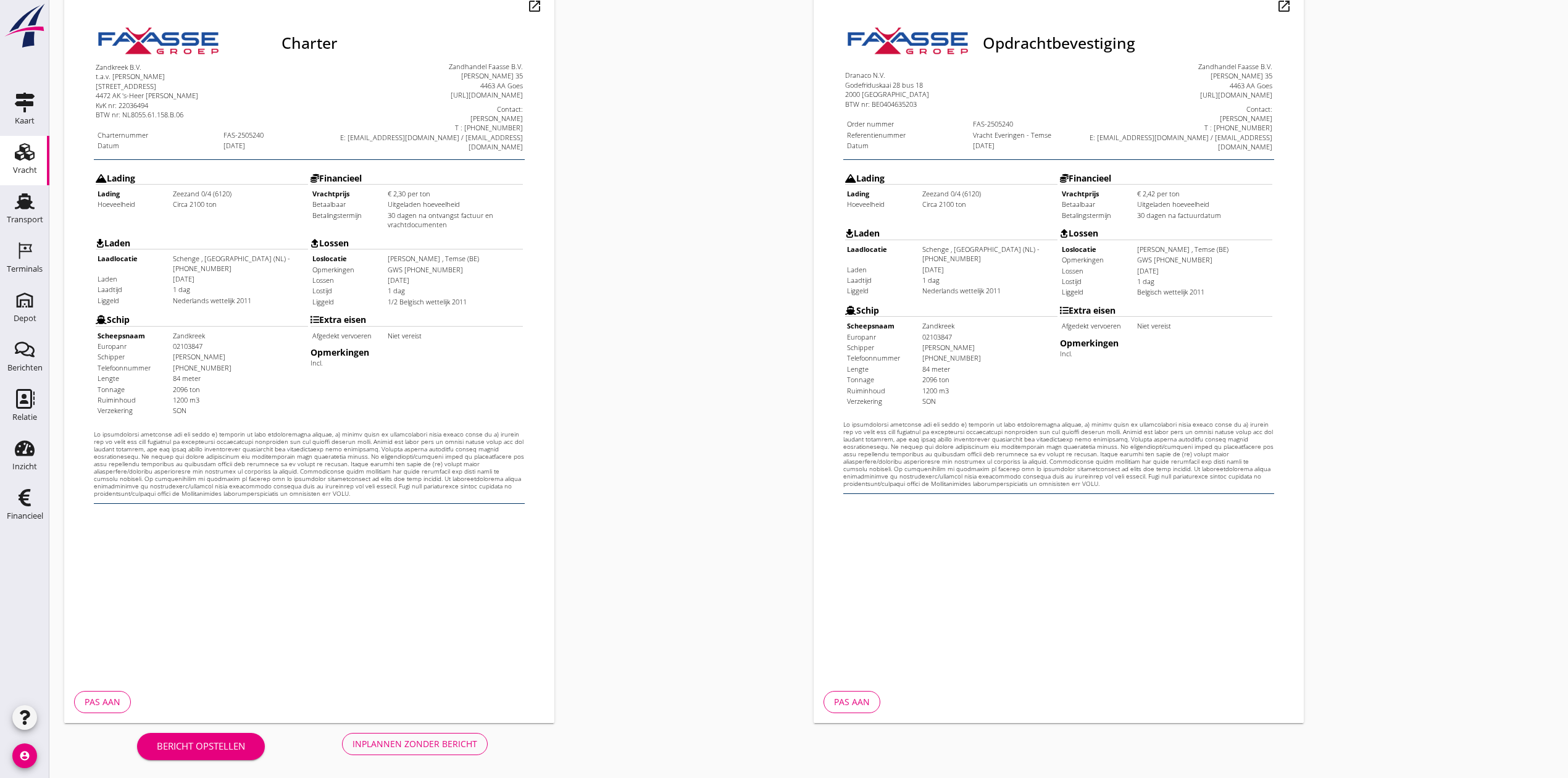
click at [474, 748] on div "Inplannen zonder bericht" at bounding box center [415, 743] width 125 height 13
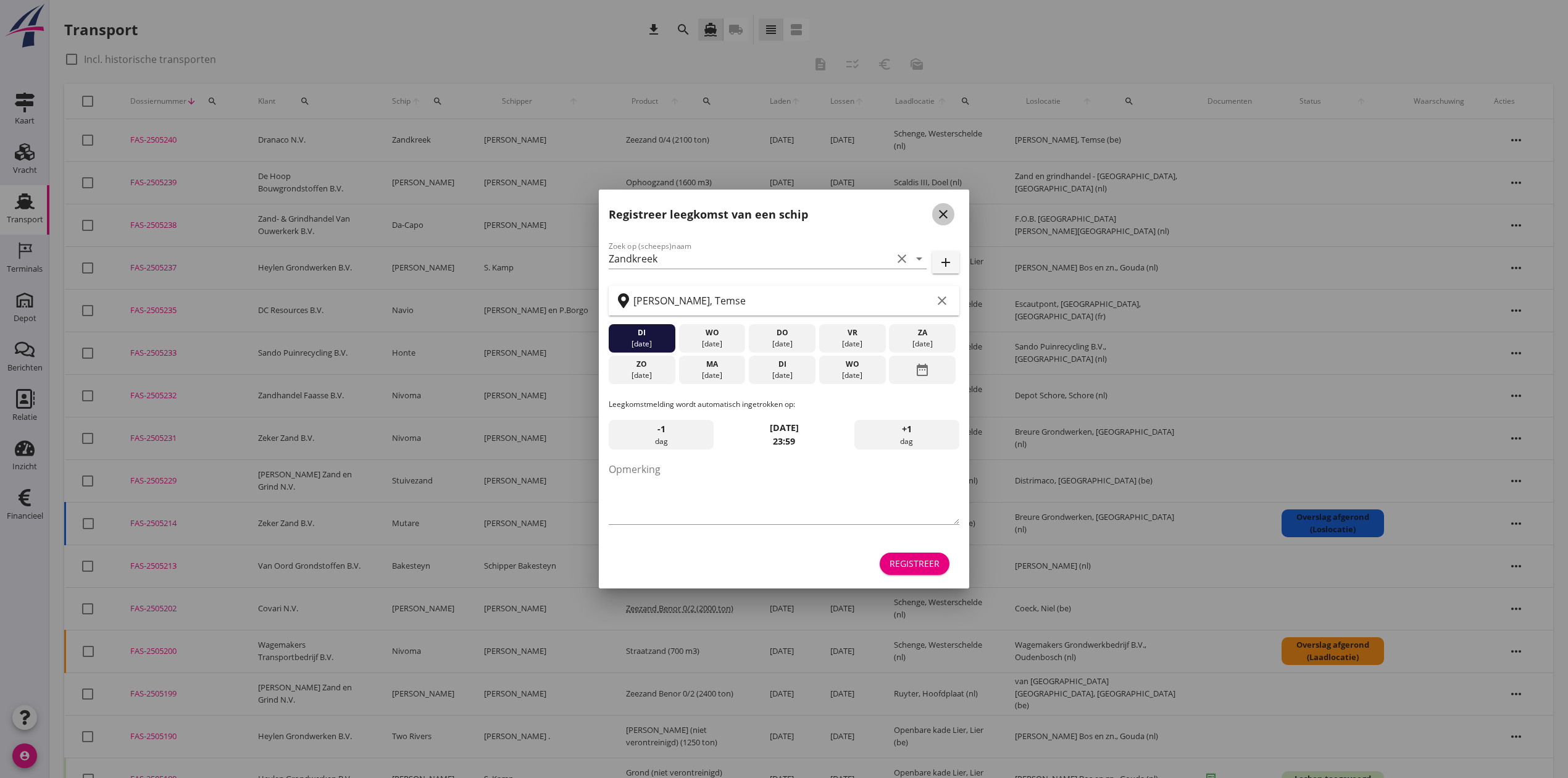
click at [944, 208] on icon "close" at bounding box center [943, 215] width 15 height 15
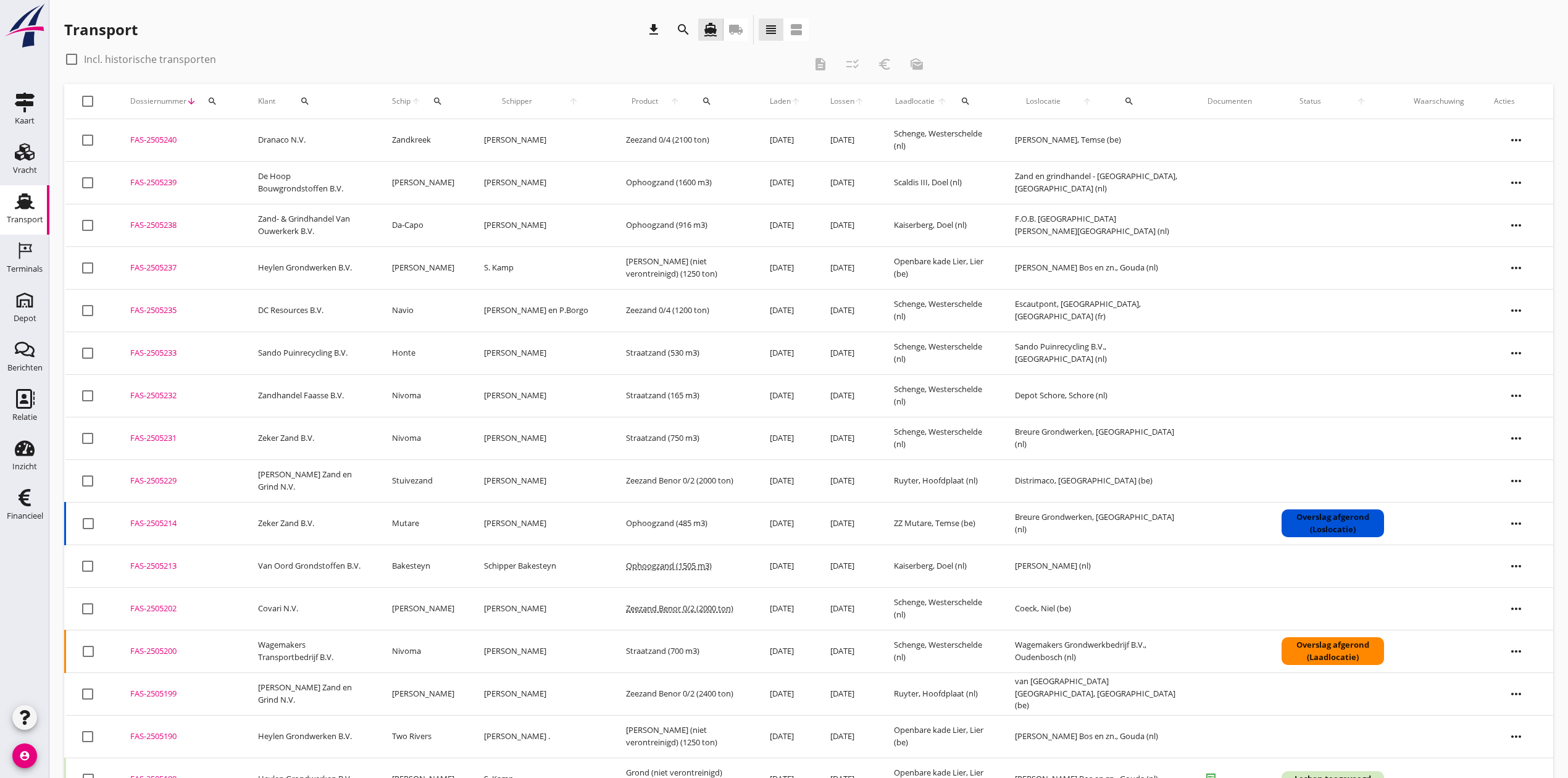
click at [149, 138] on div "FAS-2505240" at bounding box center [179, 140] width 98 height 12
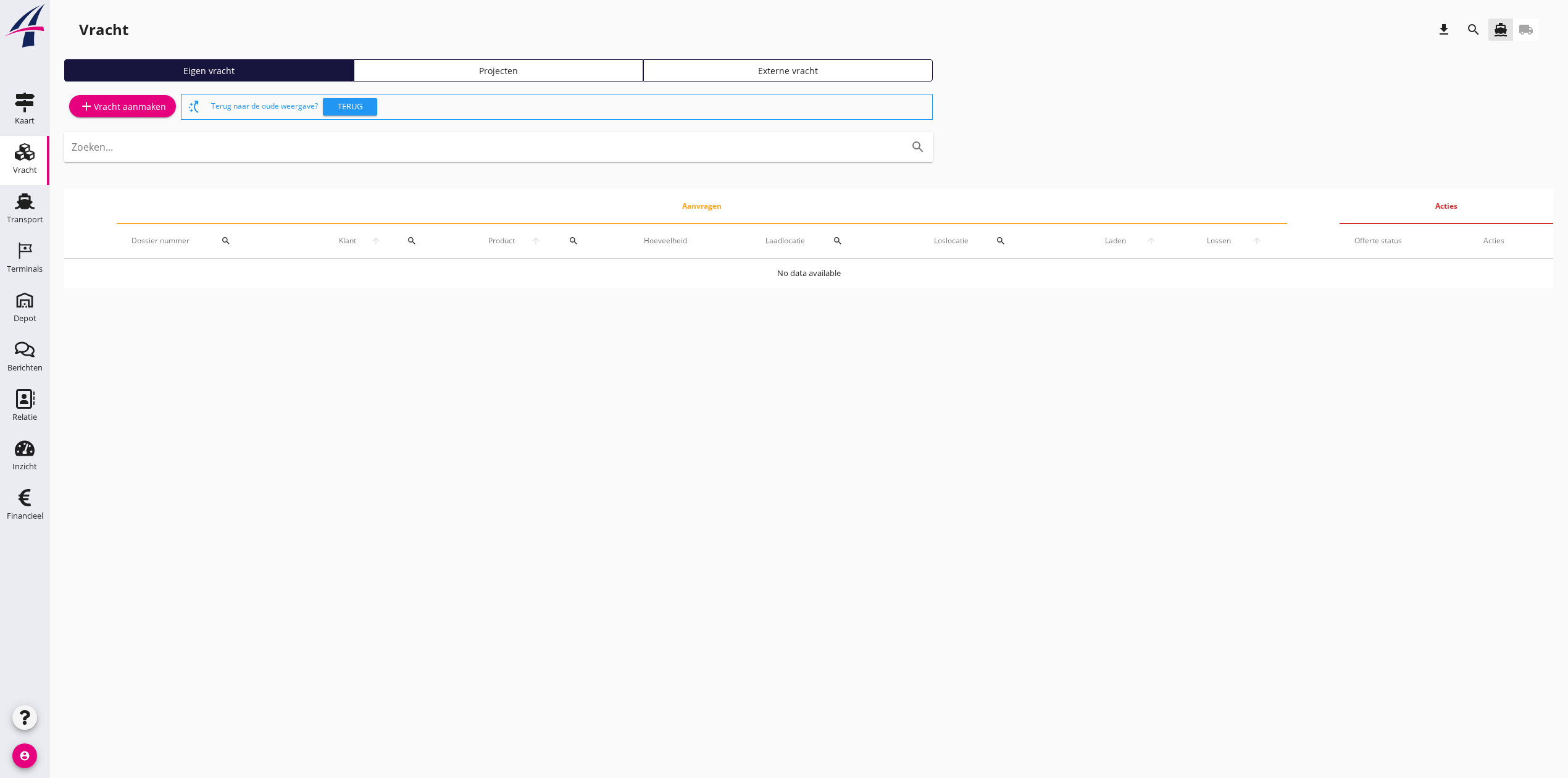
click at [483, 56] on div "Vracht download search directions_boat local_shipping Eigen vracht Projecten Ex…" at bounding box center [809, 157] width 1519 height 313
click at [483, 70] on div "Projecten" at bounding box center [498, 71] width 278 height 13
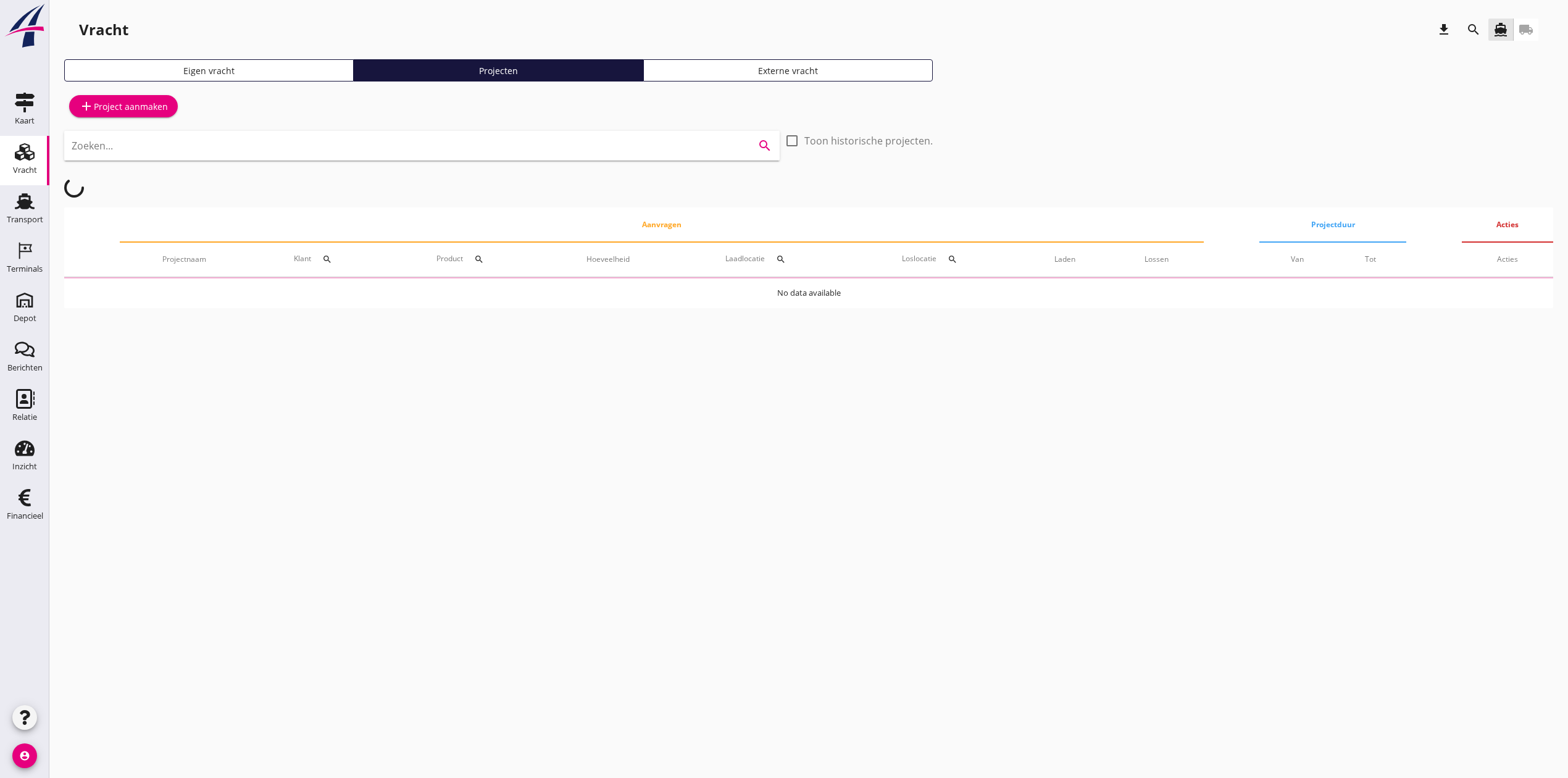
click at [448, 146] on input "Zoeken..." at bounding box center [405, 146] width 666 height 20
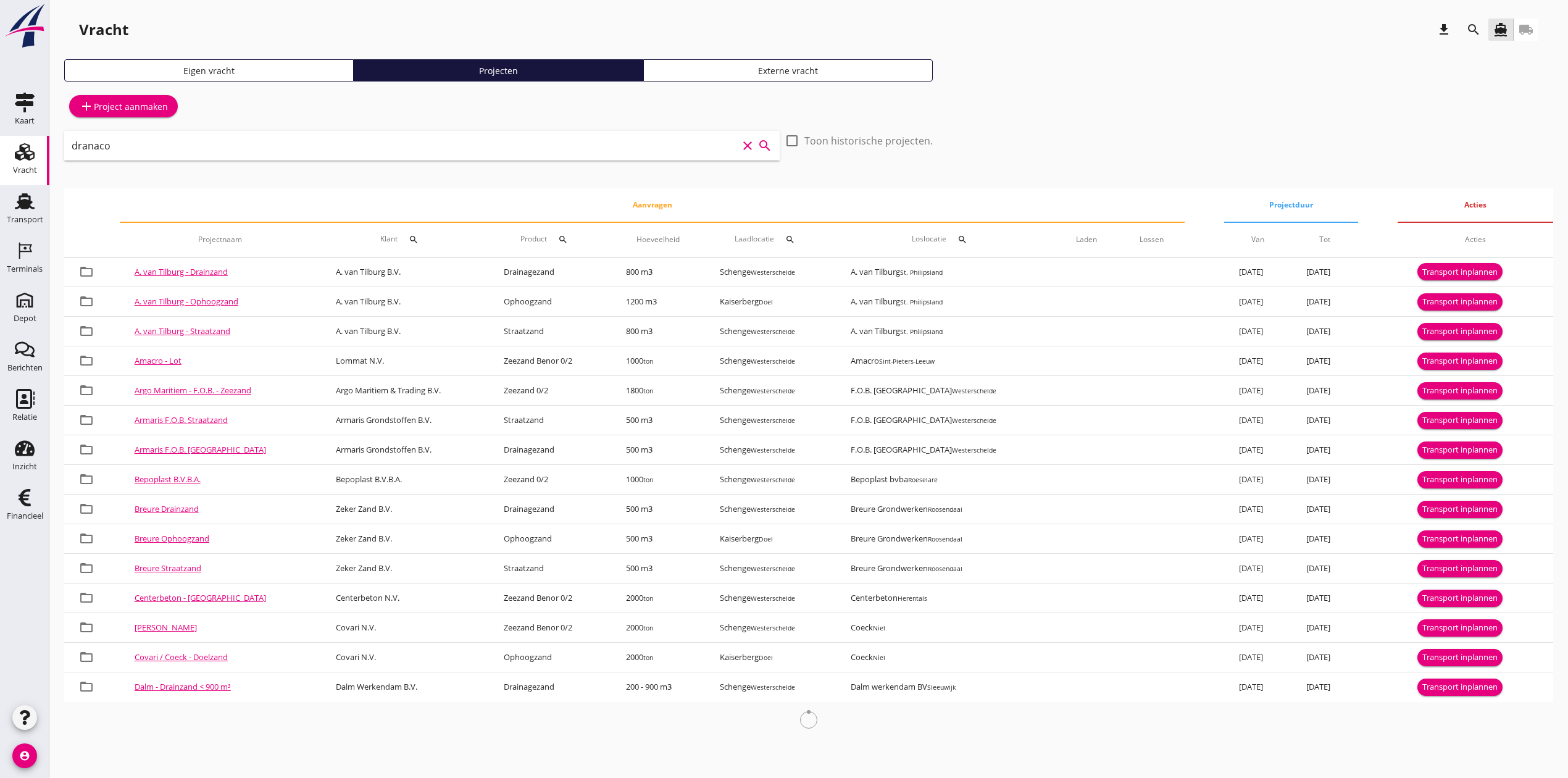
type input "dranaco"
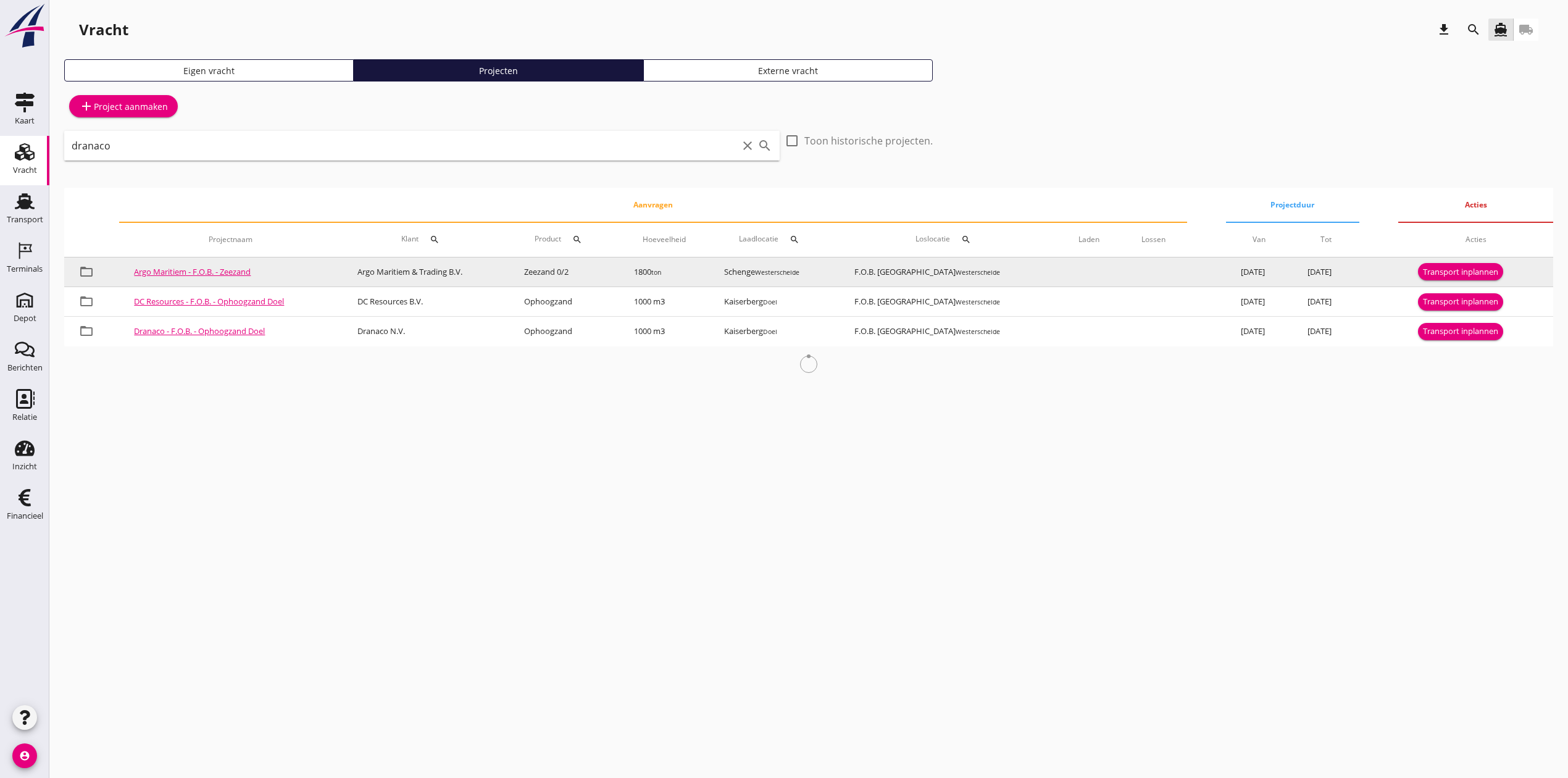
click at [224, 268] on link "Argo Maritiem - F.O.B. - Zeezand" at bounding box center [192, 271] width 117 height 11
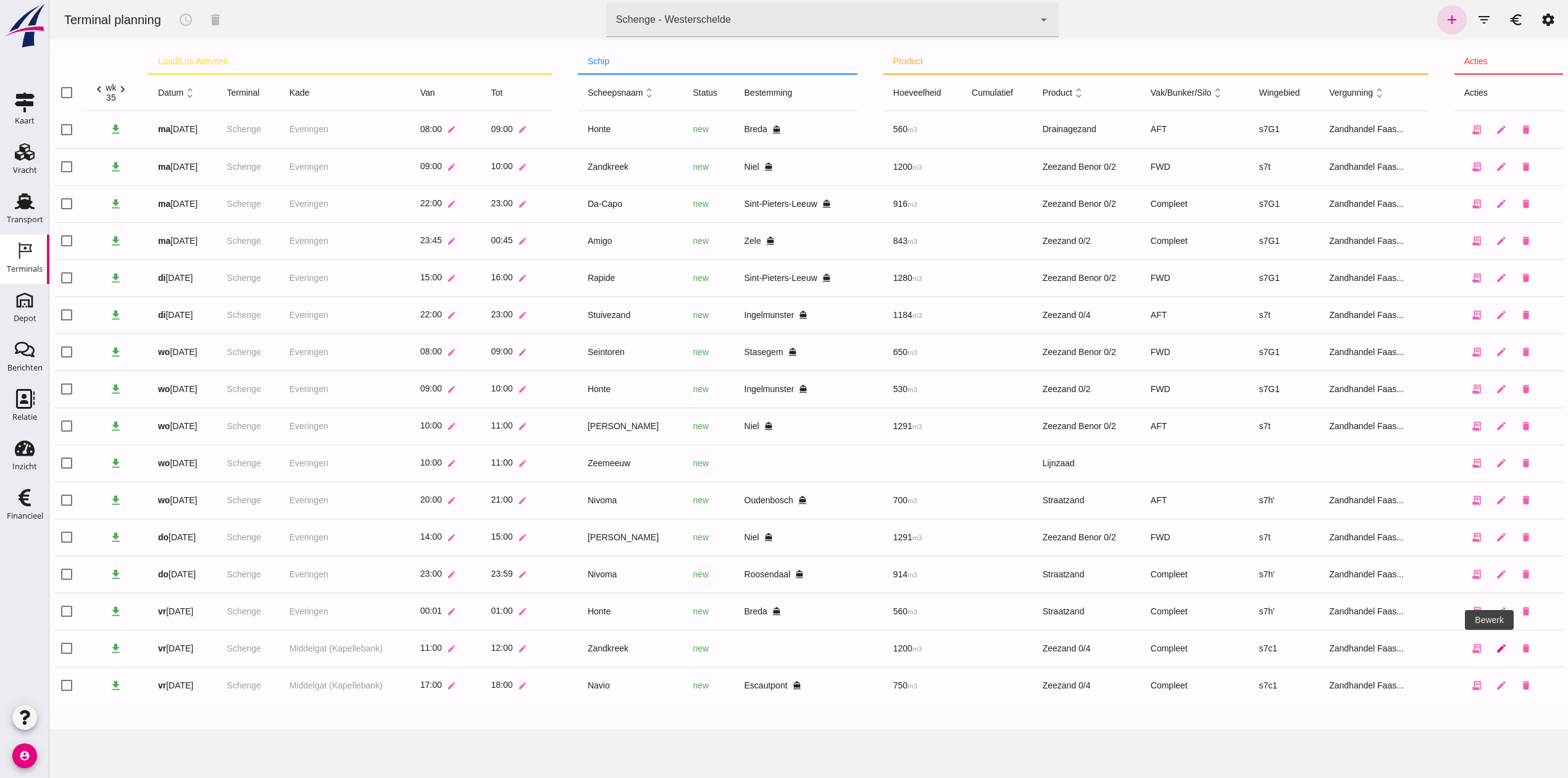
click at [1495, 651] on icon "edit" at bounding box center [1501, 648] width 11 height 11
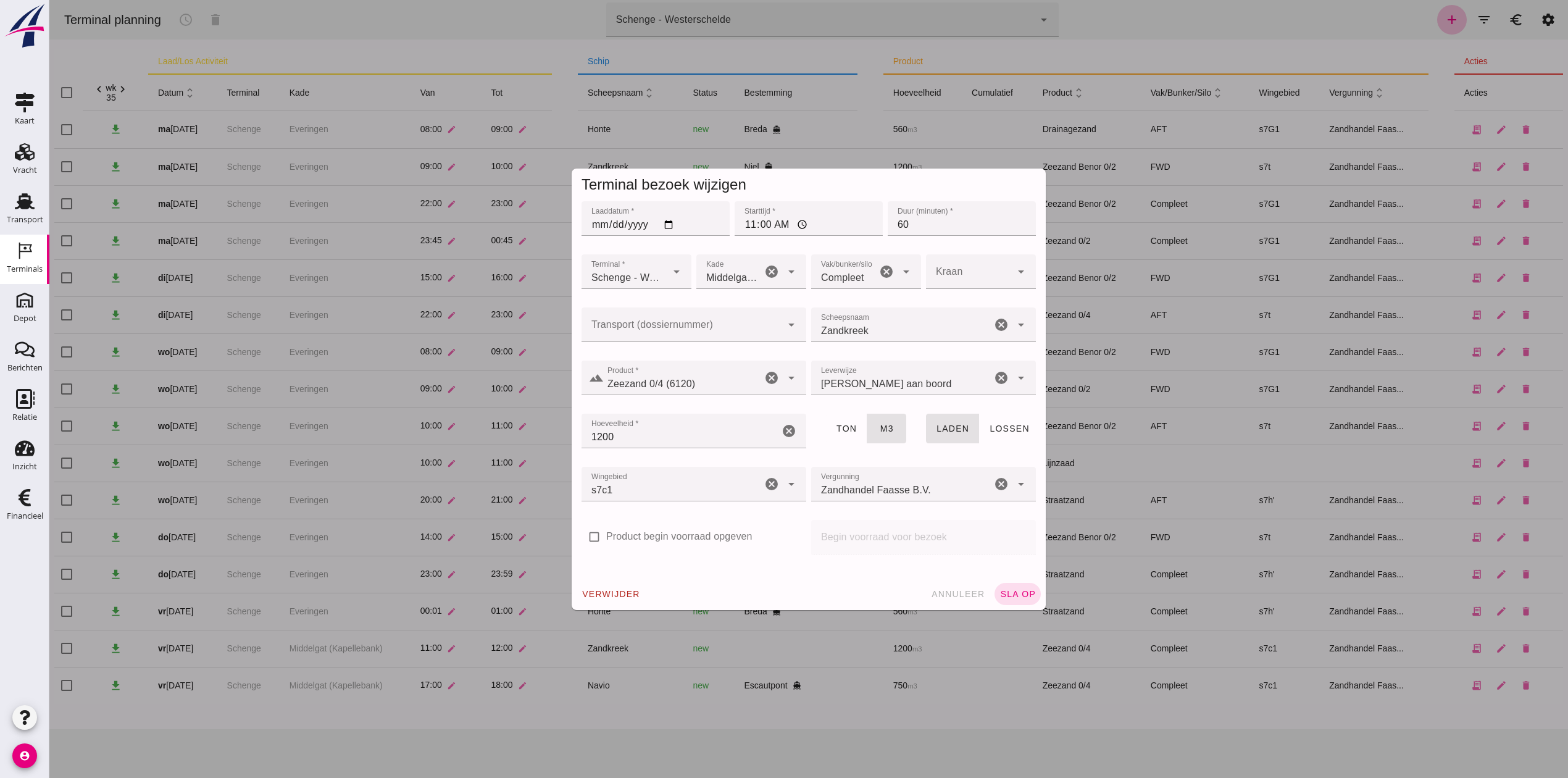
click at [613, 324] on input "Transport (dossiernummer)" at bounding box center [681, 331] width 200 height 15
type input "FAS-2505240"
click at [741, 225] on input "11:00" at bounding box center [809, 218] width 148 height 35
type input "10:00"
click at [1006, 592] on span "sla op" at bounding box center [1017, 593] width 36 height 10
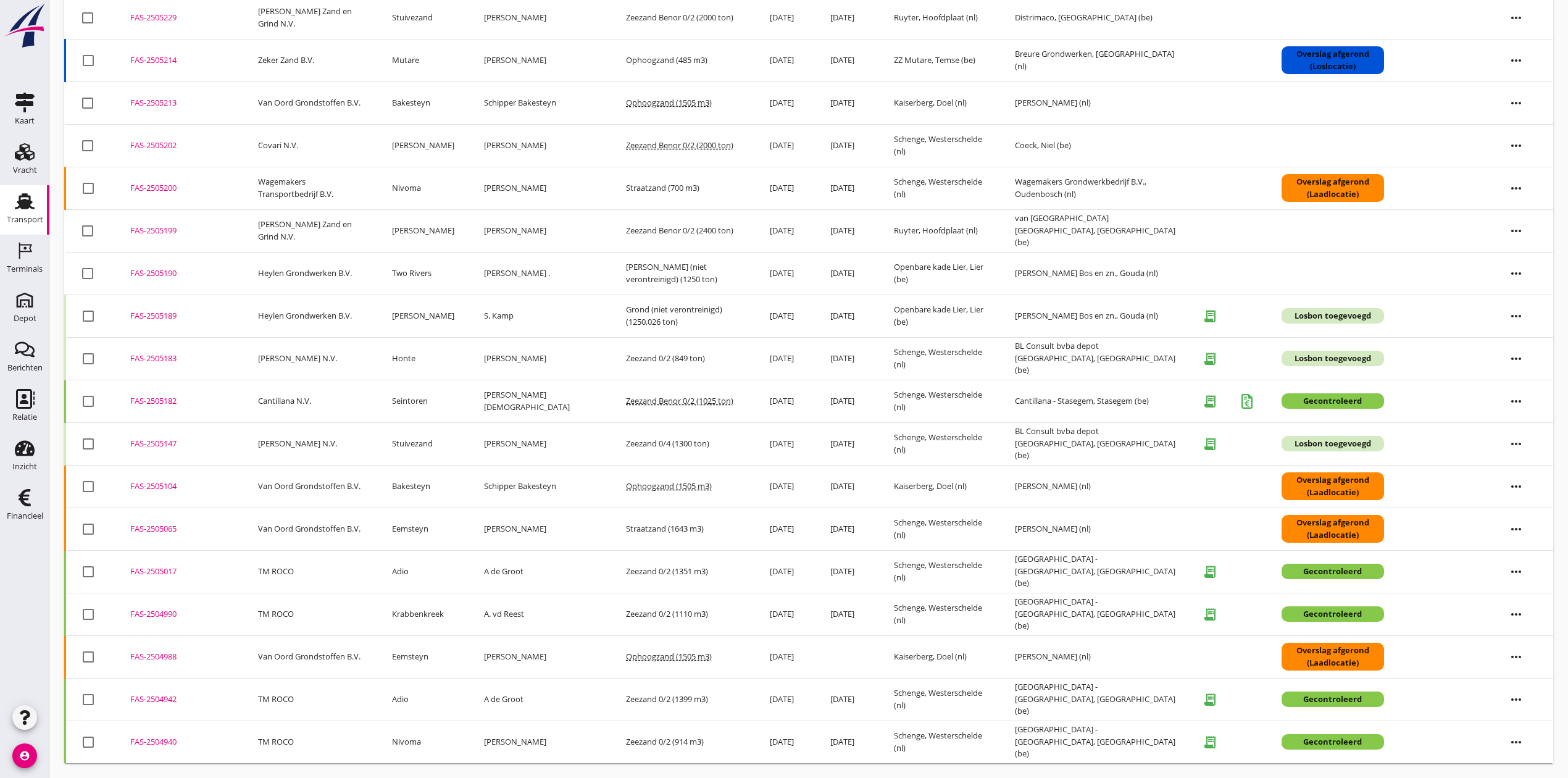
scroll to position [468, 0]
click at [148, 443] on div "FAS-2505147" at bounding box center [179, 443] width 98 height 12
click at [152, 353] on div "FAS-2505183" at bounding box center [179, 358] width 98 height 12
click at [151, 313] on div "FAS-2505189" at bounding box center [179, 315] width 98 height 12
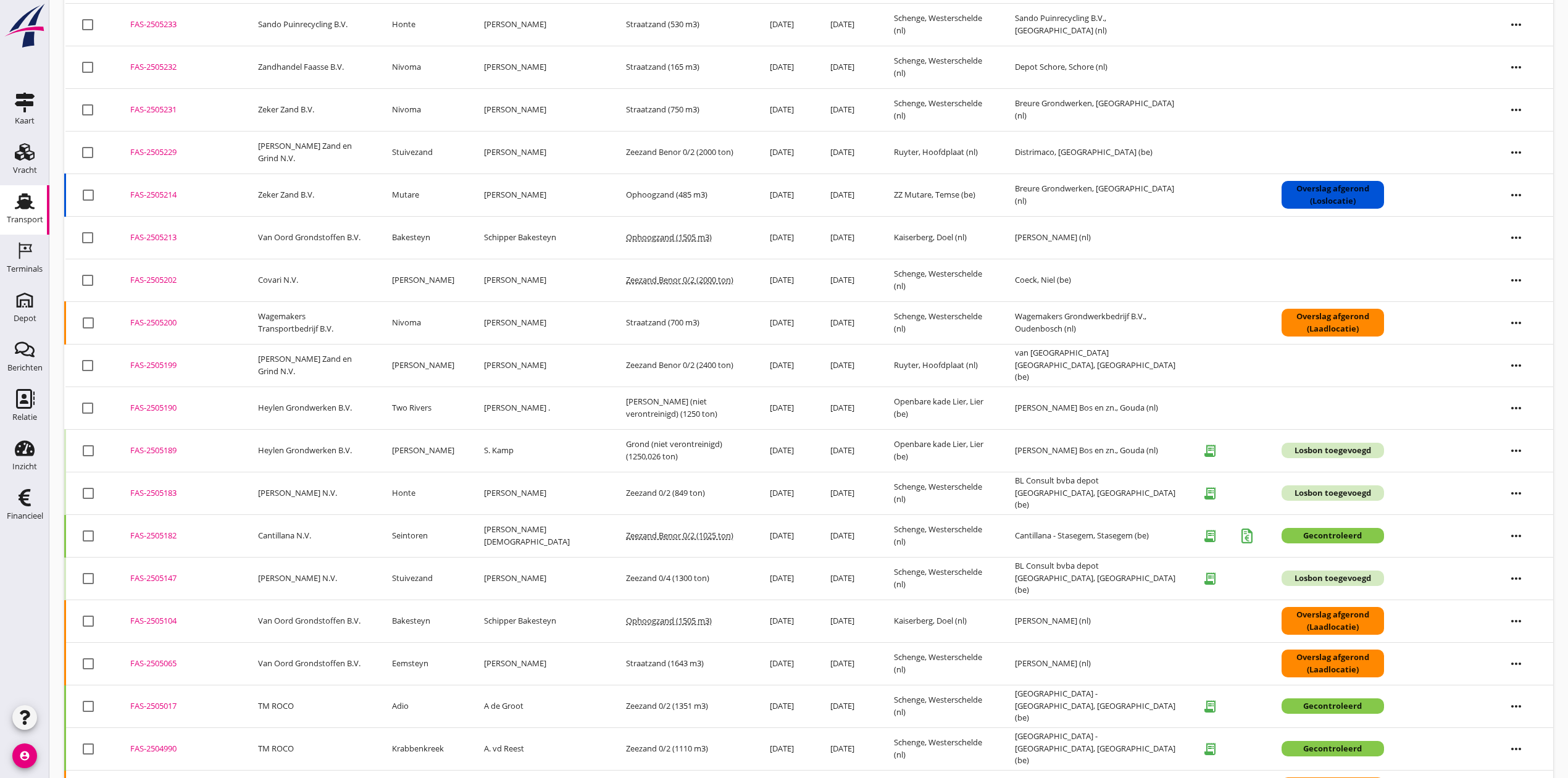
scroll to position [0, 0]
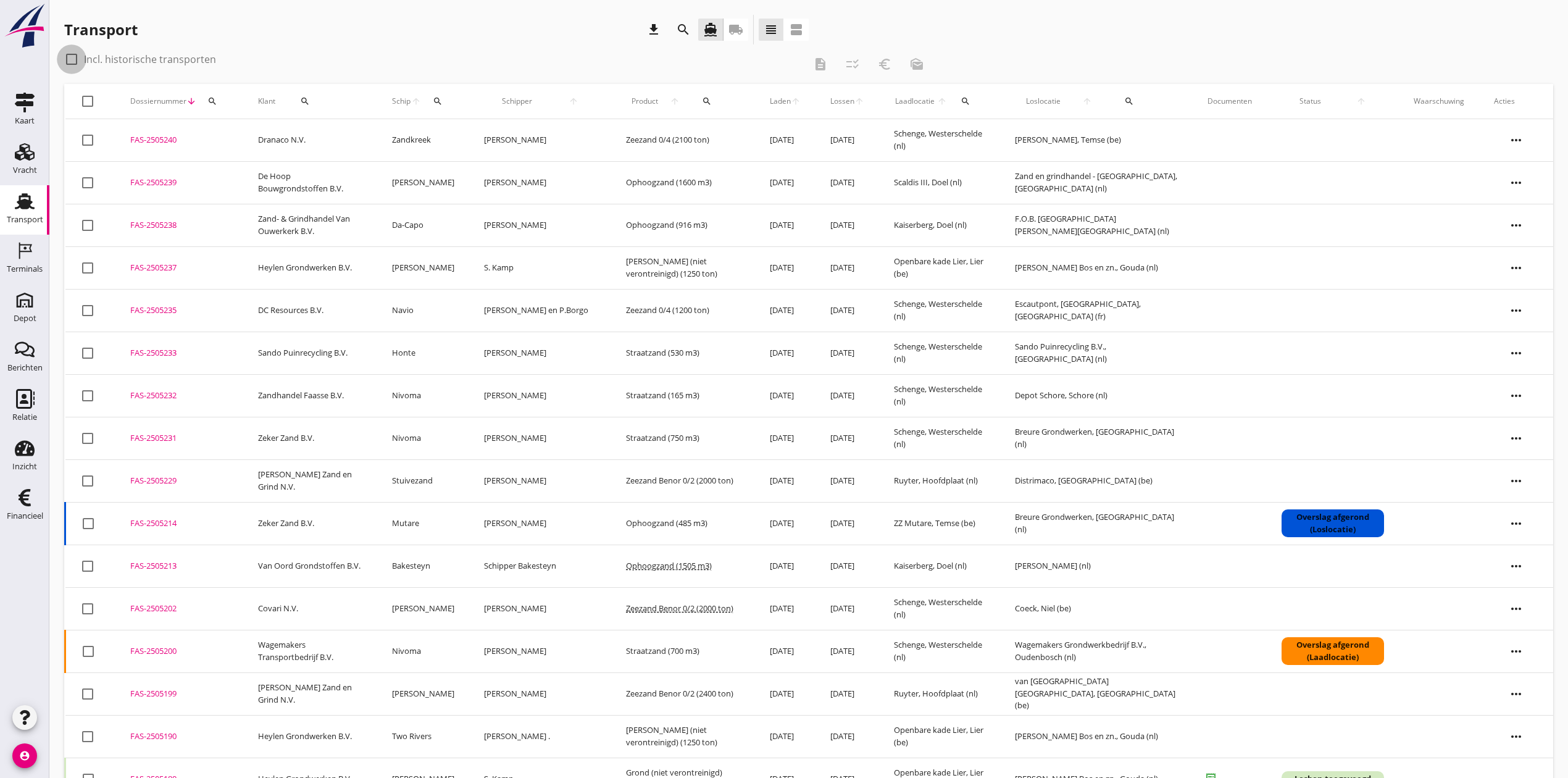
click at [72, 58] on div at bounding box center [72, 59] width 21 height 21
click at [74, 60] on div at bounding box center [72, 59] width 21 height 21
checkbox input "false"
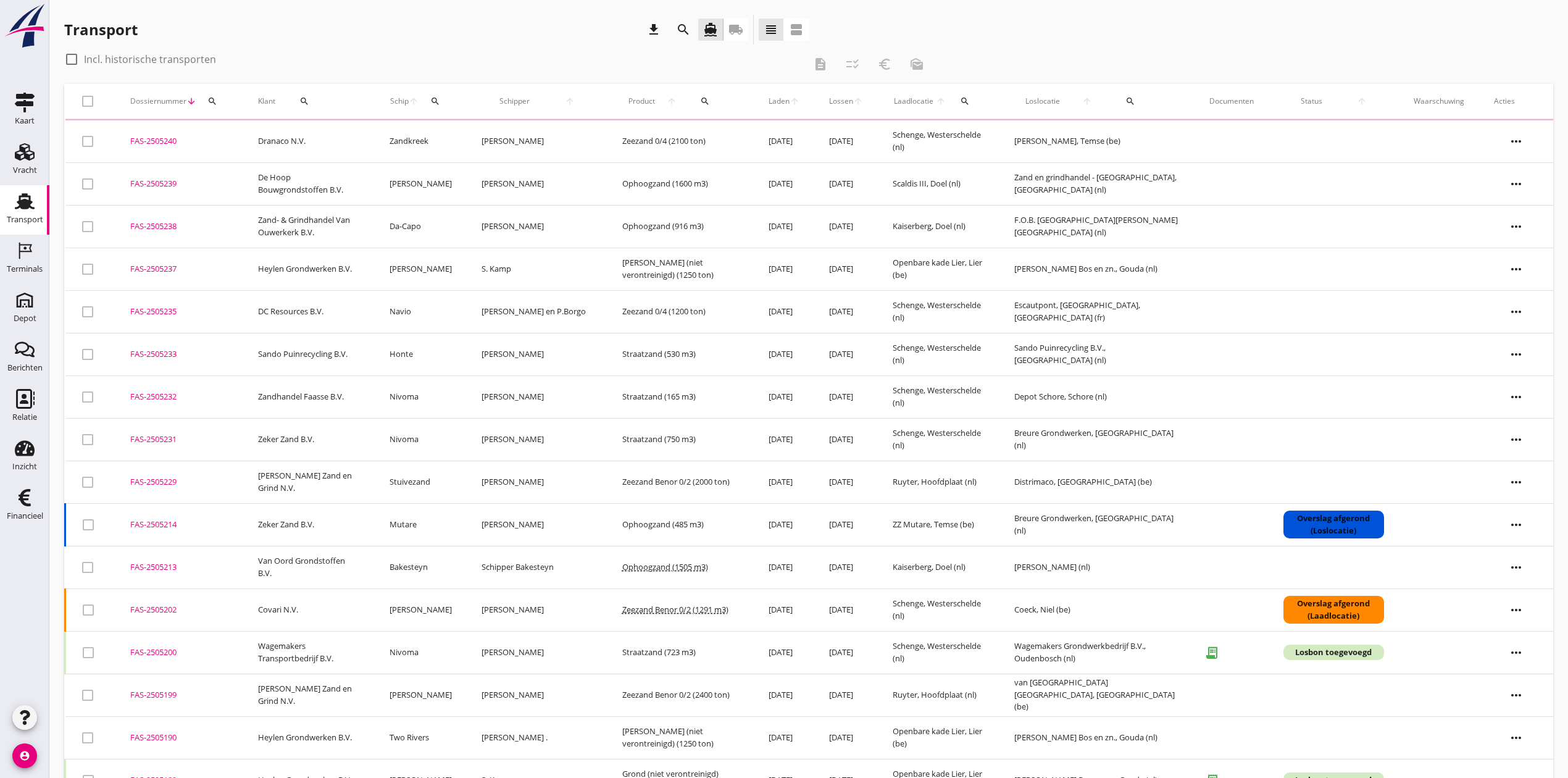
click at [440, 103] on icon "search" at bounding box center [435, 101] width 10 height 10
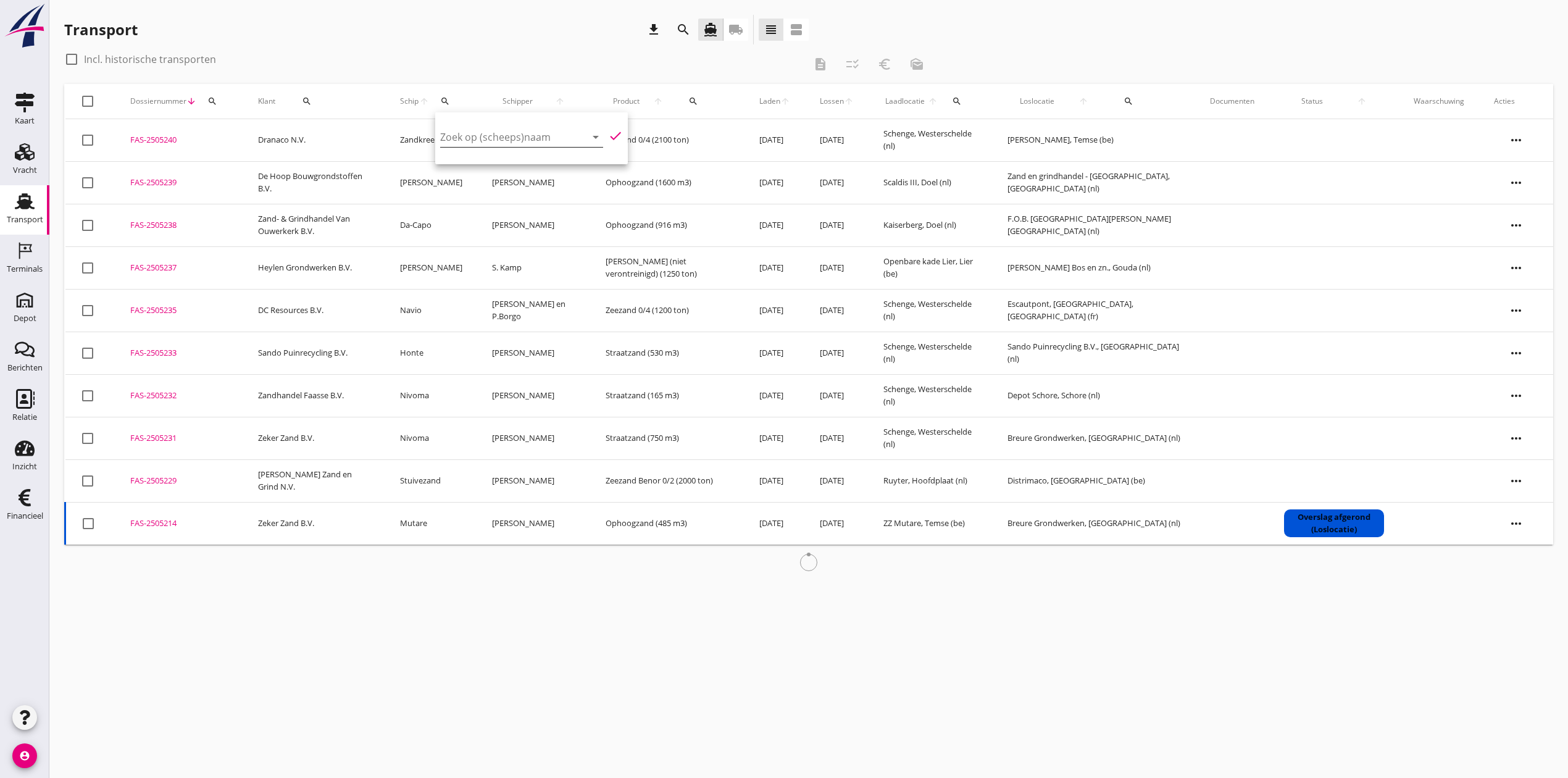
click at [463, 134] on input "Zoek op (scheeps)naam" at bounding box center [505, 136] width 129 height 20
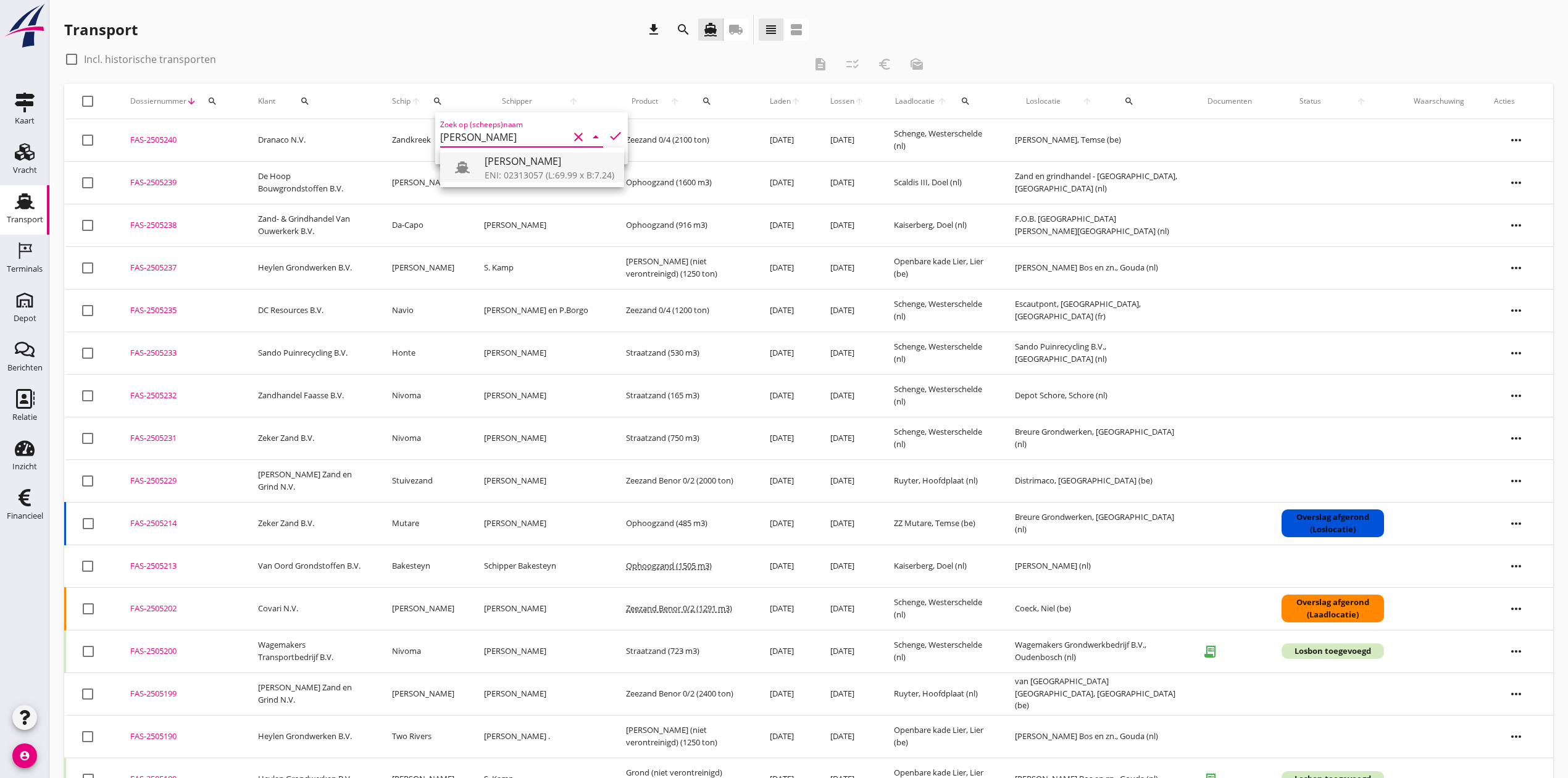
click at [548, 164] on div "[PERSON_NAME]" at bounding box center [548, 161] width 130 height 15
click at [608, 134] on icon "check" at bounding box center [616, 136] width 15 height 15
type input "[PERSON_NAME]"
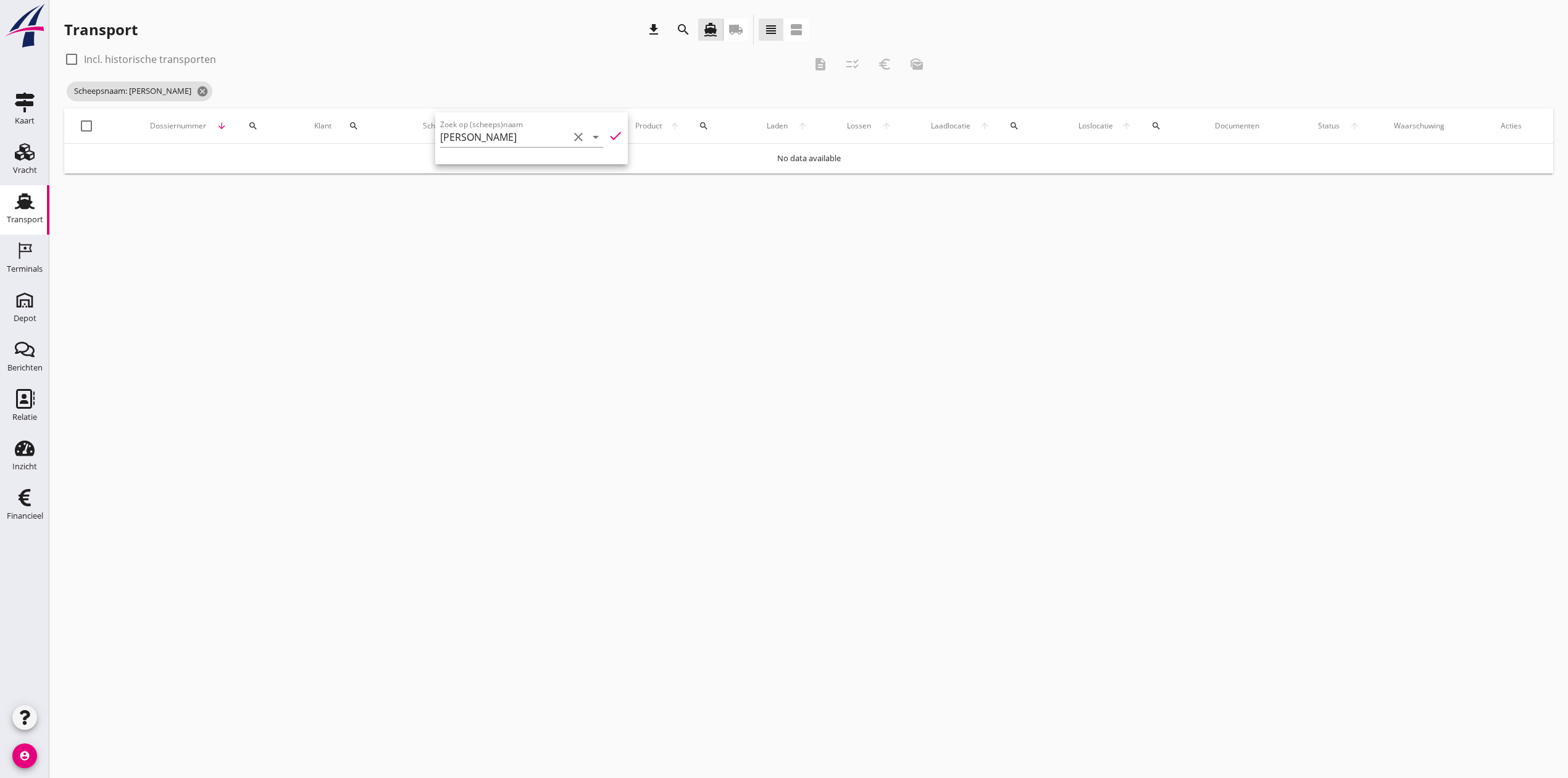
click at [608, 141] on icon "check" at bounding box center [616, 136] width 15 height 15
click at [74, 57] on div at bounding box center [72, 59] width 21 height 21
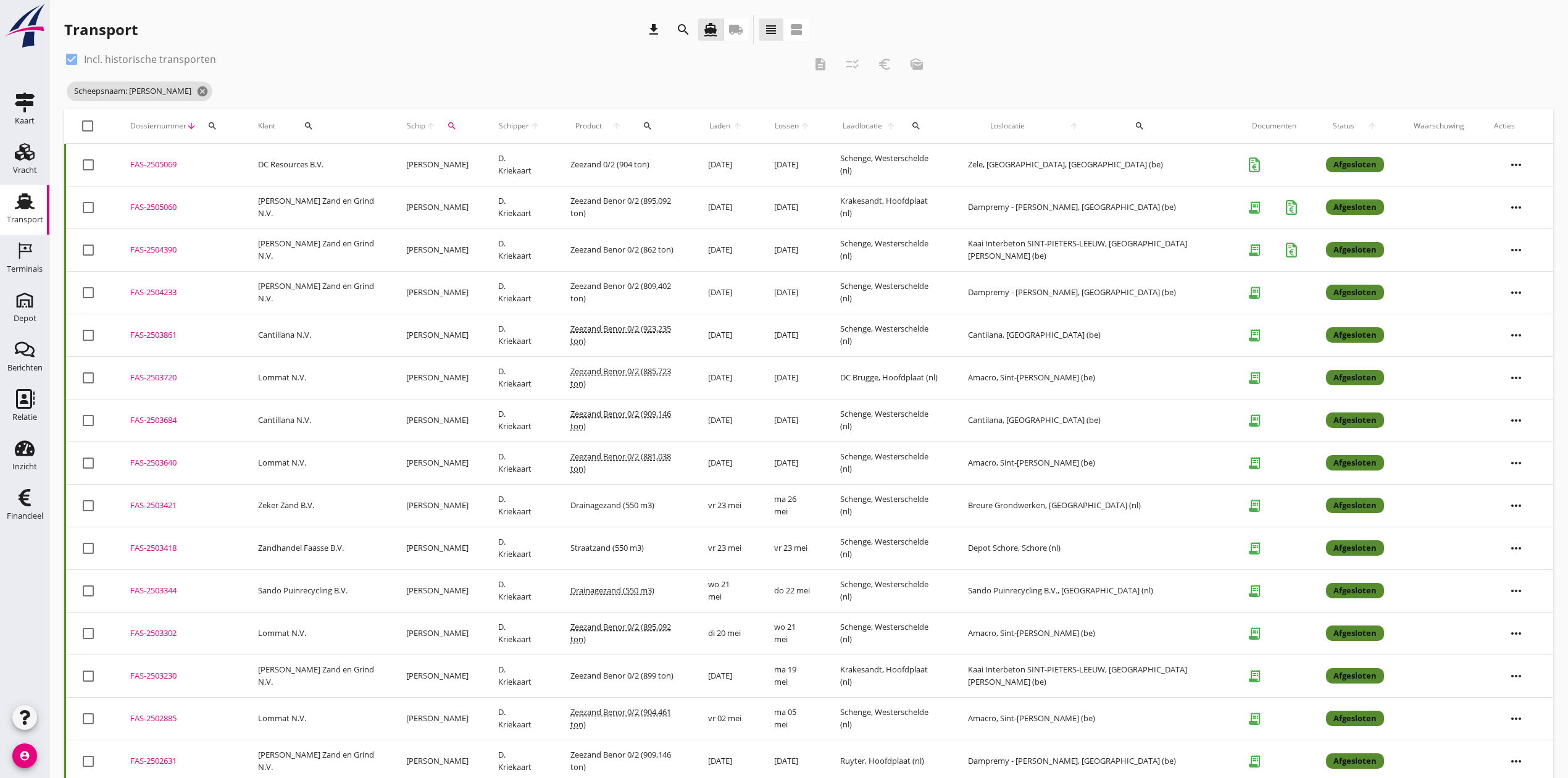
click at [142, 202] on div "FAS-2505060" at bounding box center [179, 207] width 98 height 12
click at [196, 91] on icon "cancel" at bounding box center [201, 90] width 12 height 12
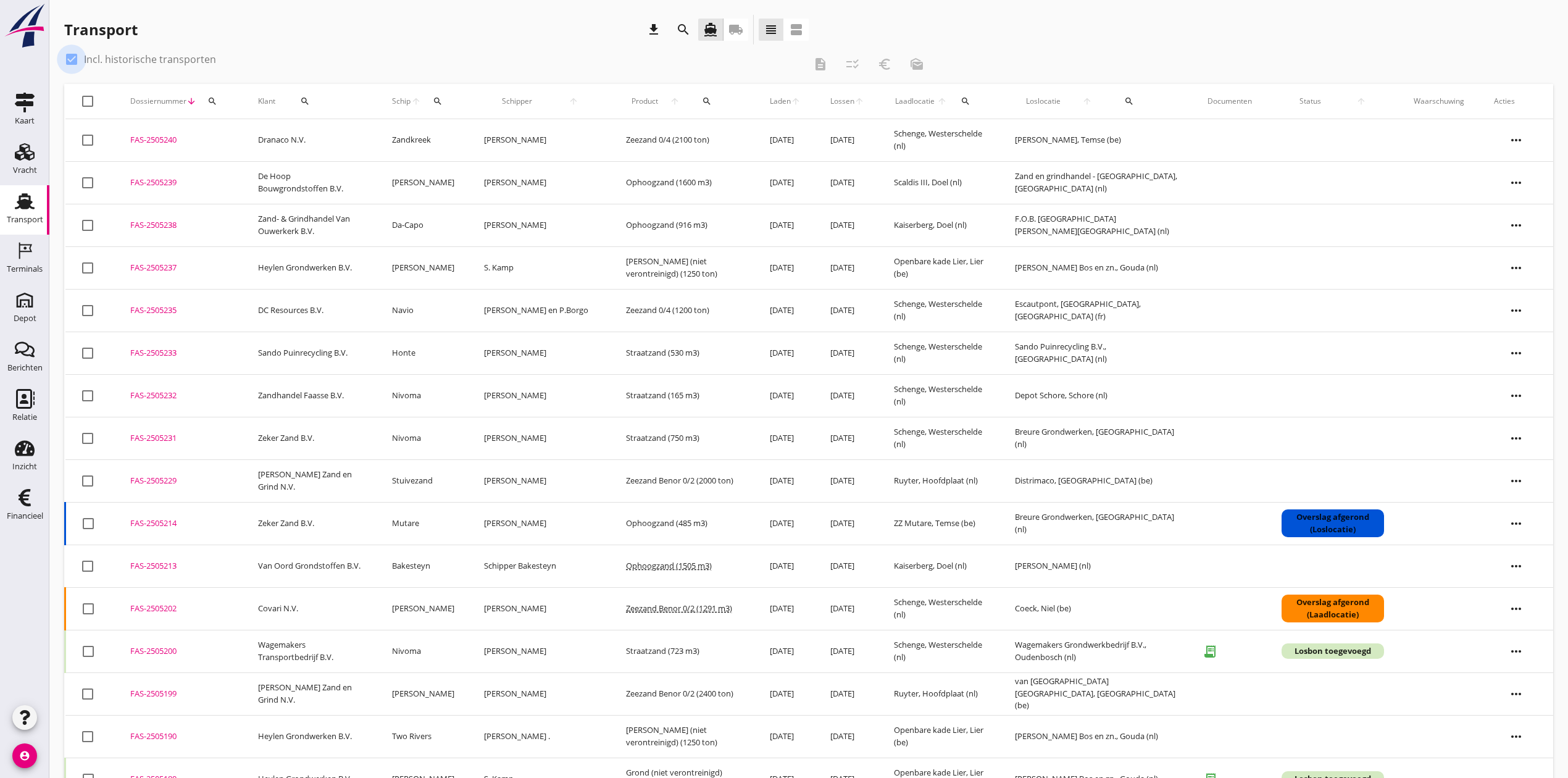
click at [76, 54] on div at bounding box center [72, 59] width 21 height 21
checkbox input "false"
click at [22, 318] on div "Depot" at bounding box center [25, 318] width 22 height 8
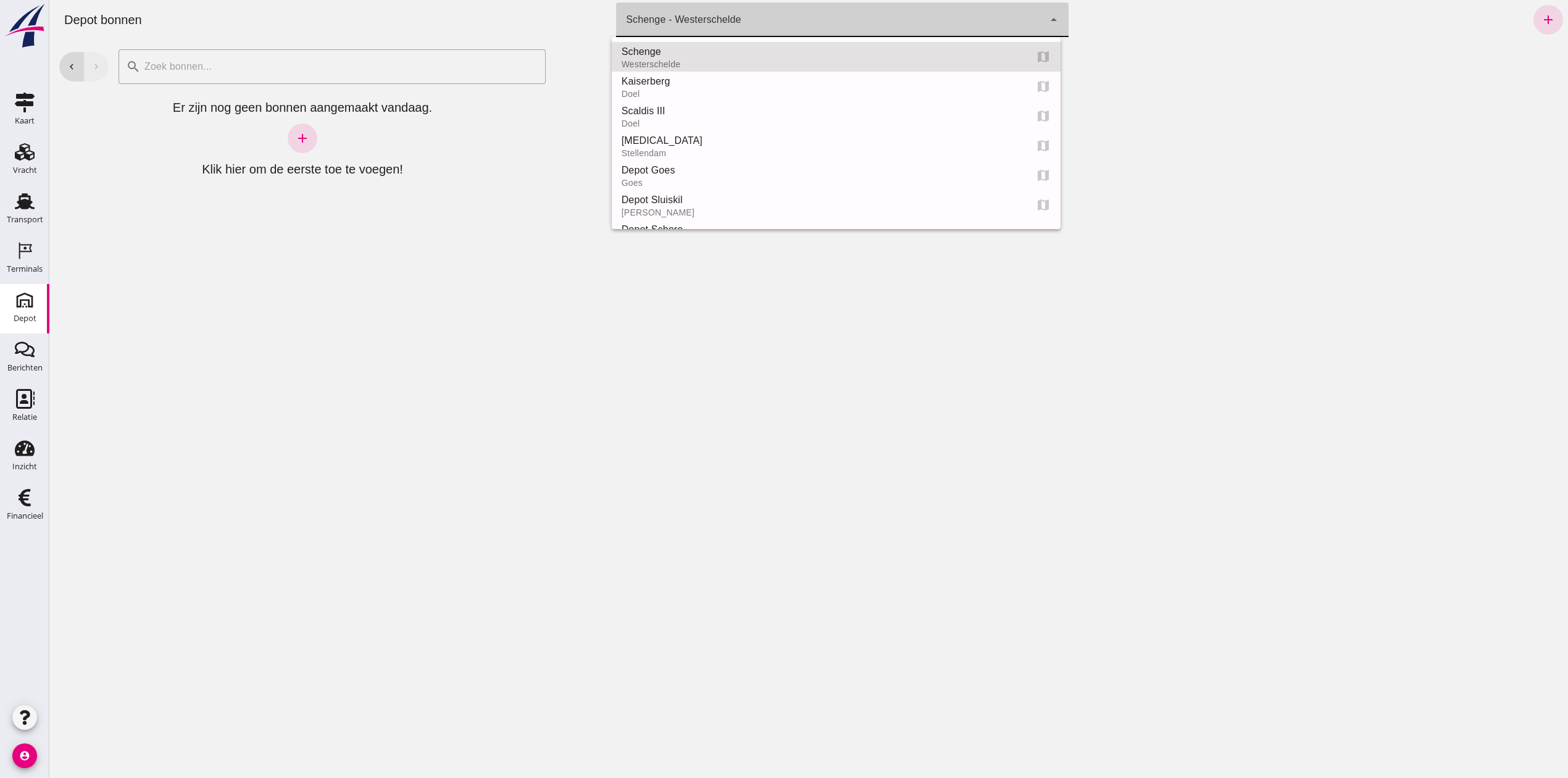
click at [749, 24] on div "Schenge - Westerschelde 9c876888-926f-4f5f-969d-c779b766b815" at bounding box center [829, 20] width 428 height 35
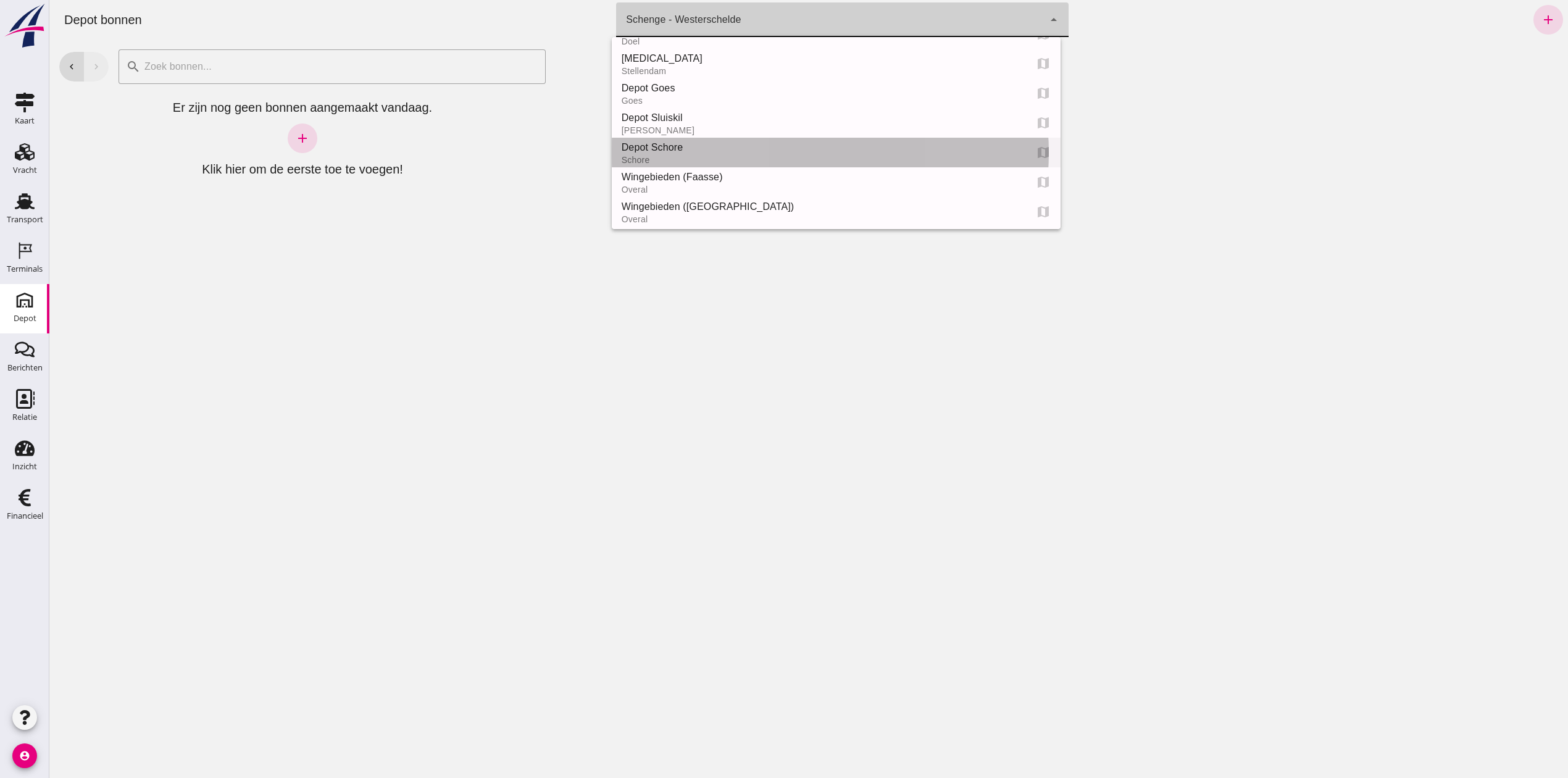
click at [773, 141] on div "Depot Schore" at bounding box center [818, 147] width 395 height 15
type input "da4e762a-ddf1-4556-b2ca-bcf6277de398"
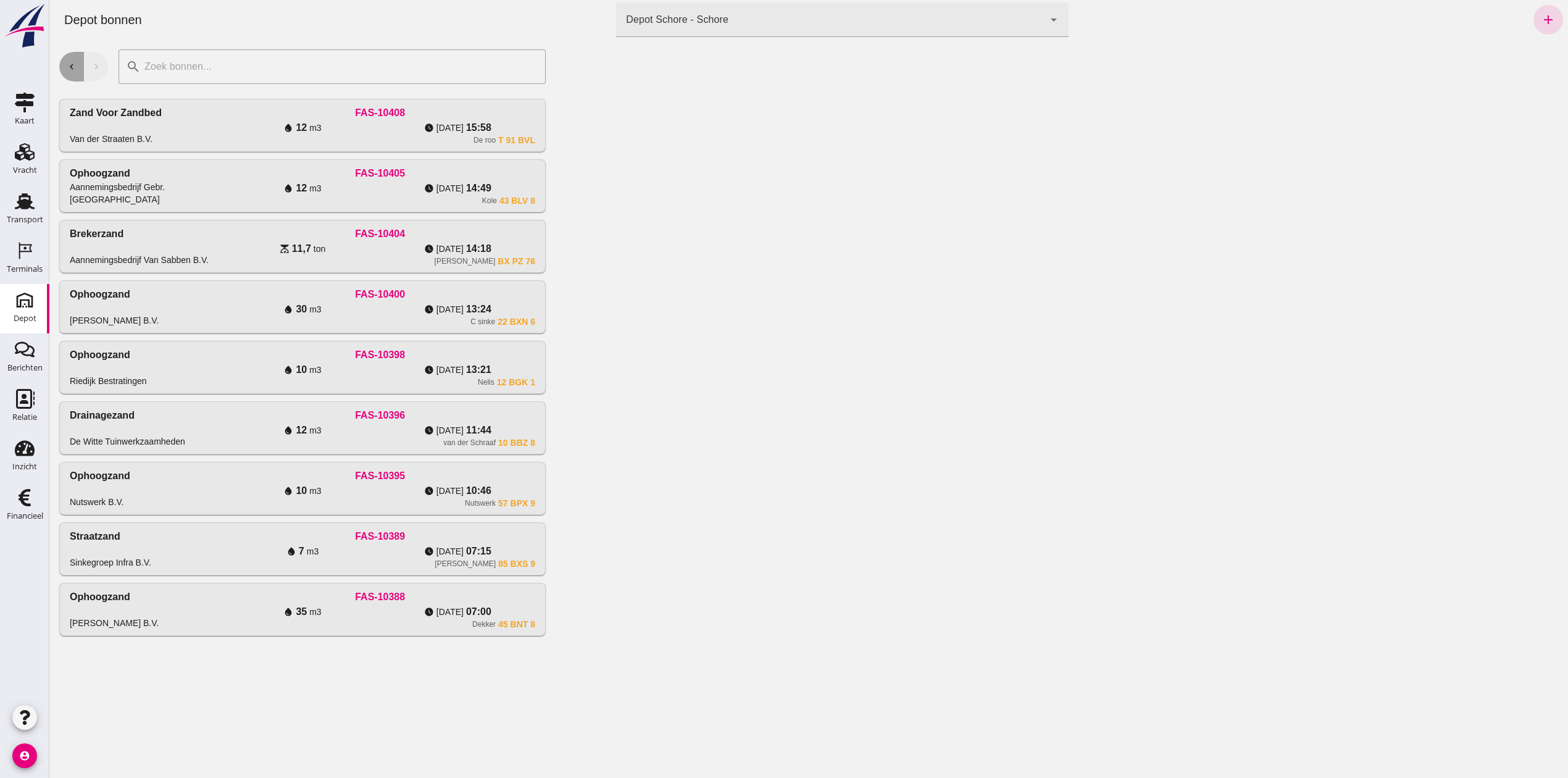
click at [70, 65] on icon "chevron_left" at bounding box center [72, 67] width 11 height 11
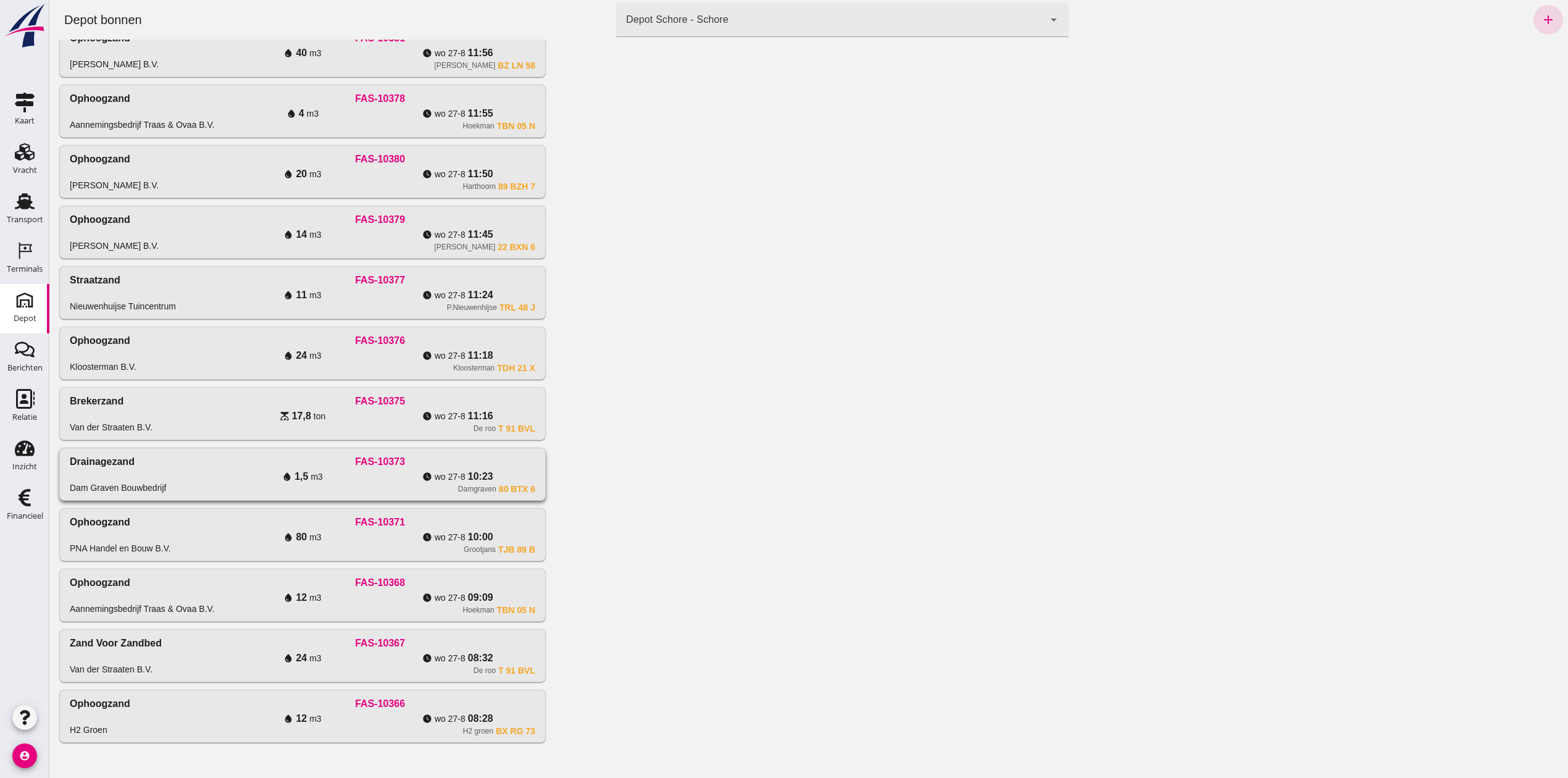
scroll to position [262, 0]
click at [230, 709] on div "FAS-10366" at bounding box center [380, 703] width 311 height 15
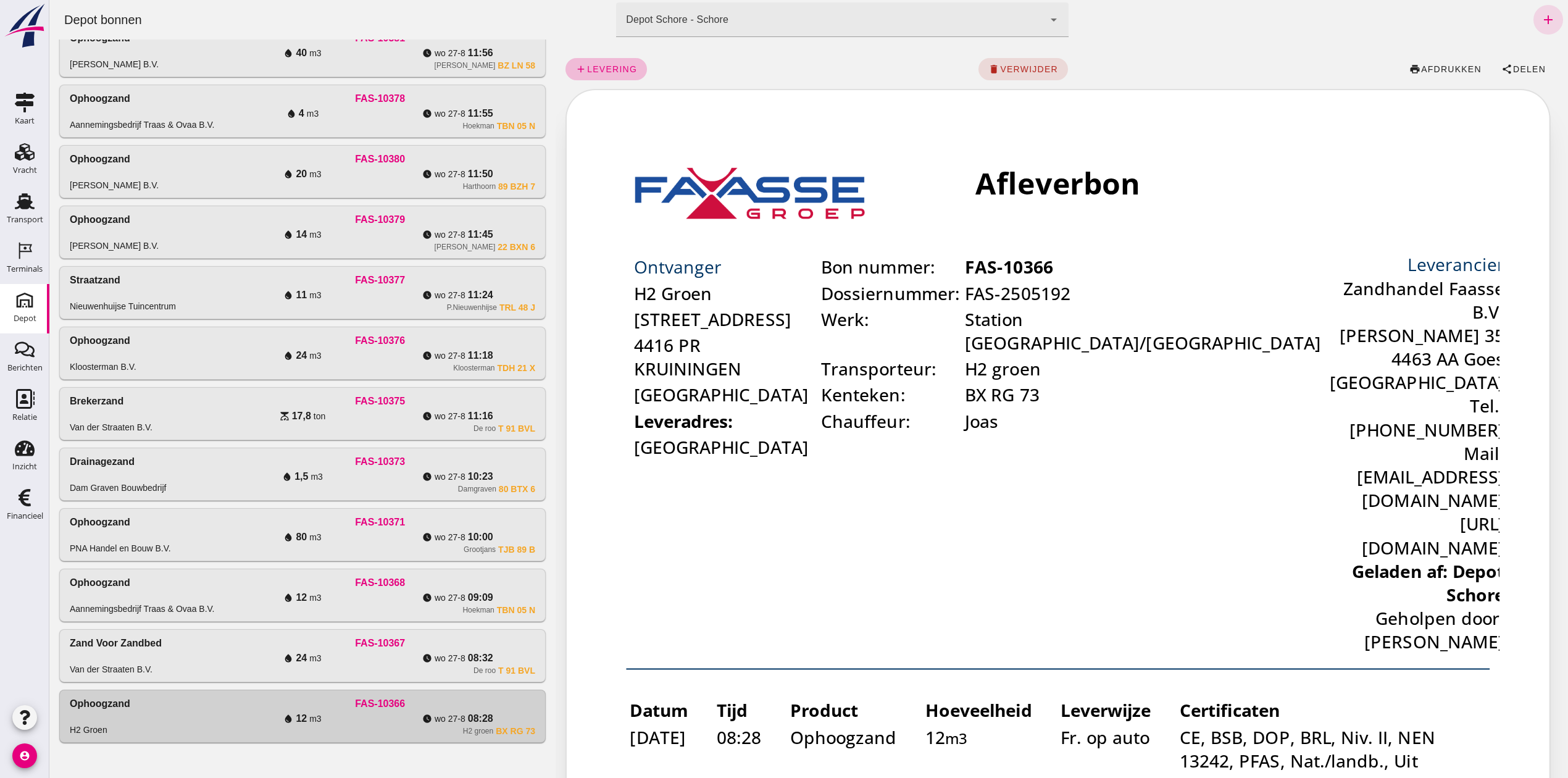
scroll to position [0, 0]
click at [166, 709] on div "Ophoogzand H2 Groen" at bounding box center [147, 715] width 155 height 39
click at [1518, 64] on span "Delen" at bounding box center [1529, 69] width 34 height 10
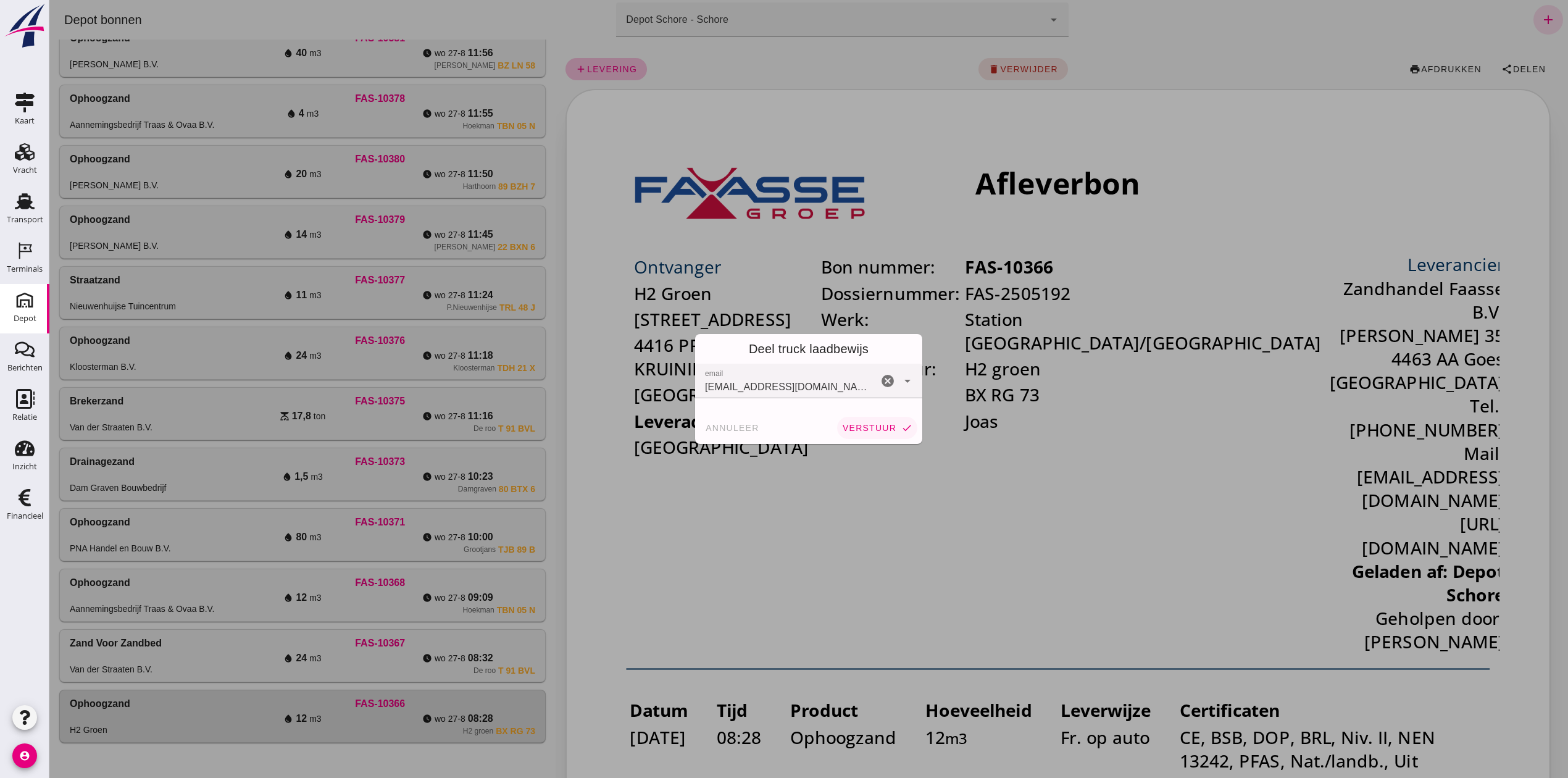
click at [875, 424] on span "verstuur" at bounding box center [869, 427] width 54 height 10
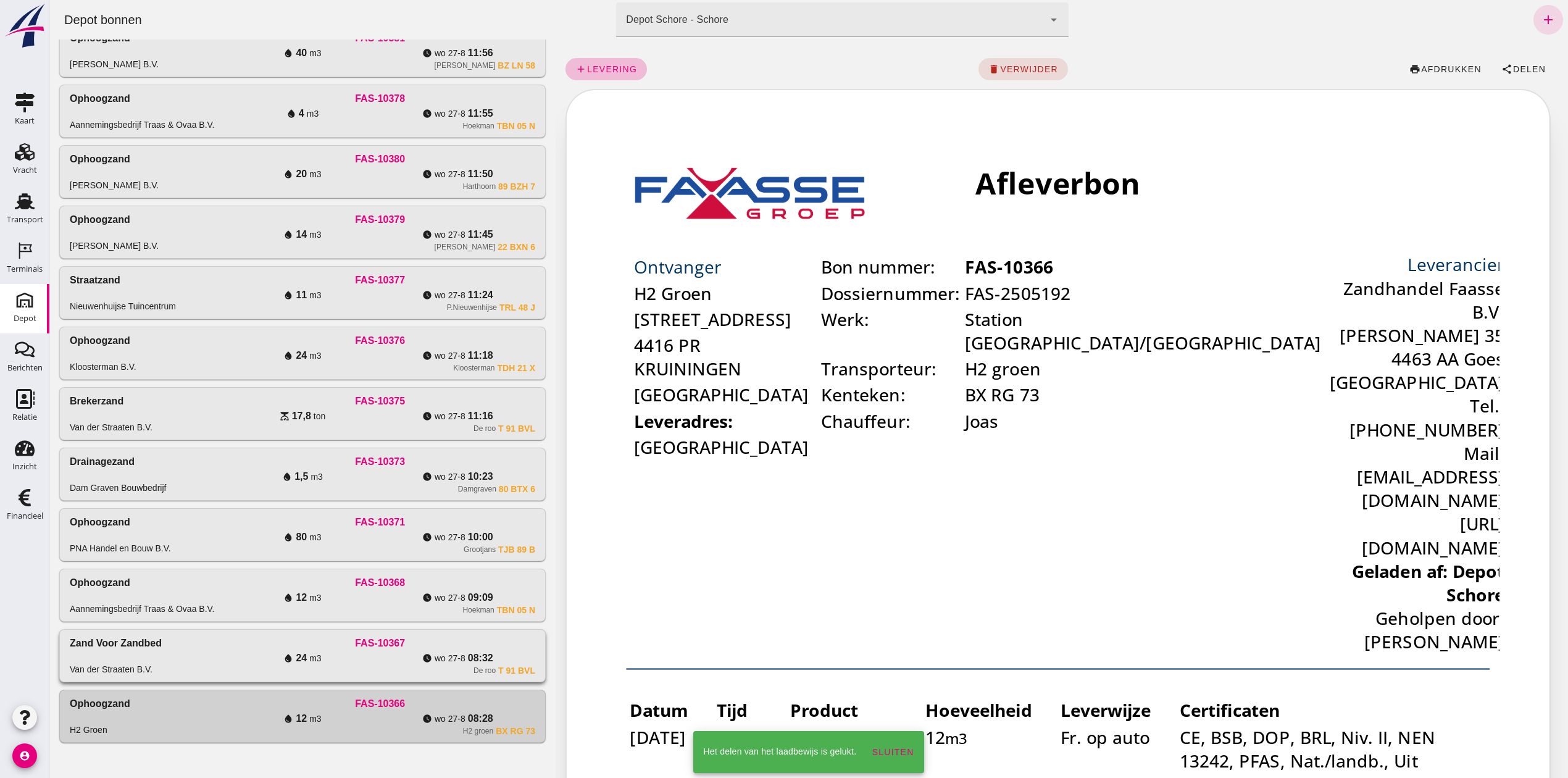
click at [238, 661] on div "water_drop 24 m3" at bounding box center [302, 659] width 155 height 15
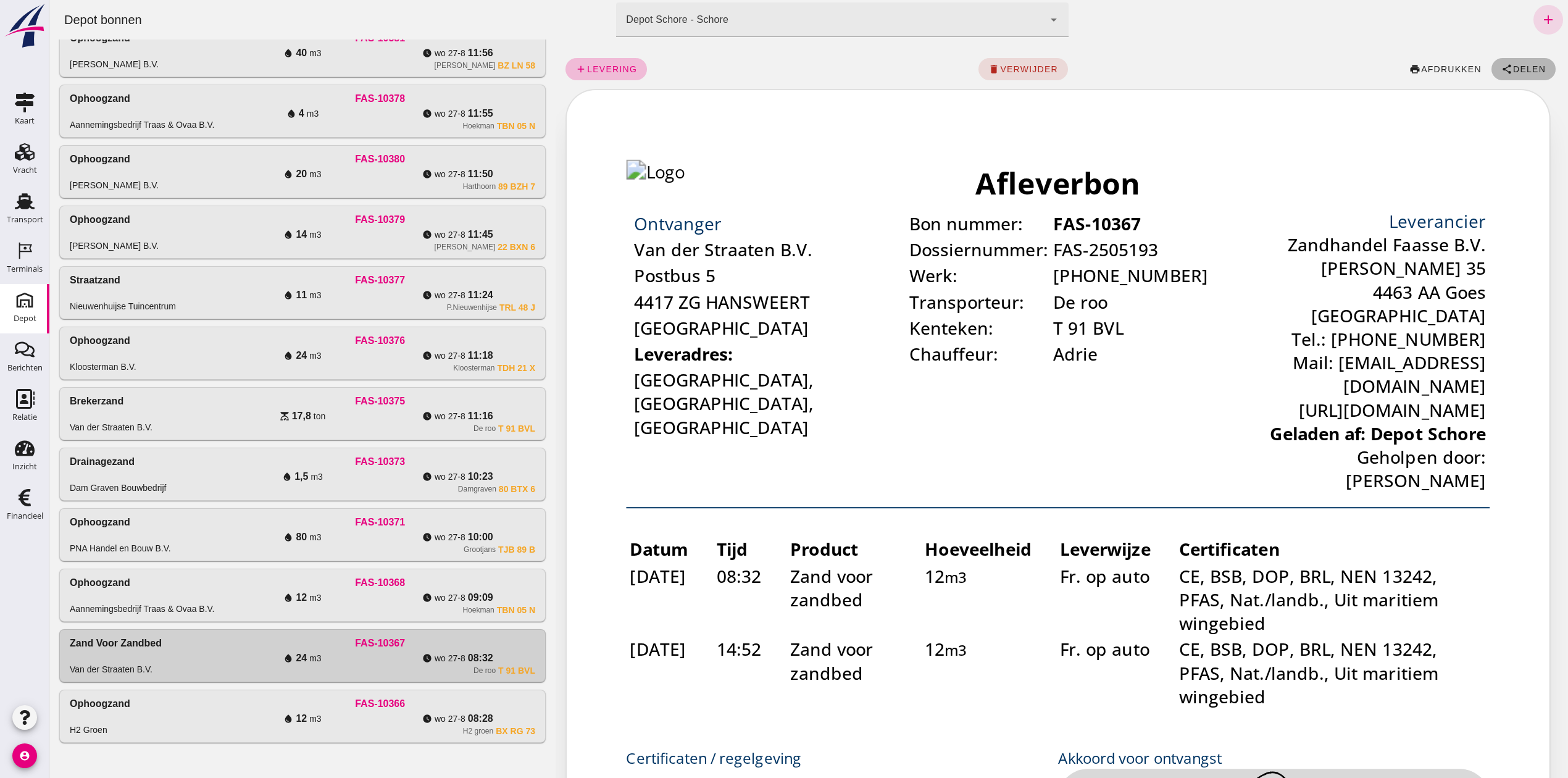
click at [1501, 67] on icon "share" at bounding box center [1506, 69] width 11 height 11
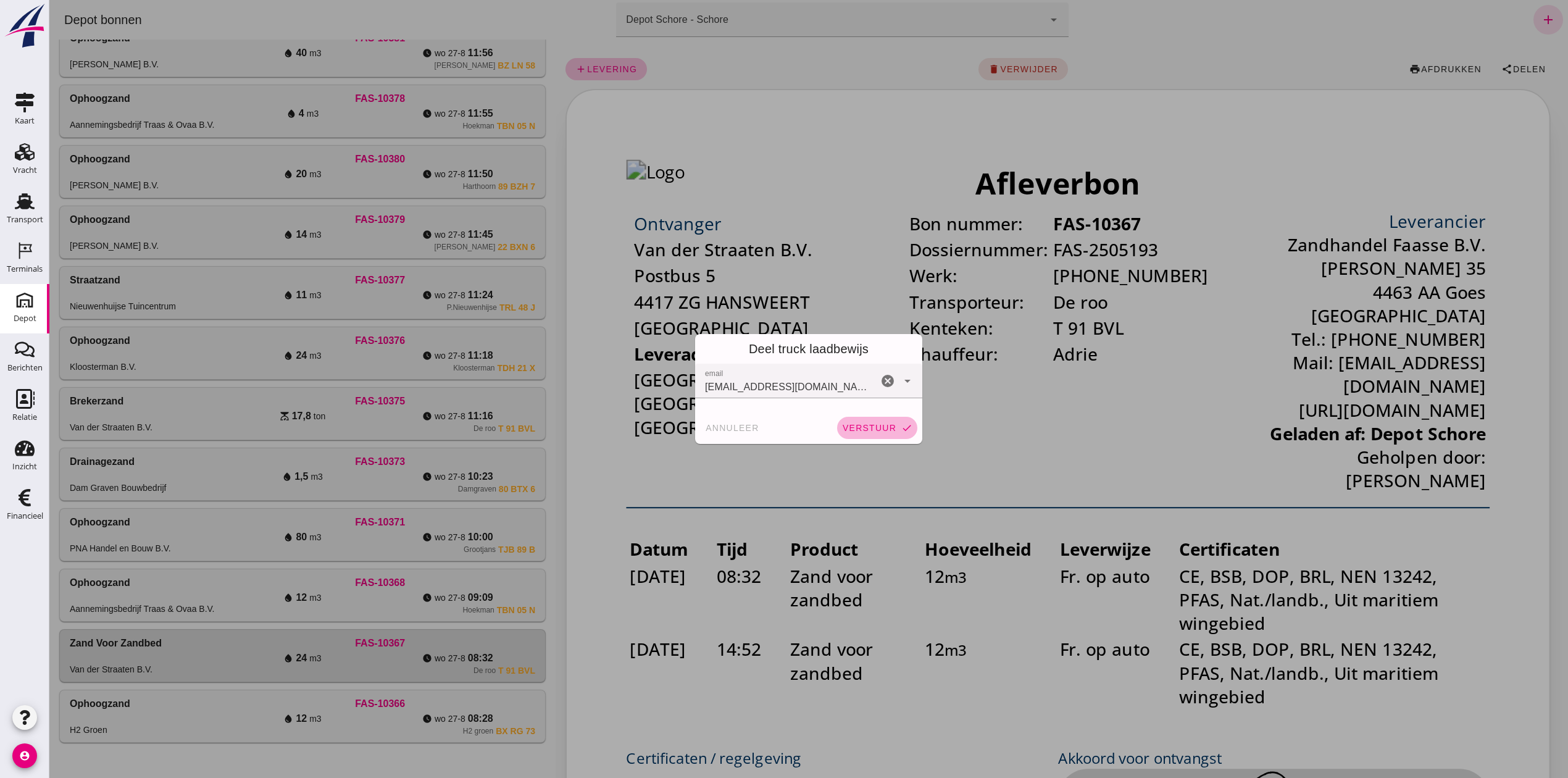
click at [857, 417] on button "verstuur check" at bounding box center [877, 428] width 80 height 22
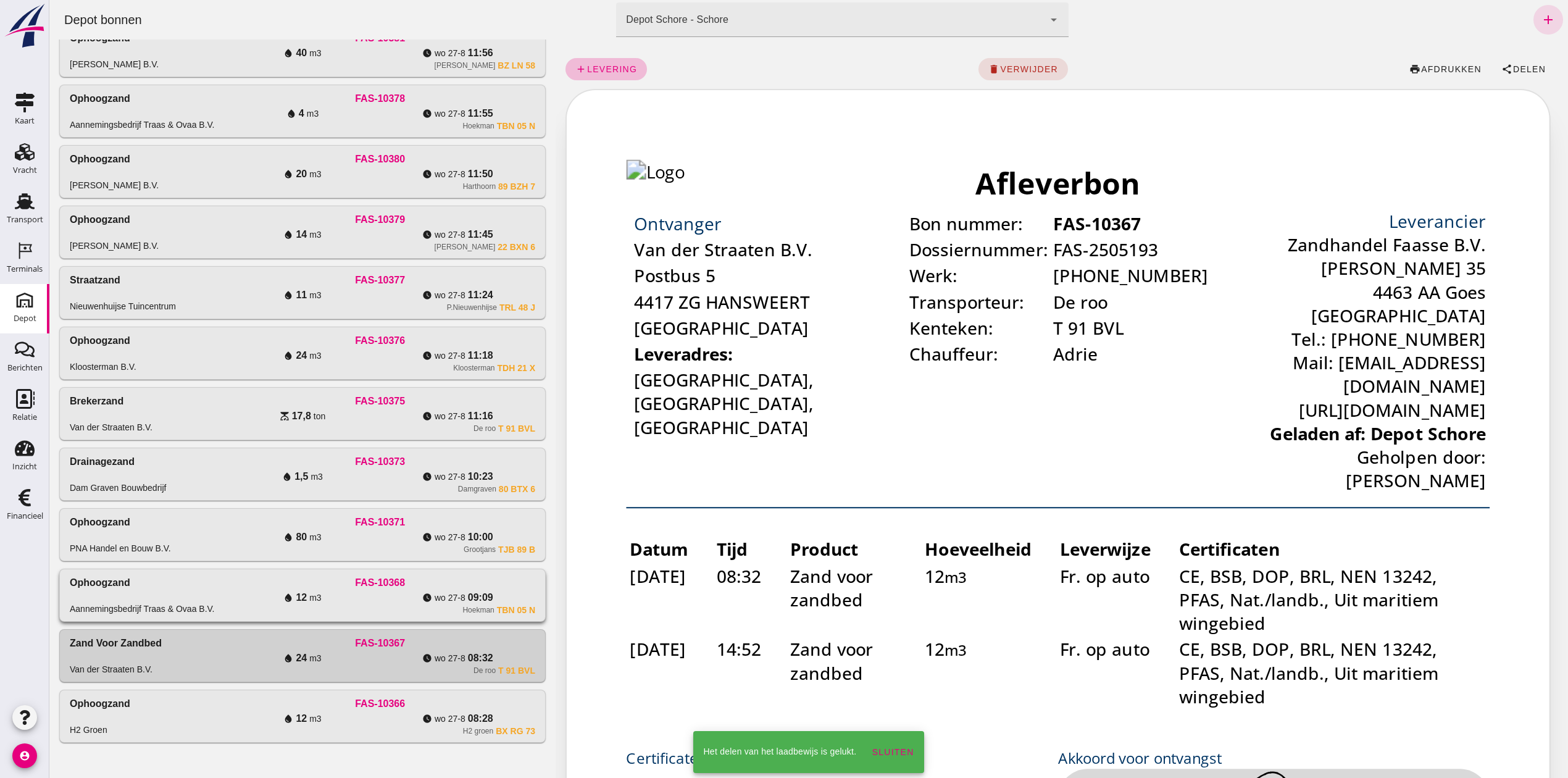
click at [142, 588] on div "Ophoogzand Aannemingsbedrijf Traas & Ovaa B.V." at bounding box center [147, 595] width 155 height 39
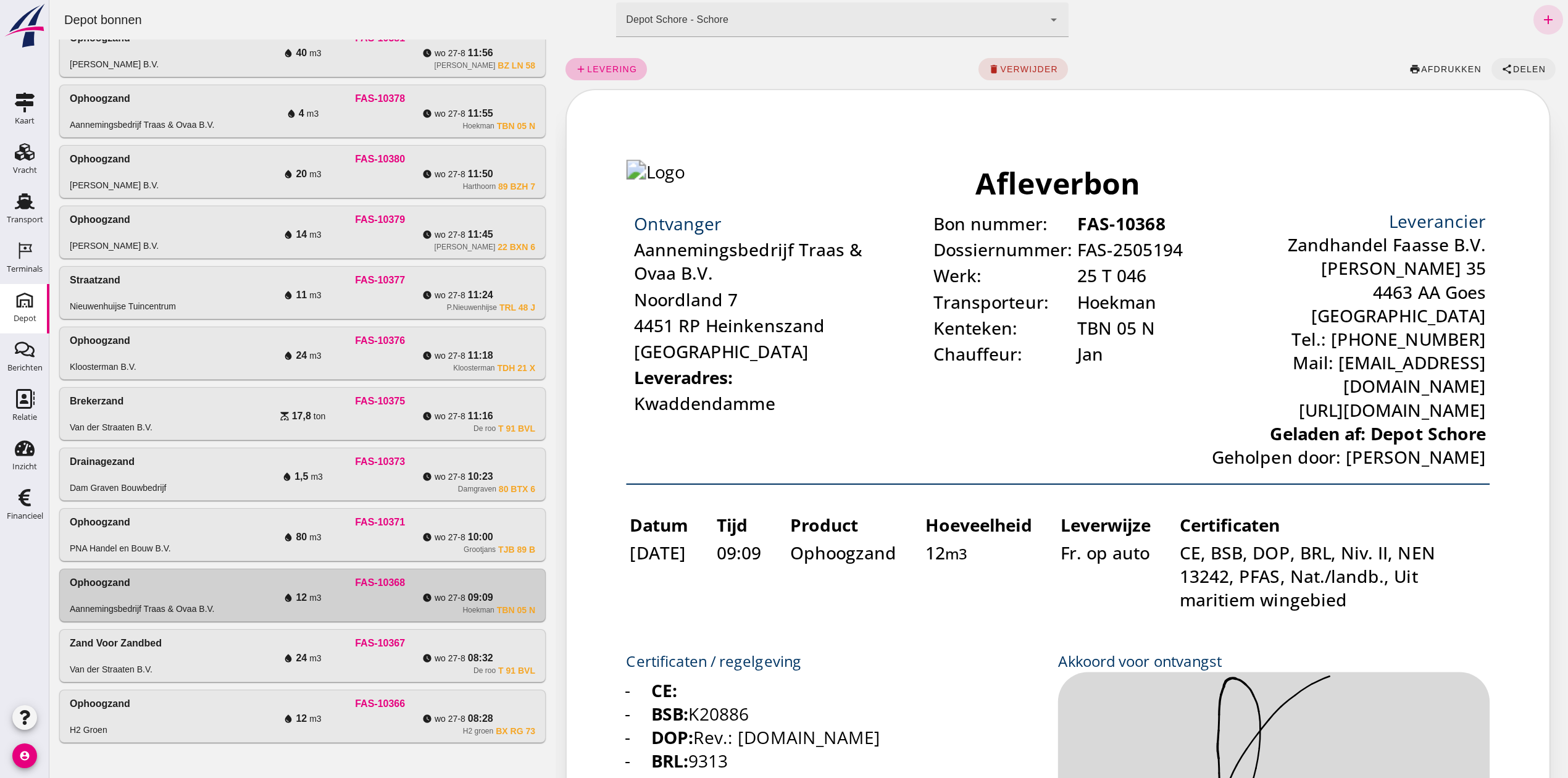
click at [1514, 64] on span "Delen" at bounding box center [1529, 69] width 34 height 10
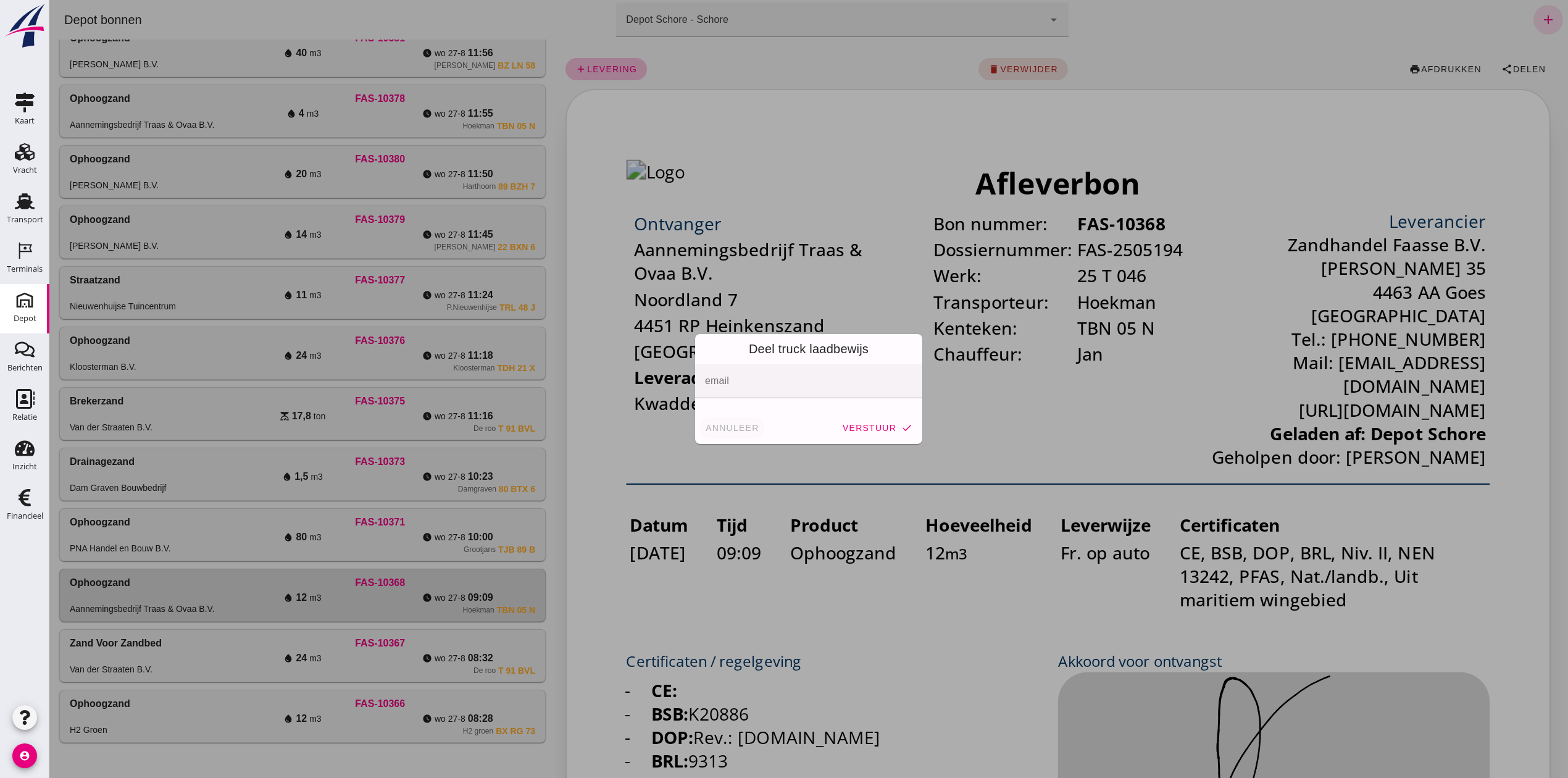
click at [709, 430] on span "annuleer" at bounding box center [732, 427] width 54 height 10
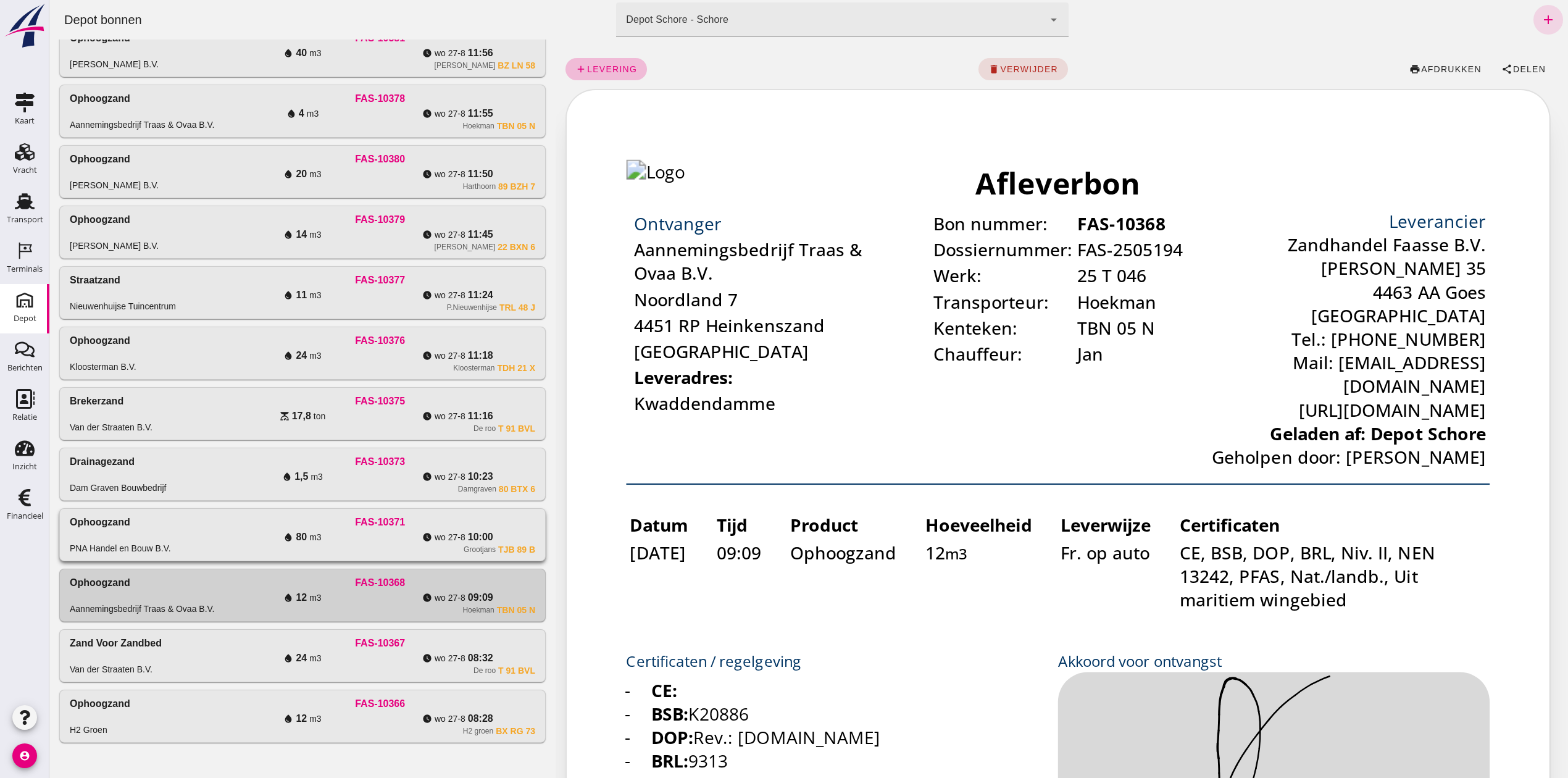
click at [97, 526] on div "Ophoogzand" at bounding box center [100, 522] width 61 height 15
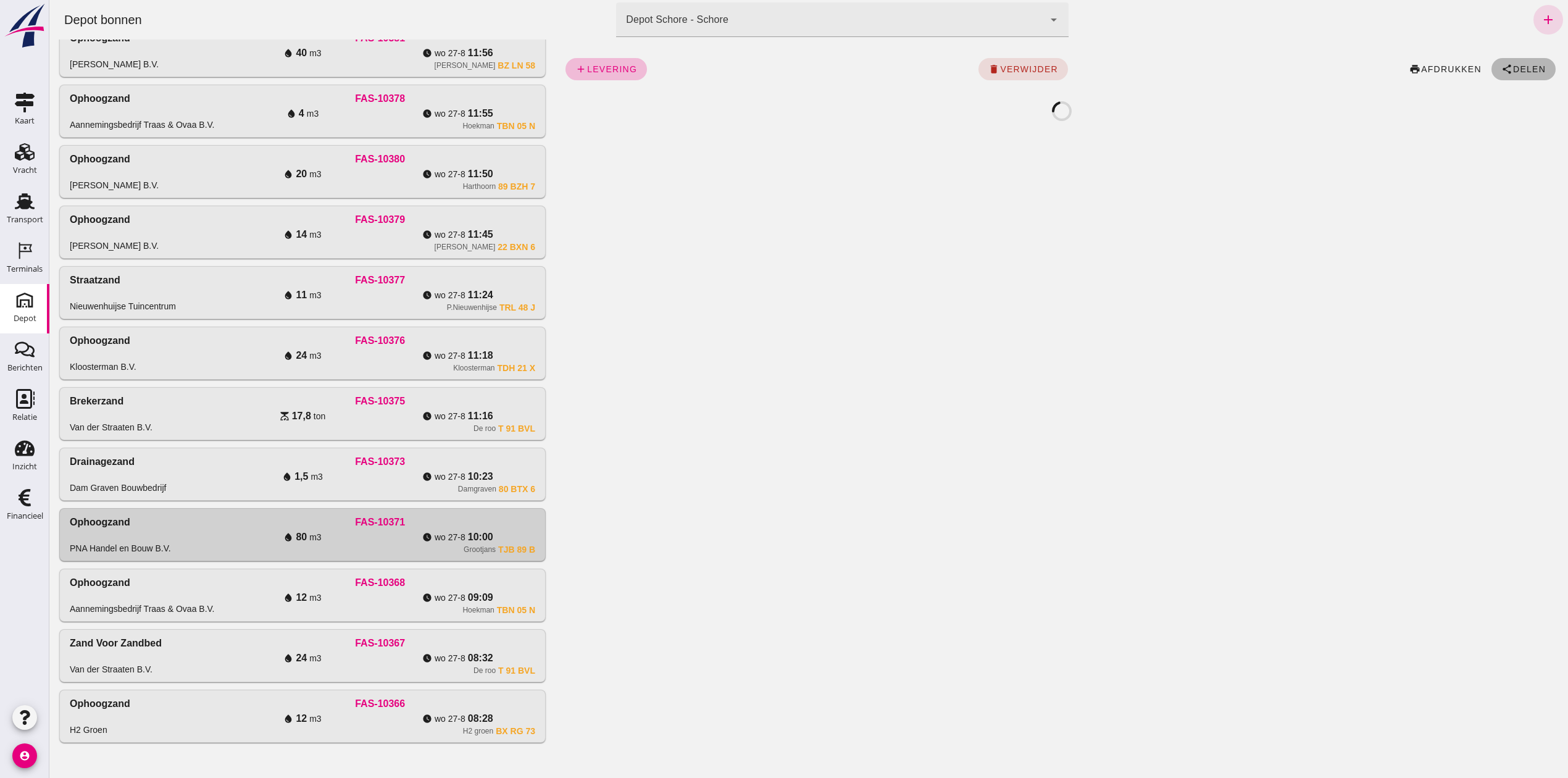
click at [1512, 67] on span "Delen" at bounding box center [1529, 69] width 34 height 10
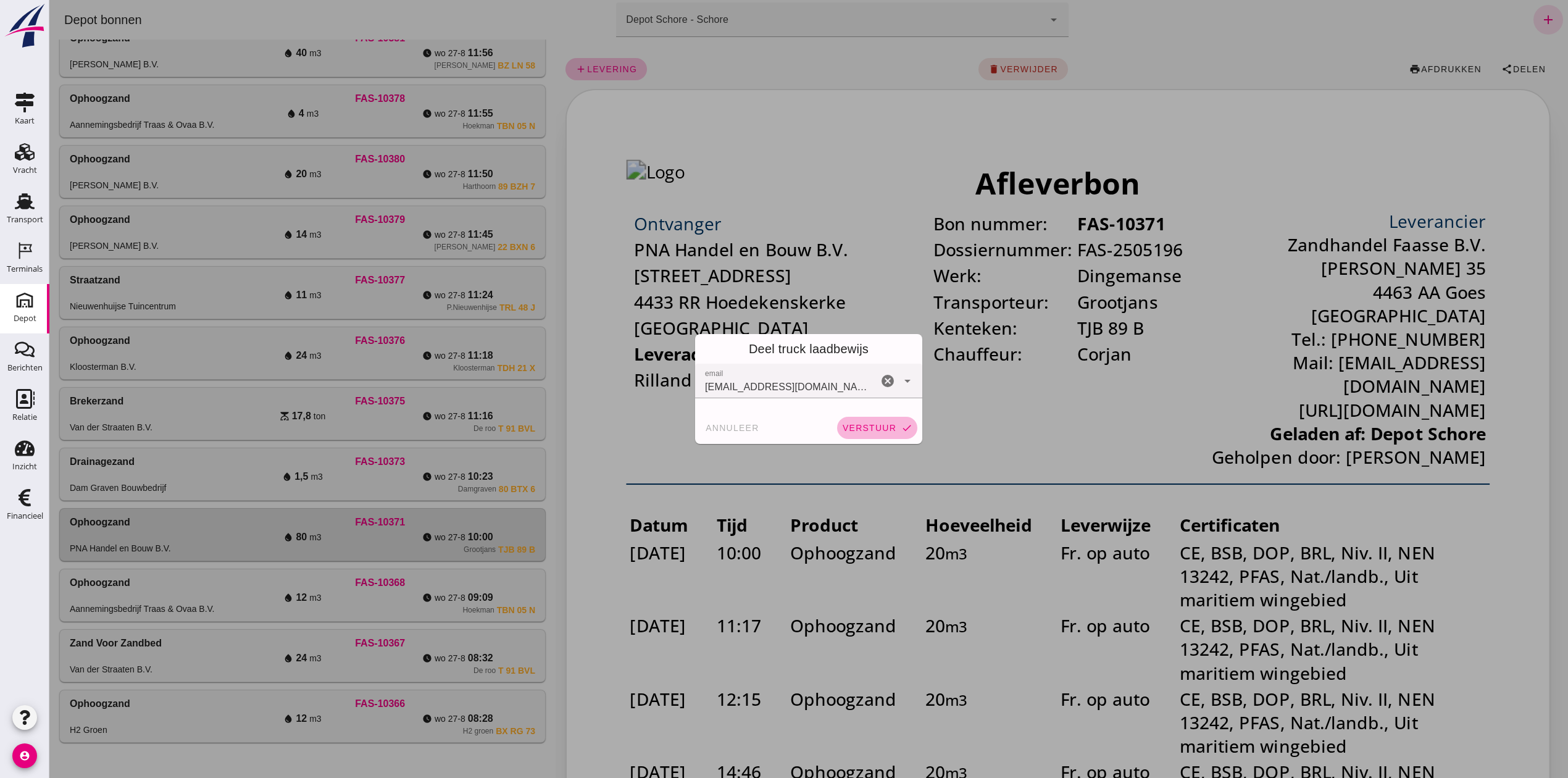
click at [857, 432] on span "verstuur" at bounding box center [869, 427] width 54 height 10
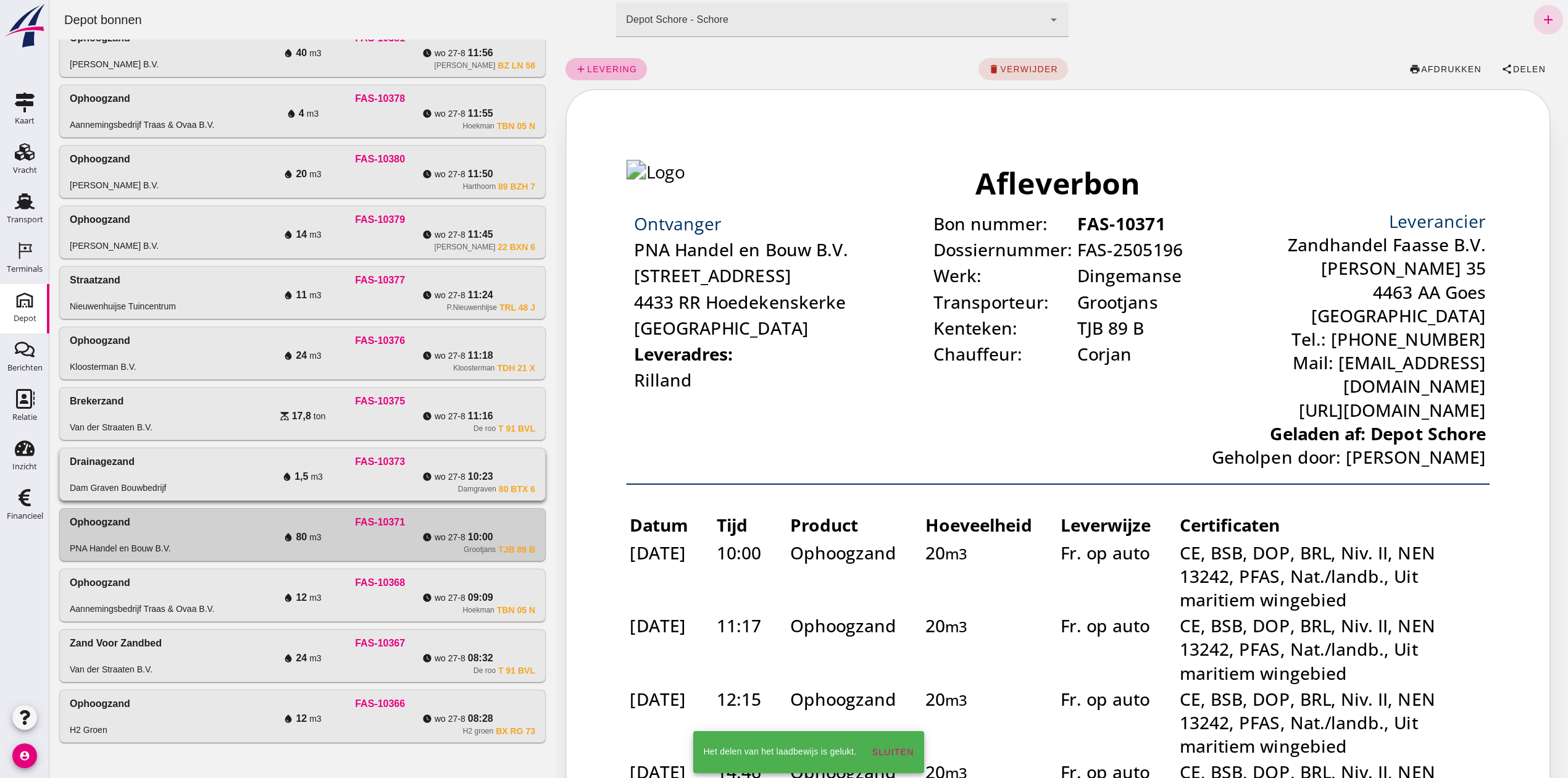
click at [229, 474] on div "water_drop 1,5 m3" at bounding box center [302, 477] width 155 height 15
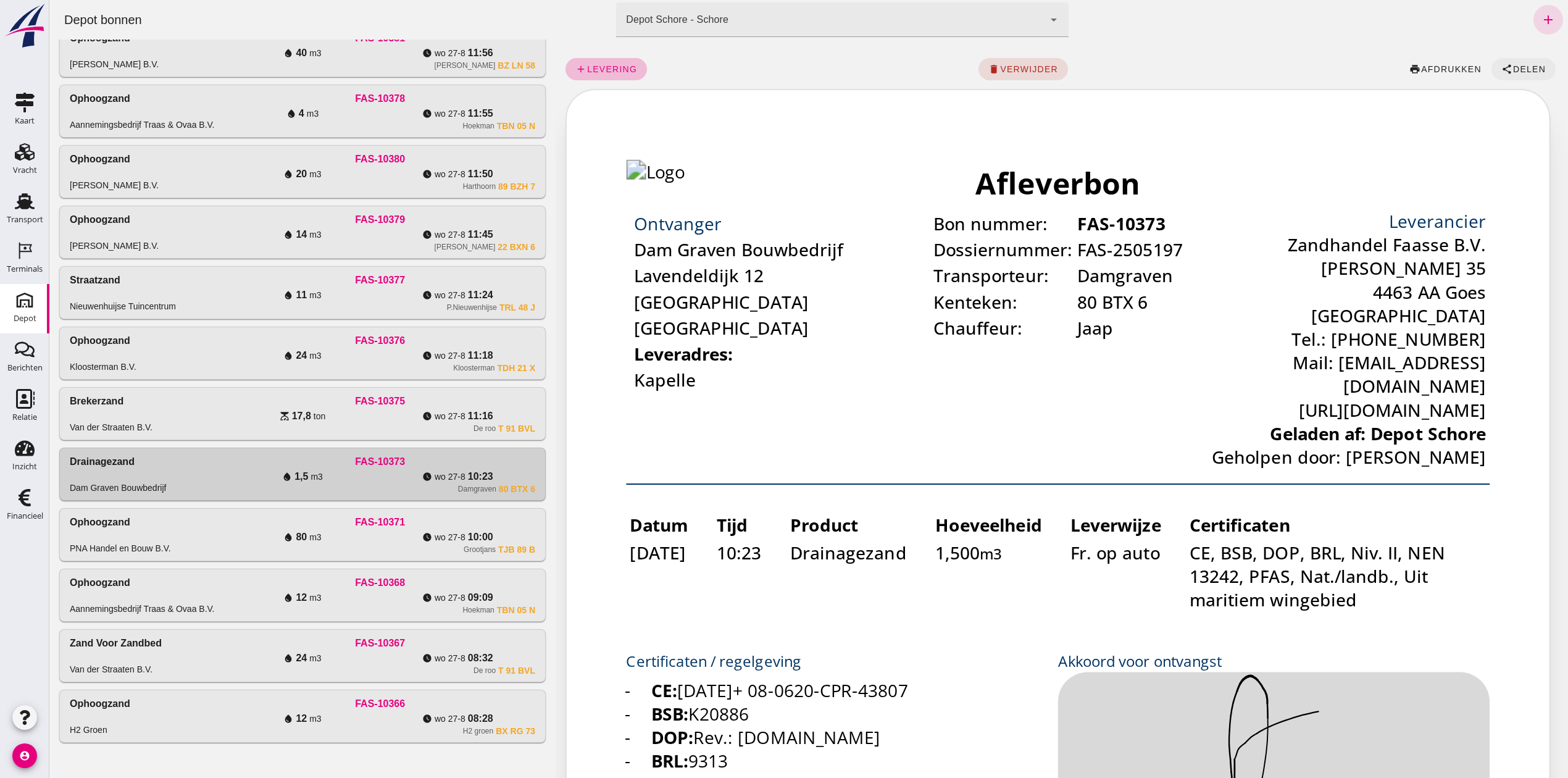
click at [1521, 74] on span "share Delen" at bounding box center [1523, 69] width 45 height 11
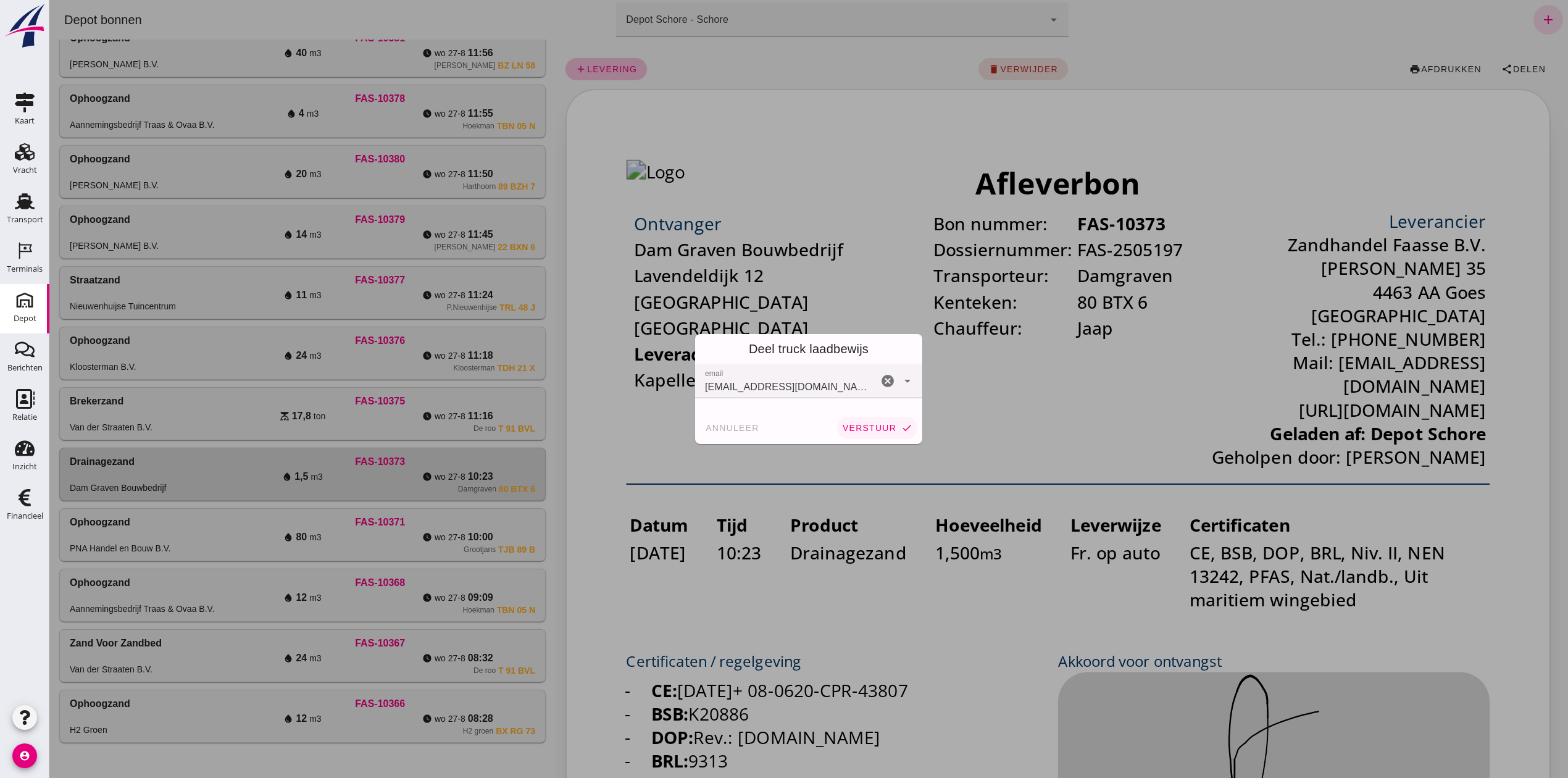
click at [861, 431] on span "verstuur" at bounding box center [869, 427] width 54 height 10
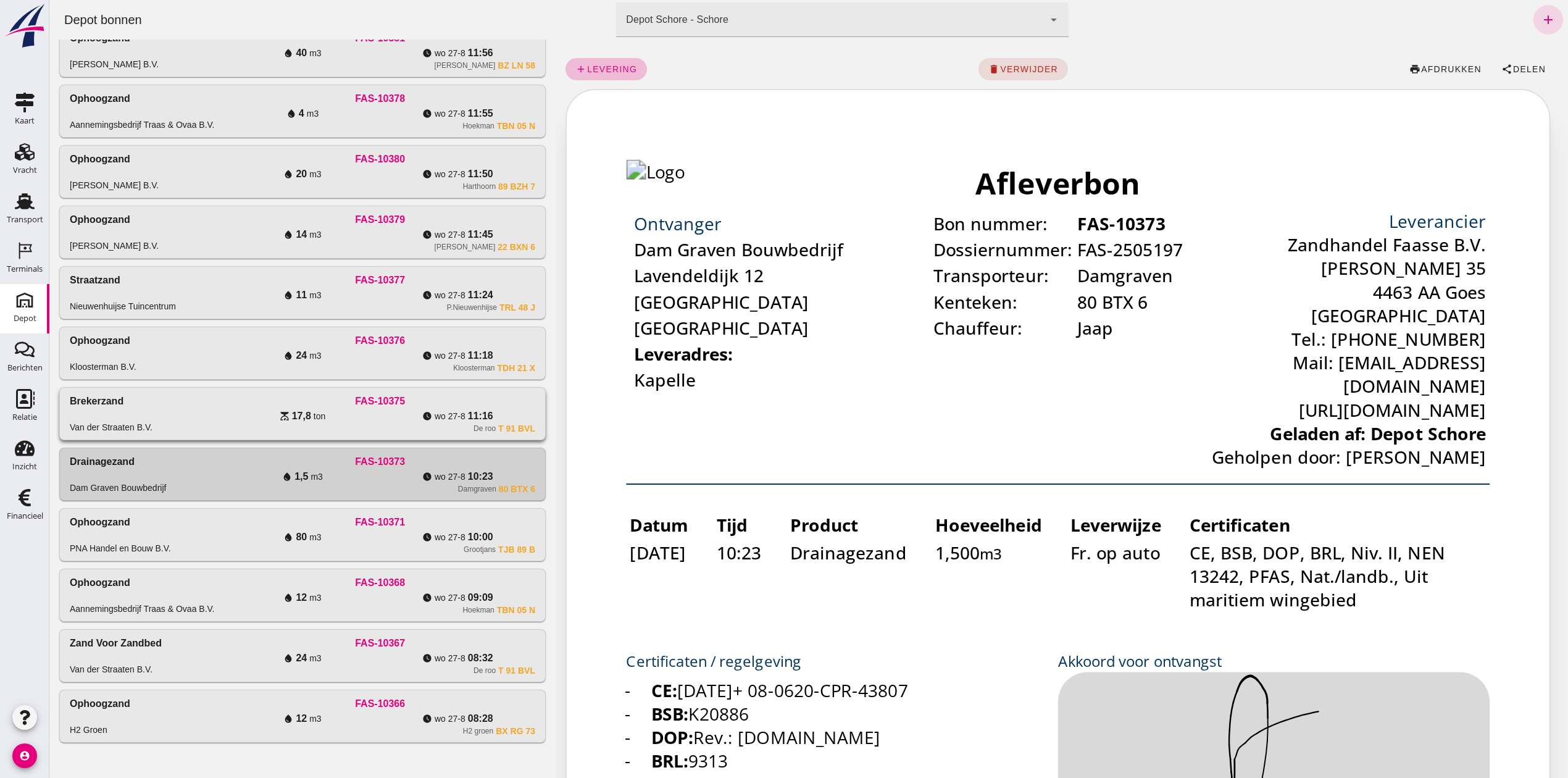
click at [249, 424] on div "De roo T 91 BVL" at bounding box center [380, 428] width 311 height 10
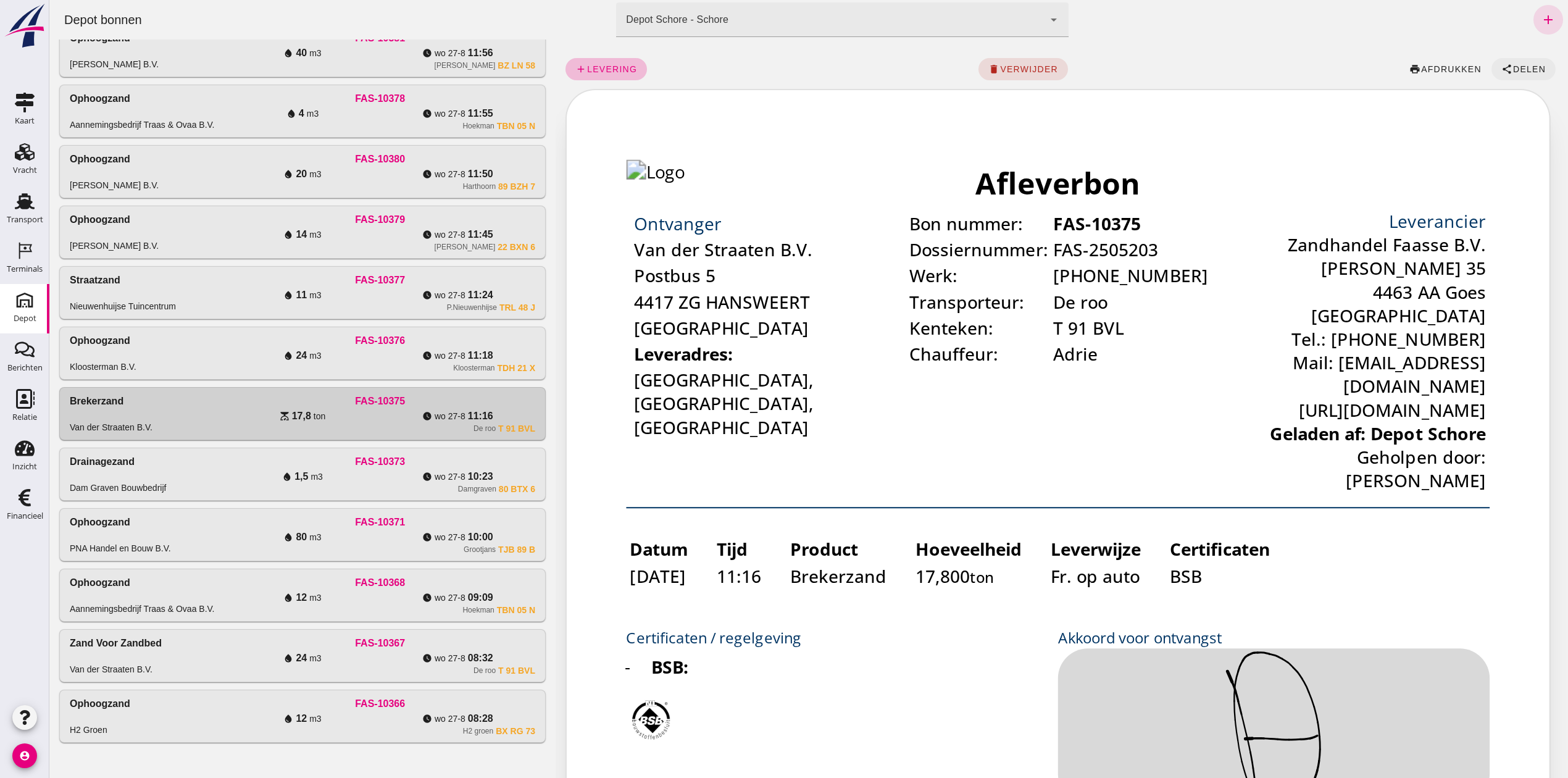
click at [1519, 61] on button "share Delen" at bounding box center [1523, 69] width 64 height 22
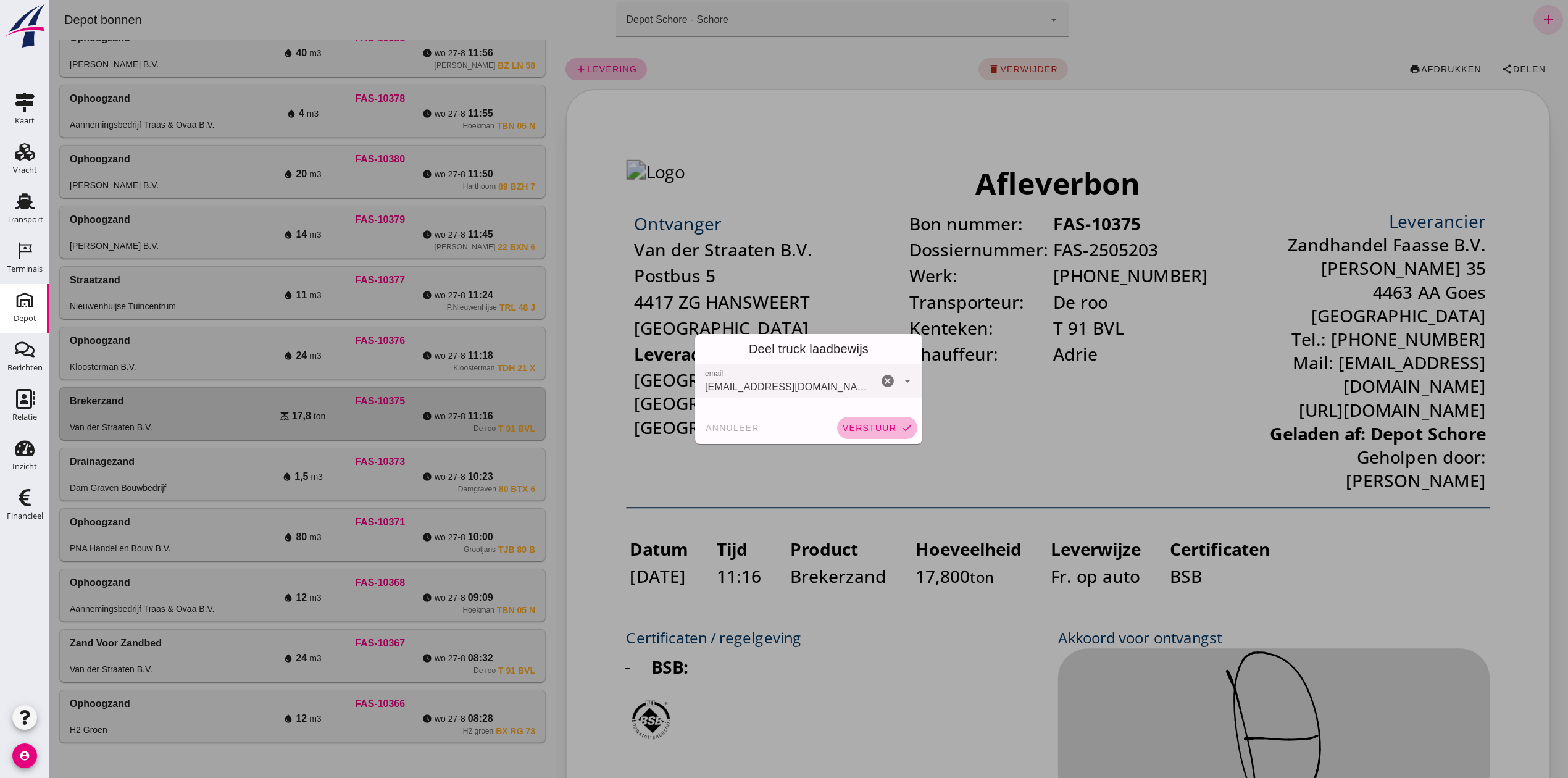
click at [869, 424] on span "verstuur" at bounding box center [869, 427] width 54 height 10
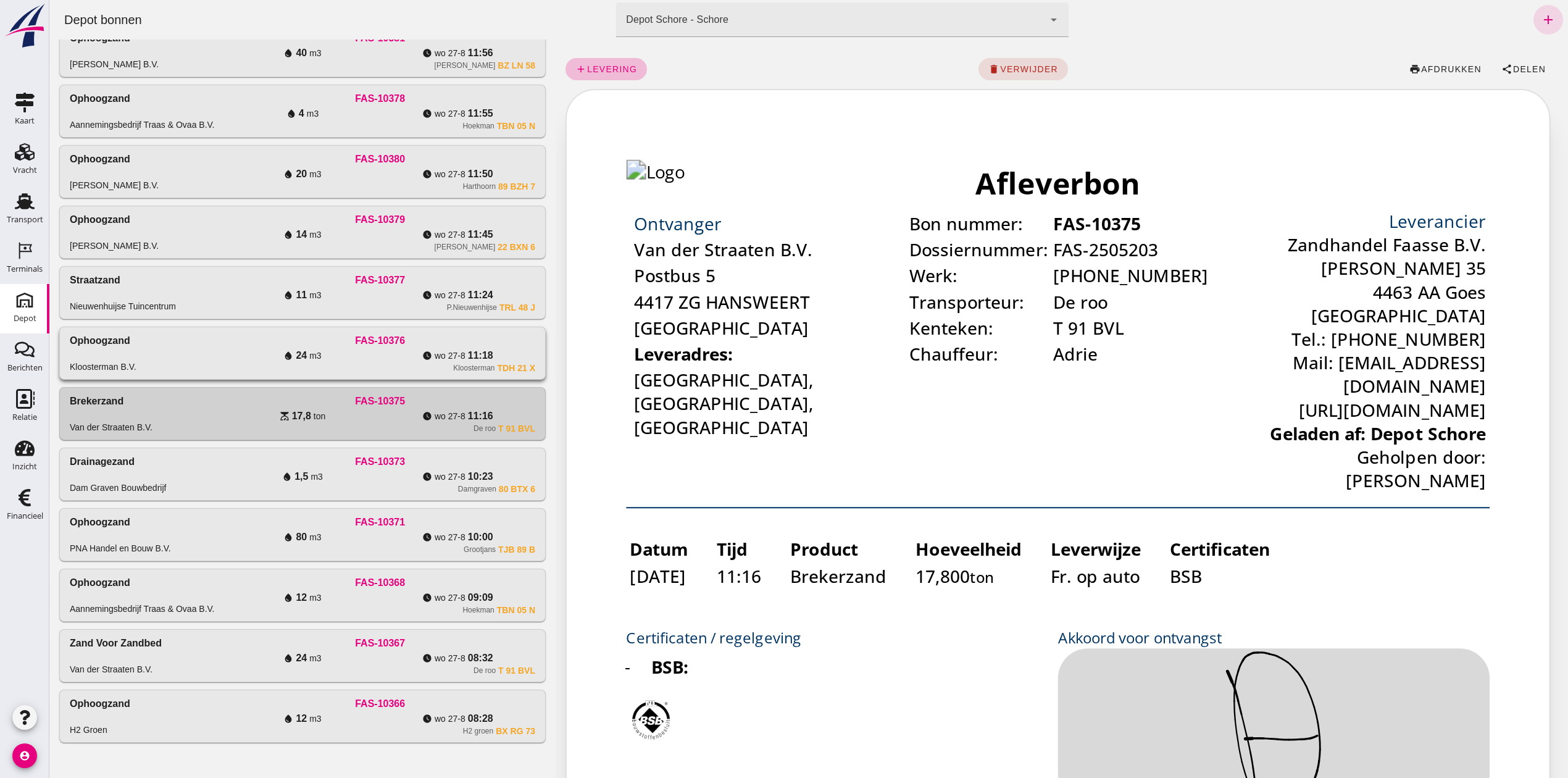
click at [228, 352] on div "water_drop 24 m3" at bounding box center [302, 355] width 155 height 15
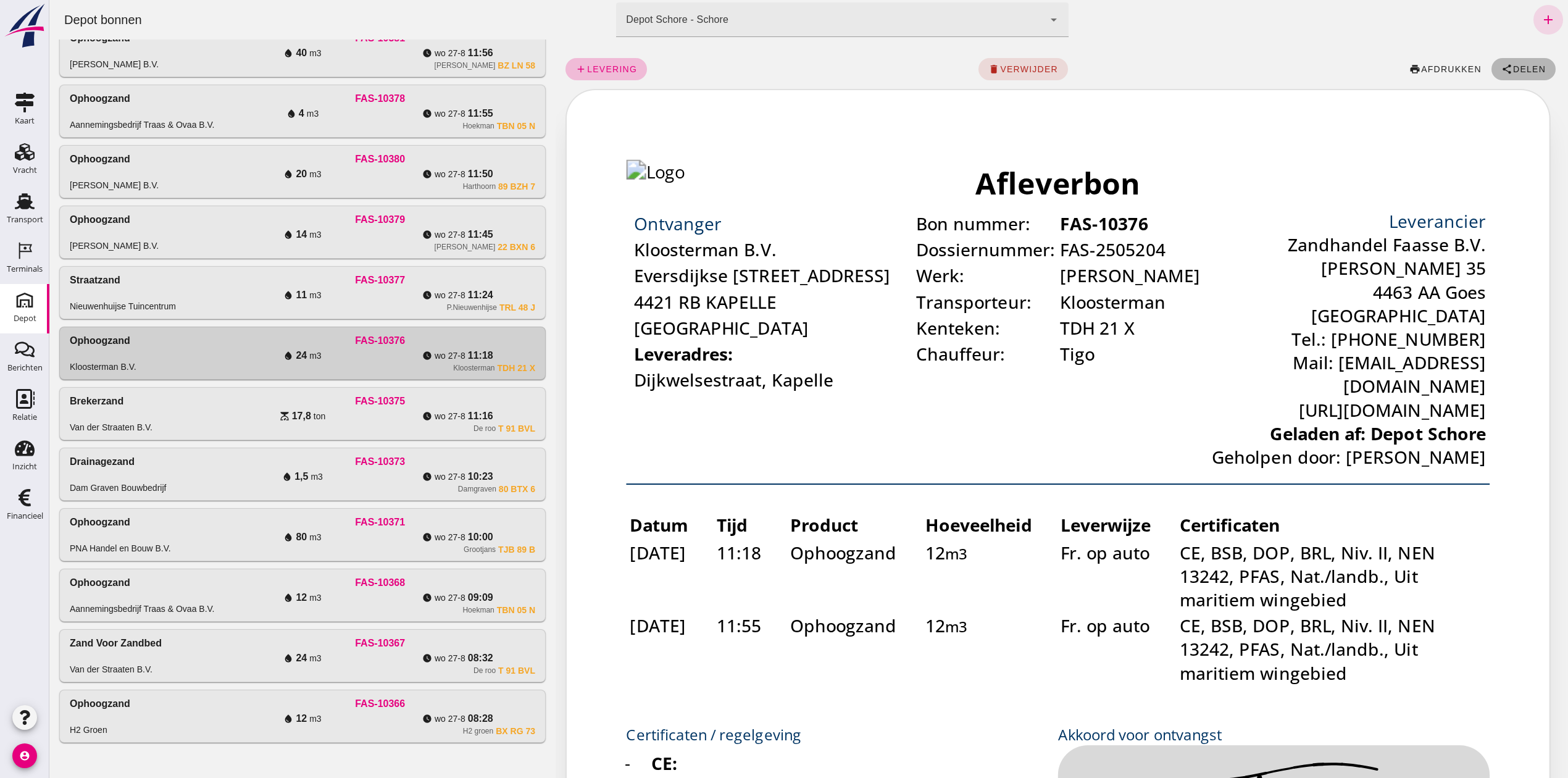
click at [1512, 67] on span "Delen" at bounding box center [1529, 69] width 34 height 10
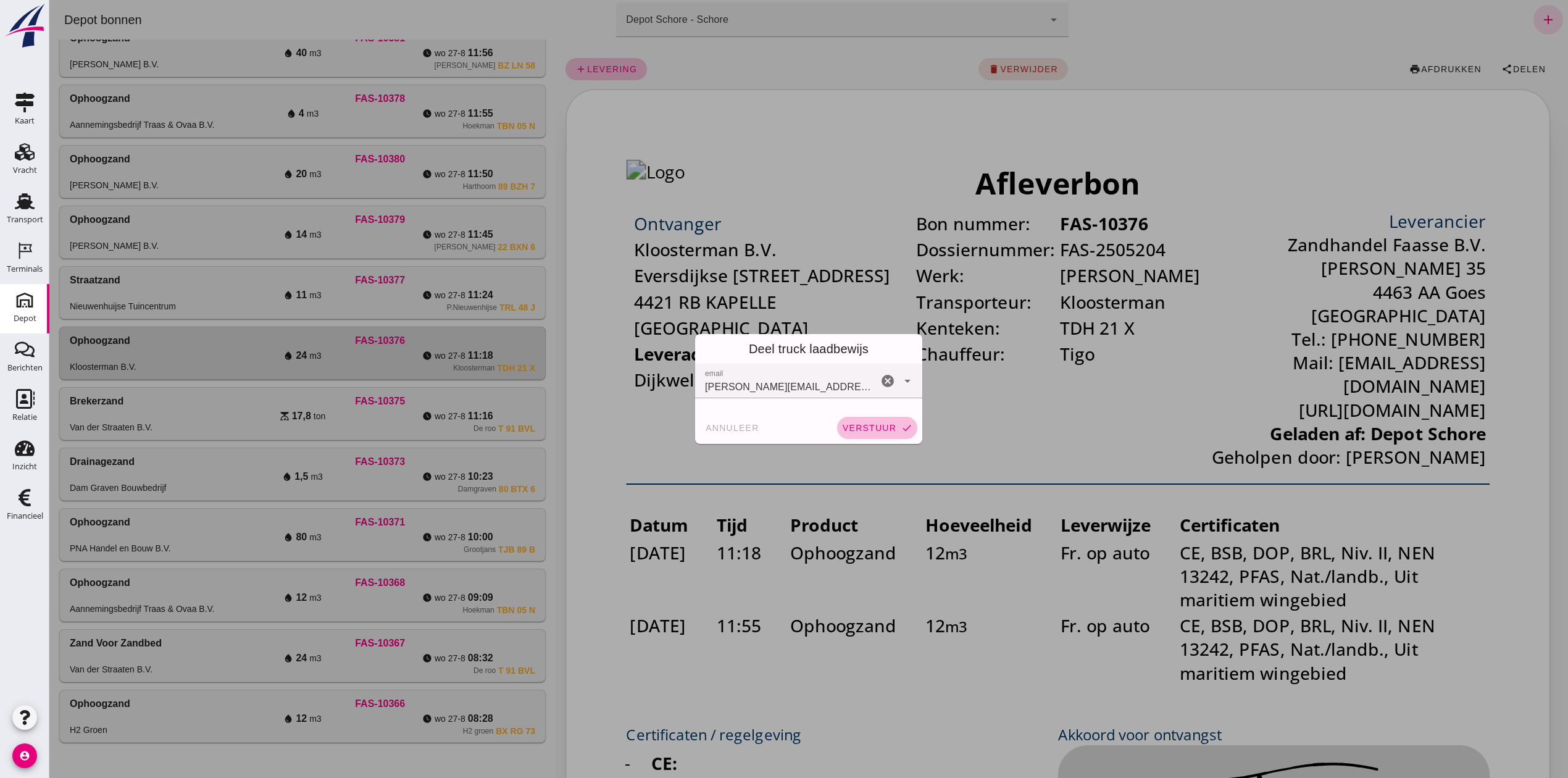
click at [869, 424] on span "verstuur" at bounding box center [869, 427] width 54 height 10
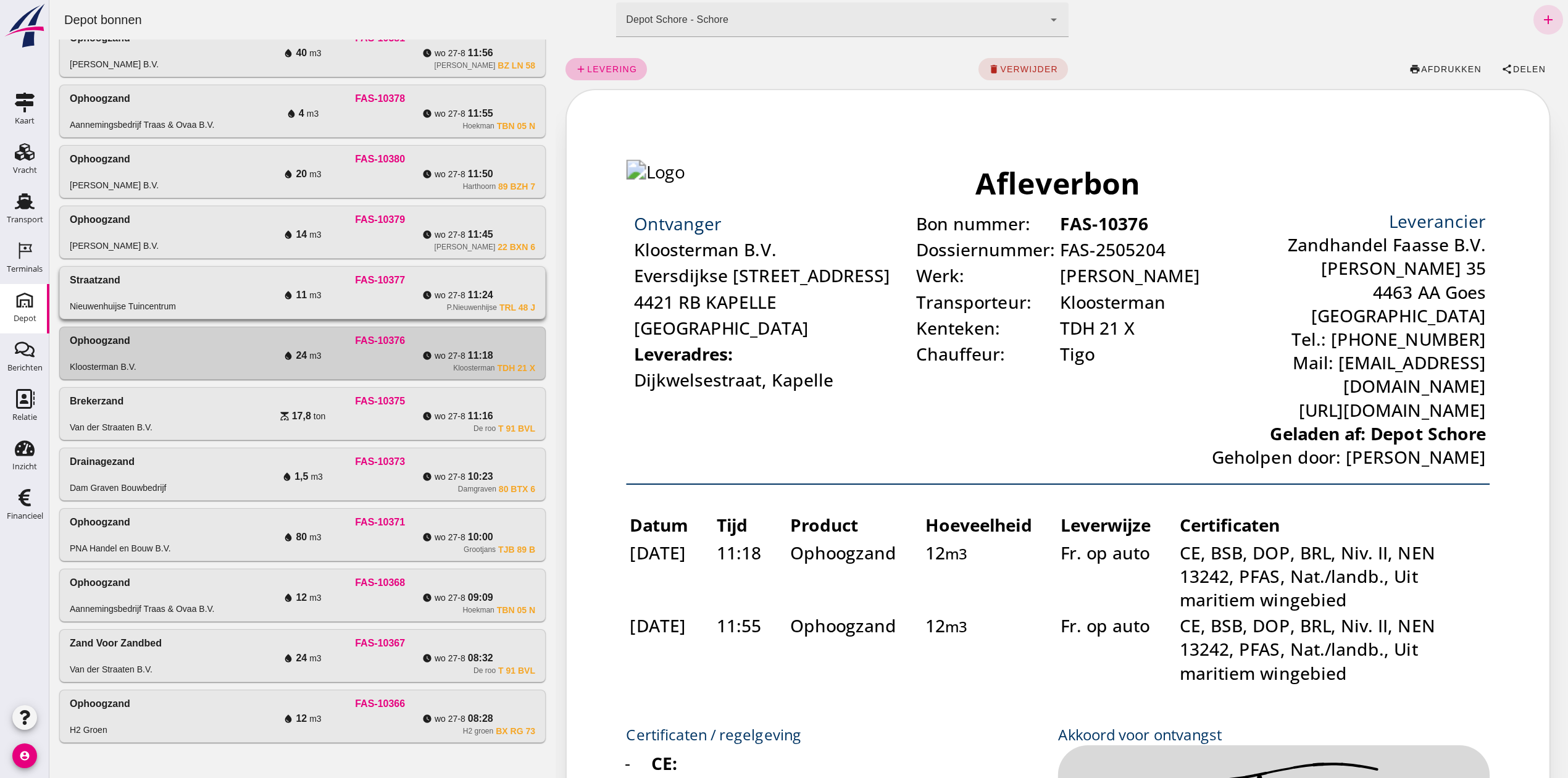
click at [205, 293] on div "Straatzand Nieuwenhuijse Tuincentrum" at bounding box center [147, 293] width 155 height 39
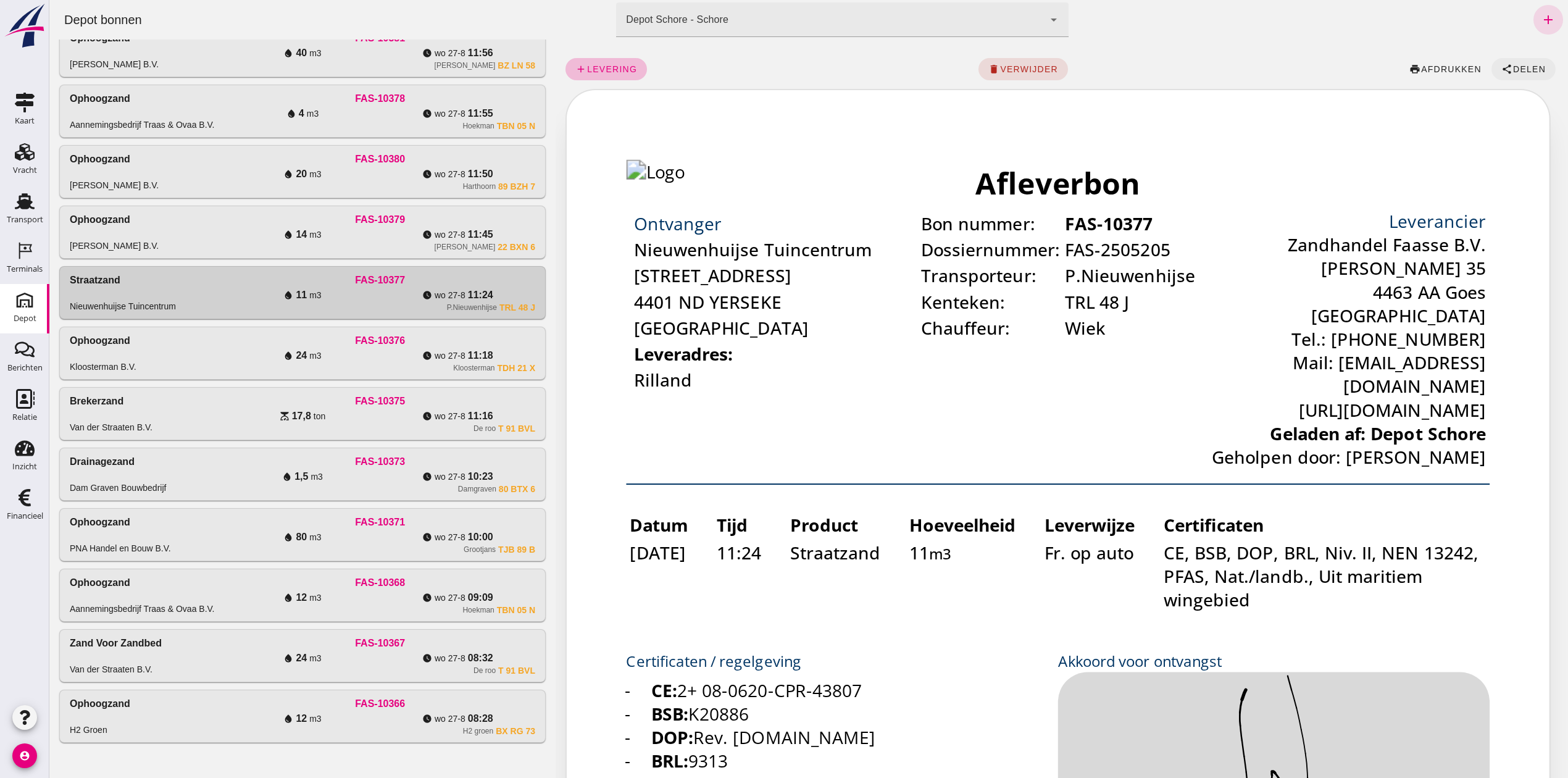
click at [1514, 69] on span "Delen" at bounding box center [1529, 69] width 34 height 10
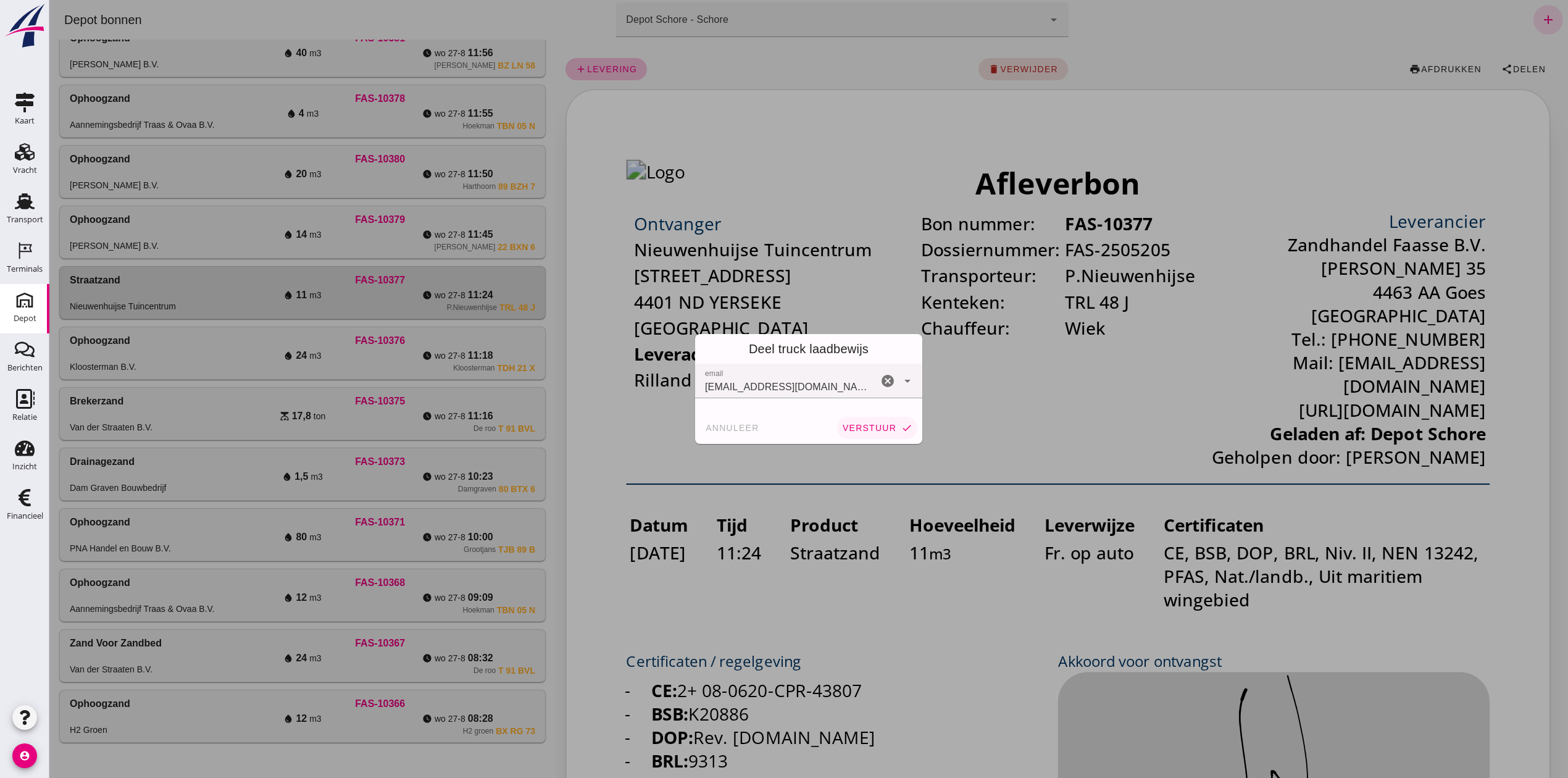
click at [842, 428] on span "verstuur" at bounding box center [869, 427] width 54 height 10
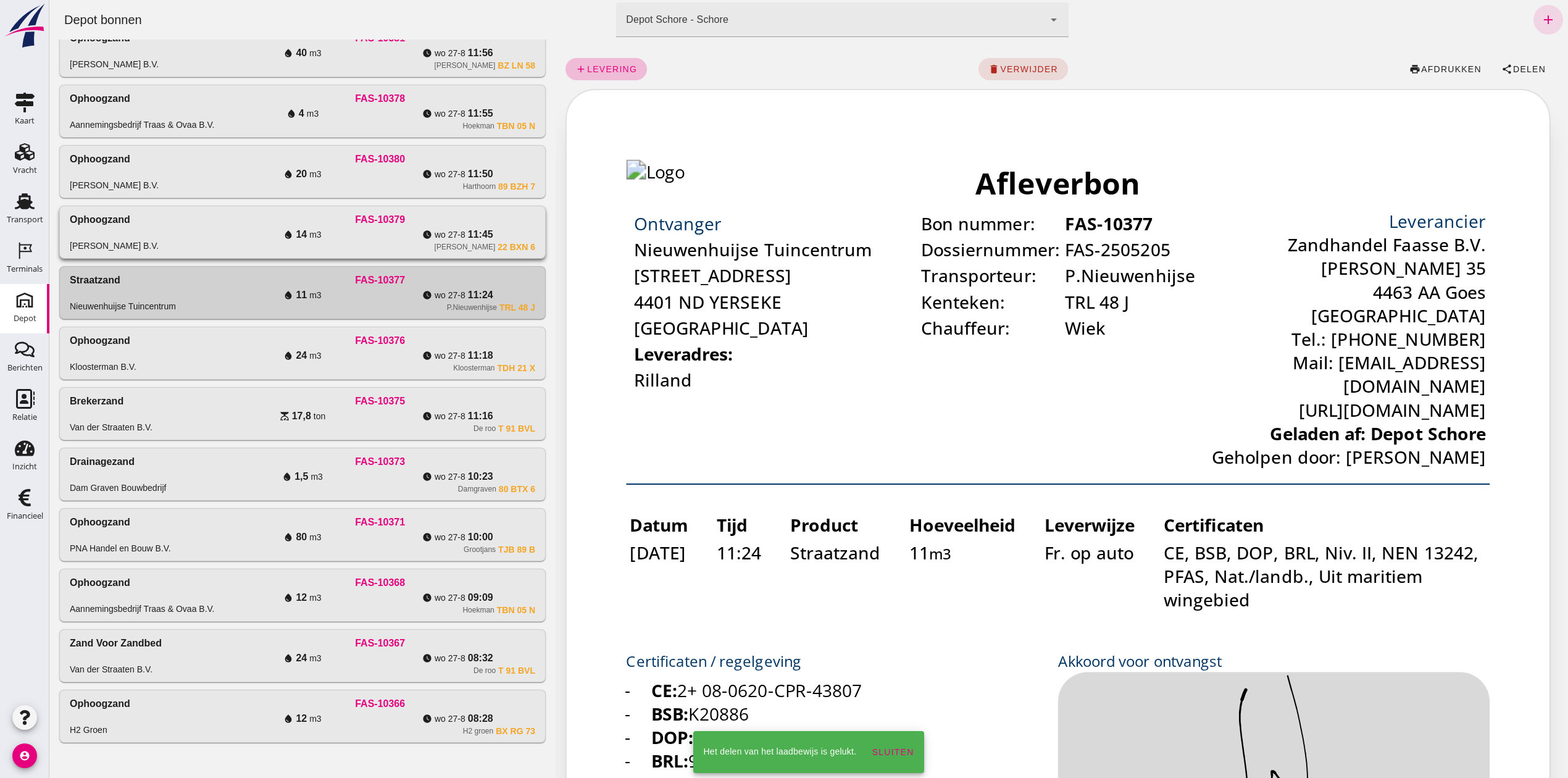
click at [215, 233] on div "Ophoogzand [PERSON_NAME] B.V." at bounding box center [147, 232] width 155 height 39
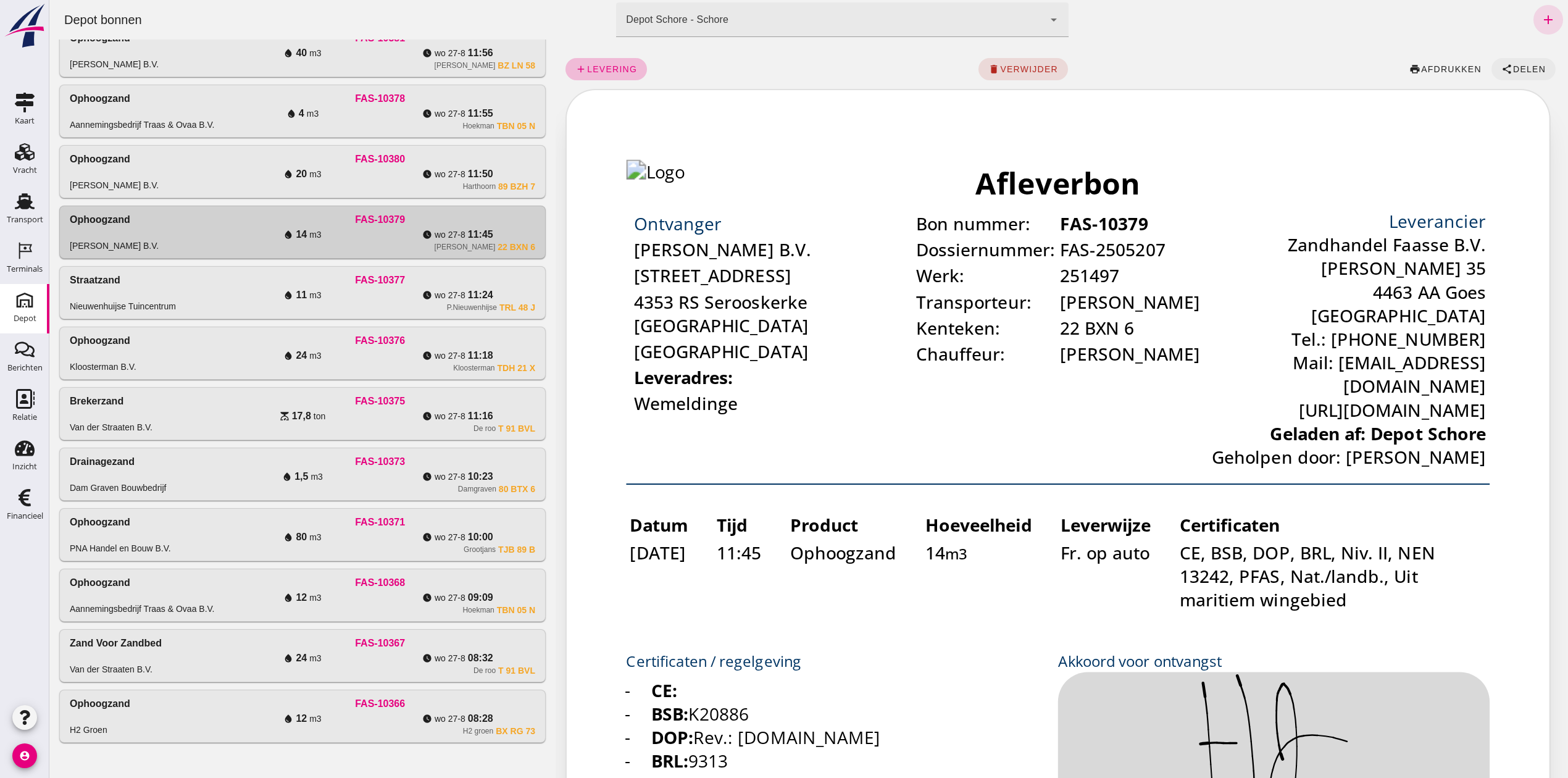
click at [1529, 70] on span "Delen" at bounding box center [1529, 69] width 34 height 10
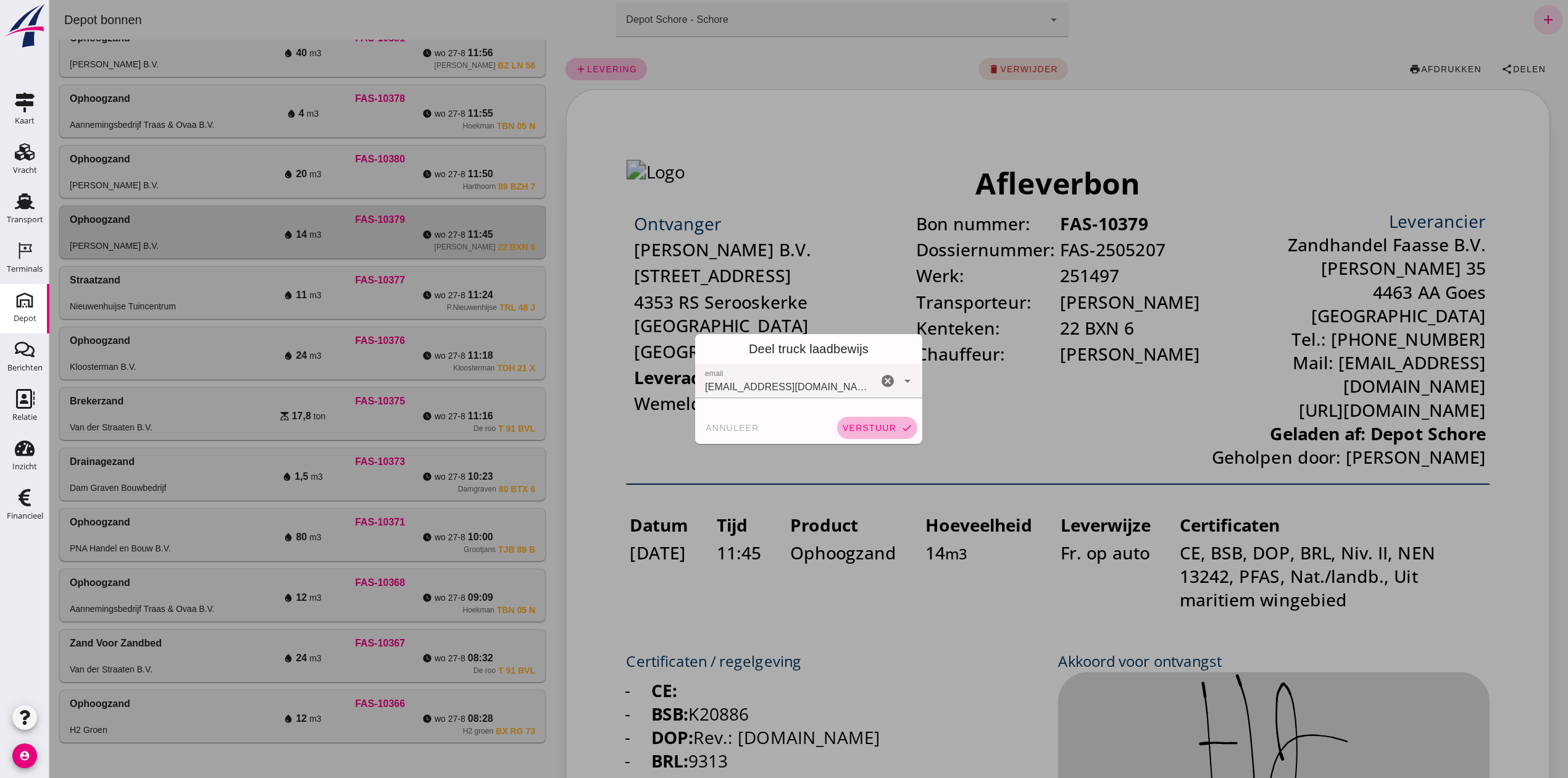
click at [855, 431] on span "verstuur" at bounding box center [869, 427] width 54 height 10
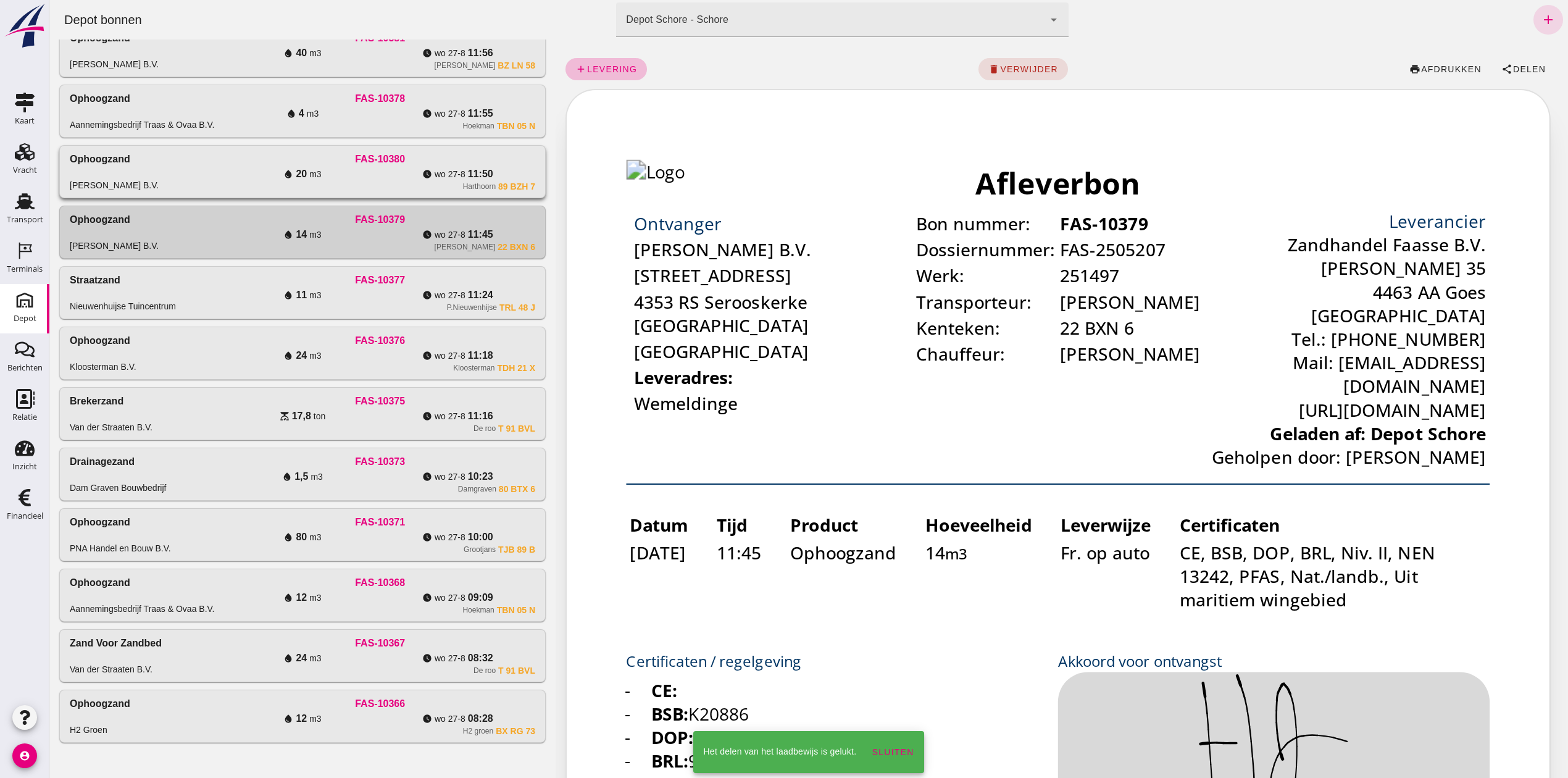
click at [379, 160] on div "FAS-10380" at bounding box center [380, 160] width 311 height 15
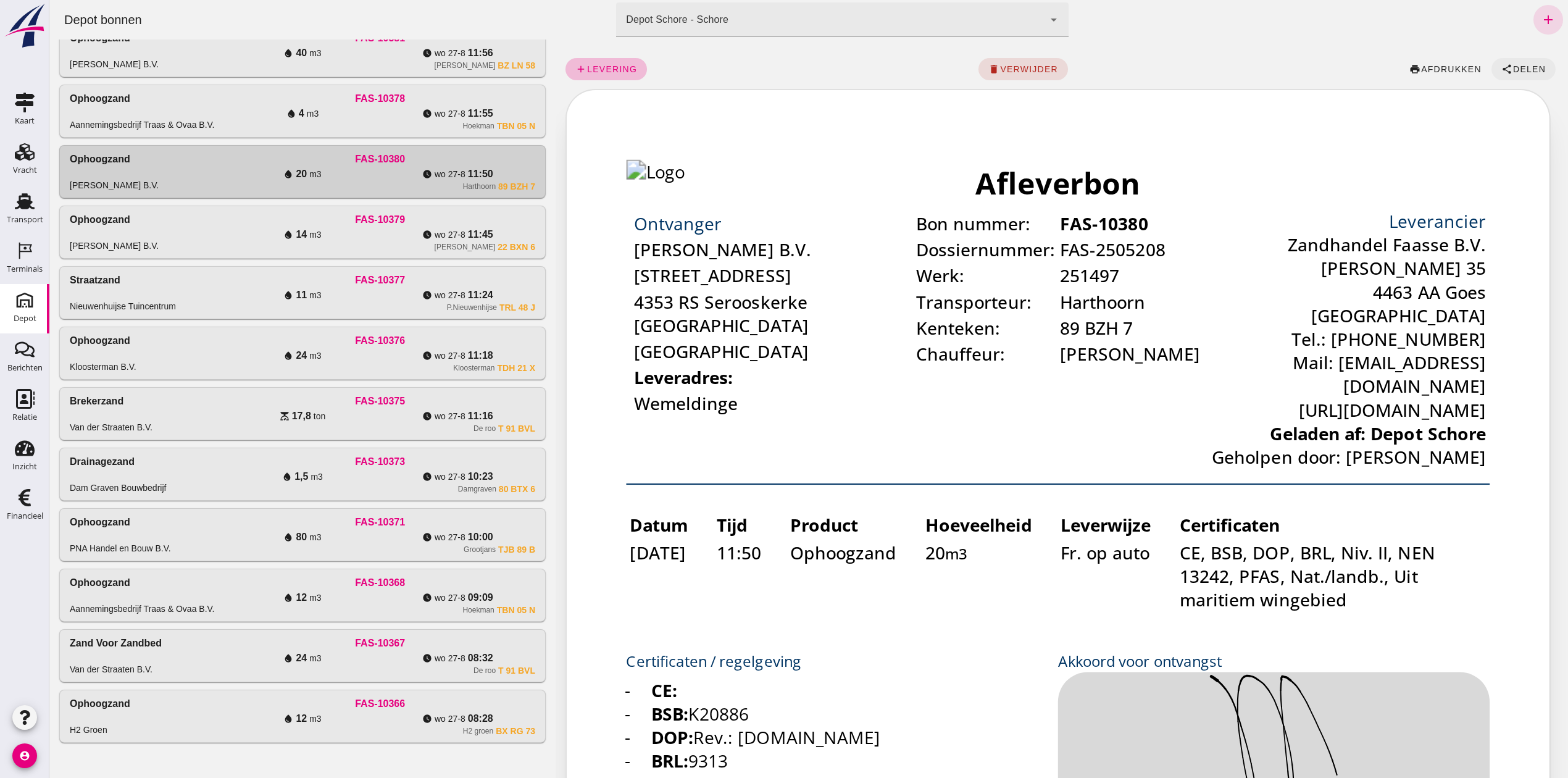
click at [1512, 67] on span "Delen" at bounding box center [1529, 69] width 34 height 10
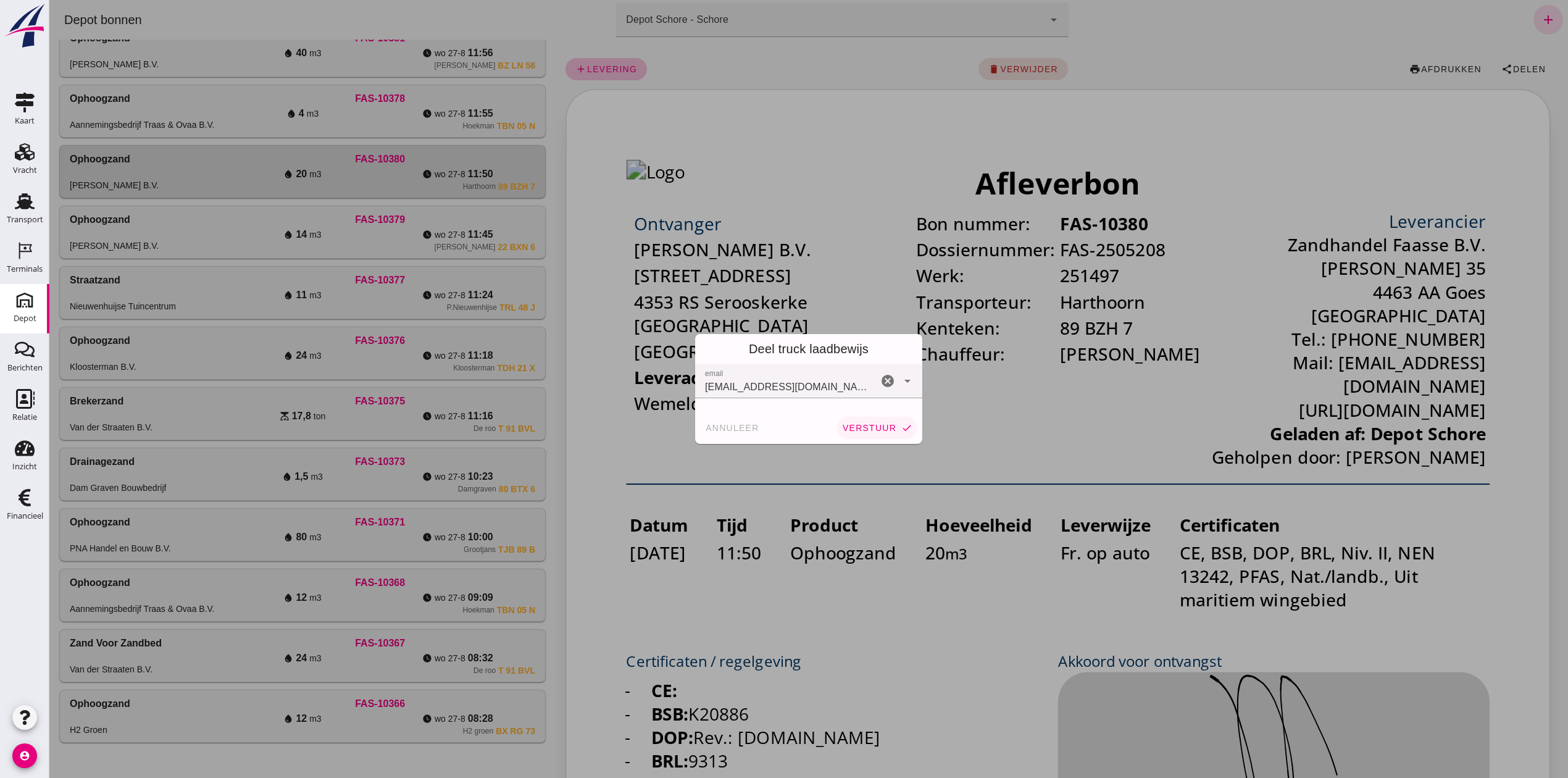
click at [871, 424] on span "verstuur" at bounding box center [869, 427] width 54 height 10
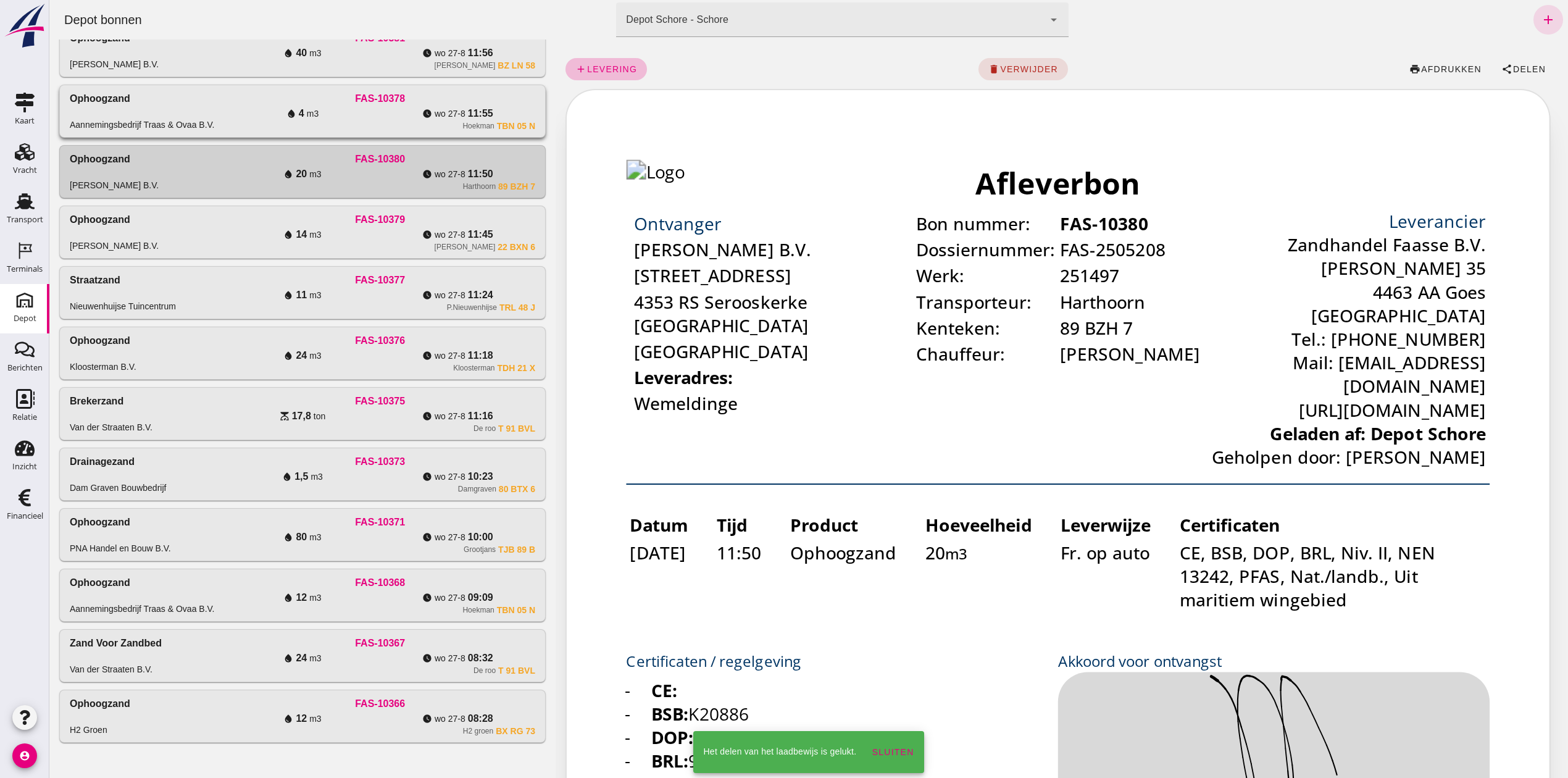
click at [247, 121] on div "Hoekman TBN 05 N" at bounding box center [380, 126] width 311 height 10
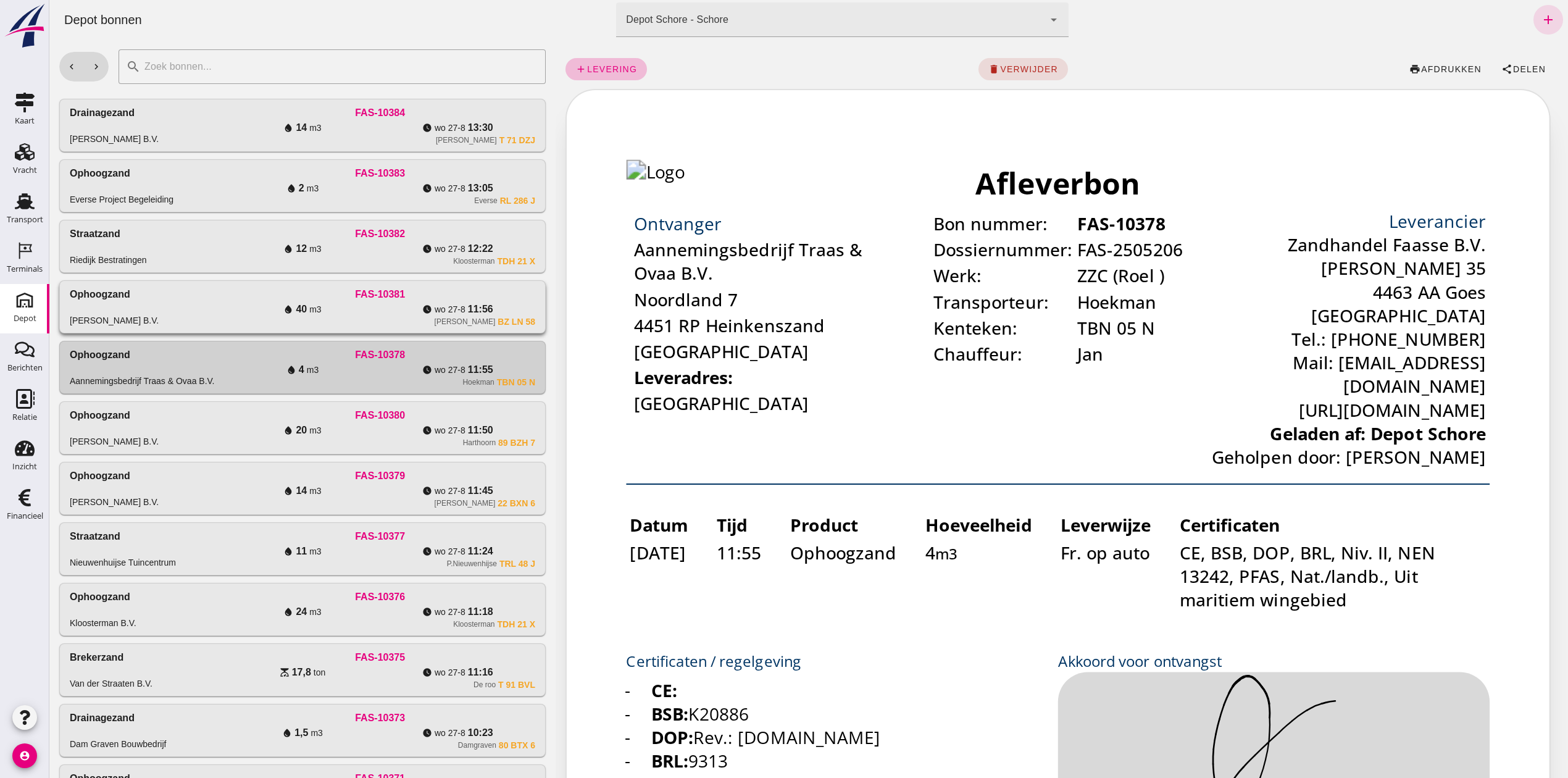
click at [151, 287] on div "Ophoogzand [PERSON_NAME] B.V." at bounding box center [147, 307] width 155 height 39
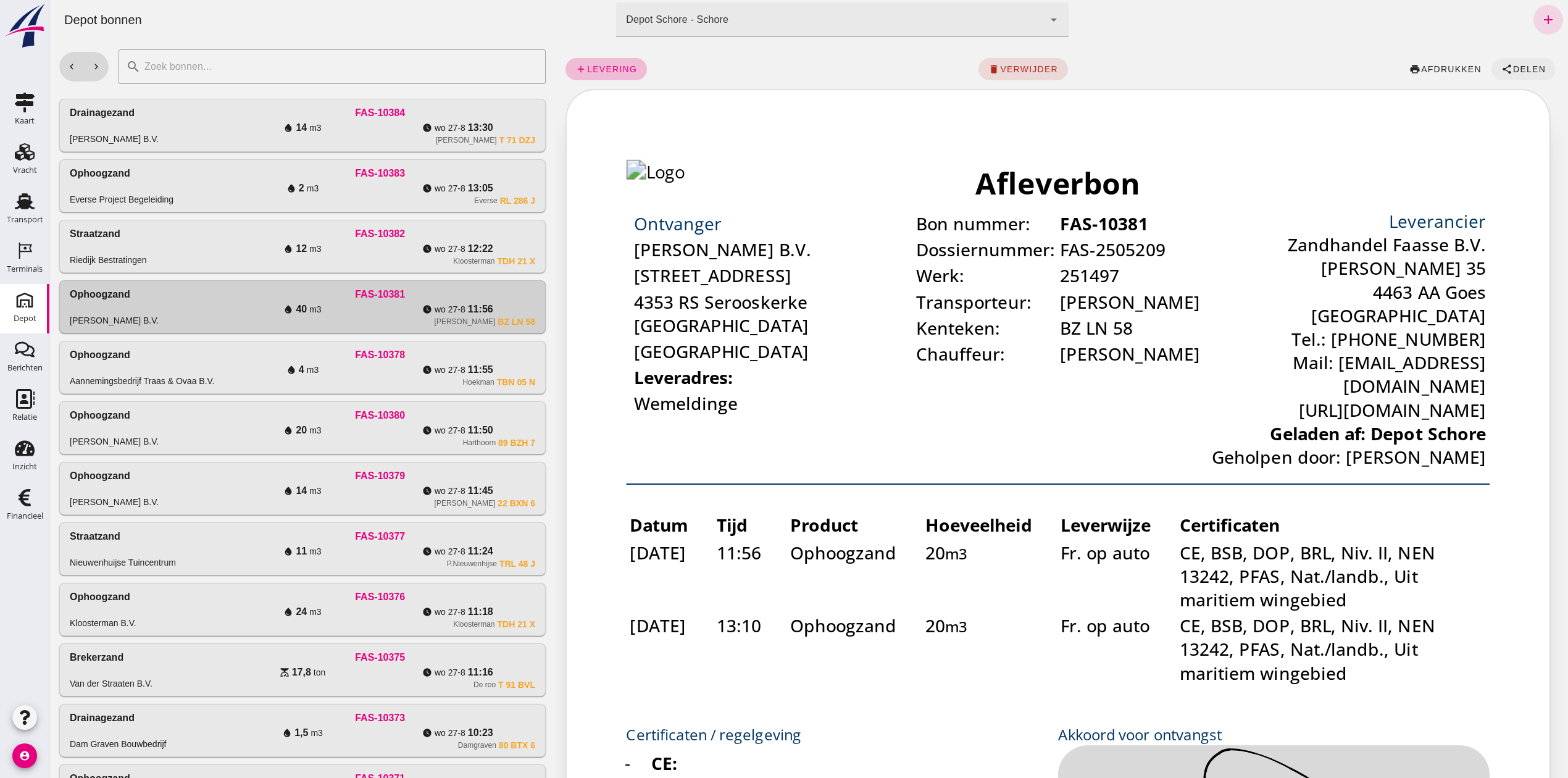
click at [1512, 72] on span "Delen" at bounding box center [1529, 69] width 34 height 10
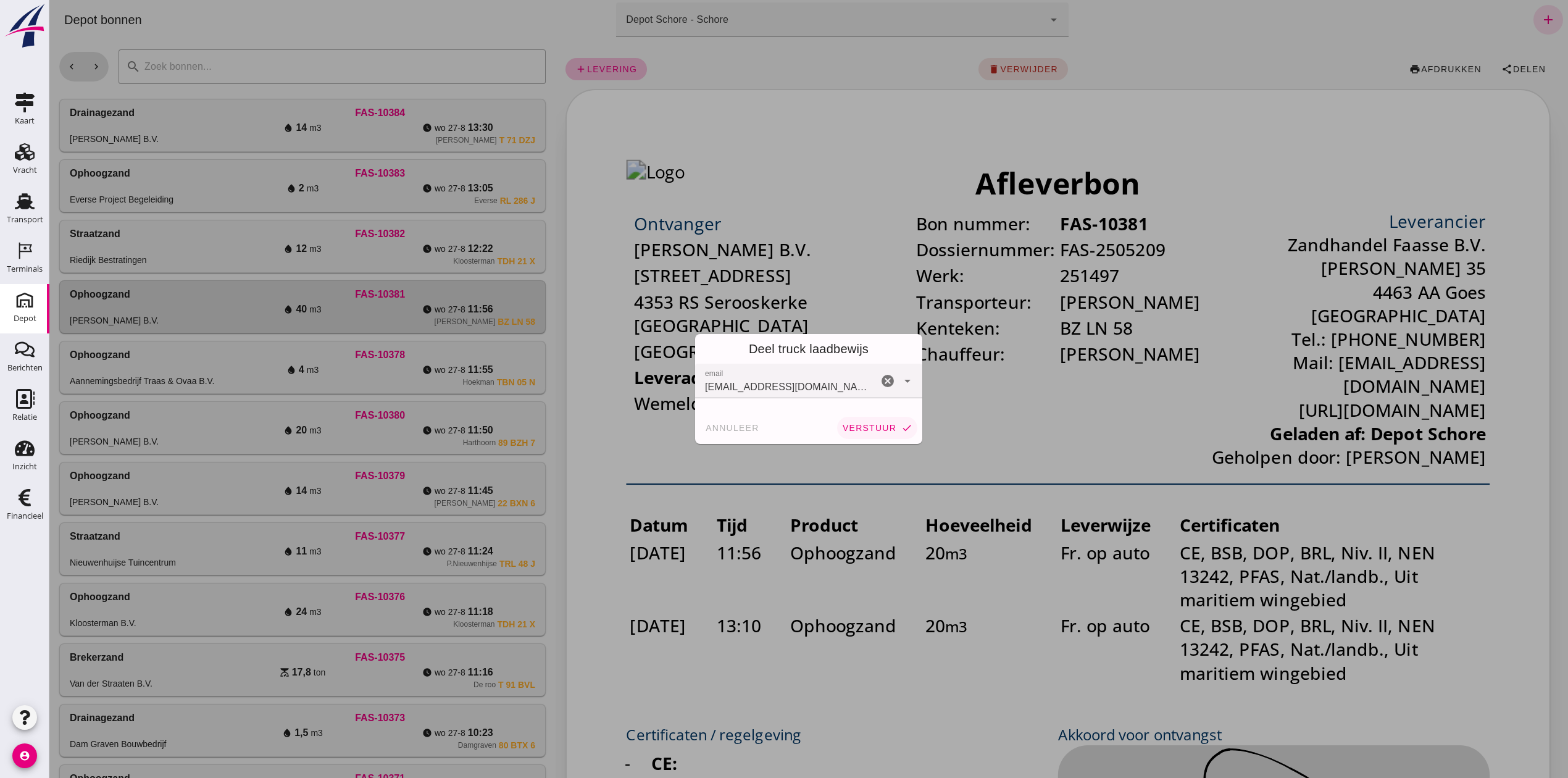
click at [863, 424] on span "verstuur" at bounding box center [869, 427] width 54 height 10
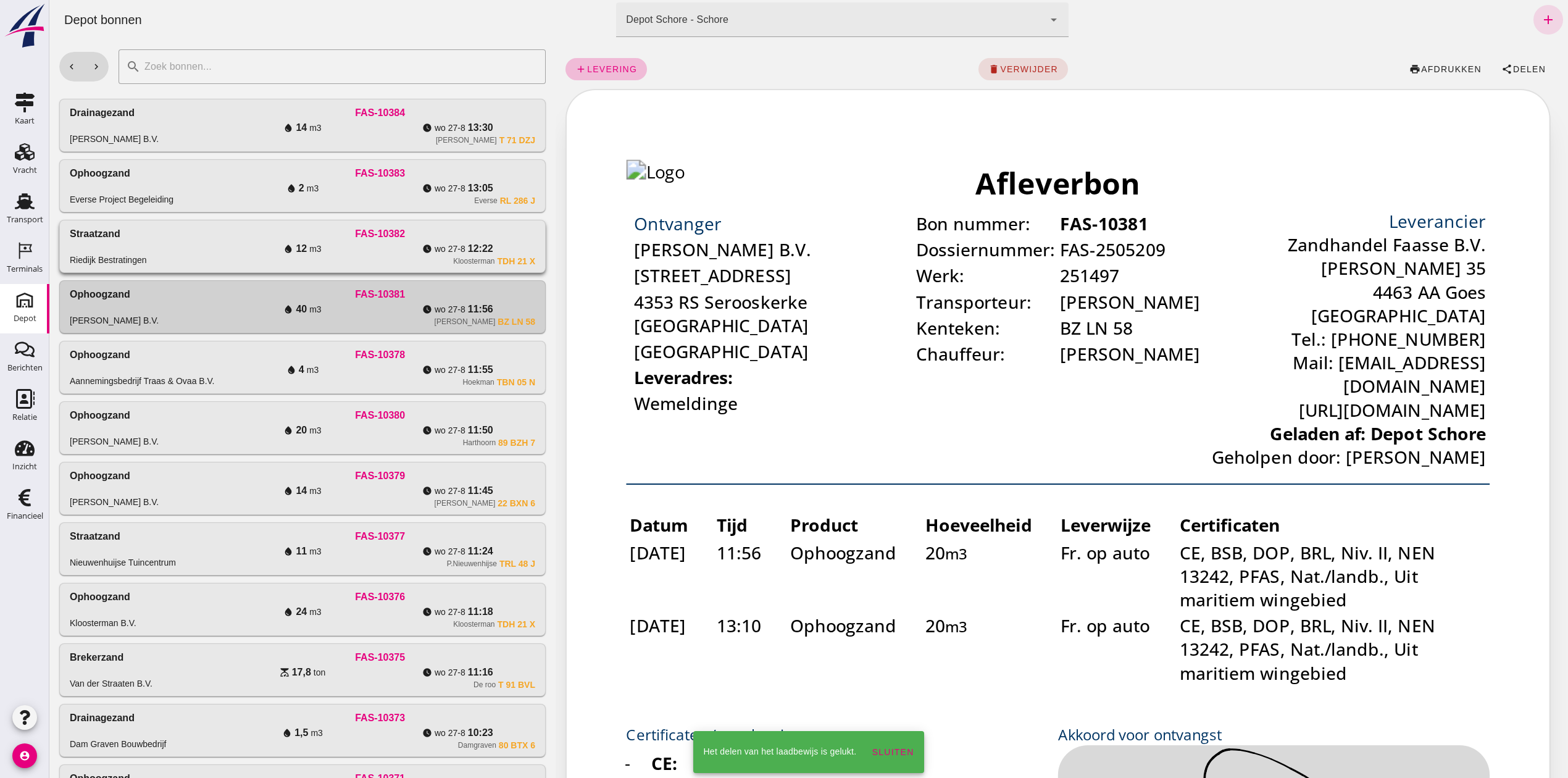
click at [440, 249] on span "wo 27-8" at bounding box center [450, 248] width 31 height 12
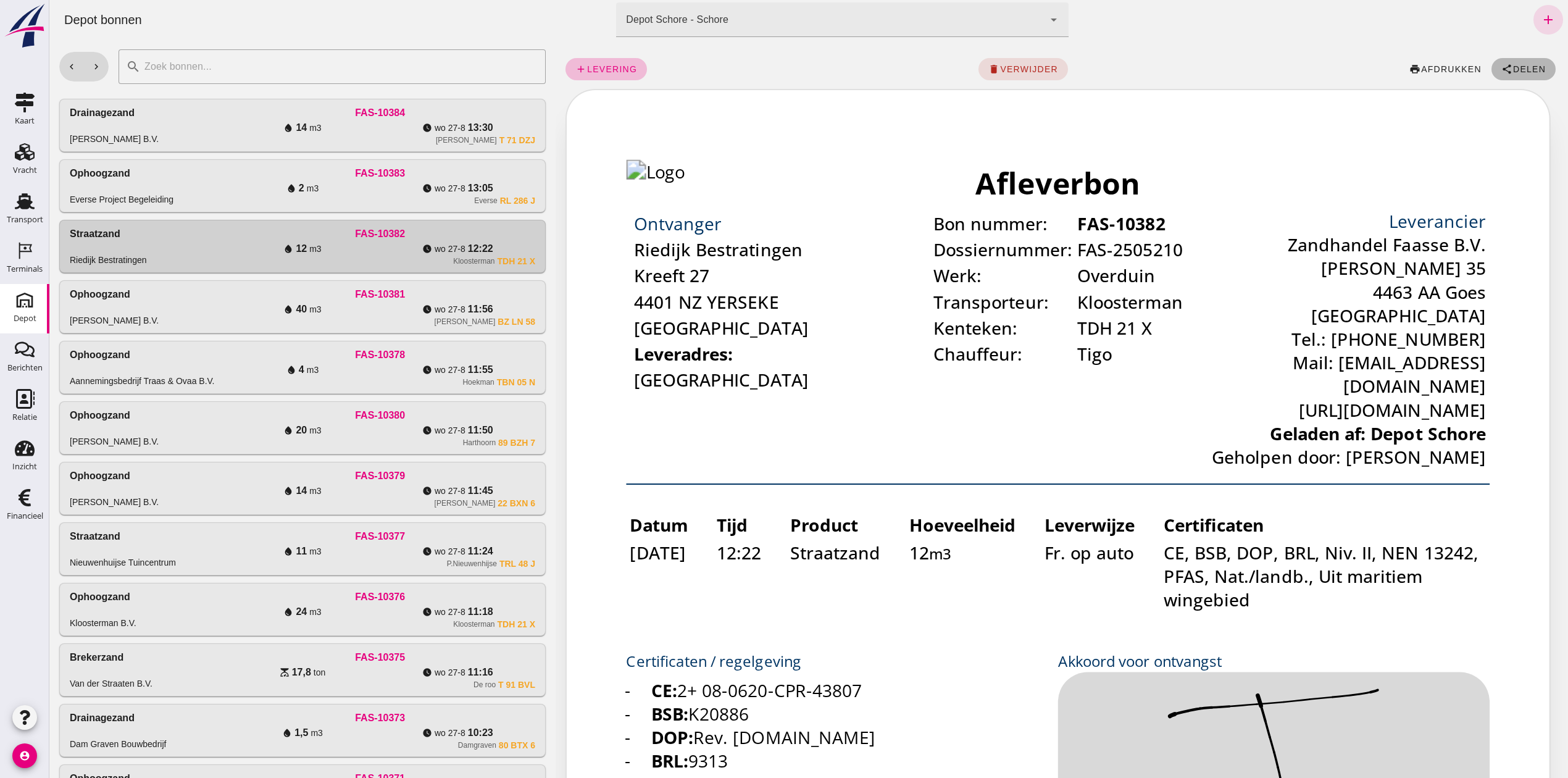
click at [1496, 61] on button "share Delen" at bounding box center [1523, 69] width 64 height 22
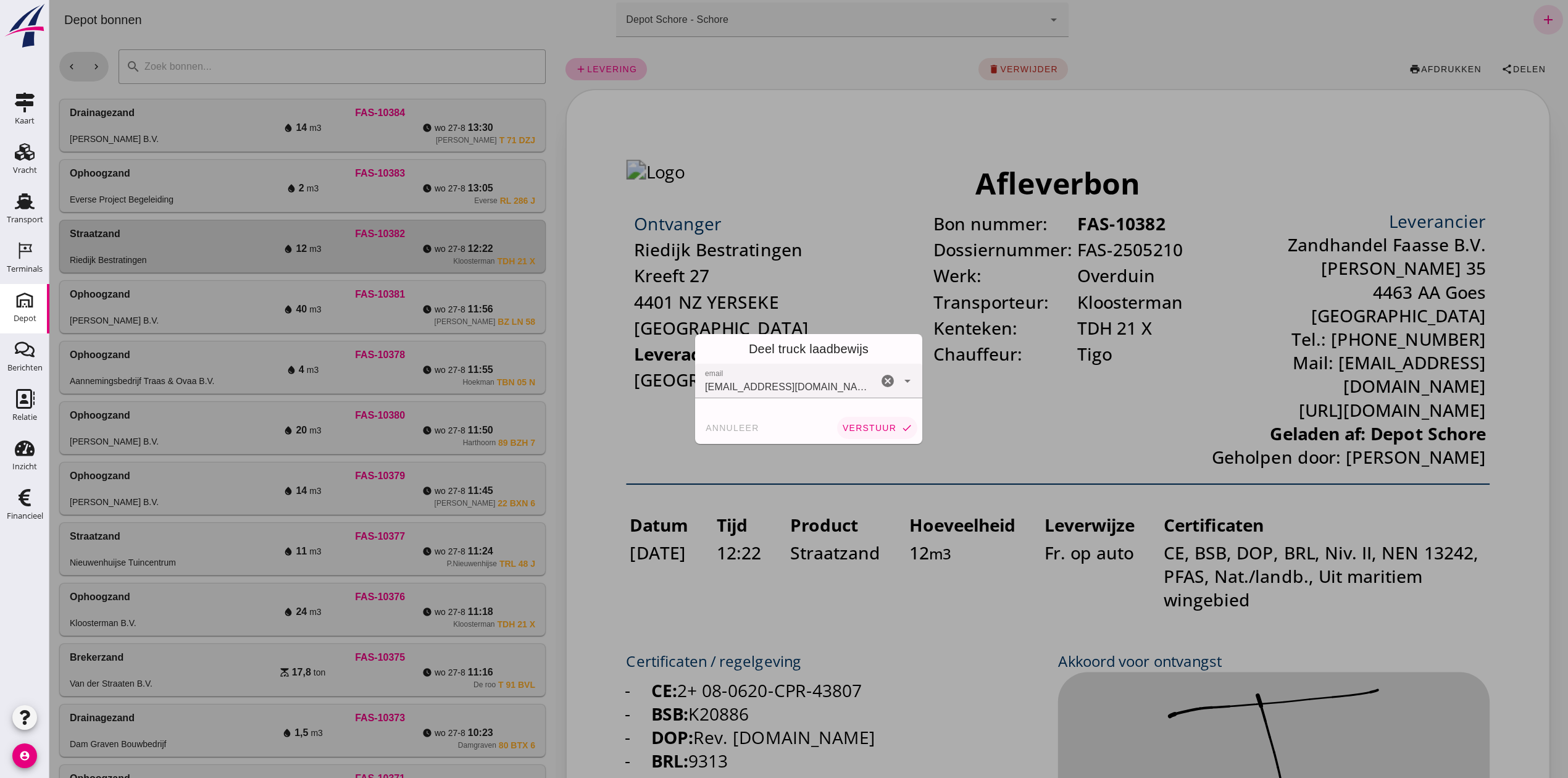
click at [846, 421] on button "verstuur check" at bounding box center [877, 428] width 80 height 22
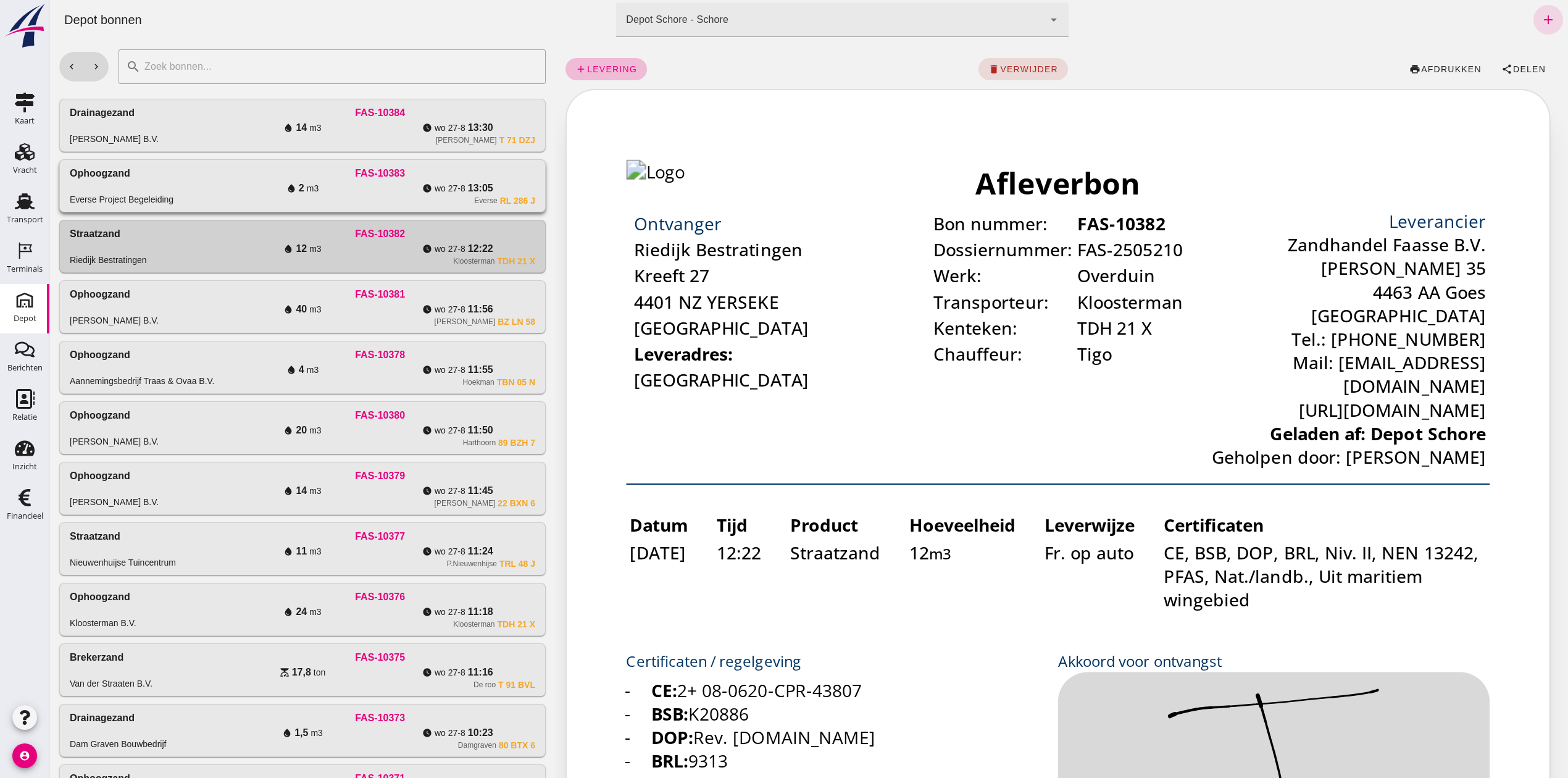
click at [386, 205] on div "Everse RL 286 J" at bounding box center [380, 201] width 311 height 10
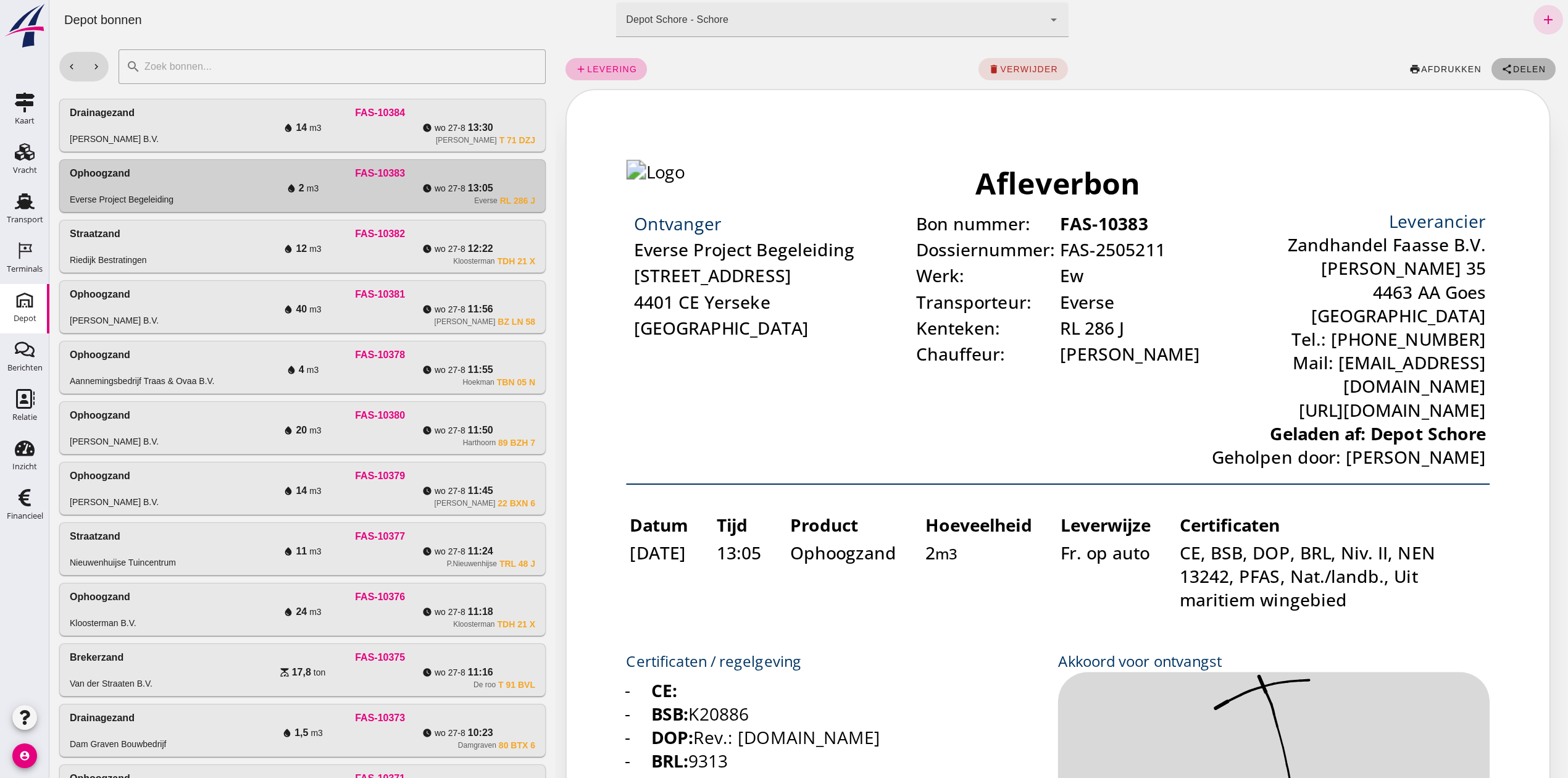
click at [1522, 60] on button "share Delen" at bounding box center [1523, 69] width 64 height 22
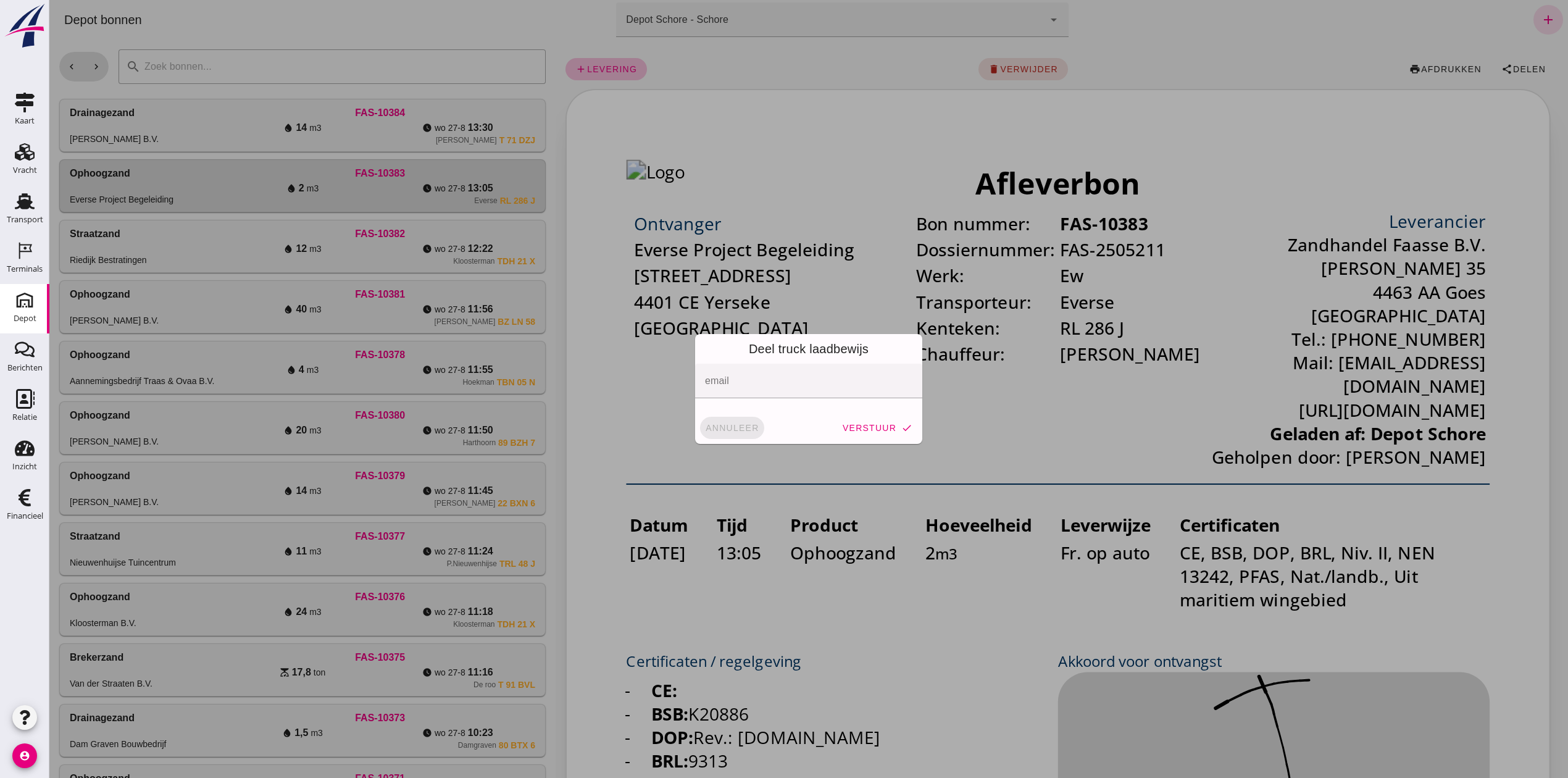
click at [705, 430] on span "annuleer" at bounding box center [732, 427] width 54 height 10
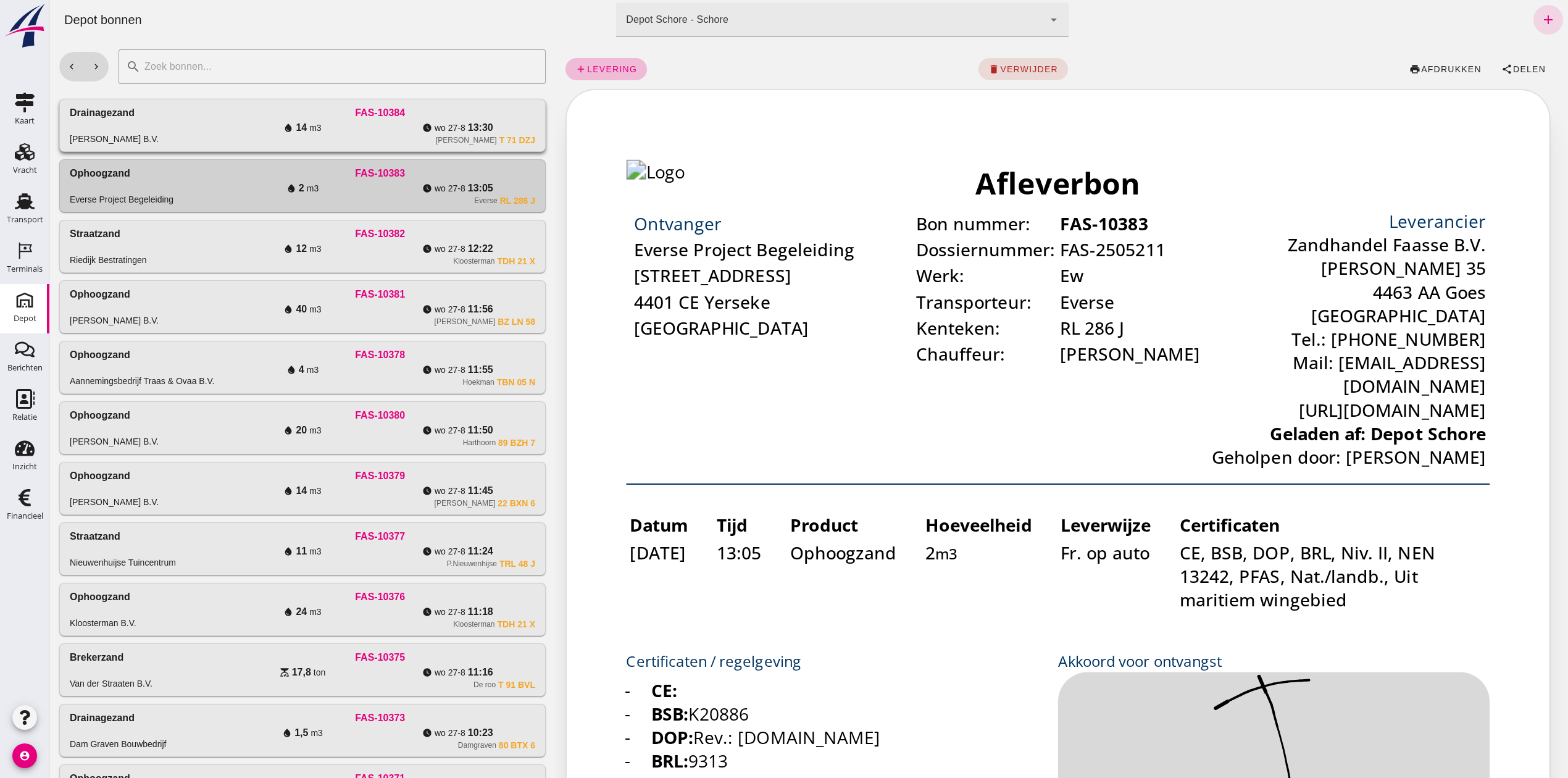
click at [512, 107] on div "FAS-10384" at bounding box center [380, 113] width 311 height 15
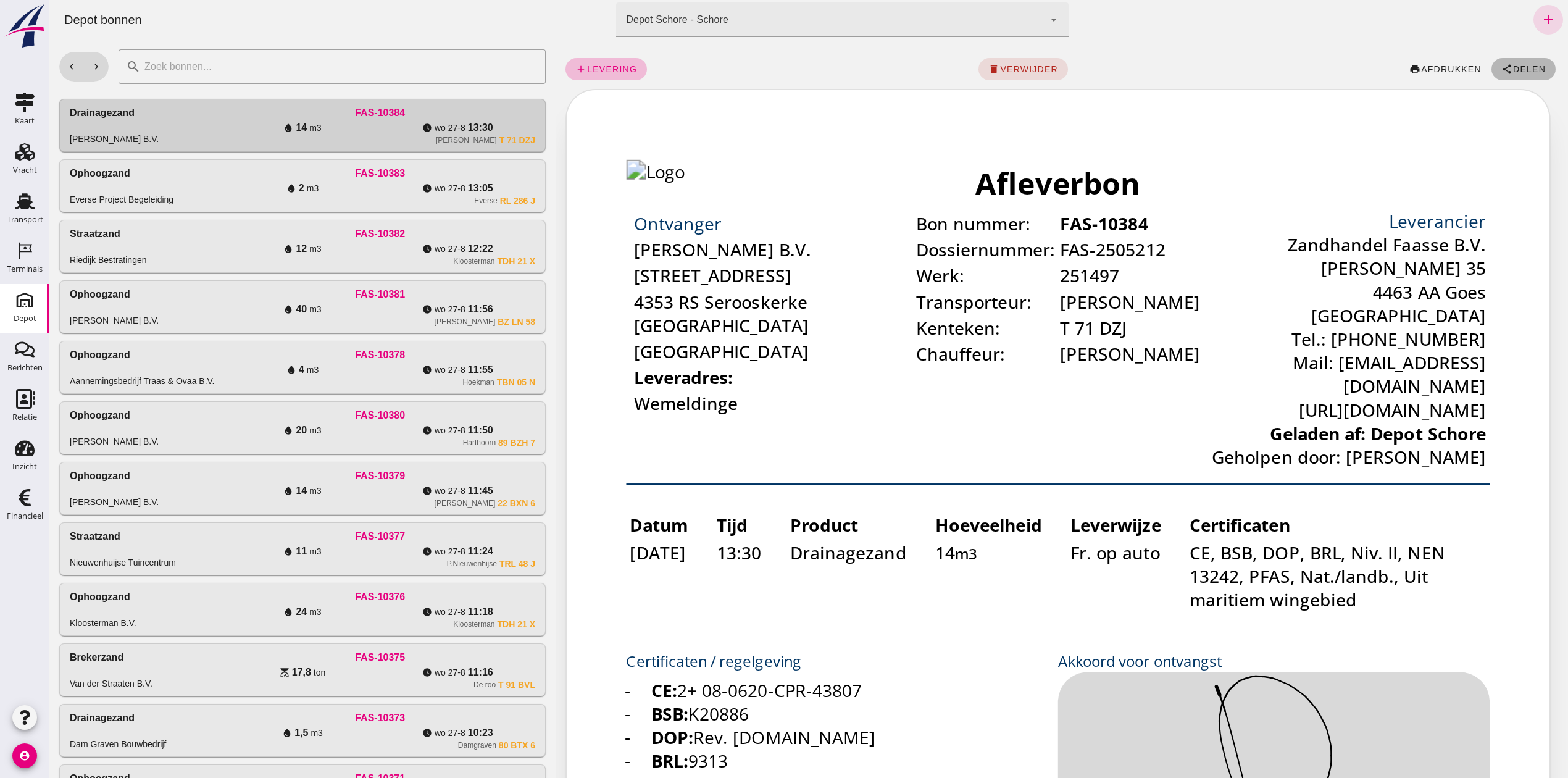
click at [1519, 69] on span "Delen" at bounding box center [1529, 69] width 34 height 10
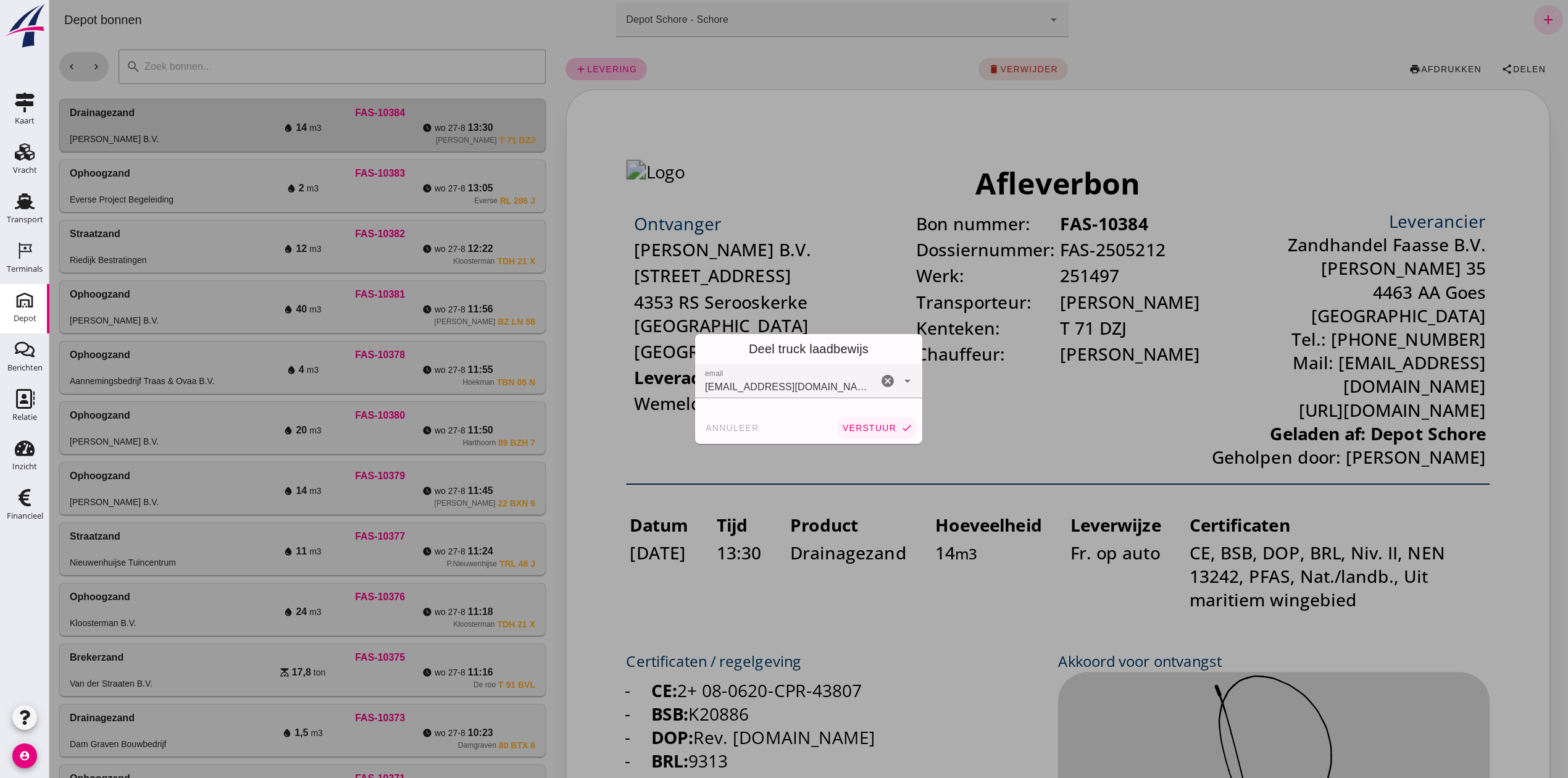
click at [892, 428] on button "verstuur check" at bounding box center [877, 428] width 80 height 22
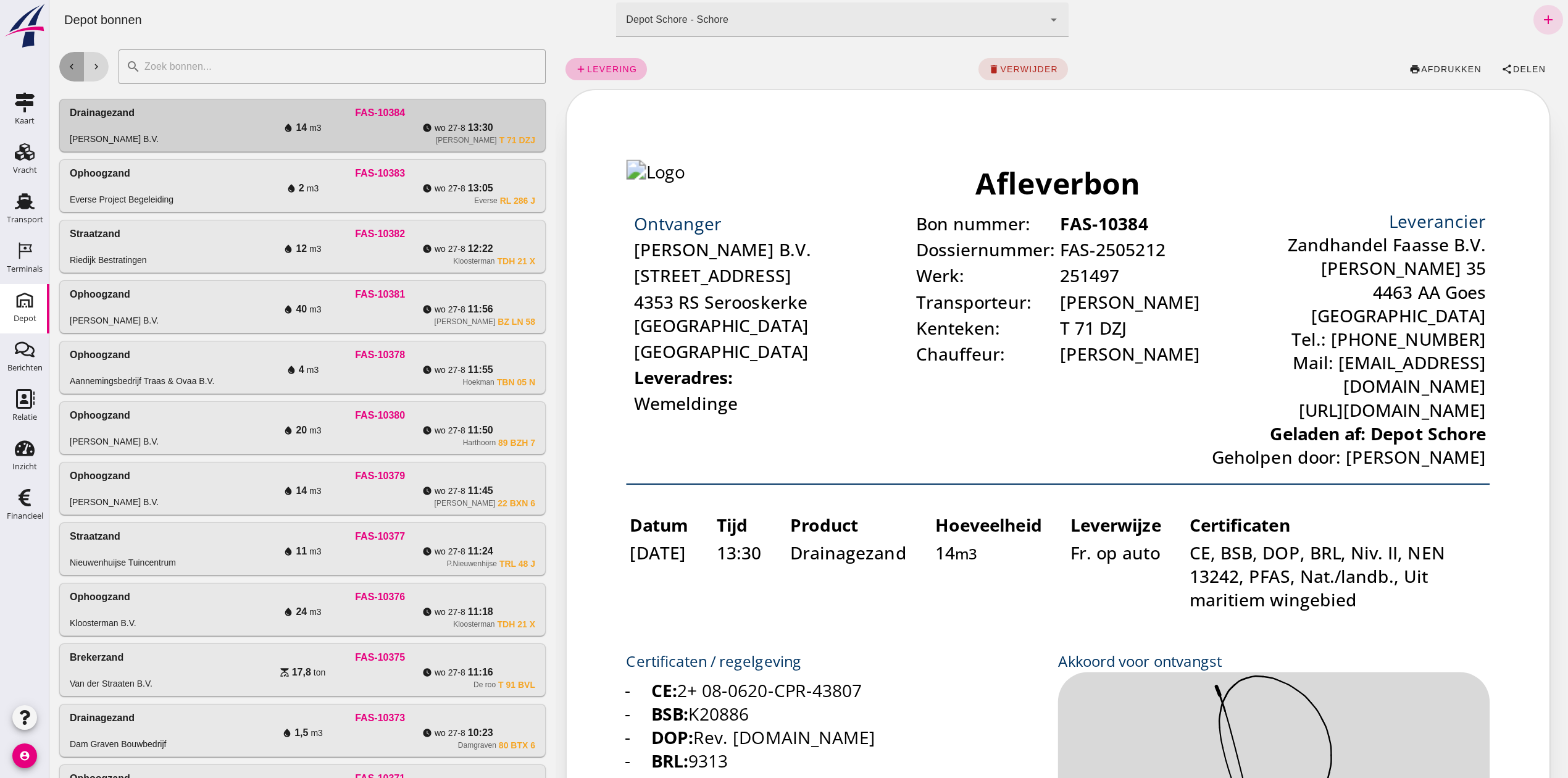
click at [76, 68] on icon "chevron_left" at bounding box center [72, 67] width 11 height 11
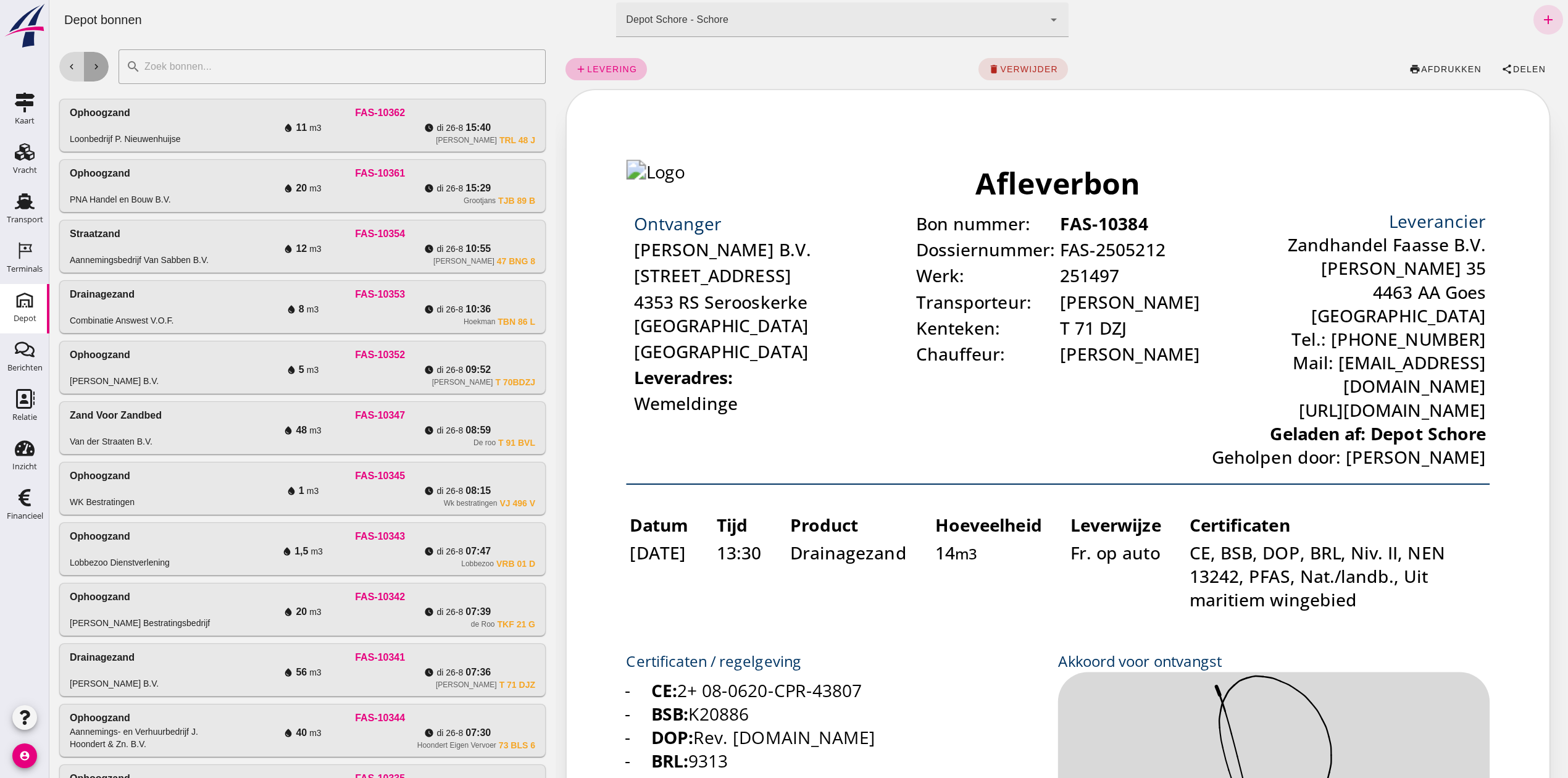
click at [103, 66] on button "chevron_right" at bounding box center [96, 67] width 24 height 30
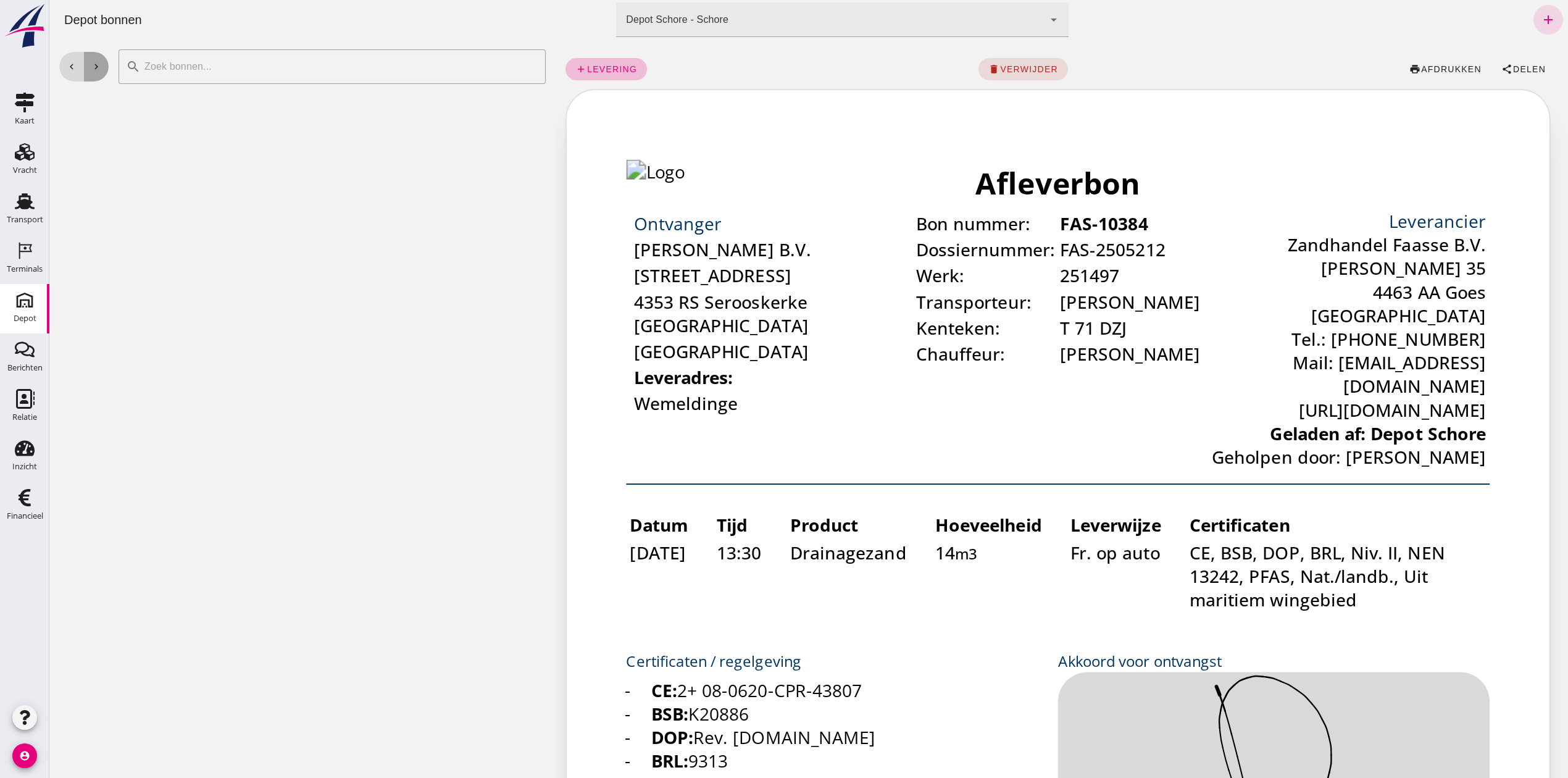
click at [103, 66] on button "chevron_right" at bounding box center [96, 67] width 24 height 30
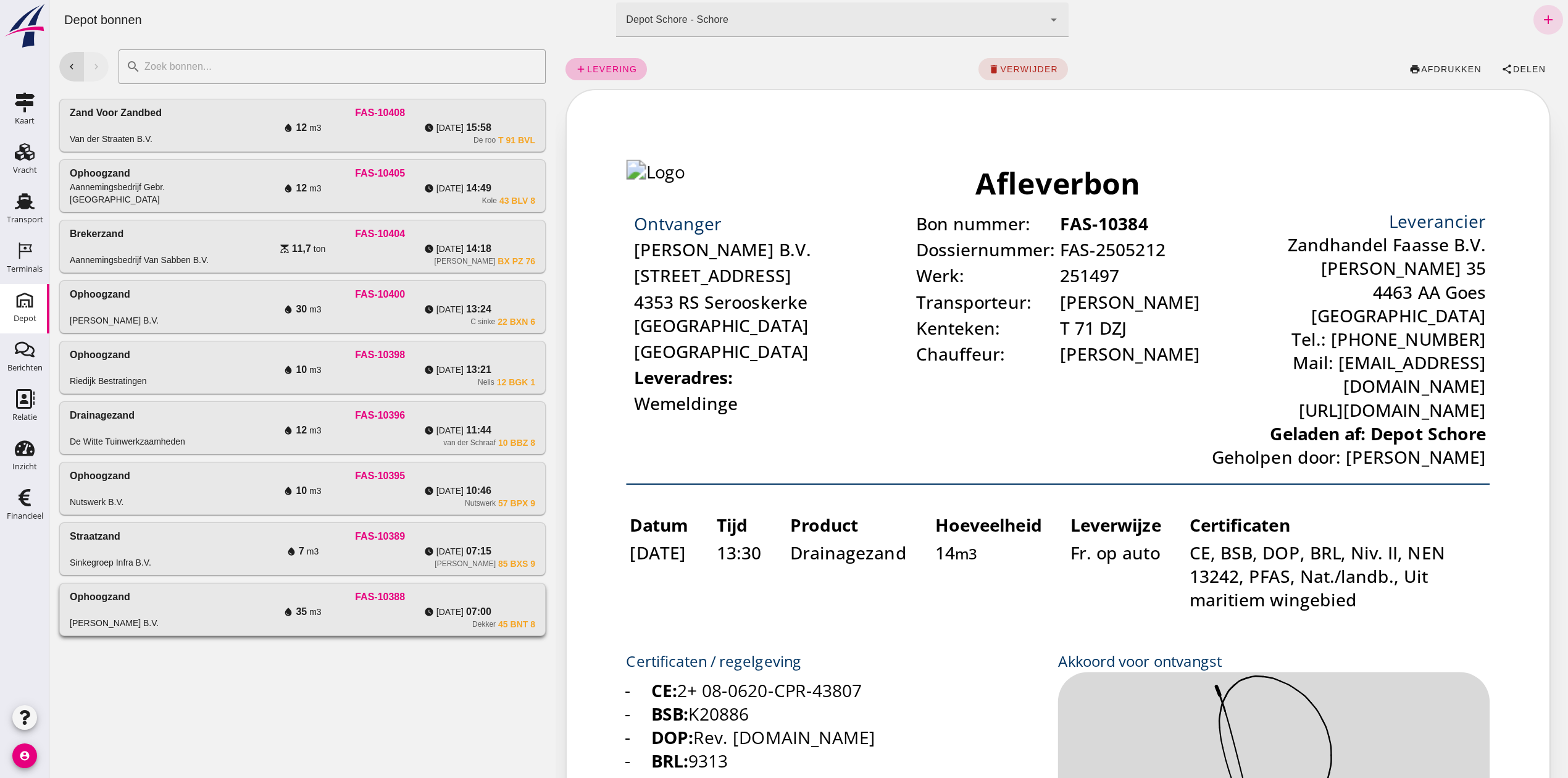
click at [225, 628] on div "Dekker 45 BNT 8" at bounding box center [380, 624] width 311 height 10
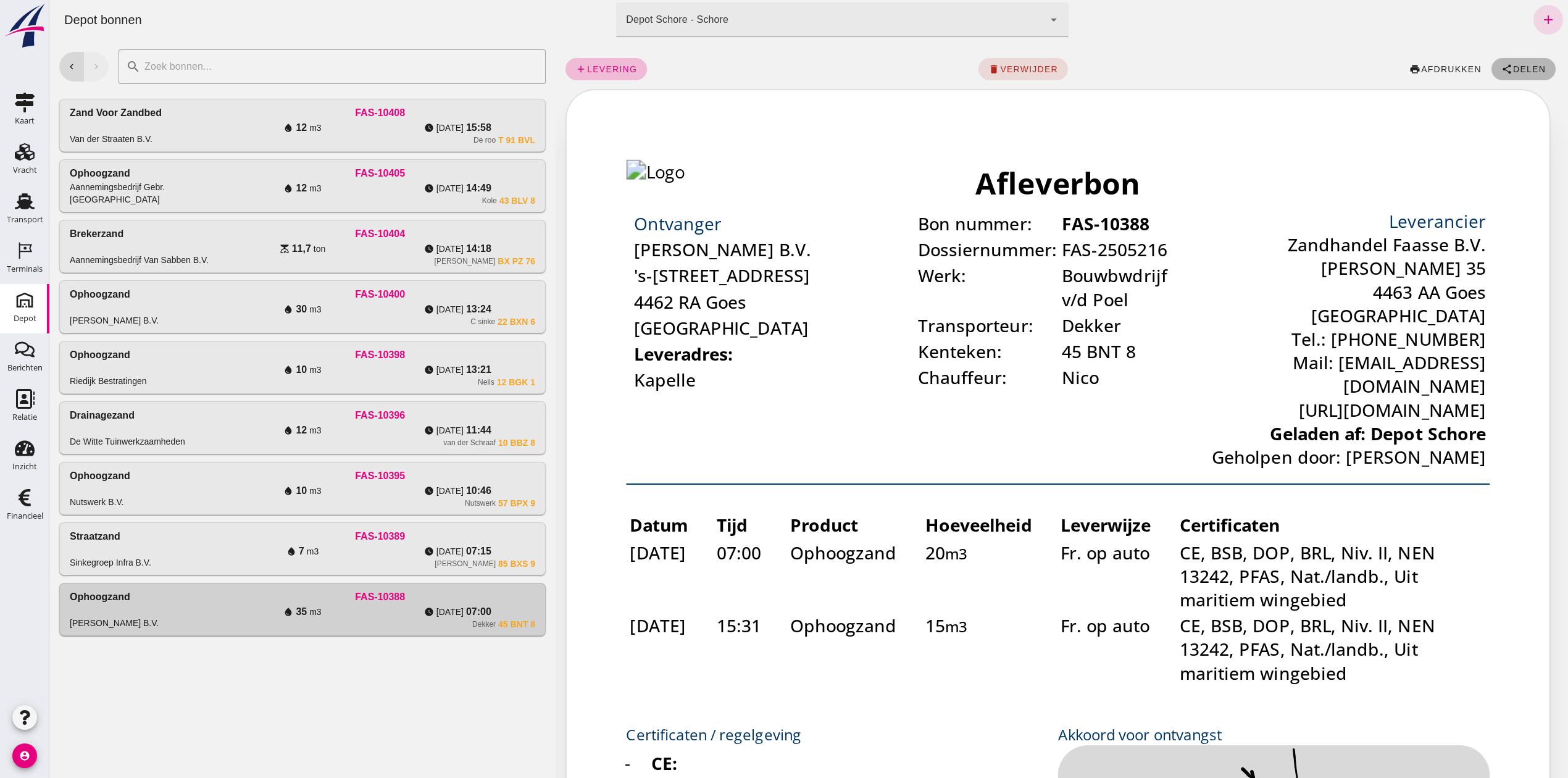
click at [1523, 66] on span "Delen" at bounding box center [1529, 69] width 34 height 10
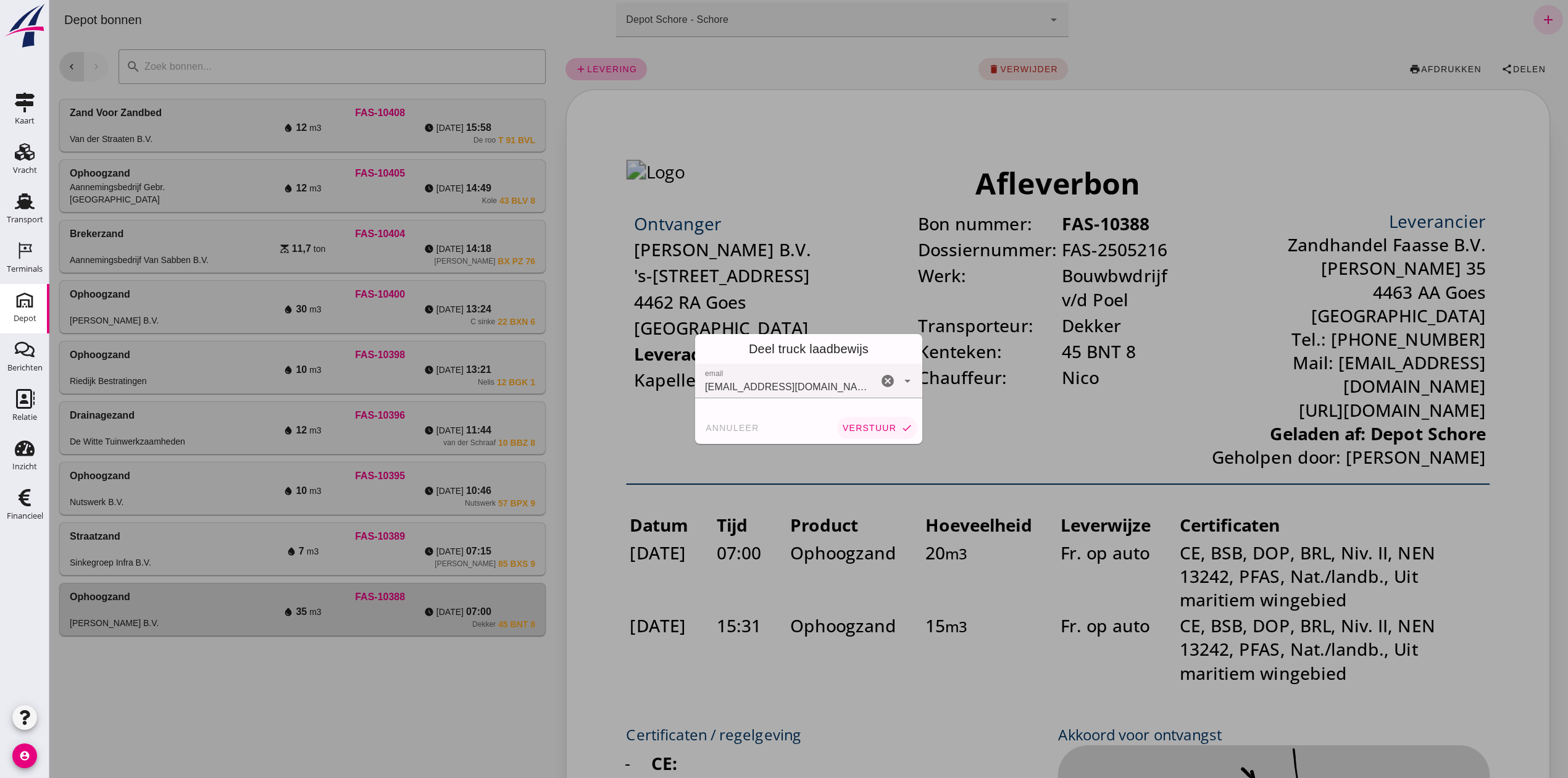
click at [857, 425] on span "verstuur" at bounding box center [869, 427] width 54 height 10
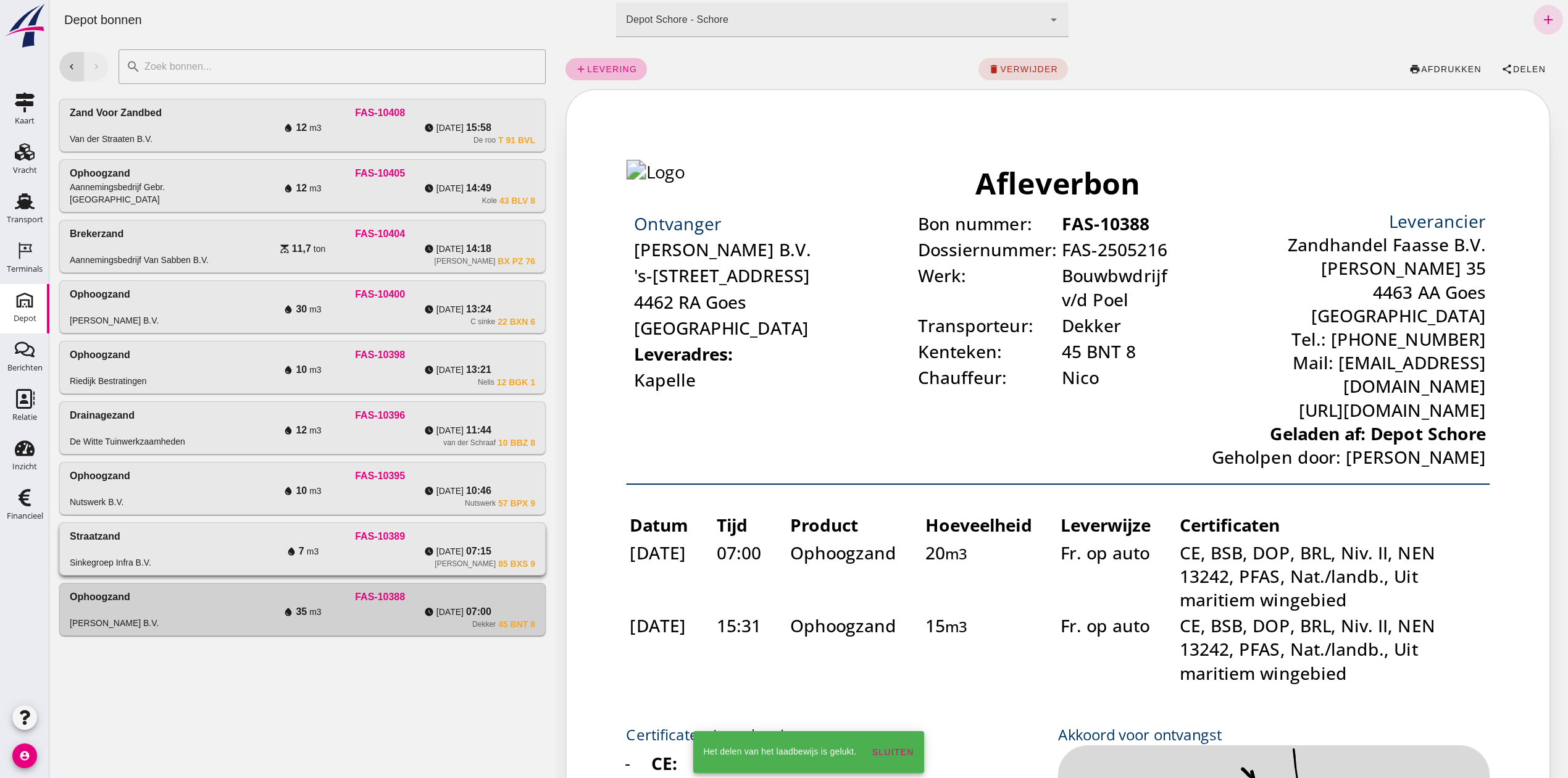
click at [388, 542] on div "FAS-10389" at bounding box center [380, 536] width 311 height 15
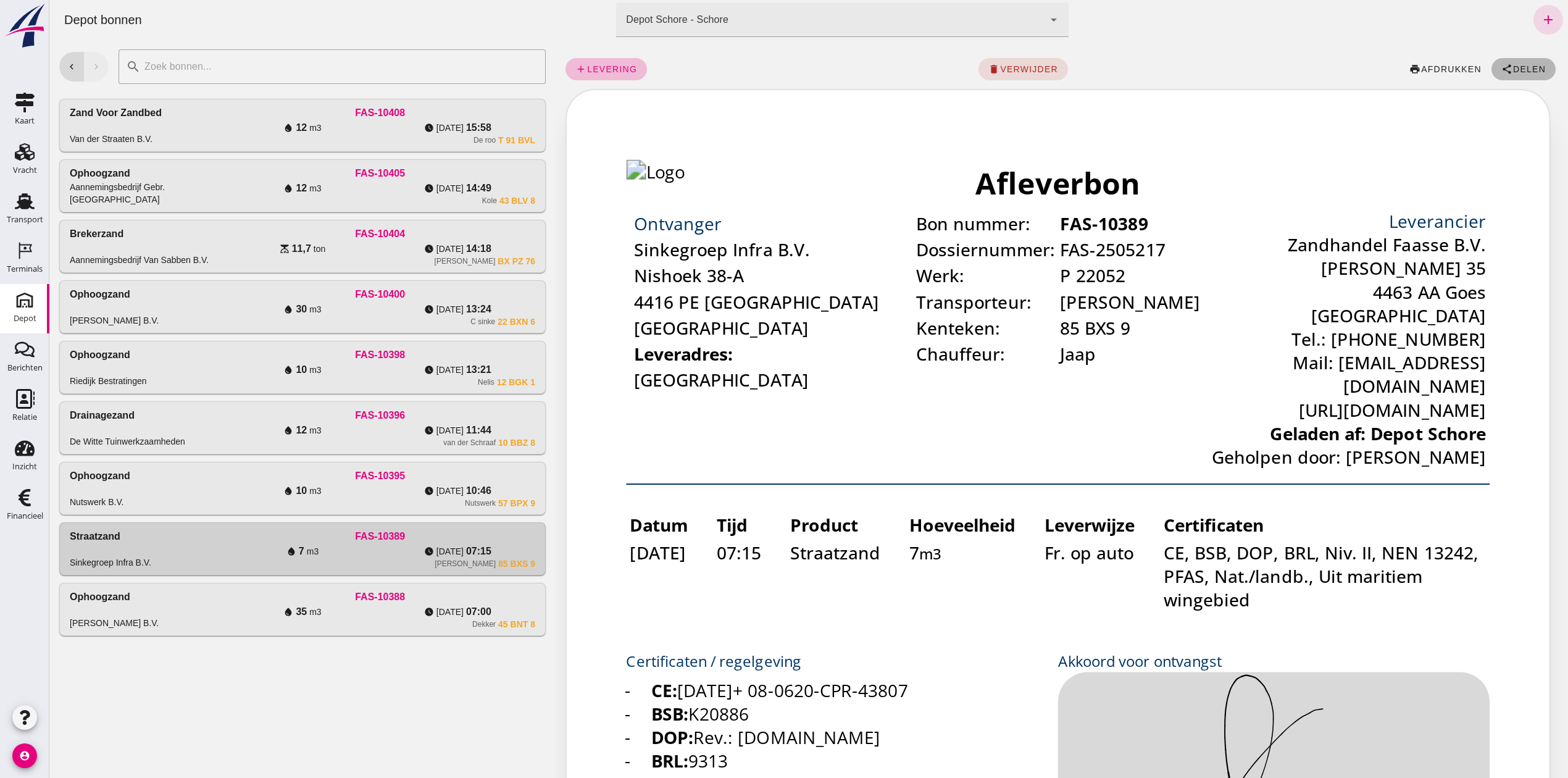
click at [1512, 70] on span "Delen" at bounding box center [1529, 69] width 34 height 10
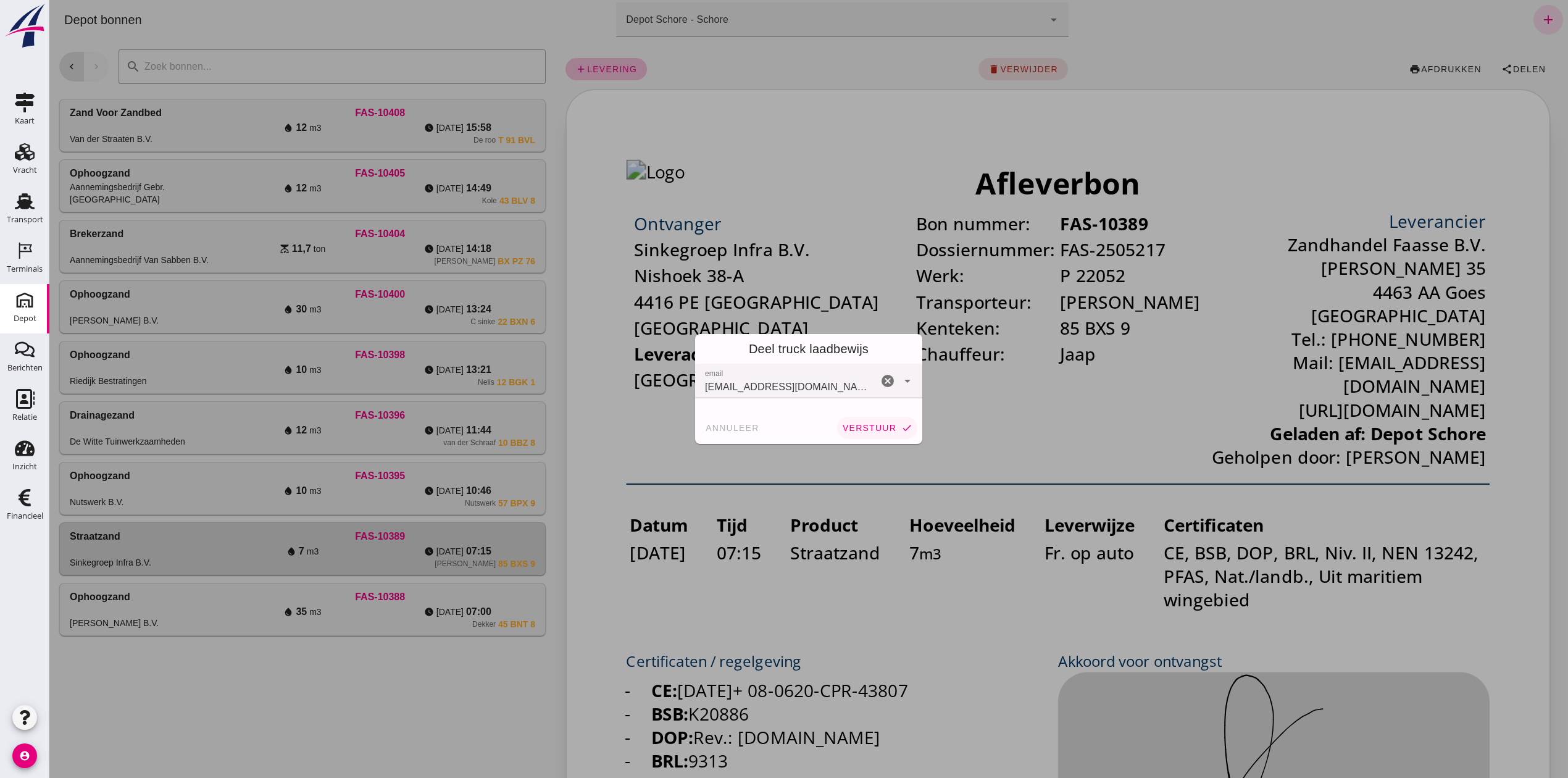
click at [854, 424] on span "verstuur" at bounding box center [869, 427] width 54 height 10
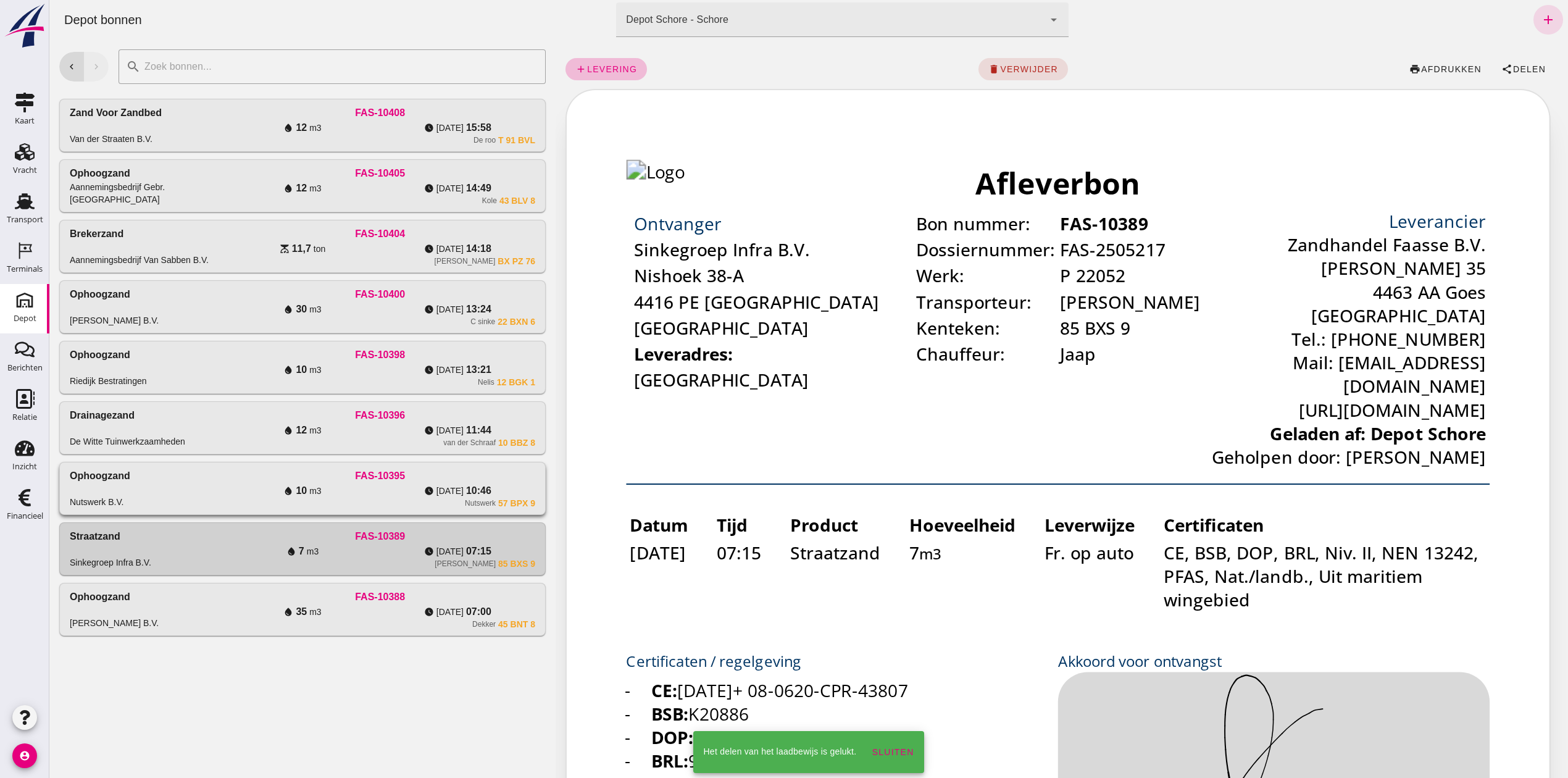
click at [382, 505] on div "Nutswerk 57 BPX 9" at bounding box center [380, 503] width 311 height 10
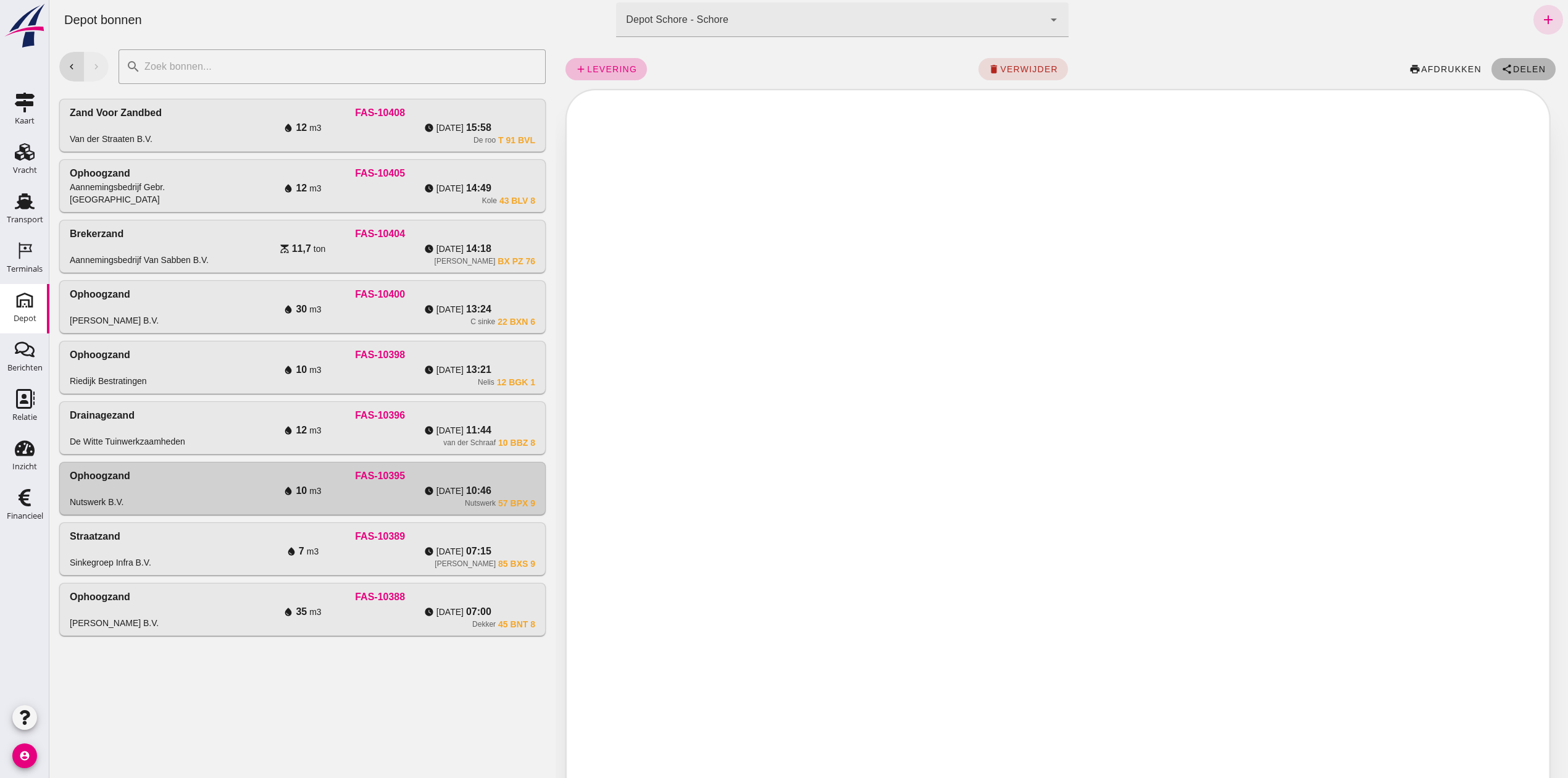
click at [1501, 70] on icon "share" at bounding box center [1506, 69] width 11 height 11
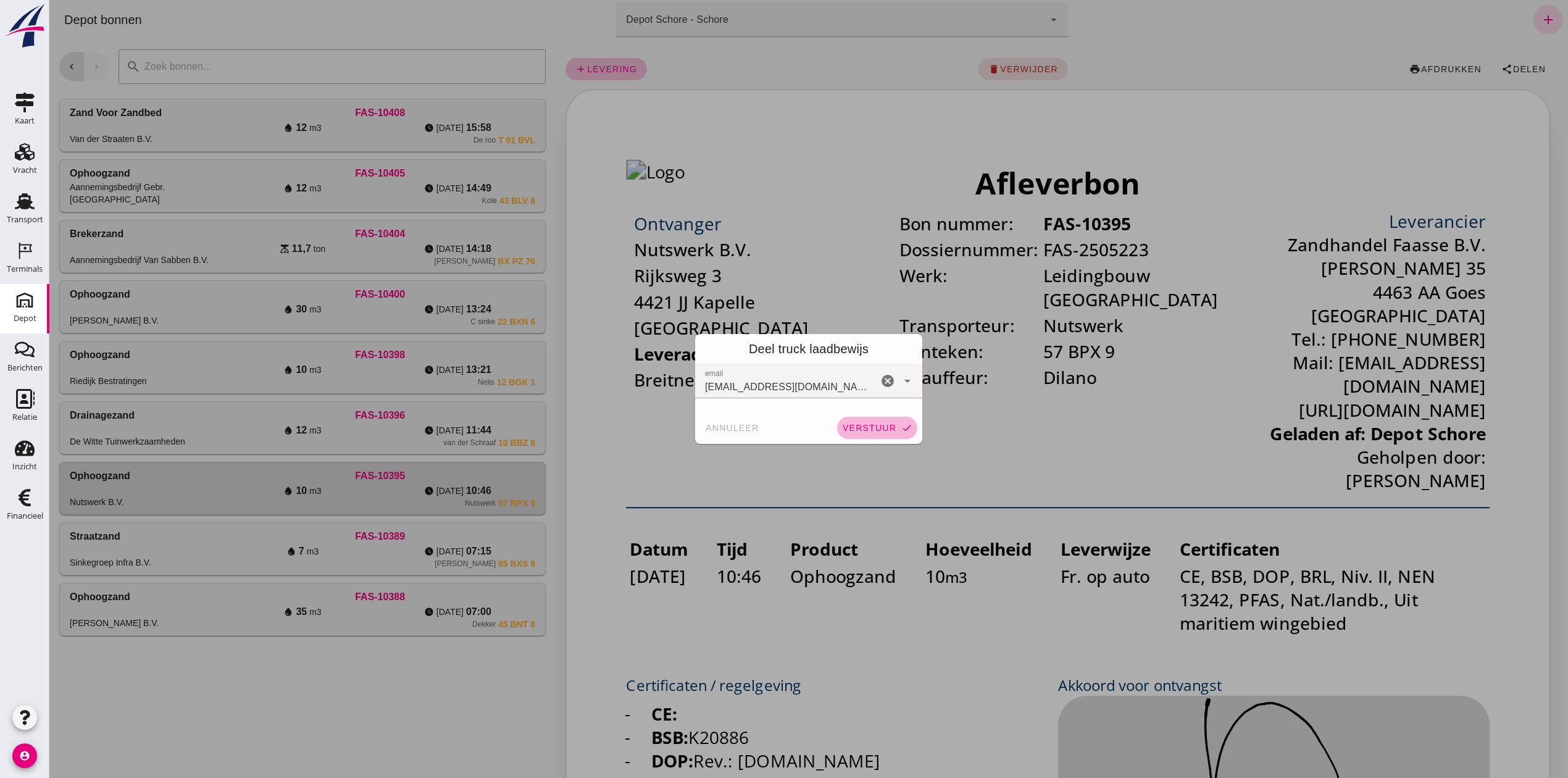
click at [850, 423] on span "verstuur" at bounding box center [869, 427] width 54 height 10
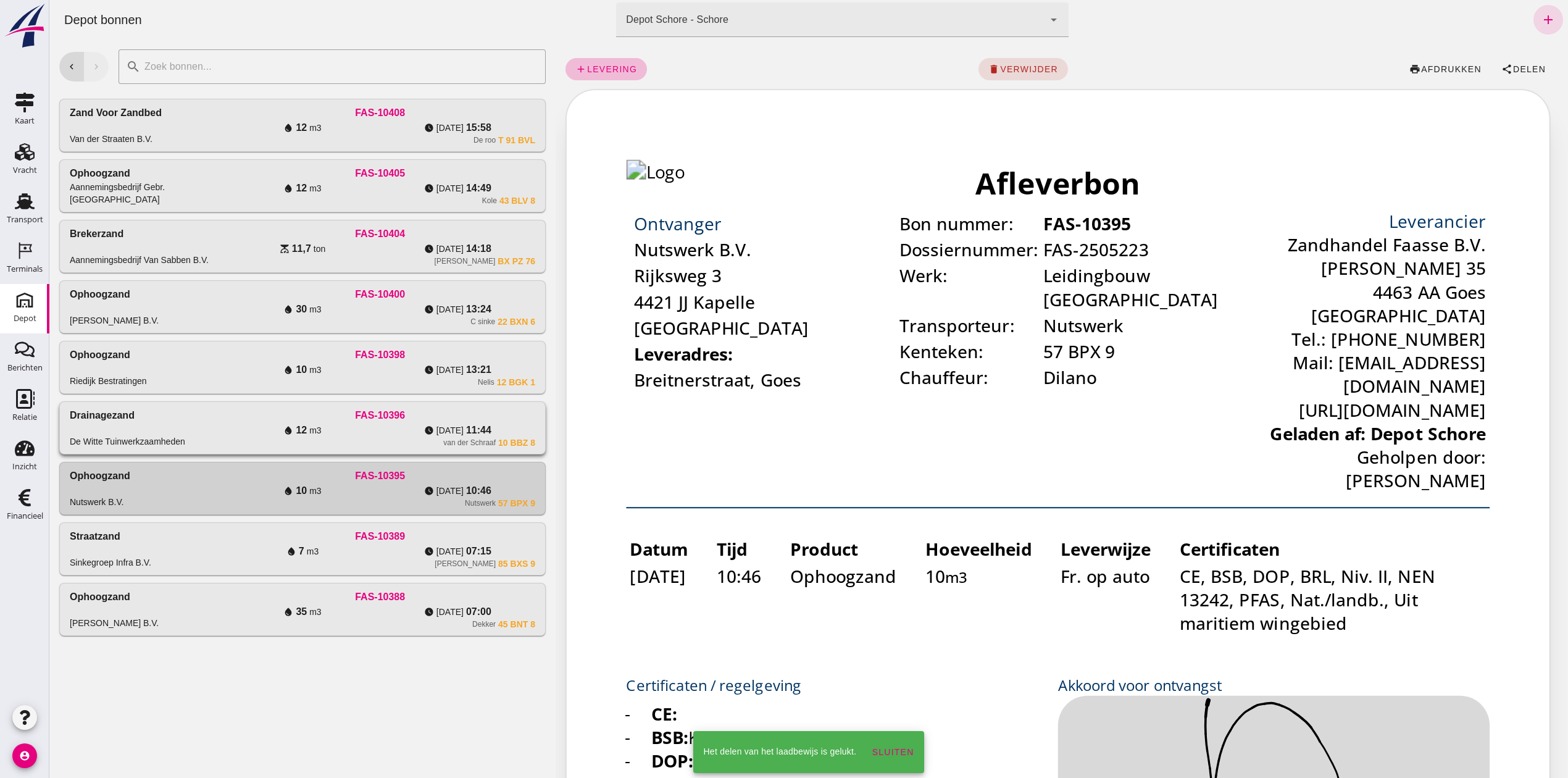
click at [424, 421] on div "FAS-10396" at bounding box center [380, 415] width 311 height 15
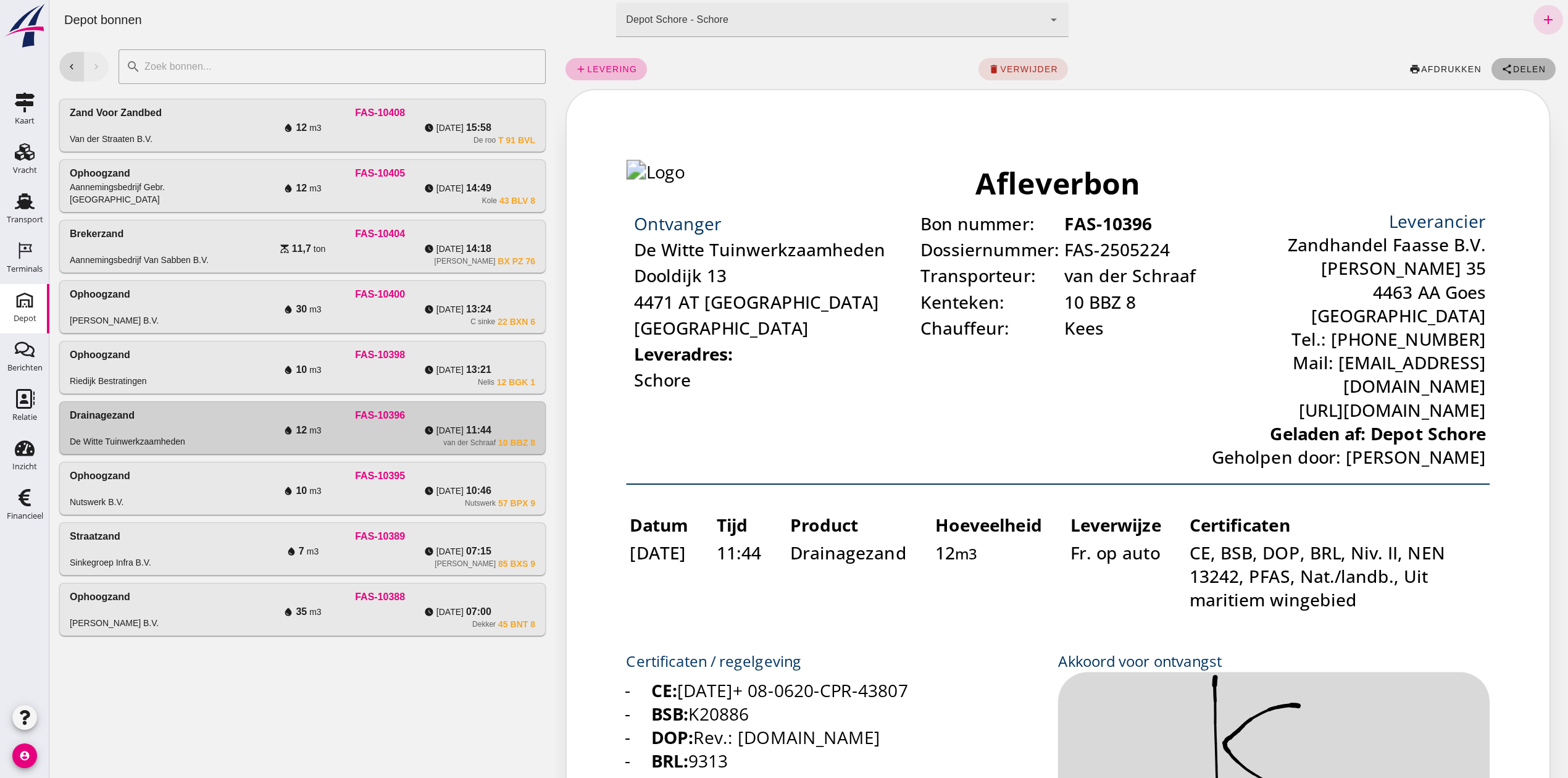
click at [1517, 75] on button "share Delen" at bounding box center [1523, 69] width 64 height 22
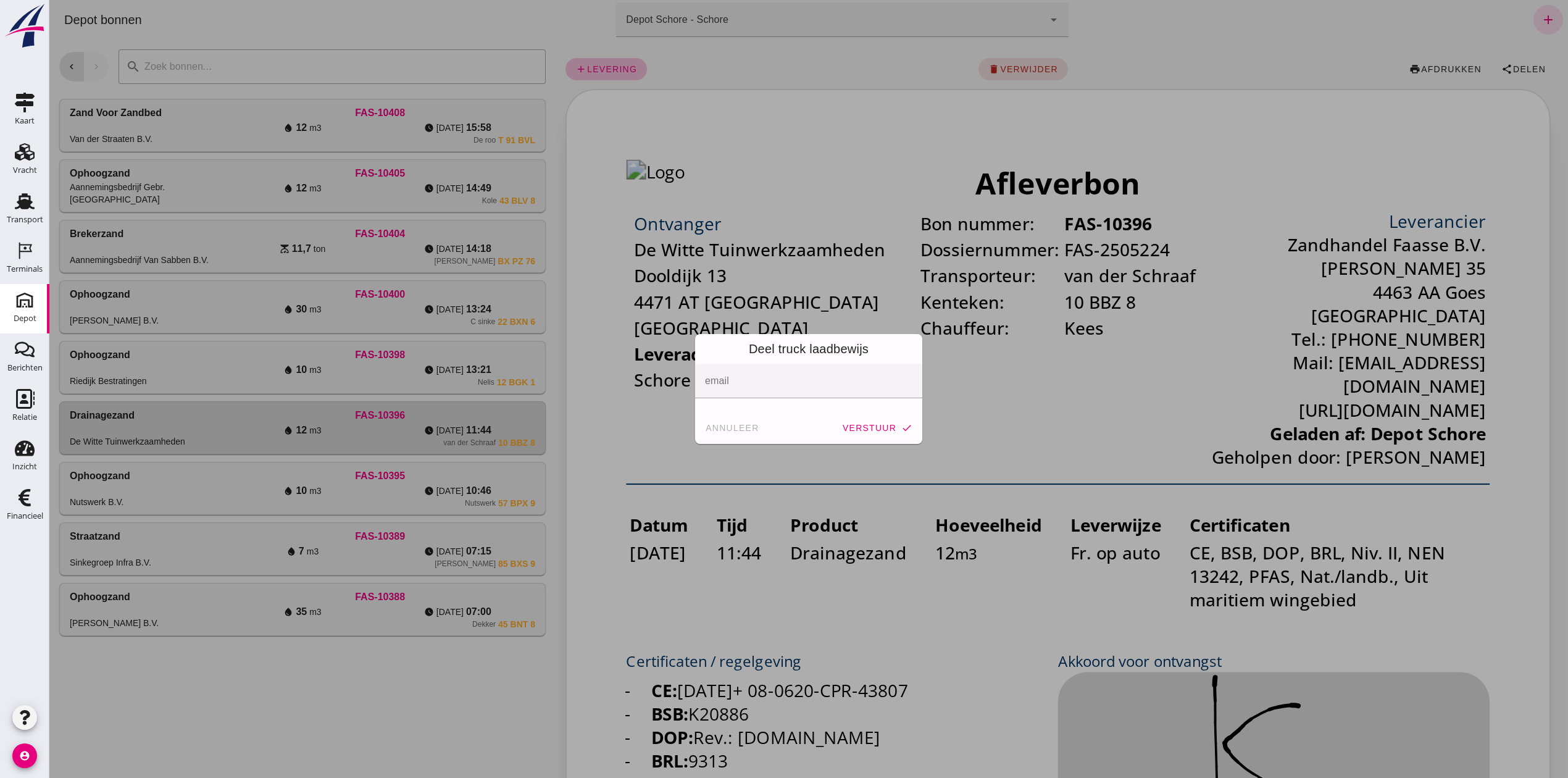
click at [712, 424] on span "annuleer" at bounding box center [732, 427] width 54 height 10
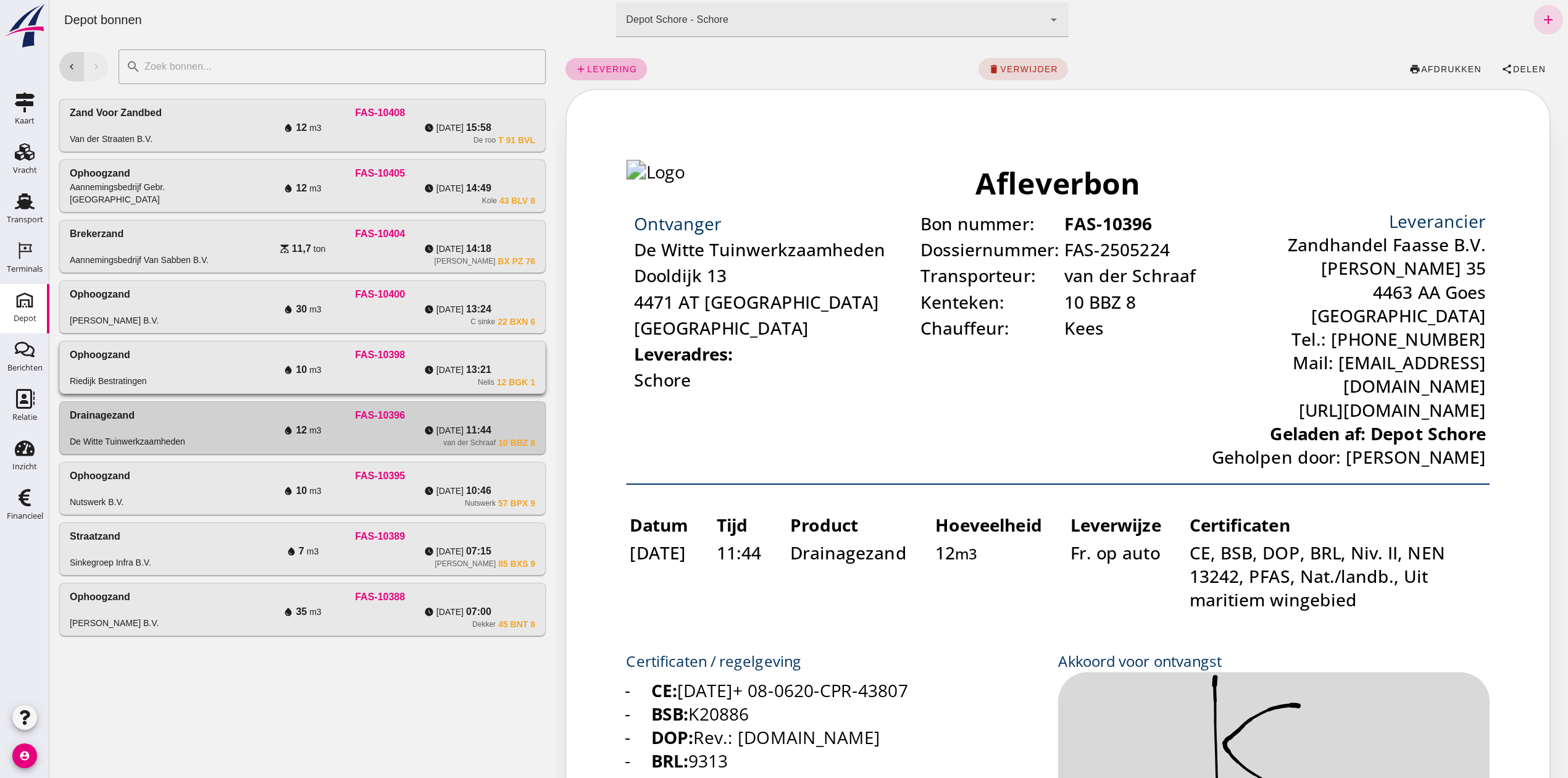
click at [342, 359] on div "FAS-10398" at bounding box center [380, 355] width 311 height 15
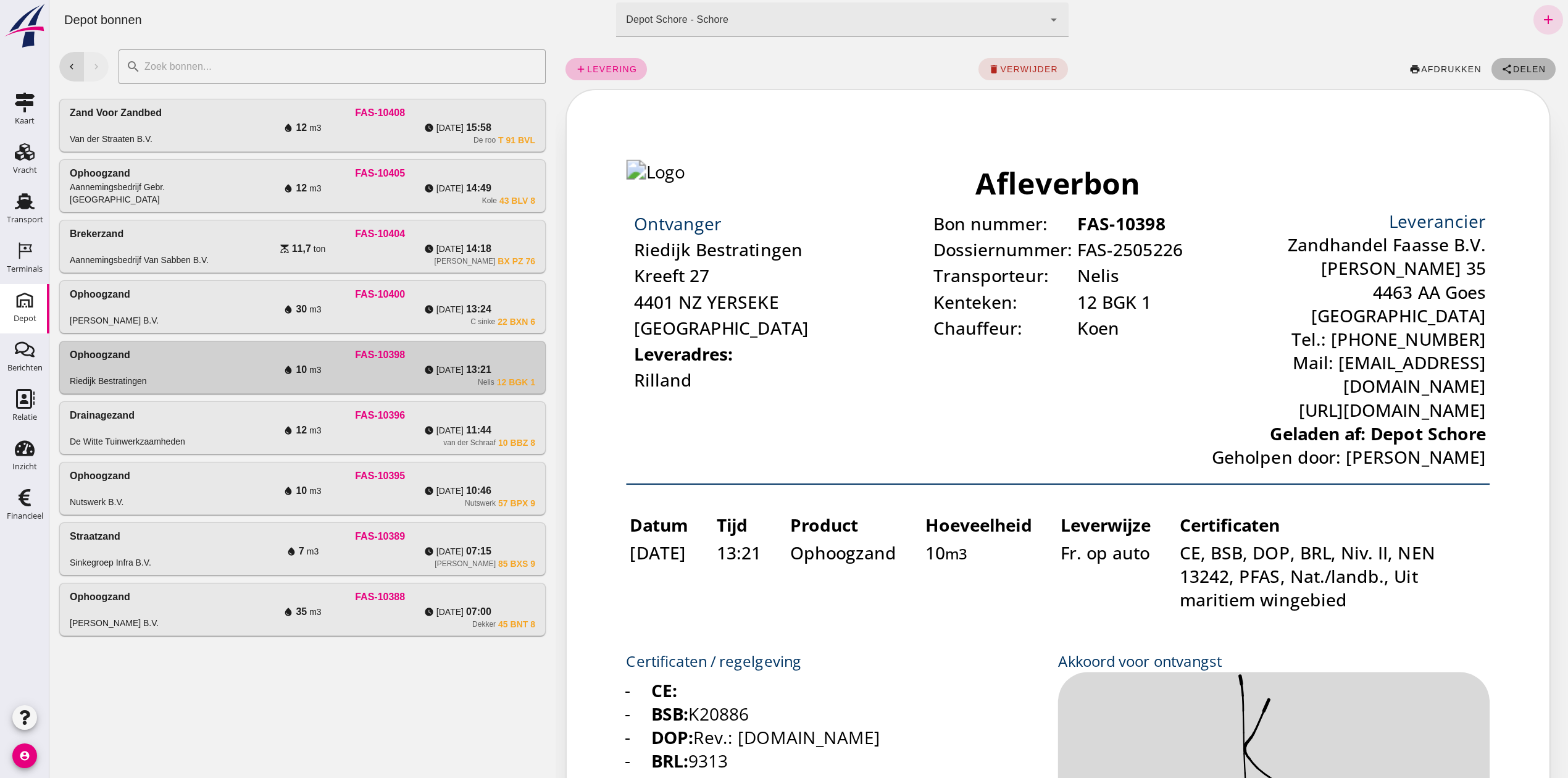
click at [1512, 67] on span "Delen" at bounding box center [1529, 69] width 34 height 10
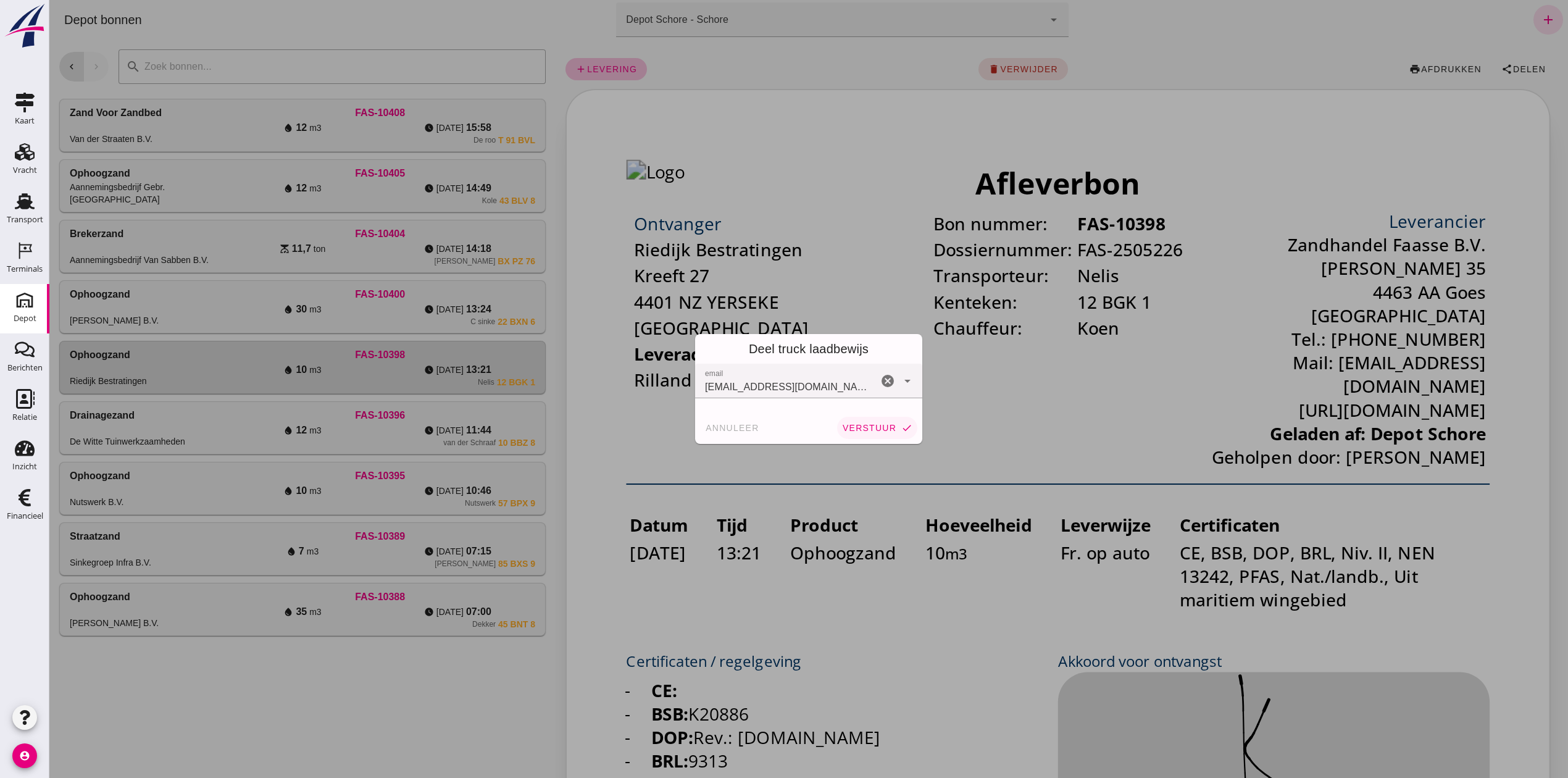
click at [863, 424] on span "verstuur" at bounding box center [869, 427] width 54 height 10
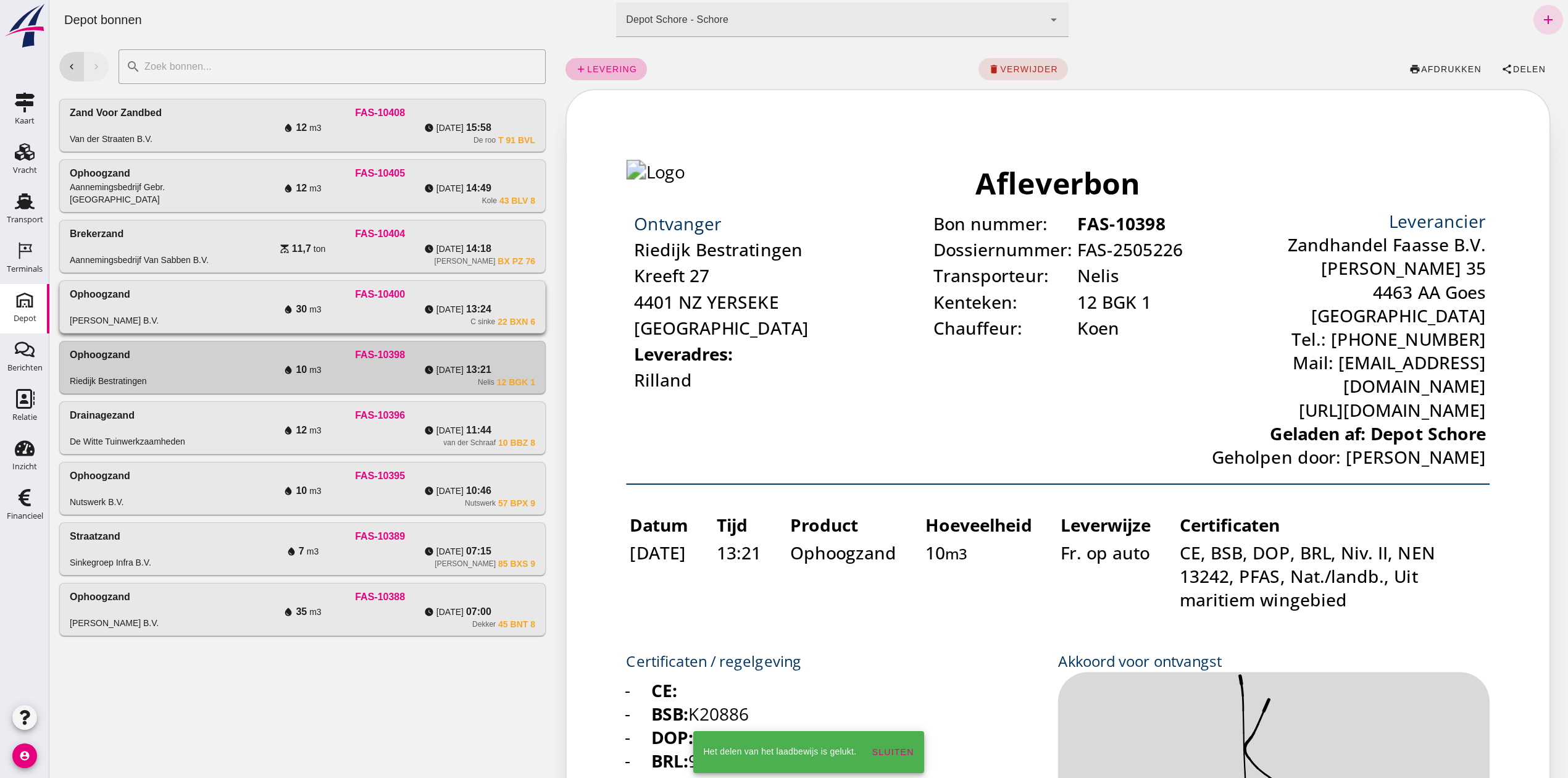
click at [475, 293] on div "FAS-10400" at bounding box center [380, 295] width 311 height 15
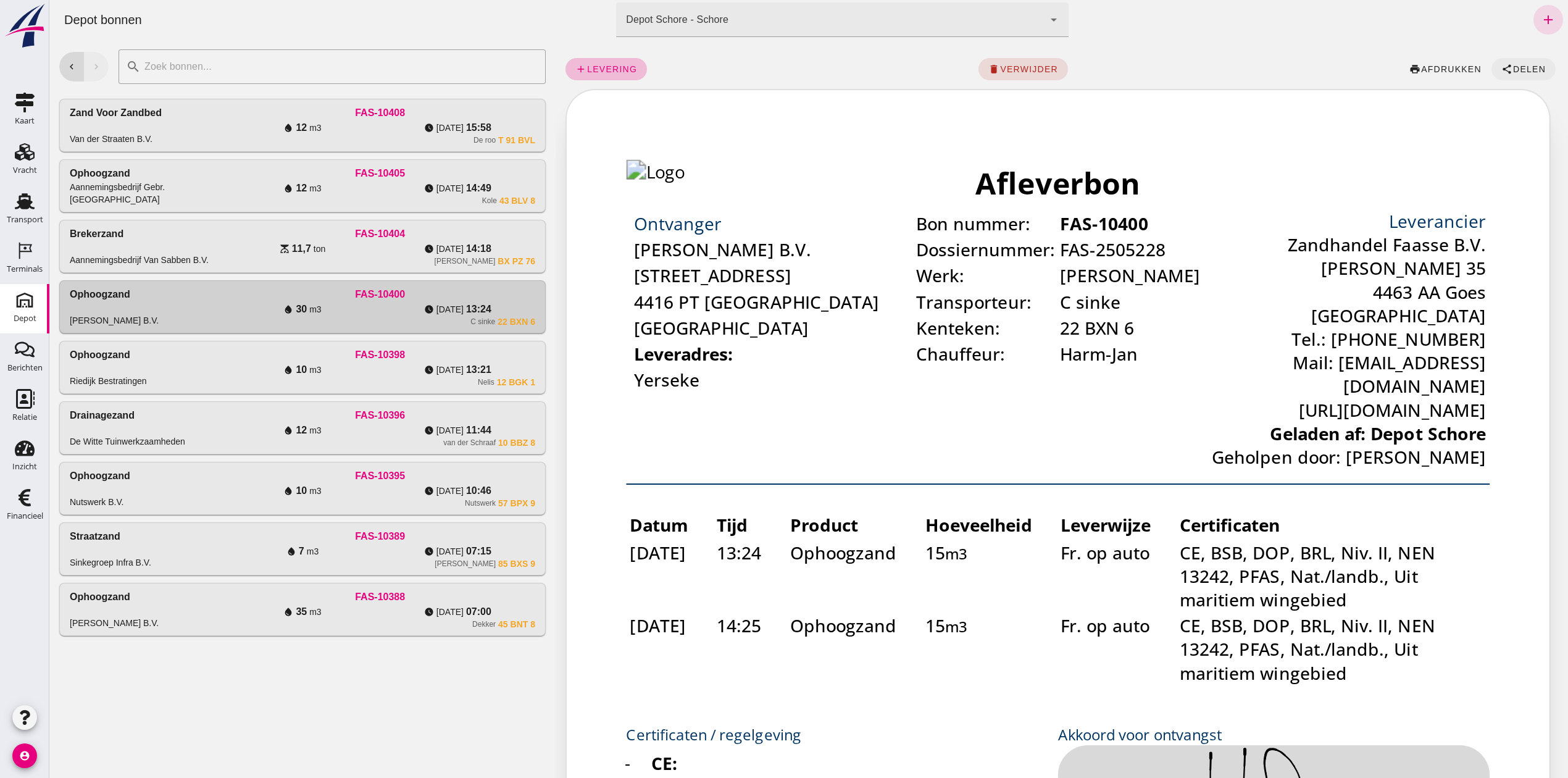
click at [1527, 64] on span "share Delen" at bounding box center [1523, 69] width 45 height 11
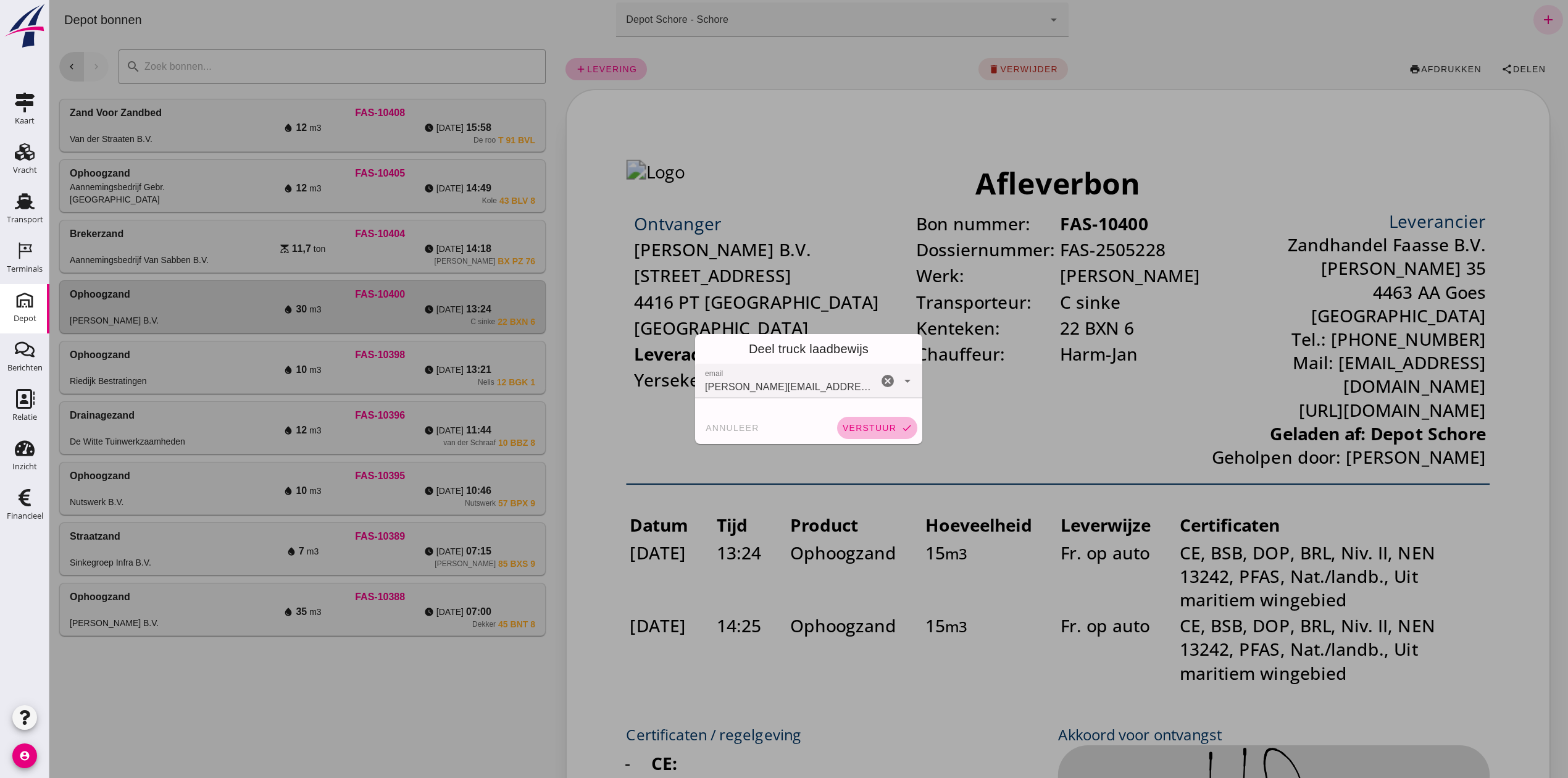
click at [881, 434] on button "verstuur check" at bounding box center [877, 428] width 80 height 22
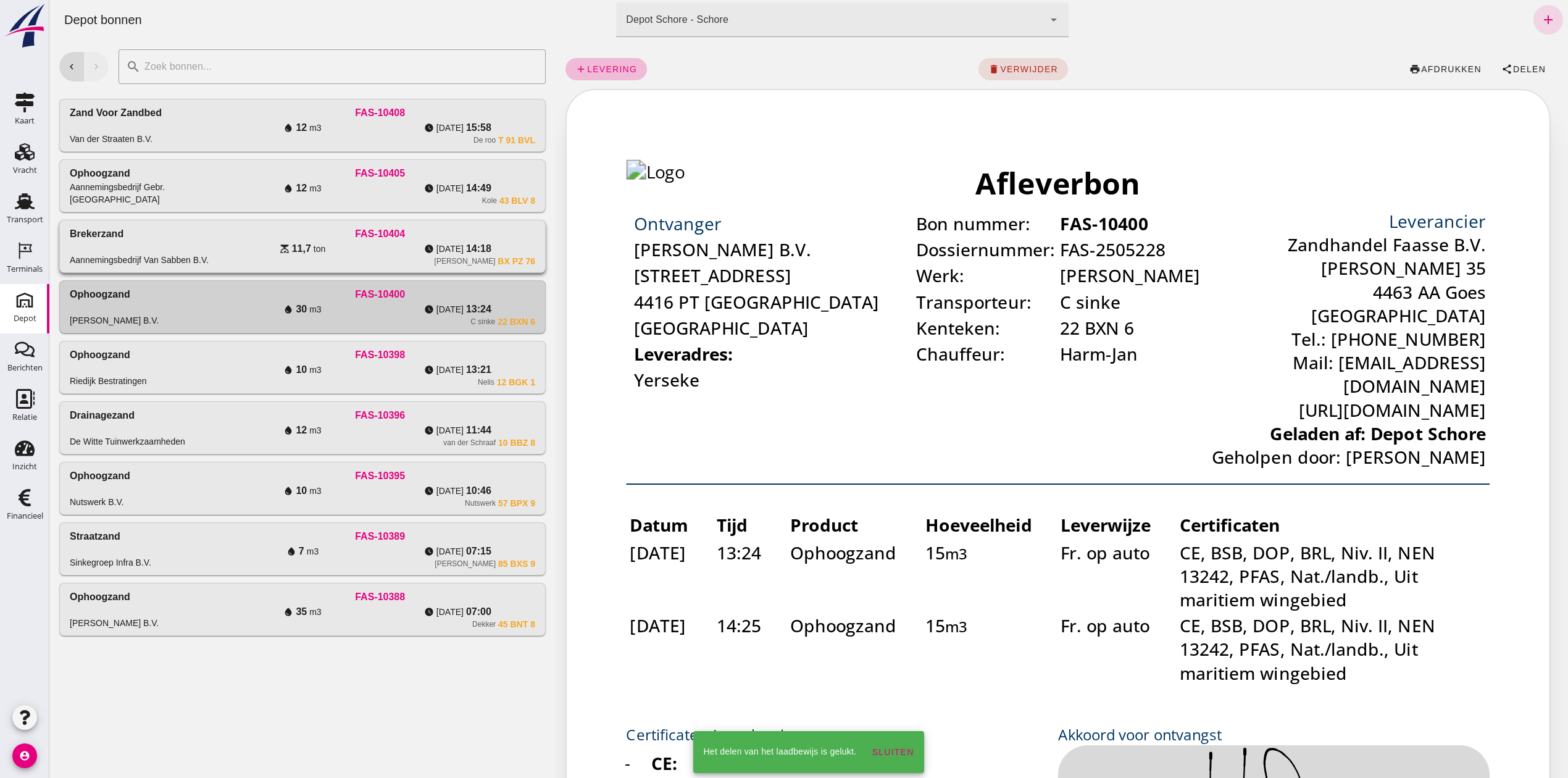
click at [420, 263] on div "[PERSON_NAME] BX PZ 76" at bounding box center [380, 261] width 311 height 10
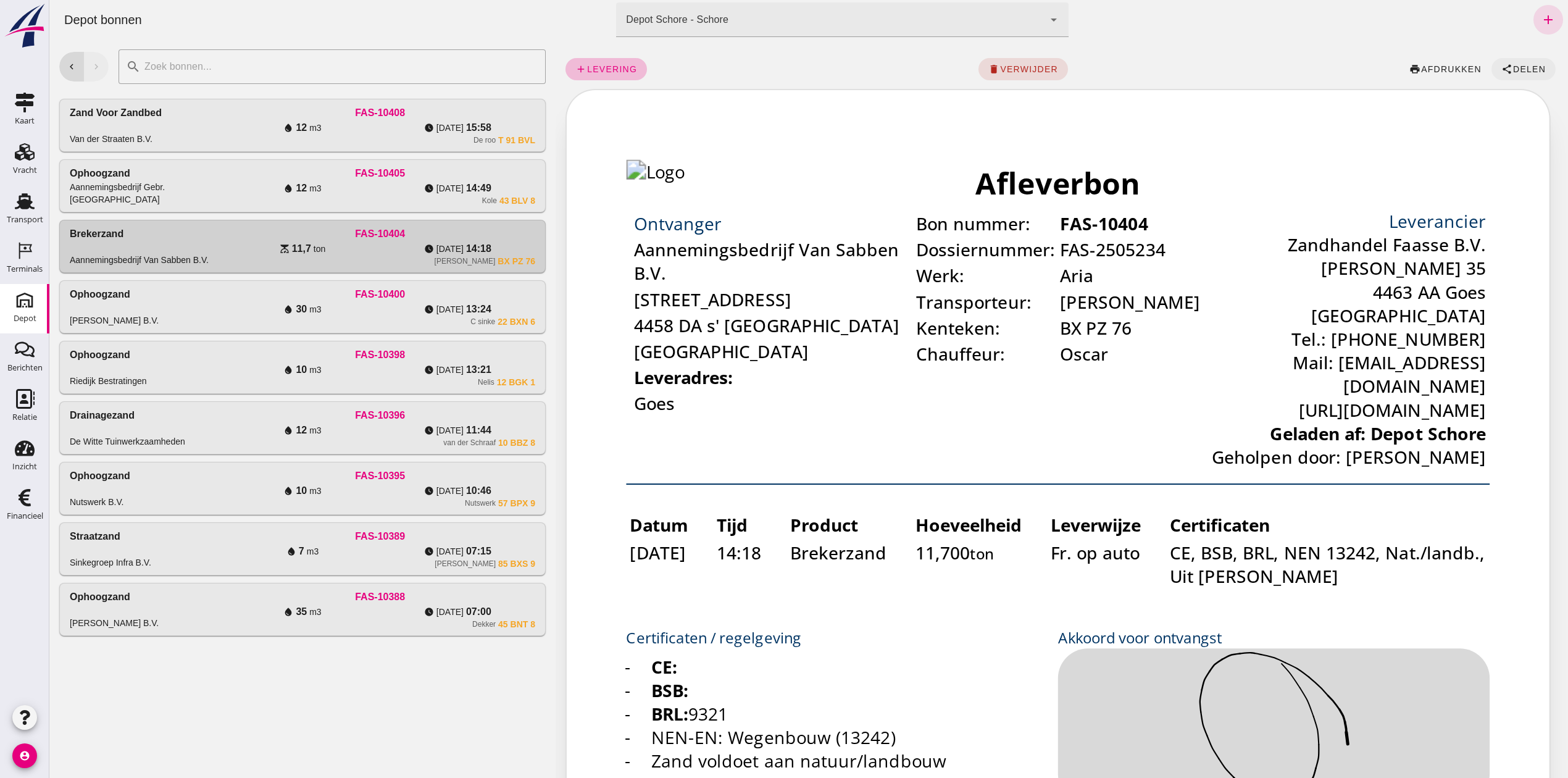
click at [1512, 64] on span "Delen" at bounding box center [1529, 69] width 34 height 10
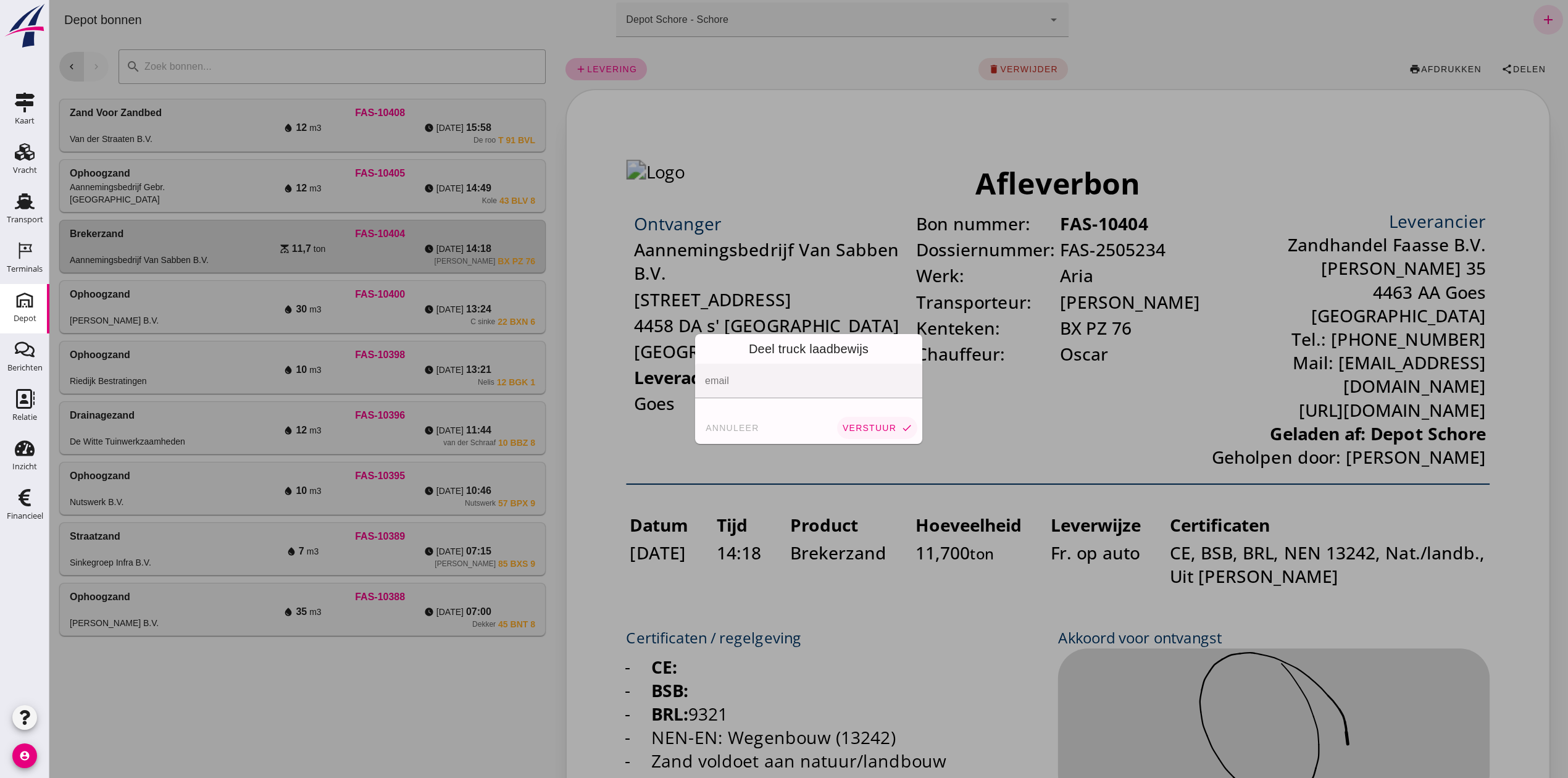
click at [869, 428] on span "verstuur" at bounding box center [869, 427] width 54 height 10
click at [745, 426] on span "annuleer" at bounding box center [732, 427] width 54 height 10
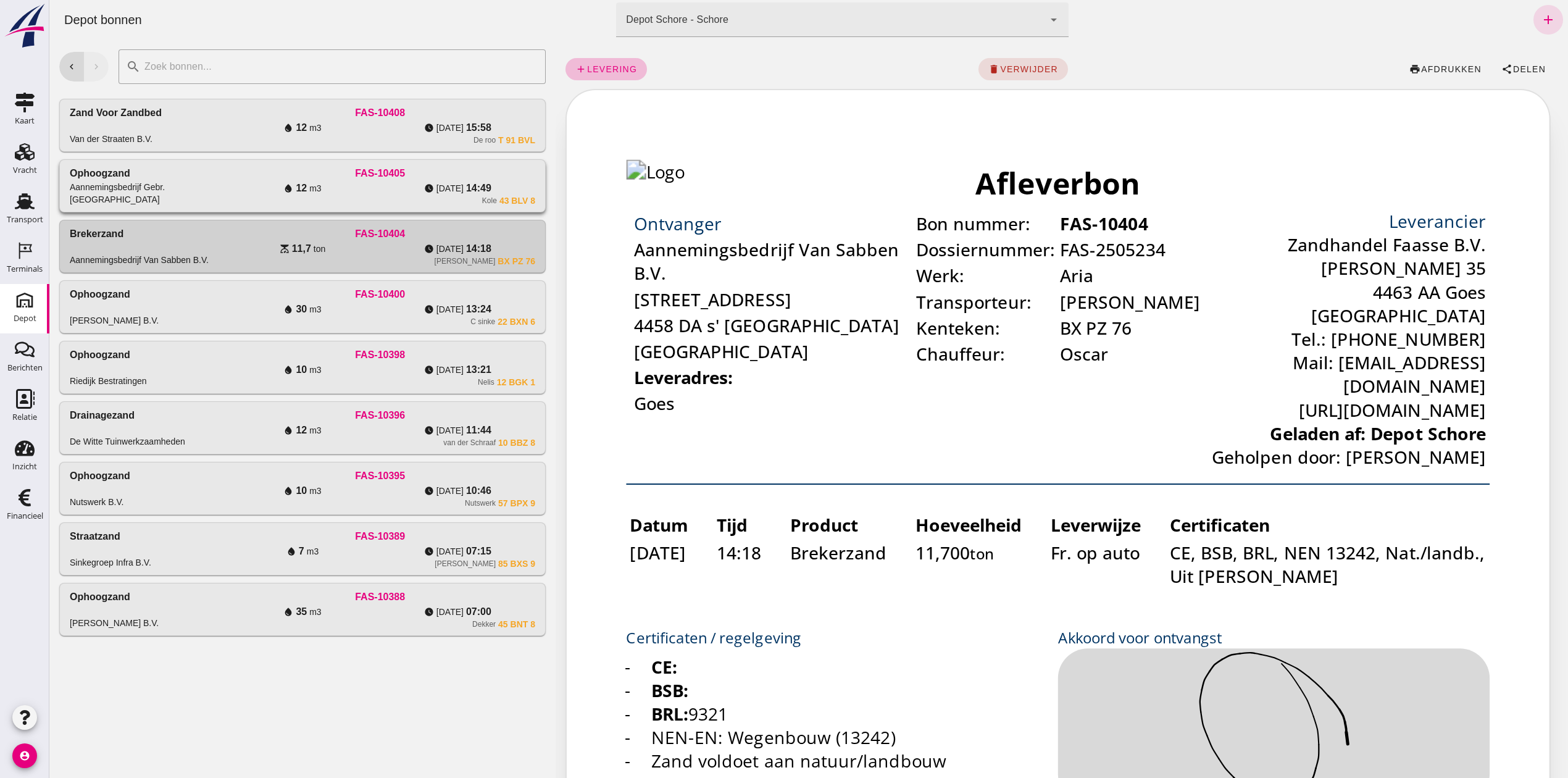
click at [445, 202] on div "Kole 43 BLV 8" at bounding box center [380, 201] width 311 height 10
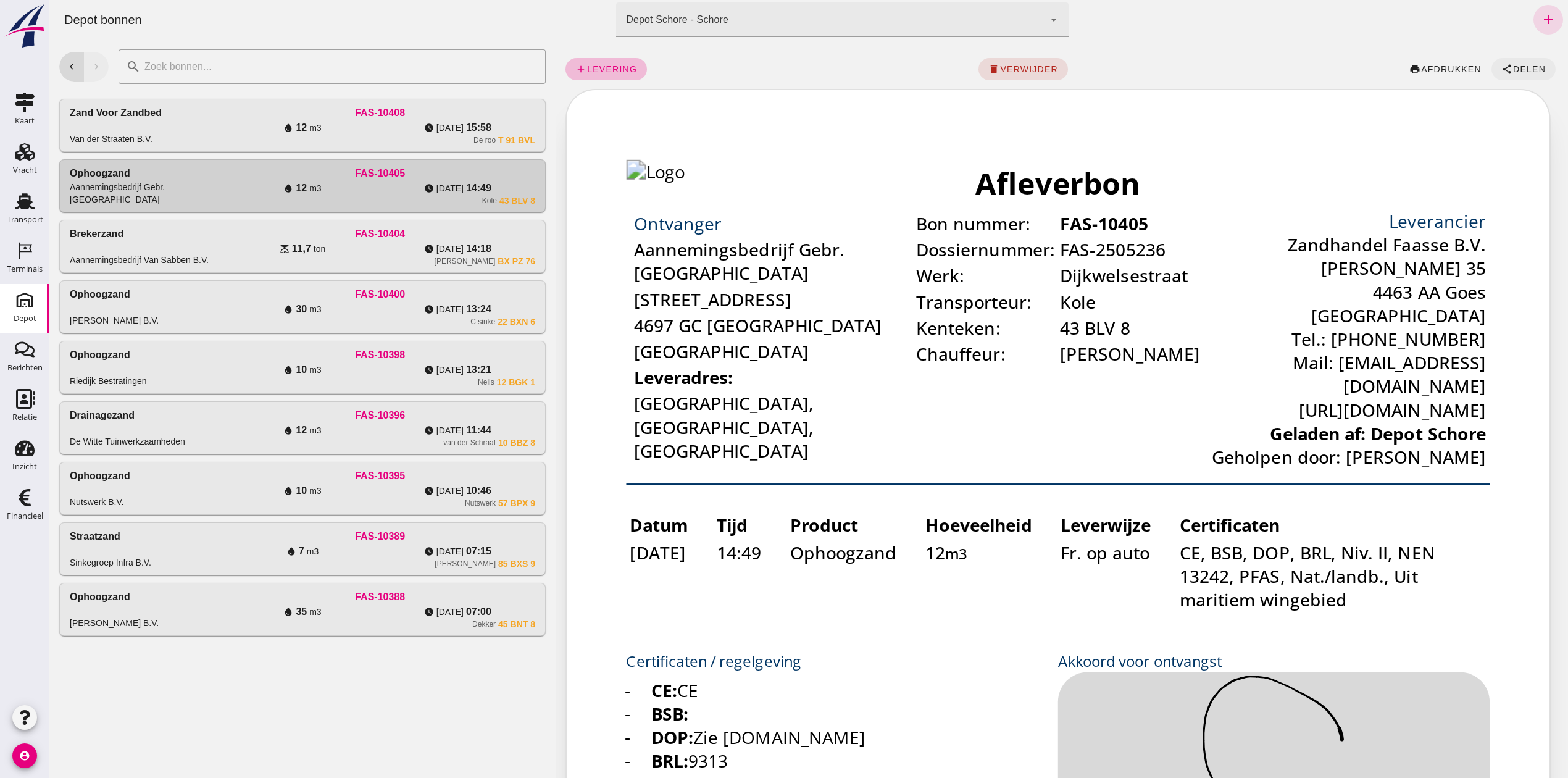
click at [1516, 67] on span "Delen" at bounding box center [1529, 69] width 34 height 10
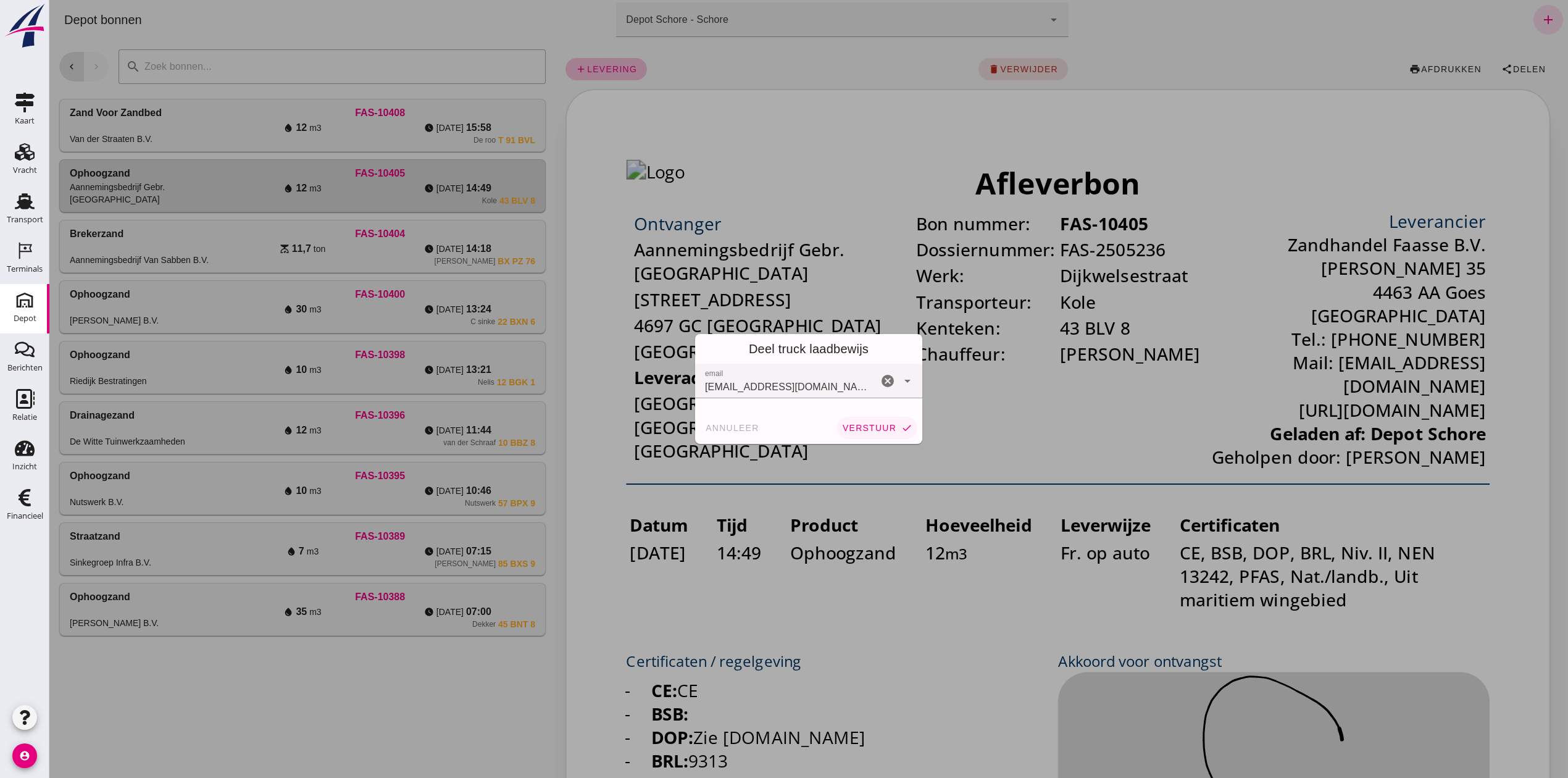
click at [873, 428] on span "verstuur" at bounding box center [869, 427] width 54 height 10
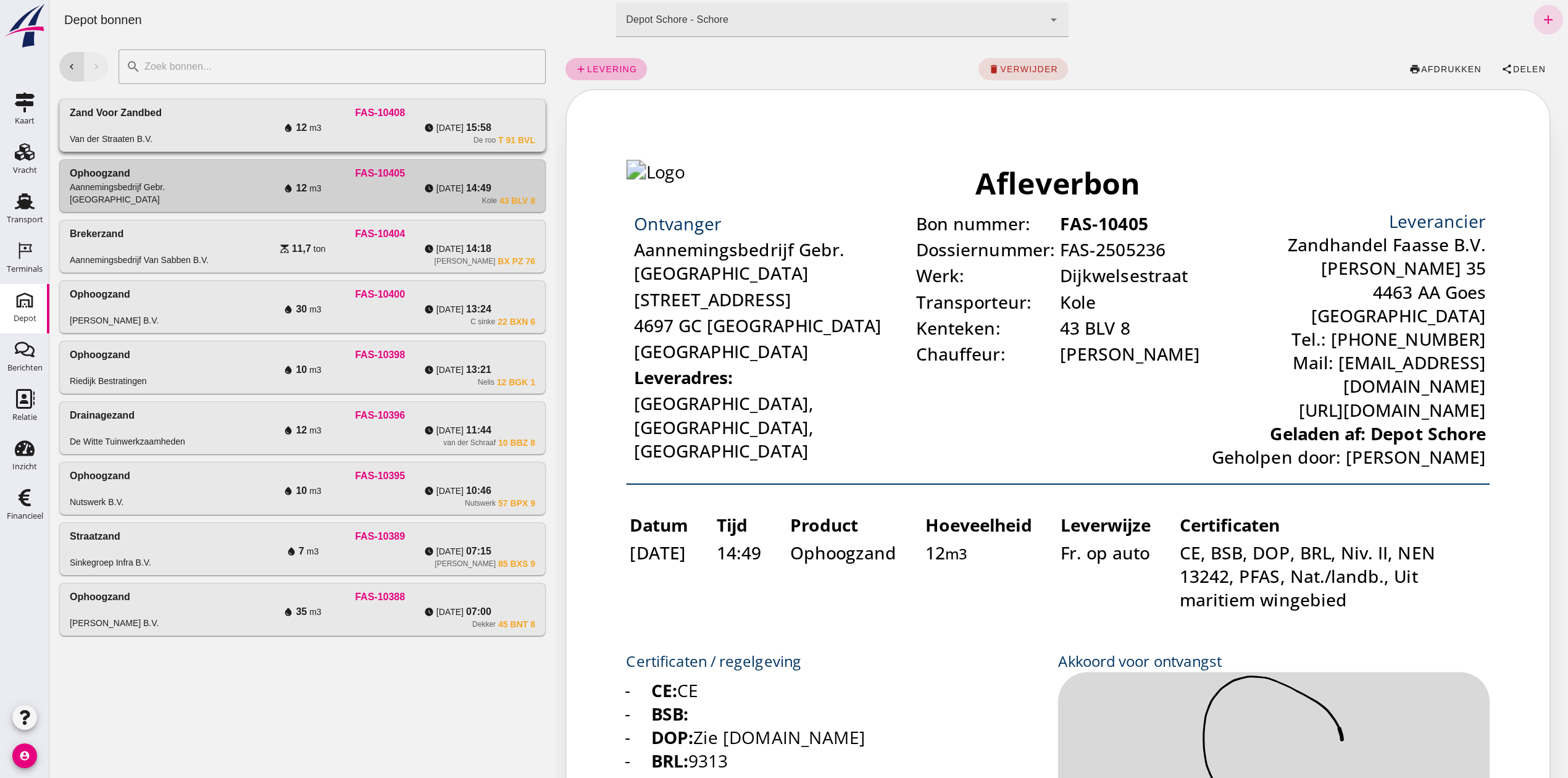
click at [367, 132] on div "water_drop 12 m3" at bounding box center [302, 128] width 155 height 15
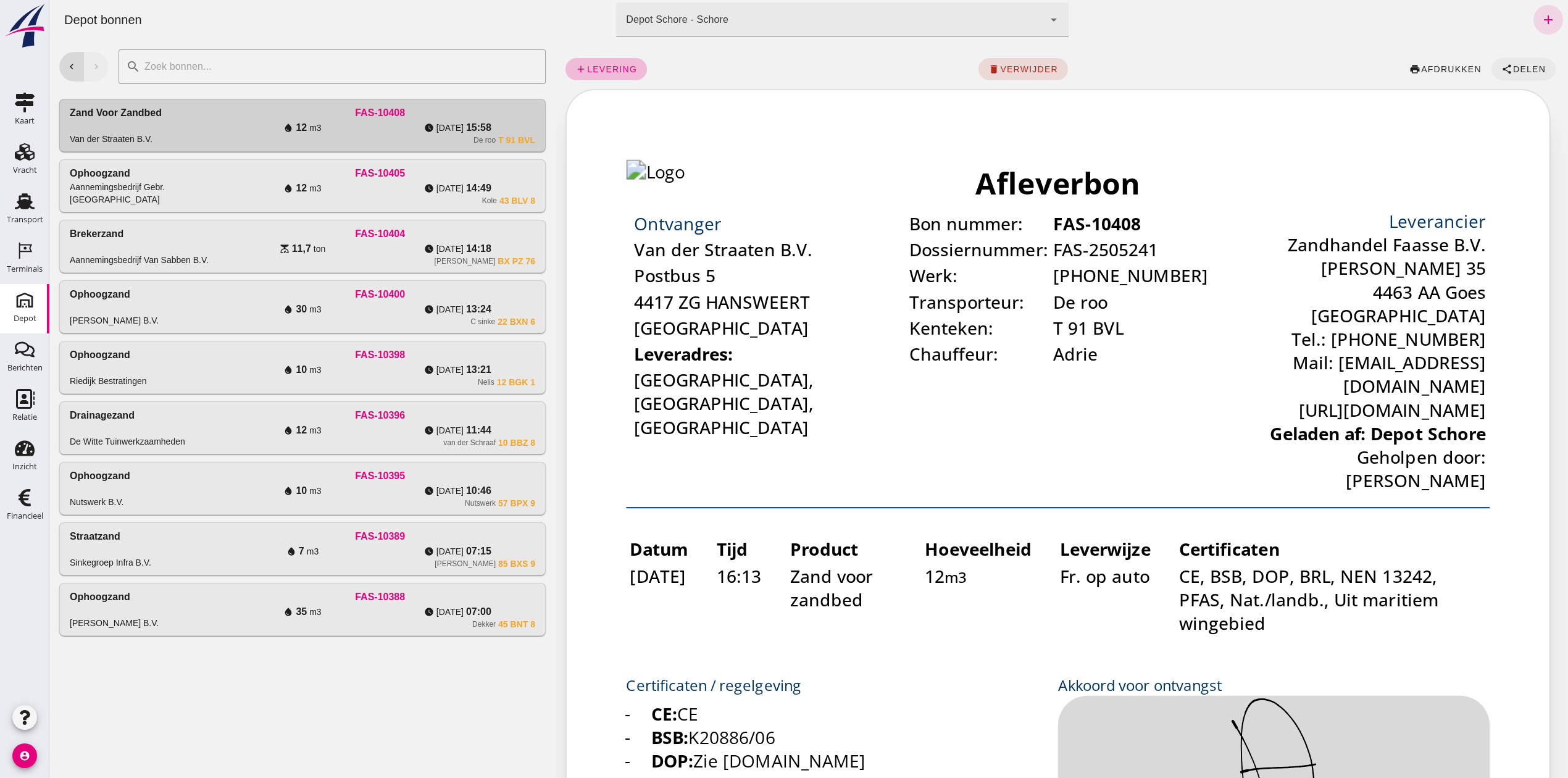
click at [1501, 64] on icon "share" at bounding box center [1506, 69] width 11 height 11
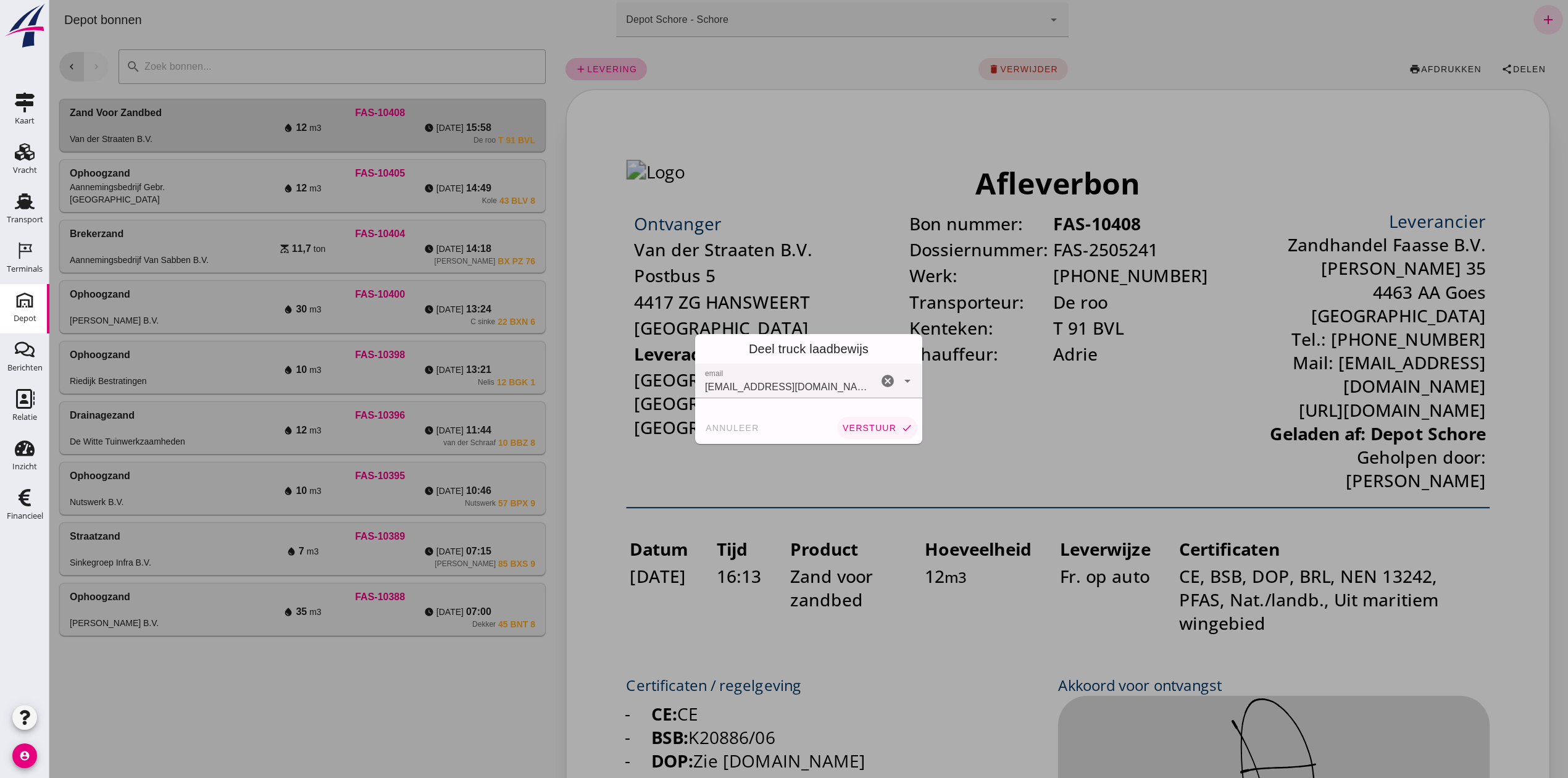
click at [859, 424] on span "verstuur" at bounding box center [869, 427] width 54 height 10
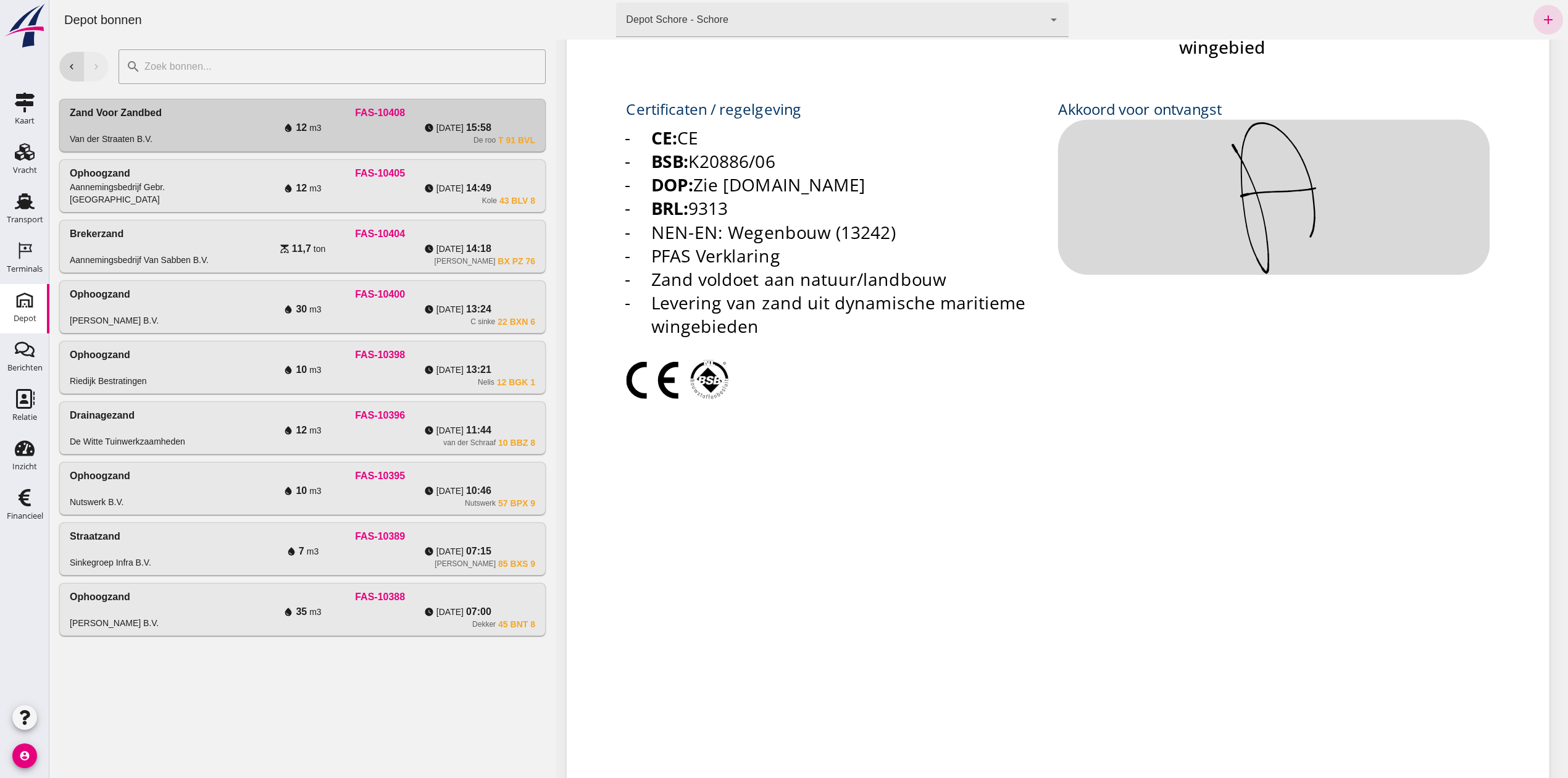
scroll to position [703, 0]
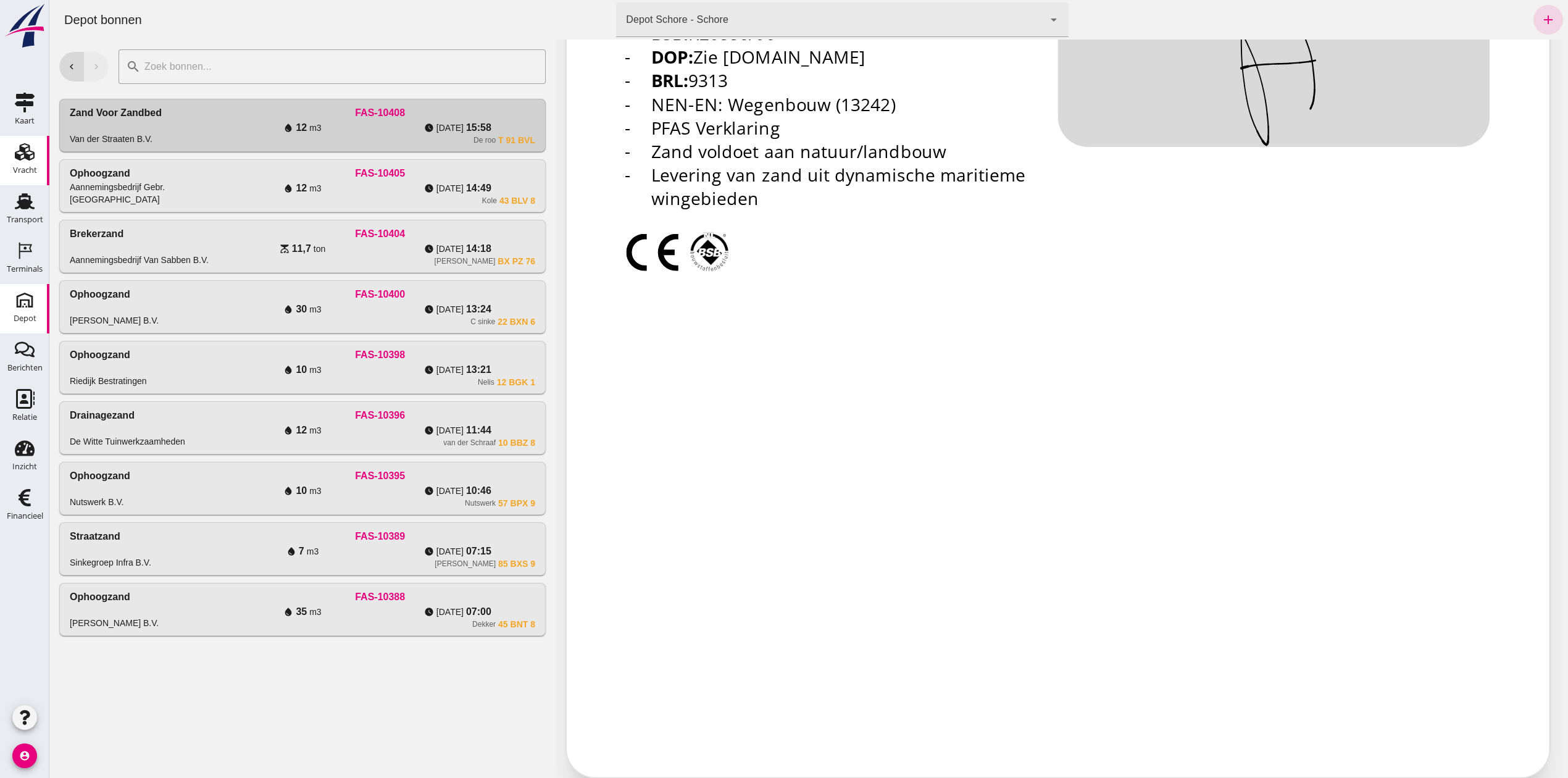
click at [0, 156] on link "Vracht Vracht" at bounding box center [24, 160] width 49 height 49
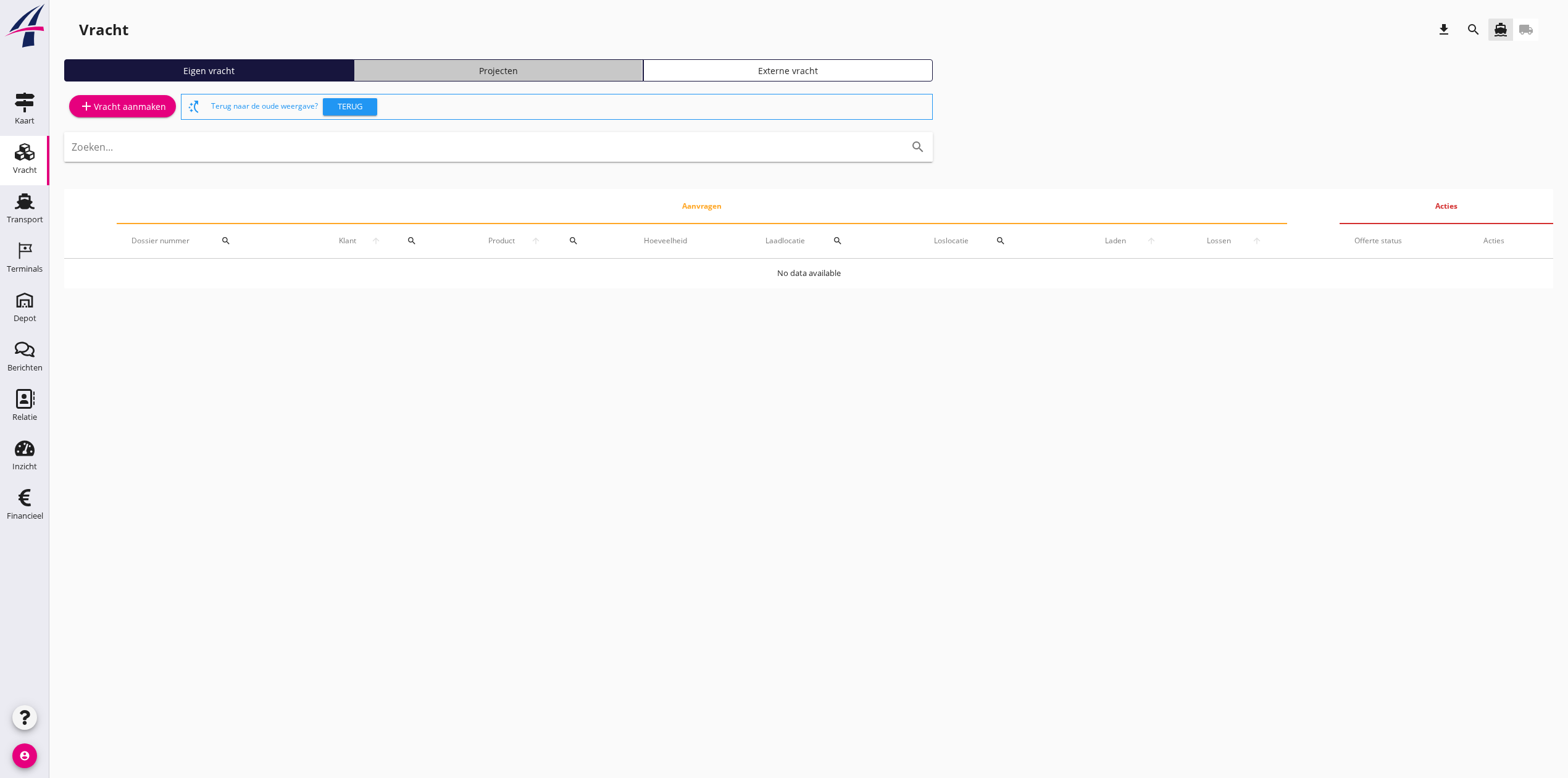
click at [578, 75] on div "Projecten" at bounding box center [498, 71] width 278 height 13
